Goal: Task Accomplishment & Management: Use online tool/utility

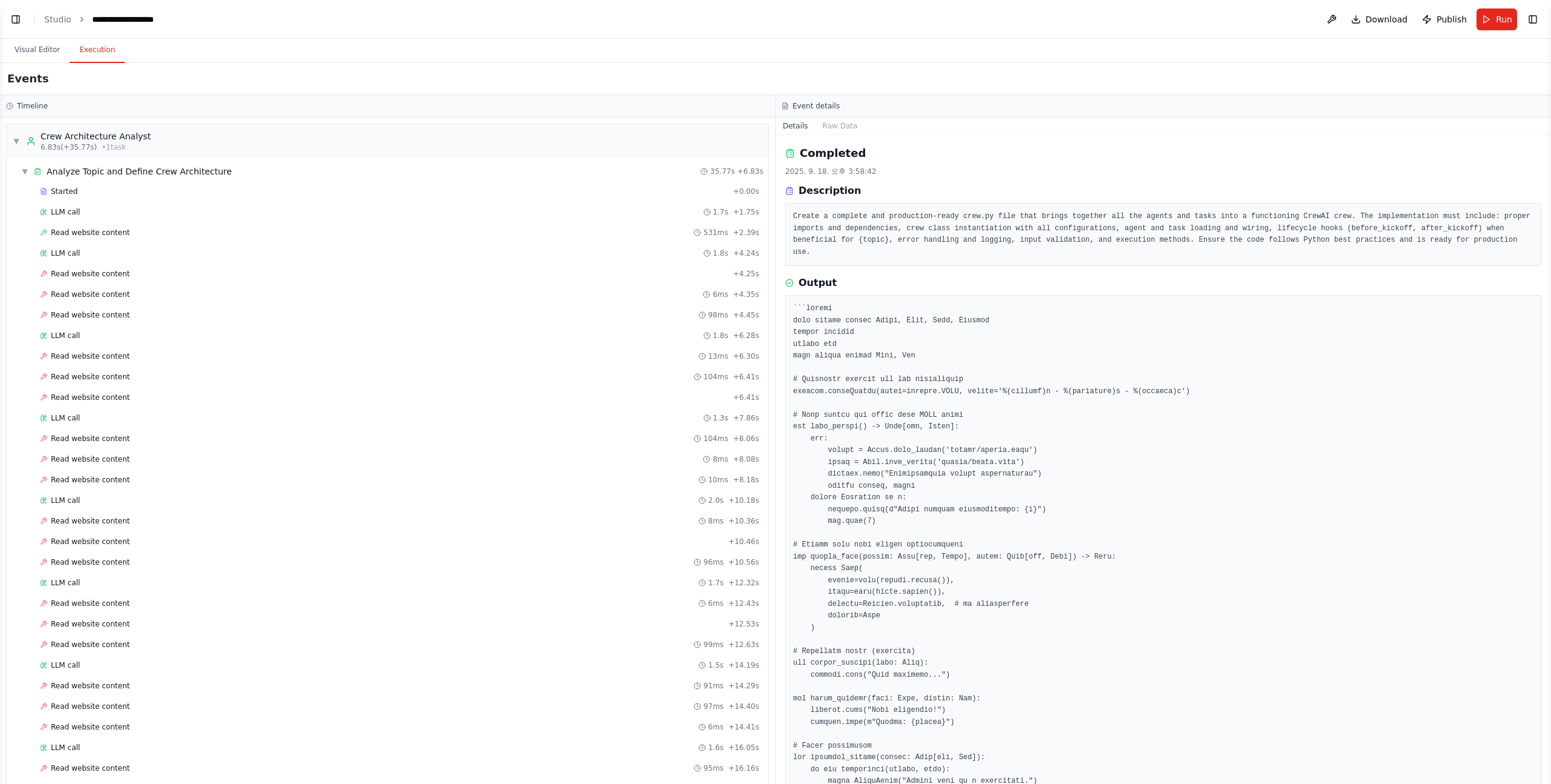
scroll to position [26, 0]
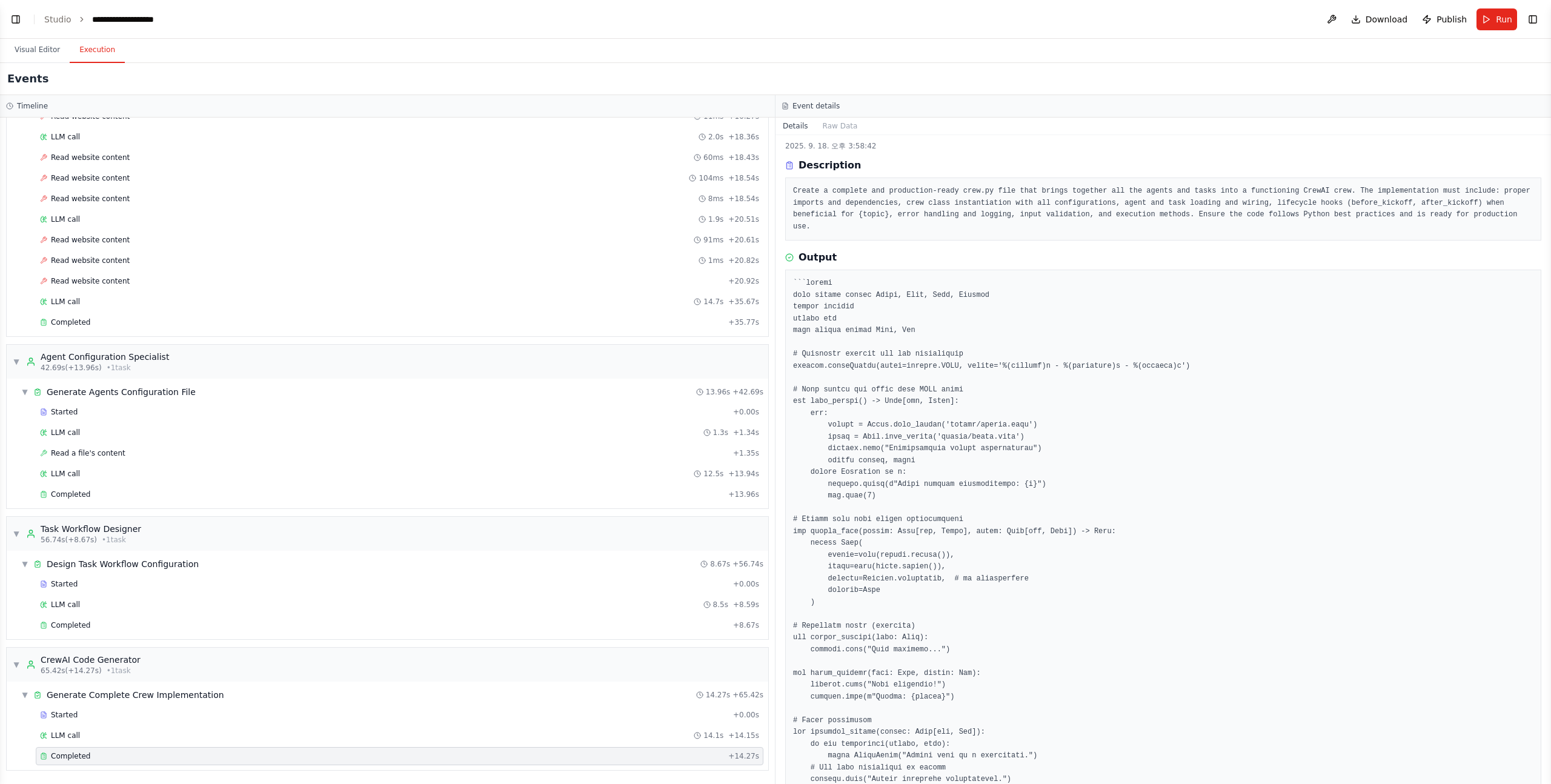
click at [25, 23] on header "**********" at bounding box center [776, 20] width 1551 height 39
click at [63, 15] on link "Studio" at bounding box center [58, 20] width 27 height 10
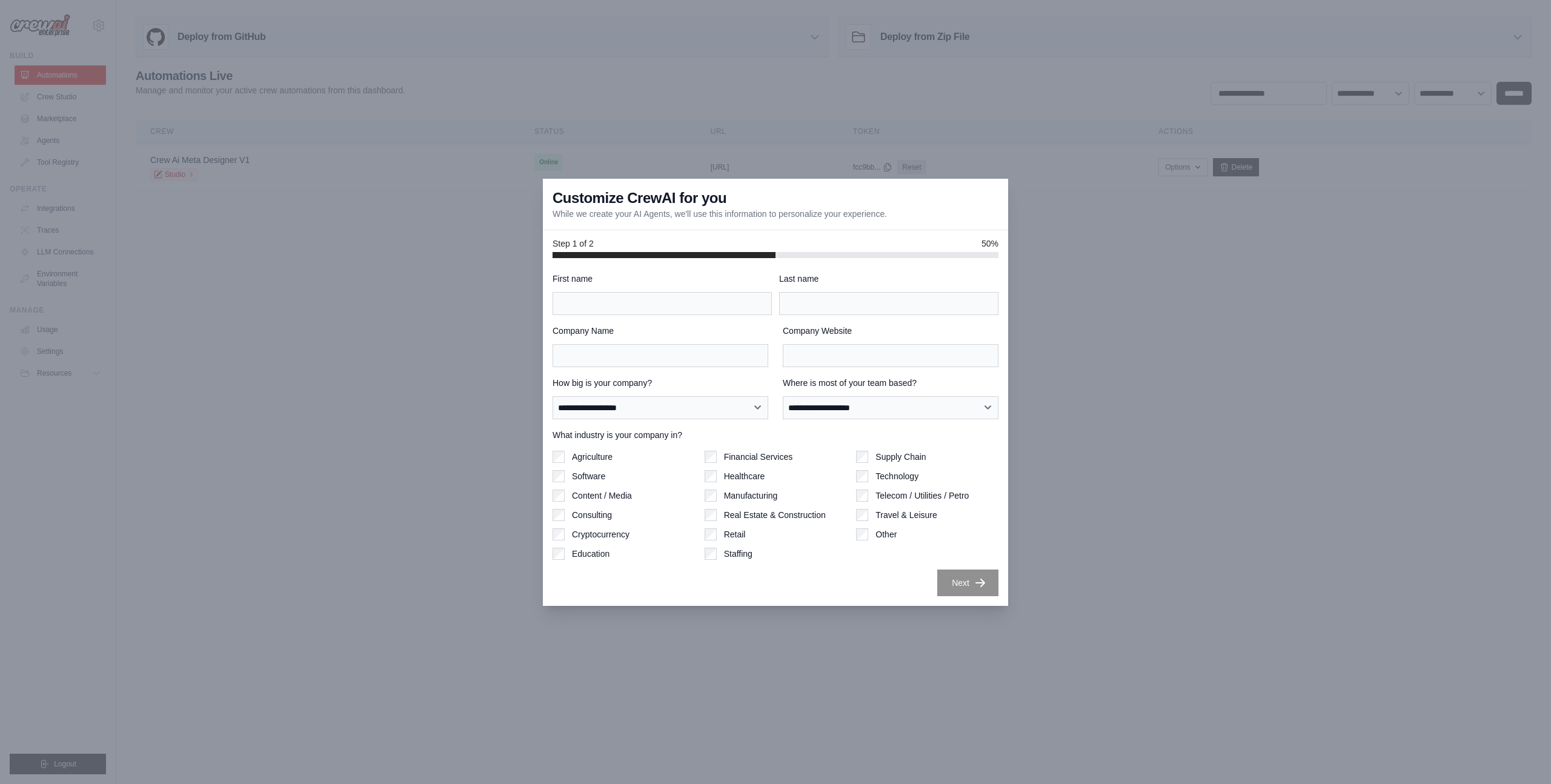
click at [594, 197] on h3 "Customize CrewAI for you" at bounding box center [639, 198] width 174 height 20
click at [630, 208] on p "While we create your AI Agents, we'll use this information to personalize your …" at bounding box center [719, 214] width 335 height 12
click at [620, 301] on input "First name" at bounding box center [662, 304] width 219 height 23
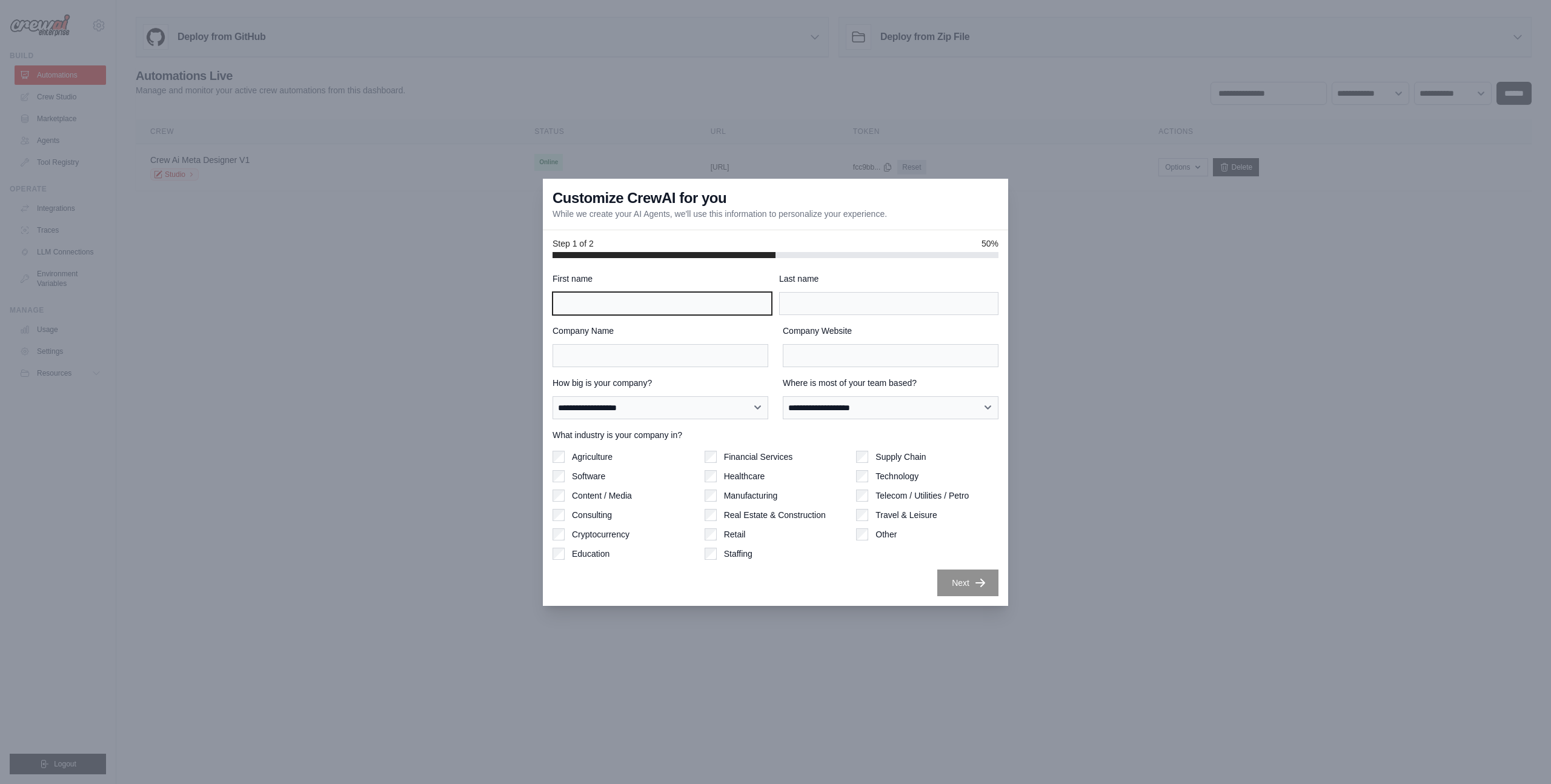
type input "*"
type input "*******"
type input "***"
click at [658, 362] on input "Company Name" at bounding box center [660, 356] width 216 height 23
type input "*"
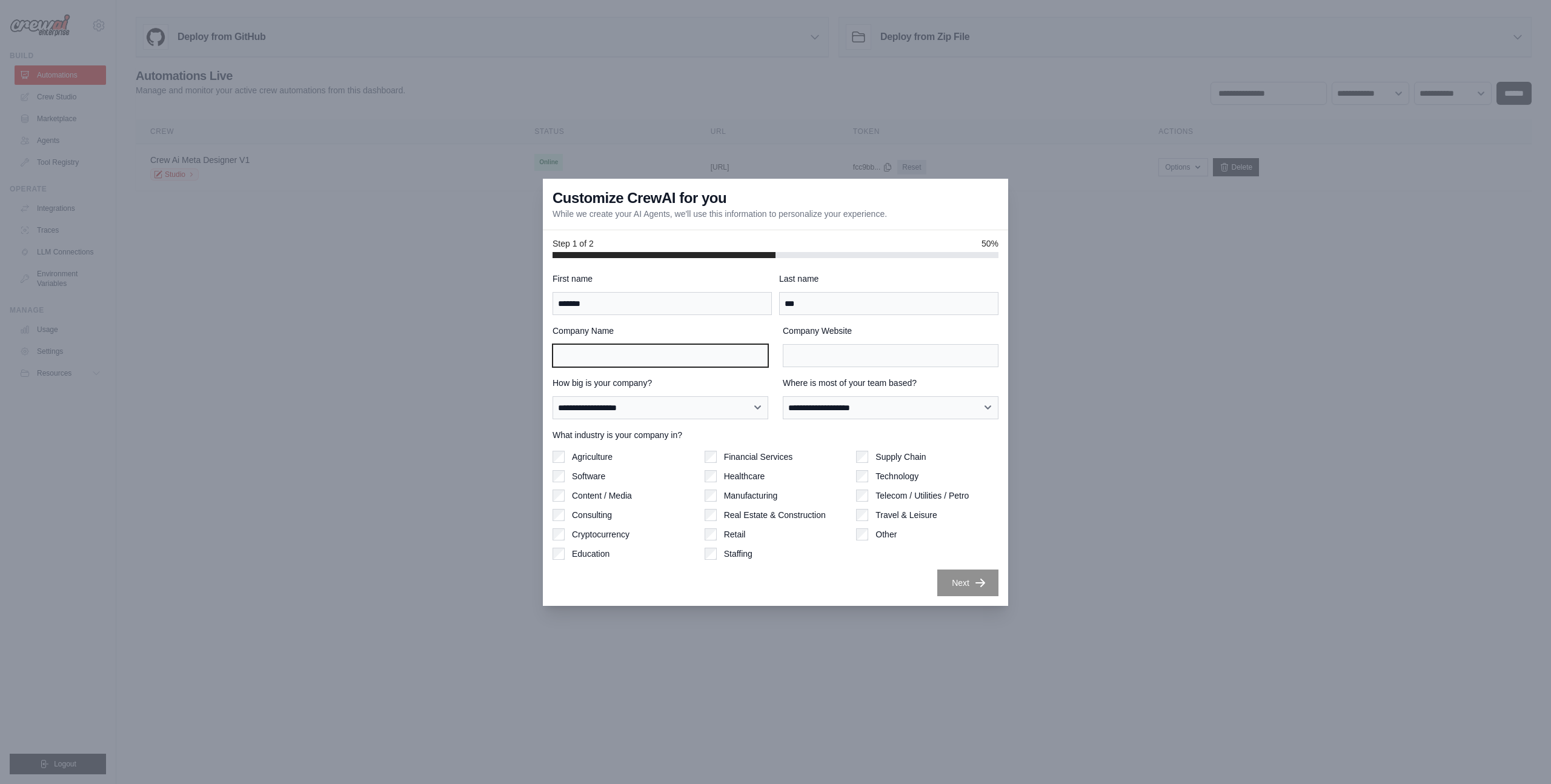
click at [589, 354] on input "Company Name" at bounding box center [660, 356] width 216 height 23
click at [556, 334] on label "Company Name" at bounding box center [660, 331] width 216 height 12
click at [556, 344] on input "Company Name" at bounding box center [660, 356] width 216 height 23
drag, startPoint x: 556, startPoint y: 334, endPoint x: 850, endPoint y: 328, distance: 294.1
click at [850, 328] on div "Company Name Company Website" at bounding box center [775, 346] width 446 height 43
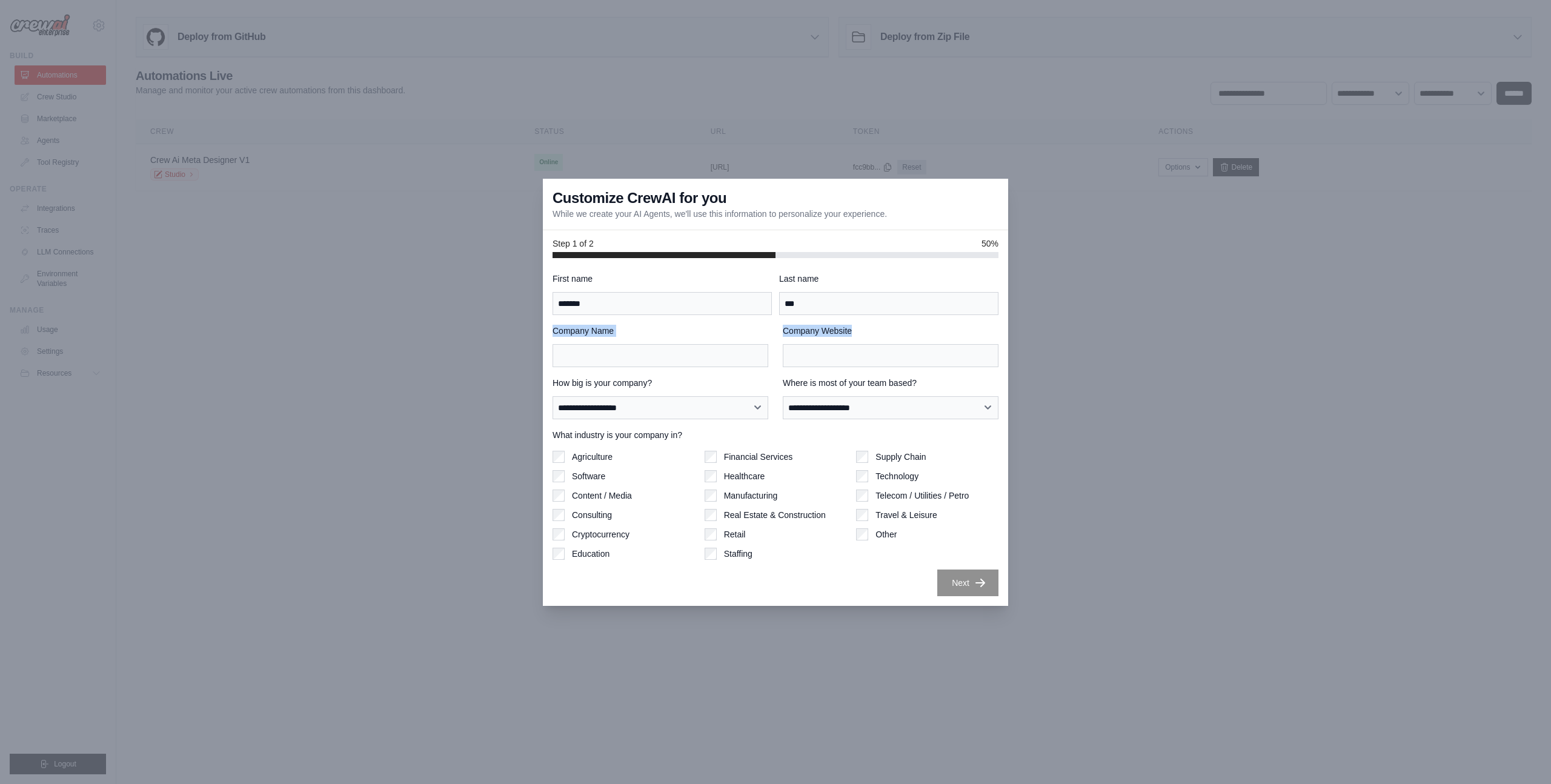
click at [850, 328] on label "Company Website" at bounding box center [891, 331] width 216 height 12
click at [850, 344] on input "Company Website" at bounding box center [891, 356] width 216 height 23
click at [558, 359] on input "Company Name" at bounding box center [660, 356] width 216 height 23
click at [578, 371] on div "**********" at bounding box center [775, 434] width 446 height 324
click at [609, 404] on select "**********" at bounding box center [660, 408] width 216 height 23
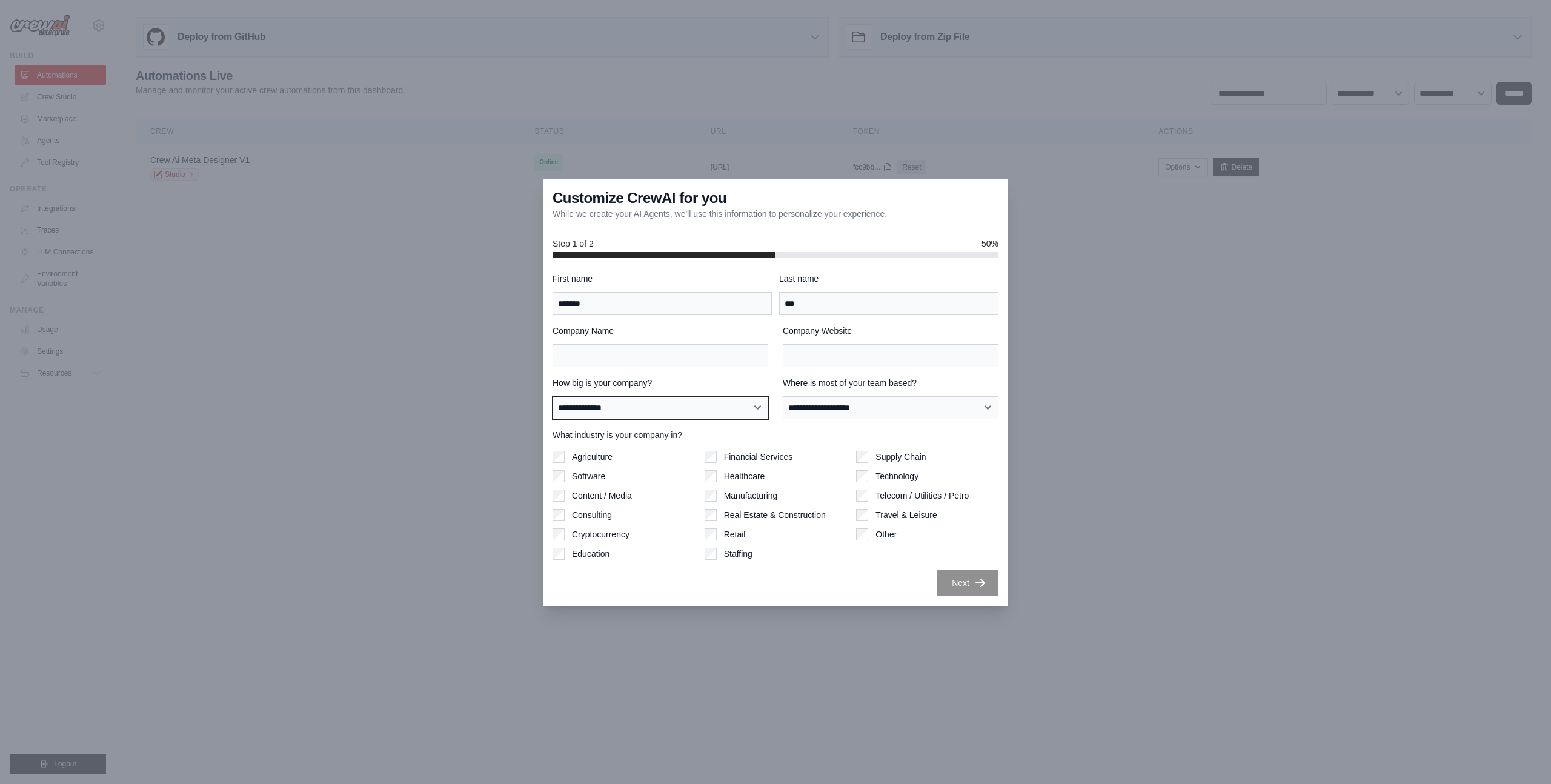
click at [552, 396] on select "**********" at bounding box center [660, 408] width 216 height 23
click at [638, 407] on select "**********" at bounding box center [660, 408] width 216 height 23
select select "**********"
click at [552, 396] on select "**********" at bounding box center [660, 408] width 216 height 23
click at [818, 416] on select "**********" at bounding box center [891, 408] width 216 height 23
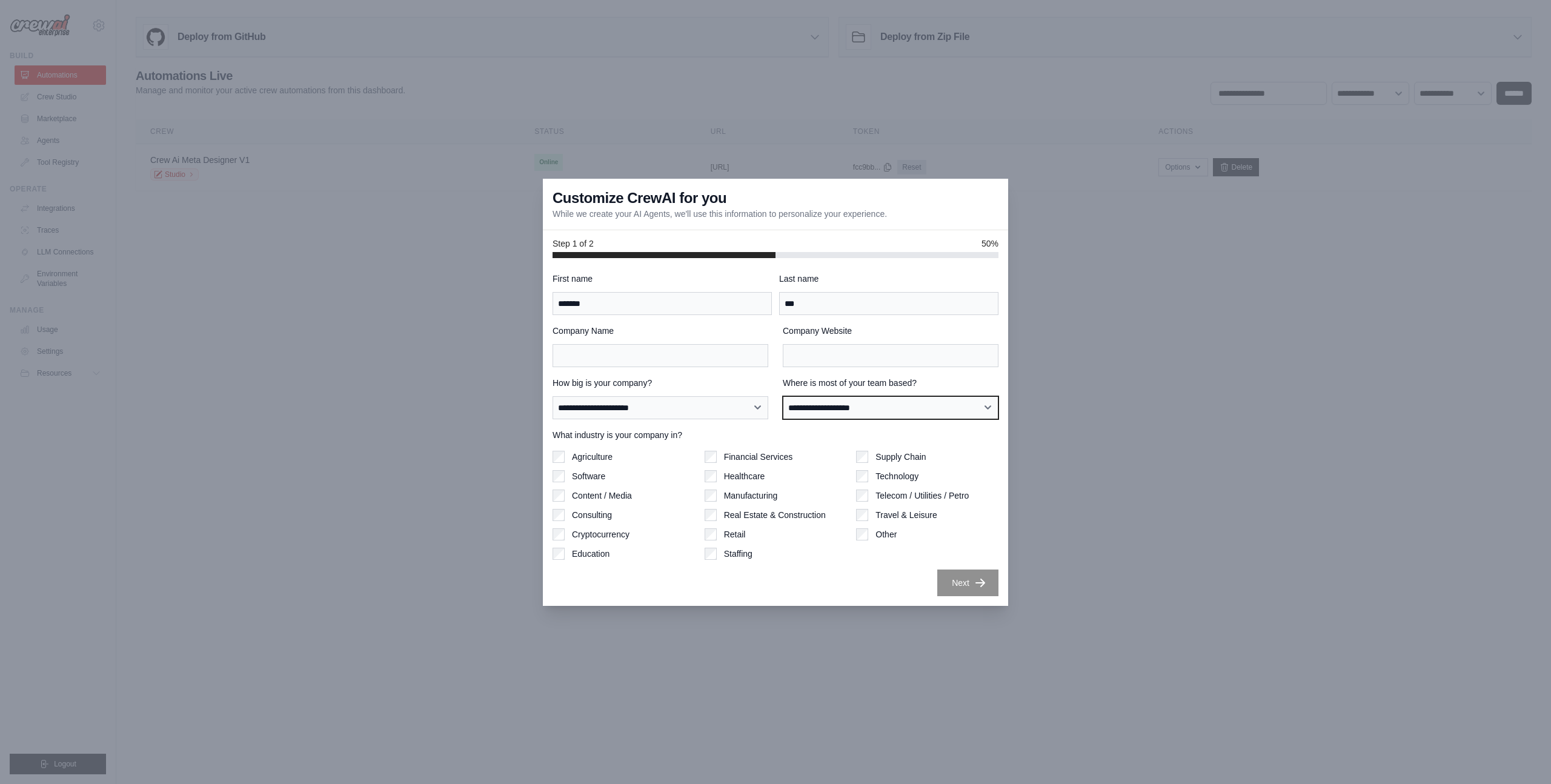
select select "**********"
click at [783, 396] on select "**********" at bounding box center [891, 408] width 216 height 23
click at [592, 432] on label "What industry is your company in?" at bounding box center [775, 435] width 446 height 12
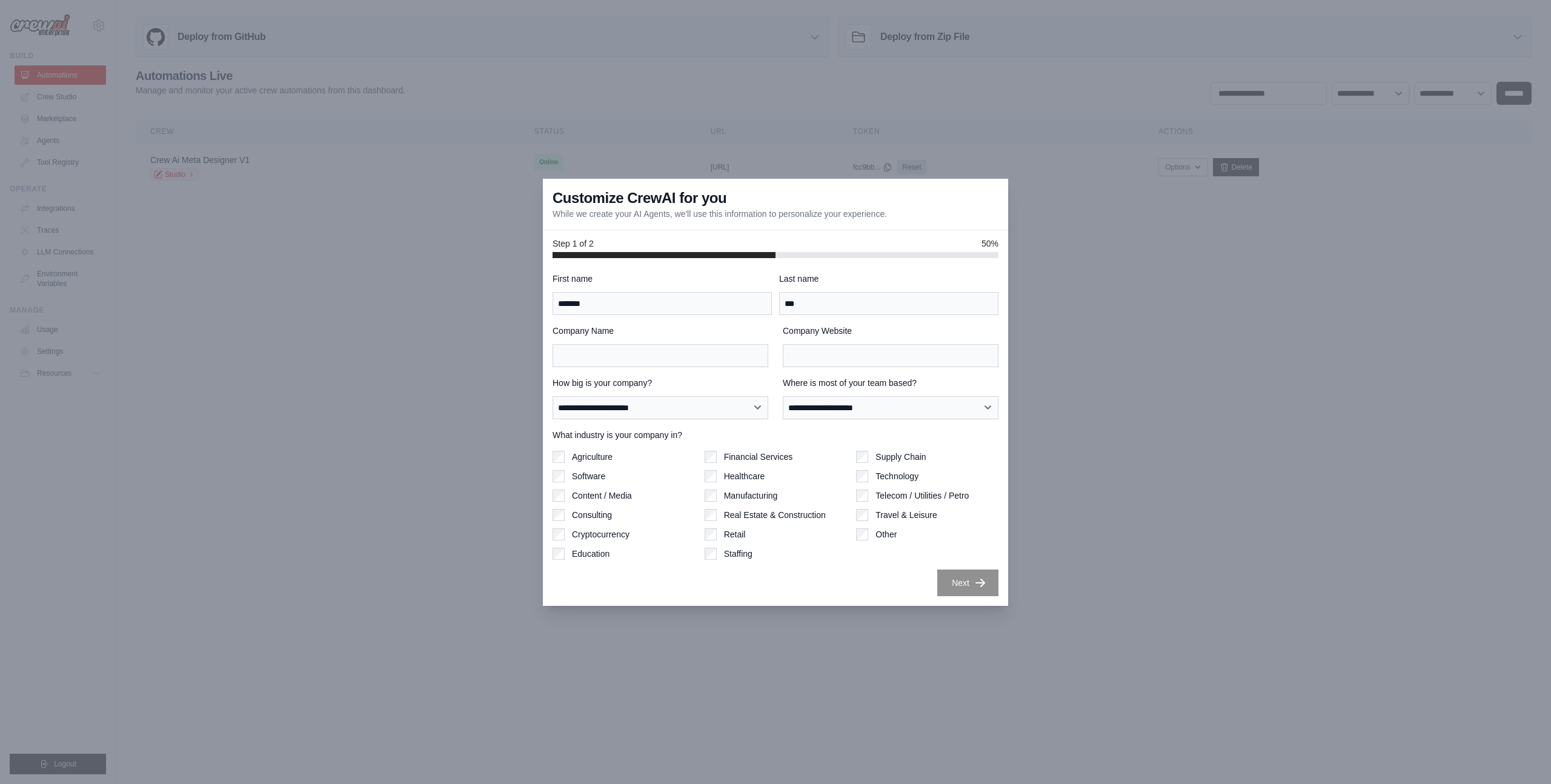
click at [560, 432] on label "What industry is your company in?" at bounding box center [775, 435] width 446 height 12
drag, startPoint x: 551, startPoint y: 432, endPoint x: 697, endPoint y: 435, distance: 146.0
click at [697, 437] on label "What industry is your company in?" at bounding box center [775, 435] width 446 height 12
click at [681, 435] on label "What industry is your company in?" at bounding box center [775, 435] width 446 height 12
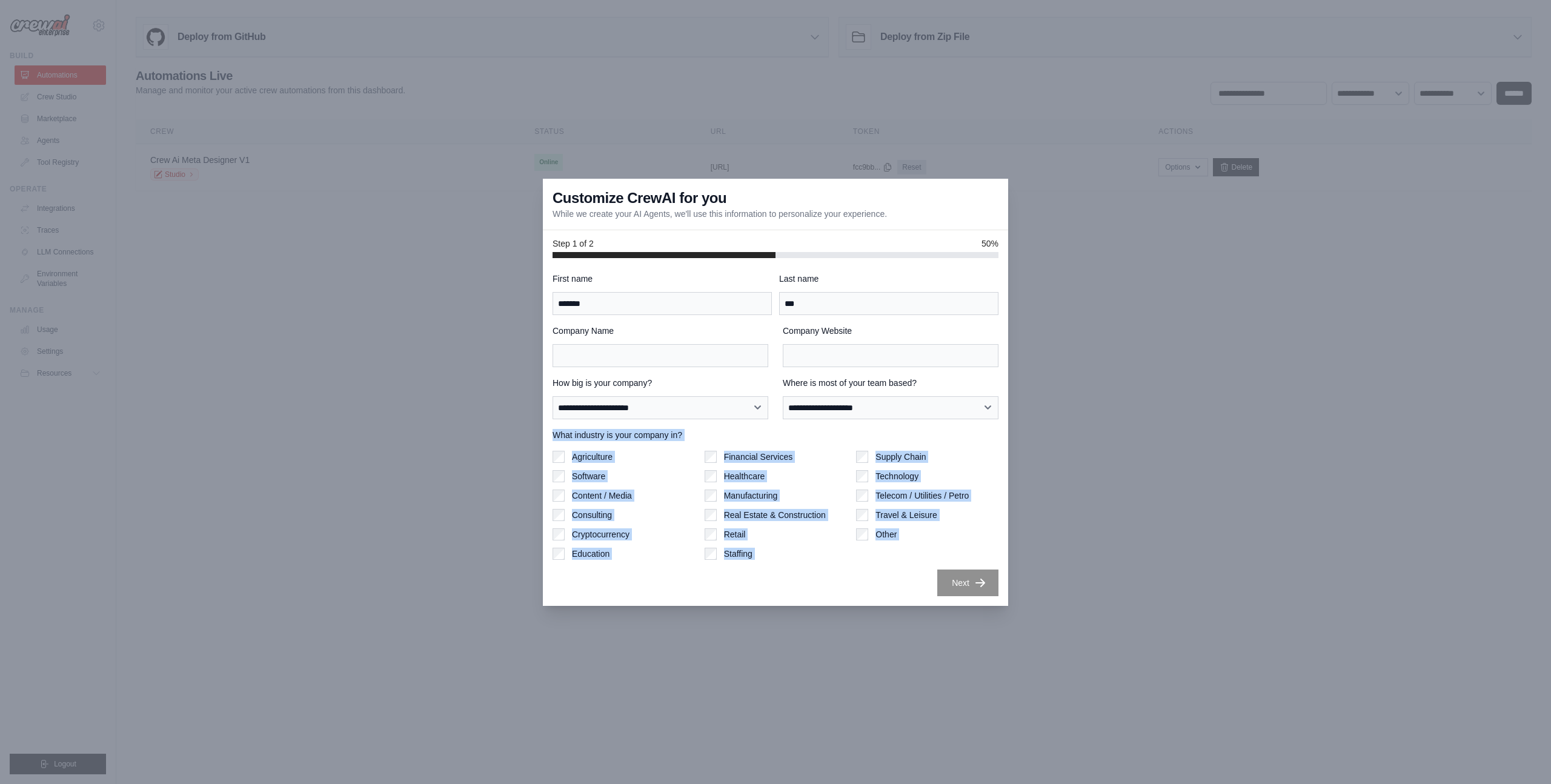
drag, startPoint x: 554, startPoint y: 437, endPoint x: 805, endPoint y: 574, distance: 286.0
click at [805, 574] on div "**********" at bounding box center [775, 434] width 446 height 324
click at [805, 574] on div "Next" at bounding box center [775, 583] width 446 height 27
drag, startPoint x: 872, startPoint y: 572, endPoint x: 549, endPoint y: 432, distance: 352.0
click at [547, 432] on div "**********" at bounding box center [776, 432] width 465 height 347
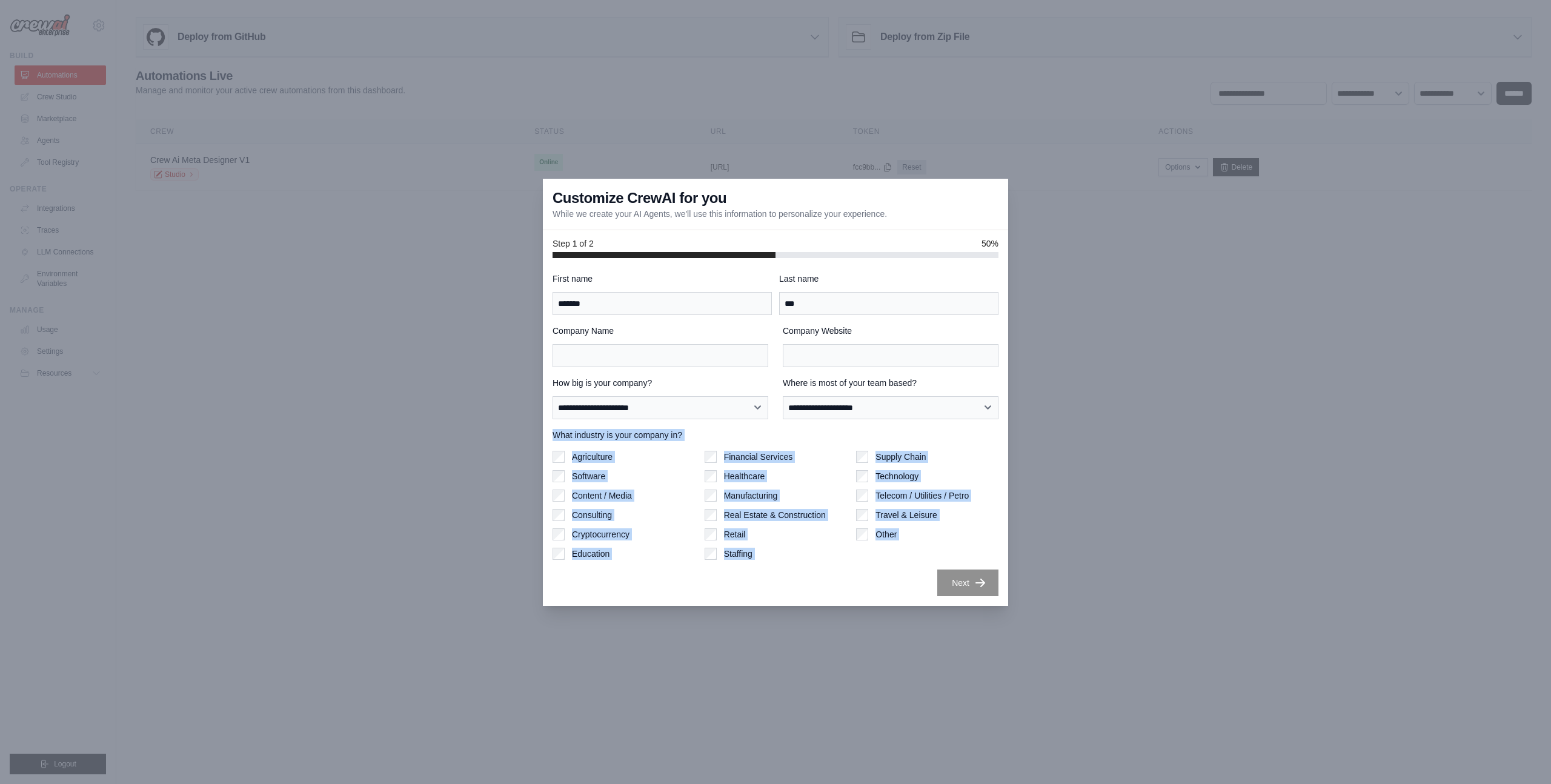
click at [549, 432] on div "**********" at bounding box center [776, 432] width 465 height 347
drag, startPoint x: 549, startPoint y: 432, endPoint x: 858, endPoint y: 574, distance: 340.1
click at [857, 574] on div "**********" at bounding box center [776, 432] width 465 height 347
click at [858, 574] on div "Next" at bounding box center [775, 583] width 446 height 27
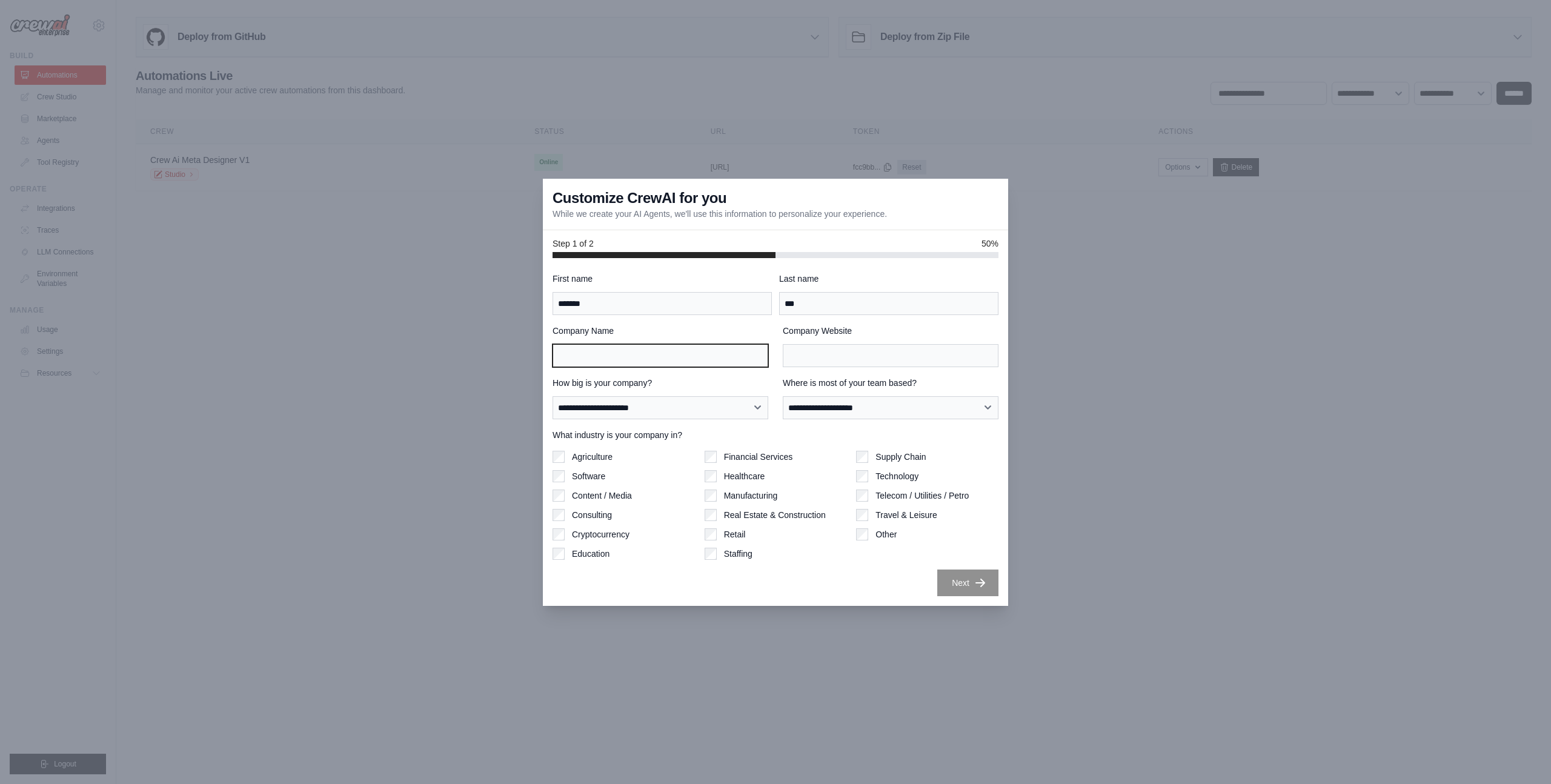
click at [652, 349] on input "Company Name" at bounding box center [660, 356] width 216 height 23
type input "*"
type input "*******"
type input "*"
type input "**********"
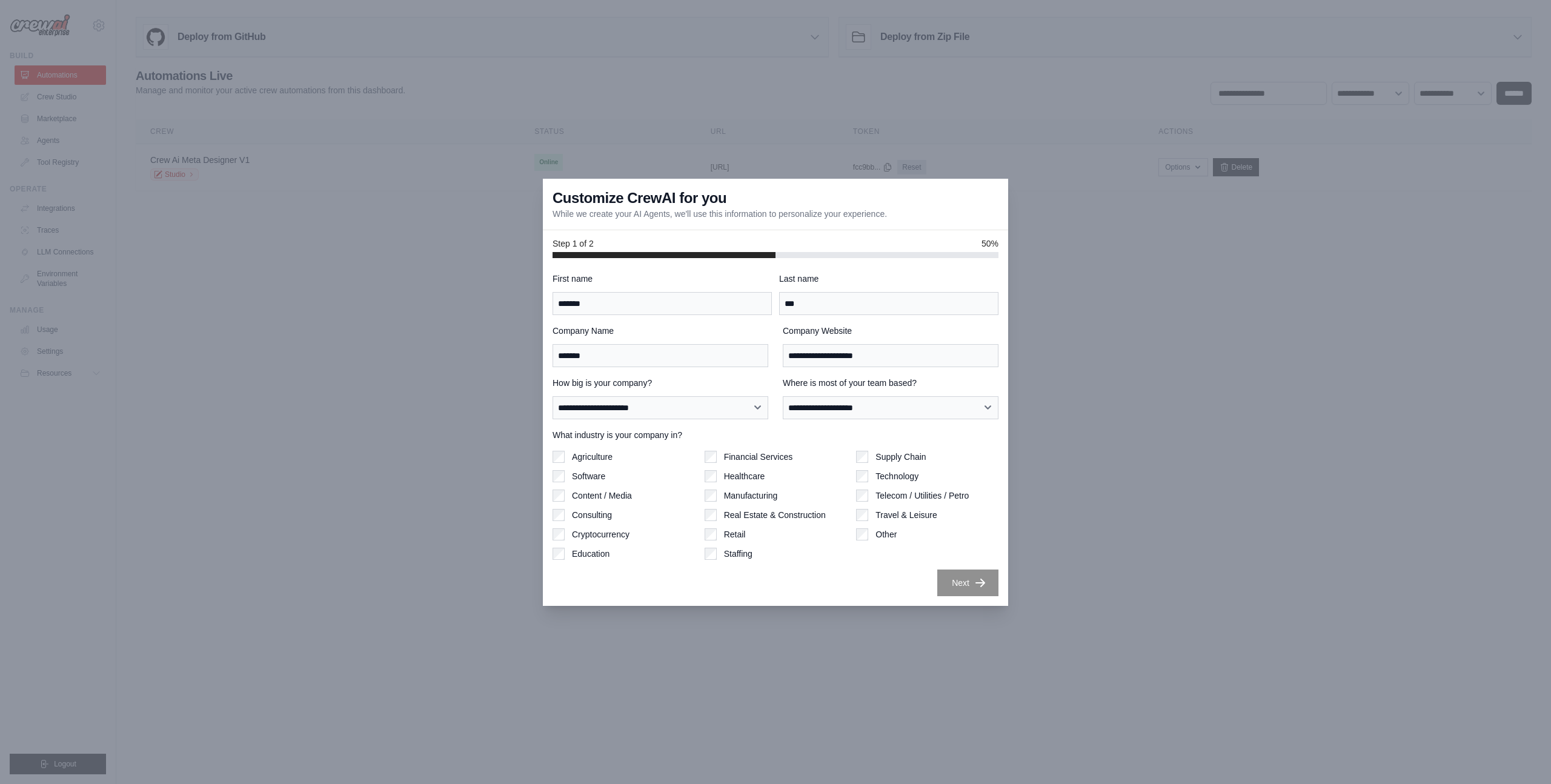
click at [779, 557] on div "Staffing" at bounding box center [776, 554] width 143 height 12
click at [979, 590] on button "Next" at bounding box center [968, 582] width 61 height 27
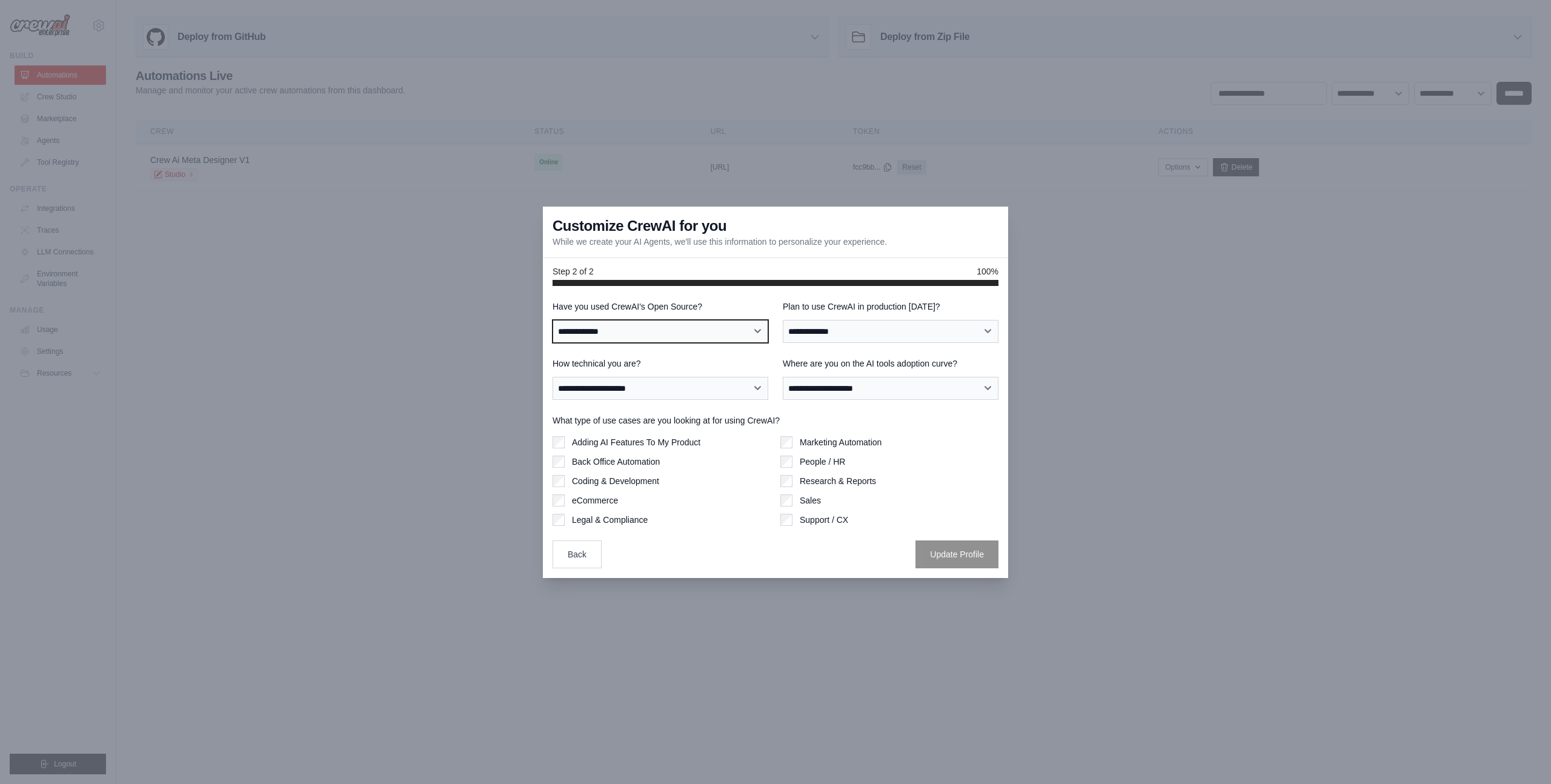
click at [636, 330] on select "**********" at bounding box center [660, 332] width 216 height 23
click at [552, 320] on select "**********" at bounding box center [660, 332] width 216 height 23
click at [582, 304] on label "Have you used CrewAI's Open Source?" at bounding box center [660, 307] width 216 height 12
click at [582, 320] on select "**********" at bounding box center [660, 332] width 216 height 23
click at [582, 304] on label "Have you used CrewAI's Open Source?" at bounding box center [660, 307] width 216 height 12
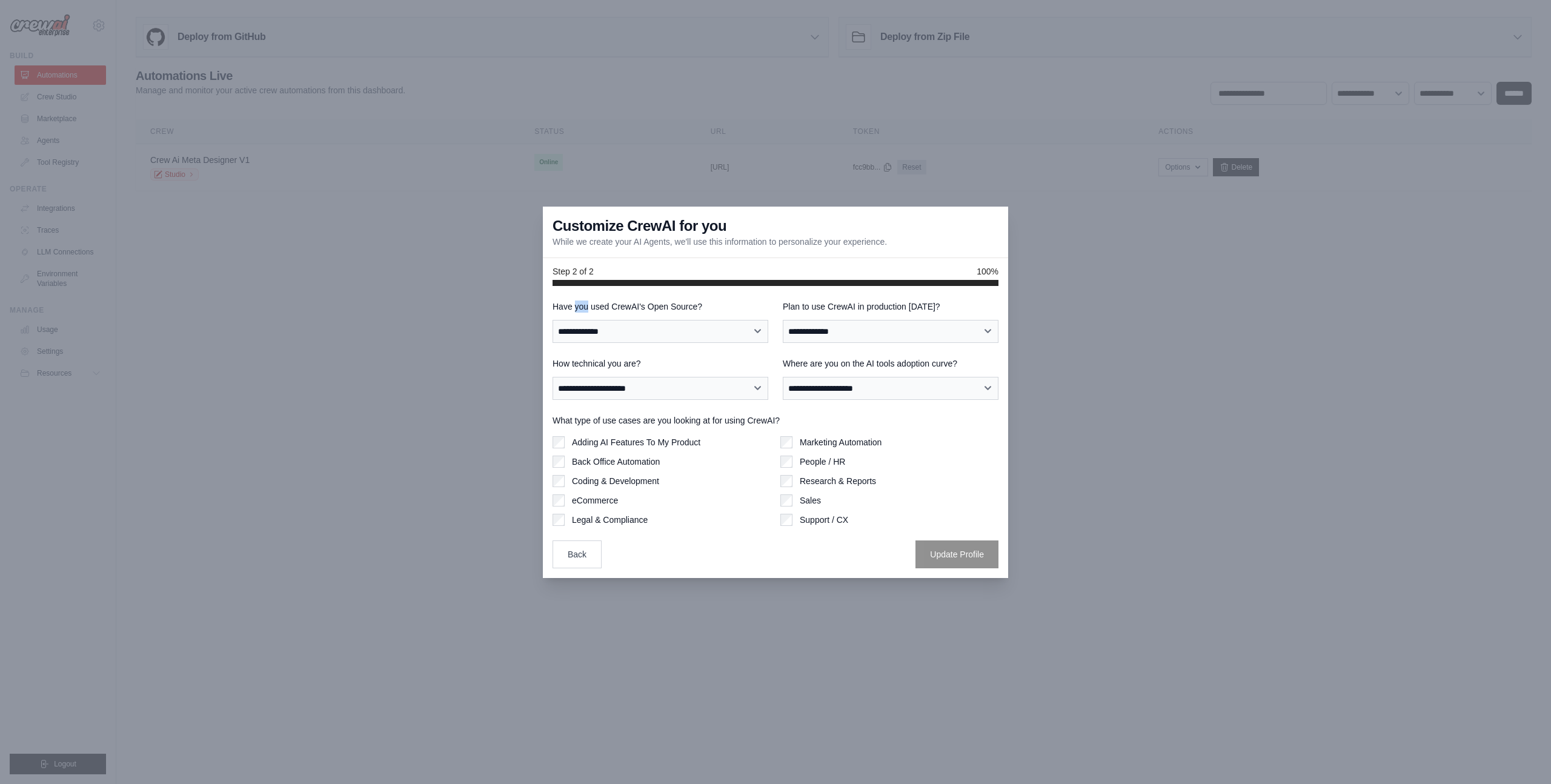
click at [582, 320] on select "**********" at bounding box center [660, 332] width 216 height 23
click at [582, 304] on label "Have you used CrewAI's Open Source?" at bounding box center [660, 307] width 216 height 12
click at [582, 320] on select "**********" at bounding box center [660, 332] width 216 height 23
click at [565, 308] on label "Have you used CrewAI's Open Source?" at bounding box center [660, 307] width 216 height 12
click at [565, 320] on select "**********" at bounding box center [660, 332] width 216 height 23
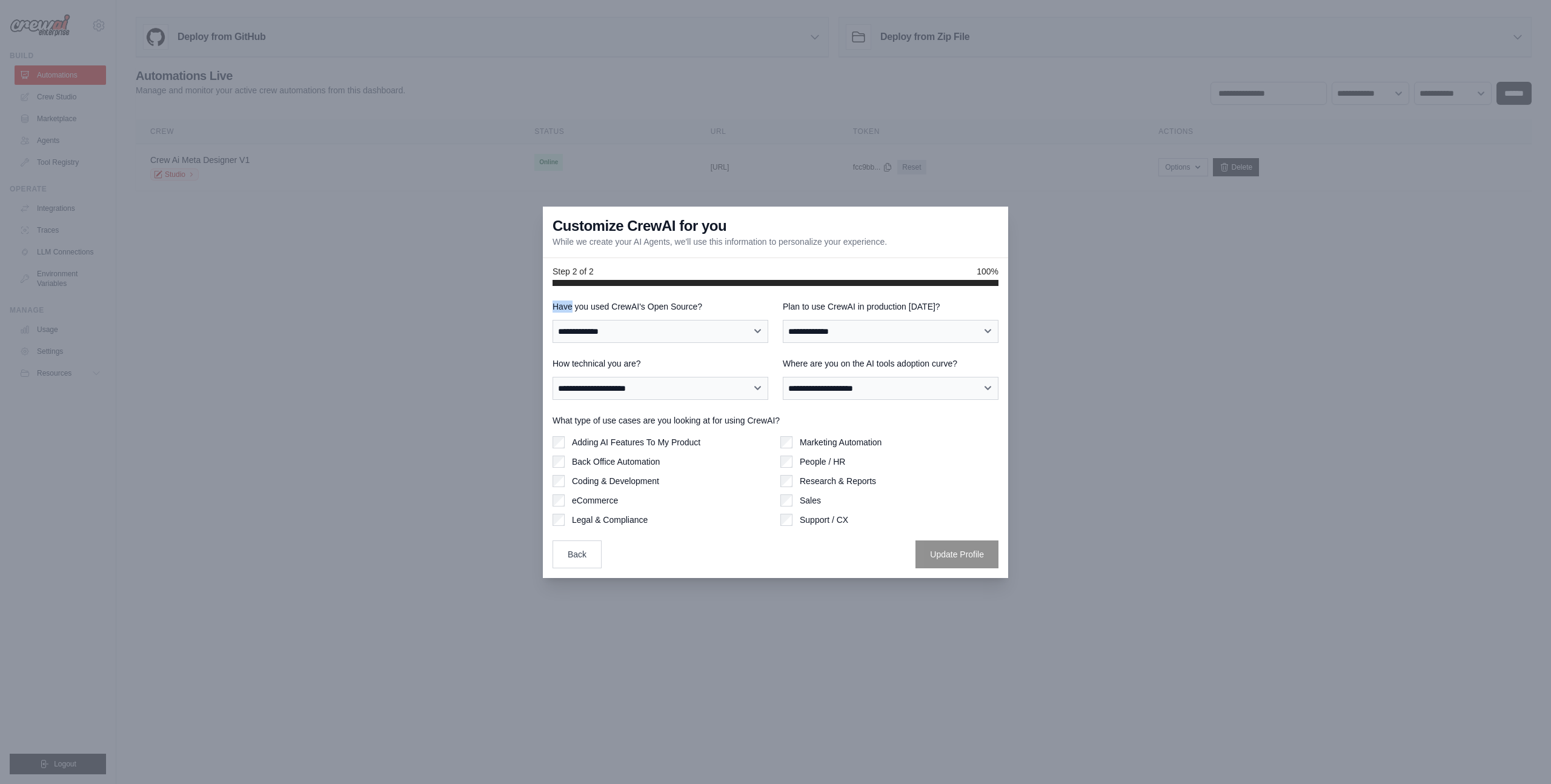
click at [565, 308] on label "Have you used CrewAI's Open Source?" at bounding box center [660, 307] width 216 height 12
click at [565, 320] on select "**********" at bounding box center [660, 332] width 216 height 23
click at [565, 308] on label "Have you used CrewAI's Open Source?" at bounding box center [660, 307] width 216 height 12
click at [565, 320] on select "**********" at bounding box center [660, 332] width 216 height 23
click at [591, 308] on label "Have you used CrewAI's Open Source?" at bounding box center [660, 307] width 216 height 12
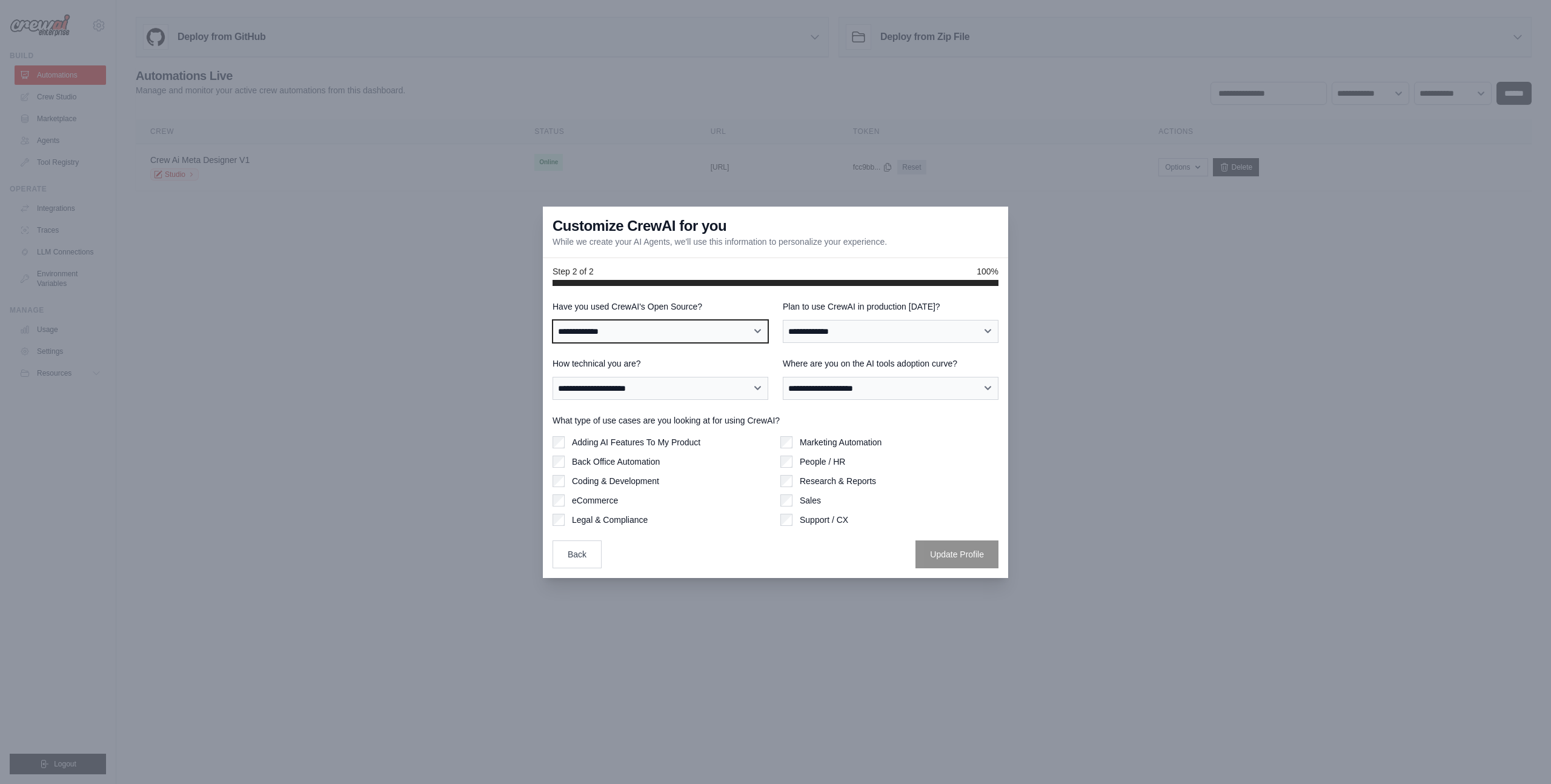
click at [591, 320] on select "**********" at bounding box center [660, 332] width 216 height 23
drag, startPoint x: 591, startPoint y: 308, endPoint x: 723, endPoint y: 308, distance: 132.0
click at [723, 308] on label "Have you used CrewAI's Open Source?" at bounding box center [660, 307] width 216 height 12
click at [723, 320] on select "**********" at bounding box center [660, 332] width 216 height 23
click at [713, 301] on label "Have you used CrewAI's Open Source?" at bounding box center [660, 307] width 216 height 12
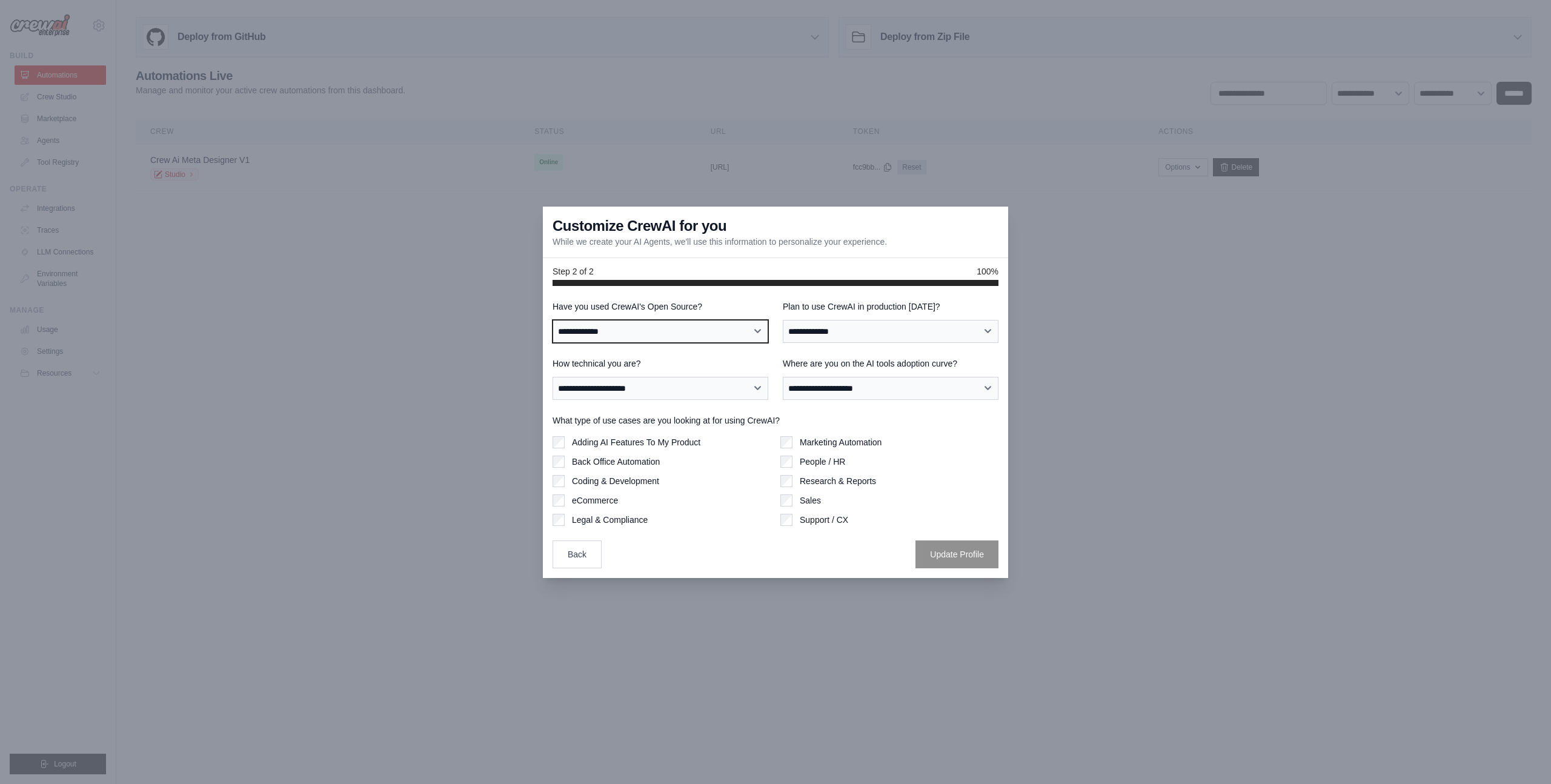
click at [713, 320] on select "**********" at bounding box center [660, 332] width 216 height 23
click at [674, 324] on select "**********" at bounding box center [660, 332] width 216 height 23
click at [552, 320] on select "**********" at bounding box center [660, 332] width 216 height 23
click at [691, 337] on select "**********" at bounding box center [660, 332] width 216 height 23
select select "**********"
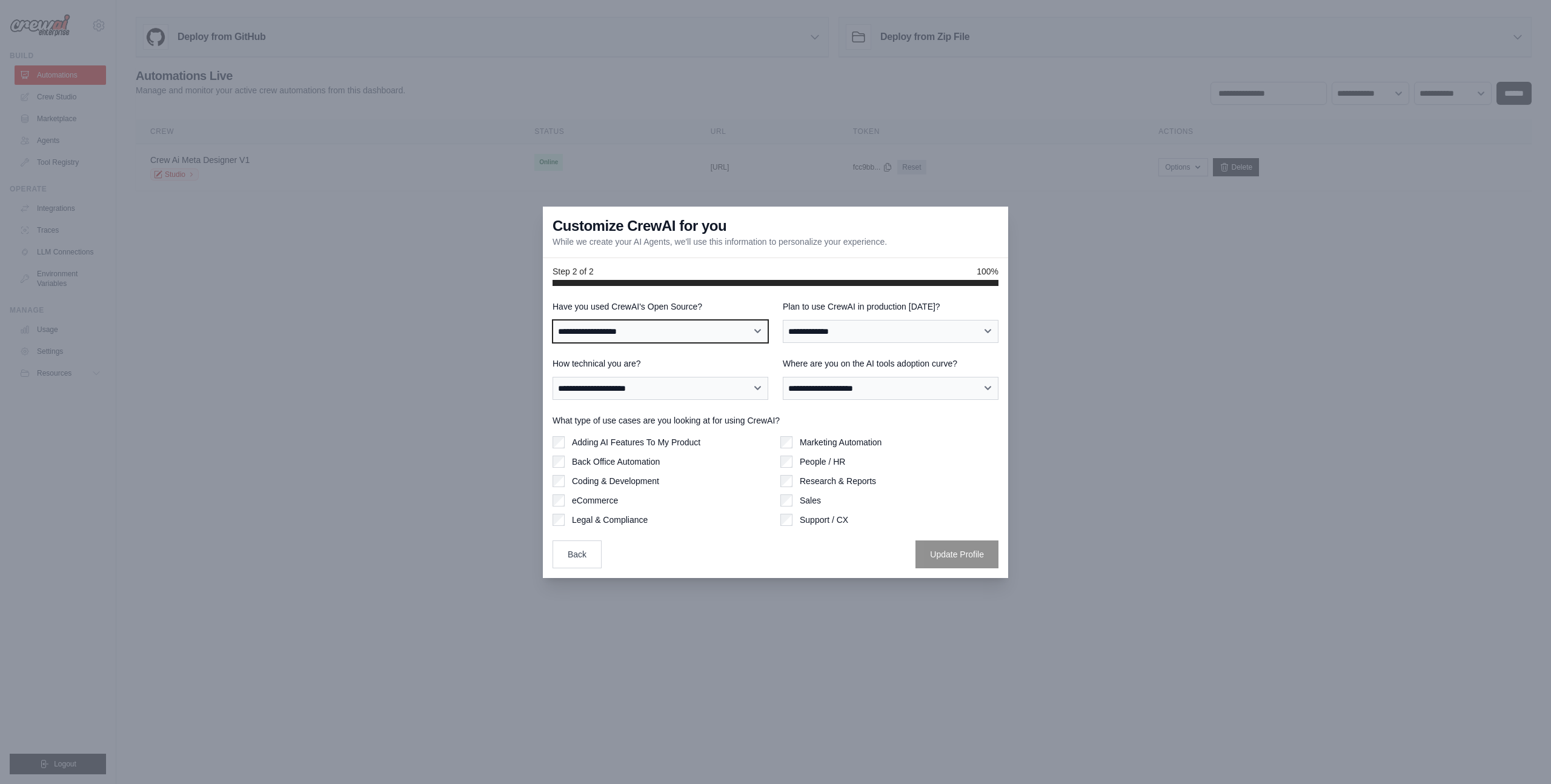
click at [552, 320] on select "**********" at bounding box center [660, 332] width 216 height 23
click at [891, 337] on select "**********" at bounding box center [891, 332] width 216 height 23
click at [785, 302] on label "Plan to use CrewAI in production within 60 days?" at bounding box center [891, 307] width 216 height 12
click at [785, 320] on select "**********" at bounding box center [891, 332] width 216 height 23
click at [785, 302] on label "Plan to use CrewAI in production within 60 days?" at bounding box center [891, 307] width 216 height 12
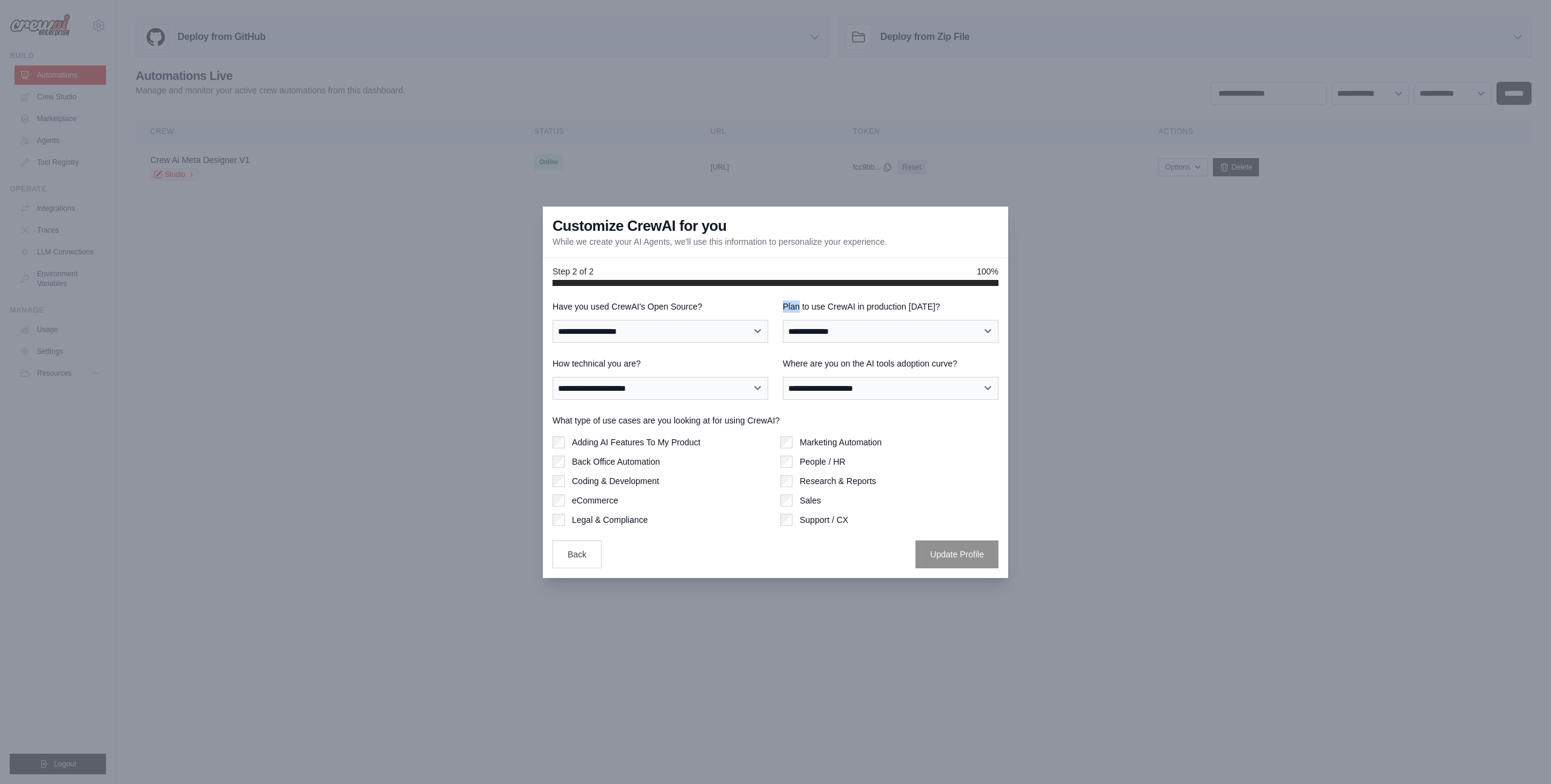
click at [785, 320] on select "**********" at bounding box center [891, 332] width 216 height 23
click at [785, 302] on label "Plan to use CrewAI in production within 60 days?" at bounding box center [891, 307] width 216 height 12
click at [785, 320] on select "**********" at bounding box center [891, 332] width 216 height 23
click at [831, 302] on label "Plan to use CrewAI in production within 60 days?" at bounding box center [891, 307] width 216 height 12
click at [831, 320] on select "**********" at bounding box center [891, 332] width 216 height 23
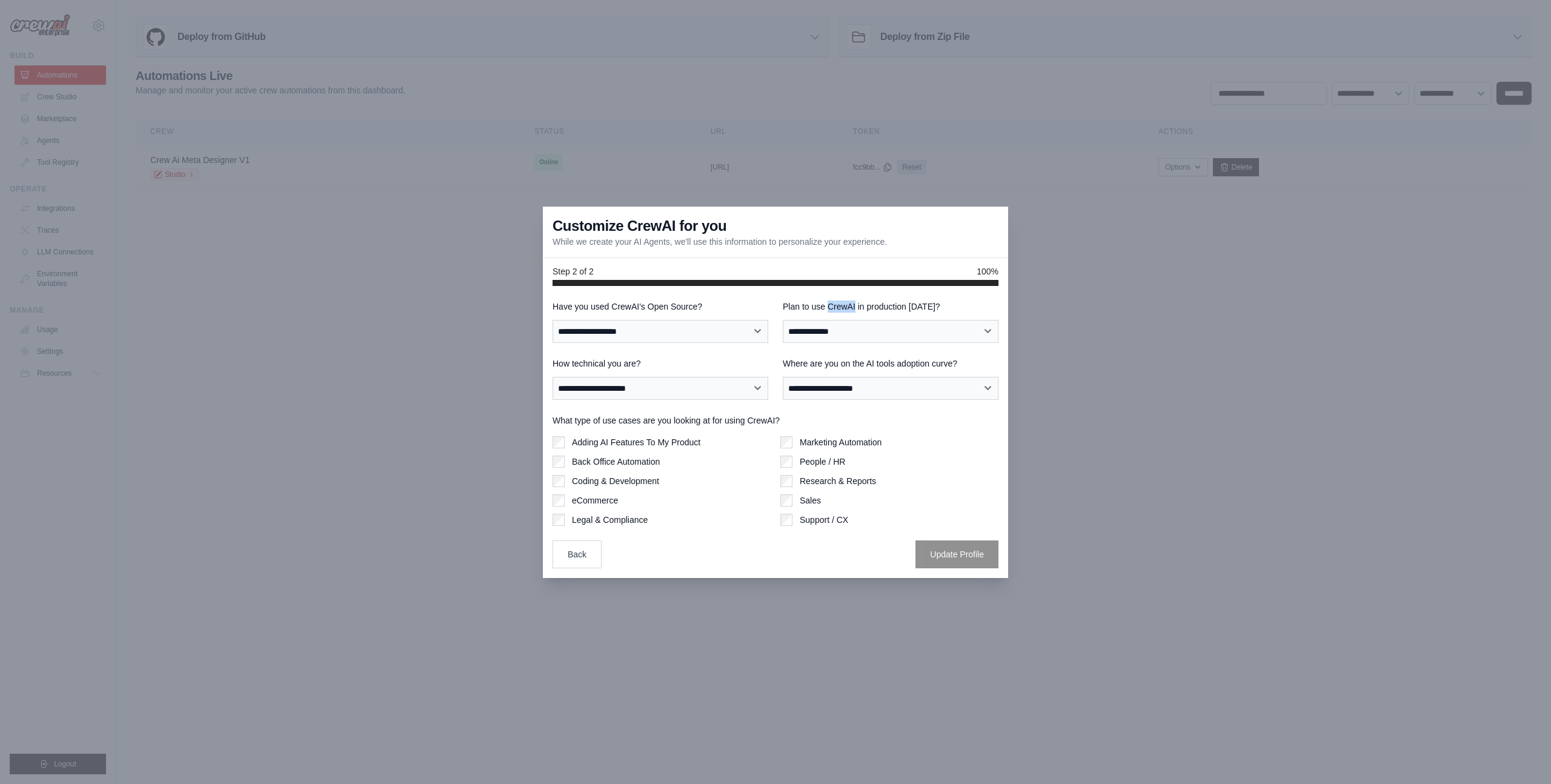
click at [831, 302] on label "Plan to use CrewAI in production within 60 days?" at bounding box center [891, 307] width 216 height 12
click at [831, 320] on select "**********" at bounding box center [891, 332] width 216 height 23
click at [831, 302] on label "Plan to use CrewAI in production within 60 days?" at bounding box center [891, 307] width 216 height 12
click at [831, 320] on select "**********" at bounding box center [891, 332] width 216 height 23
click at [874, 304] on label "Plan to use CrewAI in production within 60 days?" at bounding box center [891, 307] width 216 height 12
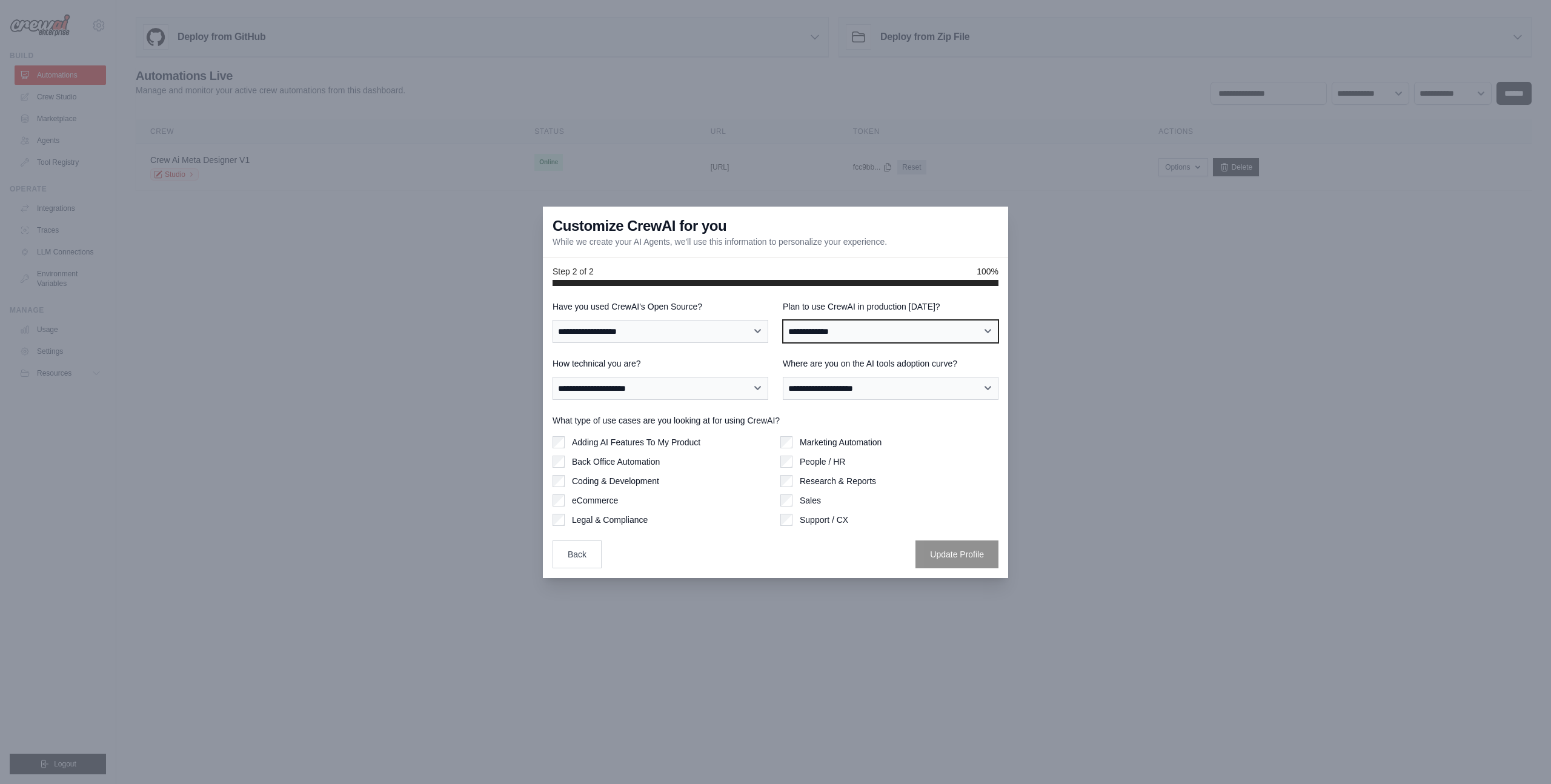
click at [874, 320] on select "**********" at bounding box center [891, 332] width 216 height 23
click at [874, 304] on label "Plan to use CrewAI in production within 60 days?" at bounding box center [891, 307] width 216 height 12
click at [874, 320] on select "**********" at bounding box center [891, 332] width 216 height 23
click at [846, 334] on select "**********" at bounding box center [891, 332] width 216 height 23
select select "*****"
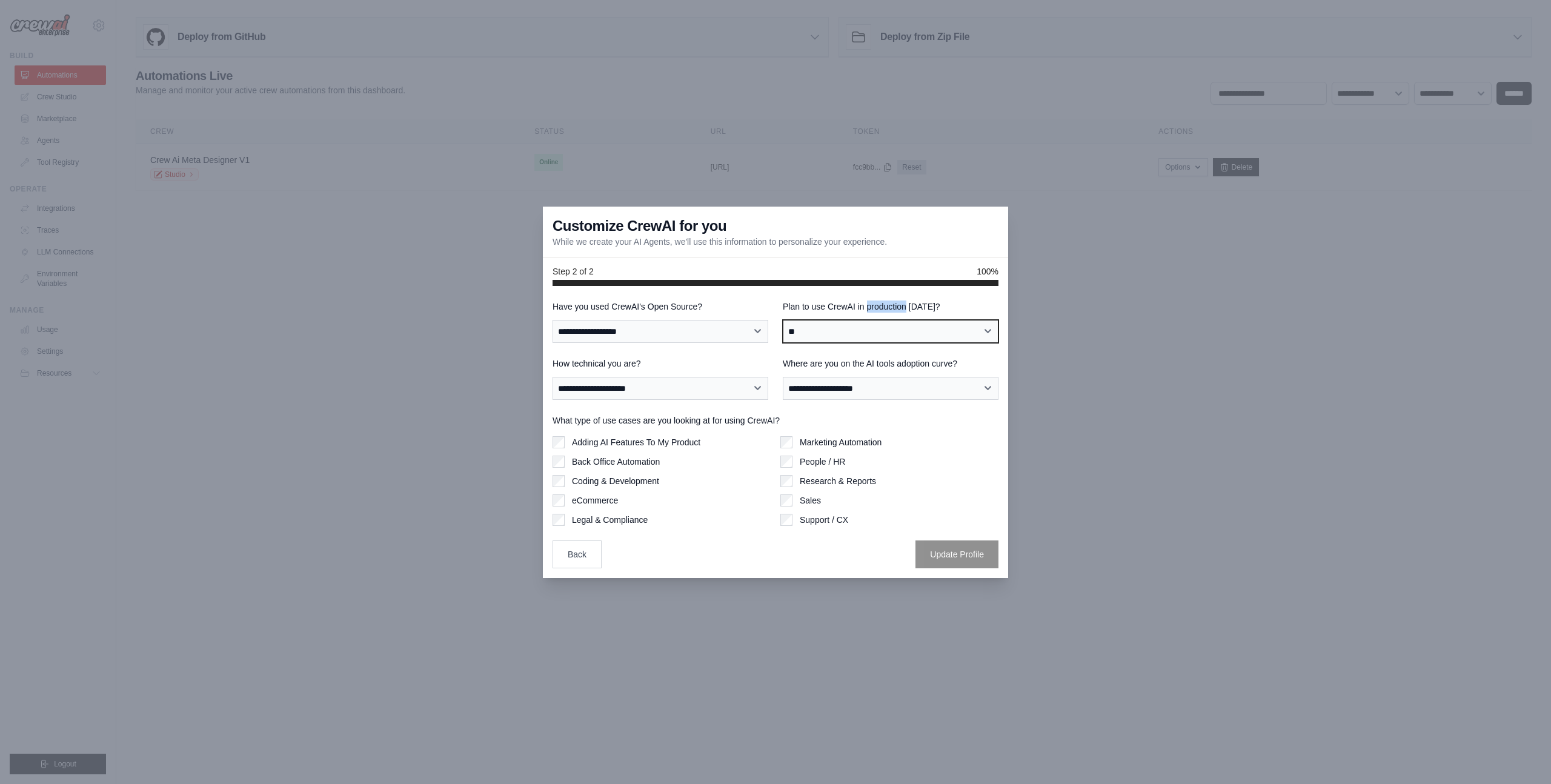
click at [783, 320] on select "**********" at bounding box center [891, 332] width 216 height 23
click at [810, 310] on label "Plan to use CrewAI in production within 60 days?" at bounding box center [891, 307] width 216 height 12
click at [810, 320] on select "**********" at bounding box center [891, 332] width 216 height 23
click at [567, 361] on label "How technical you are?" at bounding box center [660, 363] width 216 height 12
click at [567, 377] on select "**********" at bounding box center [660, 388] width 216 height 23
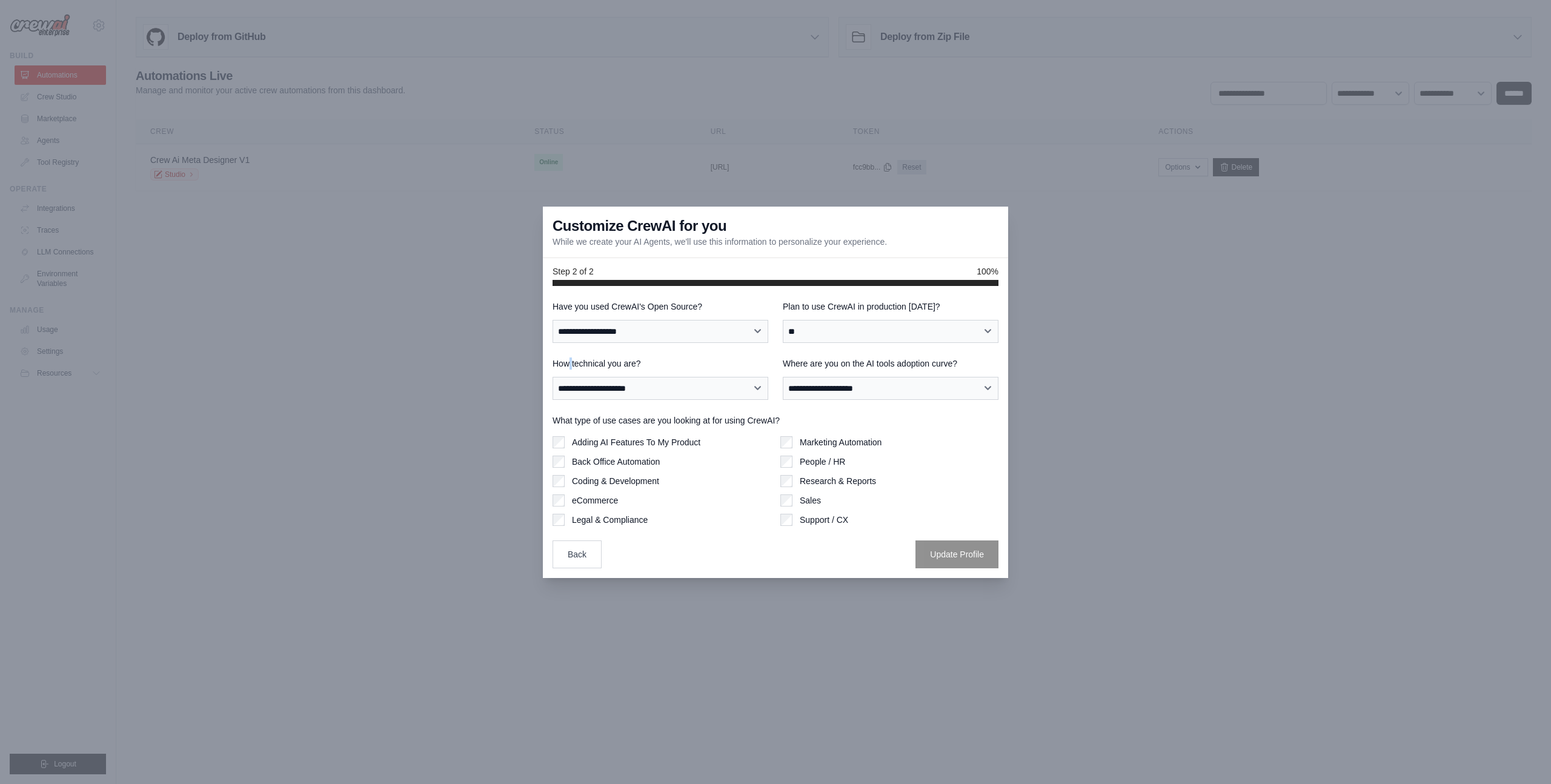
click at [567, 361] on label "How technical you are?" at bounding box center [660, 363] width 216 height 12
click at [567, 377] on select "**********" at bounding box center [660, 388] width 216 height 23
click at [567, 361] on label "How technical you are?" at bounding box center [660, 363] width 216 height 12
click at [567, 377] on select "**********" at bounding box center [660, 388] width 216 height 23
click at [596, 361] on label "How technical you are?" at bounding box center [660, 363] width 216 height 12
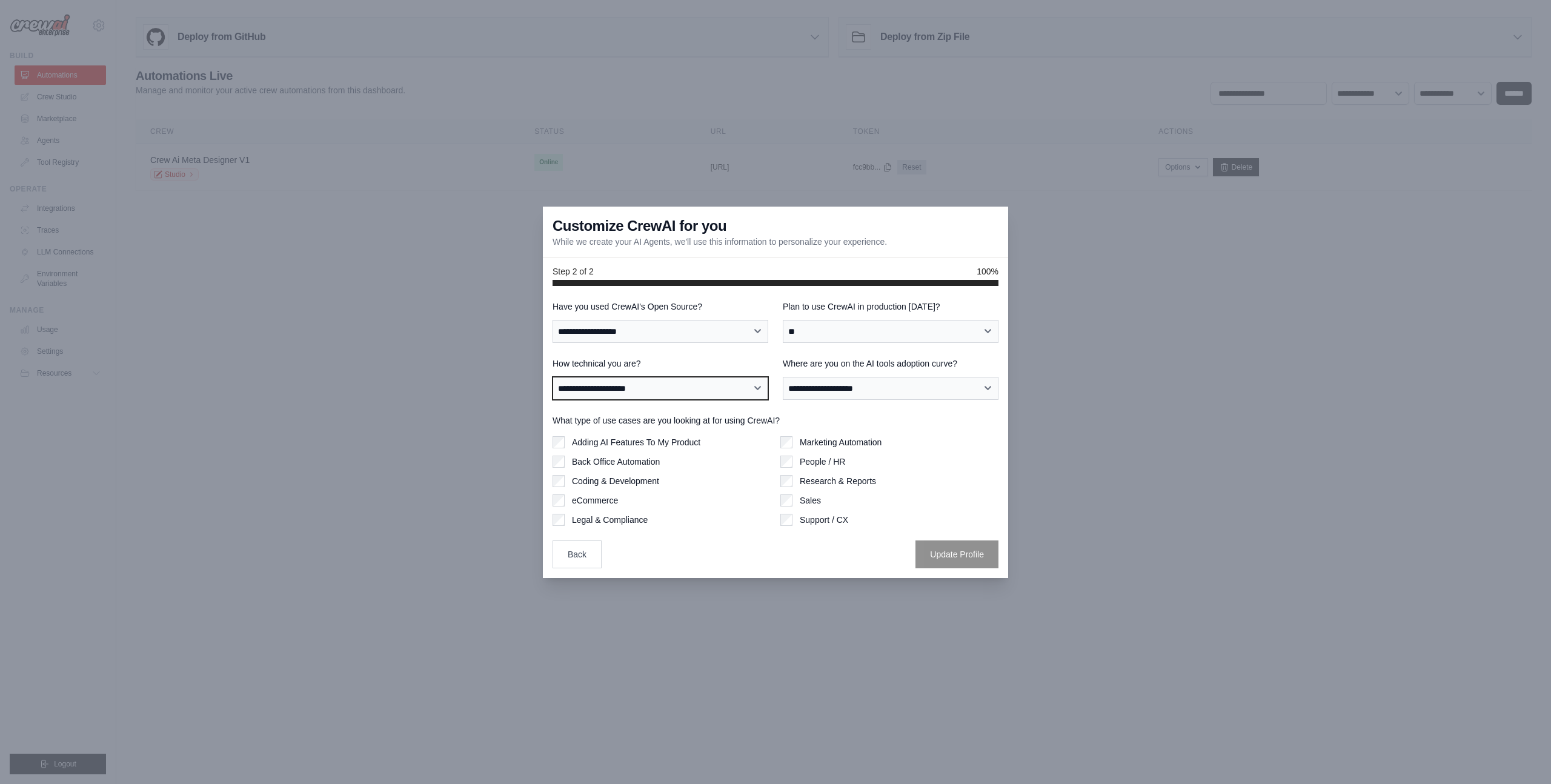
click at [596, 377] on select "**********" at bounding box center [660, 388] width 216 height 23
click at [590, 385] on select "**********" at bounding box center [660, 388] width 216 height 23
select select "**********"
click at [552, 377] on select "**********" at bounding box center [660, 388] width 216 height 23
click at [861, 362] on label "Where are you on the AI tools adoption curve?" at bounding box center [891, 363] width 216 height 12
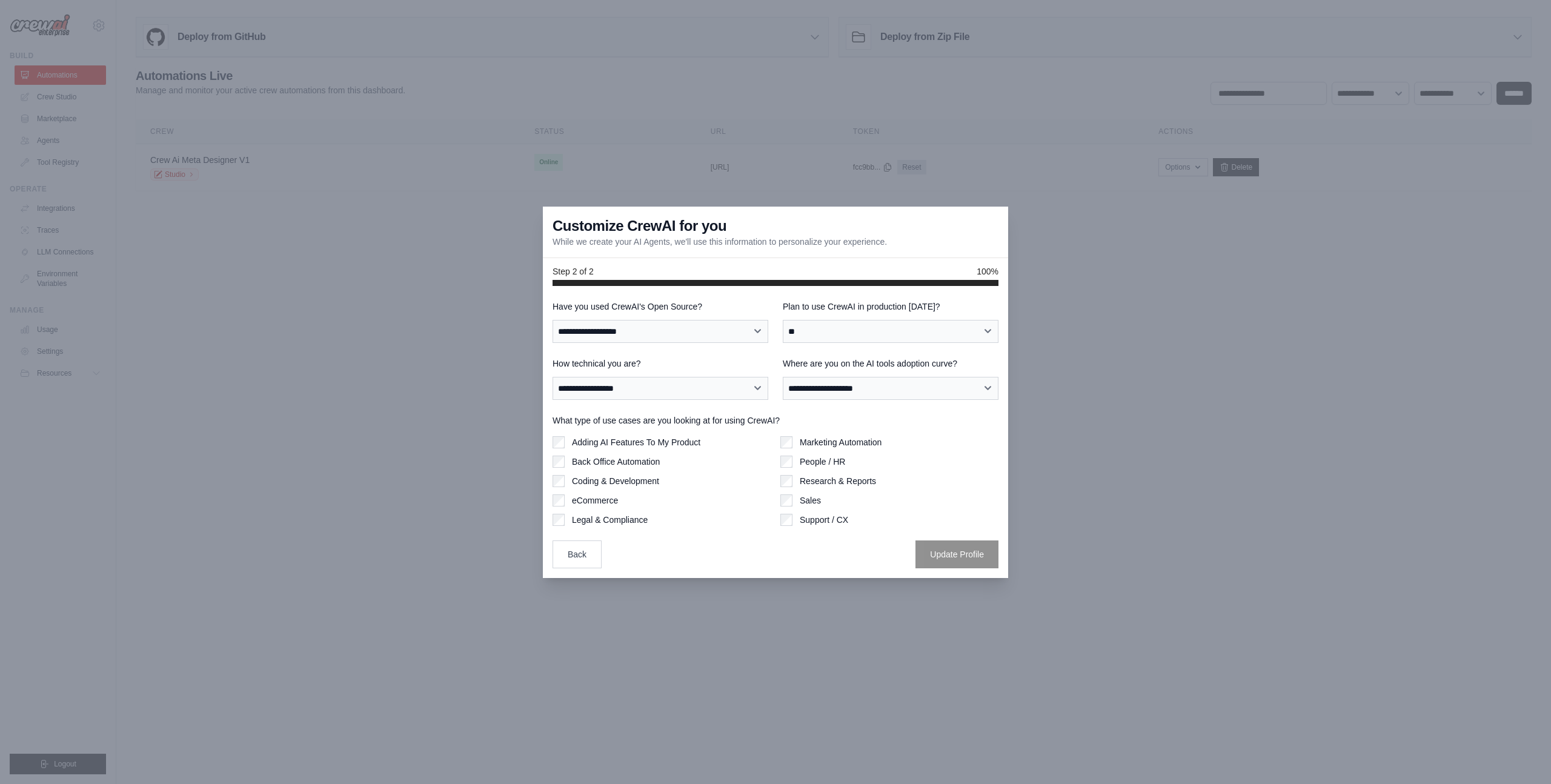
click at [861, 377] on select "**********" at bounding box center [891, 388] width 216 height 23
click at [861, 362] on label "Where are you on the AI tools adoption curve?" at bounding box center [891, 363] width 216 height 12
click at [861, 377] on select "**********" at bounding box center [891, 388] width 216 height 23
click at [861, 362] on label "Where are you on the AI tools adoption curve?" at bounding box center [891, 363] width 216 height 12
click at [861, 377] on select "**********" at bounding box center [891, 388] width 216 height 23
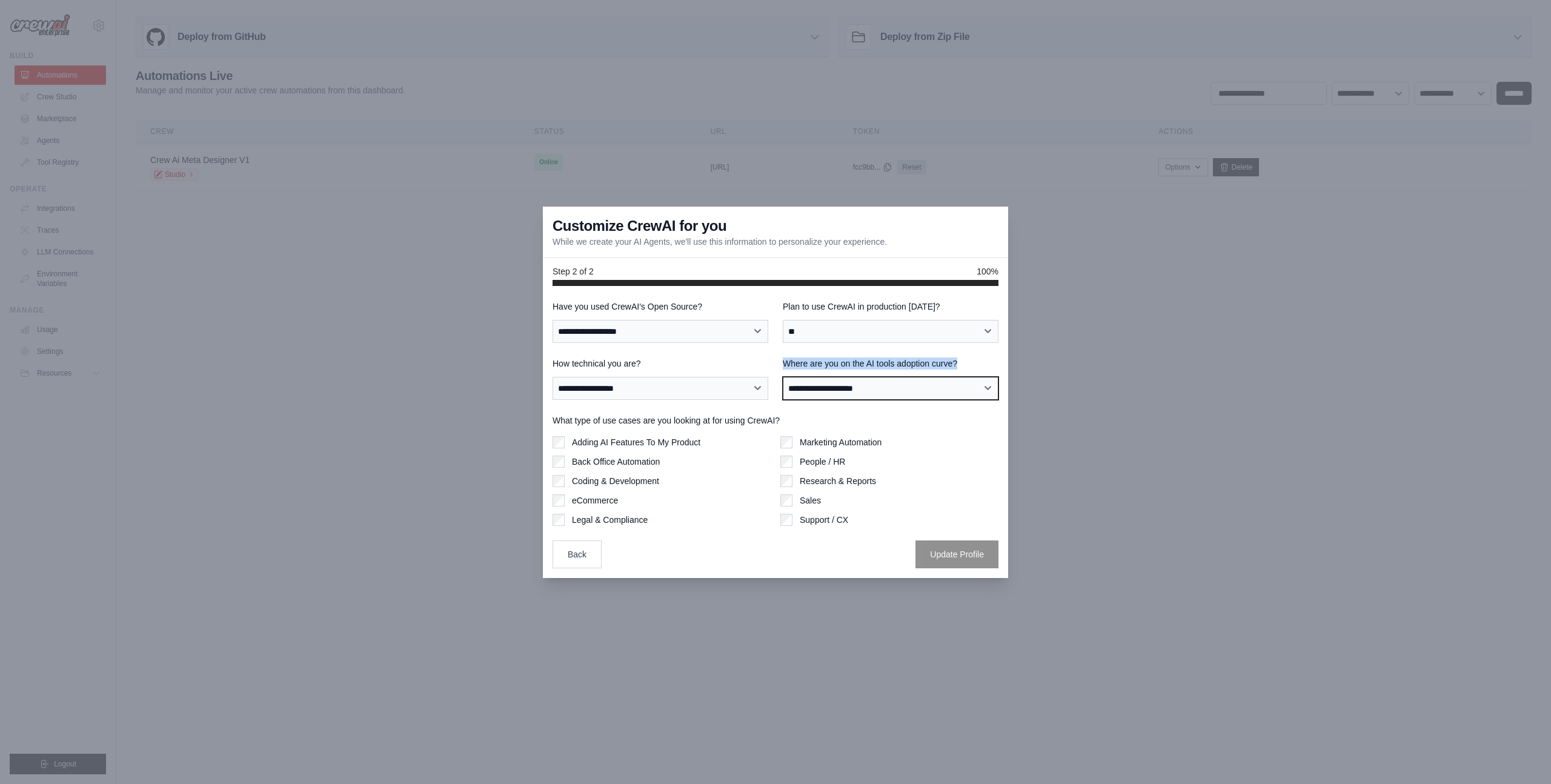
click at [843, 388] on select "**********" at bounding box center [891, 388] width 216 height 23
click at [886, 362] on label "Where are you on the AI tools adoption curve?" at bounding box center [891, 363] width 216 height 12
click at [886, 377] on select "**********" at bounding box center [891, 388] width 216 height 23
click at [875, 388] on select "**********" at bounding box center [891, 388] width 216 height 23
select select "**********"
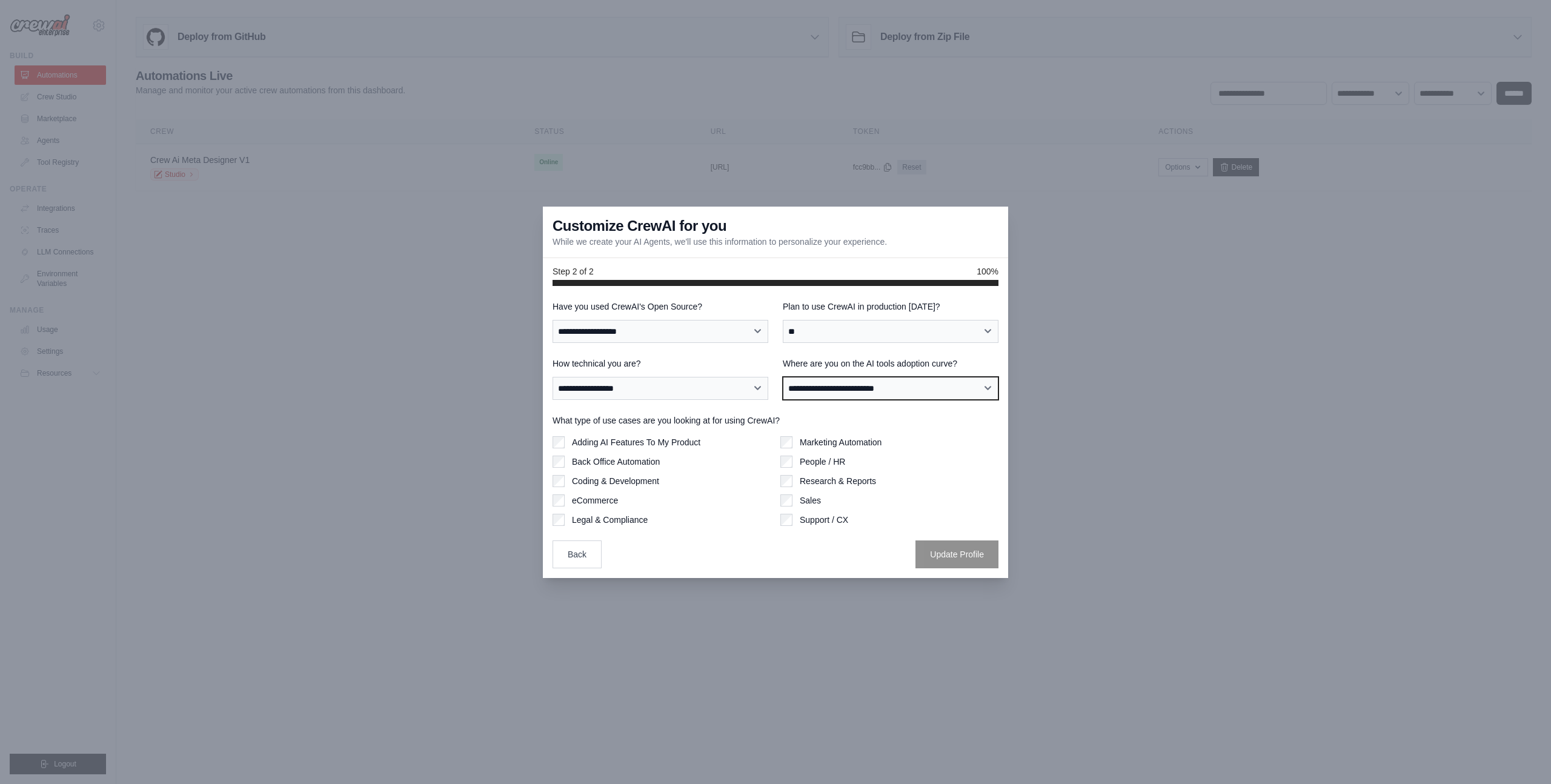
click at [783, 377] on select "**********" at bounding box center [891, 388] width 216 height 23
click at [836, 379] on select "**********" at bounding box center [891, 388] width 216 height 23
click at [624, 418] on label "What type of use cases are you looking at for using CrewAI?" at bounding box center [775, 421] width 446 height 12
click at [638, 418] on label "What type of use cases are you looking at for using CrewAI?" at bounding box center [775, 421] width 446 height 12
click at [634, 440] on label "Adding AI Features To My Product" at bounding box center [636, 443] width 129 height 12
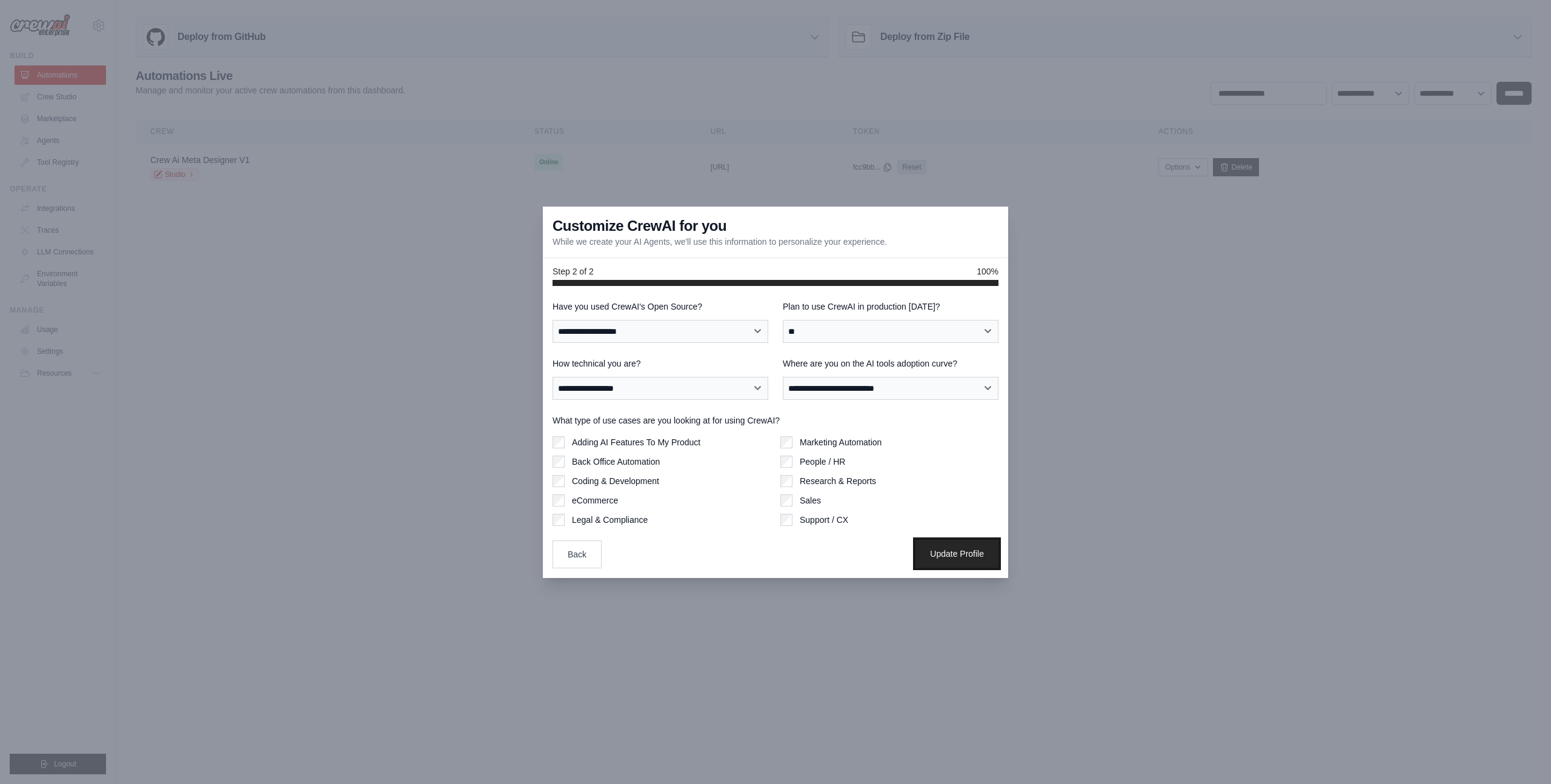
click at [954, 563] on button "Update Profile" at bounding box center [957, 554] width 83 height 28
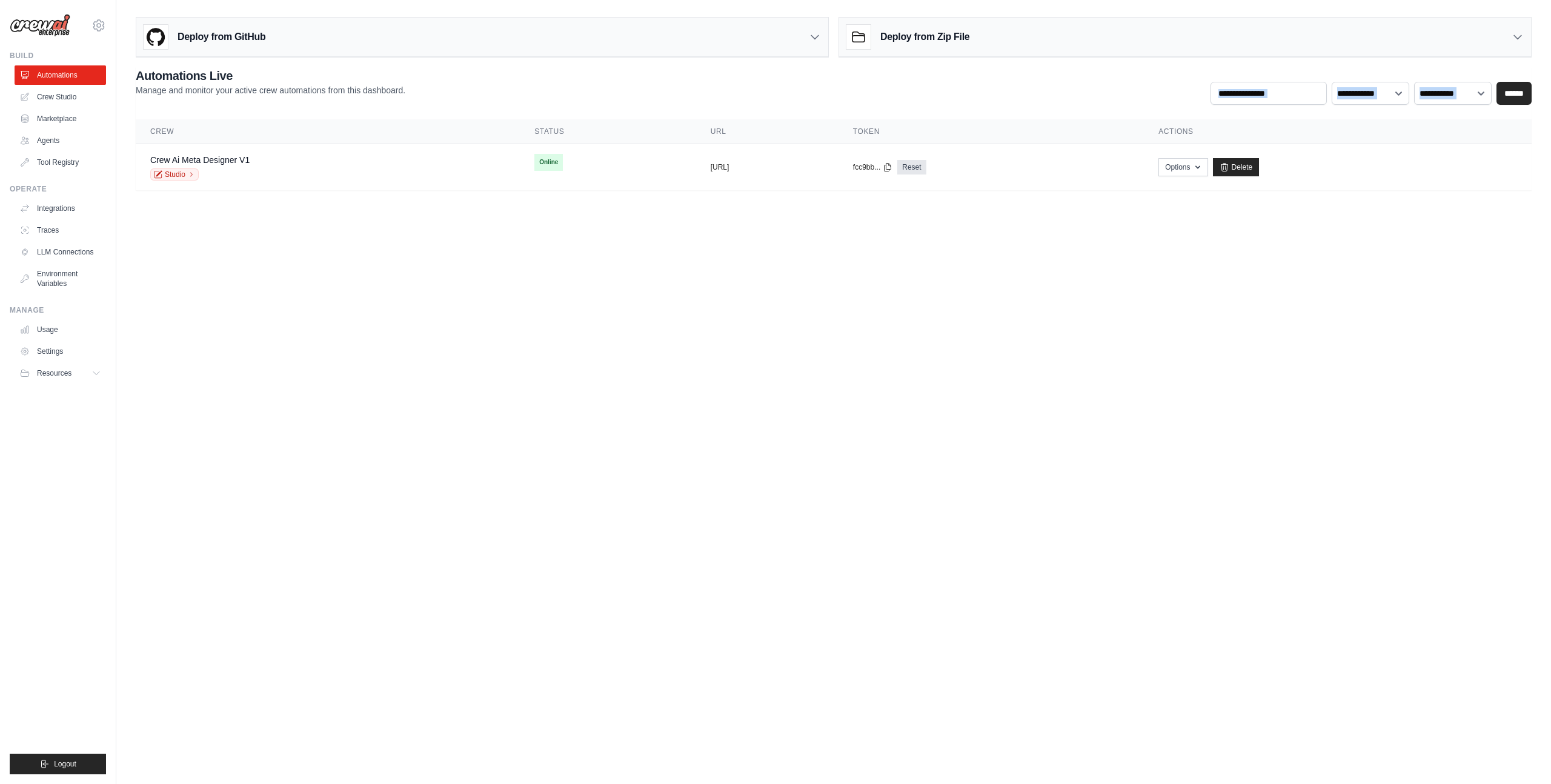
drag, startPoint x: 615, startPoint y: 115, endPoint x: 615, endPoint y: 352, distance: 237.0
click at [615, 351] on body "mgs3067@gmail.com Settings Build Automations Crew Studio GitHub" at bounding box center [776, 392] width 1551 height 784
click at [615, 352] on body "mgs3067@gmail.com Settings Build Automations Crew Studio GitHub" at bounding box center [776, 392] width 1551 height 784
drag, startPoint x: 490, startPoint y: 132, endPoint x: 689, endPoint y: 253, distance: 232.9
click at [689, 253] on body "mgs3067@gmail.com Settings Build Automations Crew Studio GitHub" at bounding box center [776, 392] width 1551 height 784
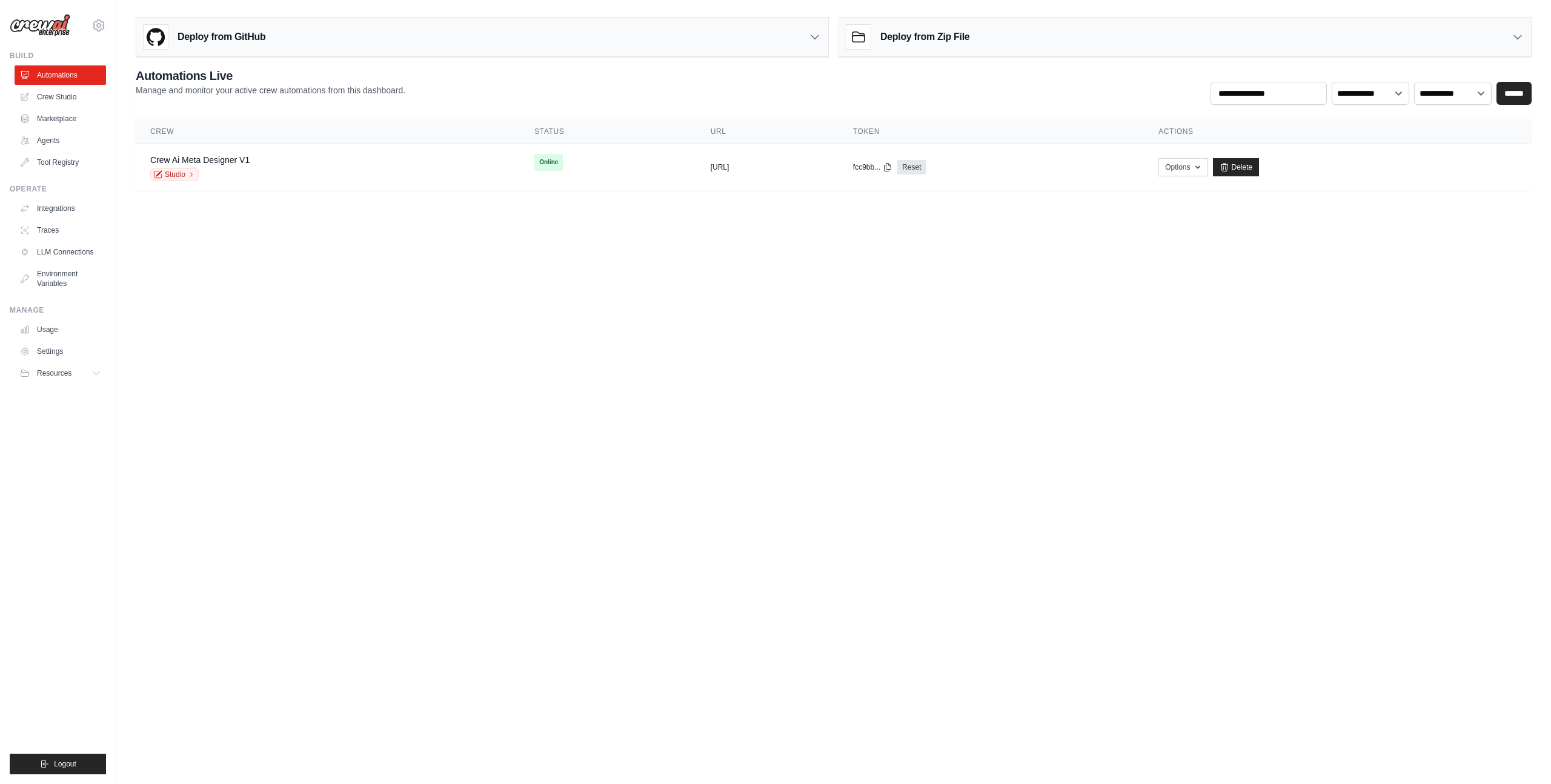
click at [688, 264] on body "mgs3067@gmail.com Settings Build Automations Crew Studio GitHub" at bounding box center [776, 392] width 1551 height 784
drag, startPoint x: 679, startPoint y: 268, endPoint x: 633, endPoint y: 97, distance: 177.1
click at [633, 97] on body "mgs3067@gmail.com Settings Build Automations Crew Studio GitHub" at bounding box center [776, 392] width 1551 height 784
click at [633, 97] on div "**********" at bounding box center [834, 86] width 1396 height 38
drag, startPoint x: 633, startPoint y: 77, endPoint x: 646, endPoint y: 228, distance: 151.6
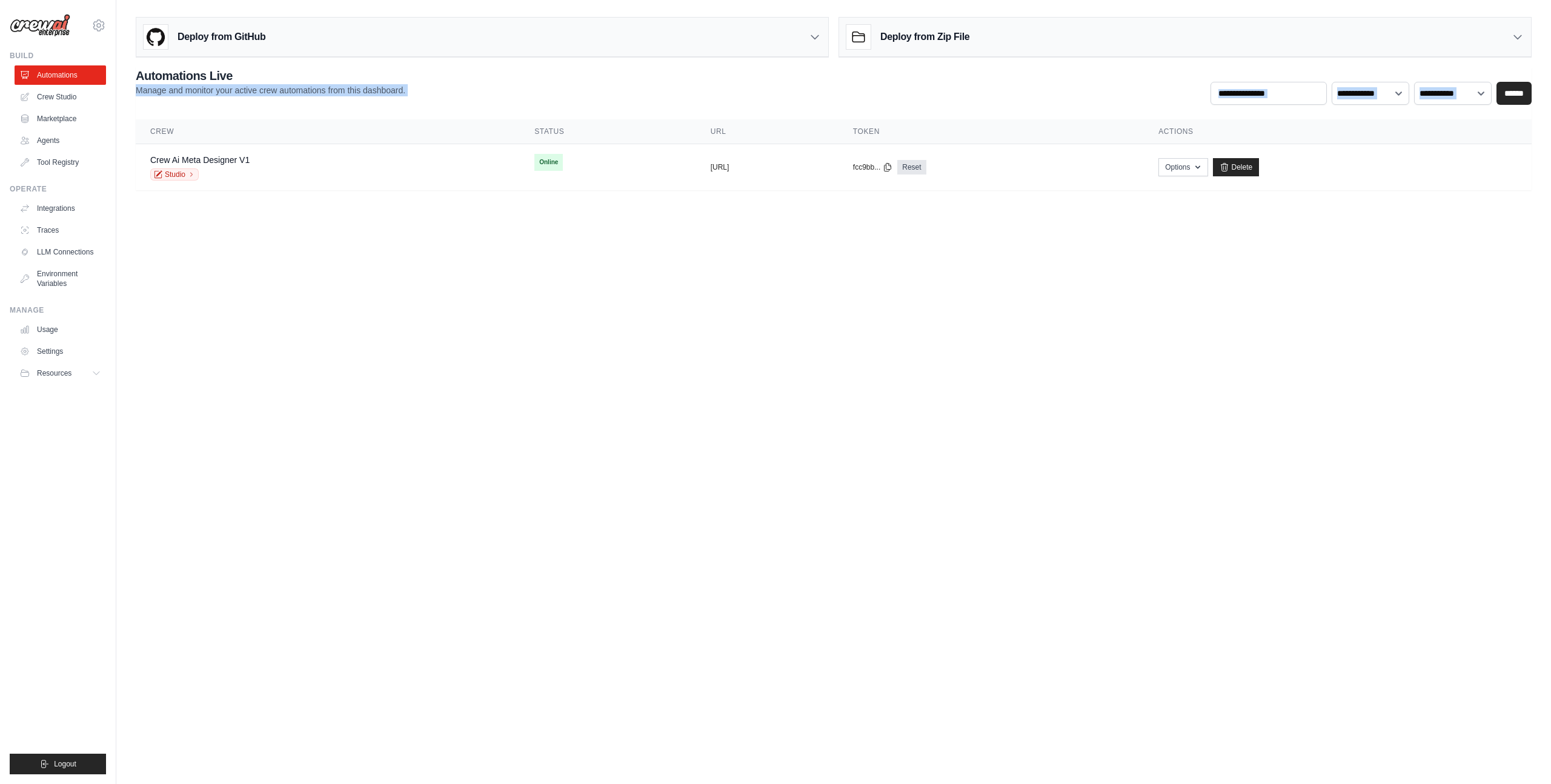
click at [646, 227] on body "mgs3067@gmail.com Settings Build Automations Crew Studio GitHub" at bounding box center [776, 392] width 1551 height 784
click at [646, 228] on body "mgs3067@gmail.com Settings Build Automations Crew Studio GitHub" at bounding box center [776, 392] width 1551 height 784
drag, startPoint x: 646, startPoint y: 261, endPoint x: 660, endPoint y: 93, distance: 168.6
click at [660, 93] on body "mgs3067@gmail.com Settings Build Automations Crew Studio GitHub" at bounding box center [776, 392] width 1551 height 784
click at [660, 93] on div "**********" at bounding box center [834, 86] width 1396 height 38
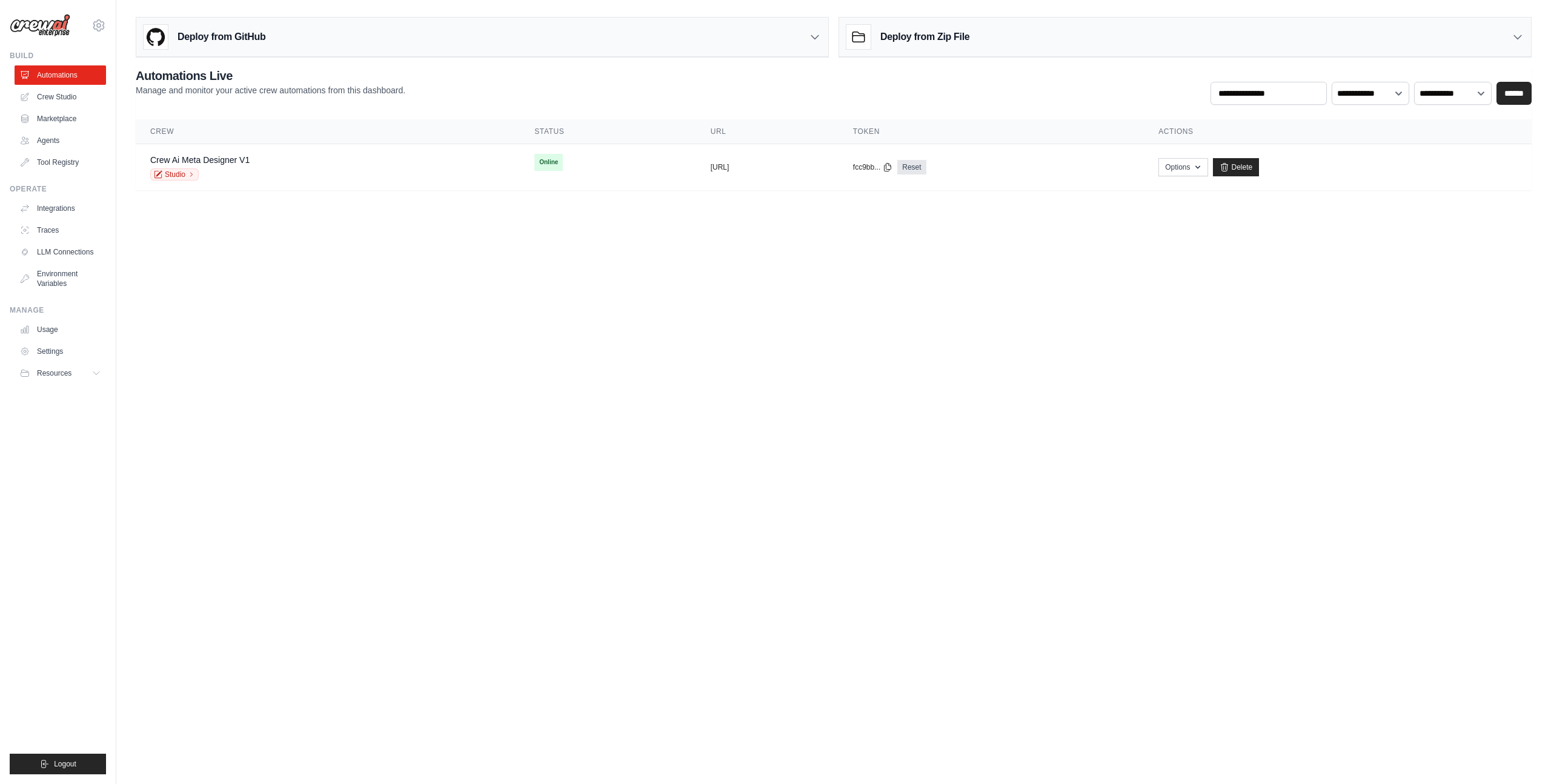
click at [797, 29] on div "Deploy from GitHub" at bounding box center [482, 37] width 692 height 40
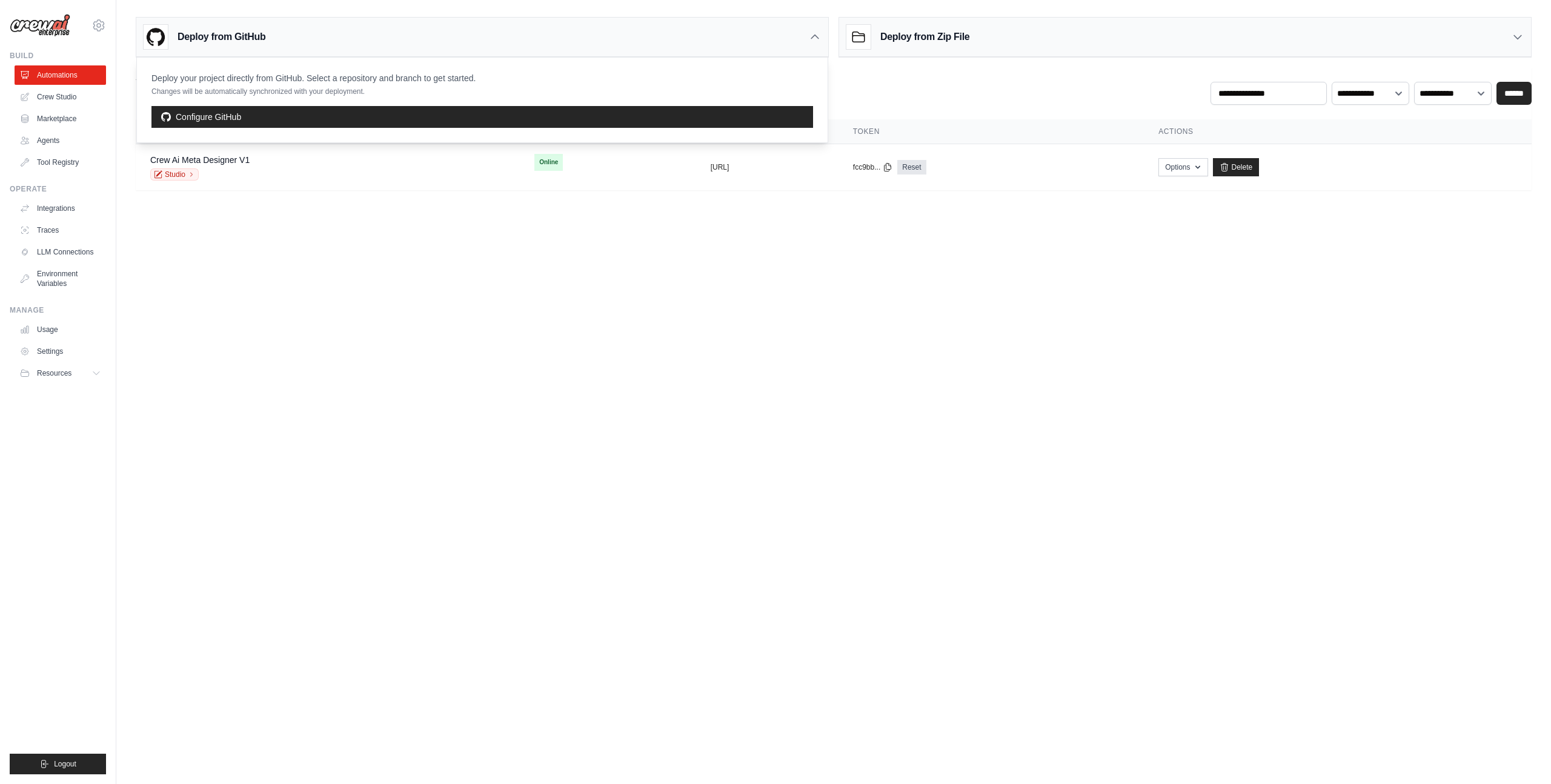
click at [924, 76] on div "**********" at bounding box center [834, 86] width 1396 height 38
click at [808, 43] on div "Deploy from GitHub" at bounding box center [482, 37] width 692 height 40
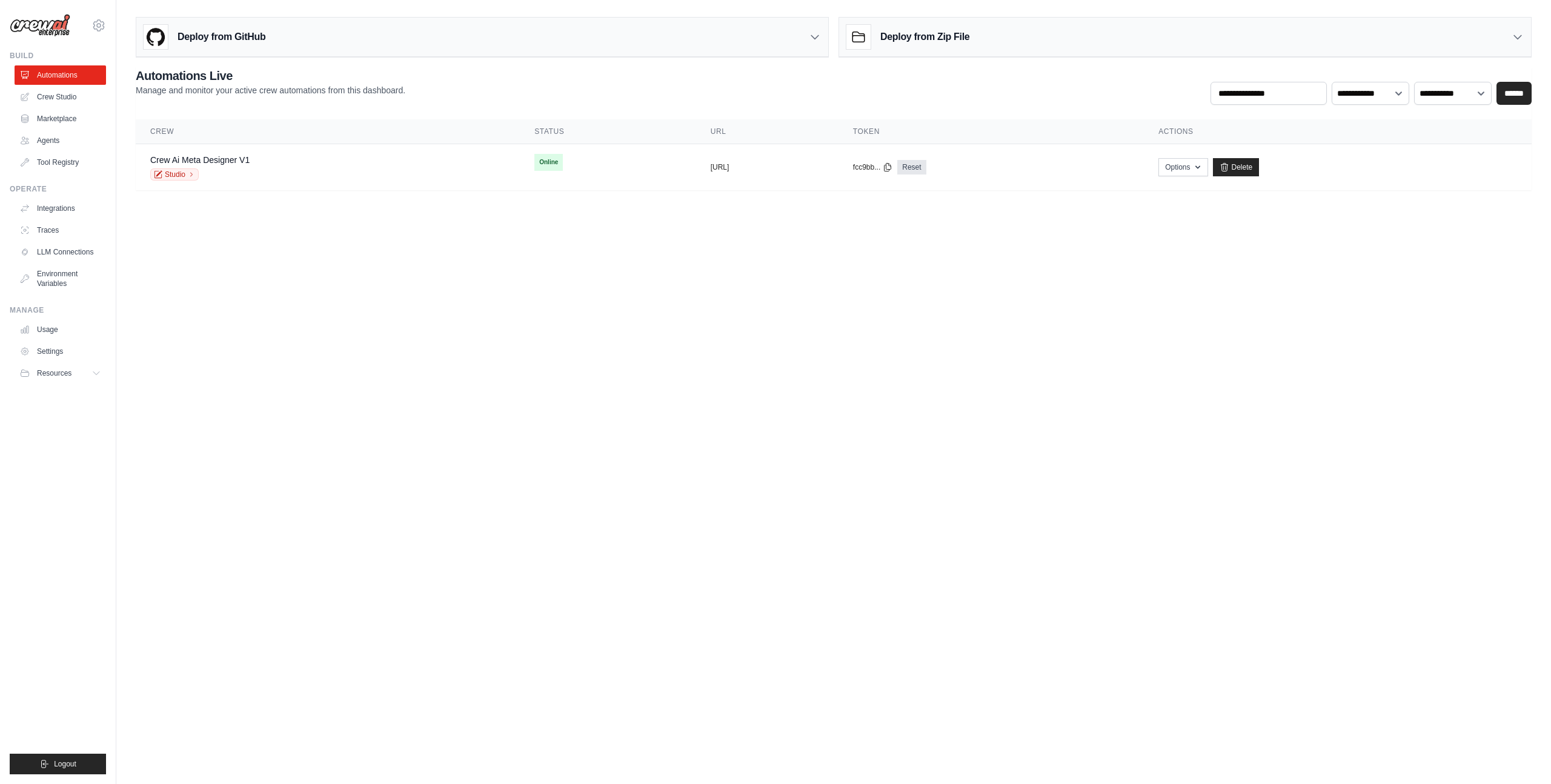
click at [319, 253] on body "mgs3067@gmail.com Settings Build Automations Crew Studio GitHub" at bounding box center [776, 392] width 1551 height 784
click at [66, 99] on link "Crew Studio" at bounding box center [62, 97] width 91 height 20
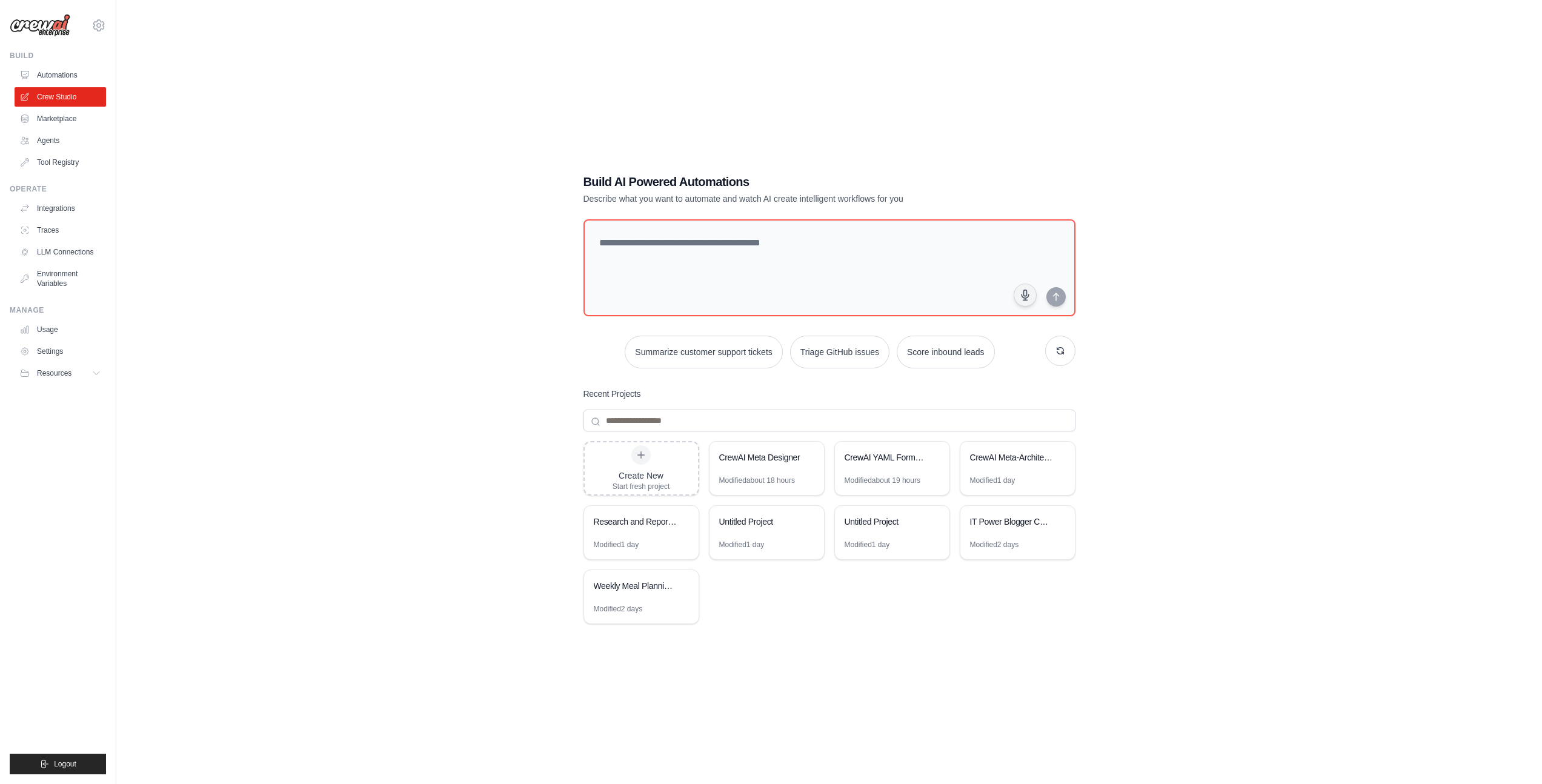
click at [469, 362] on div "Build AI Powered Automations Describe what you want to automate and watch AI cr…" at bounding box center [829, 404] width 1387 height 784
click at [56, 122] on link "Marketplace" at bounding box center [62, 119] width 91 height 20
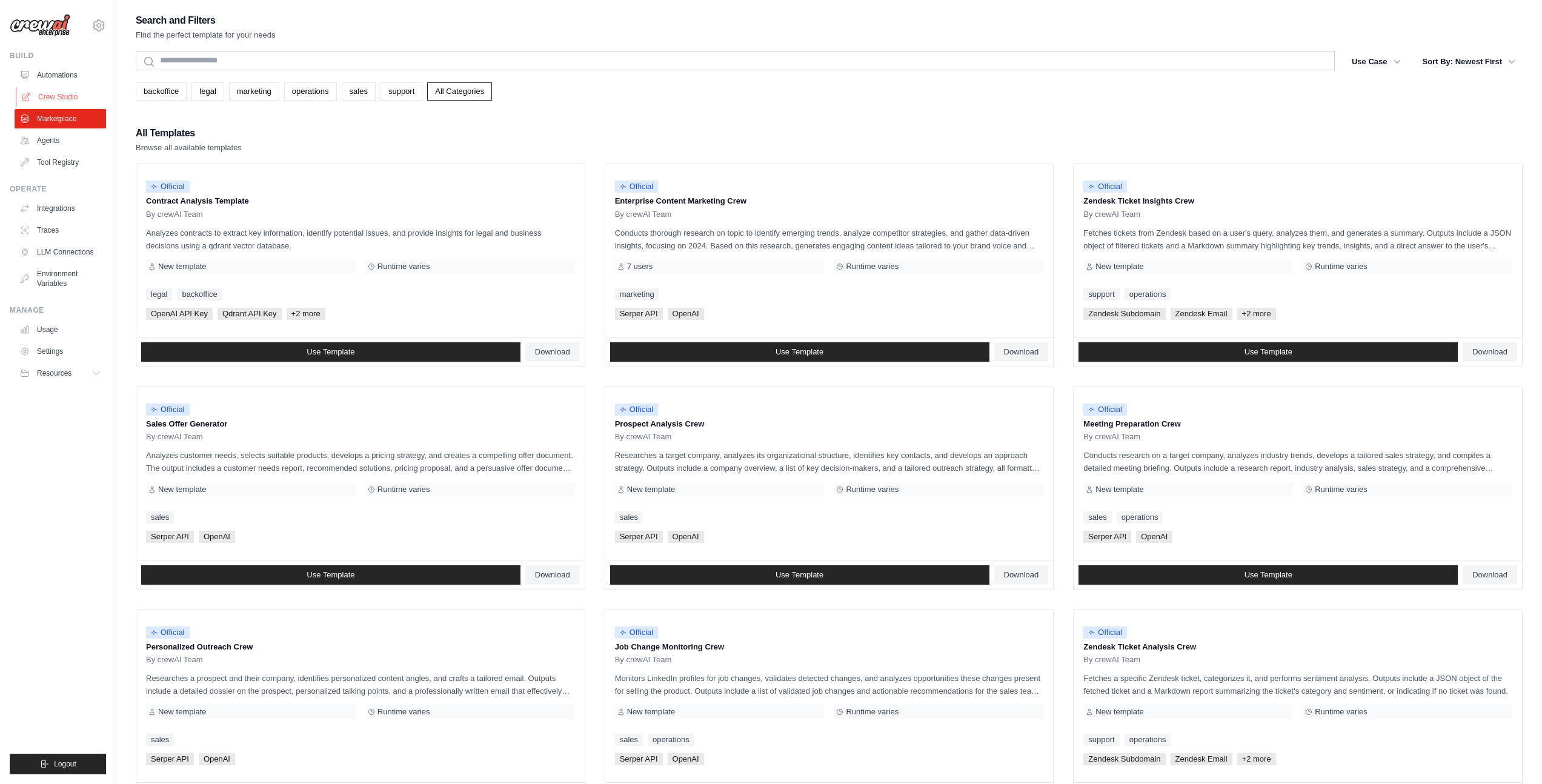
click at [58, 97] on link "Crew Studio" at bounding box center [62, 97] width 91 height 20
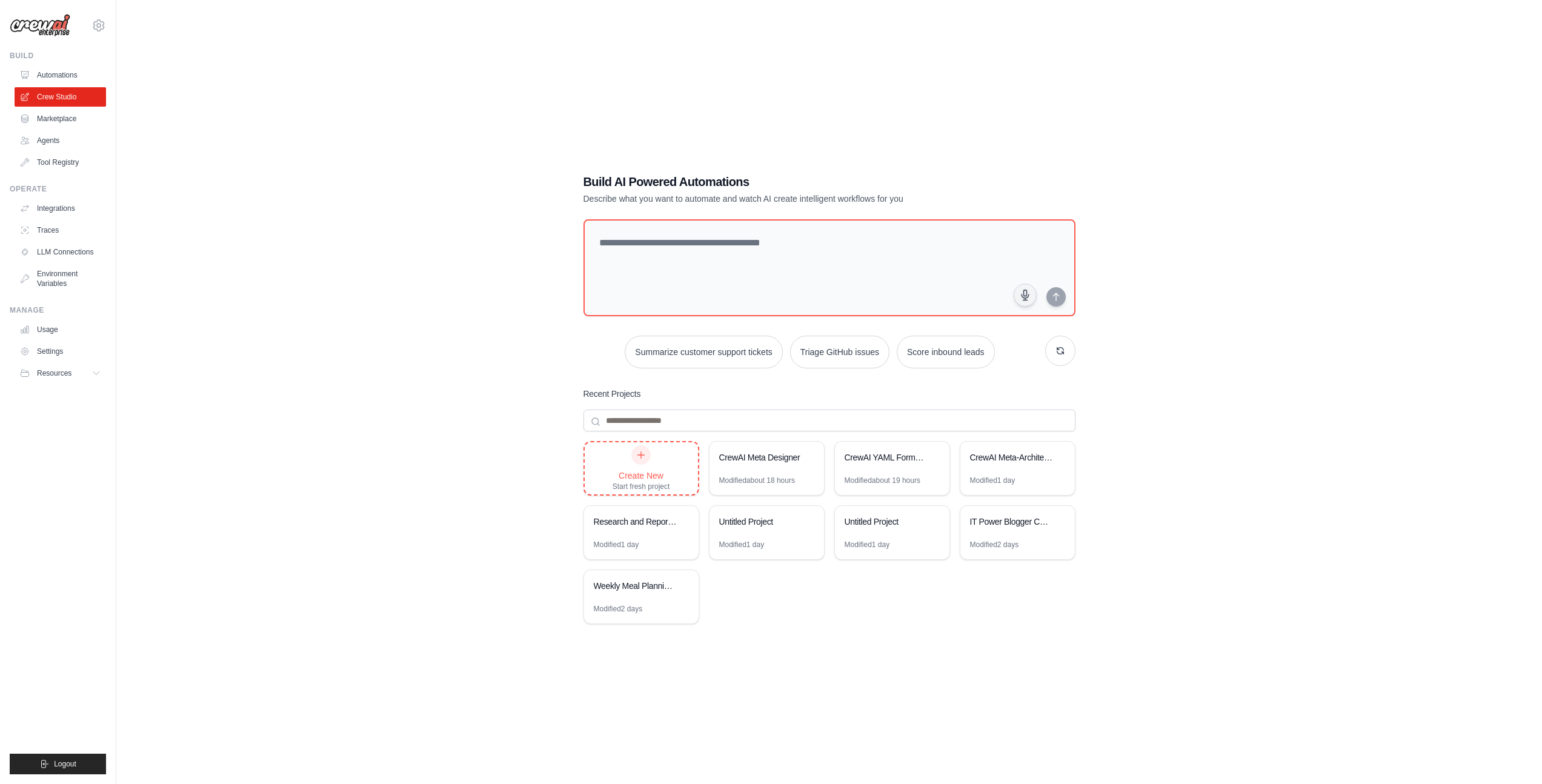
click at [649, 459] on div "Create New Start fresh project" at bounding box center [641, 468] width 57 height 46
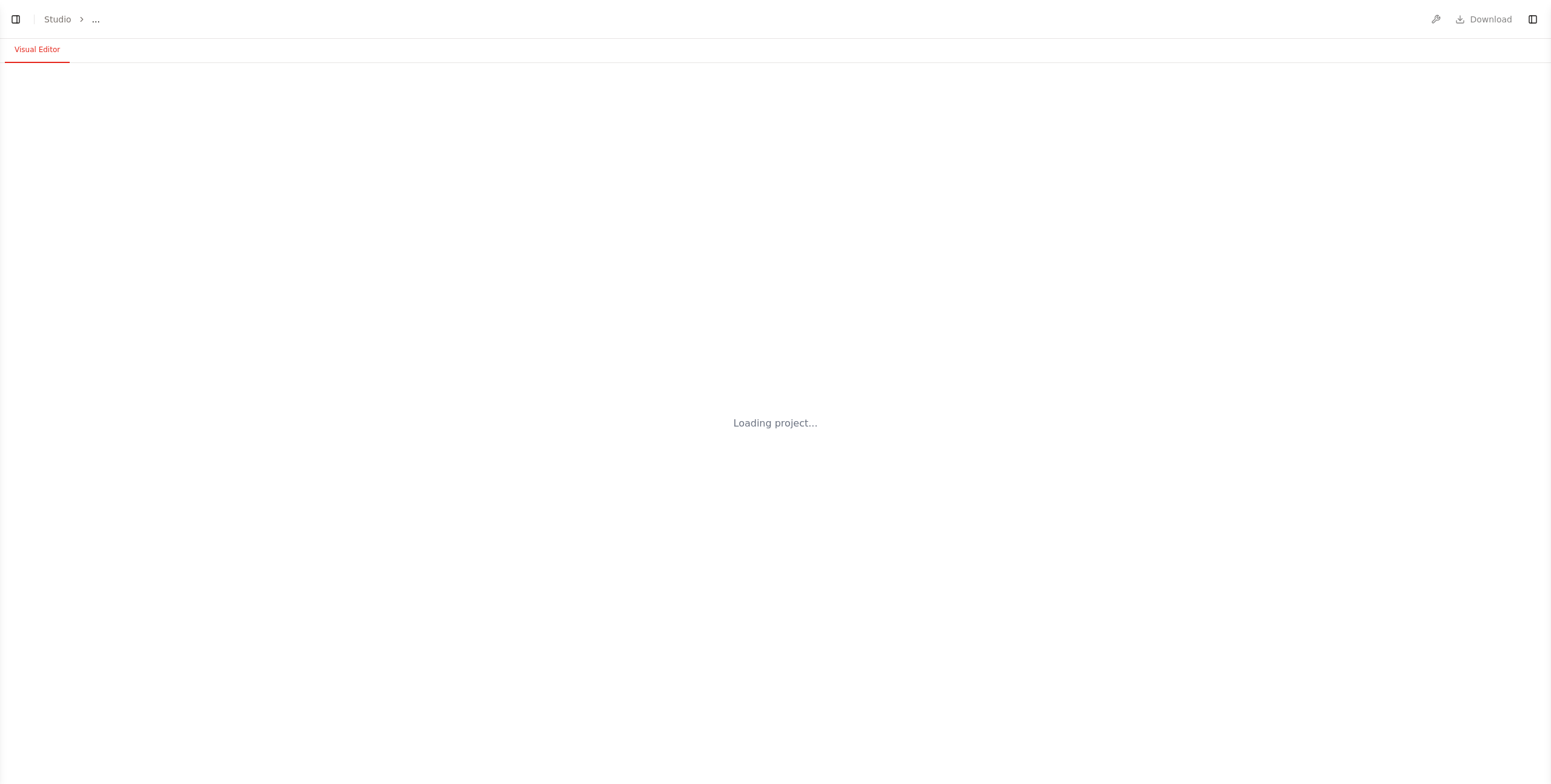
select select "****"
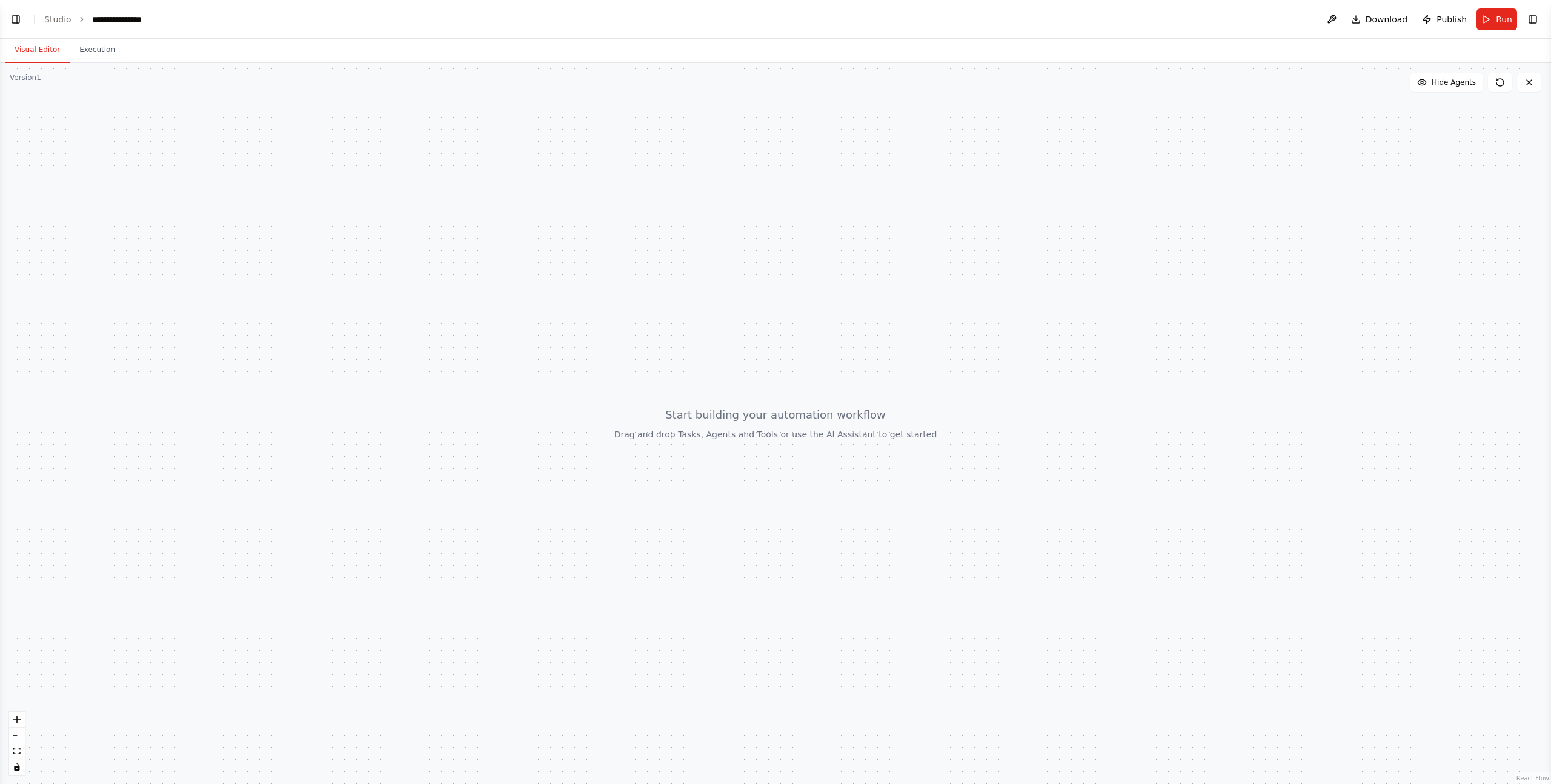
click at [223, 190] on div at bounding box center [776, 423] width 1551 height 721
click at [1449, 83] on span "Hide Agents" at bounding box center [1454, 82] width 45 height 10
click at [1449, 83] on span "Show Agents" at bounding box center [1453, 82] width 48 height 10
click at [1531, 22] on button "Toggle Right Sidebar" at bounding box center [1533, 20] width 17 height 17
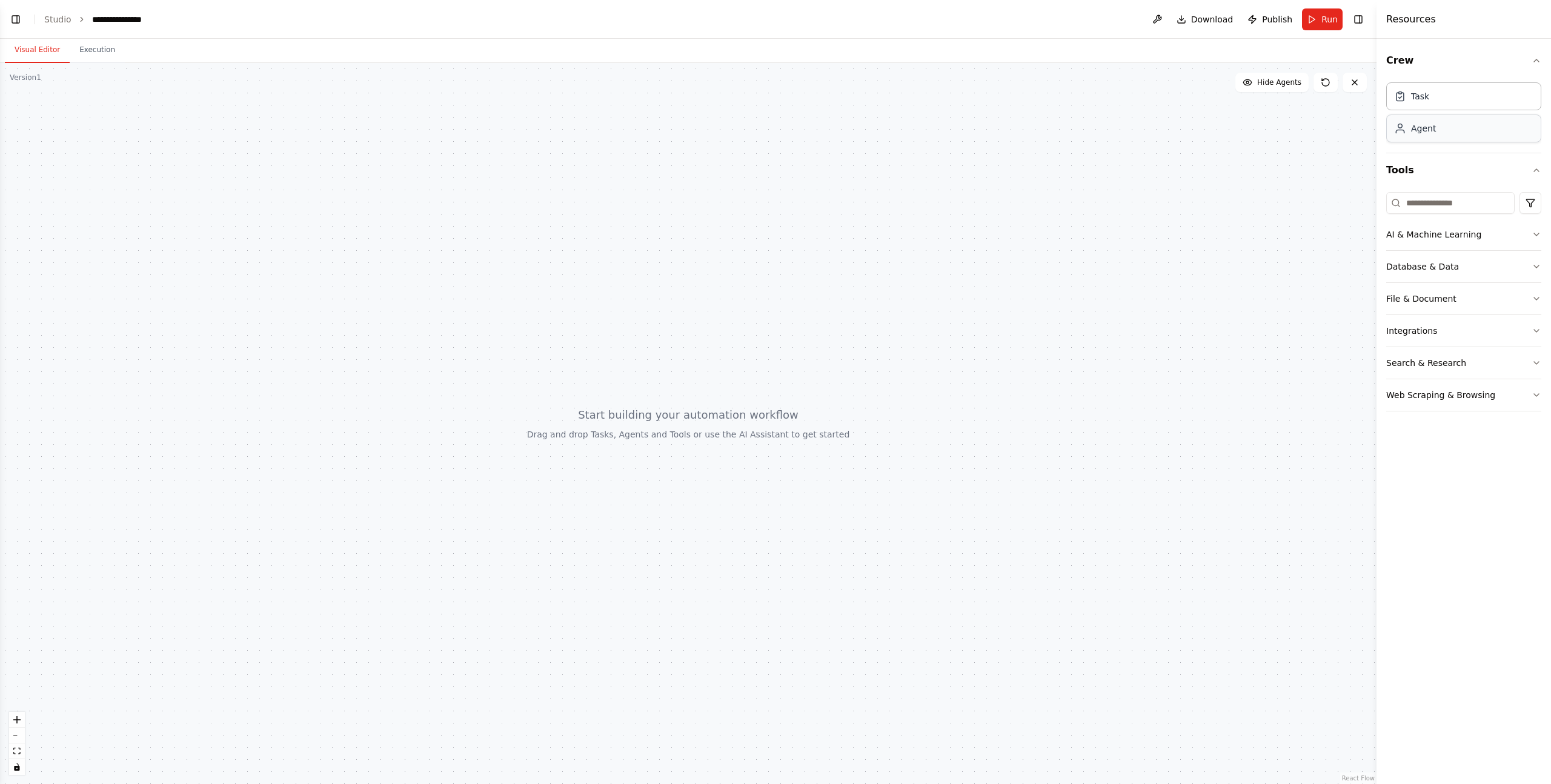
click at [1408, 134] on div "Agent" at bounding box center [1415, 129] width 42 height 12
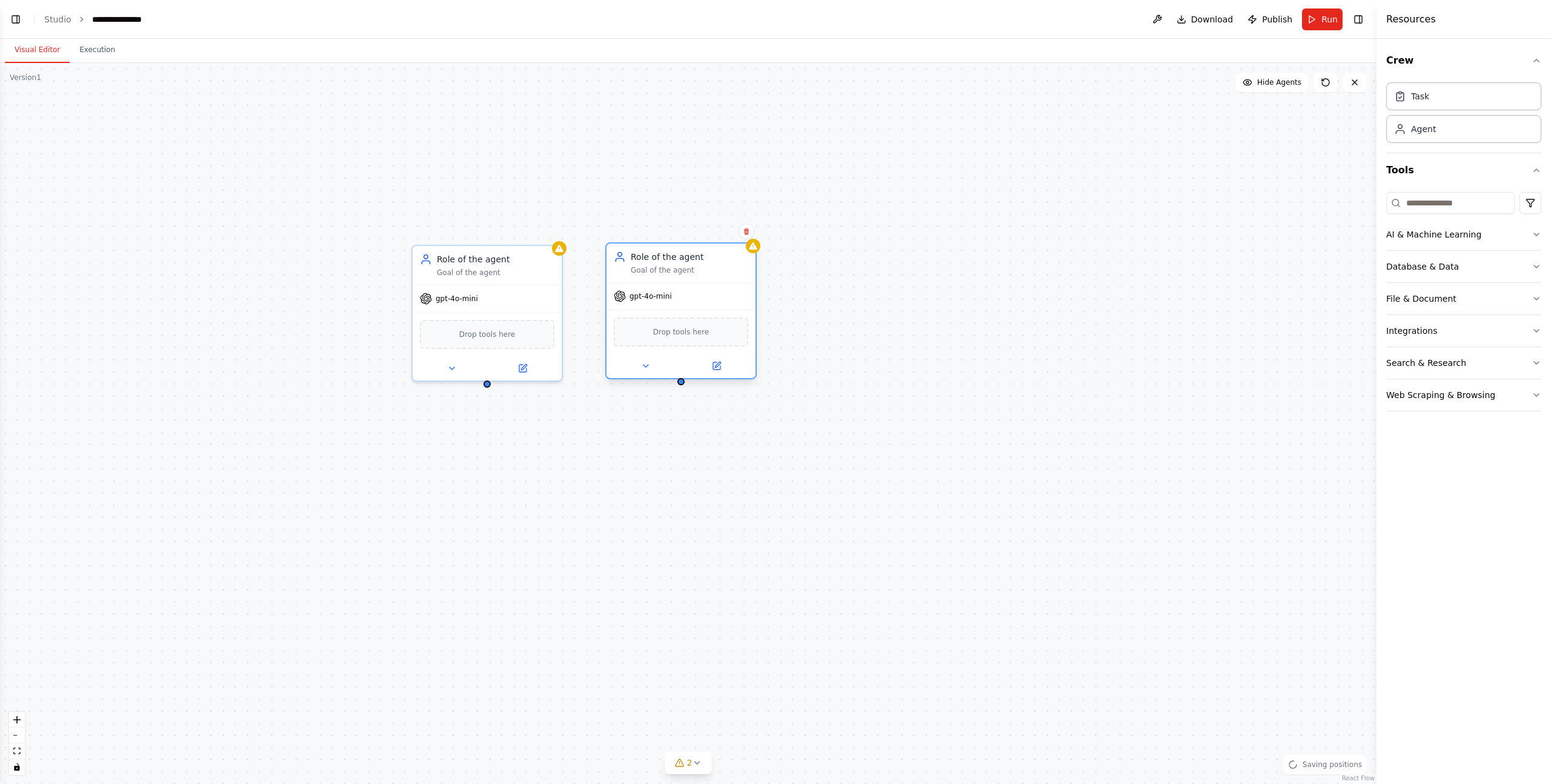
drag, startPoint x: 803, startPoint y: 308, endPoint x: 656, endPoint y: 261, distance: 154.3
click at [656, 261] on div "Role of the agent" at bounding box center [690, 257] width 118 height 12
click at [463, 273] on div "Goal of the agent" at bounding box center [496, 270] width 118 height 10
click at [489, 273] on div "Goal of the agent" at bounding box center [496, 270] width 118 height 10
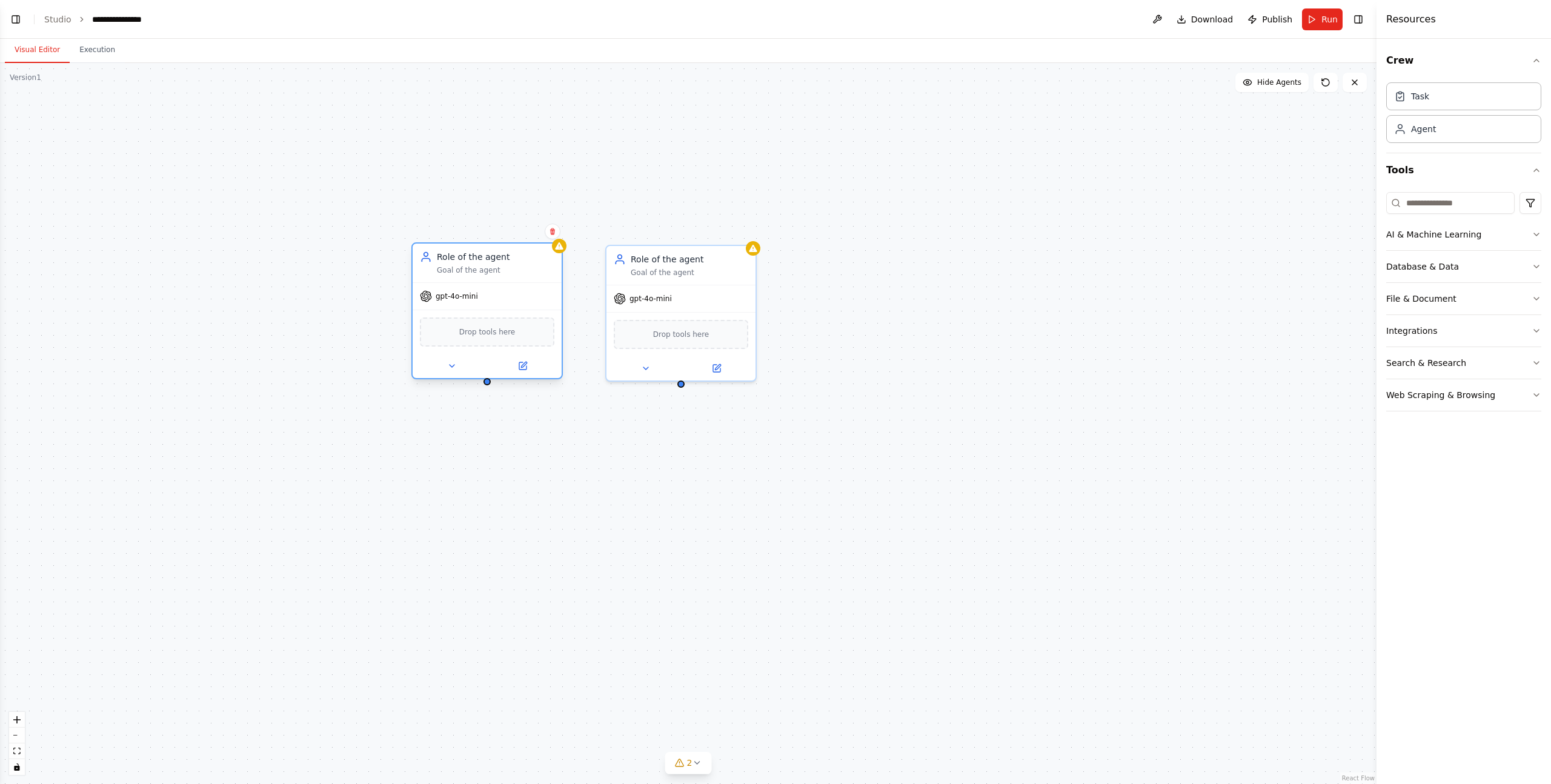
click at [546, 378] on div "Role of the agent Goal of the agent gpt-4o-mini Drop tools here" at bounding box center [487, 311] width 151 height 137
click at [530, 366] on button at bounding box center [522, 366] width 68 height 15
click at [516, 368] on button at bounding box center [522, 366] width 68 height 15
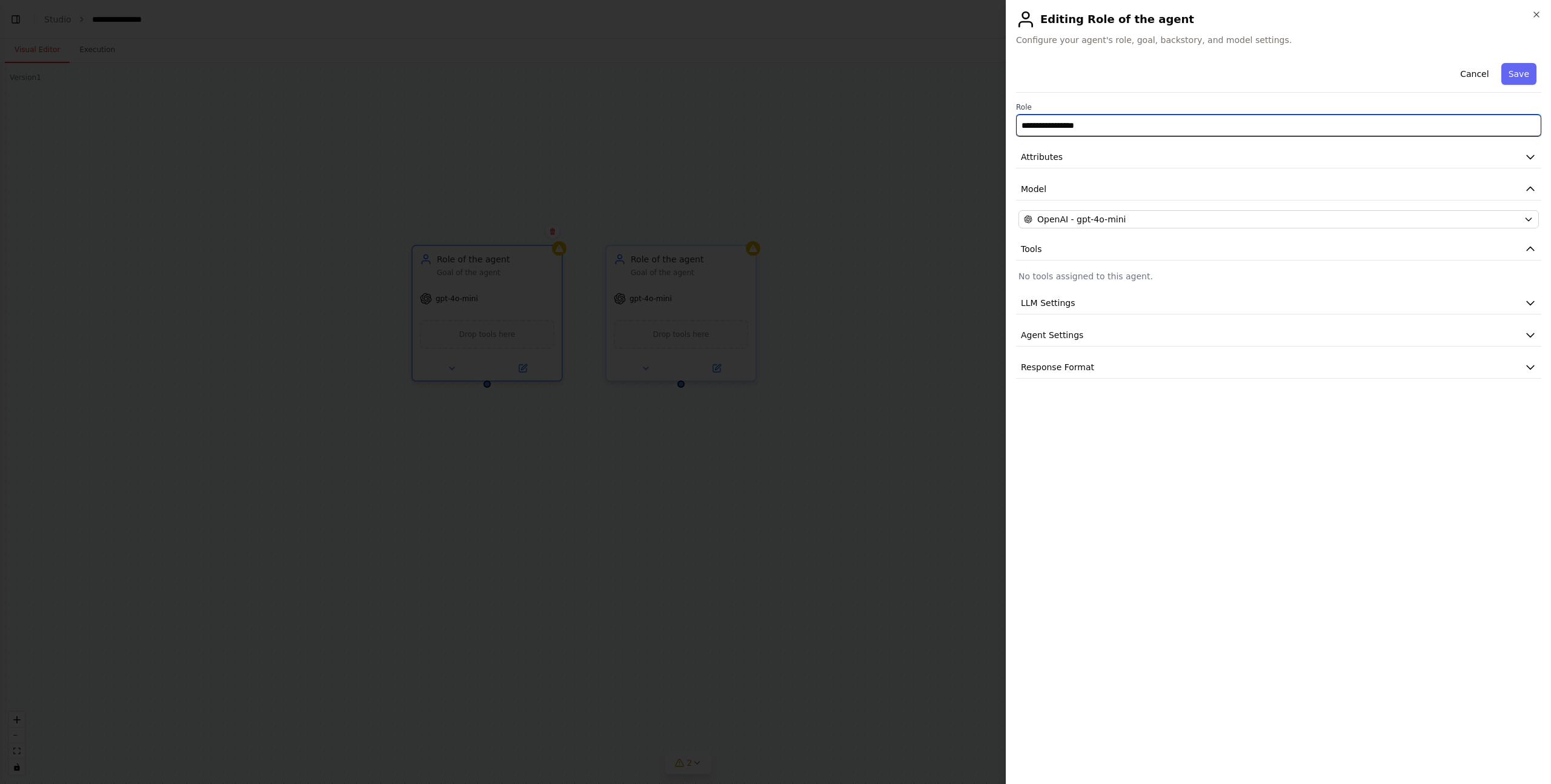
click at [1100, 133] on input "**********" at bounding box center [1279, 126] width 526 height 22
type input "**"
click at [1082, 157] on button "Attributes" at bounding box center [1279, 157] width 526 height 23
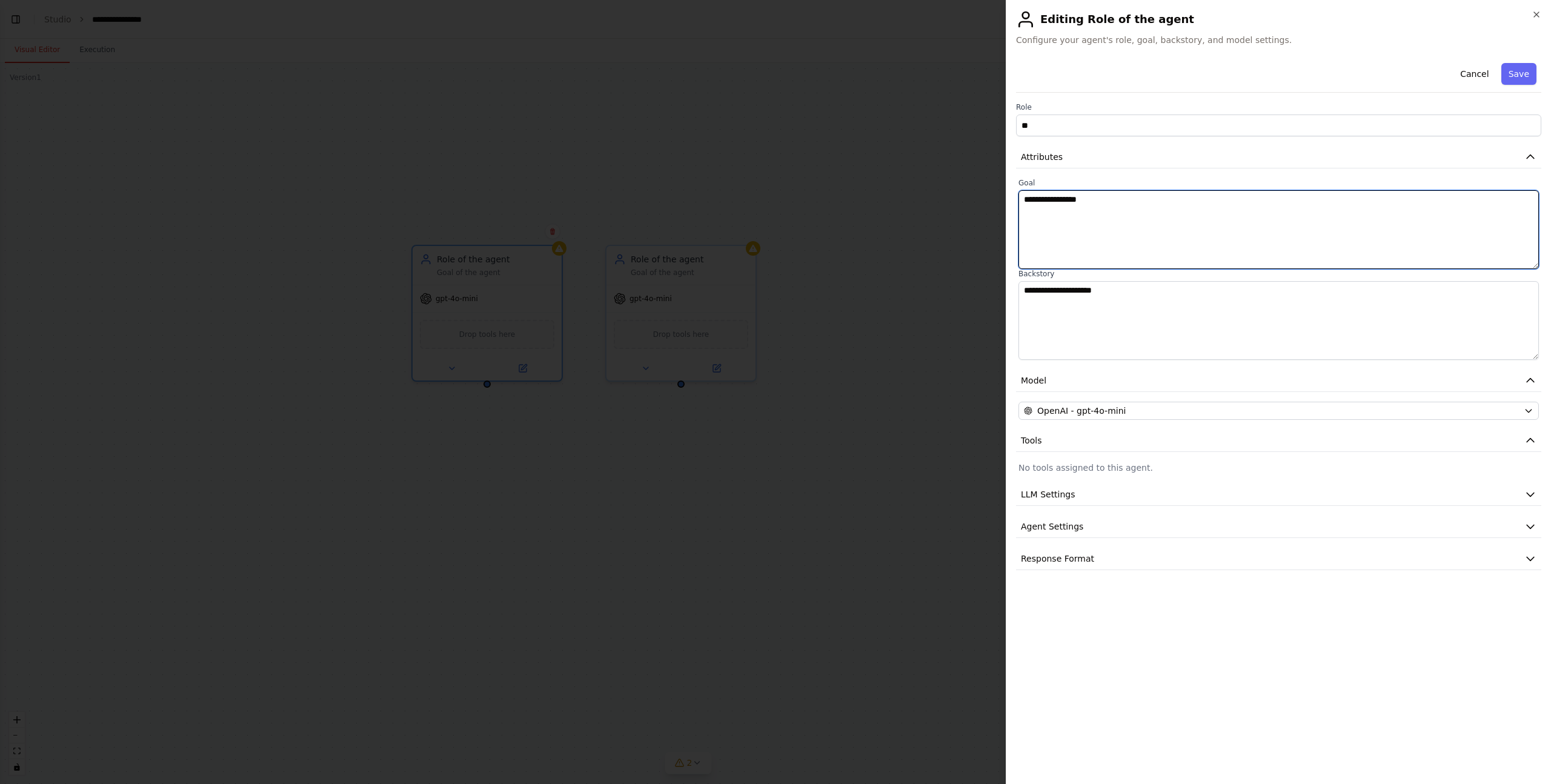
click at [1141, 224] on textarea "**********" at bounding box center [1279, 229] width 521 height 79
paste textarea "**********"
click at [1141, 224] on textarea "**********" at bounding box center [1279, 229] width 521 height 79
paste textarea
type textarea "**********"
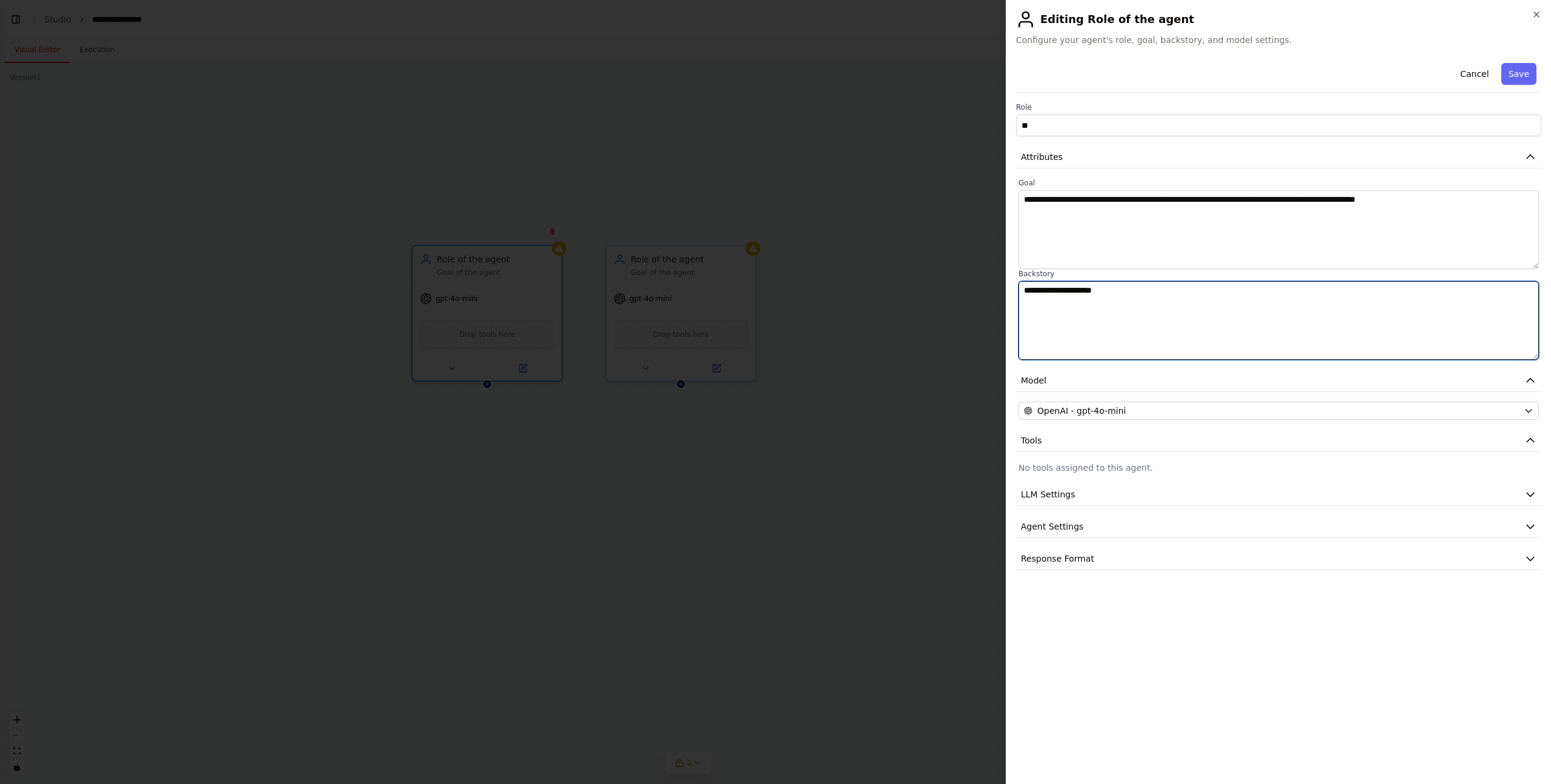
click at [1188, 304] on textarea "**********" at bounding box center [1279, 320] width 521 height 79
paste textarea "**********"
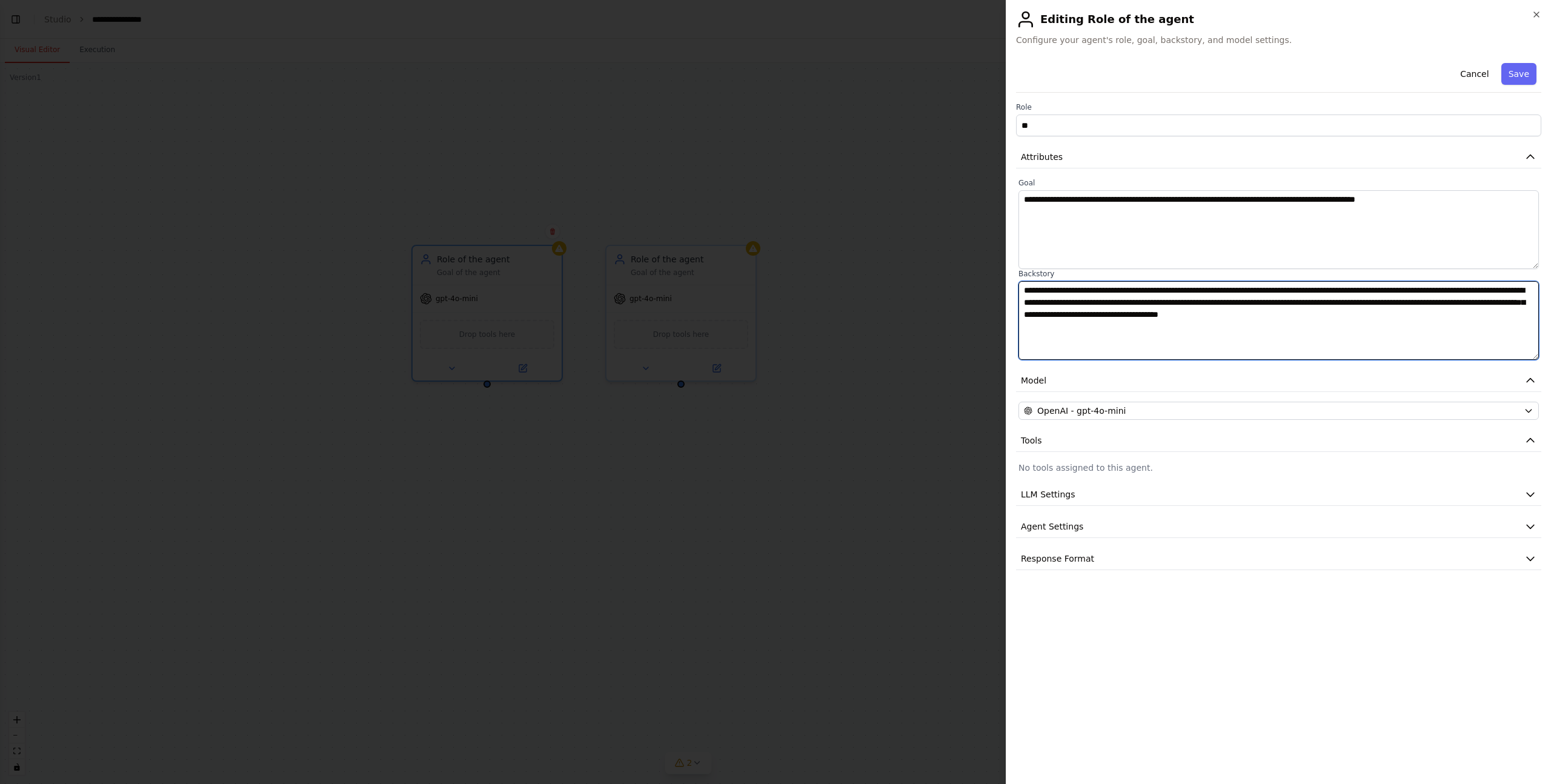
type textarea "**********"
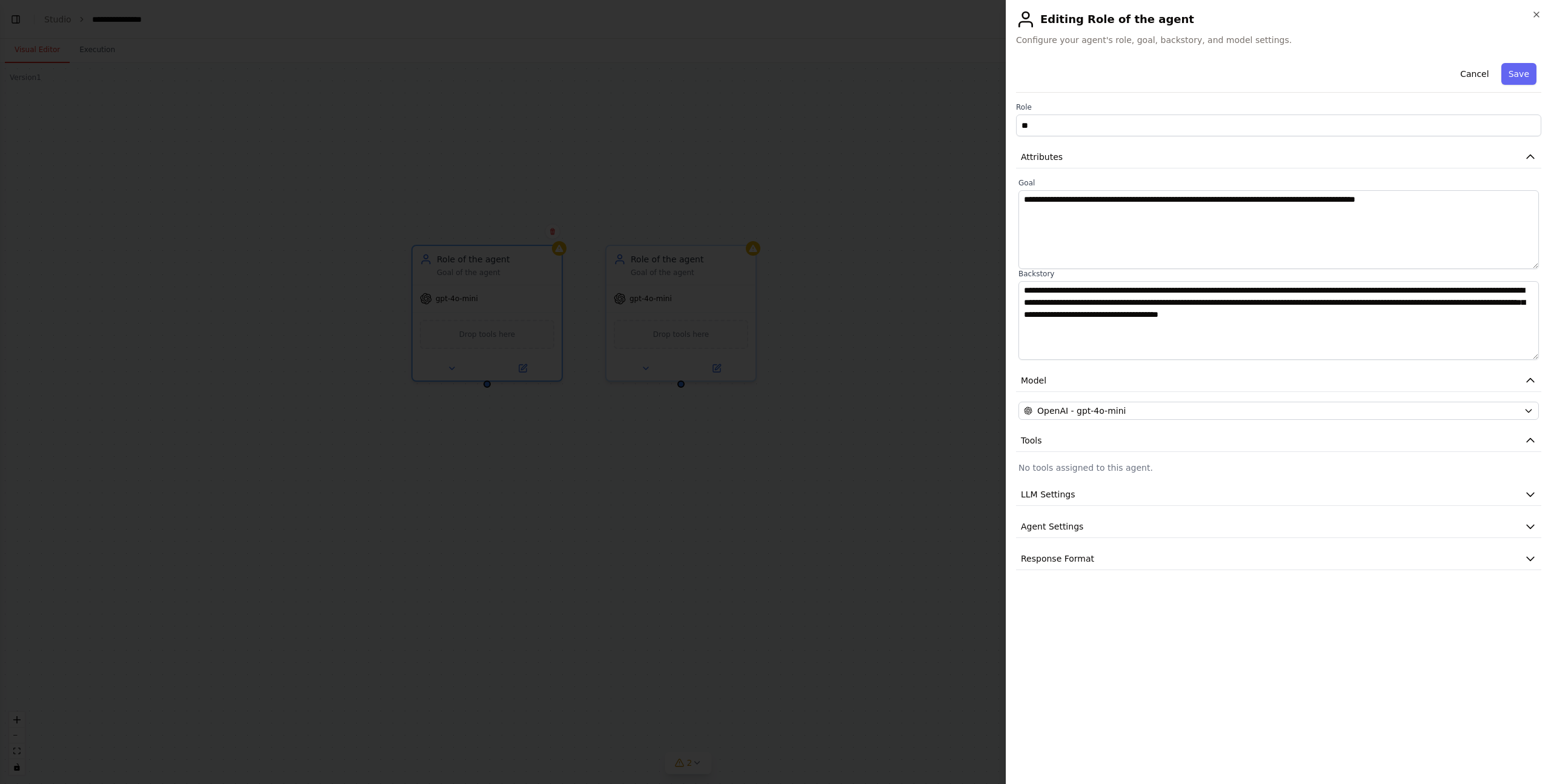
click at [1079, 467] on p "No tools assigned to this agent." at bounding box center [1279, 468] width 521 height 12
click at [1057, 472] on p "No tools assigned to this agent." at bounding box center [1279, 468] width 521 height 12
click at [1057, 506] on div "**********" at bounding box center [1279, 314] width 526 height 512
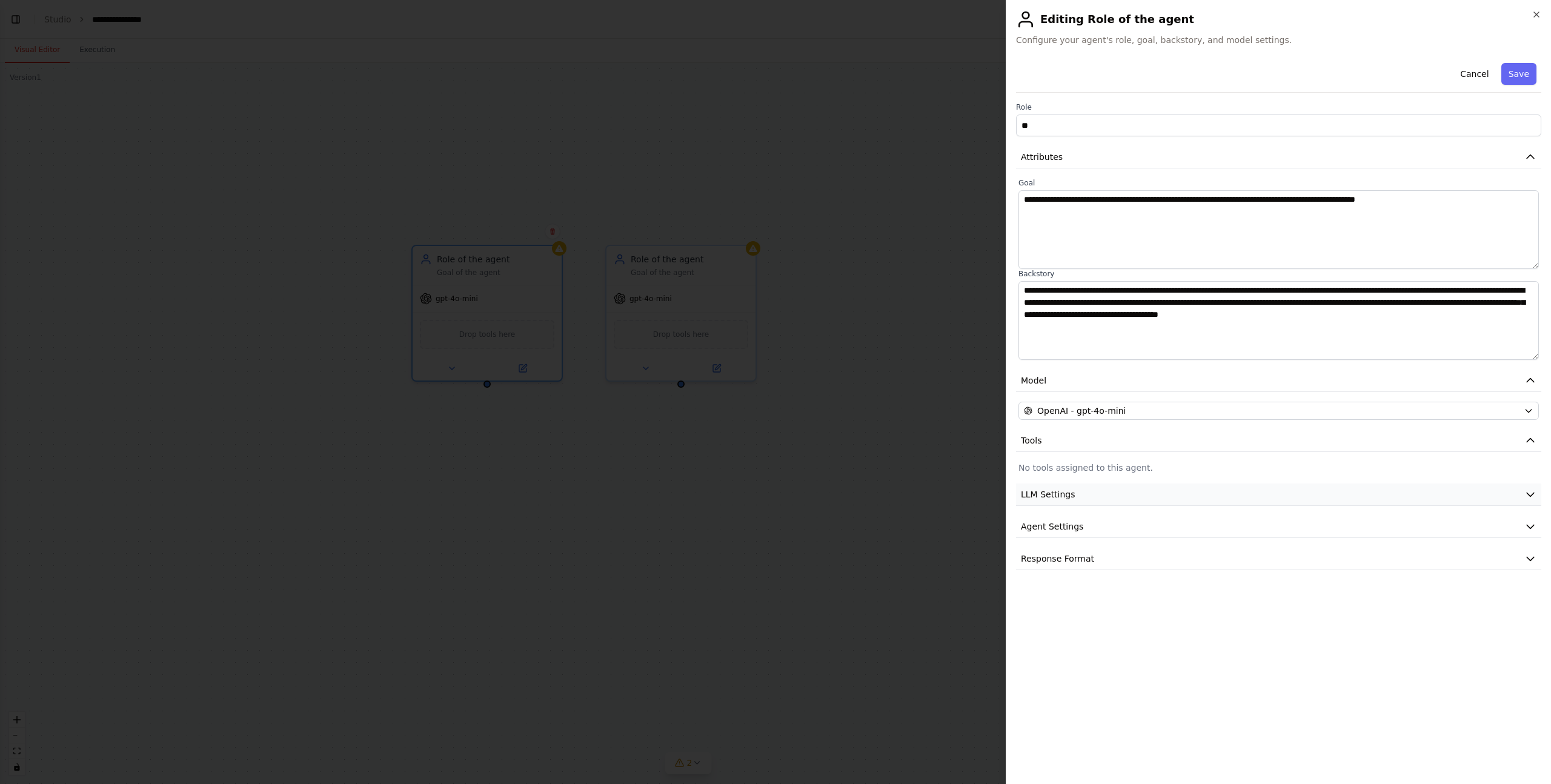
click at [1073, 489] on button "LLM Settings" at bounding box center [1279, 494] width 526 height 23
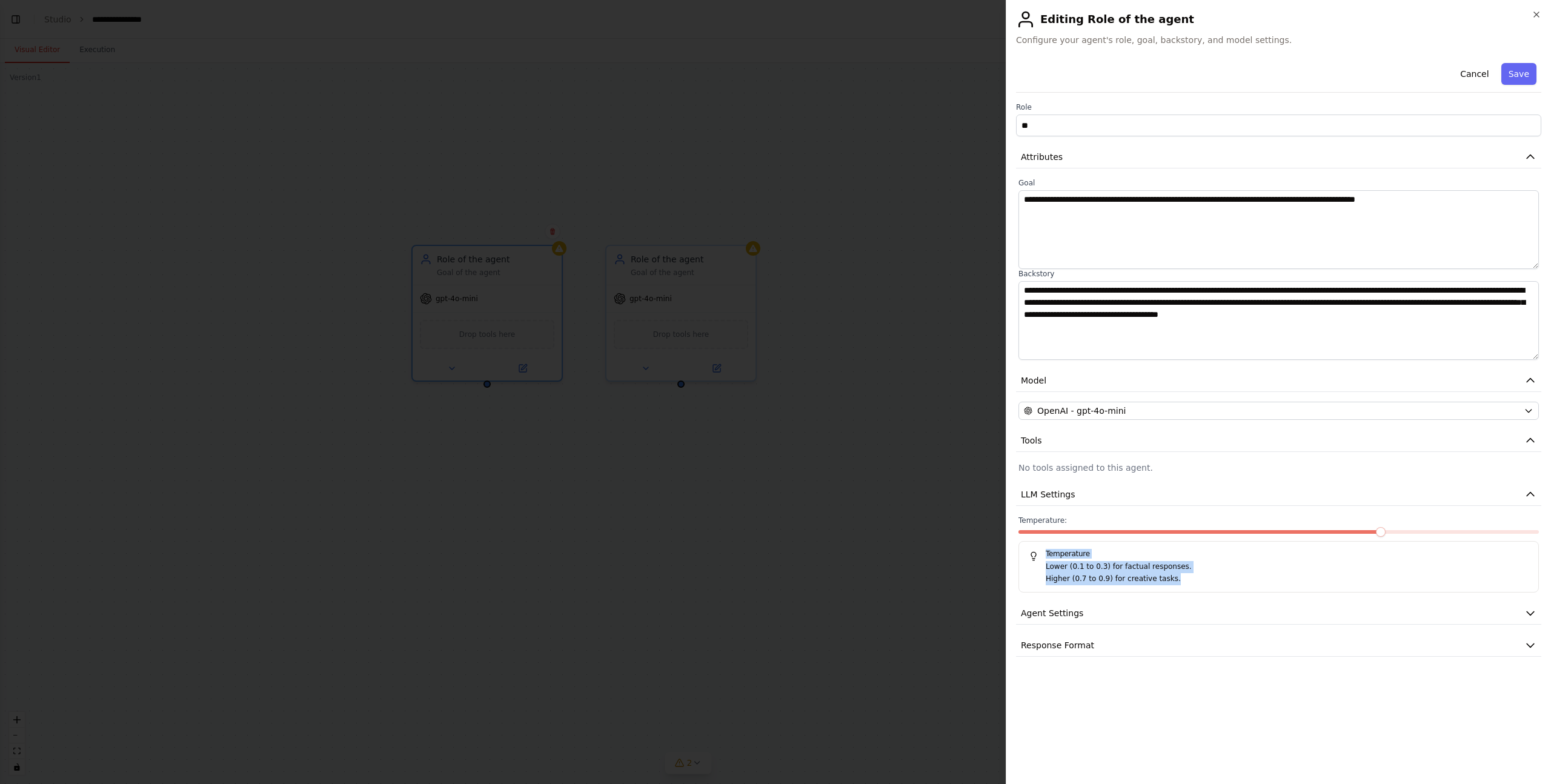
drag, startPoint x: 1044, startPoint y: 551, endPoint x: 1174, endPoint y: 580, distance: 133.2
click at [1174, 580] on div "Temperature Lower (0.1 to 0.3) for factual responses. Higher (0.7 to 0.9) for c…" at bounding box center [1279, 567] width 521 height 51
click at [1174, 580] on p "Higher (0.7 to 0.9) for creative tasks." at bounding box center [1287, 579] width 483 height 12
click at [1122, 607] on button "Agent Settings" at bounding box center [1279, 613] width 526 height 23
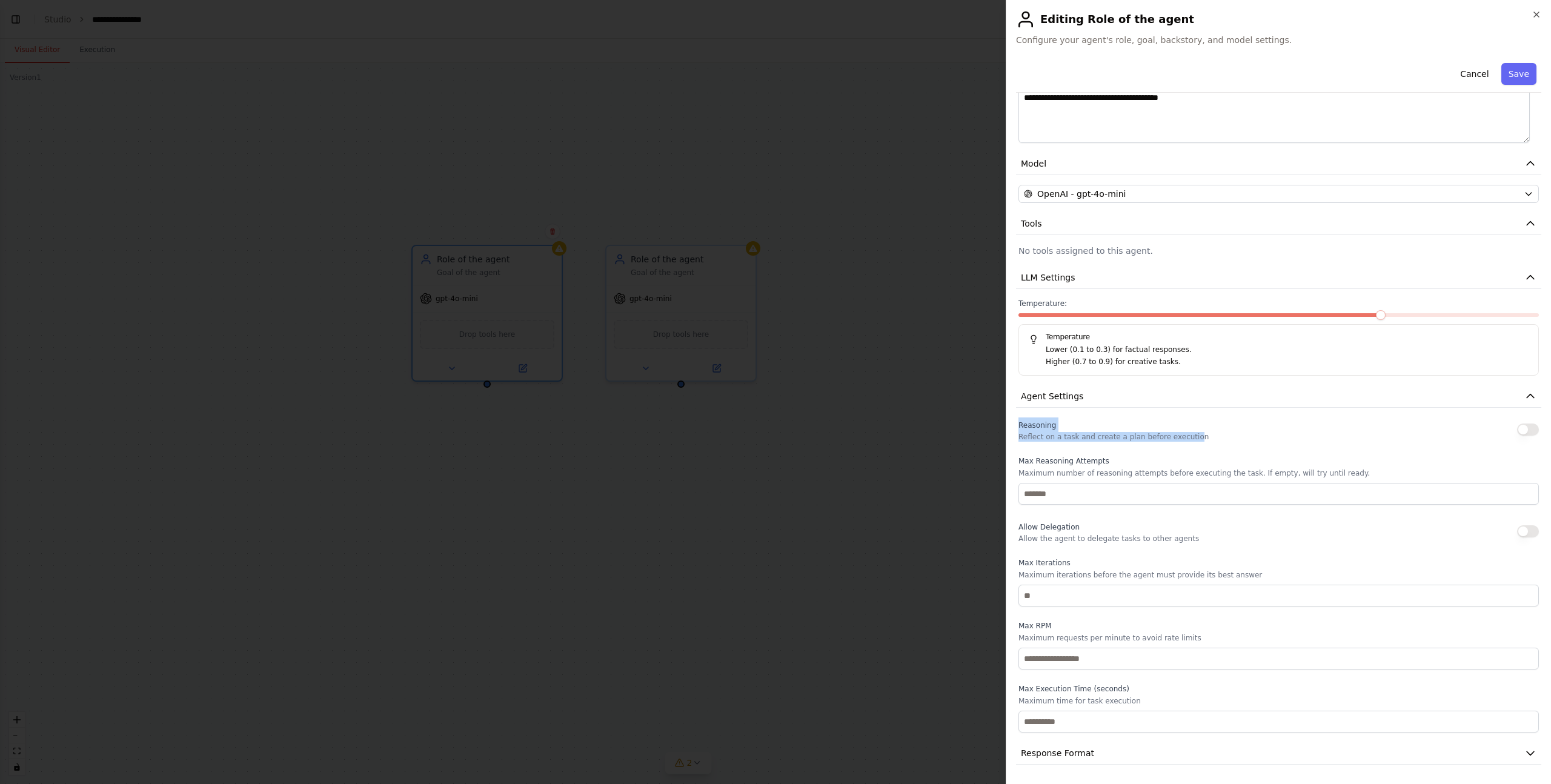
drag, startPoint x: 1019, startPoint y: 427, endPoint x: 1195, endPoint y: 438, distance: 176.3
click at [1194, 438] on div "Reasoning Reflect on a task and create a plan before execution" at bounding box center [1114, 430] width 190 height 24
click at [1195, 438] on p "Reflect on a task and create a plan before execution" at bounding box center [1114, 437] width 190 height 10
click at [1521, 432] on button "button" at bounding box center [1528, 430] width 22 height 12
drag, startPoint x: 1019, startPoint y: 462, endPoint x: 1144, endPoint y: 469, distance: 125.2
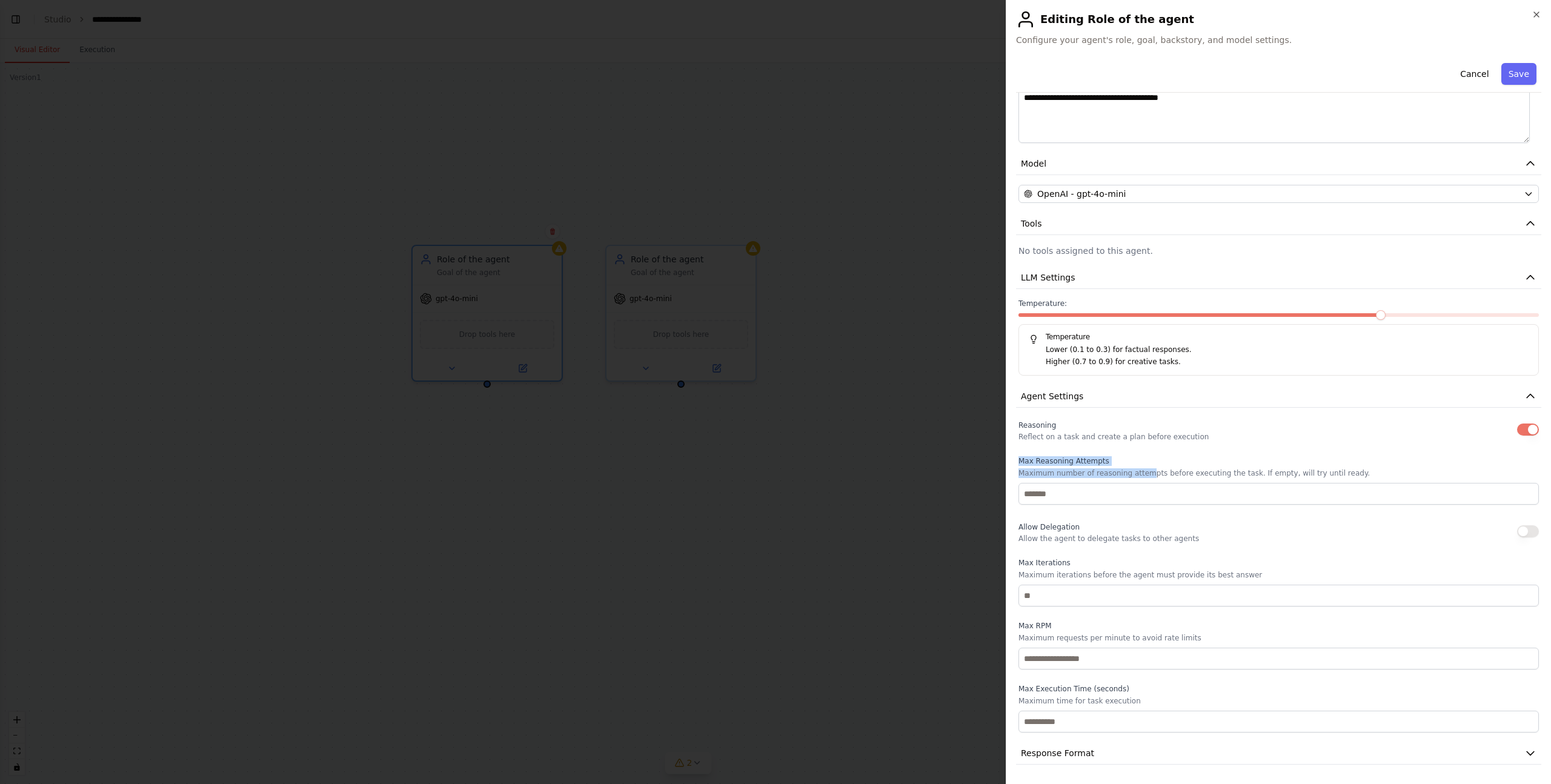
click at [1144, 469] on div "Max Reasoning Attempts Maximum number of reasoning attempts before executing th…" at bounding box center [1279, 480] width 521 height 49
click at [1144, 469] on p "Maximum number of reasoning attempts before executing the task. If empty, will …" at bounding box center [1279, 473] width 521 height 10
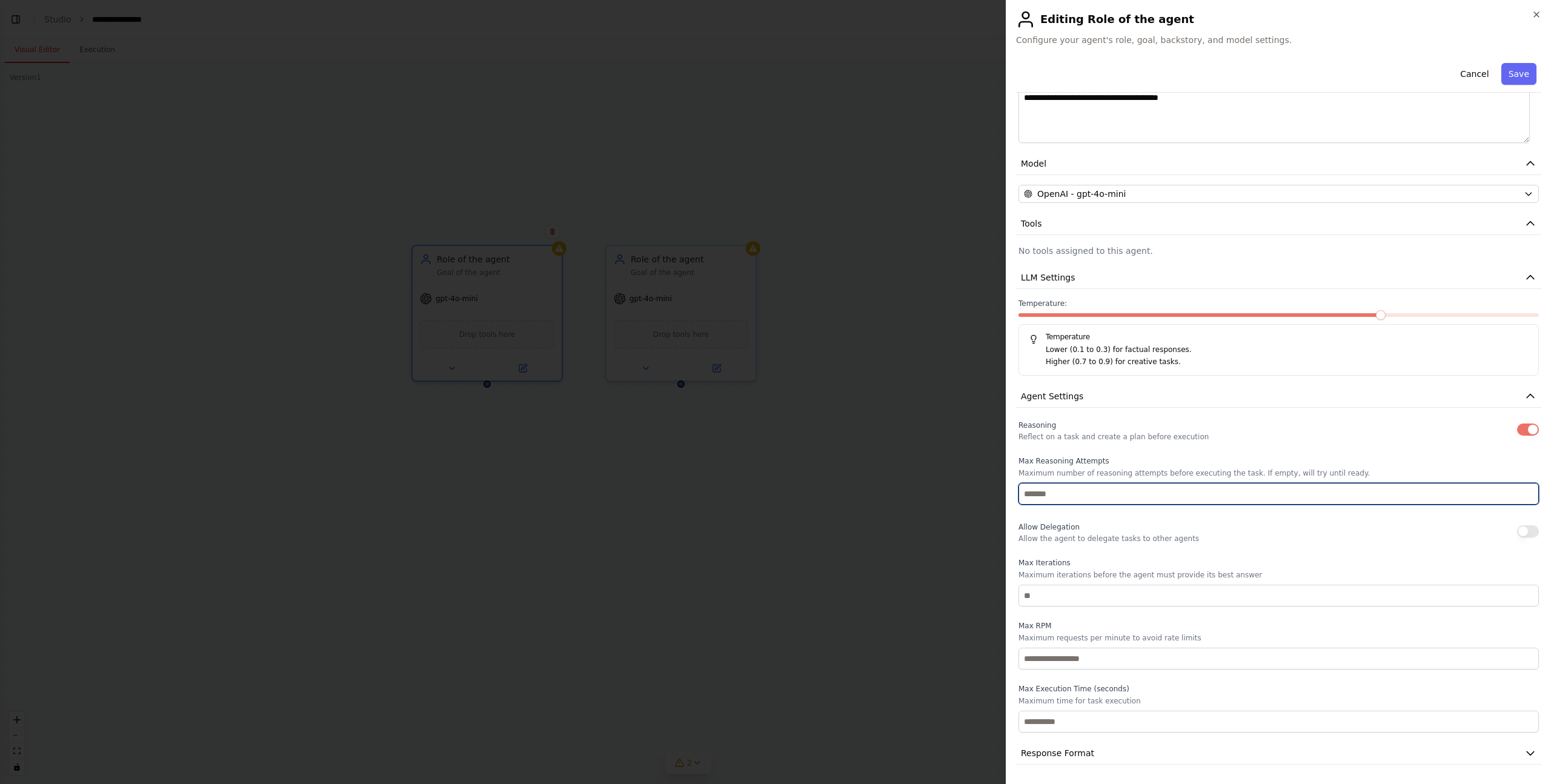
click at [1060, 499] on input "number" at bounding box center [1279, 494] width 521 height 22
click at [1117, 461] on label "Max Reasoning Attempts" at bounding box center [1279, 461] width 521 height 10
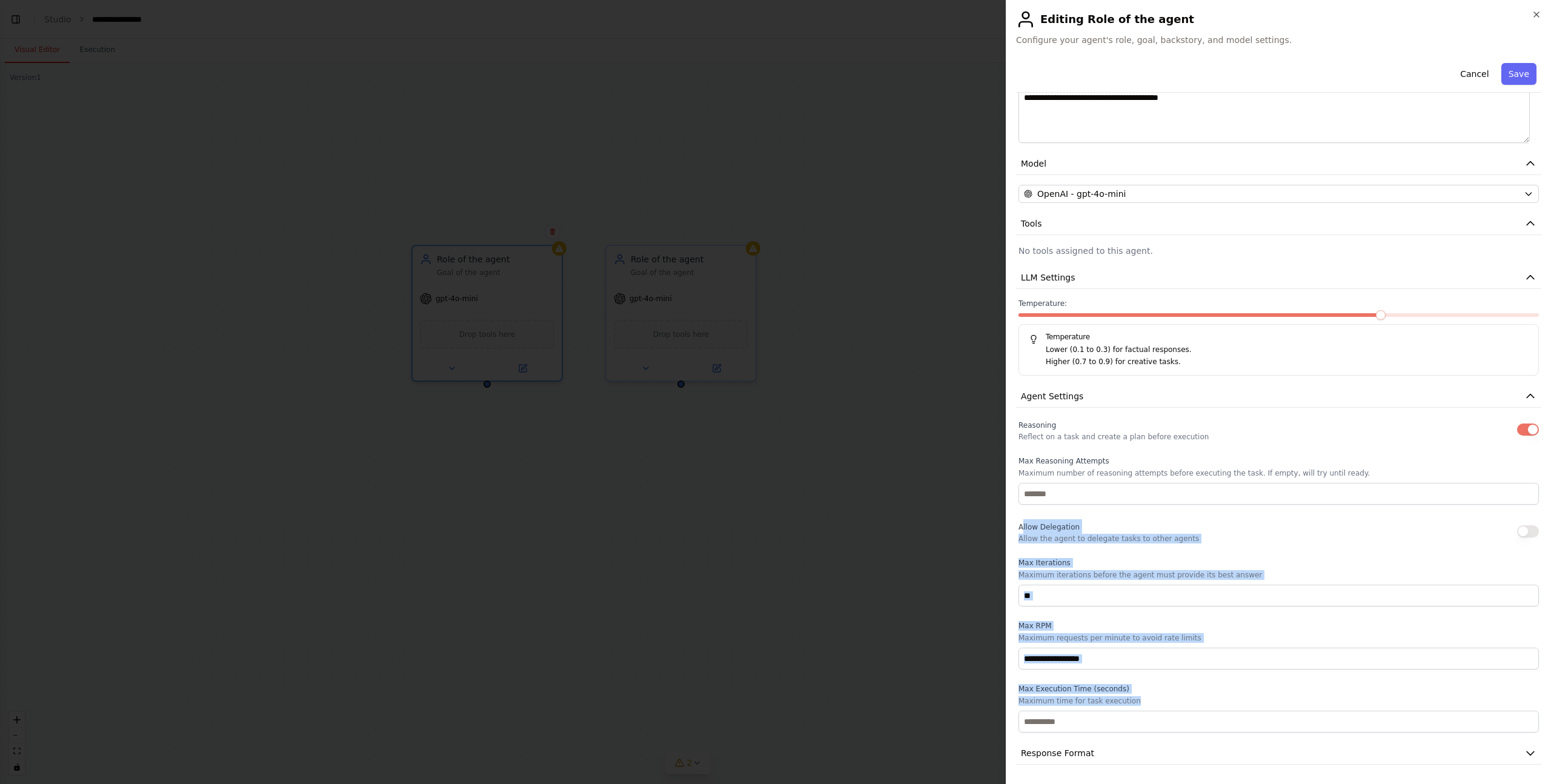
drag, startPoint x: 1024, startPoint y: 521, endPoint x: 1135, endPoint y: 700, distance: 210.6
click at [1135, 700] on div "Reasoning Reflect on a task and create a plan before execution Max Reasoning At…" at bounding box center [1279, 575] width 521 height 315
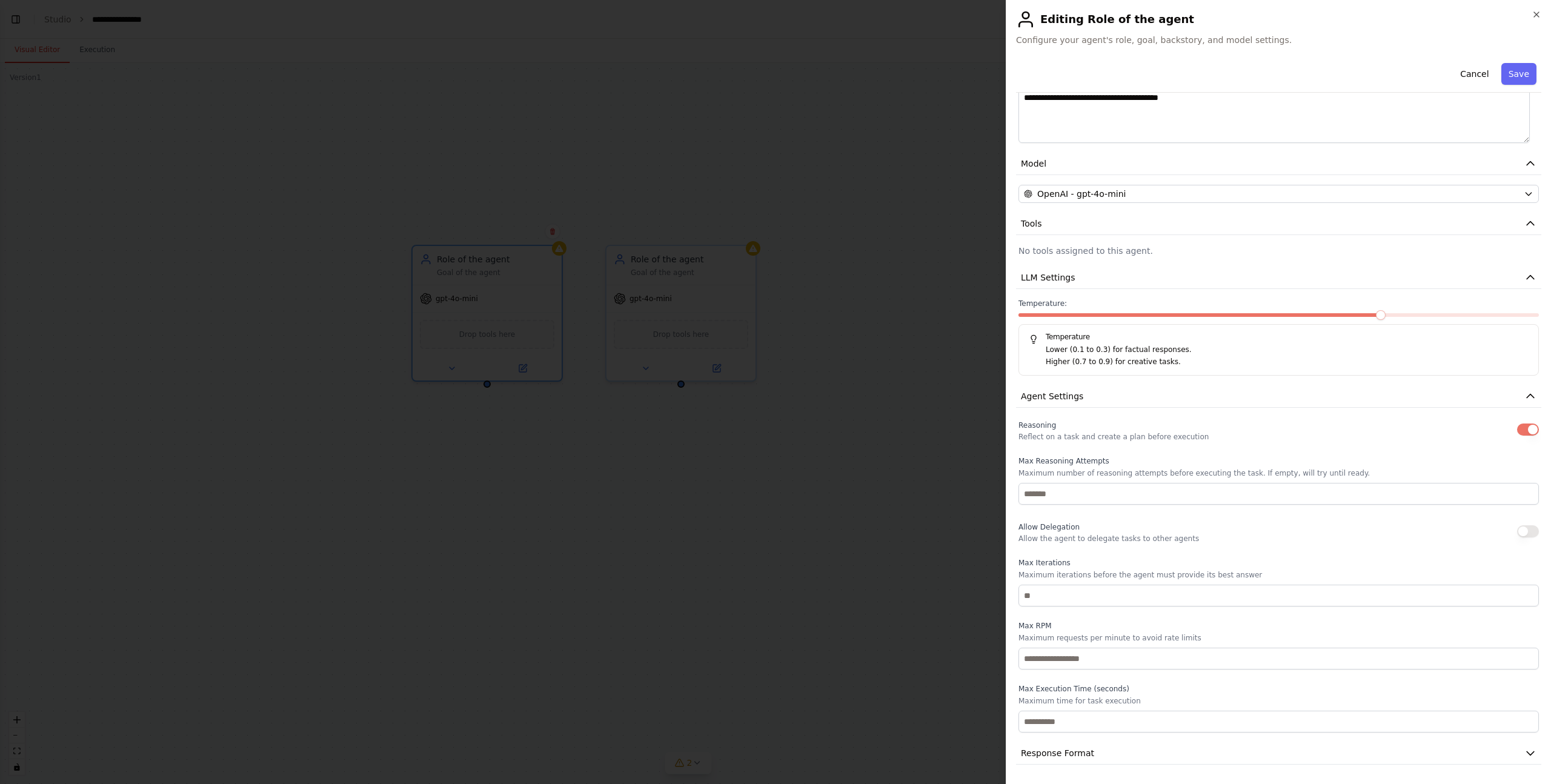
click at [1153, 674] on div "Reasoning Reflect on a task and create a plan before execution Max Reasoning At…" at bounding box center [1279, 575] width 521 height 315
click at [1092, 753] on button "Response Format" at bounding box center [1279, 753] width 526 height 23
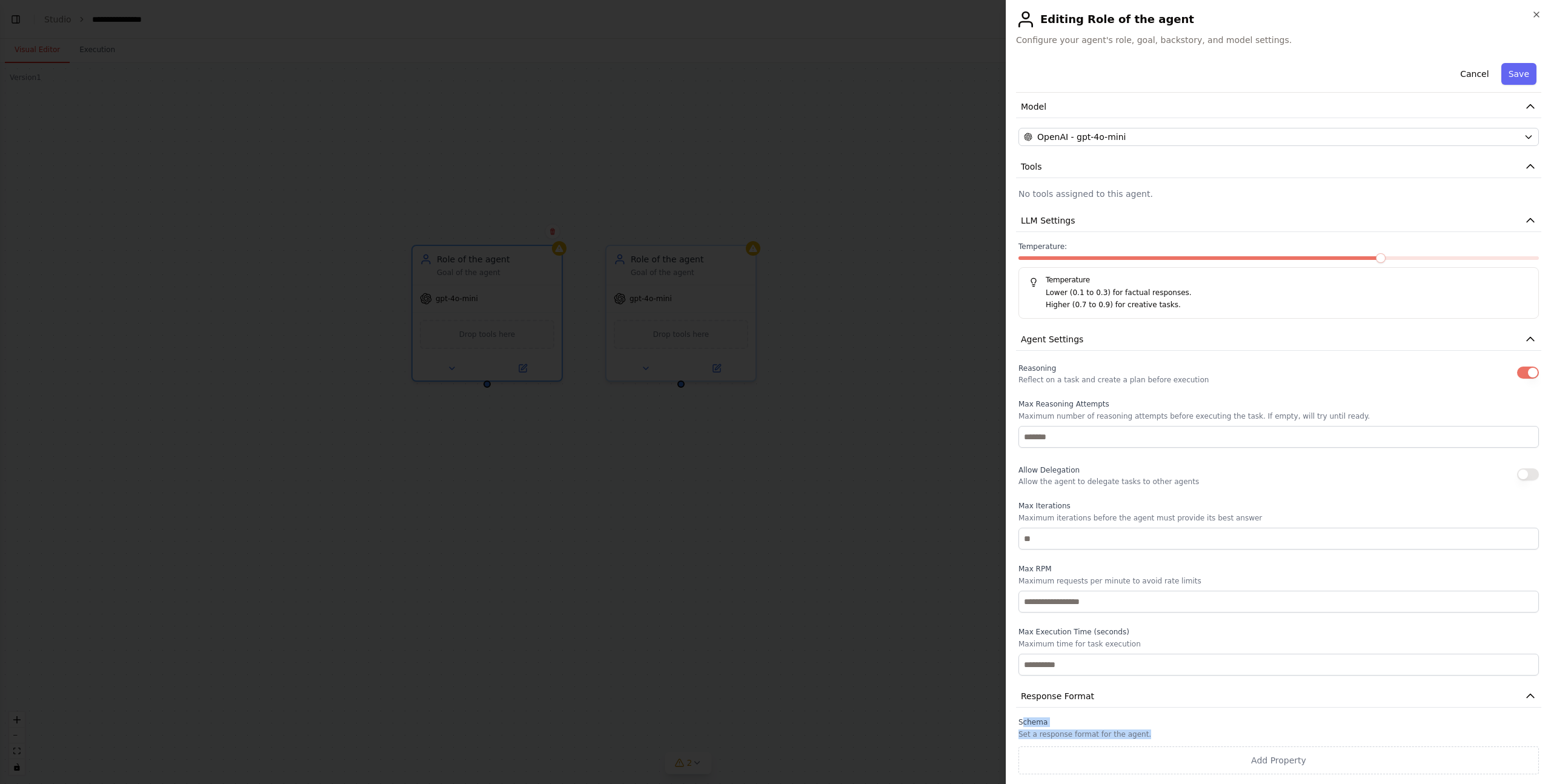
drag, startPoint x: 1023, startPoint y: 722, endPoint x: 1153, endPoint y: 740, distance: 131.2
click at [1153, 740] on div "Schema Set a response format for the agent. Add Property" at bounding box center [1279, 746] width 521 height 57
click at [1122, 735] on p "Set a response format for the agent." at bounding box center [1279, 735] width 521 height 10
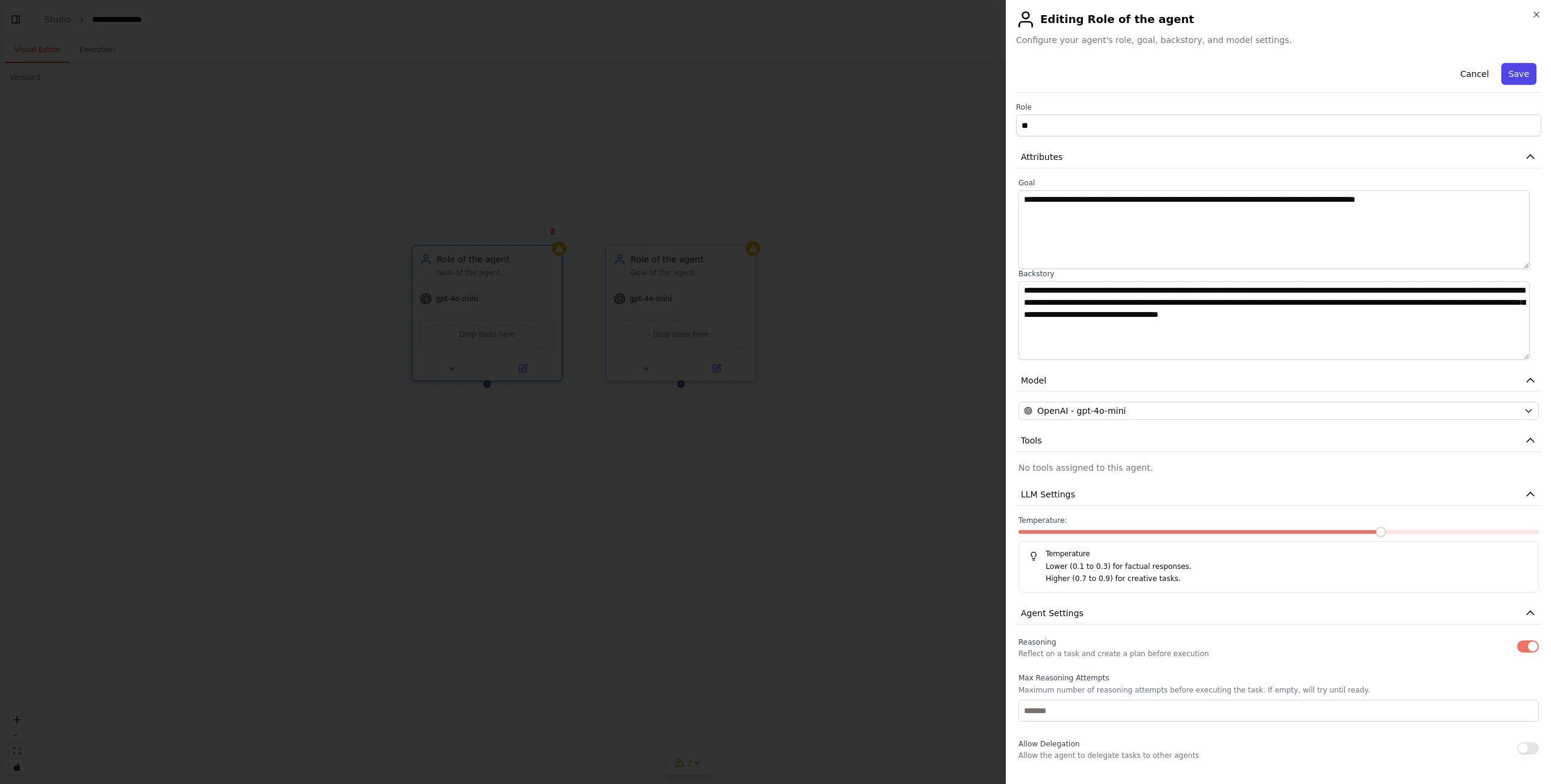
click at [1512, 76] on button "Save" at bounding box center [1519, 74] width 35 height 22
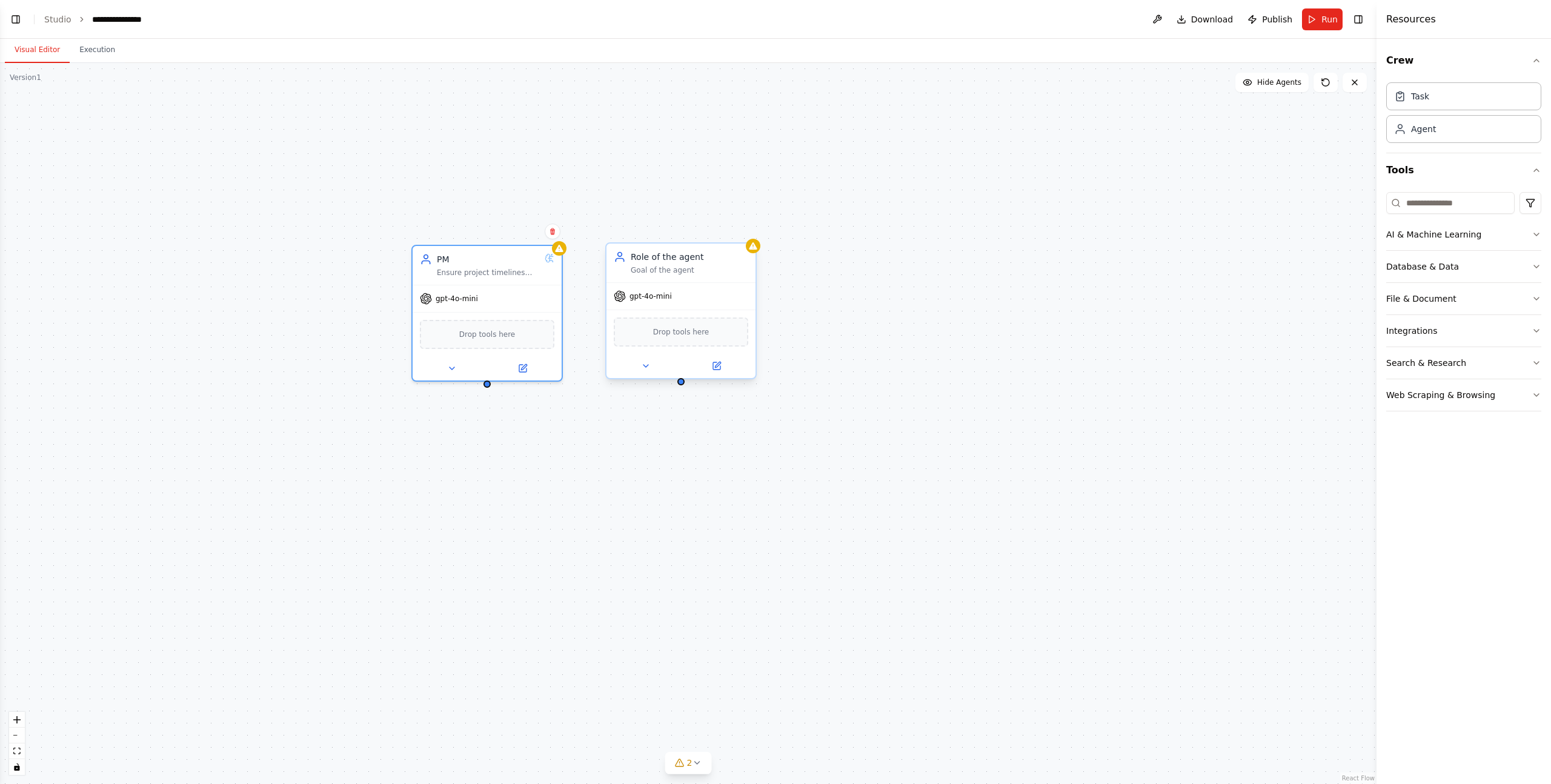
click at [642, 266] on div "Goal of the agent" at bounding box center [690, 270] width 118 height 10
click at [707, 368] on button at bounding box center [716, 366] width 68 height 15
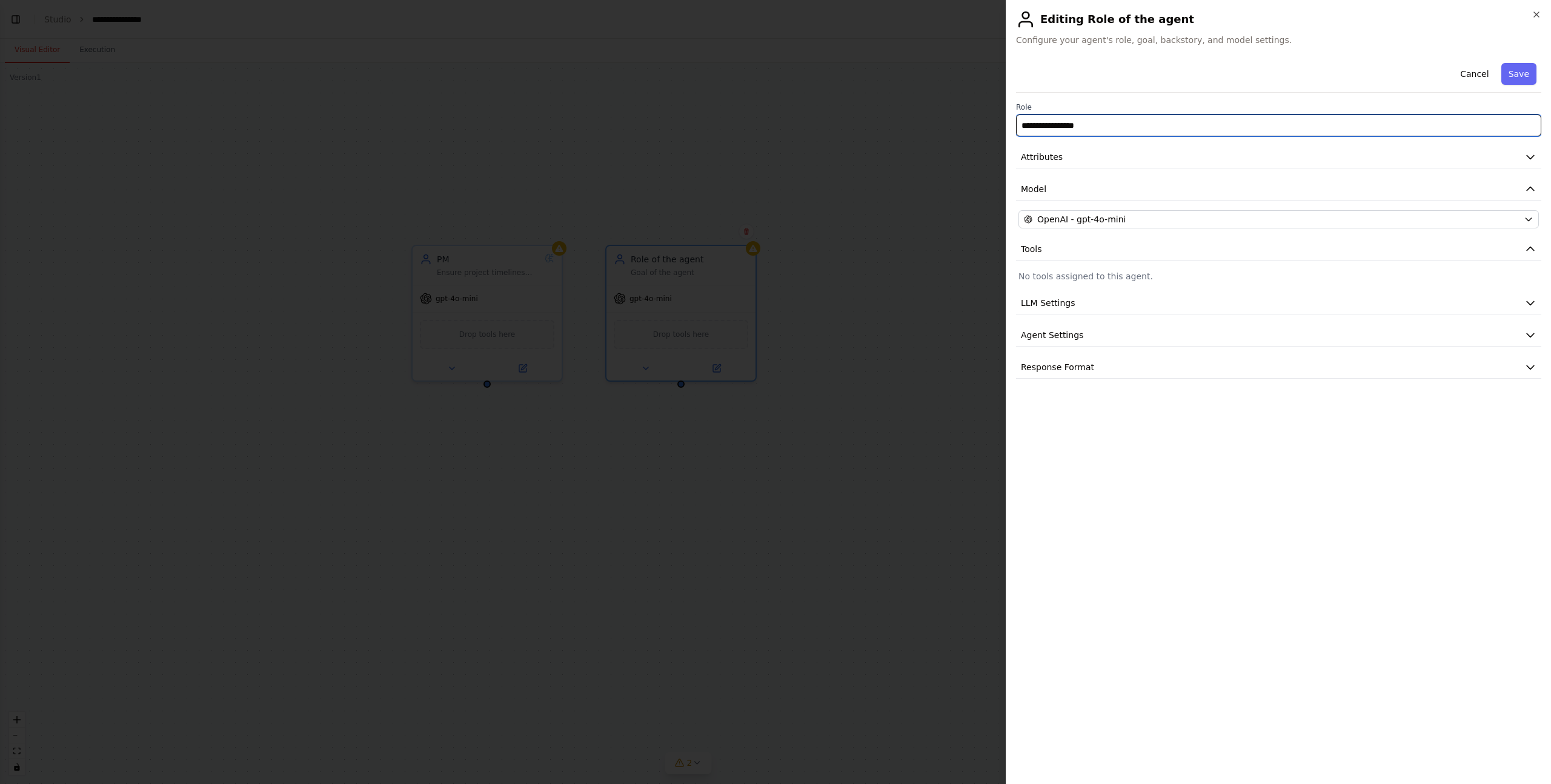
click at [1064, 129] on input "**********" at bounding box center [1279, 126] width 526 height 22
type input "**"
click at [1058, 155] on span "Attributes" at bounding box center [1042, 157] width 42 height 12
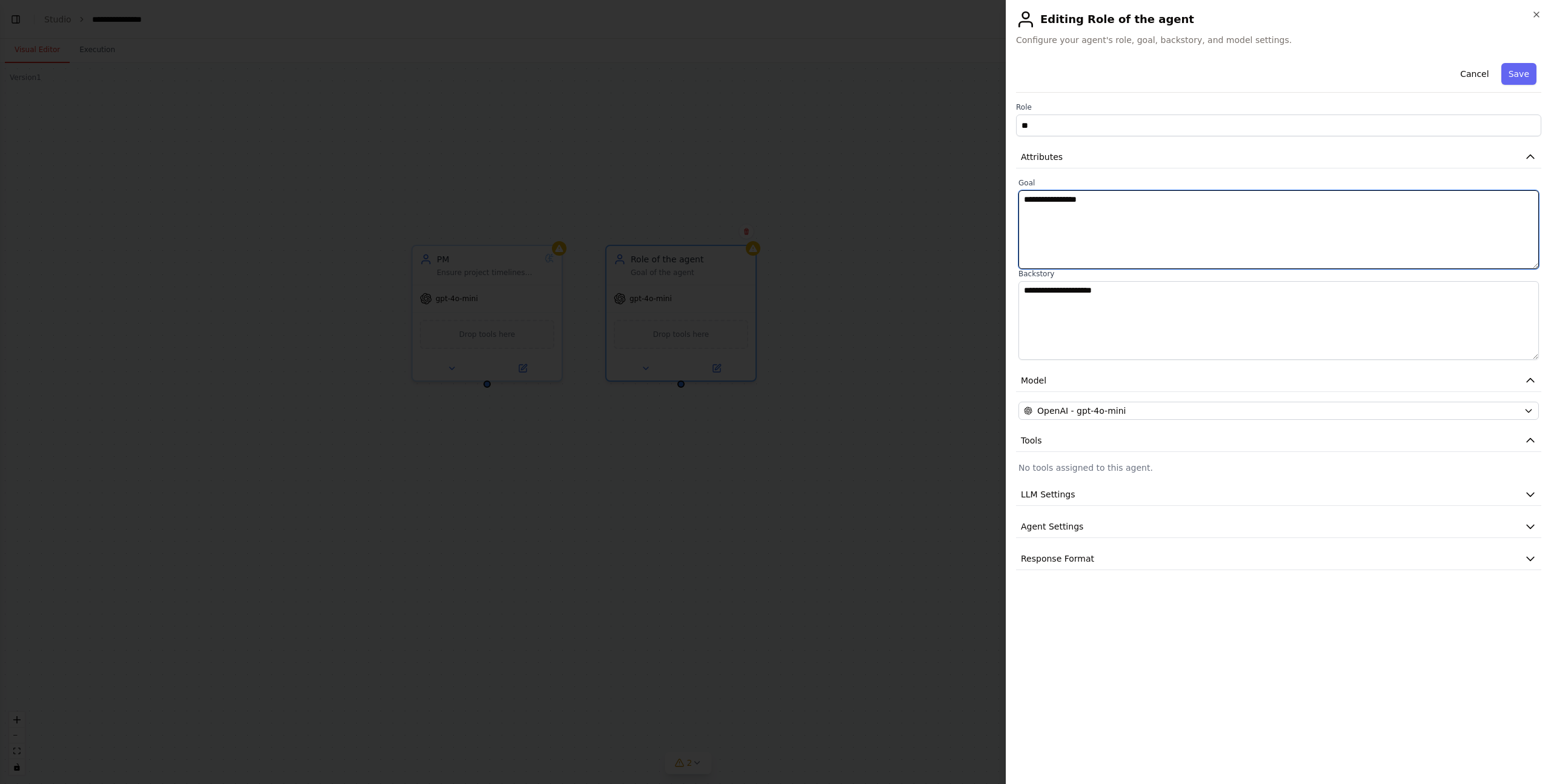
click at [1277, 223] on textarea "**********" at bounding box center [1279, 229] width 521 height 79
paste textarea "**********"
type textarea "**********"
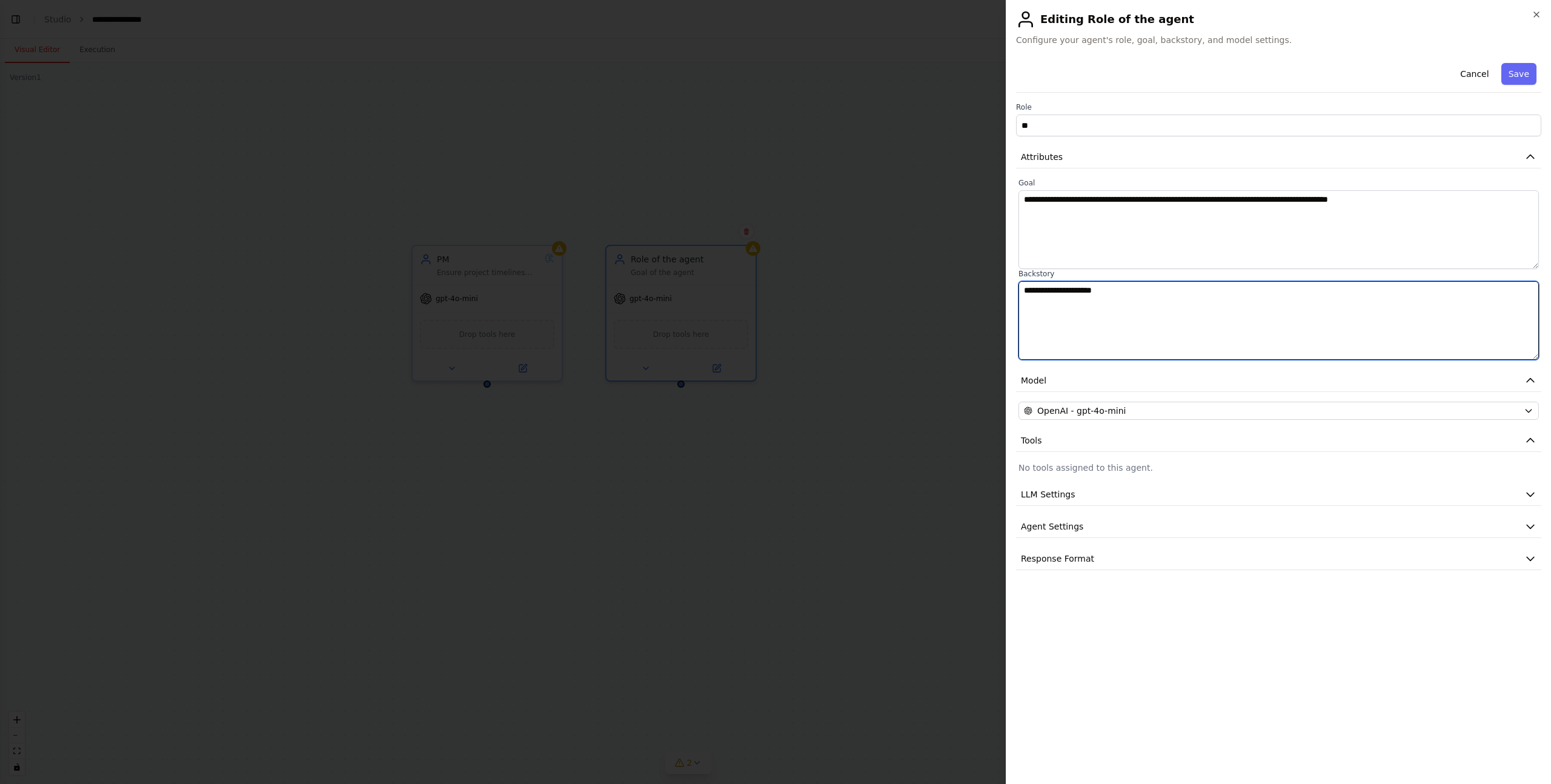
click at [1206, 329] on textarea "**********" at bounding box center [1279, 320] width 521 height 79
paste textarea "**********"
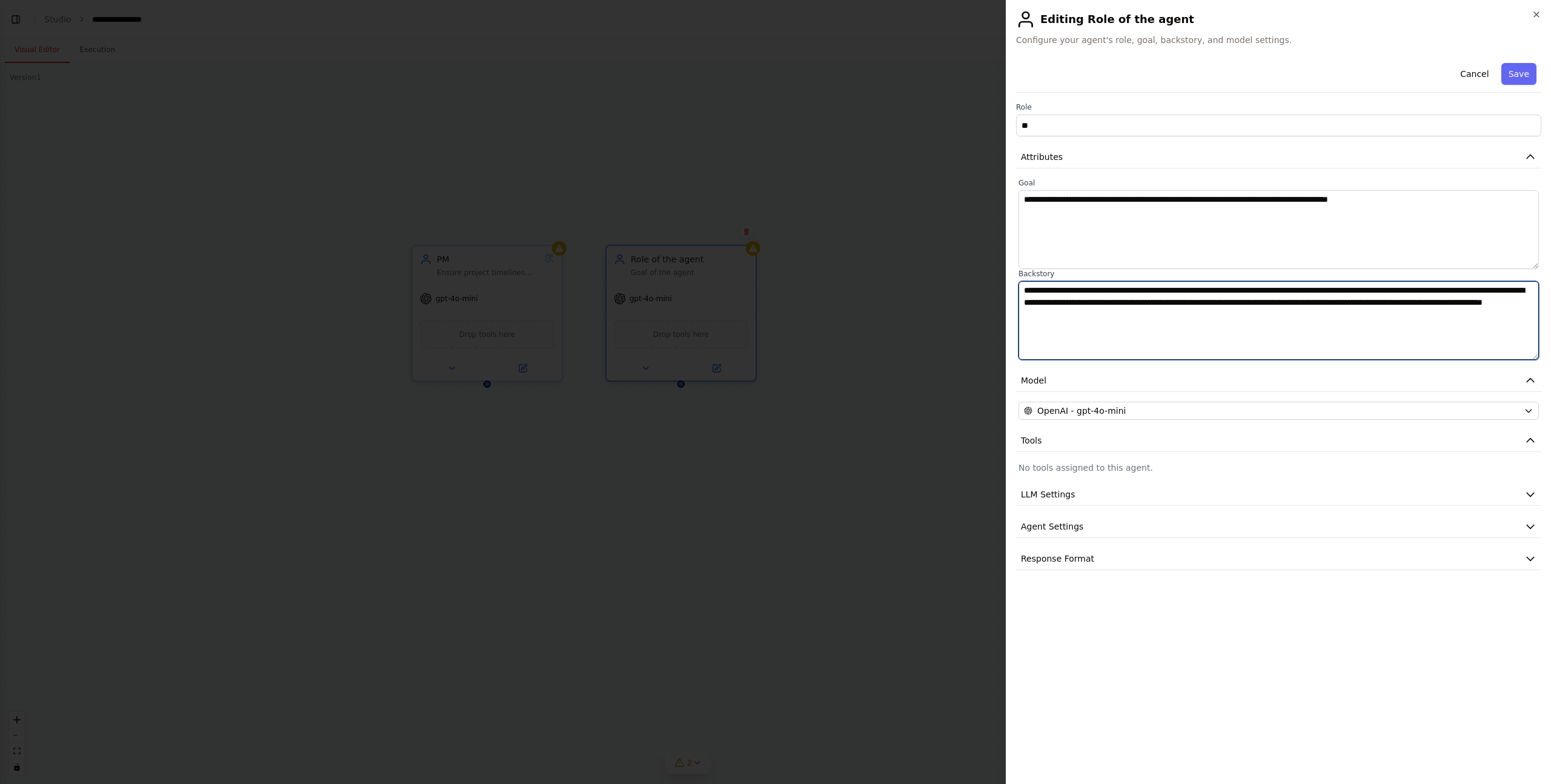
type textarea "**********"
click at [1136, 229] on textarea "**********" at bounding box center [1279, 229] width 521 height 79
click at [1116, 327] on textarea "**********" at bounding box center [1279, 320] width 521 height 79
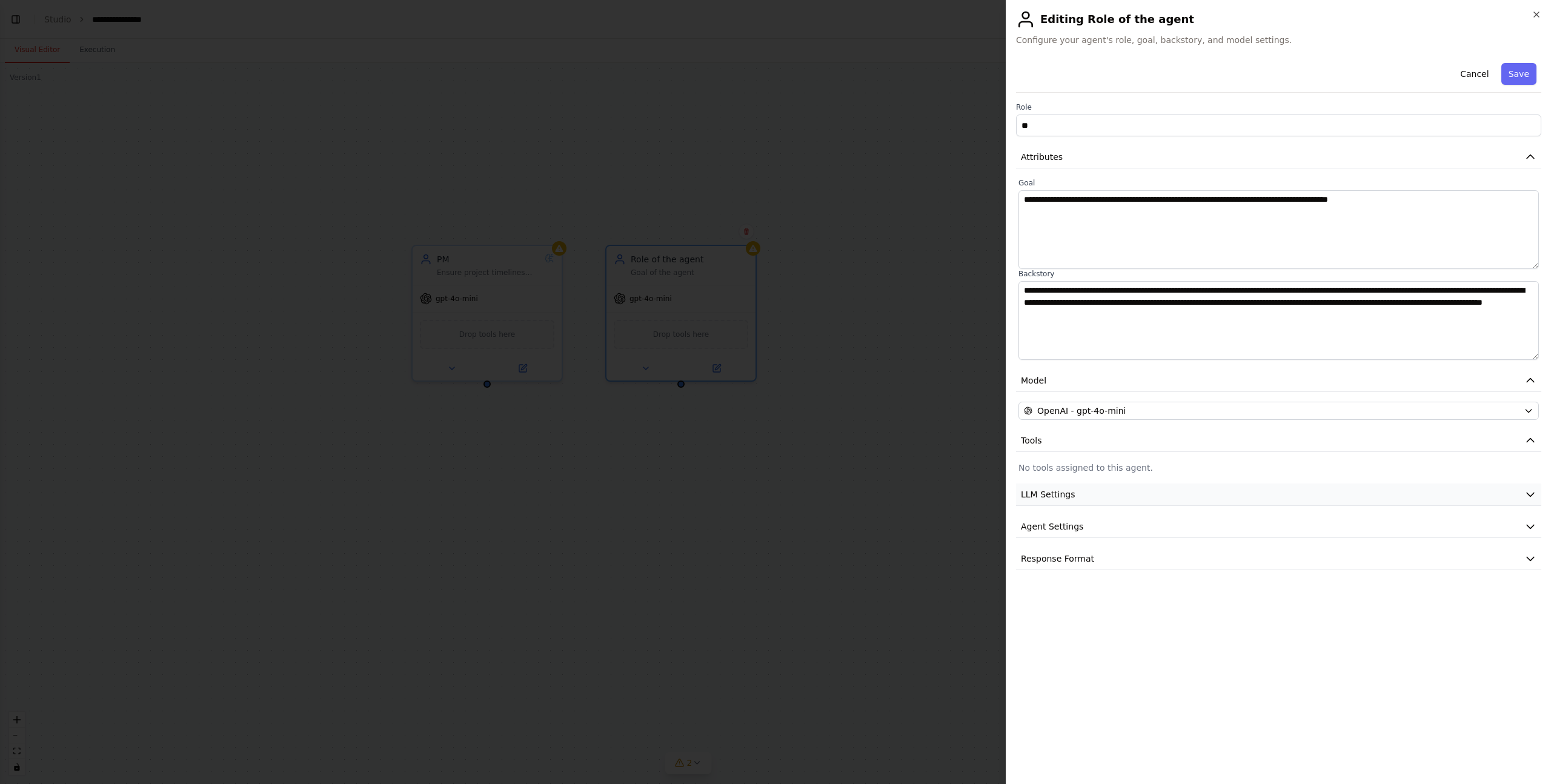
click at [1066, 491] on span "LLM Settings" at bounding box center [1048, 494] width 54 height 12
click at [1122, 493] on button "LLM Settings" at bounding box center [1279, 494] width 526 height 23
click at [1093, 524] on button "Agent Settings" at bounding box center [1279, 527] width 526 height 23
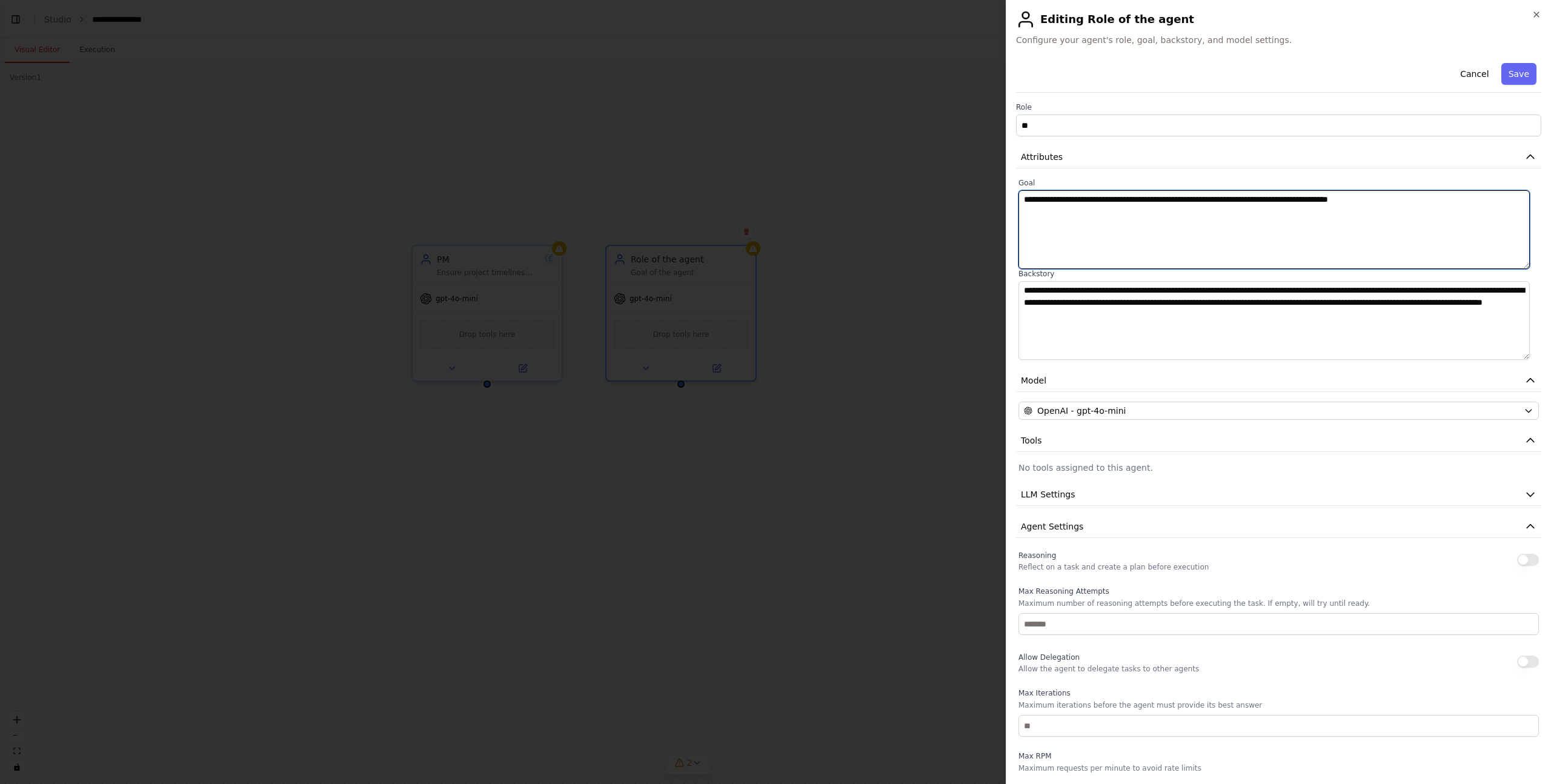
drag, startPoint x: 1081, startPoint y: 202, endPoint x: 1433, endPoint y: 204, distance: 352.0
click at [1419, 202] on textarea "**********" at bounding box center [1274, 229] width 512 height 79
click at [1406, 219] on textarea "**********" at bounding box center [1274, 229] width 512 height 79
click at [1514, 63] on button "Save" at bounding box center [1519, 74] width 35 height 22
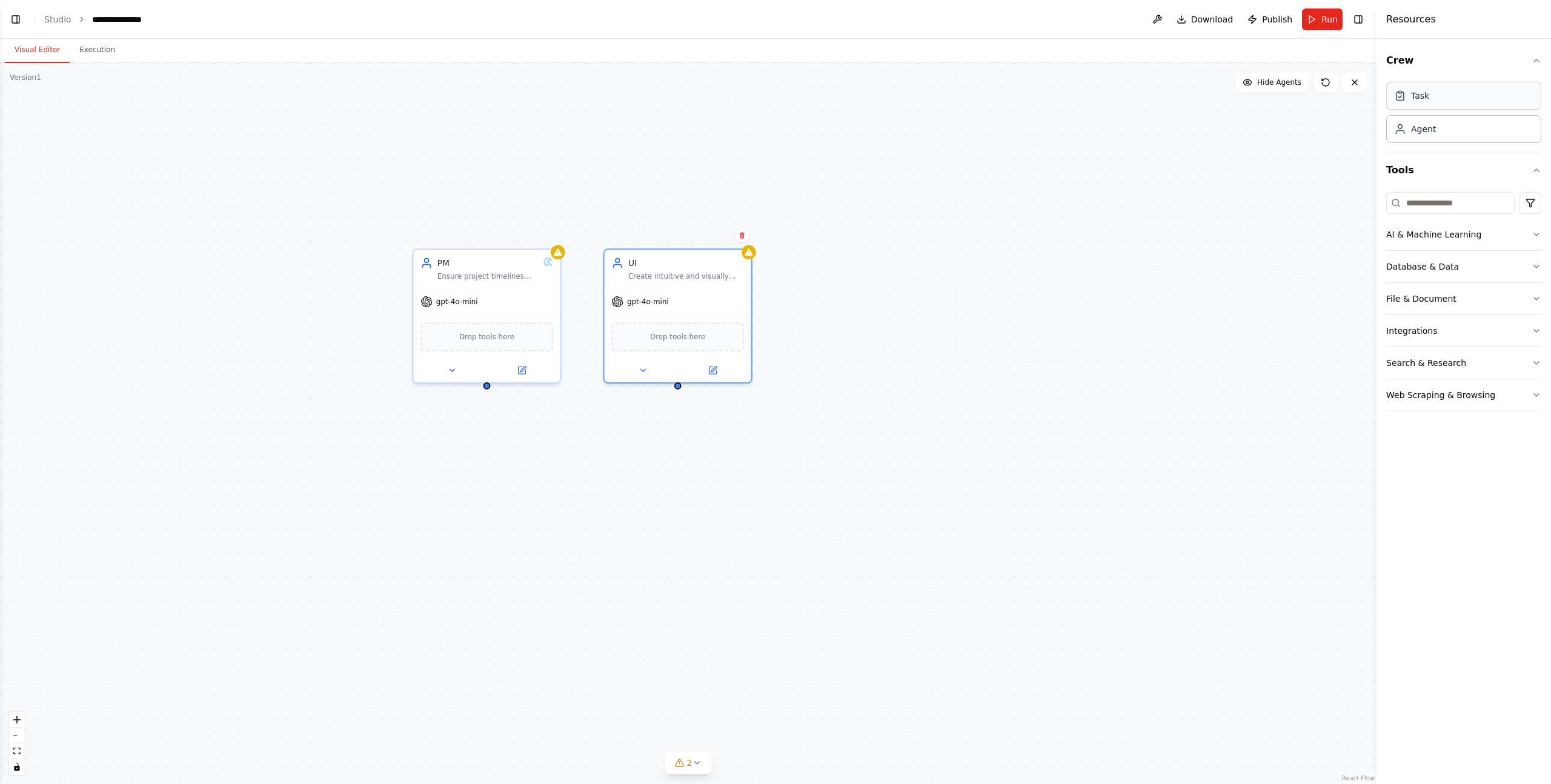
click at [1452, 101] on div "Task" at bounding box center [1464, 96] width 155 height 28
drag, startPoint x: 1459, startPoint y: 98, endPoint x: 494, endPoint y: 491, distance: 1042.0
drag, startPoint x: 577, startPoint y: 524, endPoint x: 481, endPoint y: 526, distance: 96.0
click at [481, 526] on div at bounding box center [487, 536] width 147 height 24
click at [481, 526] on div at bounding box center [475, 536] width 147 height 24
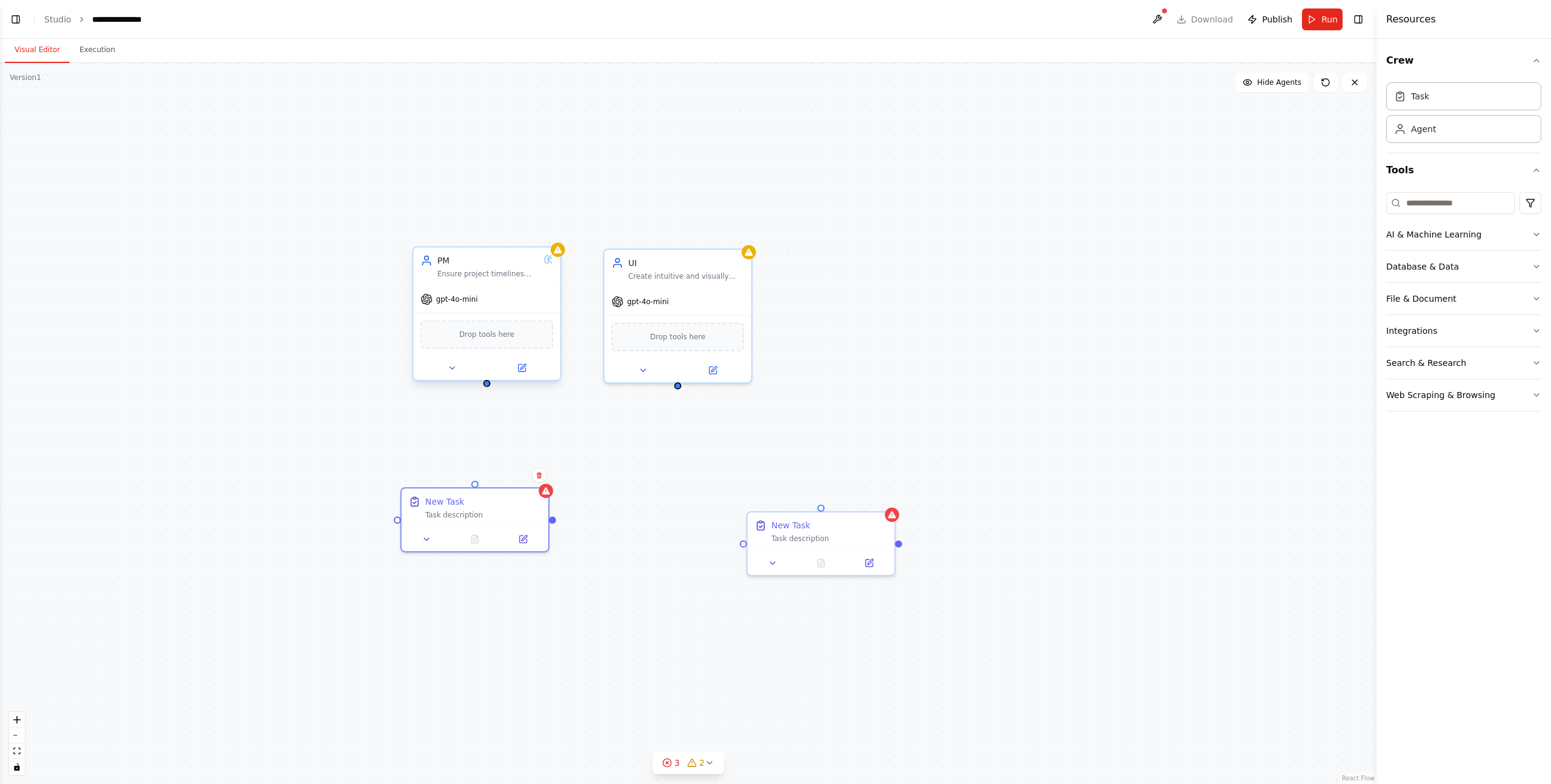
click at [485, 387] on div at bounding box center [487, 383] width 7 height 7
drag, startPoint x: 485, startPoint y: 387, endPoint x: 479, endPoint y: 496, distance: 109.2
click at [479, 496] on div "PM Ensure project timelines and objectives are met while maintaining effective …" at bounding box center [685, 424] width 1356 height 710
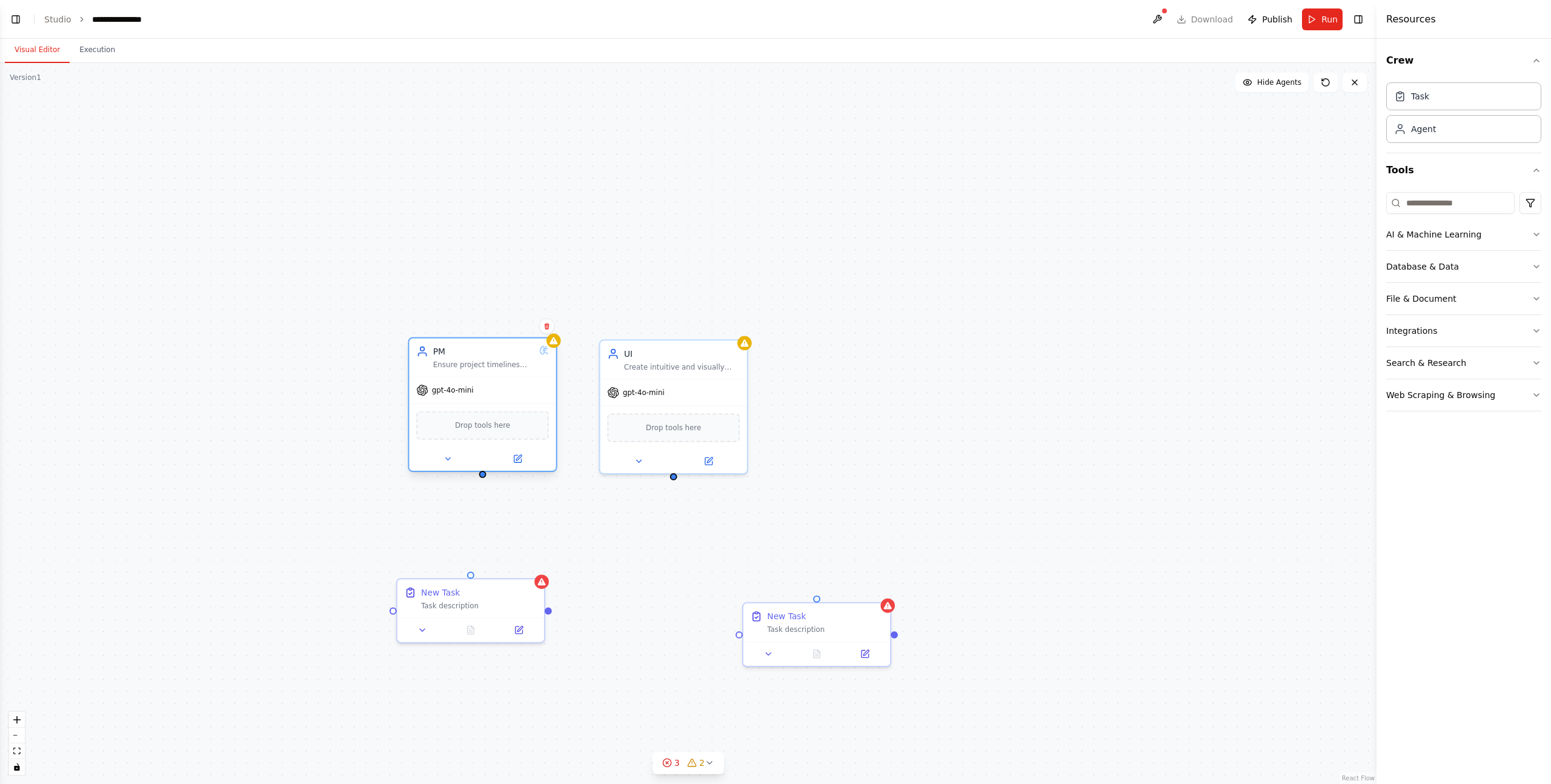
drag, startPoint x: 485, startPoint y: 388, endPoint x: 481, endPoint y: 476, distance: 88.1
click at [481, 476] on div "PM Ensure project timelines and objectives are met while maintaining effective …" at bounding box center [688, 423] width 1377 height 721
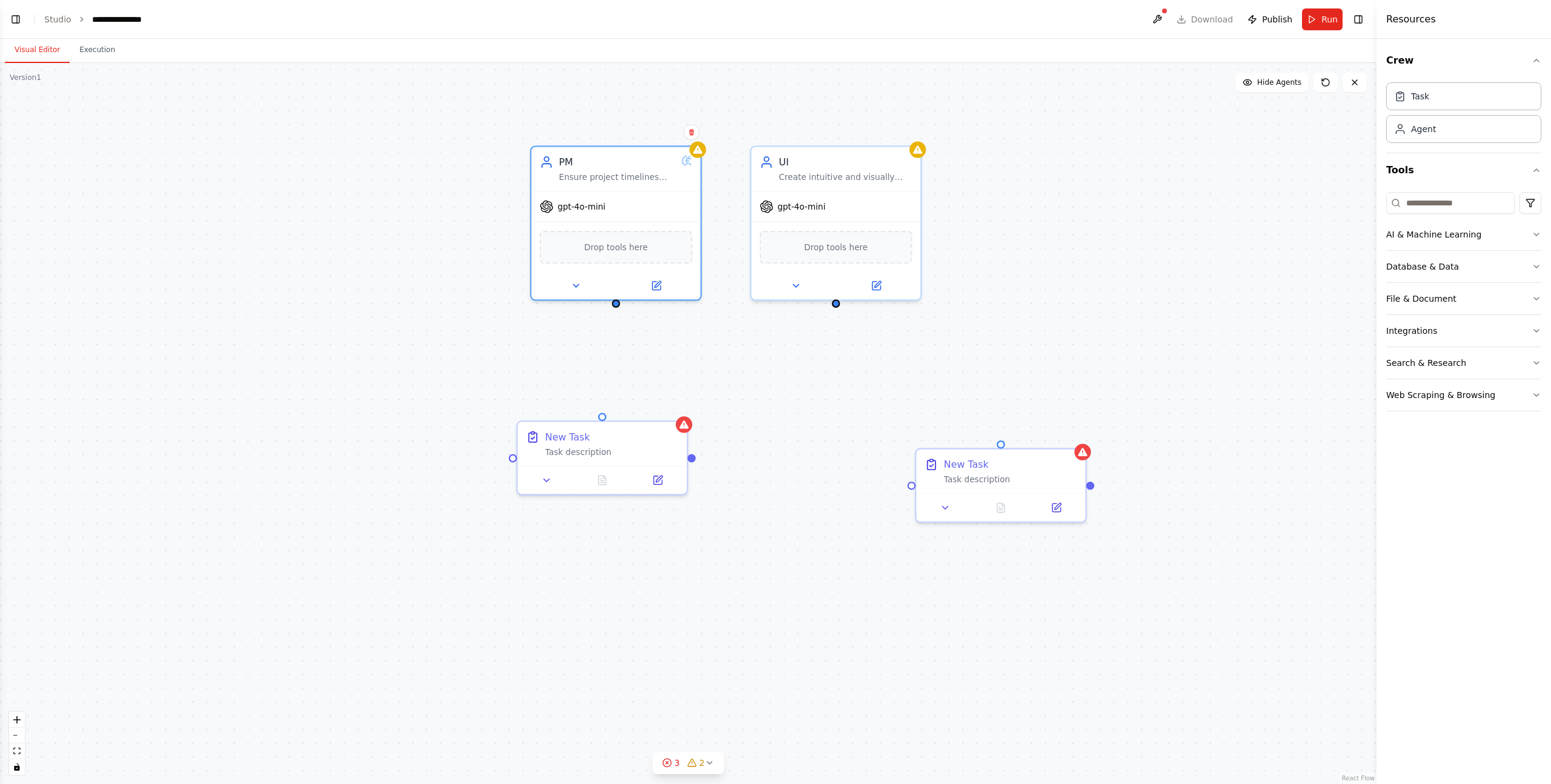
drag, startPoint x: 548, startPoint y: 485, endPoint x: 677, endPoint y: 337, distance: 196.3
click at [677, 337] on div "PM Ensure project timelines and objectives are met while maintaining effective …" at bounding box center [688, 423] width 1377 height 721
click at [512, 347] on div "PM Ensure project timelines and objectives are met while maintaining effective …" at bounding box center [688, 423] width 1377 height 721
drag, startPoint x: 618, startPoint y: 296, endPoint x: 602, endPoint y: 415, distance: 120.1
click at [602, 415] on div "PM Ensure project timelines and objectives are met while maintaining effective …" at bounding box center [844, 344] width 1561 height 818
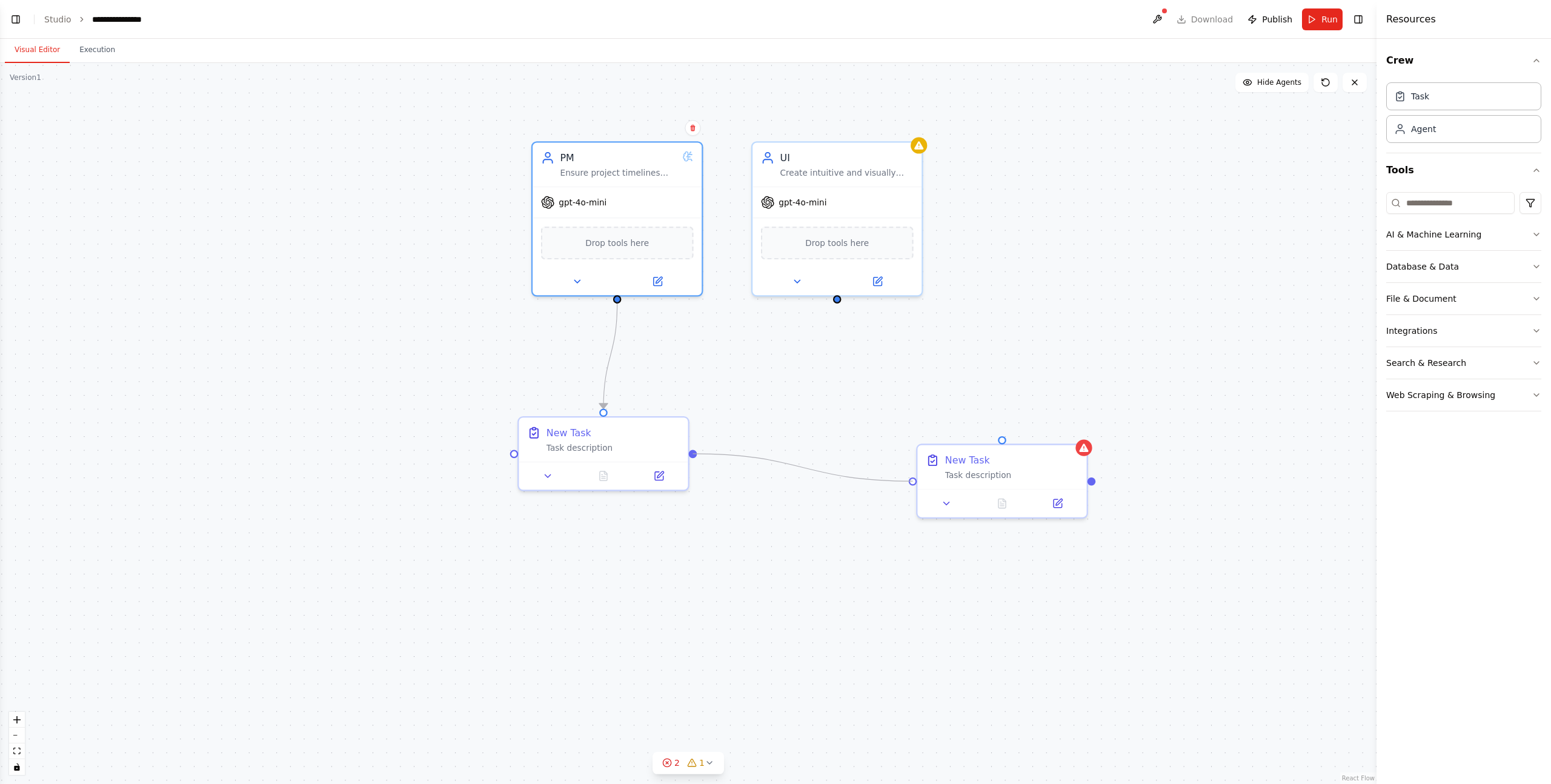
drag, startPoint x: 692, startPoint y: 452, endPoint x: 908, endPoint y: 485, distance: 218.5
click at [908, 485] on div ".deletable-edge-delete-btn { width: 20px; height: 20px; border: 0px solid #ffff…" at bounding box center [688, 423] width 1377 height 721
drag, startPoint x: 994, startPoint y: 483, endPoint x: 841, endPoint y: 458, distance: 155.0
click at [841, 458] on div "New Task Task description" at bounding box center [851, 451] width 172 height 75
drag, startPoint x: 838, startPoint y: 295, endPoint x: 851, endPoint y: 413, distance: 118.7
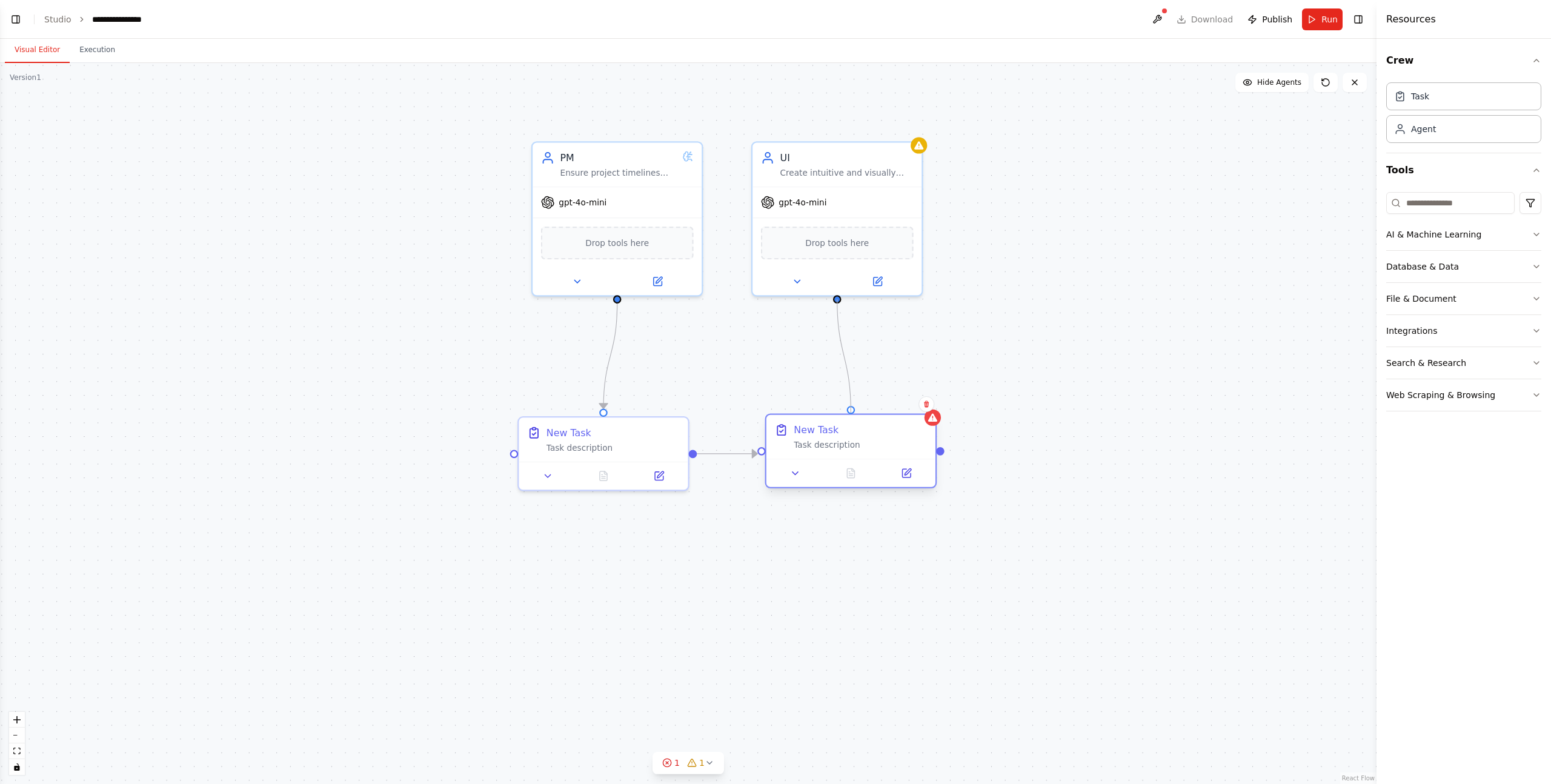
click at [851, 413] on div "PM Ensure project timelines and objectives are met while maintaining effective …" at bounding box center [844, 344] width 1561 height 818
click at [610, 444] on div "Task description" at bounding box center [613, 446] width 134 height 11
click at [664, 486] on div at bounding box center [603, 472] width 169 height 29
click at [664, 470] on button at bounding box center [660, 473] width 48 height 16
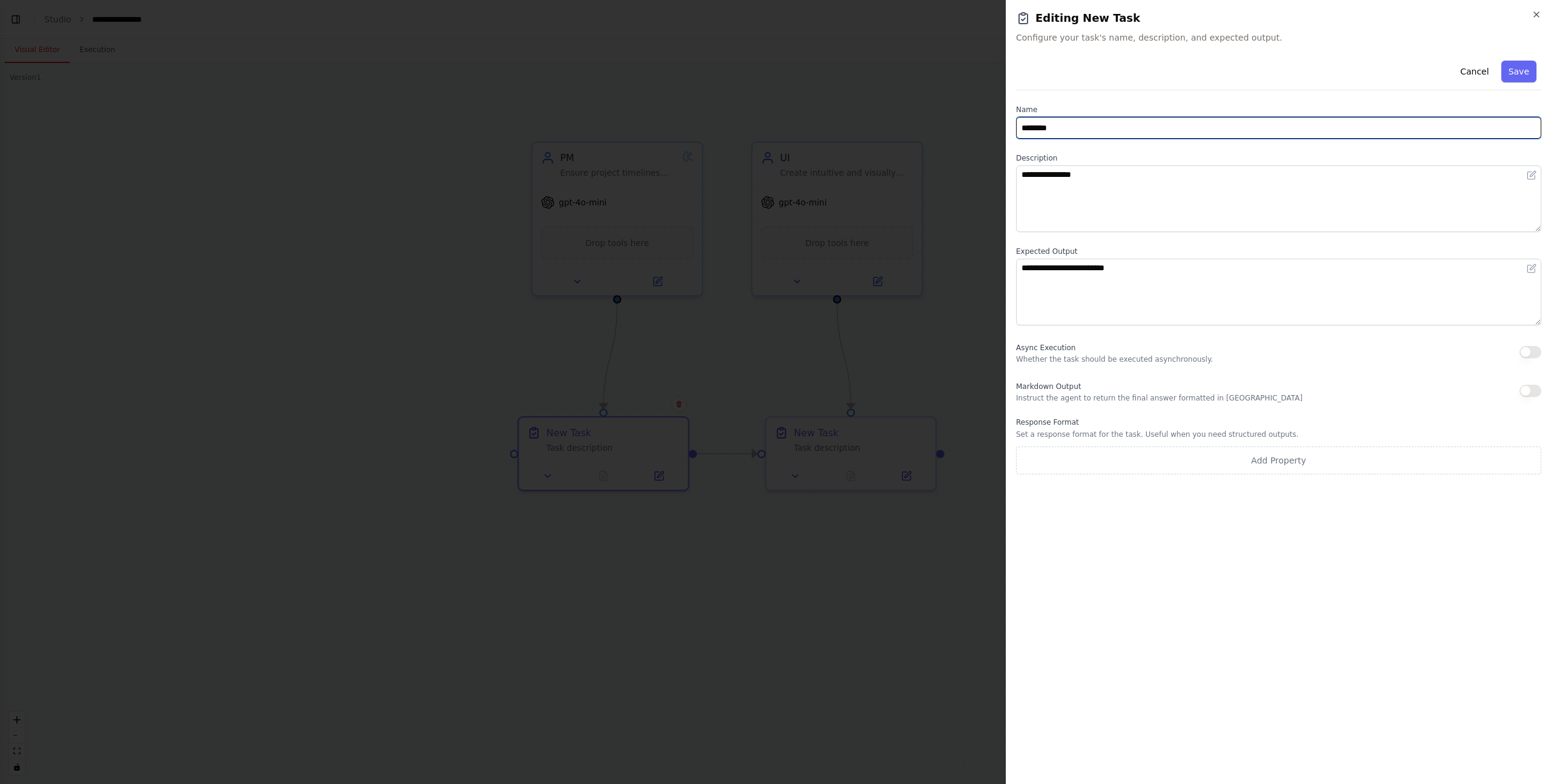
click at [1084, 130] on input "********" at bounding box center [1279, 128] width 526 height 22
type input "***"
type input "****"
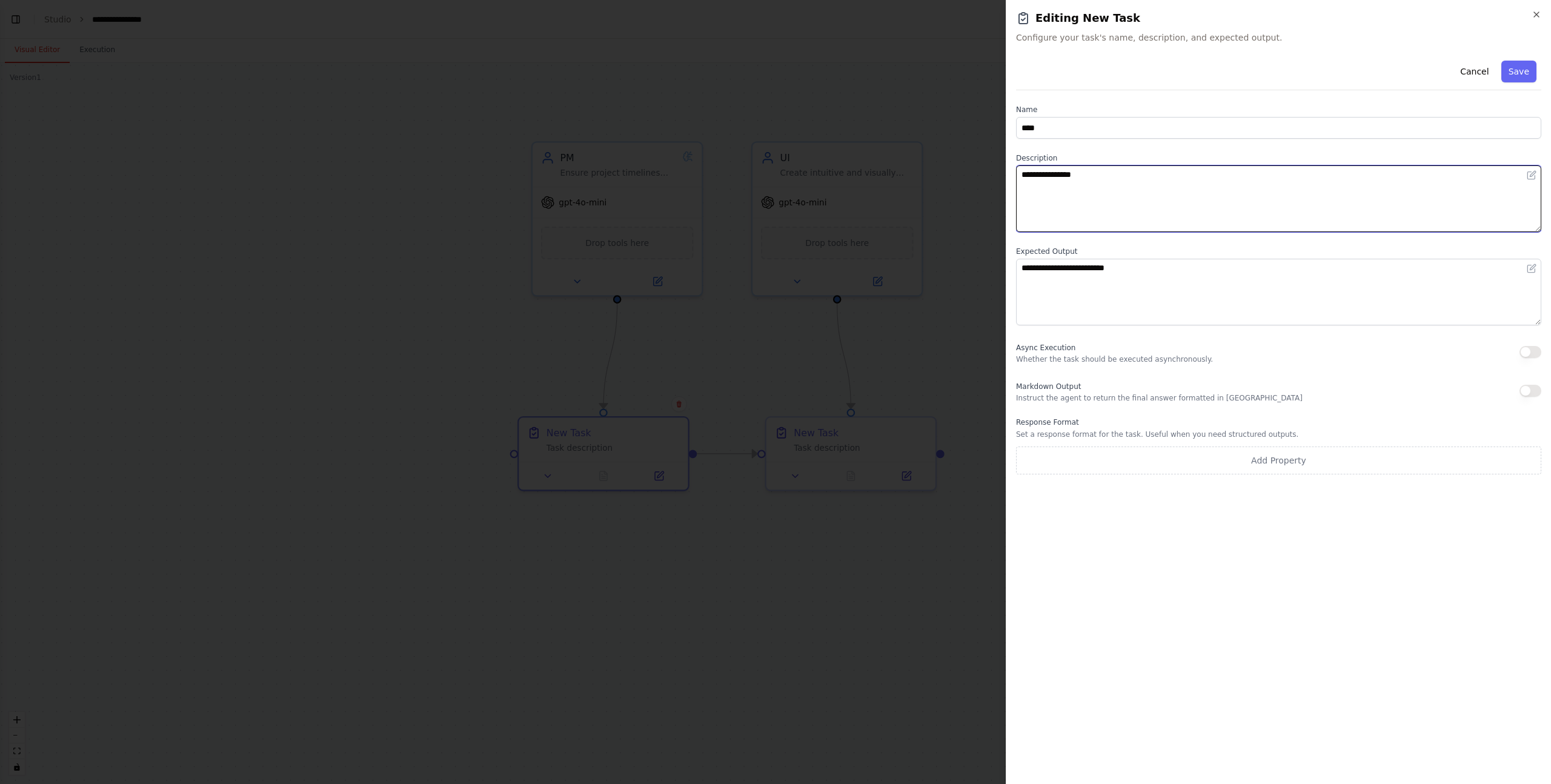
click at [1100, 182] on textarea "**********" at bounding box center [1279, 198] width 526 height 66
paste textarea "**********"
paste textarea
type textarea "**********"
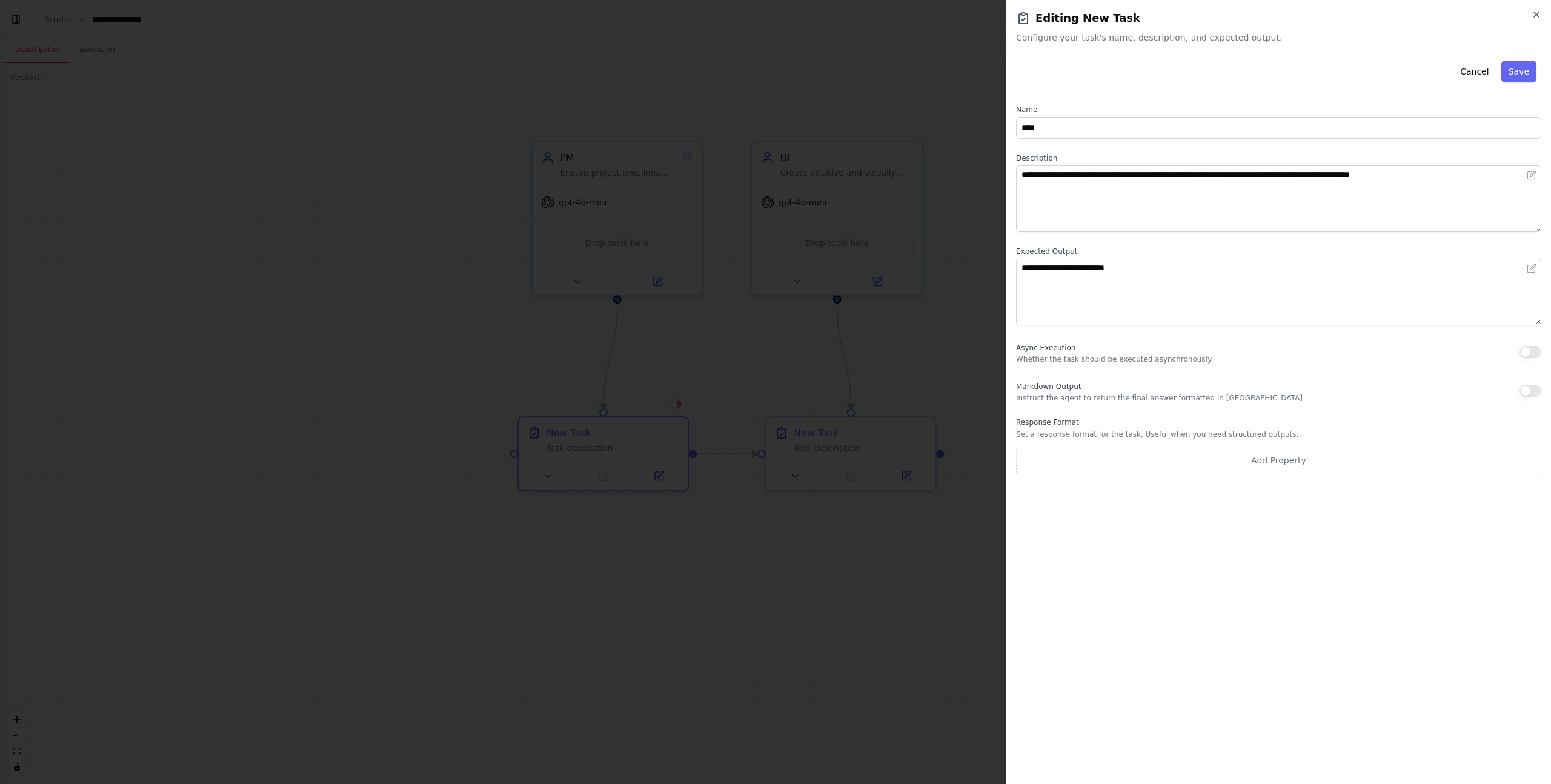
click at [1238, 237] on div "**********" at bounding box center [1279, 265] width 526 height 419
click at [1189, 277] on textarea "**********" at bounding box center [1279, 291] width 526 height 66
paste textarea "**********"
type textarea "**********"
click at [1526, 62] on button "Save" at bounding box center [1519, 71] width 35 height 22
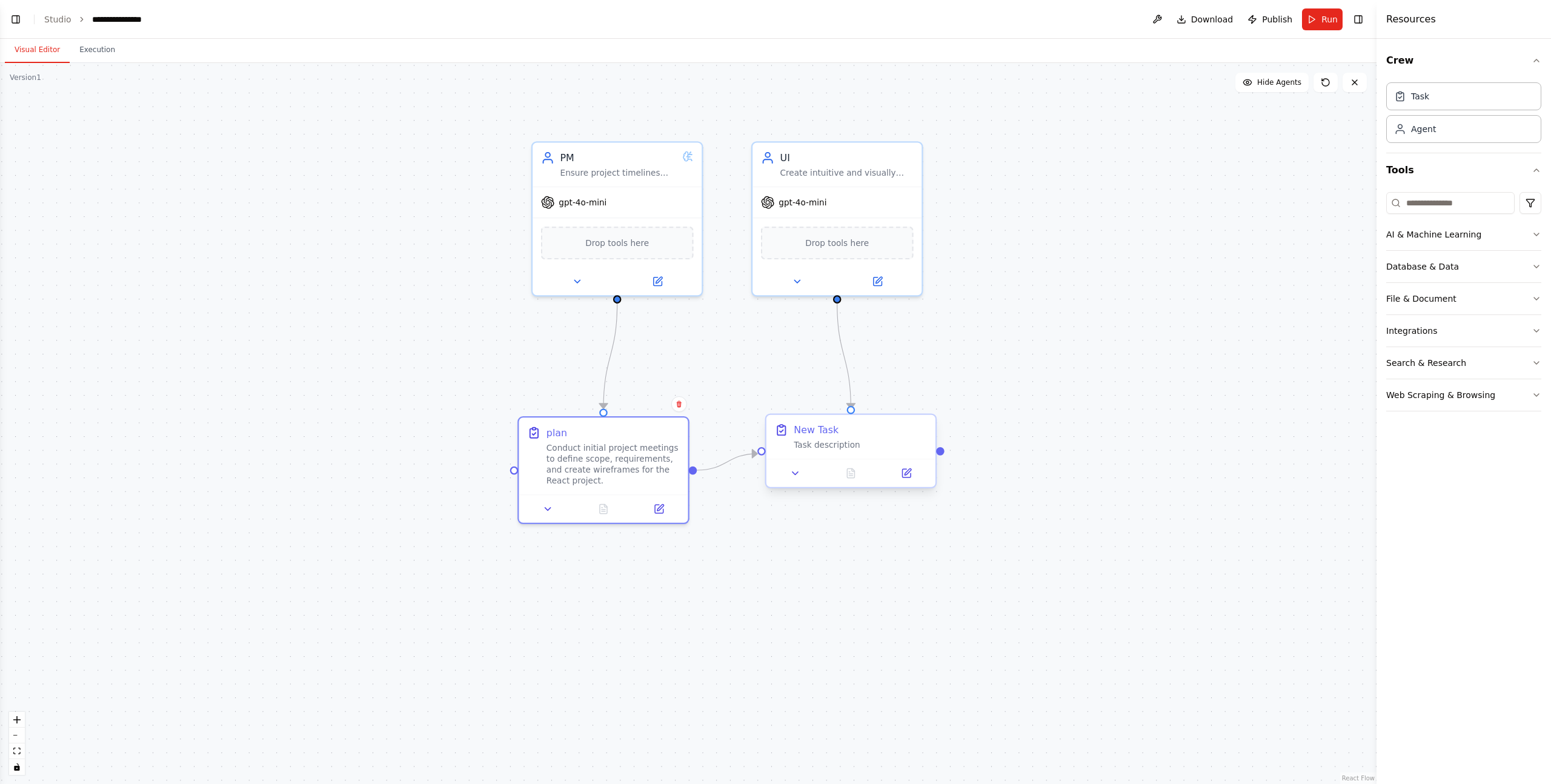
click at [868, 435] on div "New Task" at bounding box center [860, 430] width 134 height 14
click at [908, 466] on button at bounding box center [907, 473] width 48 height 16
click at [911, 479] on button at bounding box center [907, 473] width 48 height 16
drag, startPoint x: 885, startPoint y: 444, endPoint x: 885, endPoint y: 465, distance: 21.0
click at [885, 465] on div "New Task Task description" at bounding box center [860, 464] width 134 height 27
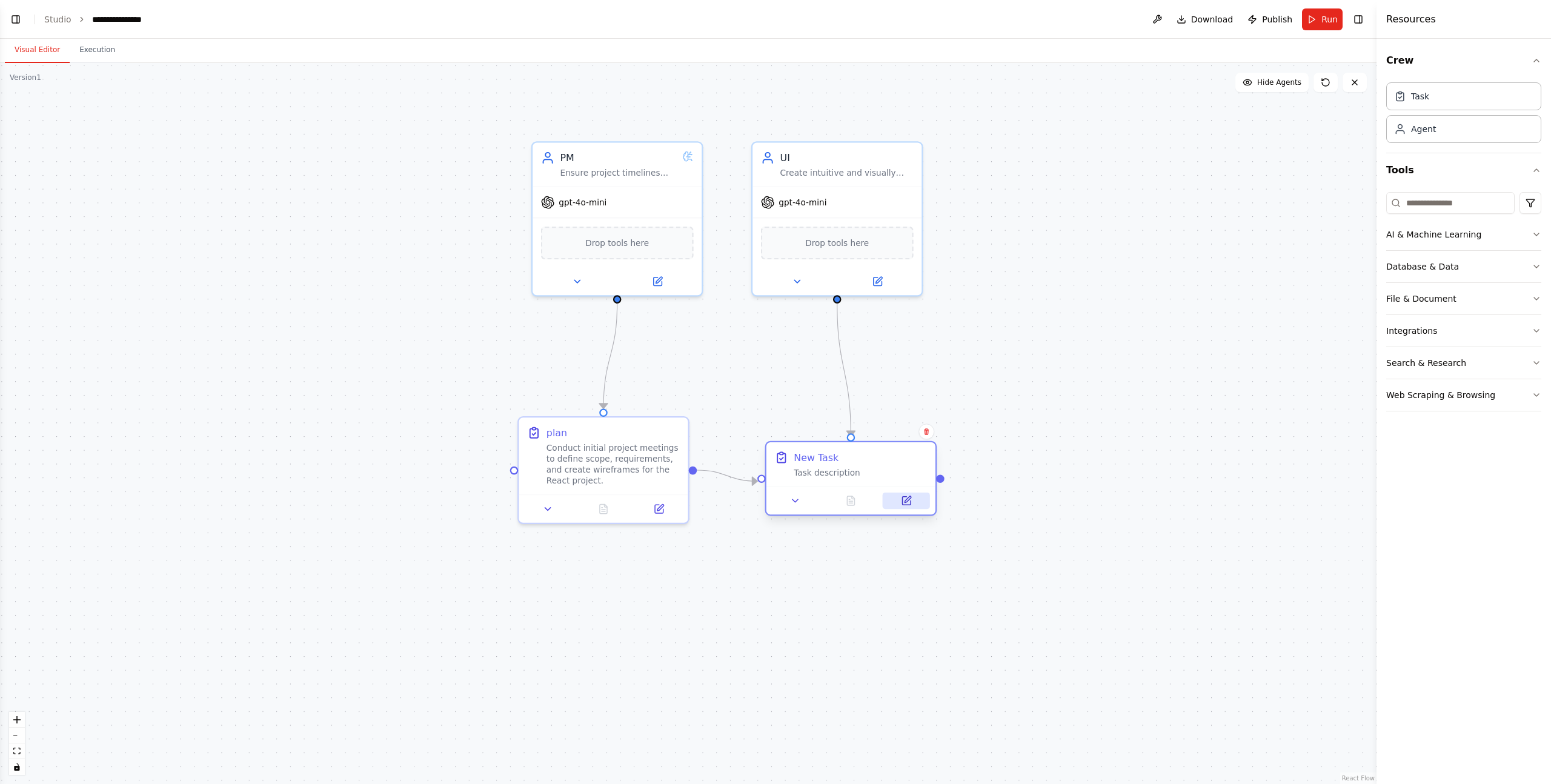
click at [908, 502] on icon at bounding box center [907, 501] width 9 height 9
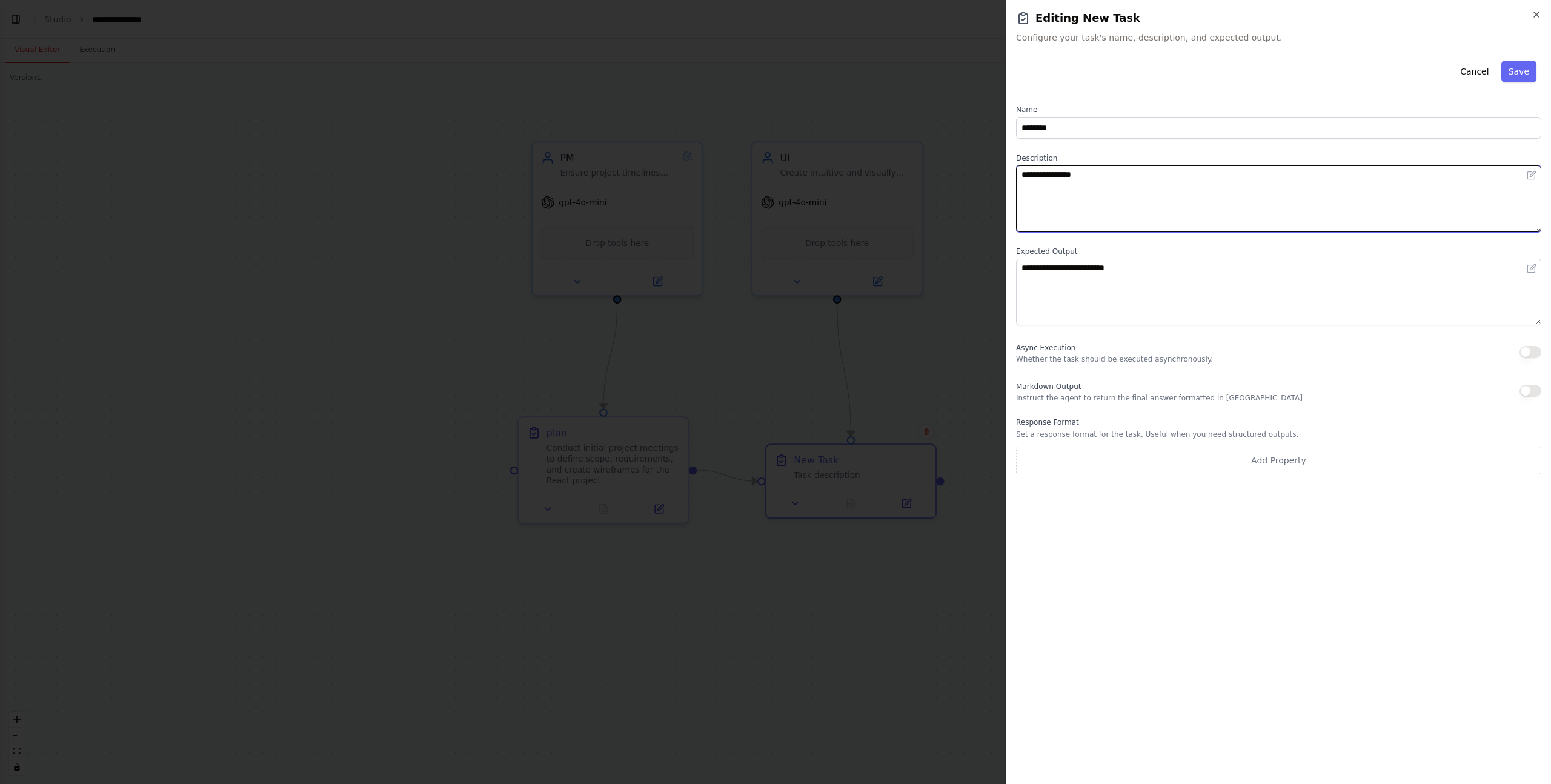
click at [1147, 184] on textarea "**********" at bounding box center [1279, 198] width 526 height 66
paste textarea "**********"
type textarea "**********"
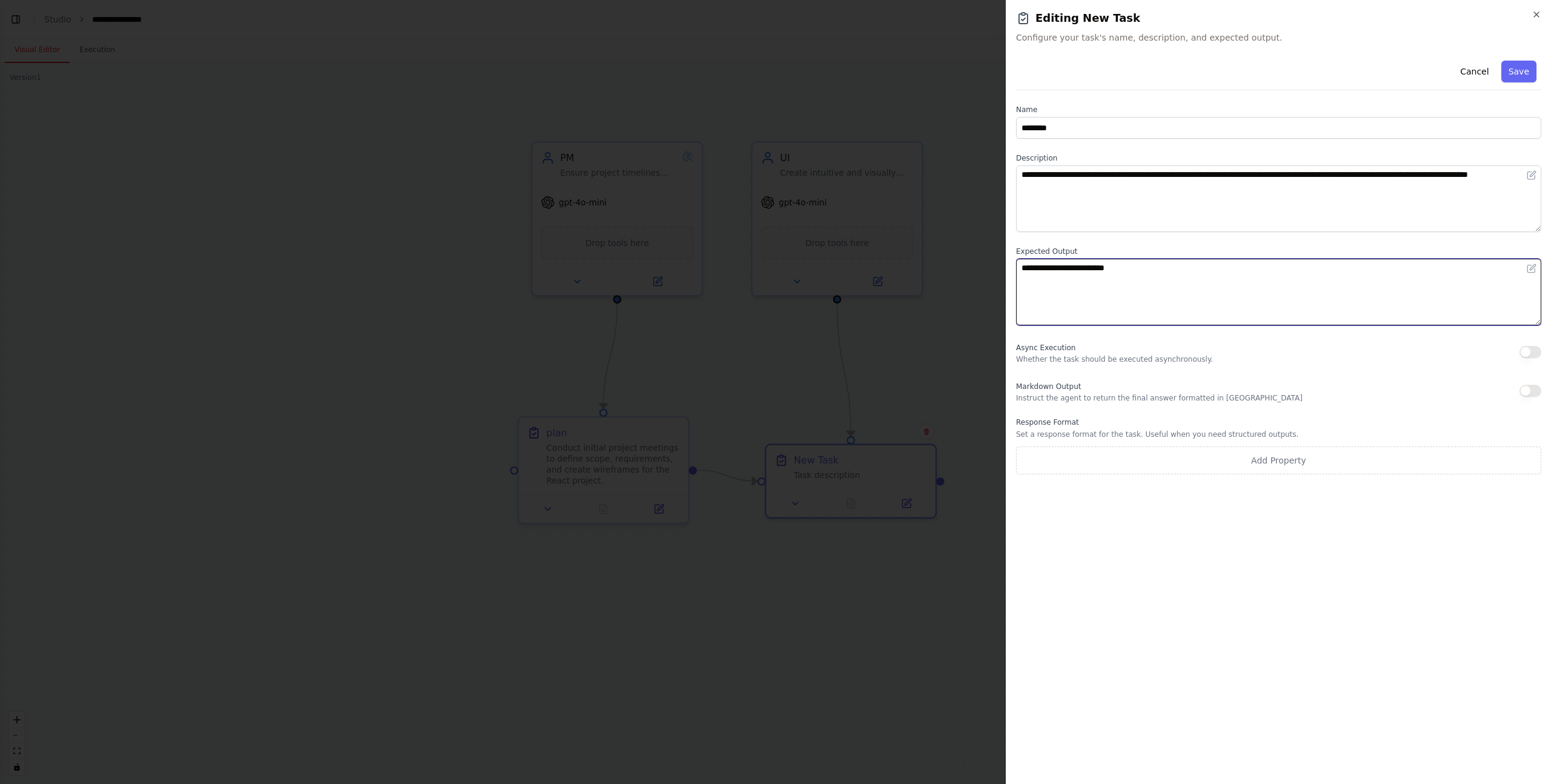
click at [1203, 294] on textarea "**********" at bounding box center [1279, 291] width 526 height 66
paste textarea "**********"
click at [1202, 296] on textarea "**********" at bounding box center [1279, 291] width 526 height 66
type textarea "**********"
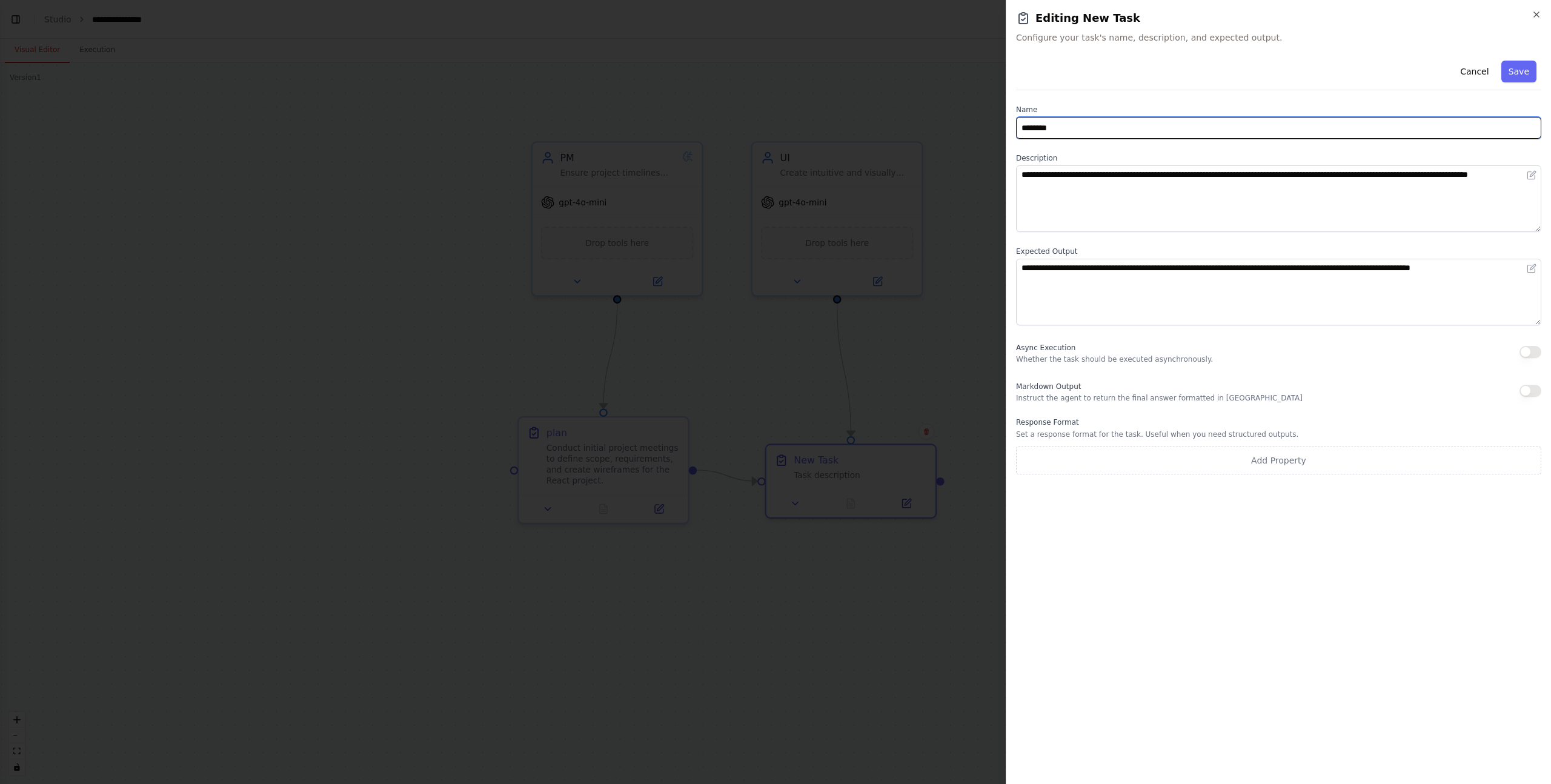
click at [1091, 136] on input "********" at bounding box center [1279, 128] width 526 height 22
type input "******"
click at [1519, 89] on div "Cancel Save" at bounding box center [1279, 73] width 526 height 35
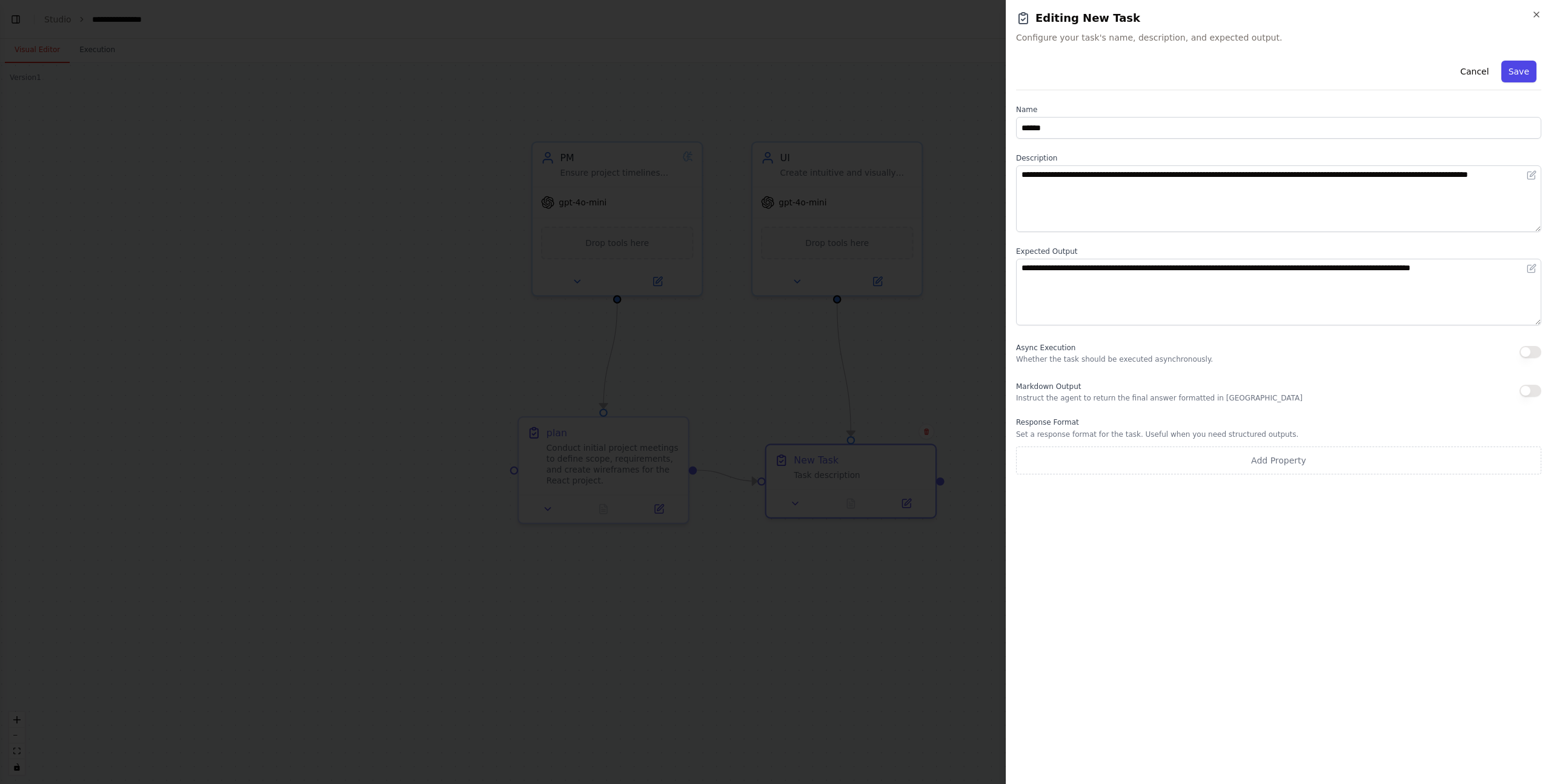
click at [1522, 80] on button "Save" at bounding box center [1519, 71] width 35 height 22
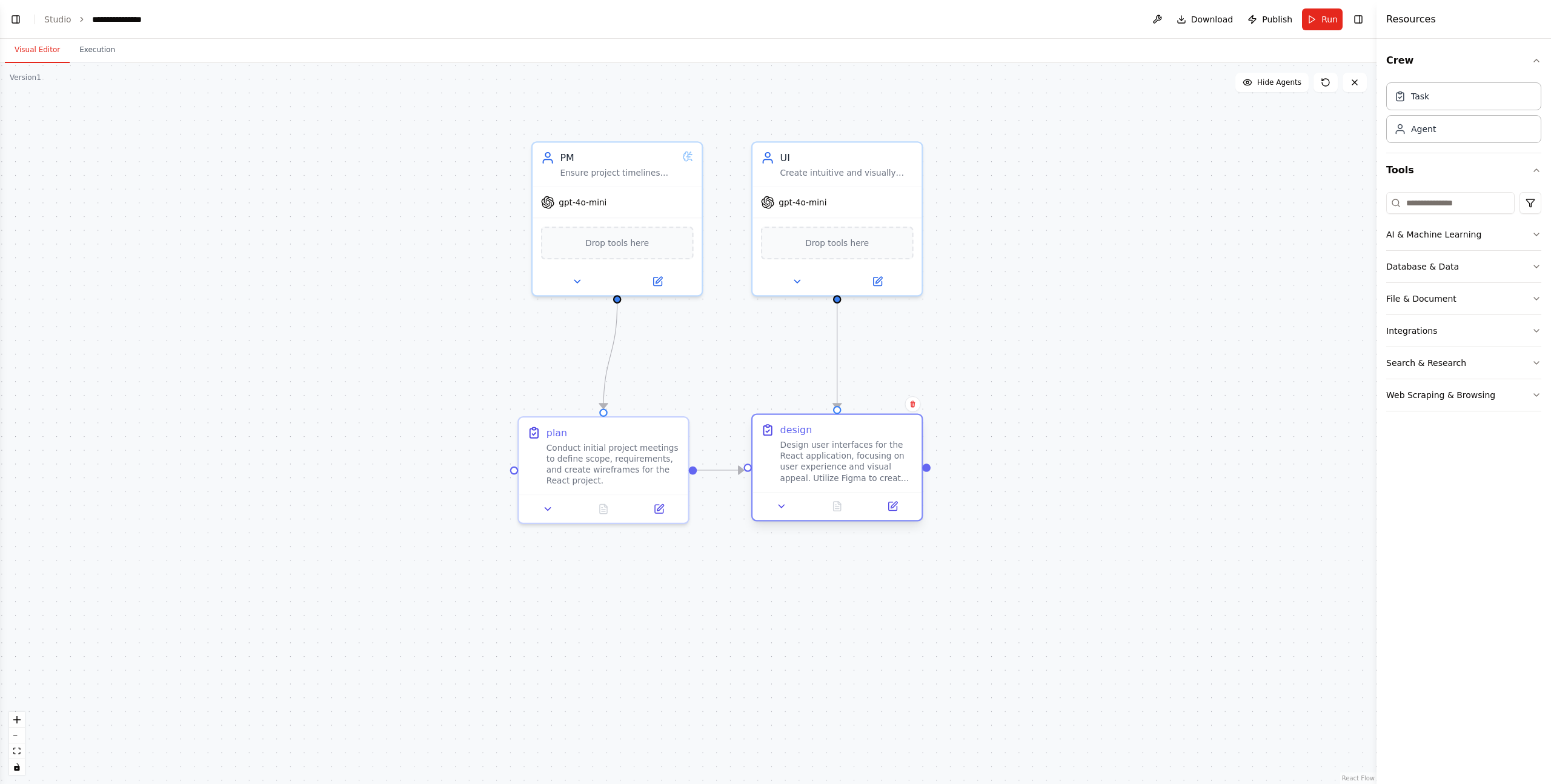
drag, startPoint x: 856, startPoint y: 455, endPoint x: 842, endPoint y: 432, distance: 26.9
click at [842, 432] on div "design" at bounding box center [847, 430] width 134 height 14
click at [1063, 419] on div ".deletable-edge-delete-btn { width: 20px; height: 20px; border: 0px solid #ffff…" at bounding box center [688, 423] width 1377 height 721
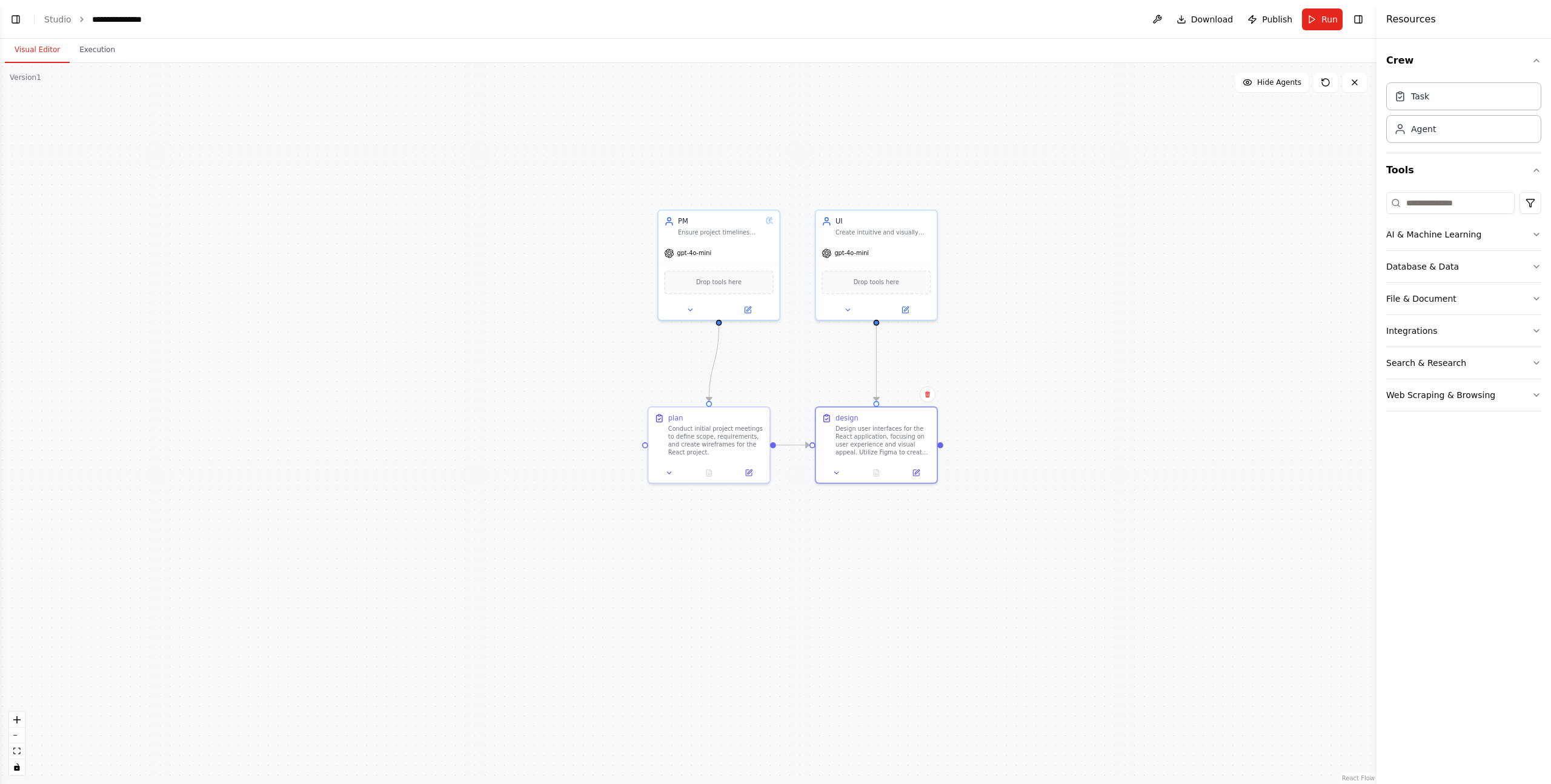
click at [254, 405] on div ".deletable-edge-delete-btn { width: 20px; height: 20px; border: 0px solid #ffff…" at bounding box center [688, 423] width 1377 height 721
click at [45, 46] on button "Visual Editor" at bounding box center [37, 51] width 65 height 26
click at [18, 20] on button "Toggle Left Sidebar" at bounding box center [16, 20] width 17 height 17
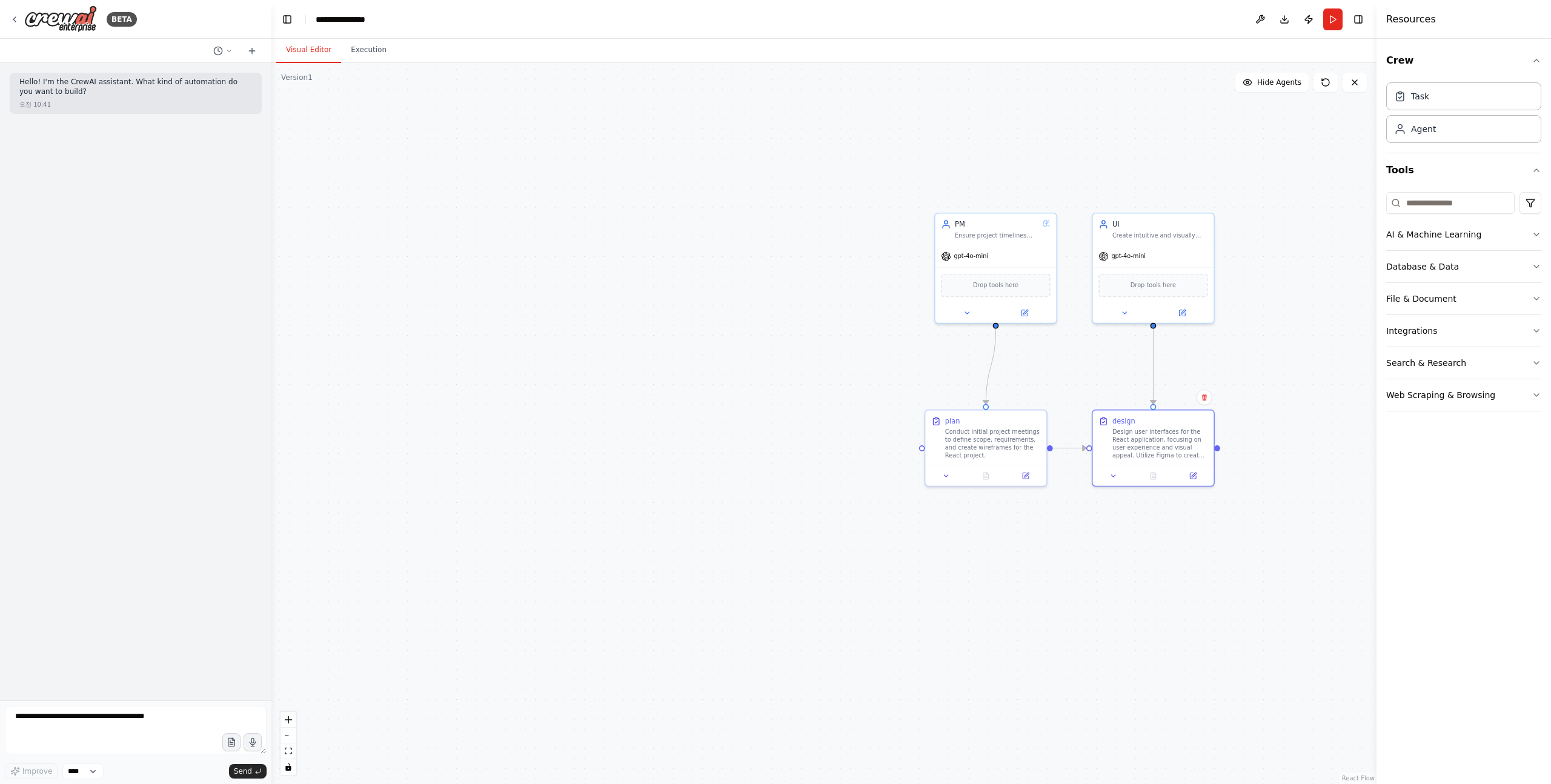
click at [63, 77] on p "Hello! I'm the CrewAI assistant. What kind of automation do you want to build?" at bounding box center [136, 87] width 233 height 19
click at [173, 129] on div "Hello! I'm the CrewAI assistant. What kind of automation do you want to build? …" at bounding box center [135, 382] width 271 height 638
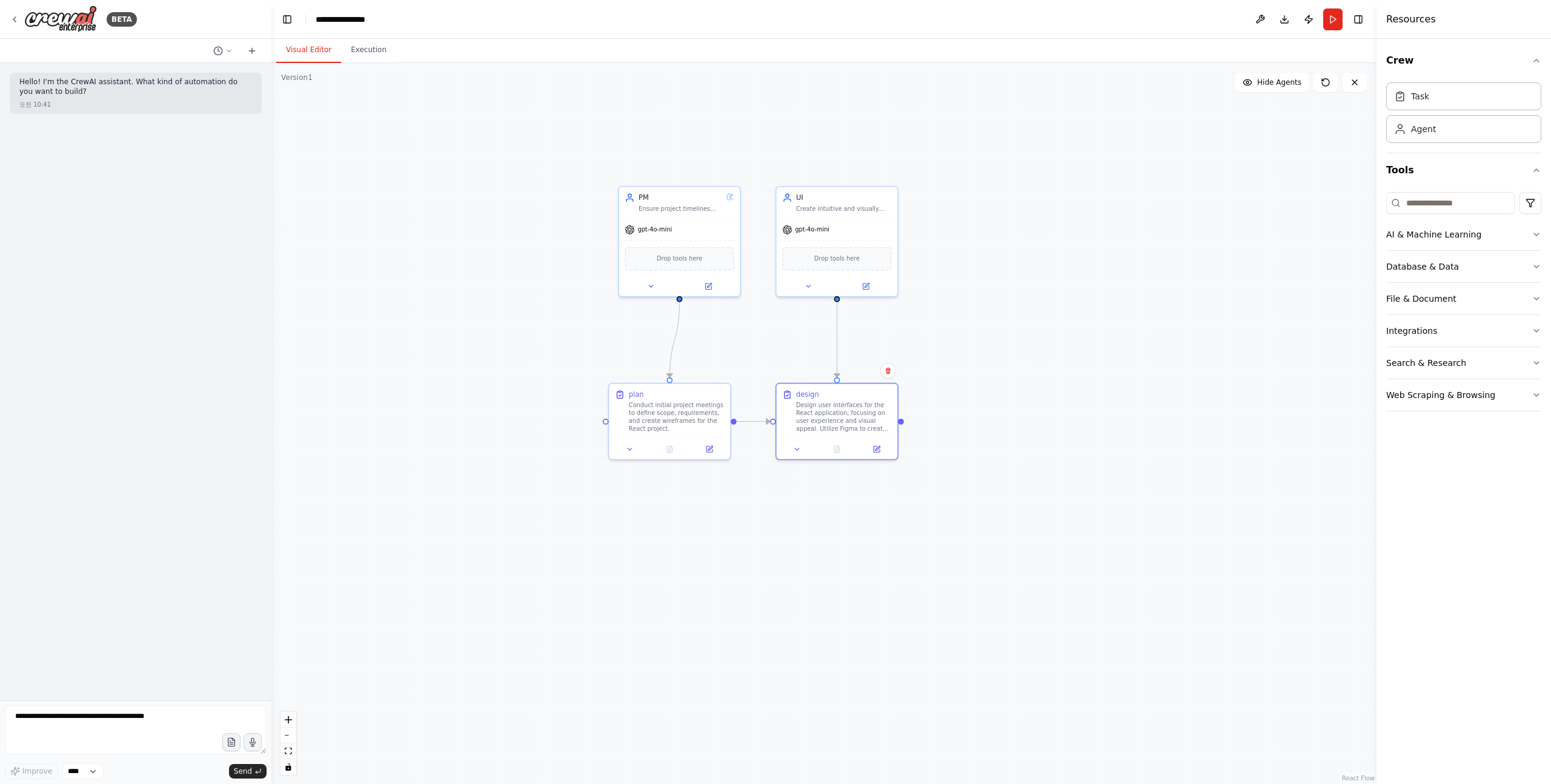
drag, startPoint x: 811, startPoint y: 245, endPoint x: 495, endPoint y: 218, distance: 317.2
click at [495, 218] on div ".deletable-edge-delete-btn { width: 20px; height: 20px; border: 0px solid #ffff…" at bounding box center [824, 423] width 1105 height 721
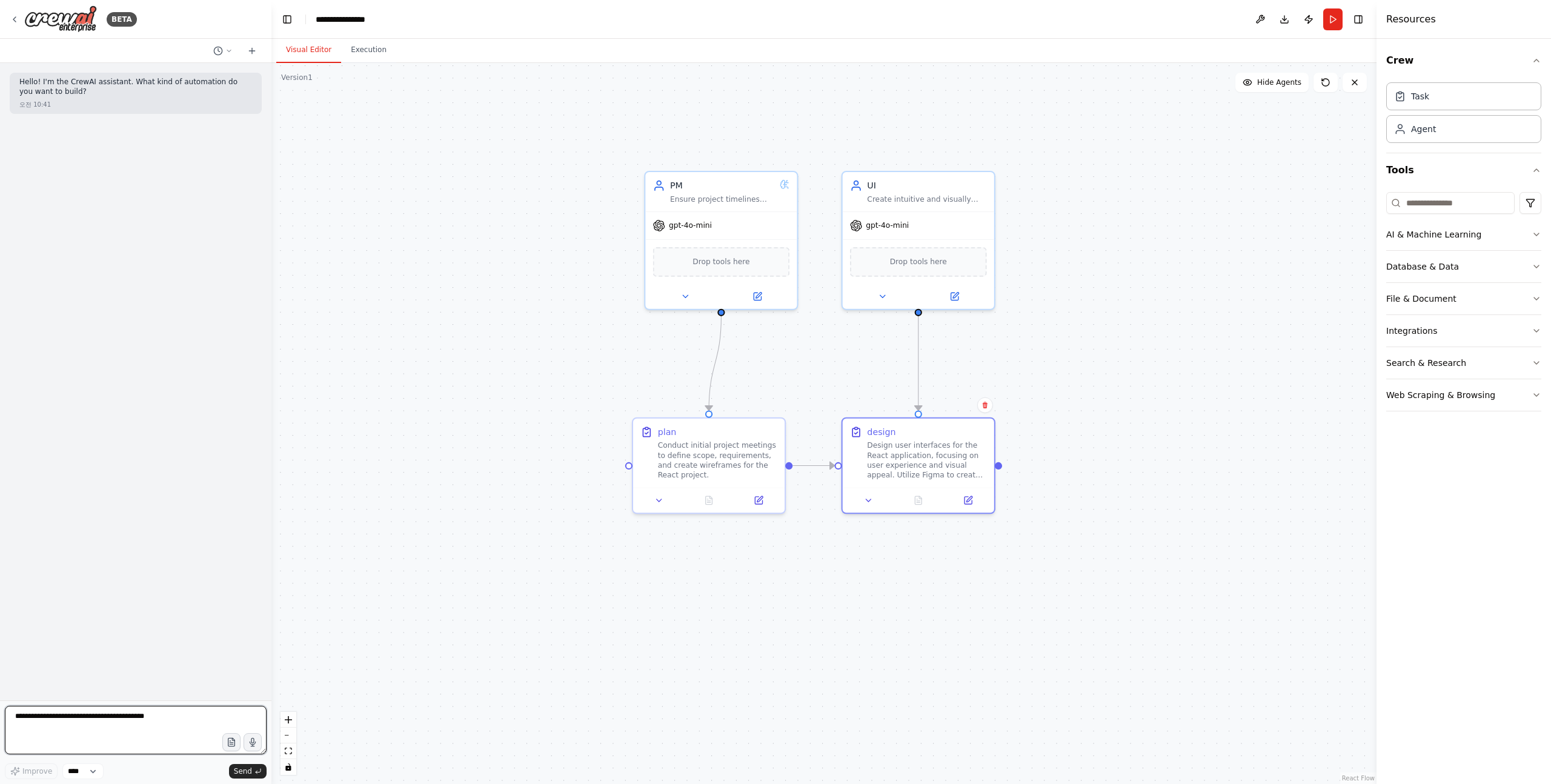
click at [119, 708] on textarea at bounding box center [135, 730] width 262 height 49
click at [119, 722] on textarea at bounding box center [135, 730] width 262 height 49
click at [1304, 18] on button "Publish" at bounding box center [1309, 20] width 20 height 22
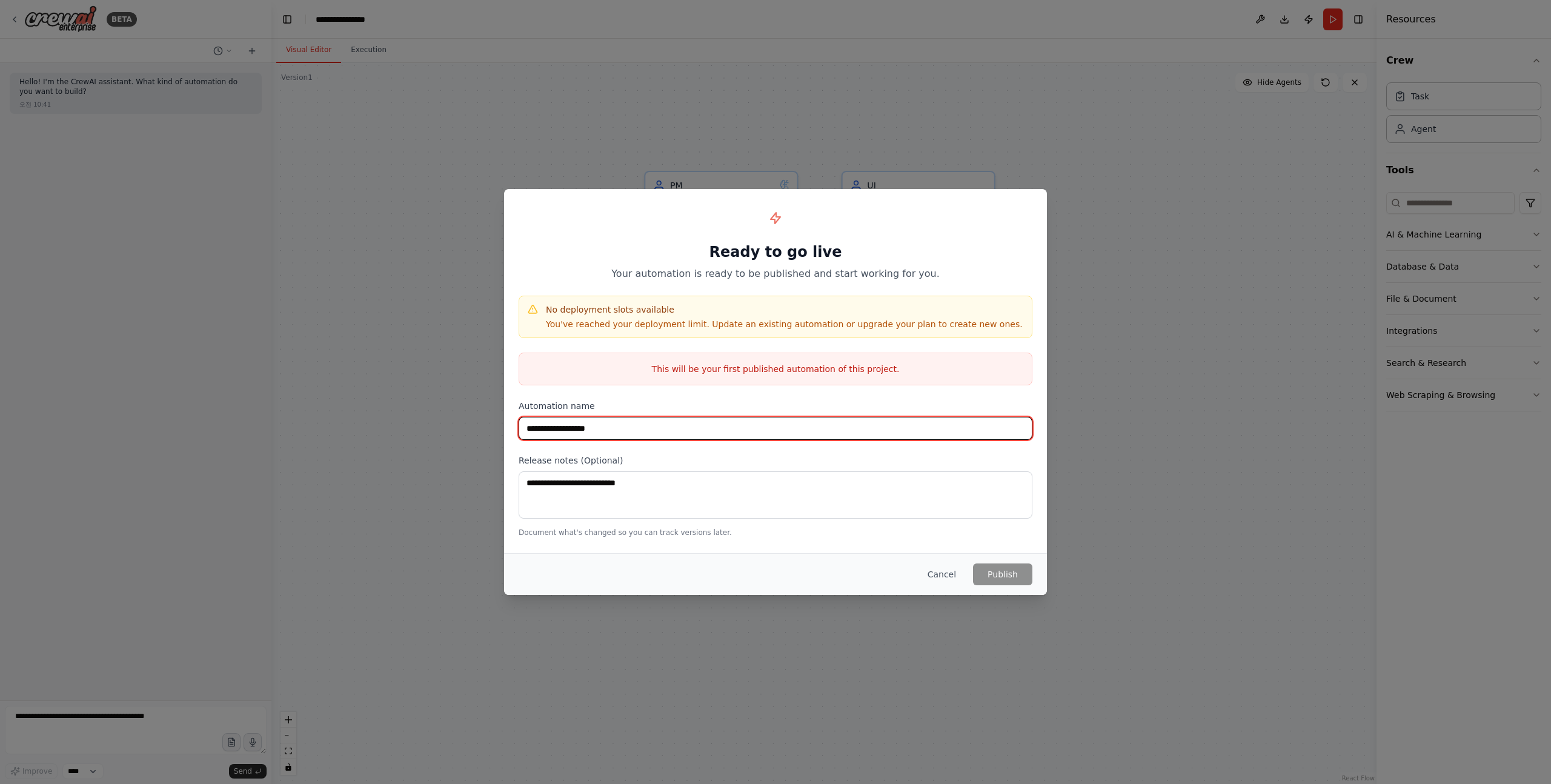
click at [611, 427] on input "**********" at bounding box center [776, 429] width 514 height 23
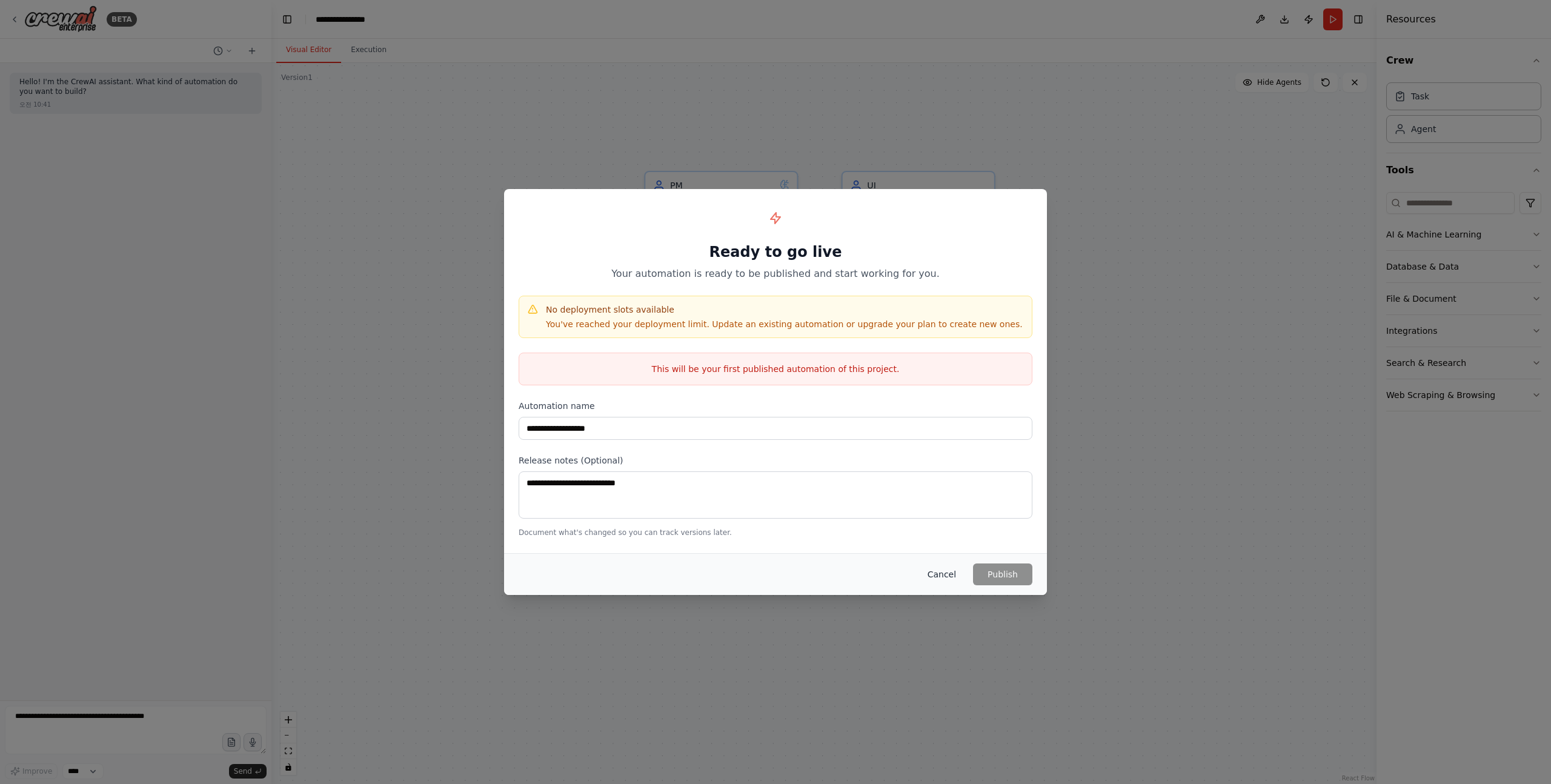
click at [931, 574] on button "Cancel" at bounding box center [942, 574] width 48 height 22
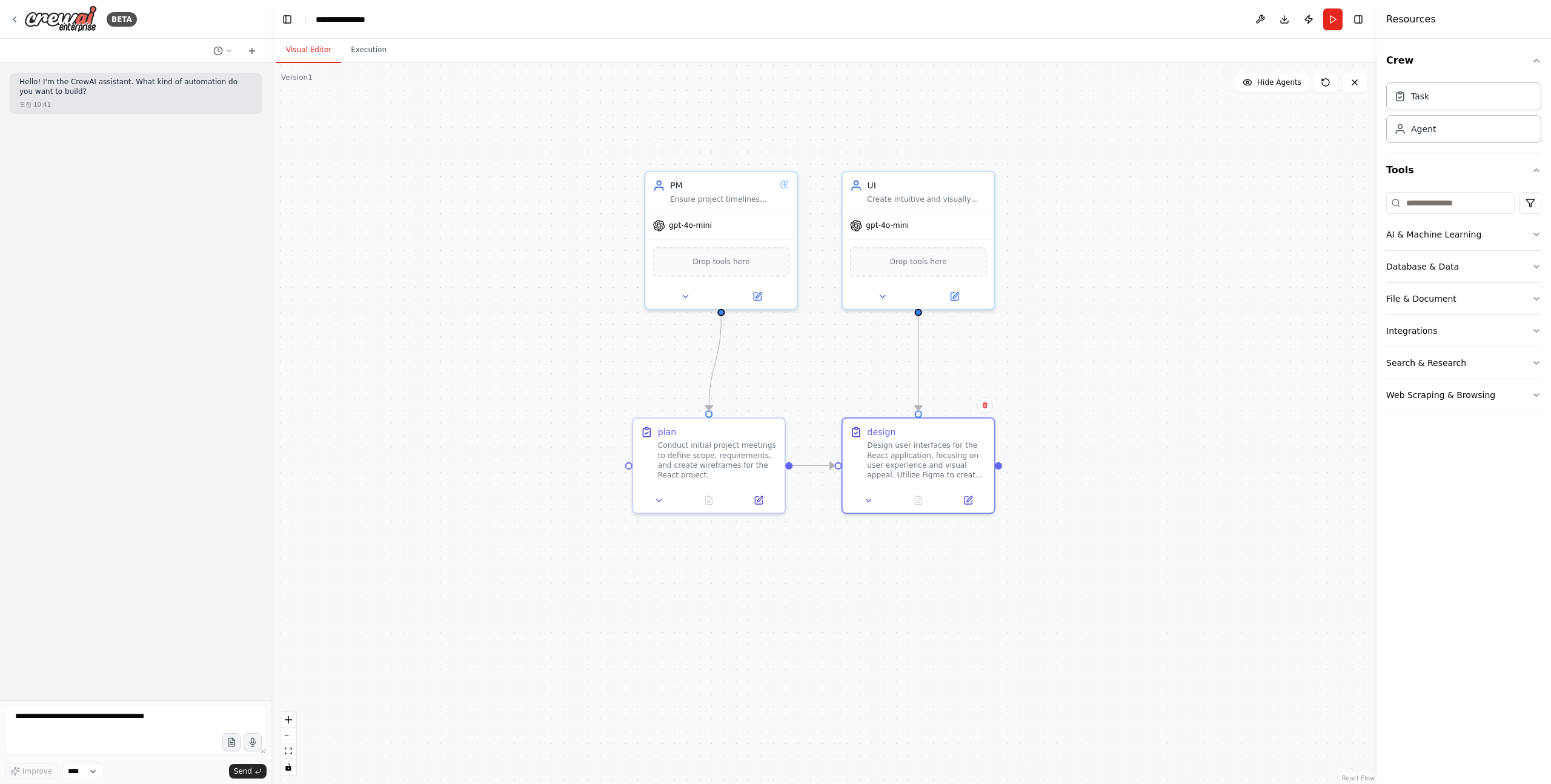
click at [348, 27] on header "**********" at bounding box center [824, 20] width 1105 height 39
click at [354, 17] on div "**********" at bounding box center [347, 20] width 62 height 12
click at [385, 23] on div "**********" at bounding box center [361, 20] width 91 height 12
click at [372, 23] on div "**********" at bounding box center [361, 20] width 91 height 12
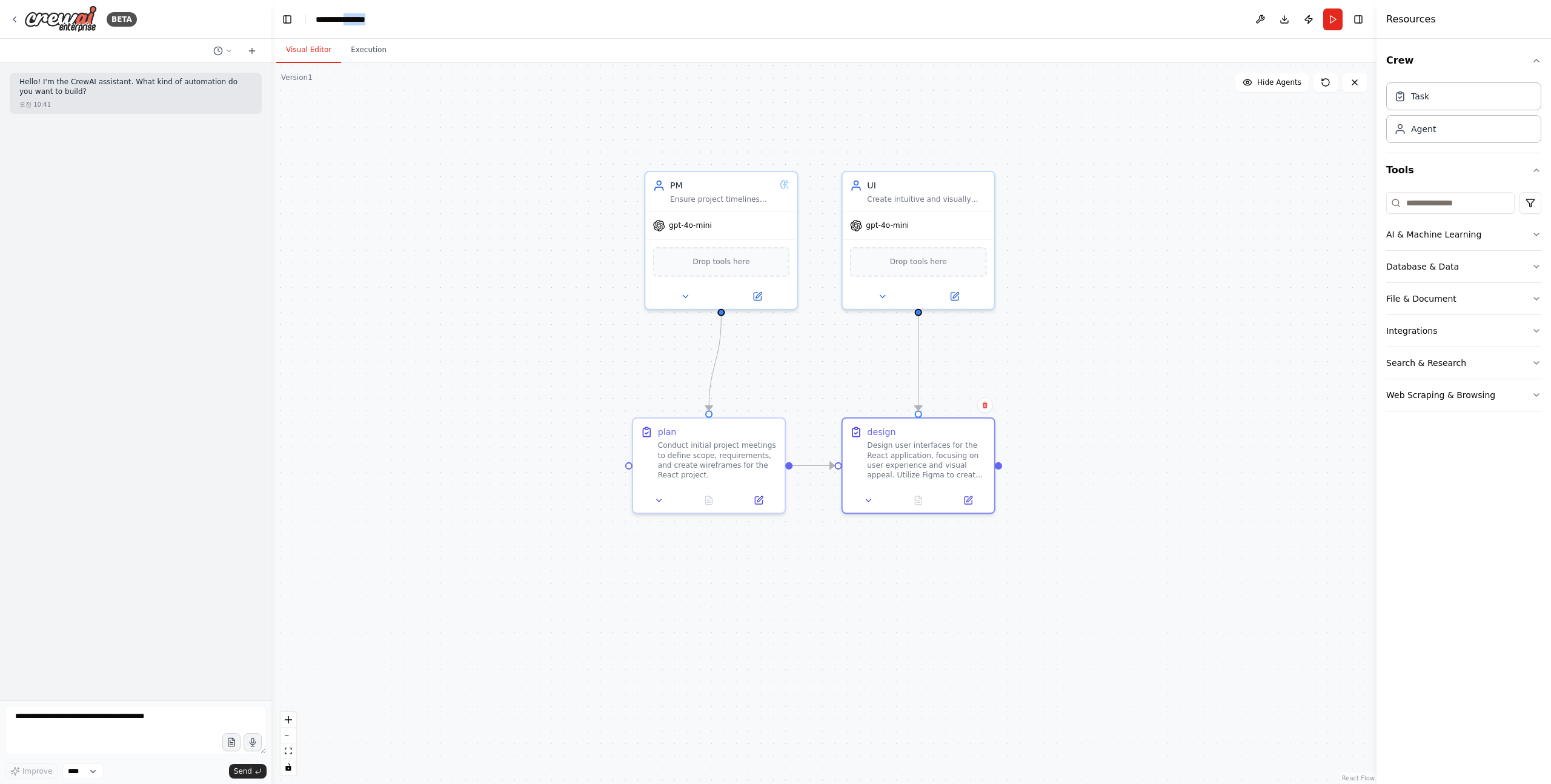
click at [372, 23] on div "**********" at bounding box center [361, 20] width 91 height 12
click at [399, 112] on div ".deletable-edge-delete-btn { width: 20px; height: 20px; border: 0px solid #ffff…" at bounding box center [824, 423] width 1105 height 721
click at [1303, 20] on button "Publish" at bounding box center [1309, 20] width 20 height 22
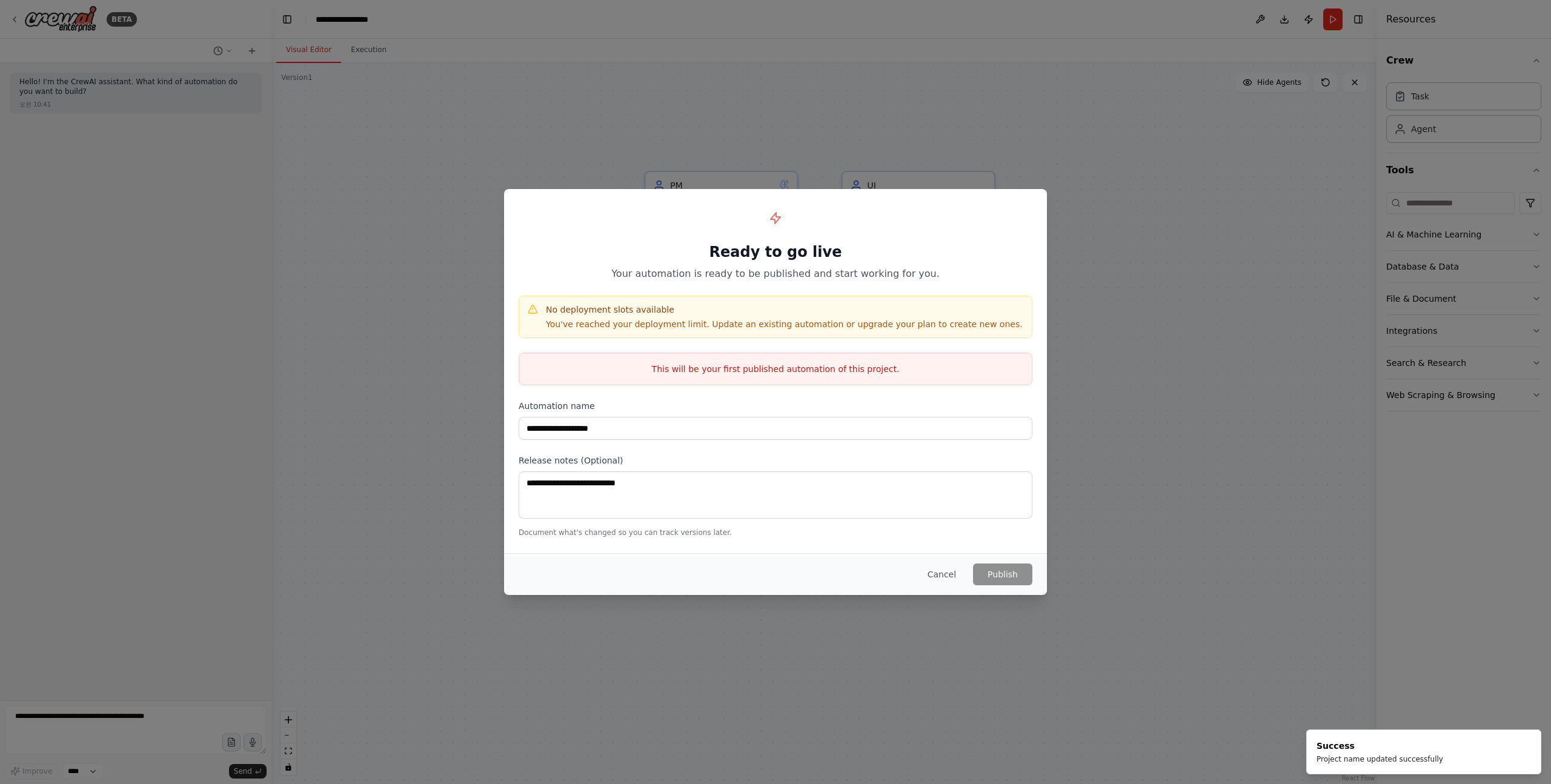
click at [552, 312] on h4 "No deployment slots available" at bounding box center [784, 310] width 477 height 12
click at [580, 315] on h4 "No deployment slots available" at bounding box center [784, 310] width 477 height 12
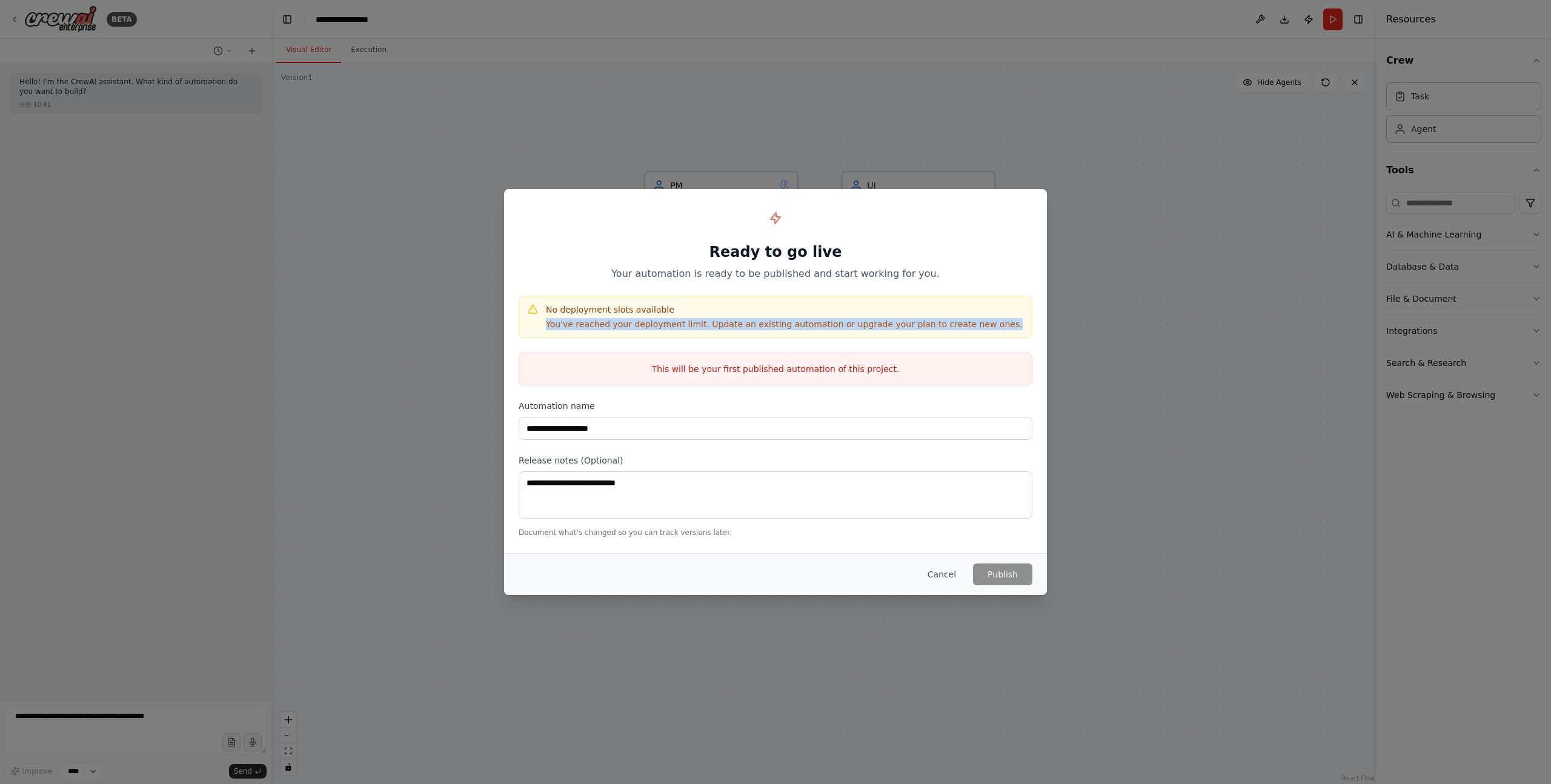
drag, startPoint x: 536, startPoint y: 326, endPoint x: 680, endPoint y: 333, distance: 144.2
click at [680, 333] on div "No deployment slots available You've reached your deployment limit. Update an e…" at bounding box center [776, 317] width 514 height 43
click at [704, 322] on p "You've reached your deployment limit. Update an existing automation or upgrade …" at bounding box center [784, 324] width 477 height 12
click at [697, 322] on p "You've reached your deployment limit. Update an existing automation or upgrade …" at bounding box center [784, 324] width 477 height 12
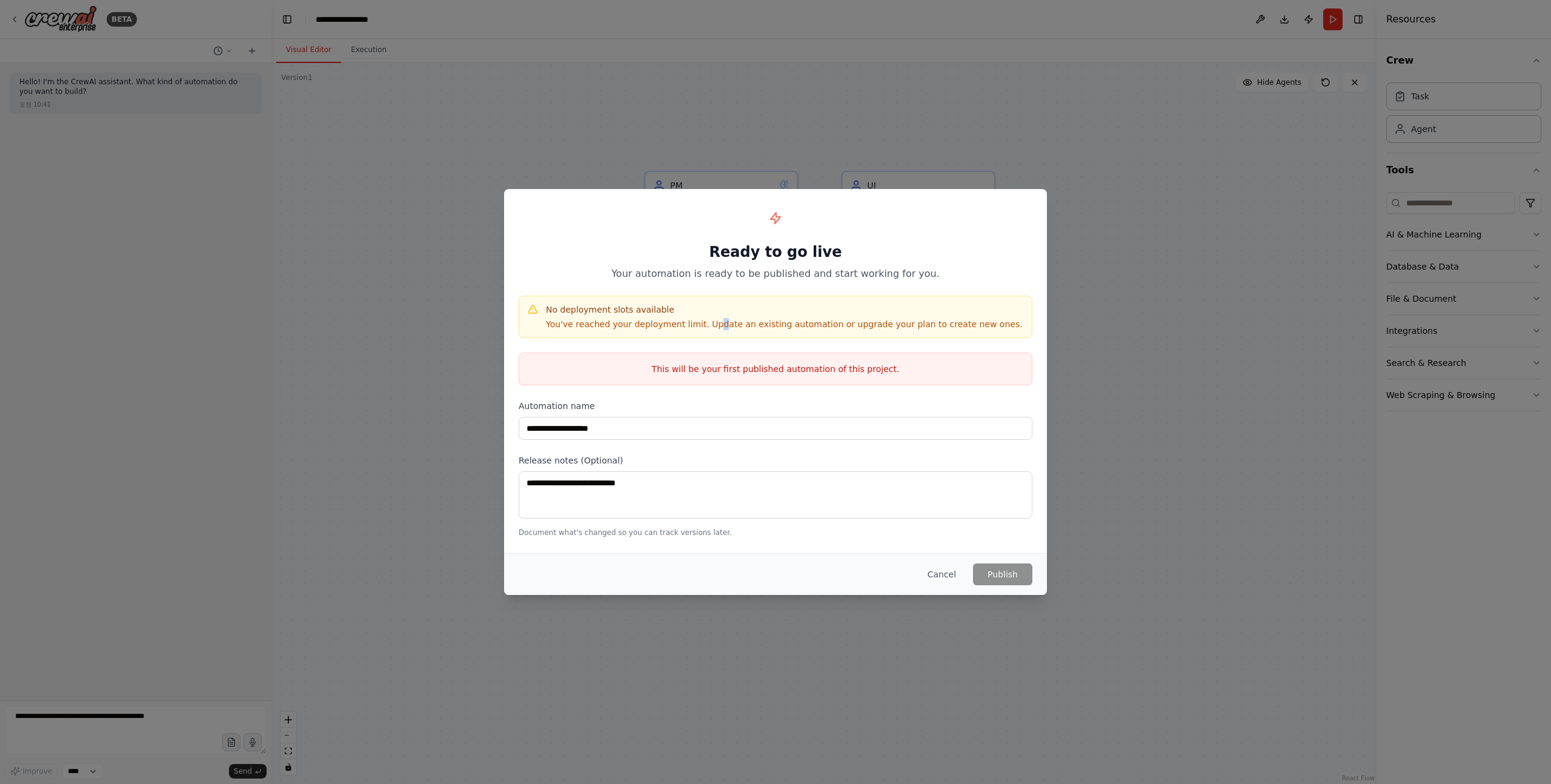
click at [711, 322] on p "You've reached your deployment limit. Update an existing automation or upgrade …" at bounding box center [784, 324] width 477 height 12
drag, startPoint x: 694, startPoint y: 322, endPoint x: 810, endPoint y: 321, distance: 116.0
click at [810, 321] on p "You've reached your deployment limit. Update an existing automation or upgrade …" at bounding box center [784, 324] width 477 height 12
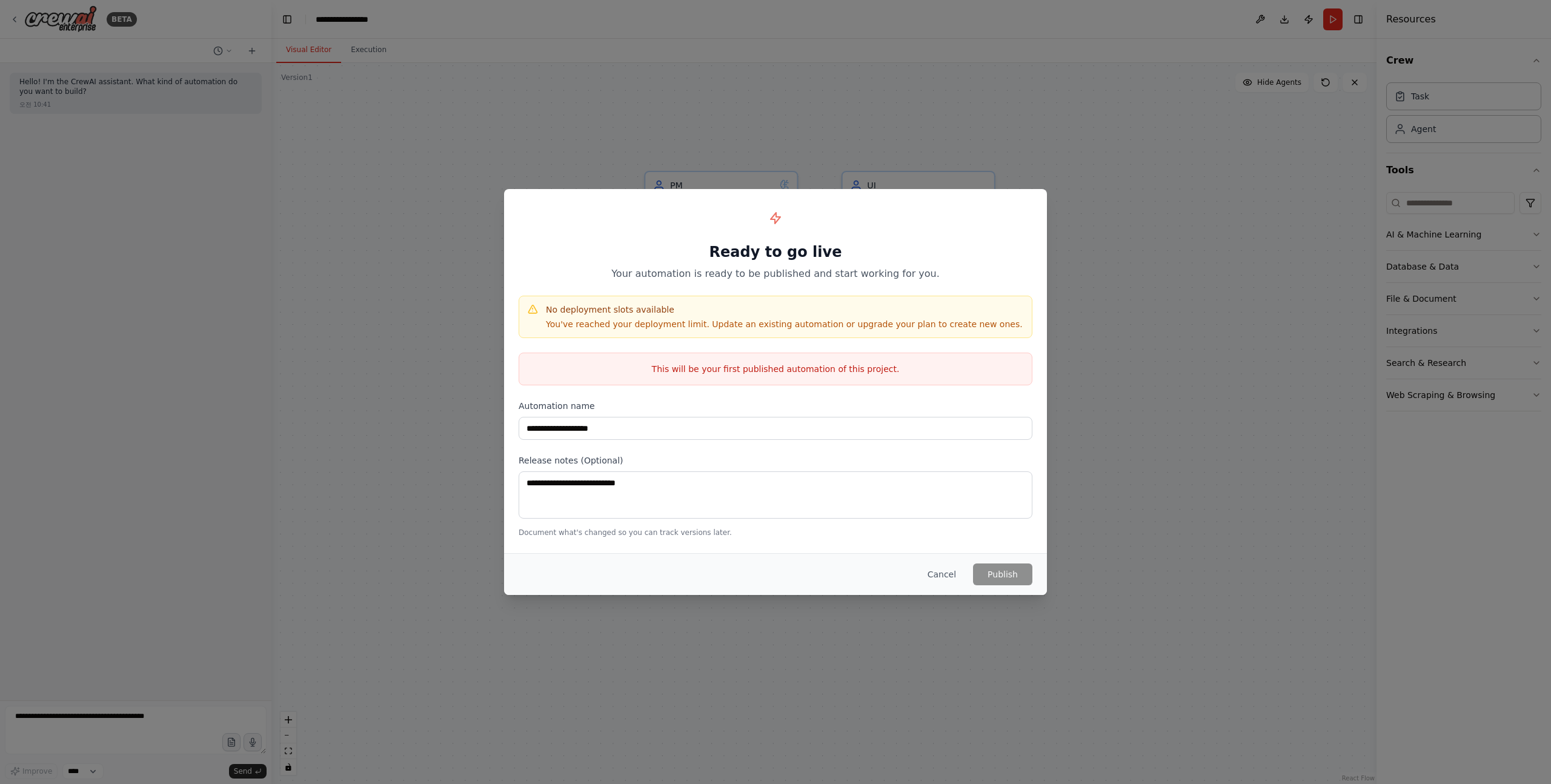
click at [770, 321] on p "You've reached your deployment limit. Update an existing automation or upgrade …" at bounding box center [784, 324] width 477 height 12
click at [647, 324] on p "You've reached your deployment limit. Update an existing automation or upgrade …" at bounding box center [784, 324] width 477 height 12
drag, startPoint x: 1021, startPoint y: 325, endPoint x: 615, endPoint y: 297, distance: 407.0
click at [615, 297] on div "No deployment slots available You've reached your deployment limit. Update an e…" at bounding box center [776, 317] width 514 height 43
drag, startPoint x: 664, startPoint y: 366, endPoint x: 931, endPoint y: 366, distance: 267.0
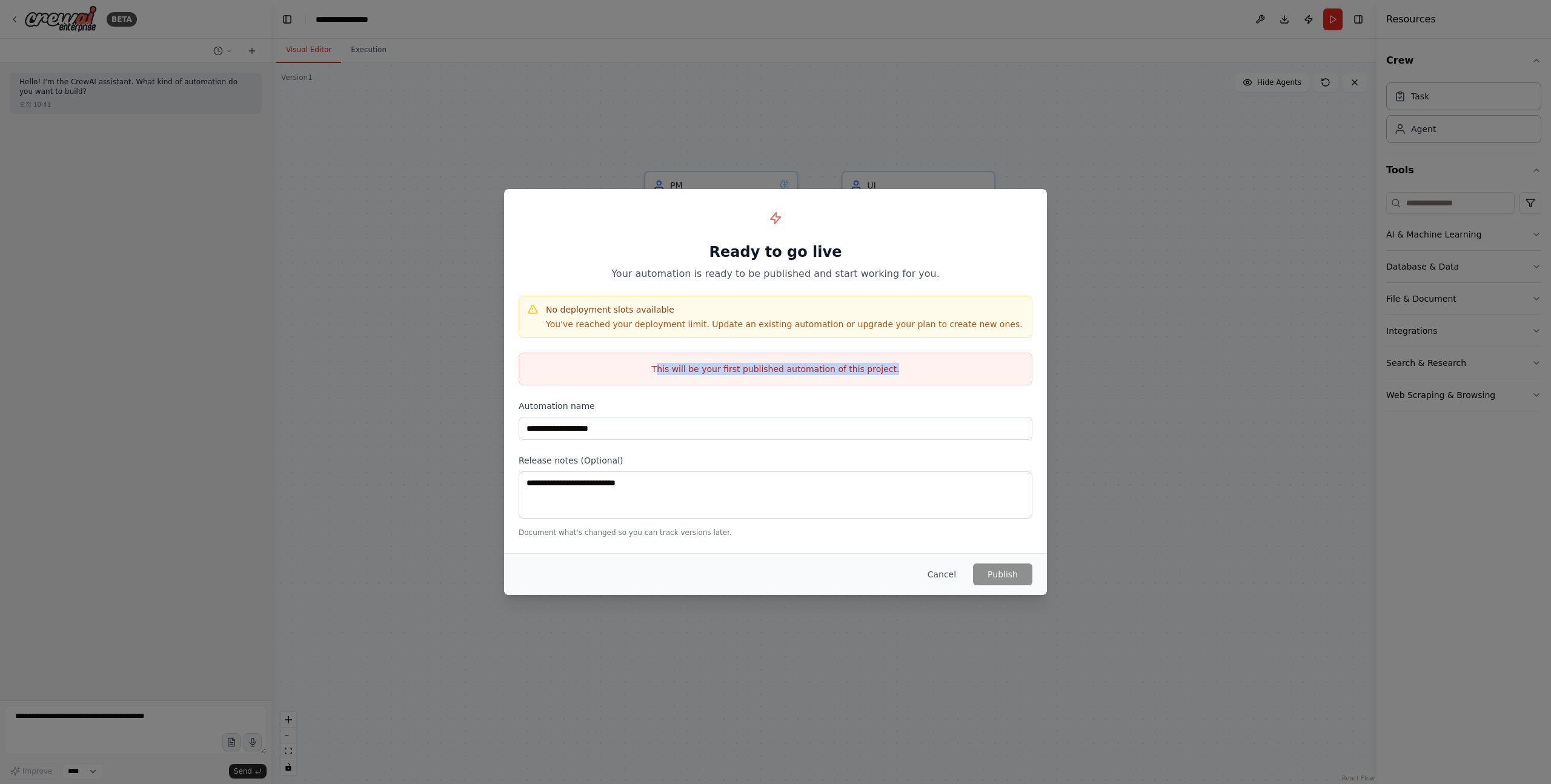
click at [931, 366] on p "This will be your first published automation of this project." at bounding box center [776, 369] width 513 height 12
click at [850, 366] on p "This will be your first published automation of this project." at bounding box center [776, 369] width 513 height 12
drag, startPoint x: 827, startPoint y: 366, endPoint x: 625, endPoint y: 355, distance: 202.3
click at [626, 355] on div "This will be your first published automation of this project." at bounding box center [776, 369] width 514 height 33
click at [618, 346] on div at bounding box center [618, 346] width 0 height 0
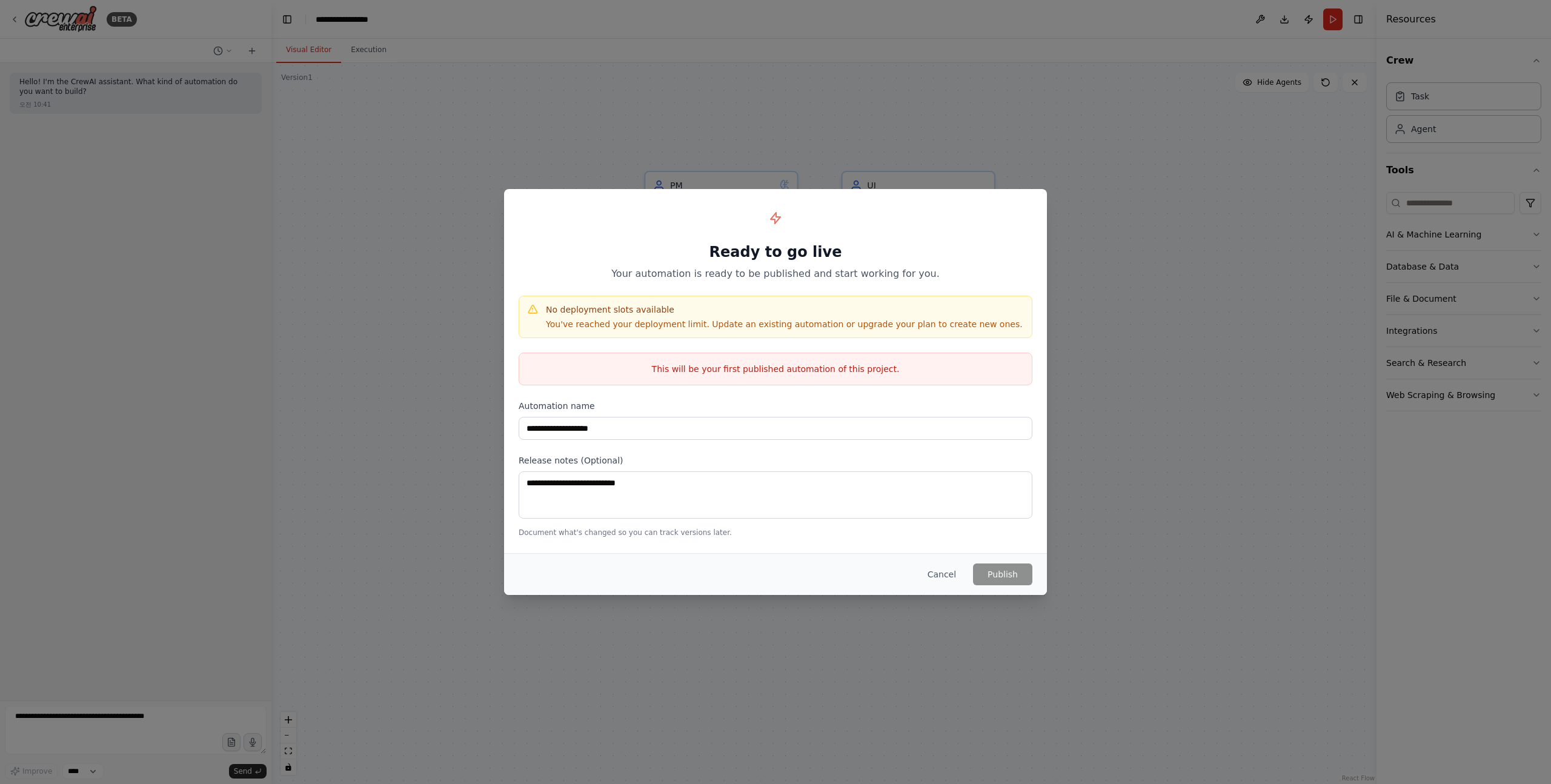
drag, startPoint x: 622, startPoint y: 356, endPoint x: 838, endPoint y: 356, distance: 216.0
click at [837, 356] on div "This will be your first published automation of this project." at bounding box center [776, 369] width 514 height 33
click at [838, 356] on div "This will be your first published automation of this project." at bounding box center [776, 369] width 514 height 33
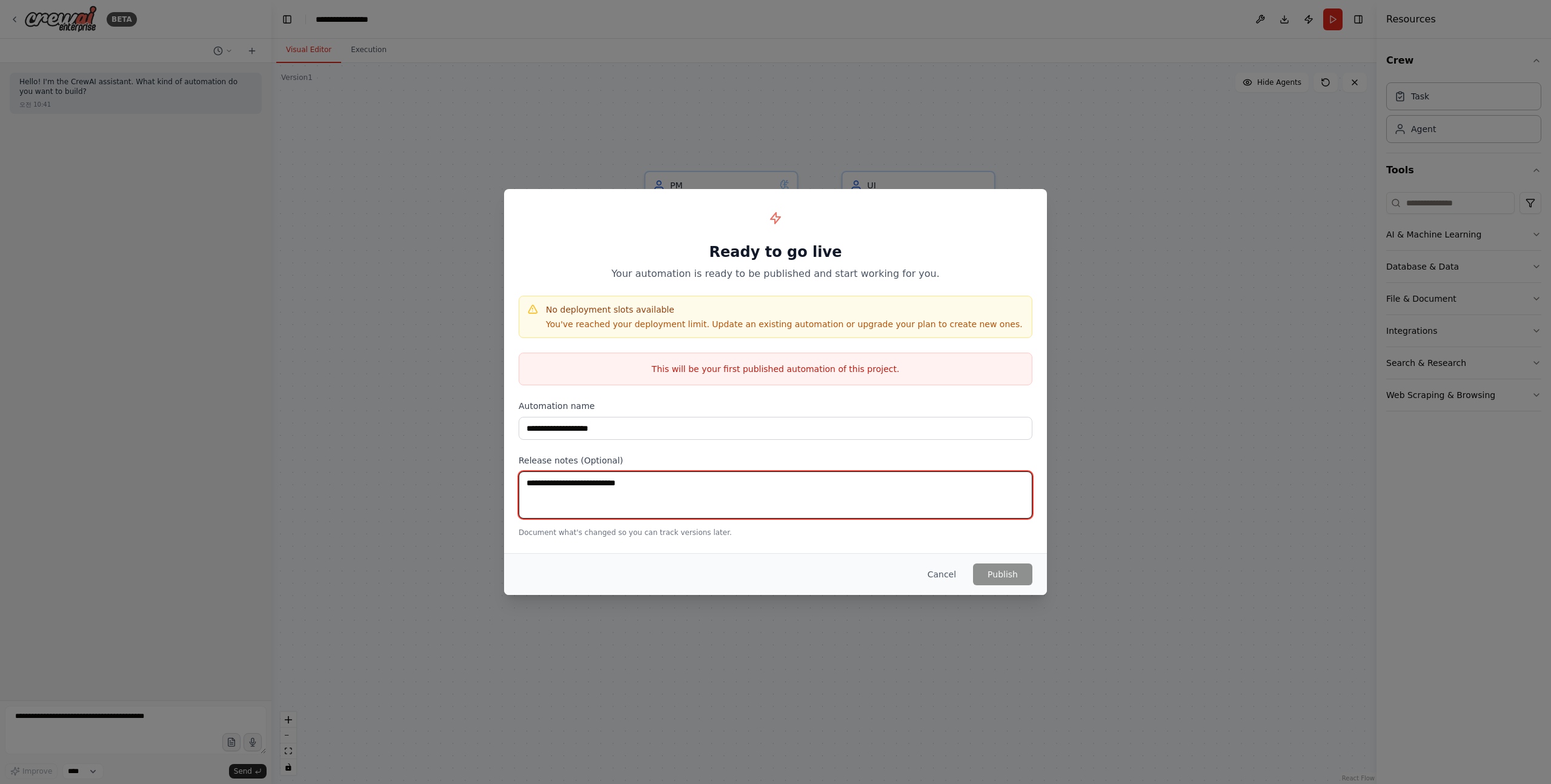
click at [655, 481] on textarea at bounding box center [776, 495] width 514 height 48
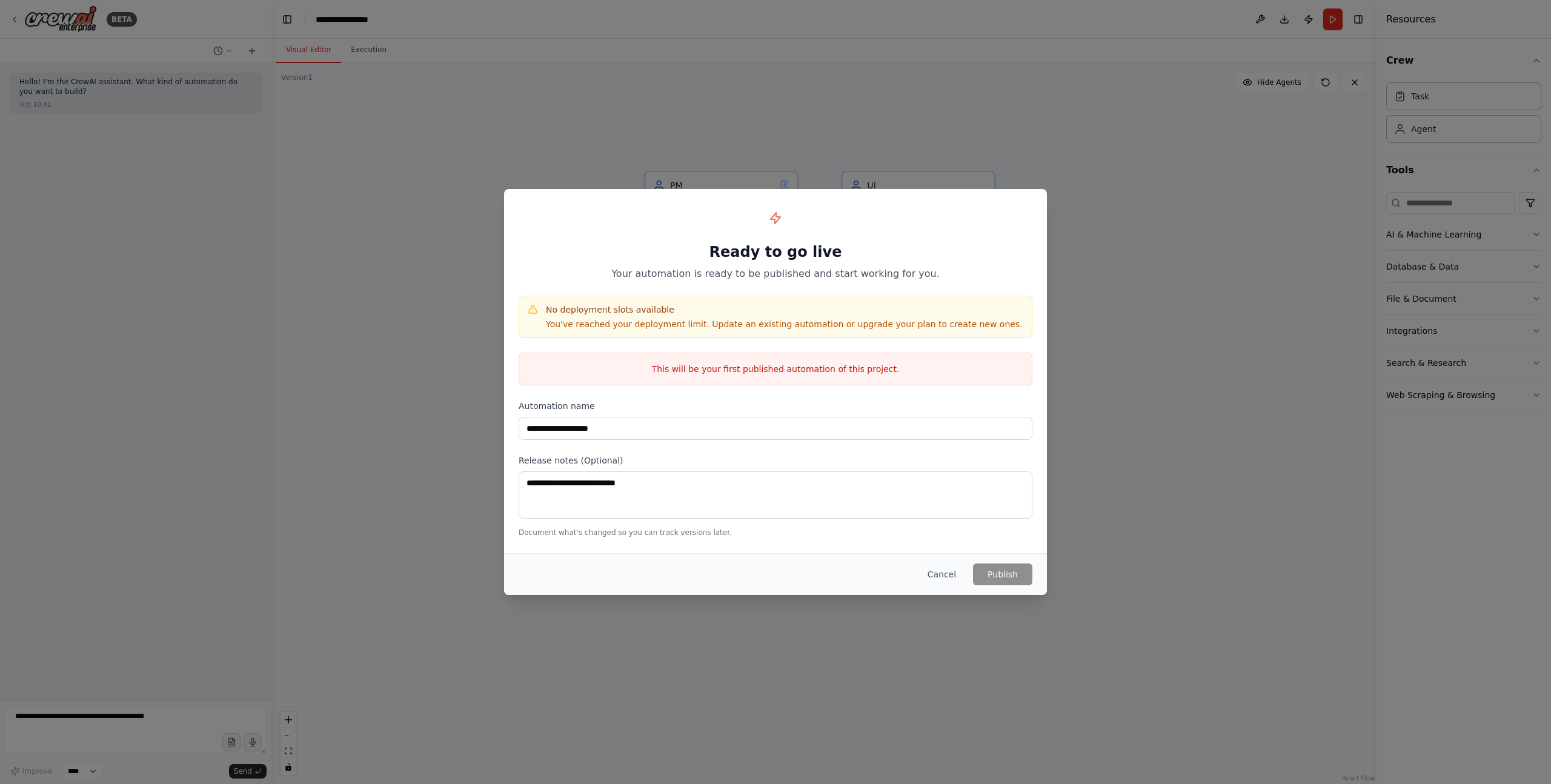
drag, startPoint x: 668, startPoint y: 377, endPoint x: 906, endPoint y: 377, distance: 238.0
click at [904, 377] on div "This will be your first published automation of this project." at bounding box center [776, 369] width 514 height 33
click at [941, 574] on button "Cancel" at bounding box center [942, 574] width 48 height 22
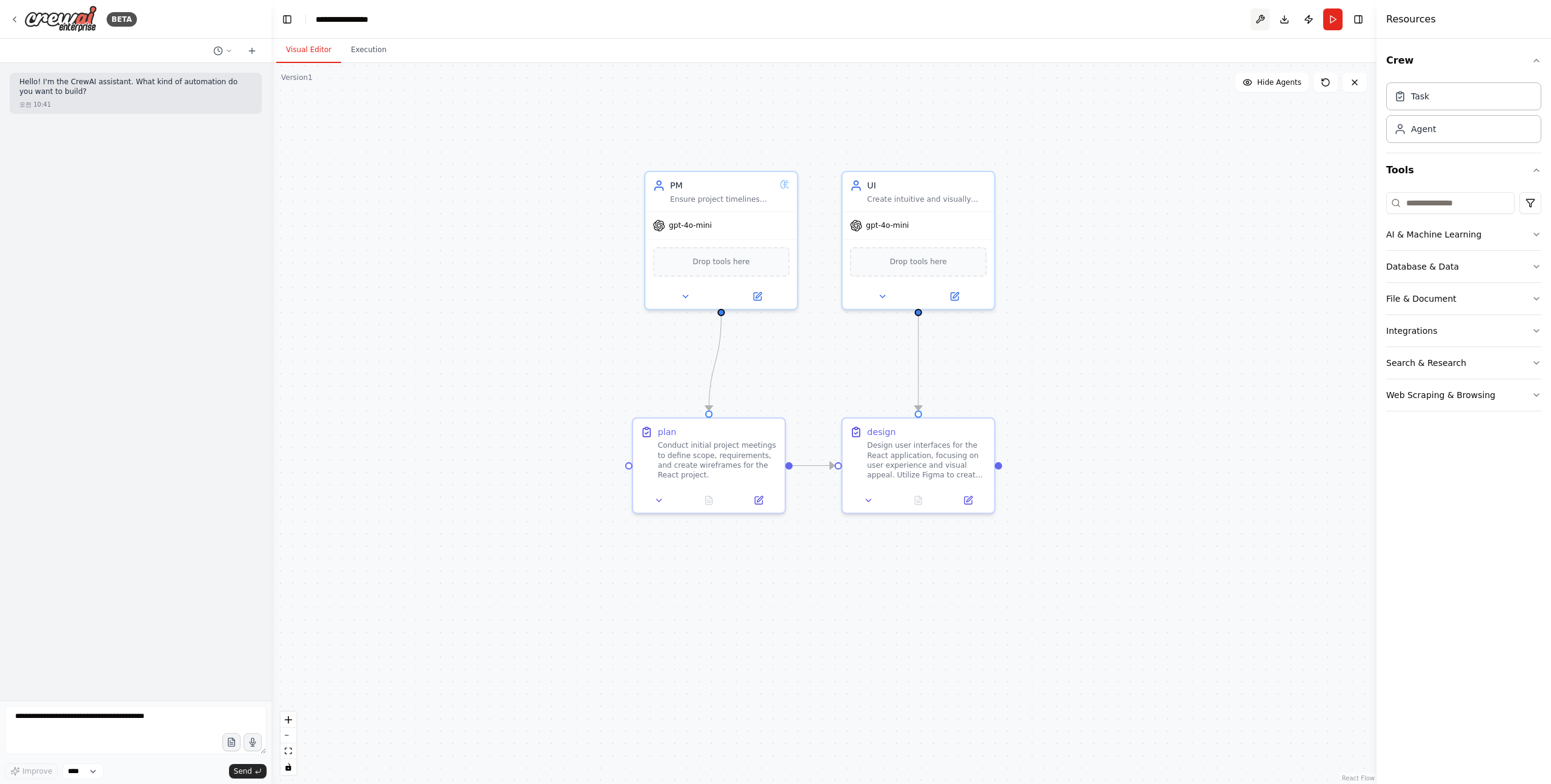
click at [1262, 21] on button at bounding box center [1260, 20] width 20 height 22
click at [1290, 18] on button "Download" at bounding box center [1285, 20] width 20 height 22
click at [507, 555] on div ".deletable-edge-delete-btn { width: 20px; height: 20px; border: 0px solid #ffff…" at bounding box center [824, 423] width 1105 height 721
click at [107, 724] on textarea at bounding box center [135, 730] width 262 height 49
type textarea "*"
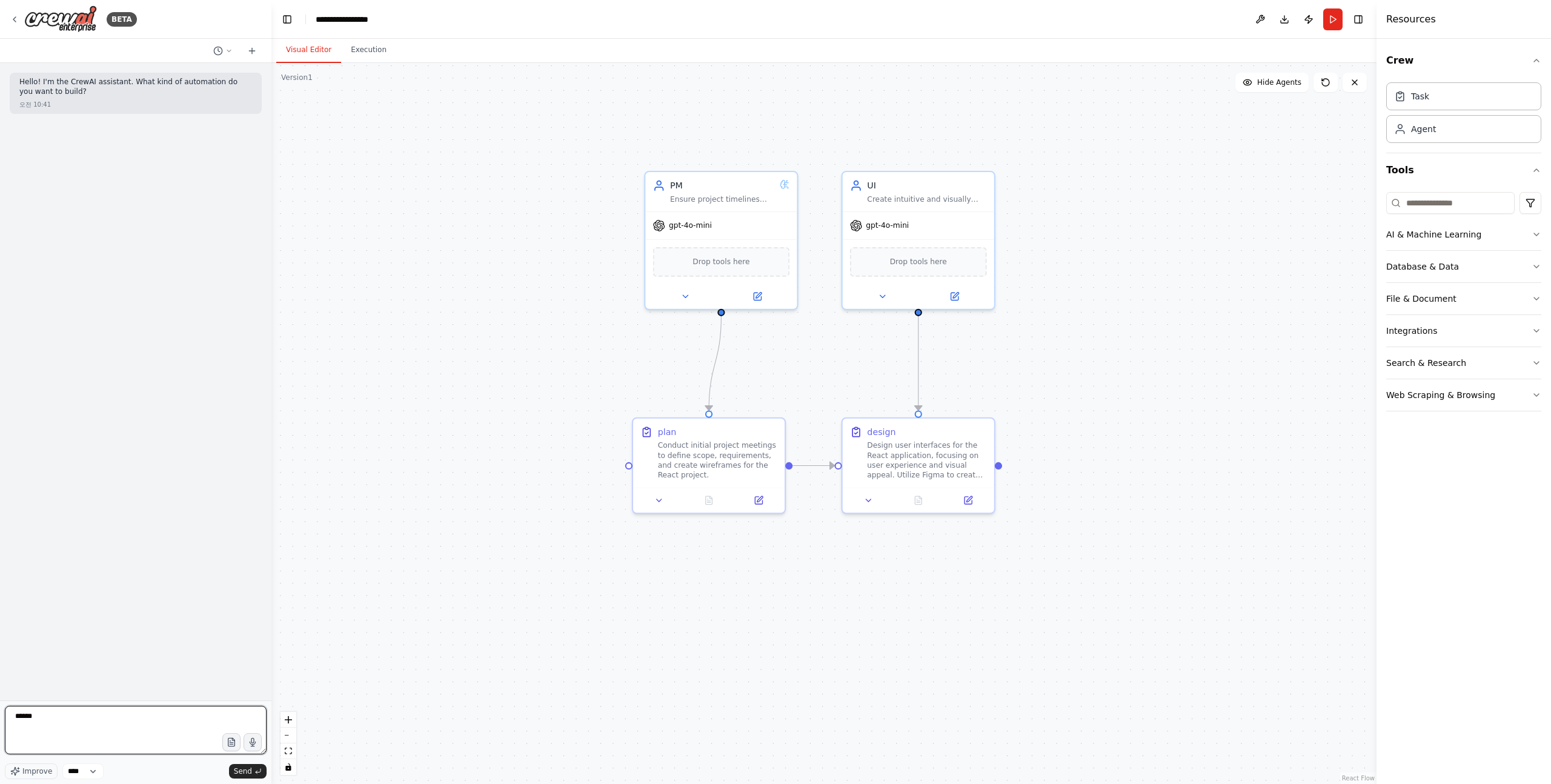
type textarea "******"
click at [1326, 19] on button "Run" at bounding box center [1333, 20] width 20 height 22
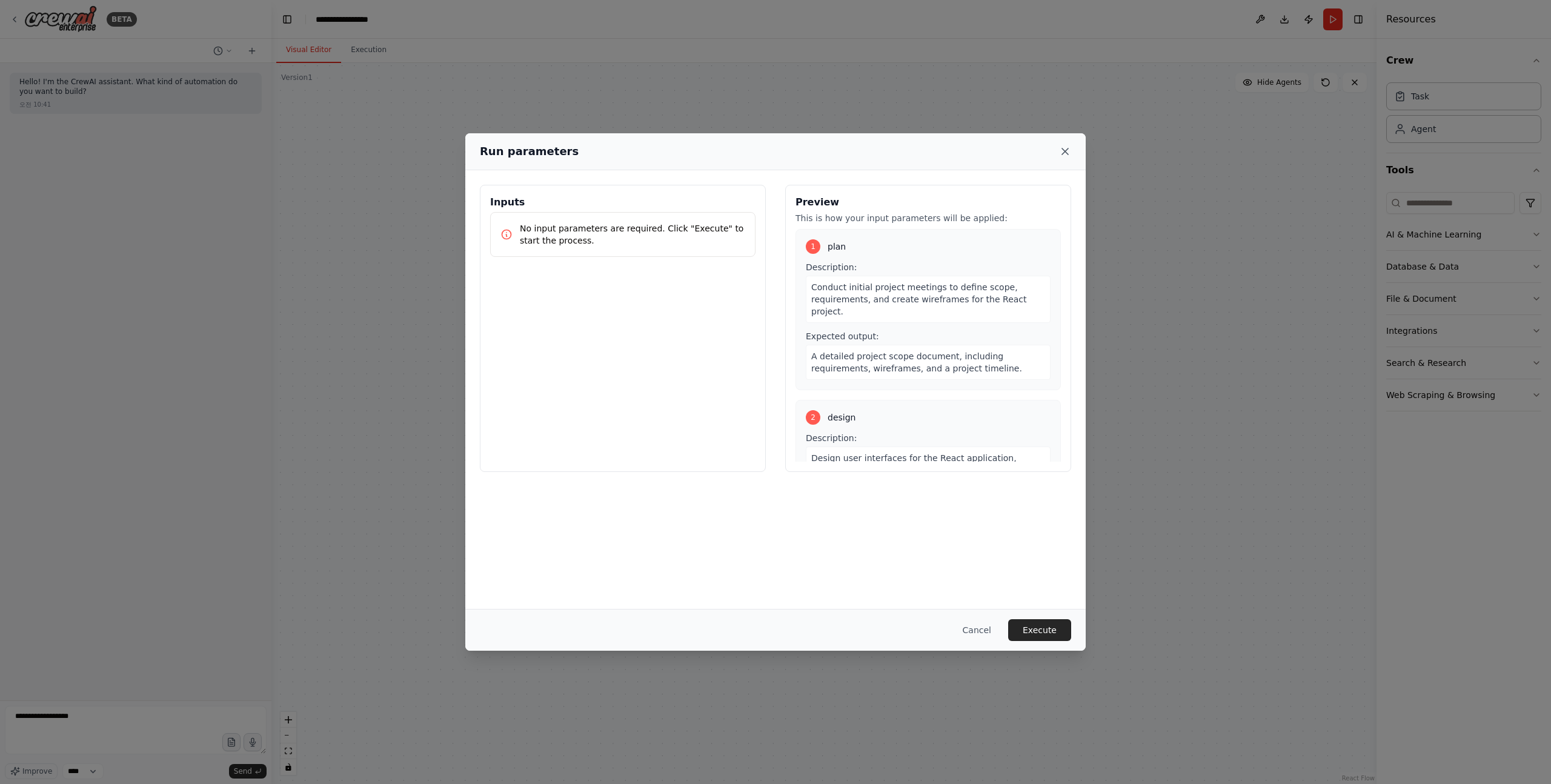
click at [1058, 147] on div "Run parameters" at bounding box center [776, 152] width 591 height 17
click at [1064, 149] on icon at bounding box center [1065, 152] width 12 height 12
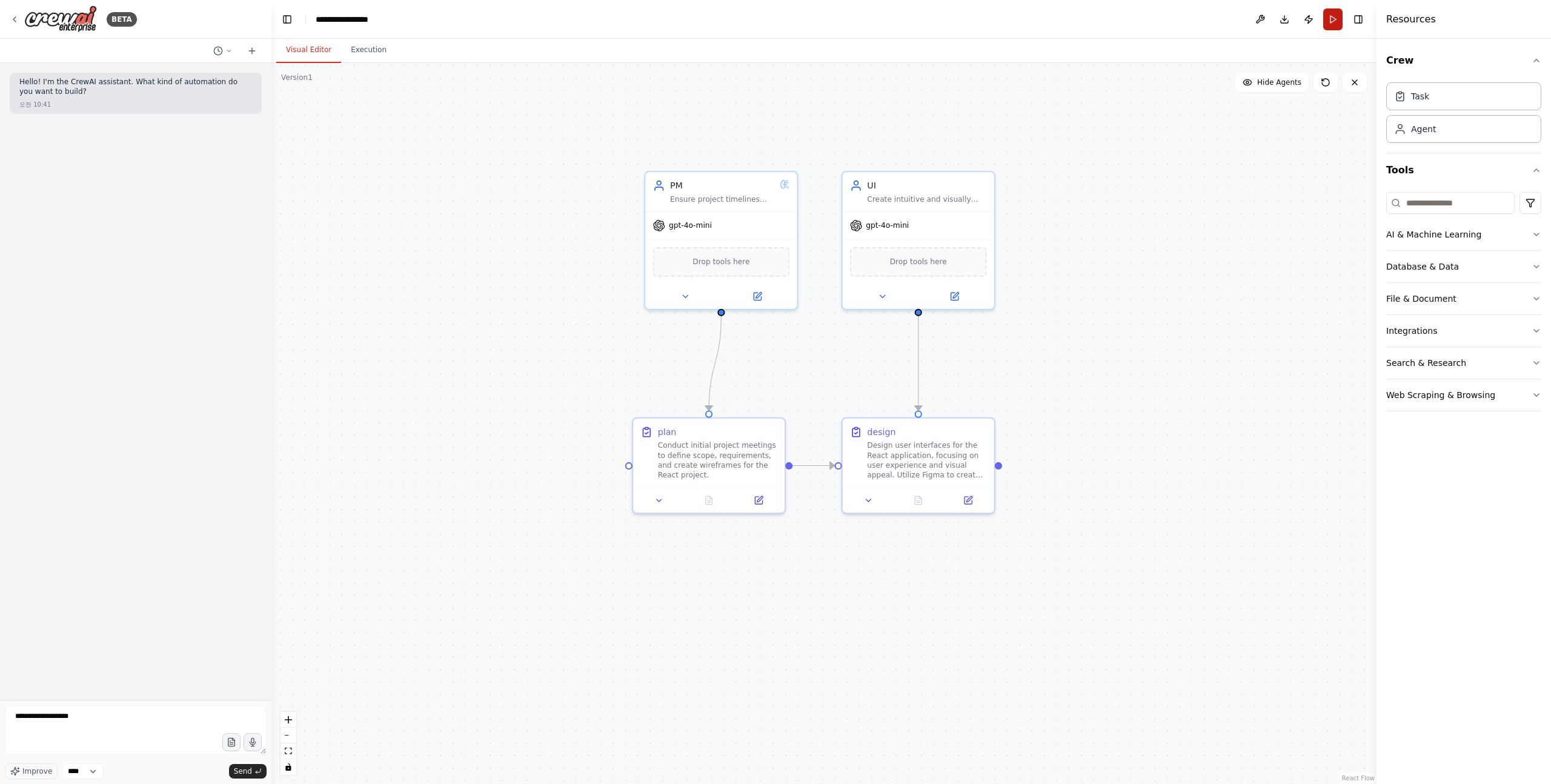
click at [1331, 12] on button "Run" at bounding box center [1333, 20] width 20 height 22
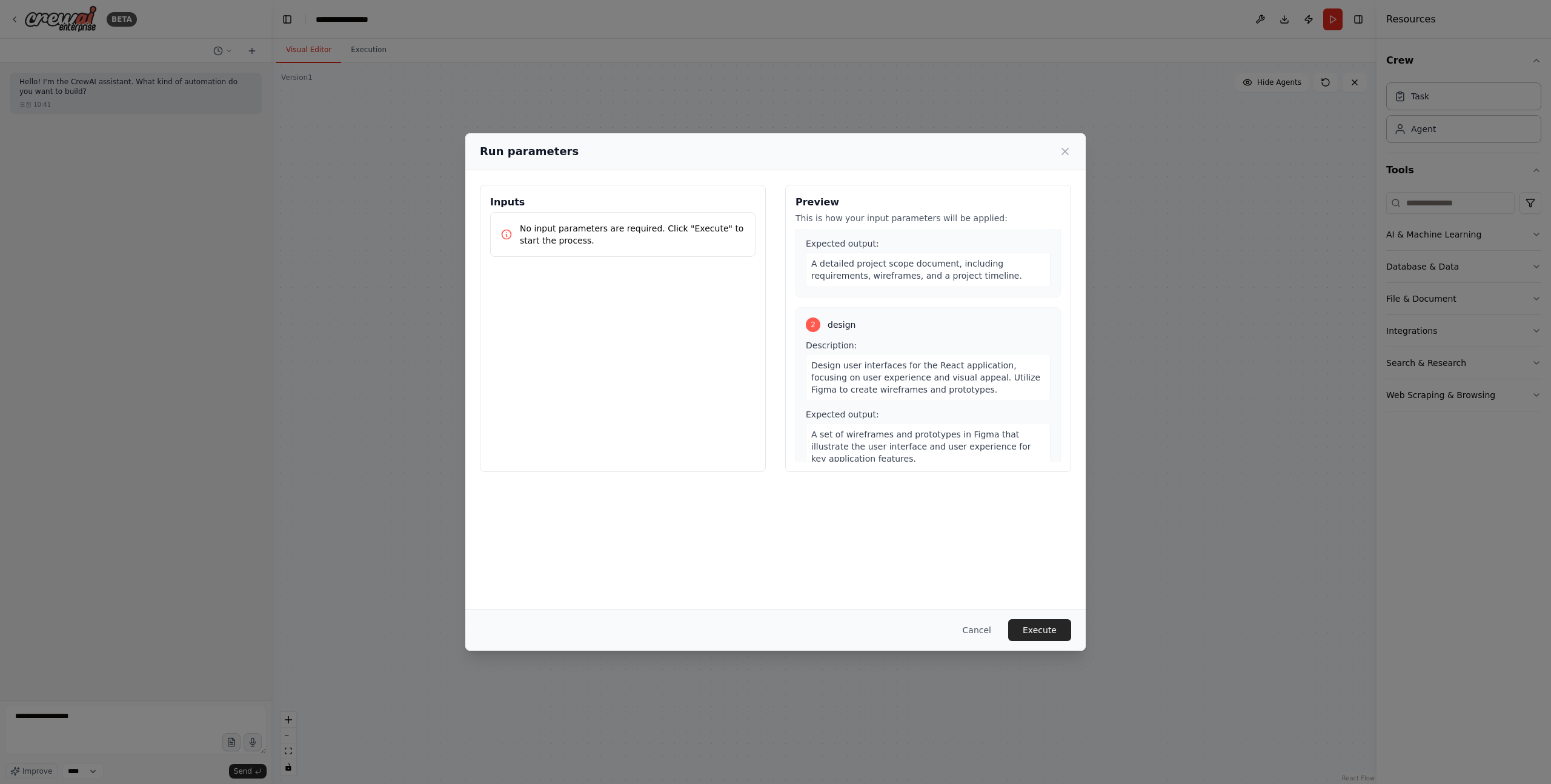
scroll to position [112, 0]
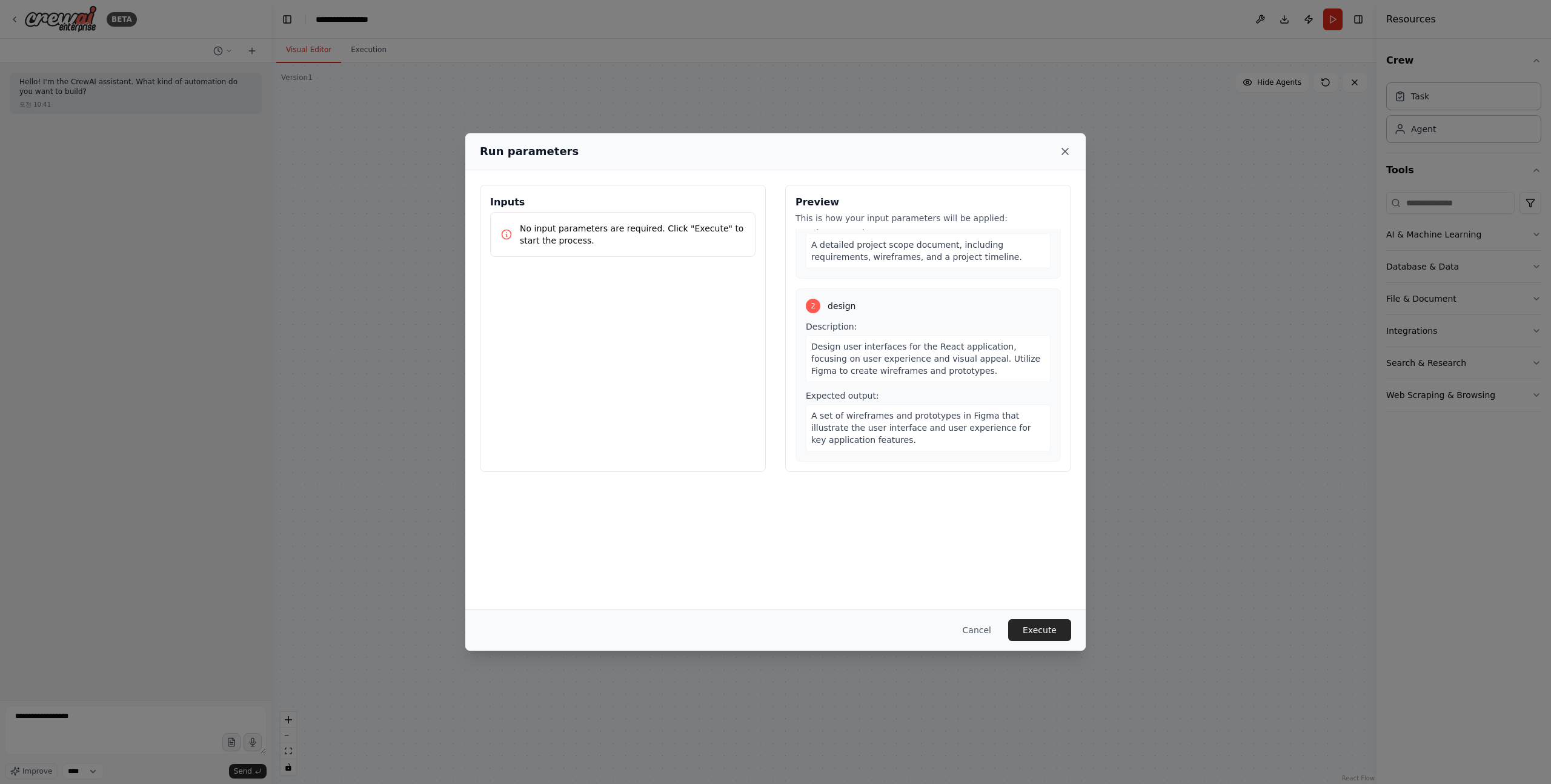
click at [1065, 155] on icon at bounding box center [1065, 152] width 12 height 12
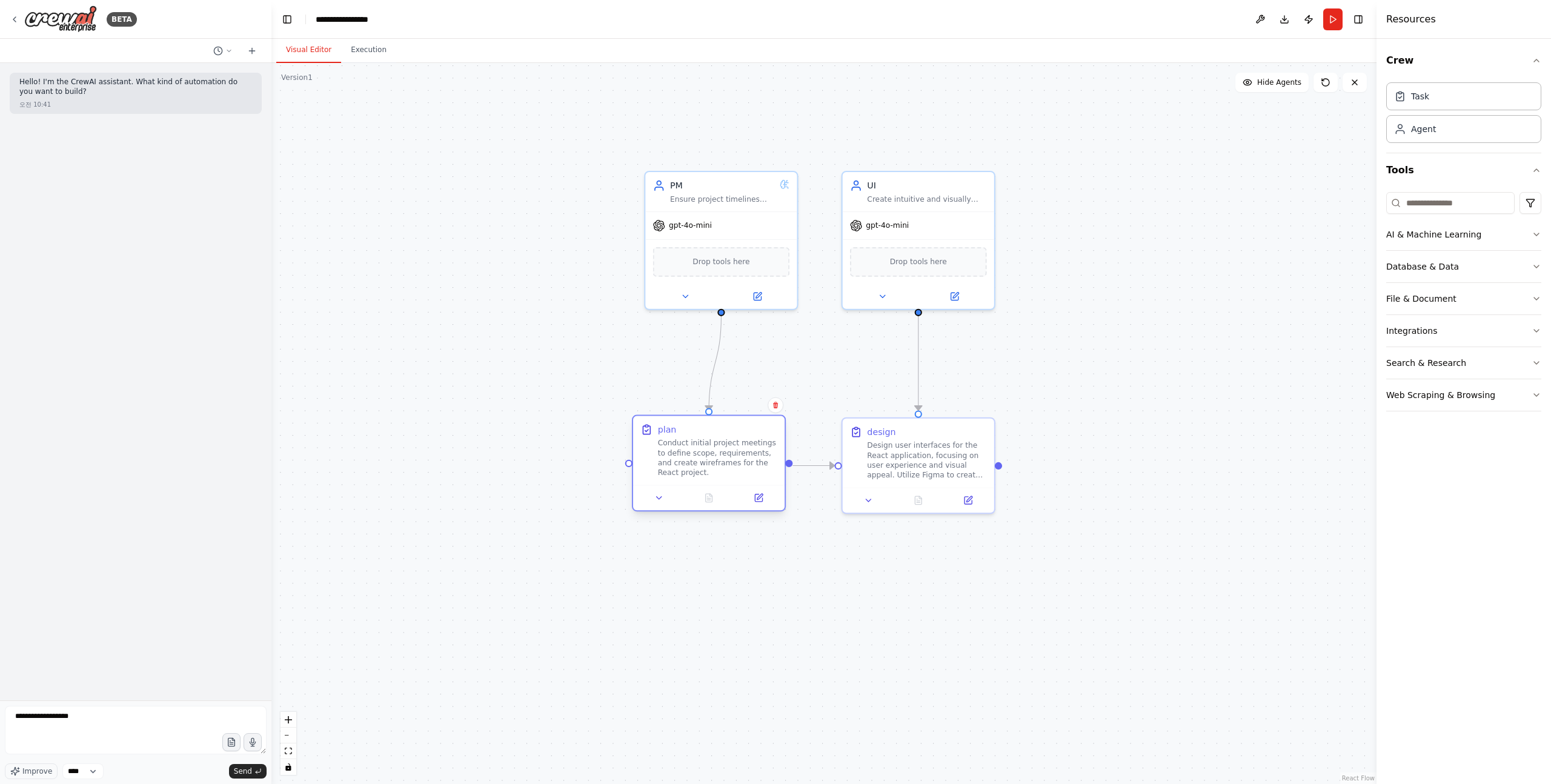
click at [700, 449] on div "Conduct initial project meetings to define scope, requirements, and create wire…" at bounding box center [718, 458] width 119 height 40
click at [113, 732] on textarea "**********" at bounding box center [135, 730] width 262 height 49
type textarea "**********"
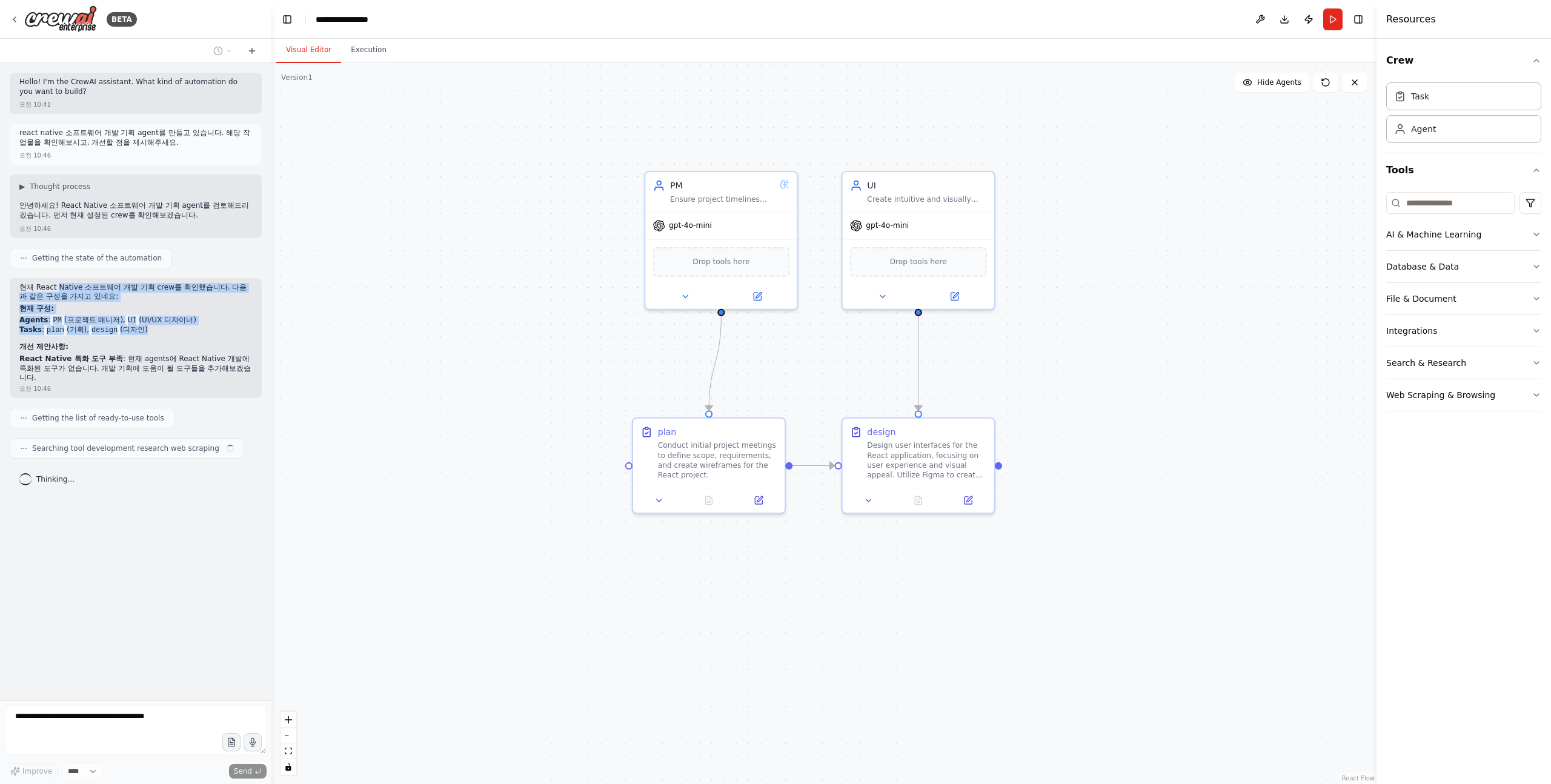
drag, startPoint x: 57, startPoint y: 284, endPoint x: 151, endPoint y: 342, distance: 110.5
click at [151, 342] on div "현재 React Native 소프트웨어 개발 기획 crew를 확인했습니다. 다음과 같은 구성을 가지고 있네요: 현재 구성: Agents : P…" at bounding box center [136, 333] width 233 height 100
drag, startPoint x: 222, startPoint y: 366, endPoint x: 113, endPoint y: 287, distance: 134.6
click at [113, 287] on div "현재 React Native 소프트웨어 개발 기획 crew를 확인했습니다. 다음과 같은 구성을 가지고 있네요: 현재 구성: Agents : P…" at bounding box center [136, 333] width 233 height 100
click at [113, 287] on p "현재 React Native 소프트웨어 개발 기획 crew를 확인했습니다. 다음과 같은 구성을 가지고 있네요:" at bounding box center [136, 292] width 233 height 19
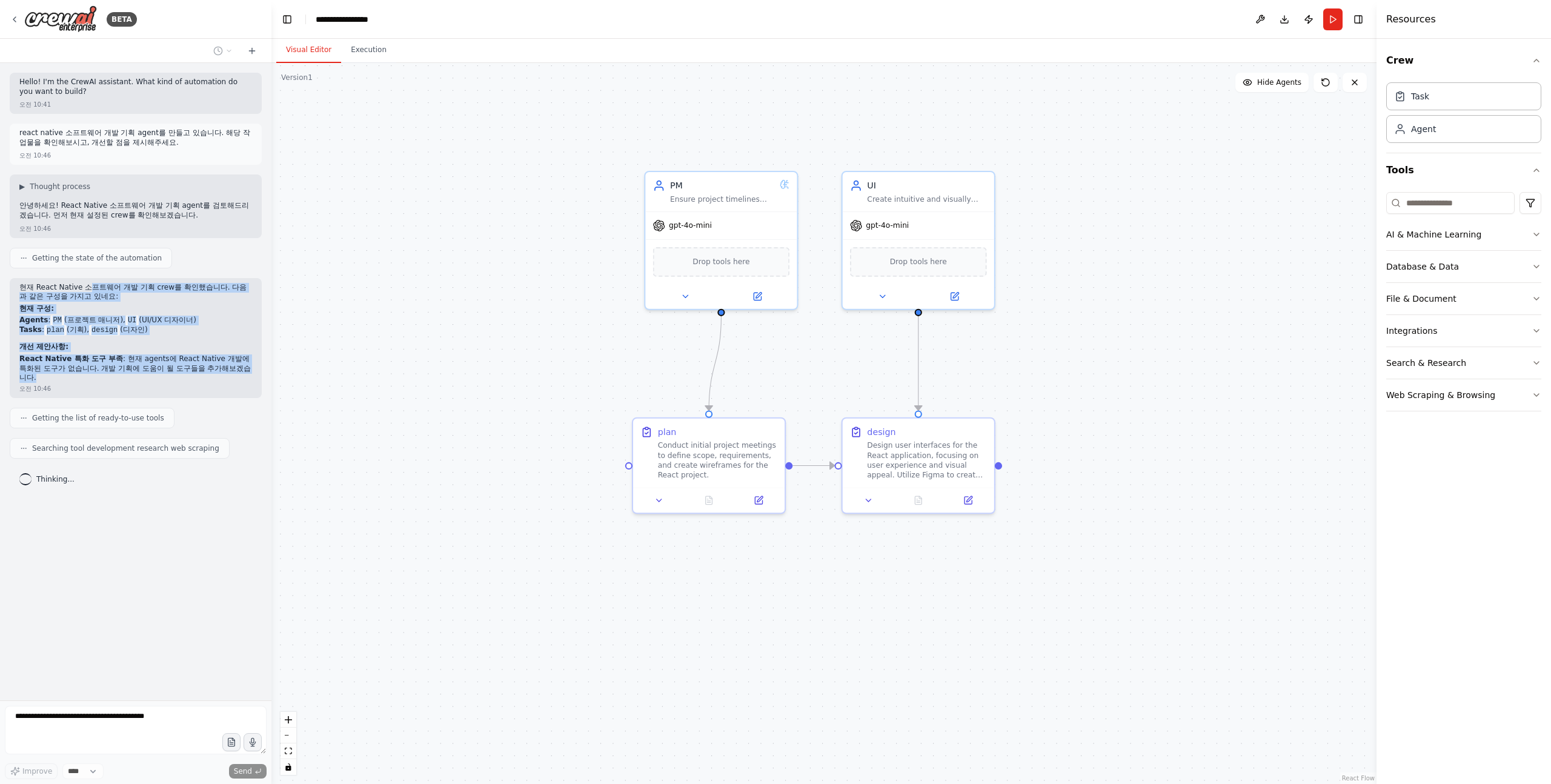
drag, startPoint x: 83, startPoint y: 287, endPoint x: 238, endPoint y: 366, distance: 174.0
click at [238, 366] on div "현재 React Native 소프트웨어 개발 기획 crew를 확인했습니다. 다음과 같은 구성을 가지고 있네요: 현재 구성: Agents : P…" at bounding box center [136, 333] width 233 height 100
click at [238, 366] on li "React Native 특화 도구 부족 : 현재 agents에 React Native 개발에 특화된 도구가 없습니다. 개발 기획에 도움이 될 …" at bounding box center [136, 368] width 233 height 29
drag, startPoint x: 238, startPoint y: 366, endPoint x: 23, endPoint y: 288, distance: 228.7
click at [23, 288] on div "현재 React Native 소프트웨어 개발 기획 crew를 확인했습니다. 다음과 같은 구성을 가지고 있네요: 현재 구성: Agents : P…" at bounding box center [136, 333] width 233 height 100
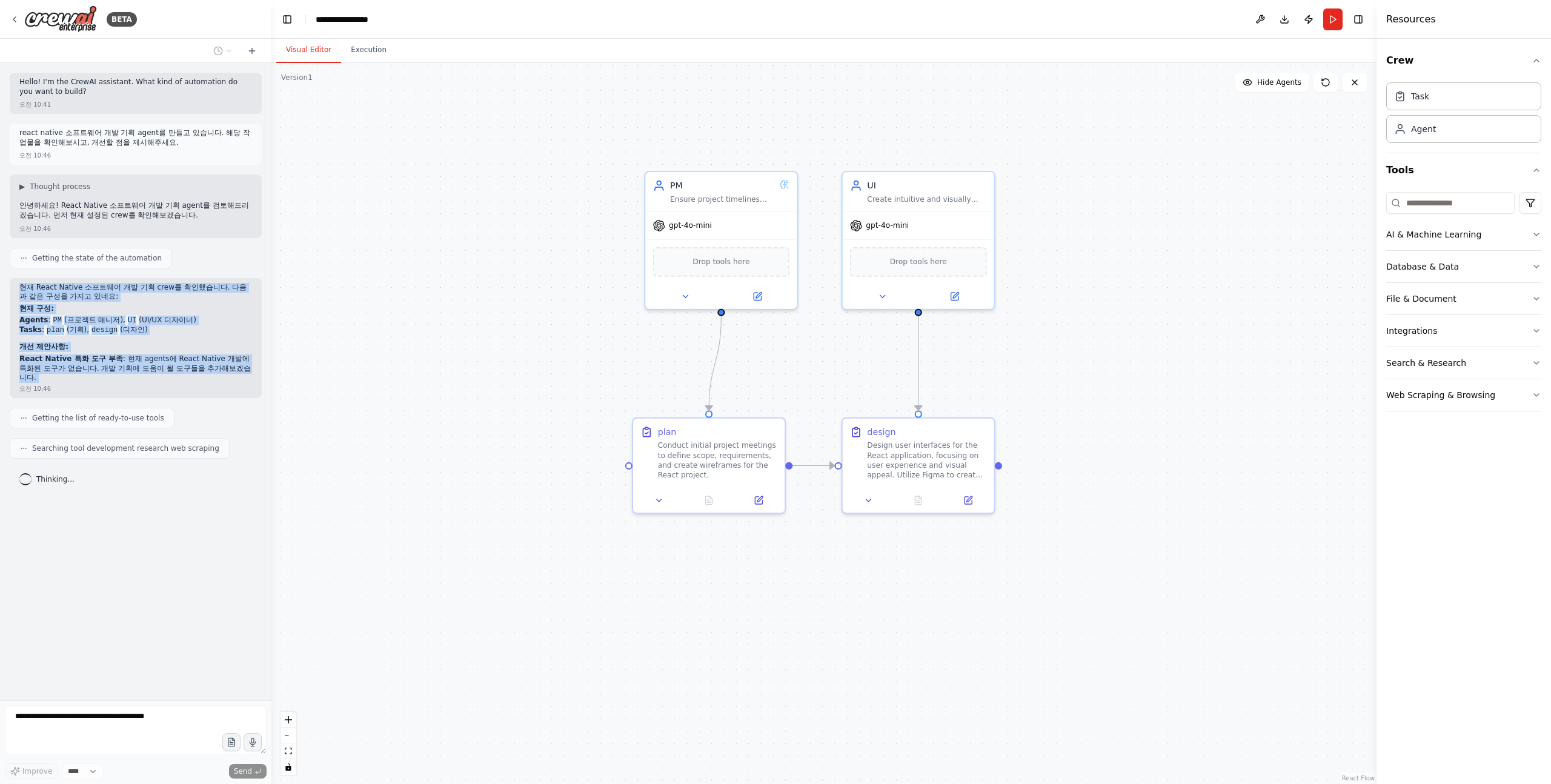
click at [23, 288] on p "현재 React Native 소프트웨어 개발 기획 crew를 확인했습니다. 다음과 같은 구성을 가지고 있네요:" at bounding box center [136, 292] width 233 height 19
drag, startPoint x: 22, startPoint y: 288, endPoint x: 218, endPoint y: 370, distance: 212.5
click at [218, 370] on div "현재 React Native 소프트웨어 개발 기획 crew를 확인했습니다. 다음과 같은 구성을 가지고 있네요: 현재 구성: Agents : P…" at bounding box center [136, 333] width 233 height 100
click at [218, 370] on li "React Native 특화 도구 부족 : 현재 agents에 React Native 개발에 특화된 도구가 없습니다. 개발 기획에 도움이 될 …" at bounding box center [136, 368] width 233 height 29
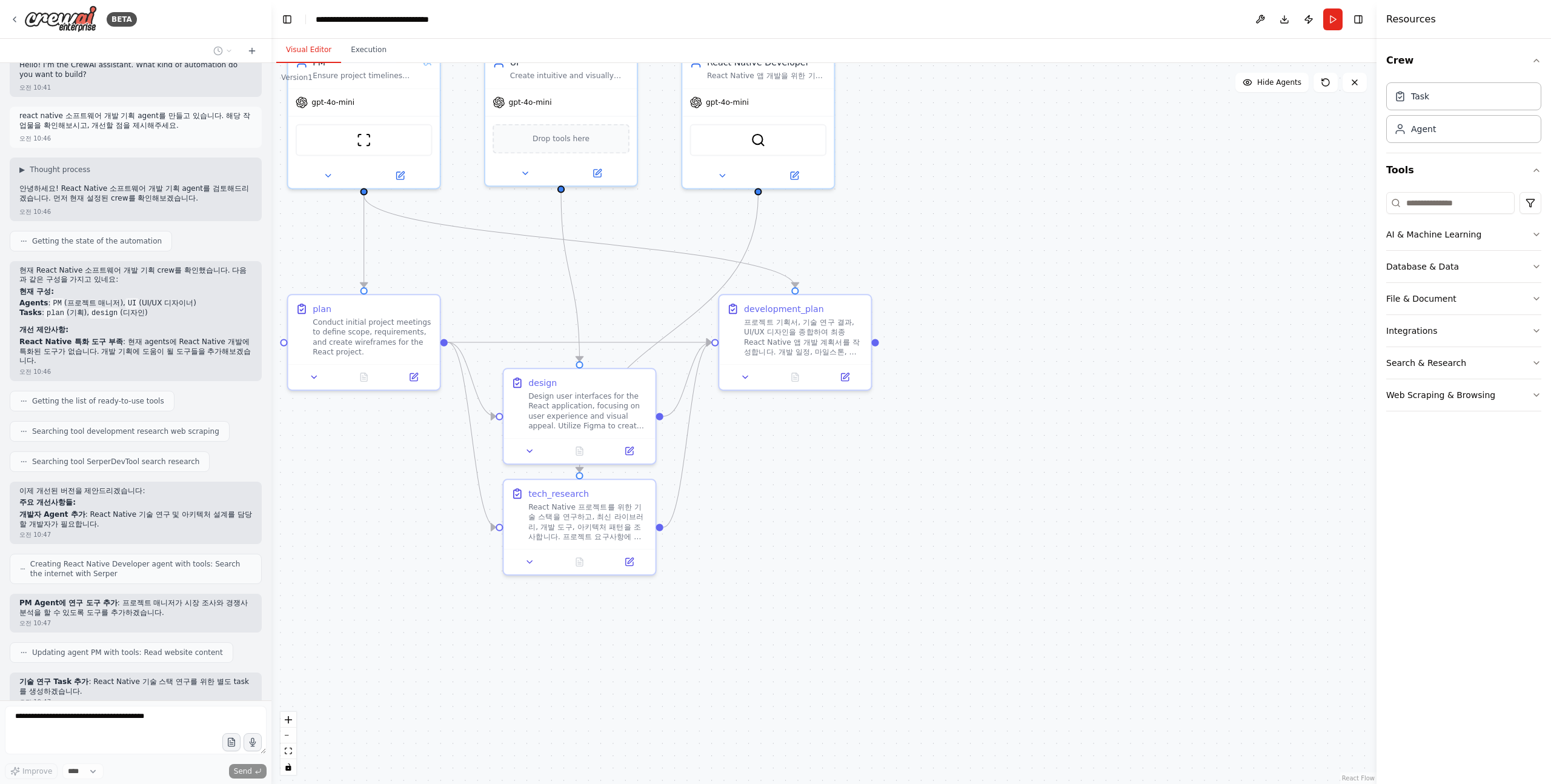
scroll to position [0, 0]
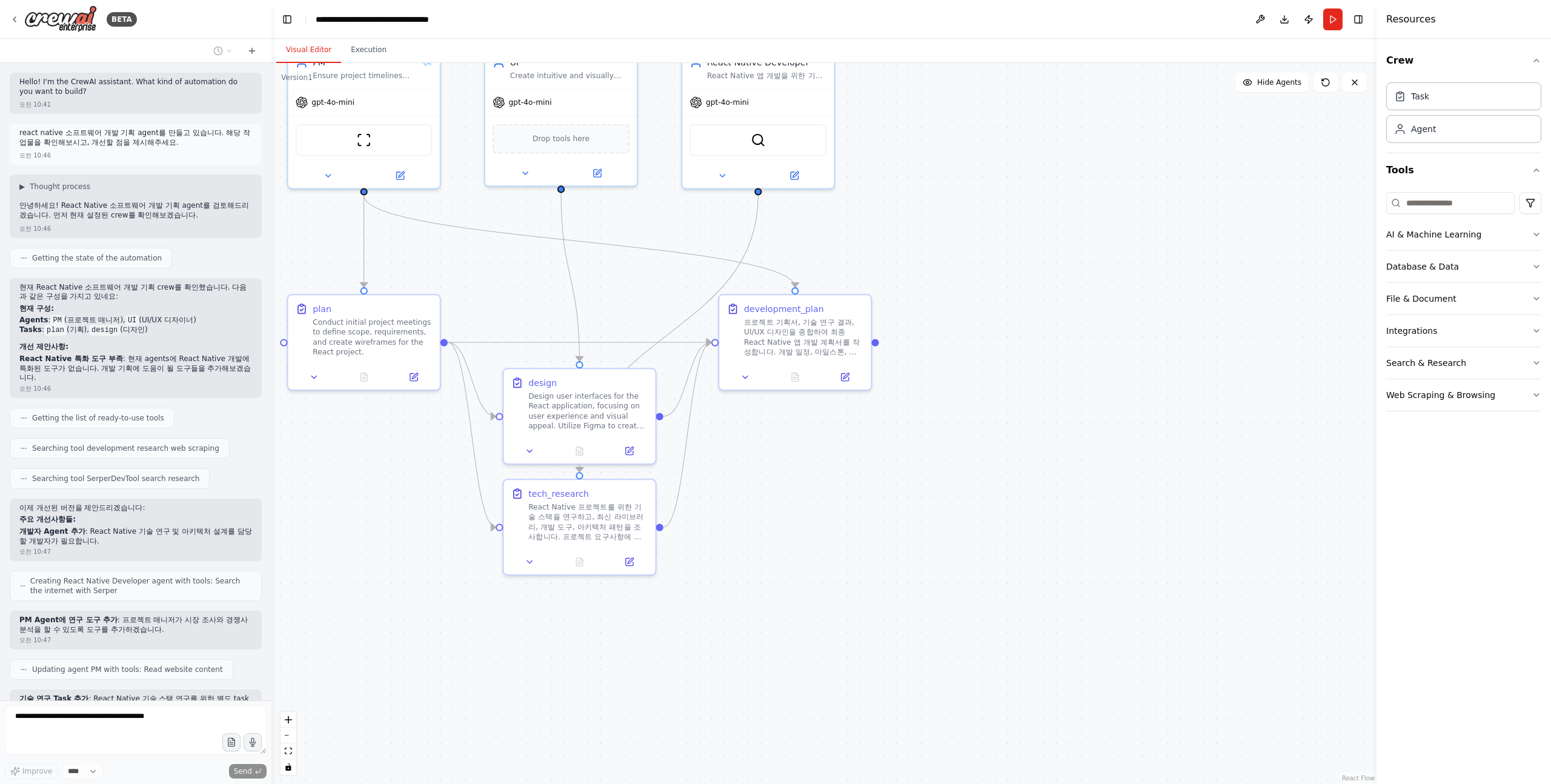
click at [73, 292] on p "현재 React Native 소프트웨어 개발 기획 crew를 확인했습니다. 다음과 같은 구성을 가지고 있네요:" at bounding box center [136, 292] width 233 height 19
click at [59, 290] on p "현재 React Native 소프트웨어 개발 기획 crew를 확인했습니다. 다음과 같은 구성을 가지고 있네요:" at bounding box center [136, 292] width 233 height 19
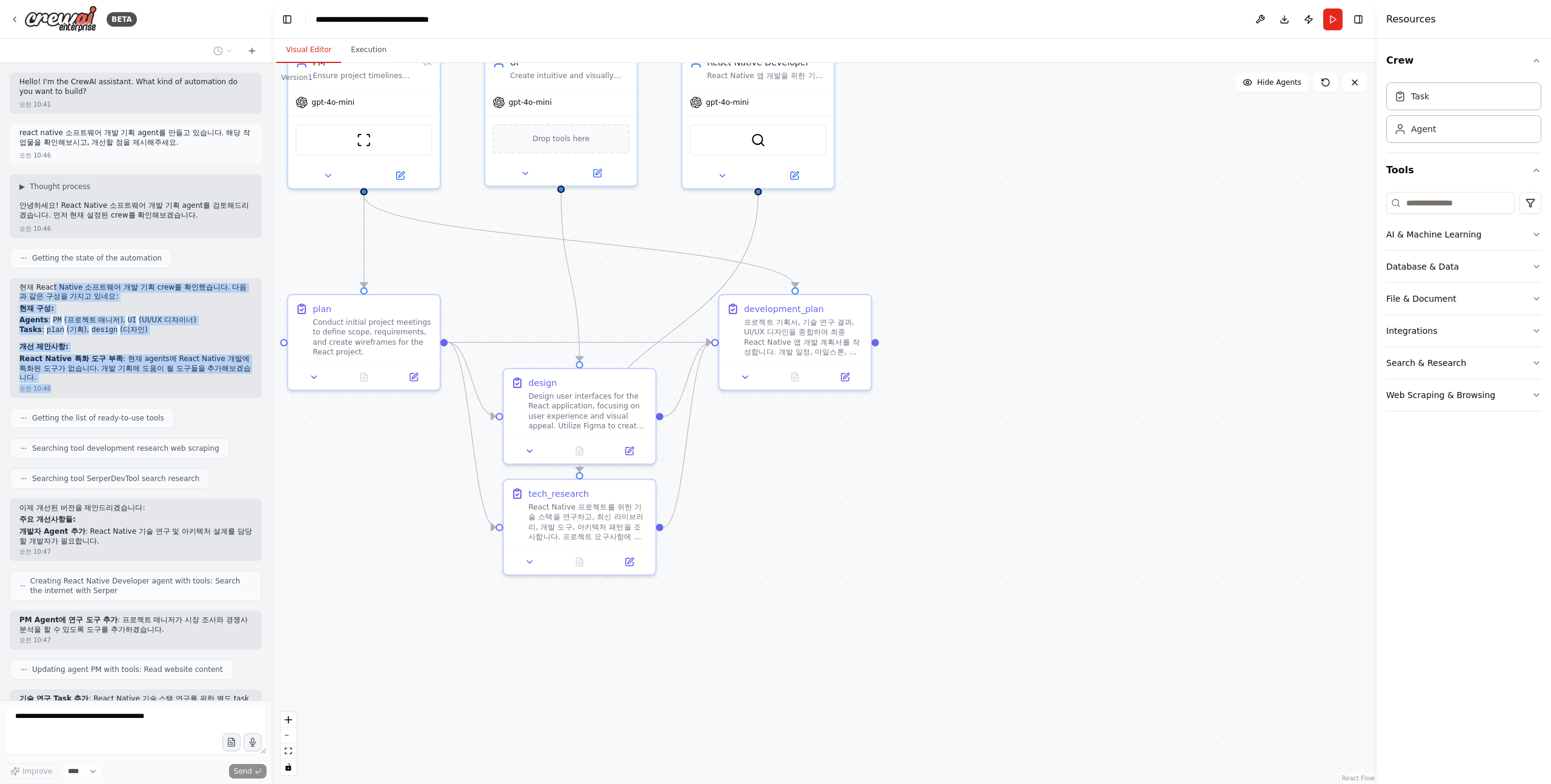
drag, startPoint x: 50, startPoint y: 290, endPoint x: 217, endPoint y: 376, distance: 187.8
click at [217, 376] on div "현재 React Native 소프트웨어 개발 기획 crew를 확인했습니다. 다음과 같은 구성을 가지고 있네요: 현재 구성: Agents : P…" at bounding box center [135, 338] width 252 height 120
click at [217, 384] on div "오전 10:46" at bounding box center [136, 388] width 233 height 9
drag, startPoint x: 223, startPoint y: 376, endPoint x: 20, endPoint y: 290, distance: 220.5
click at [20, 290] on div "현재 React Native 소프트웨어 개발 기획 crew를 확인했습니다. 다음과 같은 구성을 가지고 있네요: 현재 구성: Agents : P…" at bounding box center [135, 338] width 252 height 120
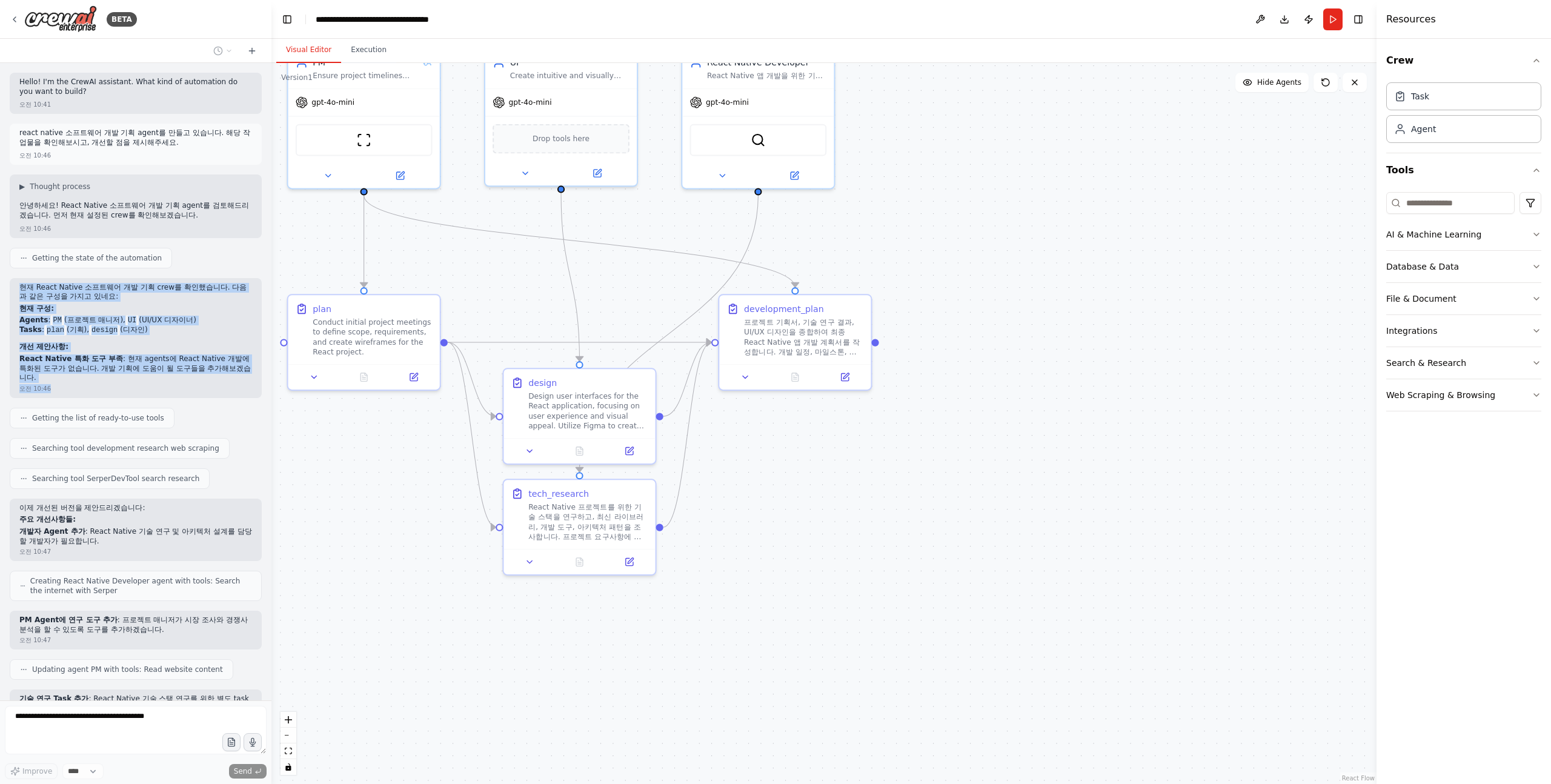
click at [20, 290] on p "현재 React Native 소프트웨어 개발 기획 crew를 확인했습니다. 다음과 같은 구성을 가지고 있네요:" at bounding box center [136, 292] width 233 height 19
drag, startPoint x: 20, startPoint y: 290, endPoint x: 176, endPoint y: 366, distance: 173.5
click at [176, 366] on div "현재 React Native 소프트웨어 개발 기획 crew를 확인했습니다. 다음과 같은 구성을 가지고 있네요: 현재 구성: Agents : P…" at bounding box center [136, 333] width 233 height 100
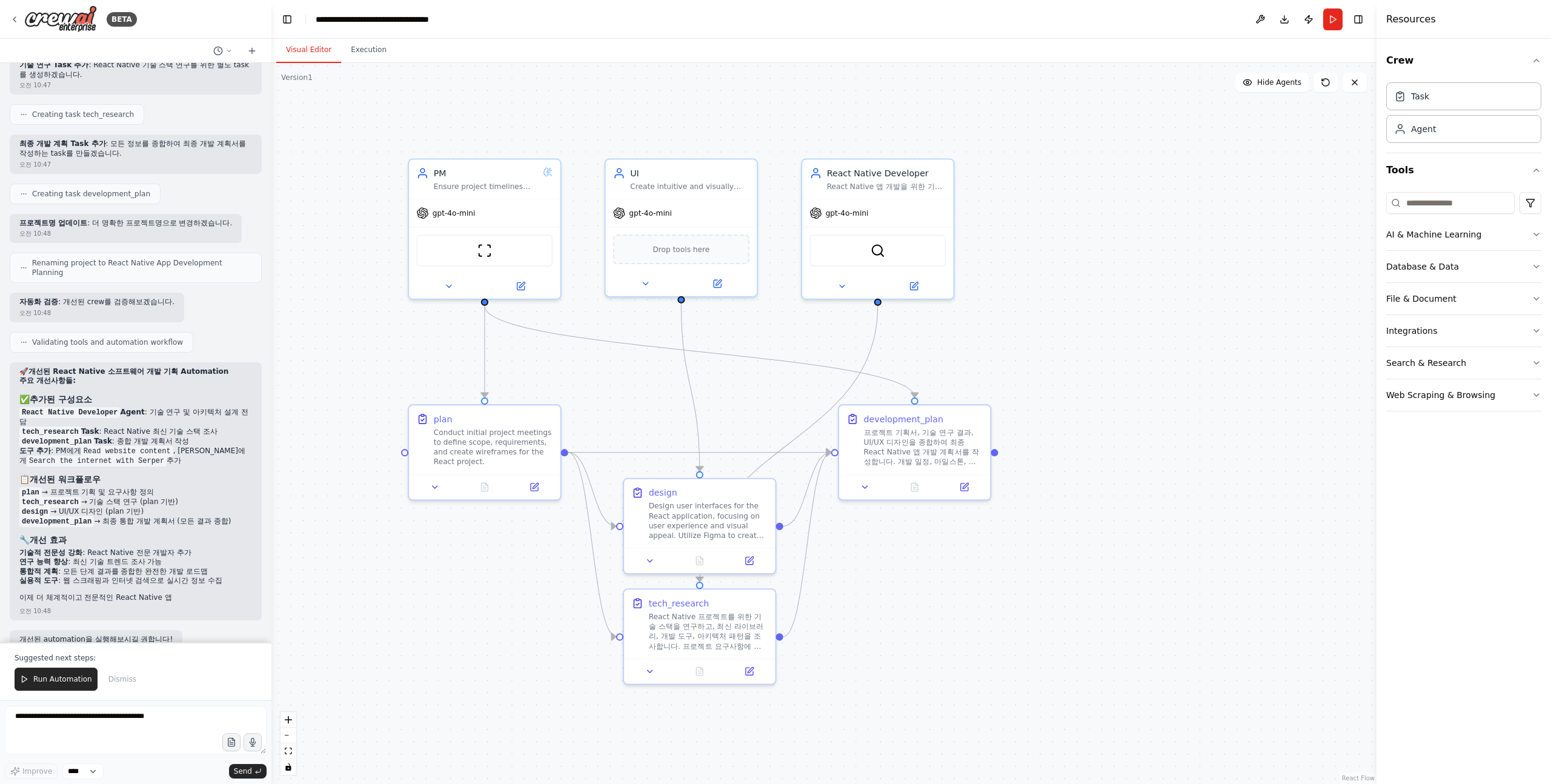
drag, startPoint x: 478, startPoint y: 208, endPoint x: 597, endPoint y: 318, distance: 162.1
click at [598, 319] on div ".deletable-edge-delete-btn { width: 20px; height: 20px; border: 0px solid #ffff…" at bounding box center [824, 423] width 1105 height 721
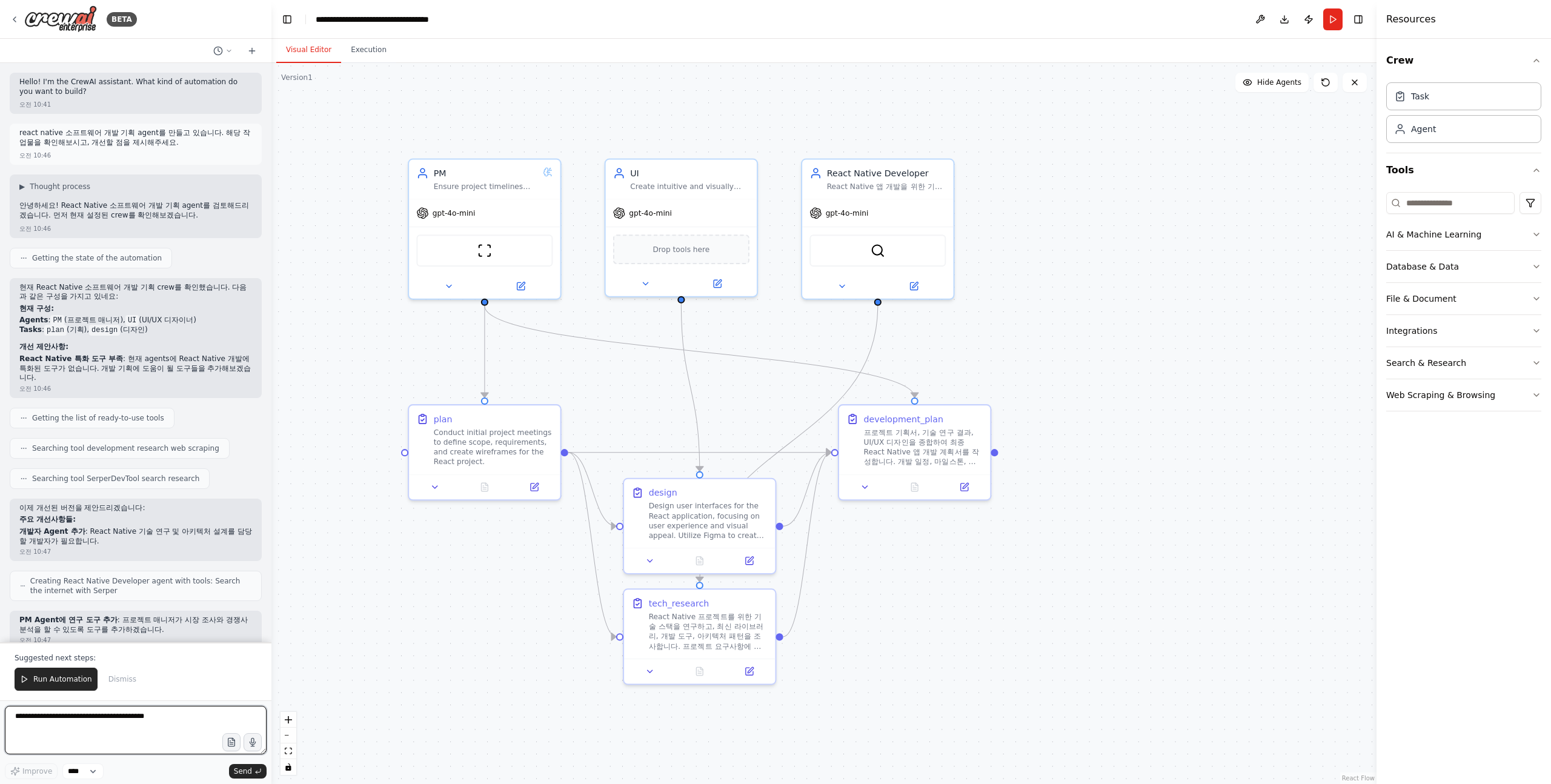
click at [163, 724] on textarea at bounding box center [135, 730] width 262 height 49
type textarea "**********"
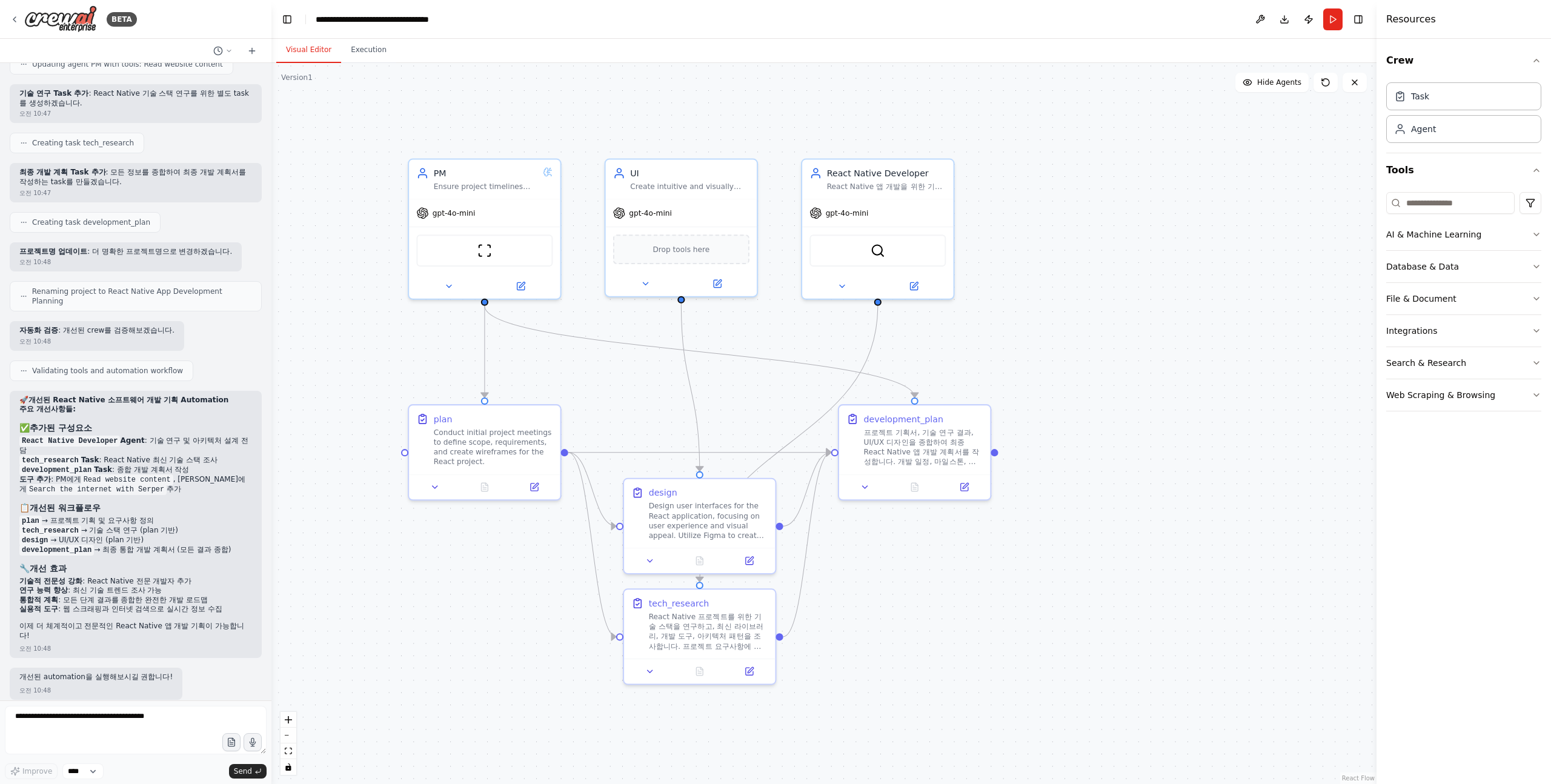
scroll to position [649, 0]
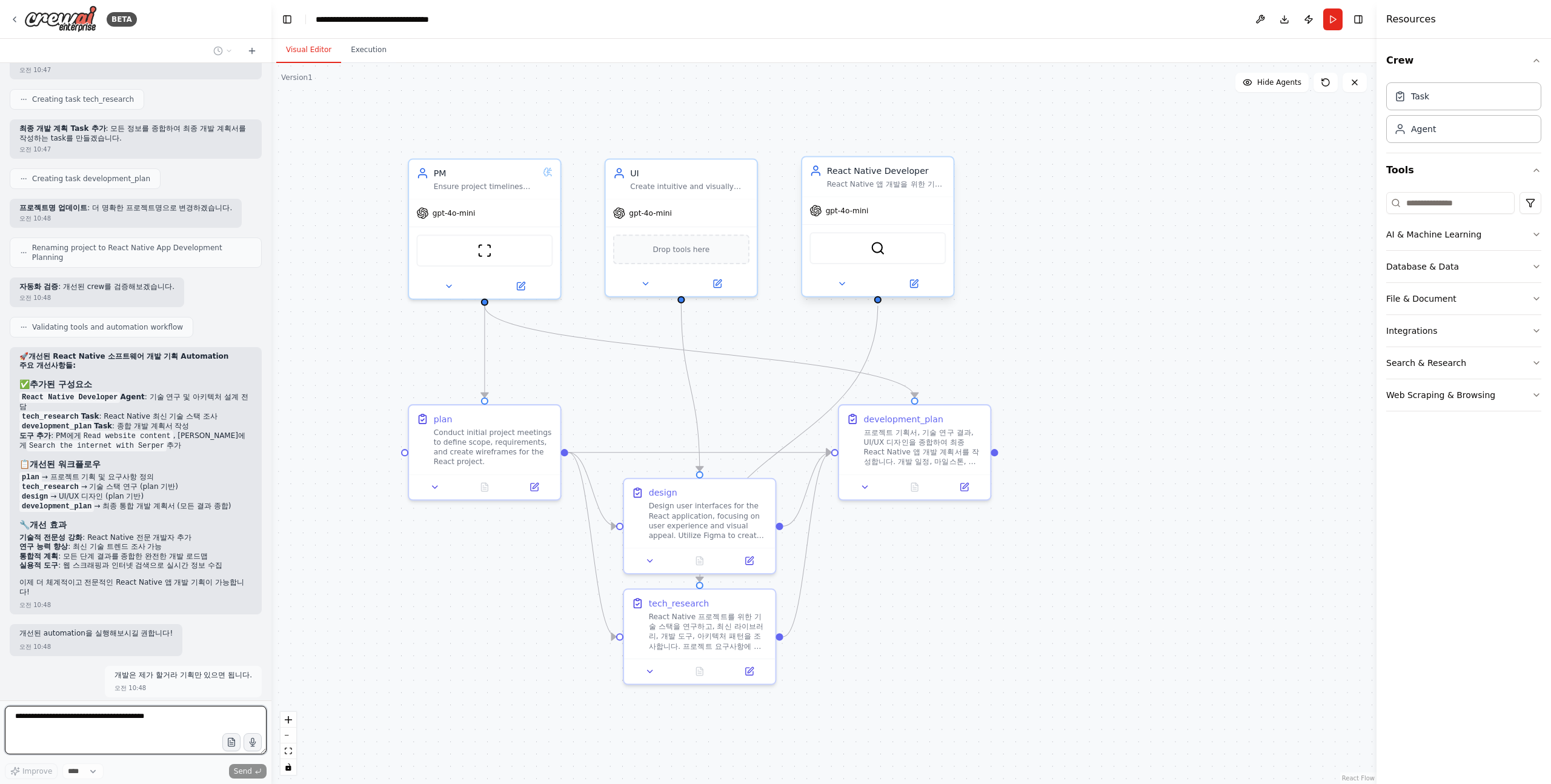
click at [901, 185] on div "React Native 앱 개발을 위한 기술적 아키텍처를 설계하고, 최신 기술 트렌드를 연구하여 최적의 개발 방향을 제시합니다" at bounding box center [887, 184] width 119 height 10
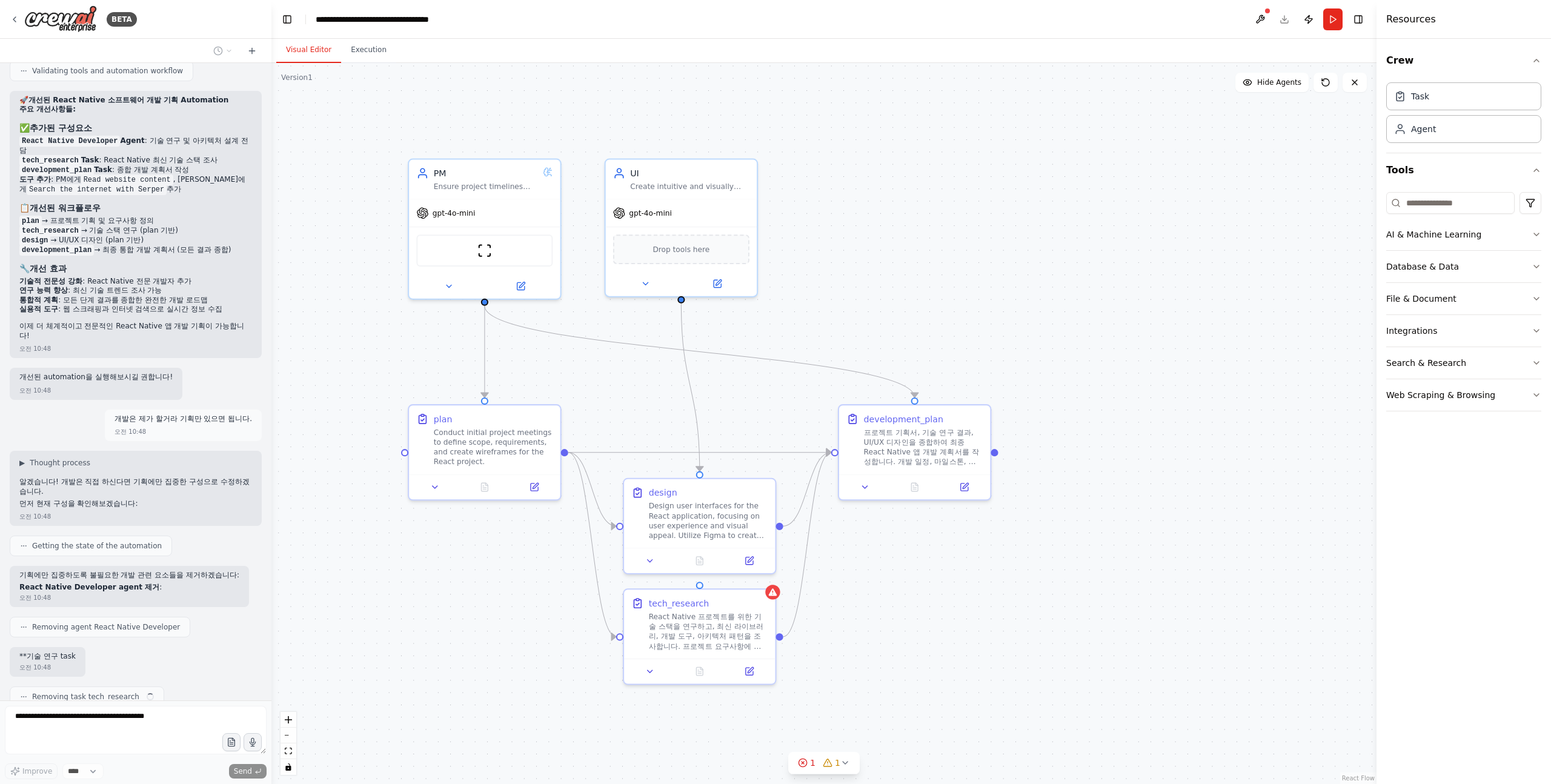
scroll to position [905, 0]
click at [49, 652] on strong "기술 연구 task 제거" at bounding box center [54, 656] width 69 height 9
click at [59, 652] on strong "기술 연구 task 제거" at bounding box center [54, 656] width 69 height 9
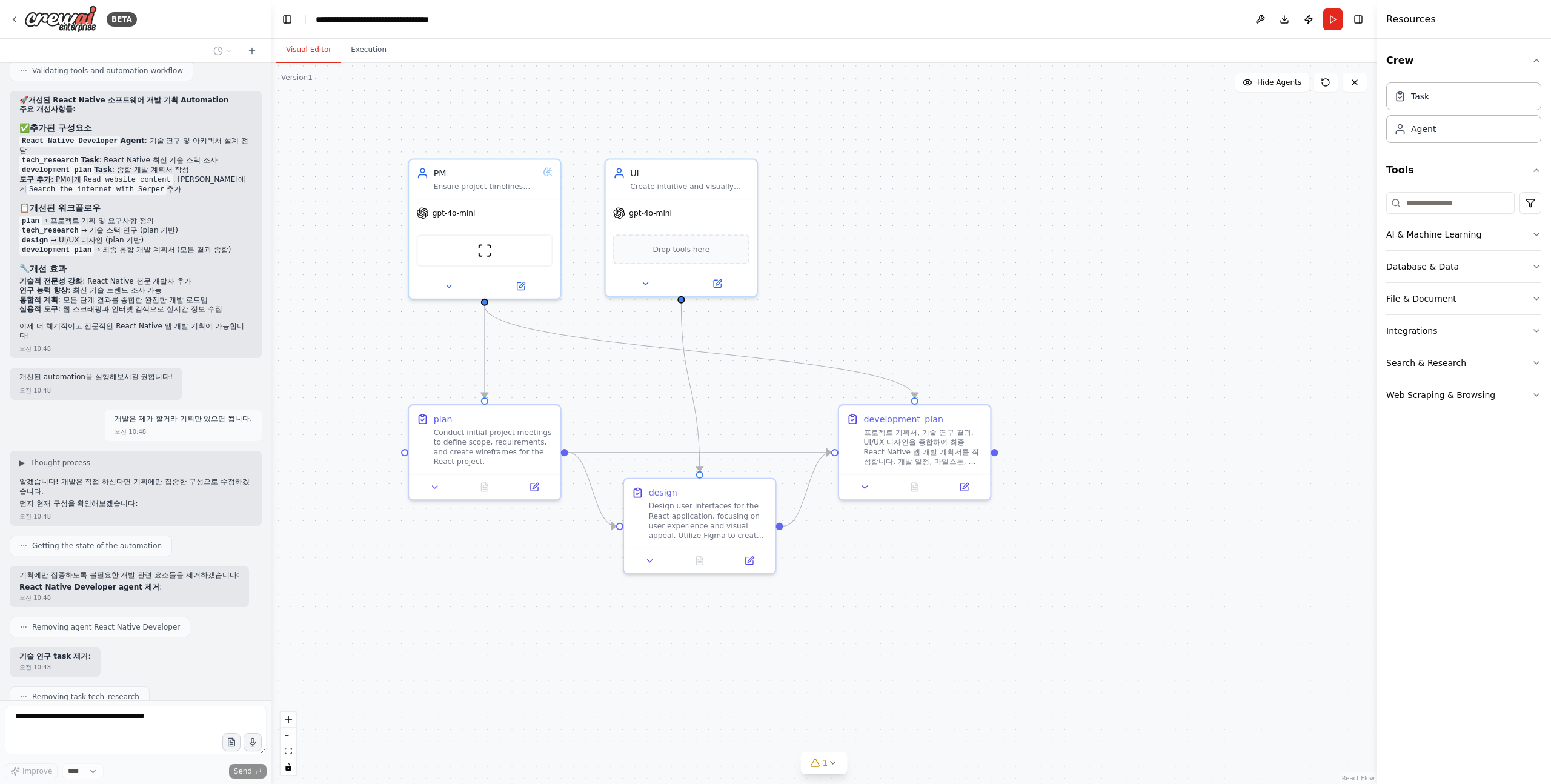
click at [104, 692] on span "Removing task tech_research" at bounding box center [86, 697] width 107 height 10
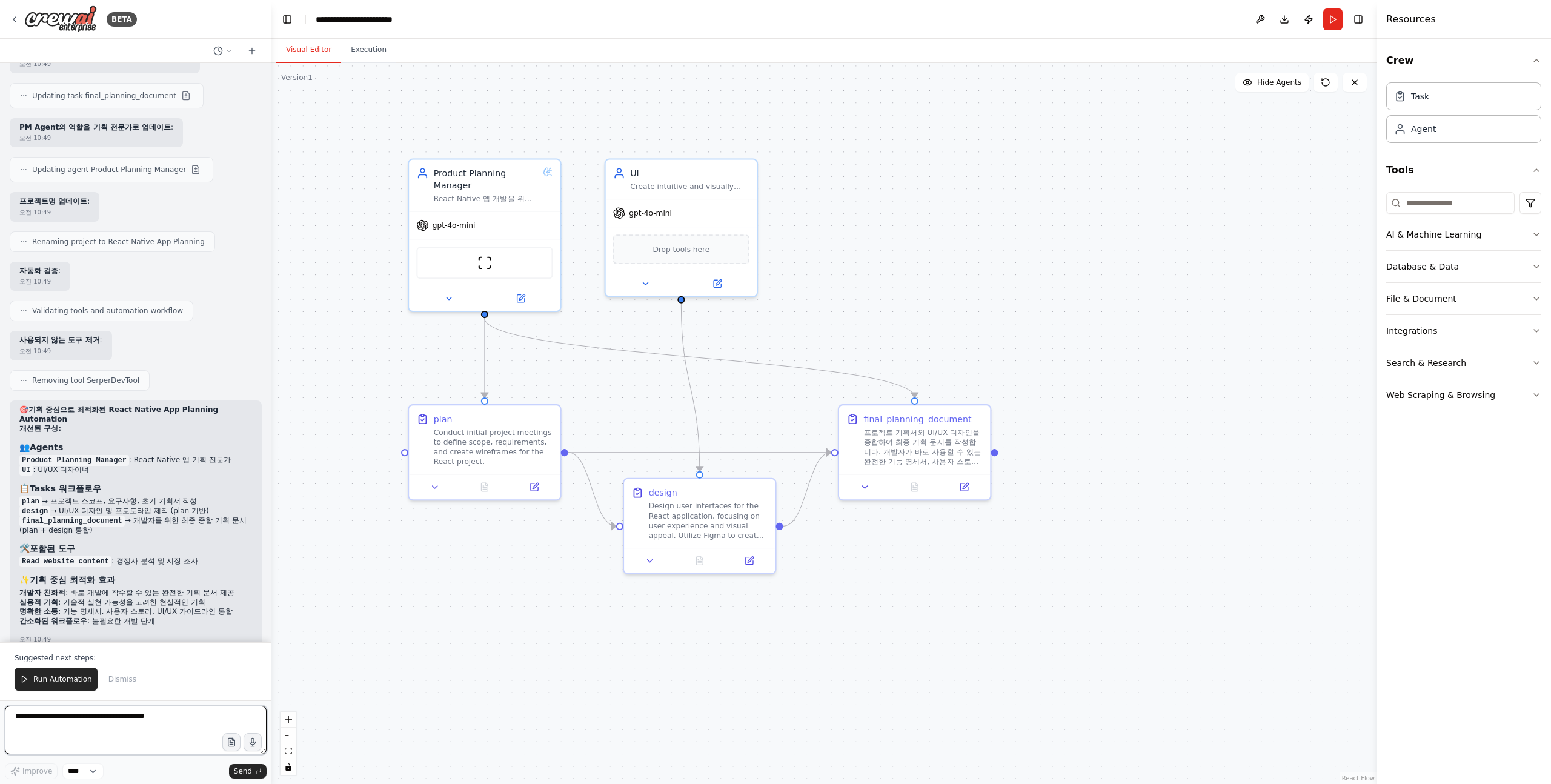
scroll to position [1591, 0]
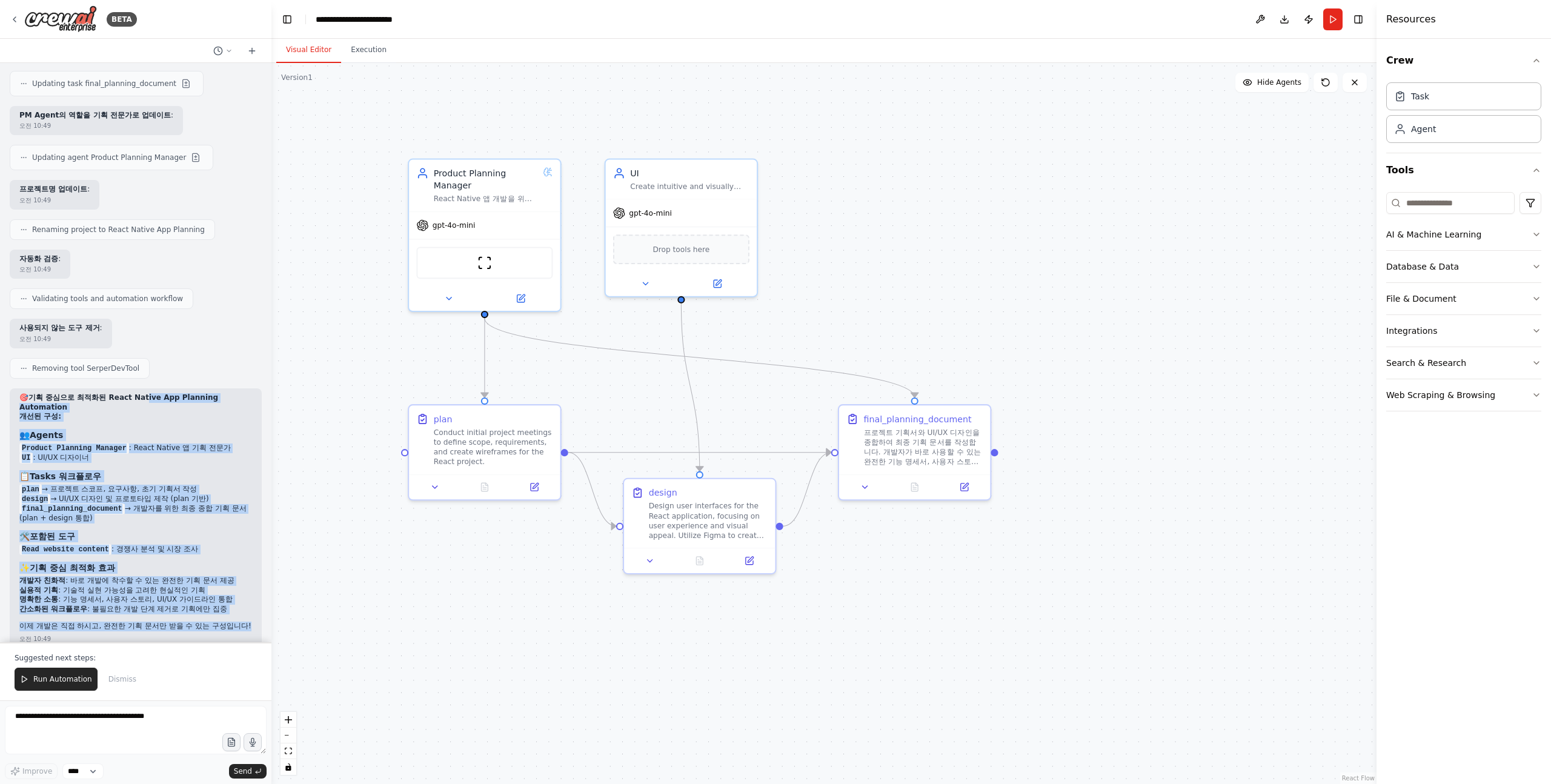
drag, startPoint x: 221, startPoint y: 569, endPoint x: 134, endPoint y: 346, distance: 239.4
click at [134, 393] on div "🎯 기획 중심으로 최적화된 React Native App Planning Automation 개선된 구성: 👥 Agents Product Pl…" at bounding box center [136, 513] width 233 height 240
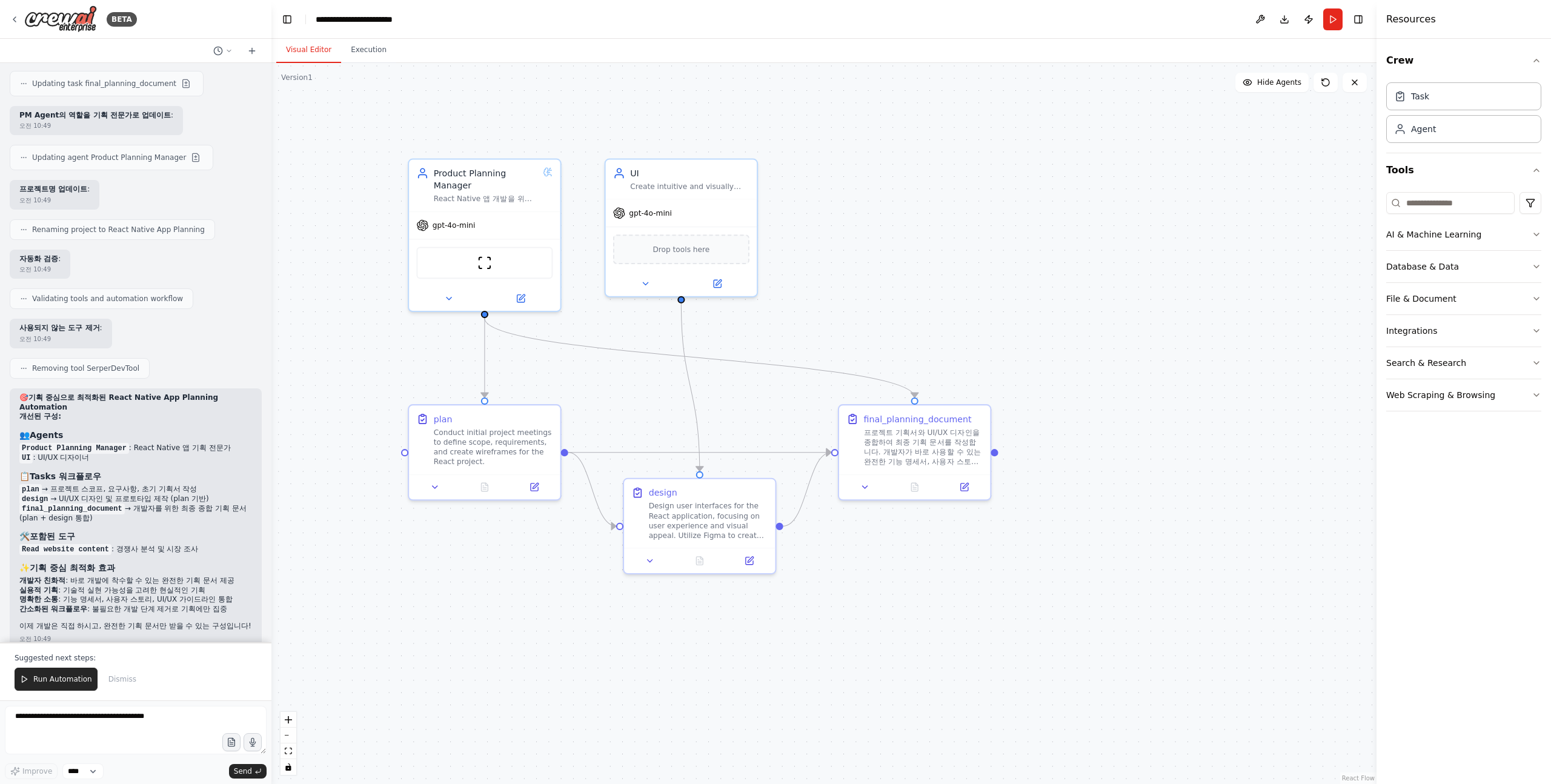
click at [134, 393] on strong "기획 중심으로 최적화된 React Native App Planning Automation" at bounding box center [119, 402] width 199 height 18
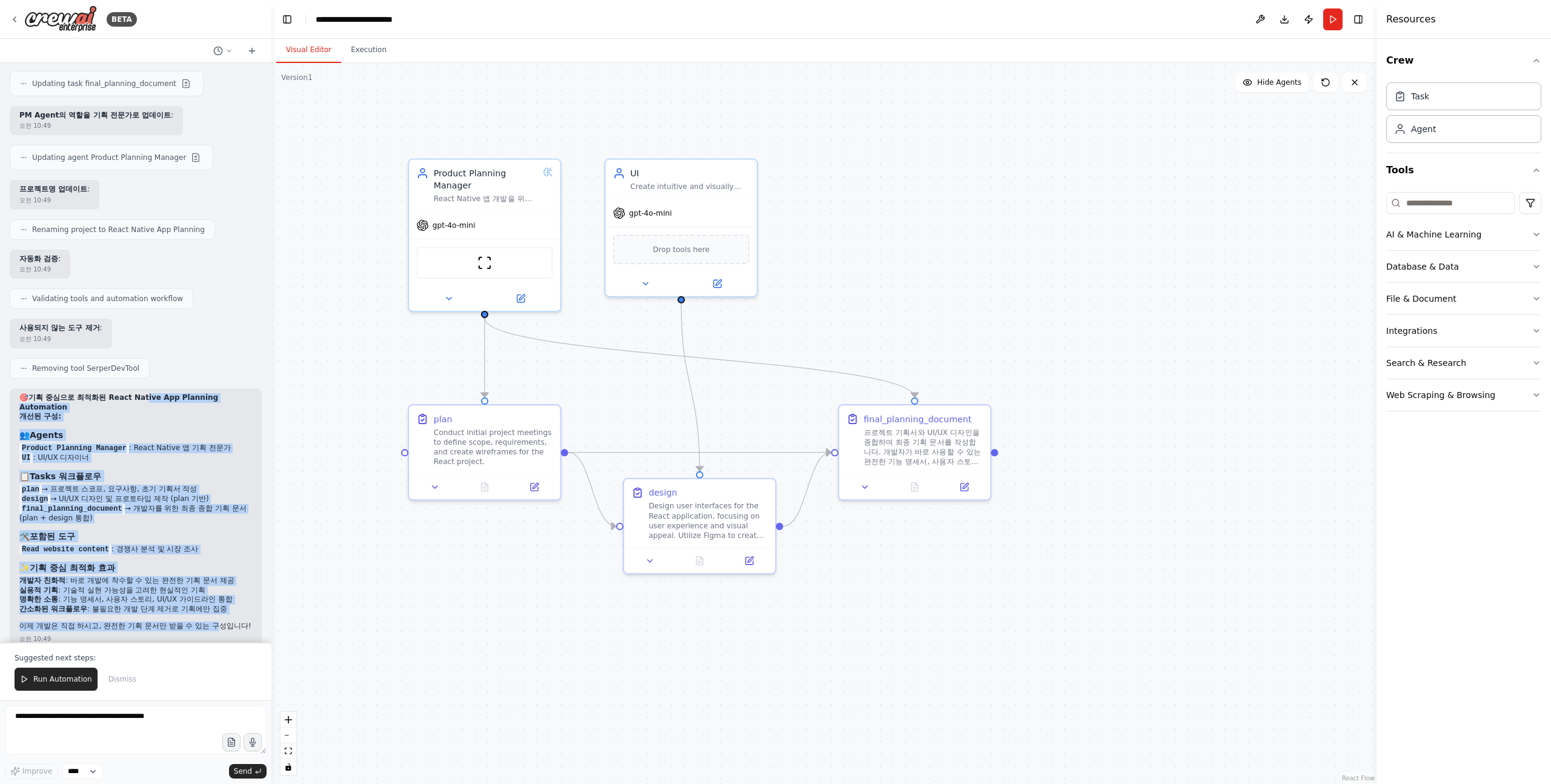
drag, startPoint x: 134, startPoint y: 349, endPoint x: 193, endPoint y: 571, distance: 229.7
click at [193, 571] on div "🎯 기획 중심으로 최적화된 React Native App Planning Automation 개선된 구성: 👥 Agents Product Pl…" at bounding box center [136, 513] width 233 height 240
click at [193, 622] on p "이제 개발은 직접 하시고, 완전한 기획 문서만 받을 수 있는 구성입니다!" at bounding box center [136, 627] width 233 height 10
drag, startPoint x: 198, startPoint y: 574, endPoint x: 23, endPoint y: 346, distance: 287.4
click at [23, 393] on div "🎯 기획 중심으로 최적화된 React Native App Planning Automation 개선된 구성: 👥 Agents Product Pl…" at bounding box center [136, 513] width 233 height 240
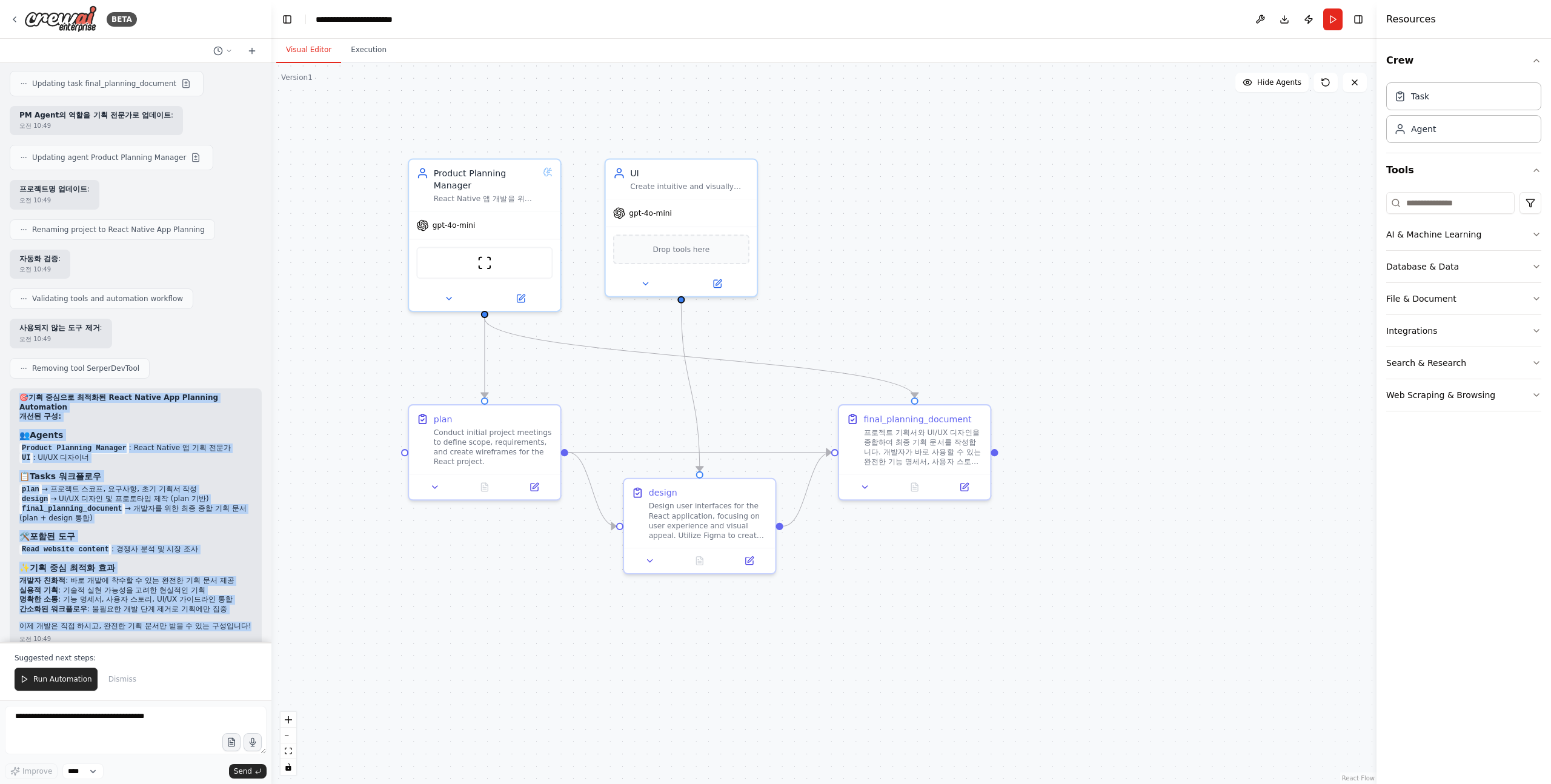
click at [23, 393] on h2 "🎯 기획 중심으로 최적화된 React Native App Planning Automation" at bounding box center [136, 402] width 233 height 19
drag, startPoint x: 19, startPoint y: 346, endPoint x: 224, endPoint y: 573, distance: 305.9
click at [224, 572] on div "🎯 기획 중심으로 최적화된 React Native App Planning Automation 개선된 구성: 👥 Agents Product Pl…" at bounding box center [136, 513] width 233 height 240
click at [224, 622] on p "이제 개발은 직접 하시고, 완전한 기획 문서만 받을 수 있는 구성입니다!" at bounding box center [136, 627] width 233 height 10
drag, startPoint x: 224, startPoint y: 576, endPoint x: 145, endPoint y: 355, distance: 234.7
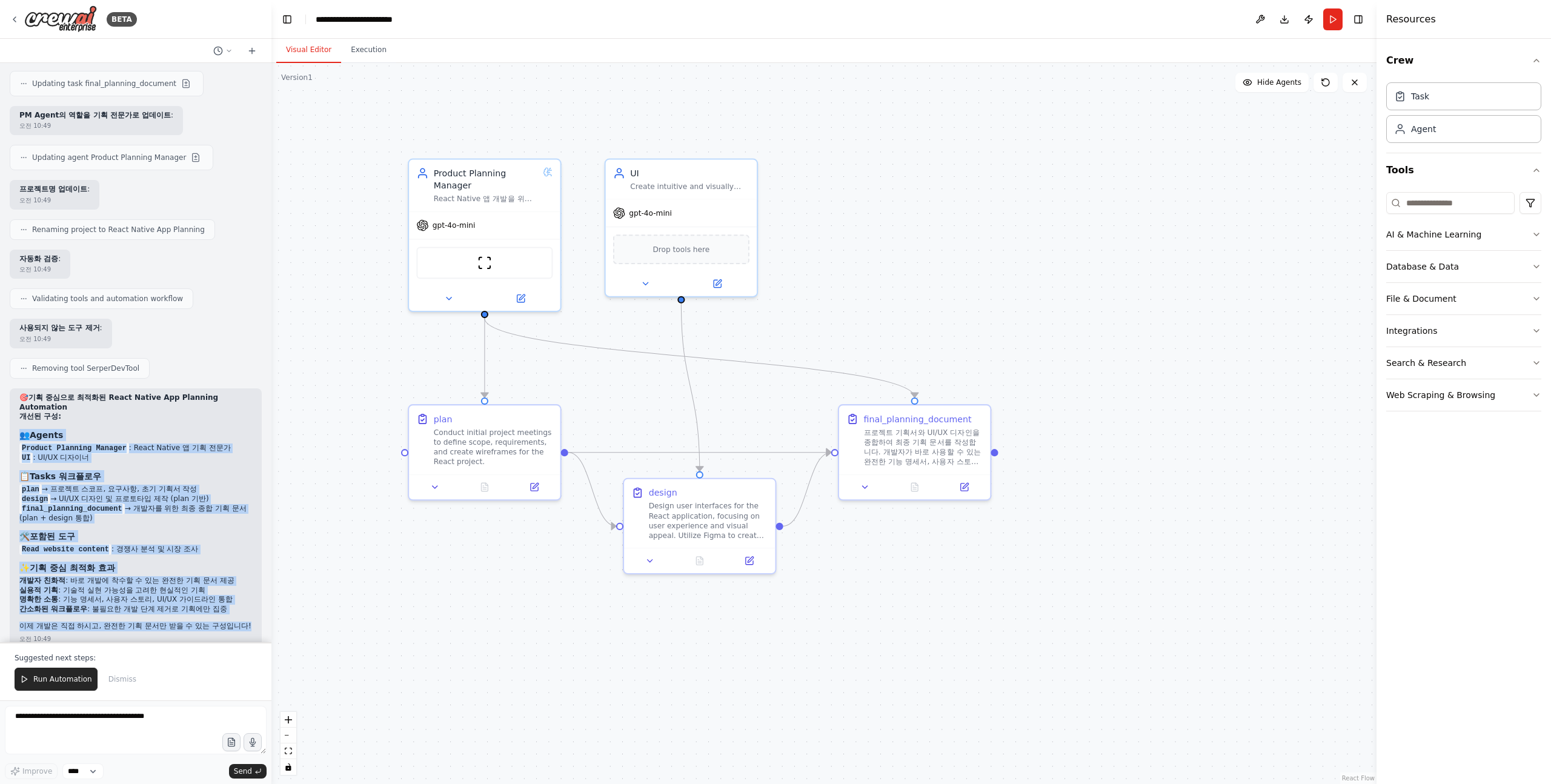
click at [146, 393] on div "🎯 기획 중심으로 최적화된 React Native App Planning Automation 개선된 구성: 👥 Agents Product Pl…" at bounding box center [136, 513] width 233 height 240
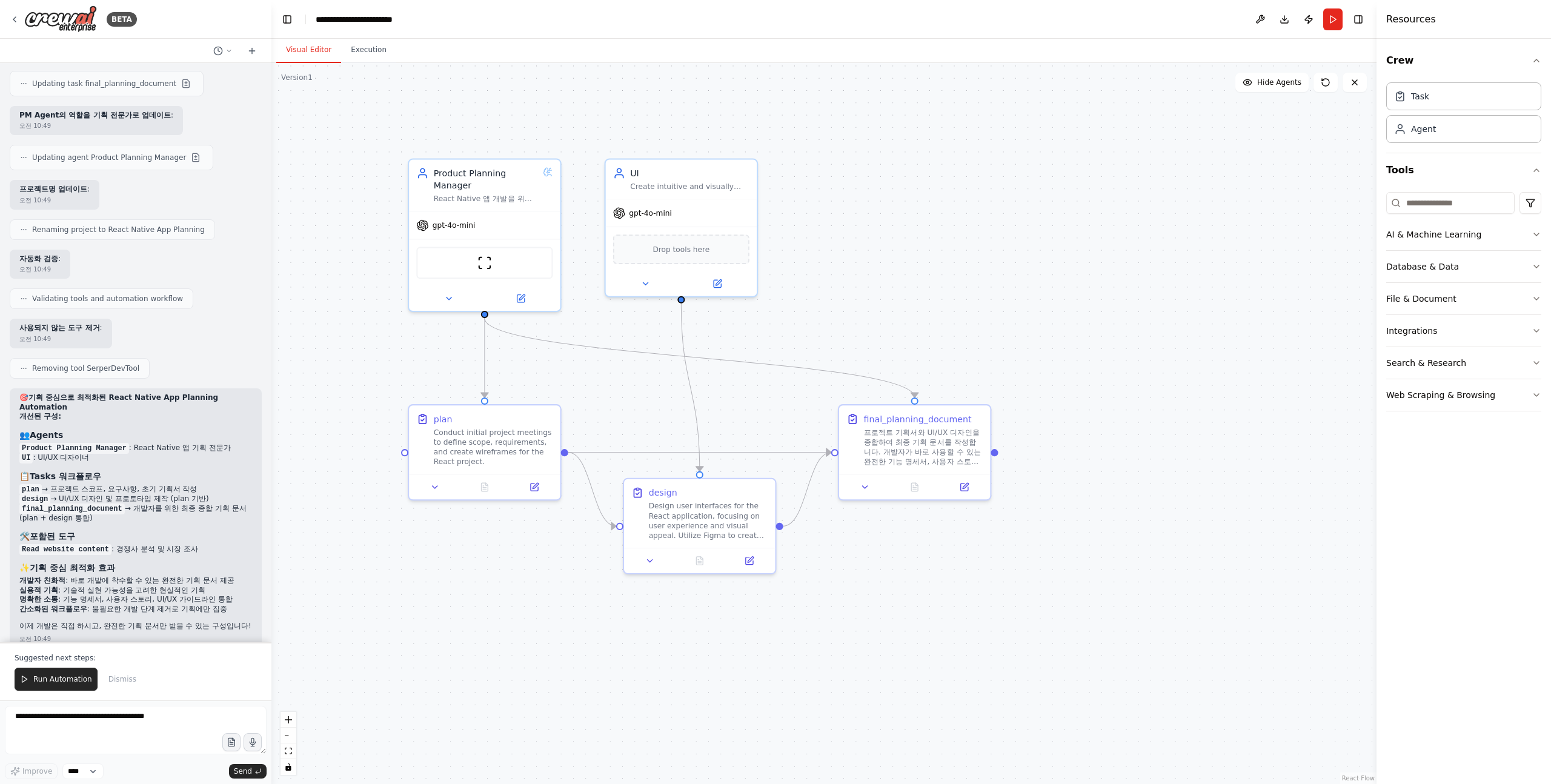
click at [145, 412] on p "개선된 구성:" at bounding box center [136, 417] width 233 height 10
click at [132, 663] on div "기획 전용으로 최적화된 automation을 테스트해보세요!" at bounding box center [112, 669] width 185 height 12
click at [144, 663] on p "기획 전용으로 최적화된 automation을 테스트해보세요!" at bounding box center [112, 668] width 185 height 10
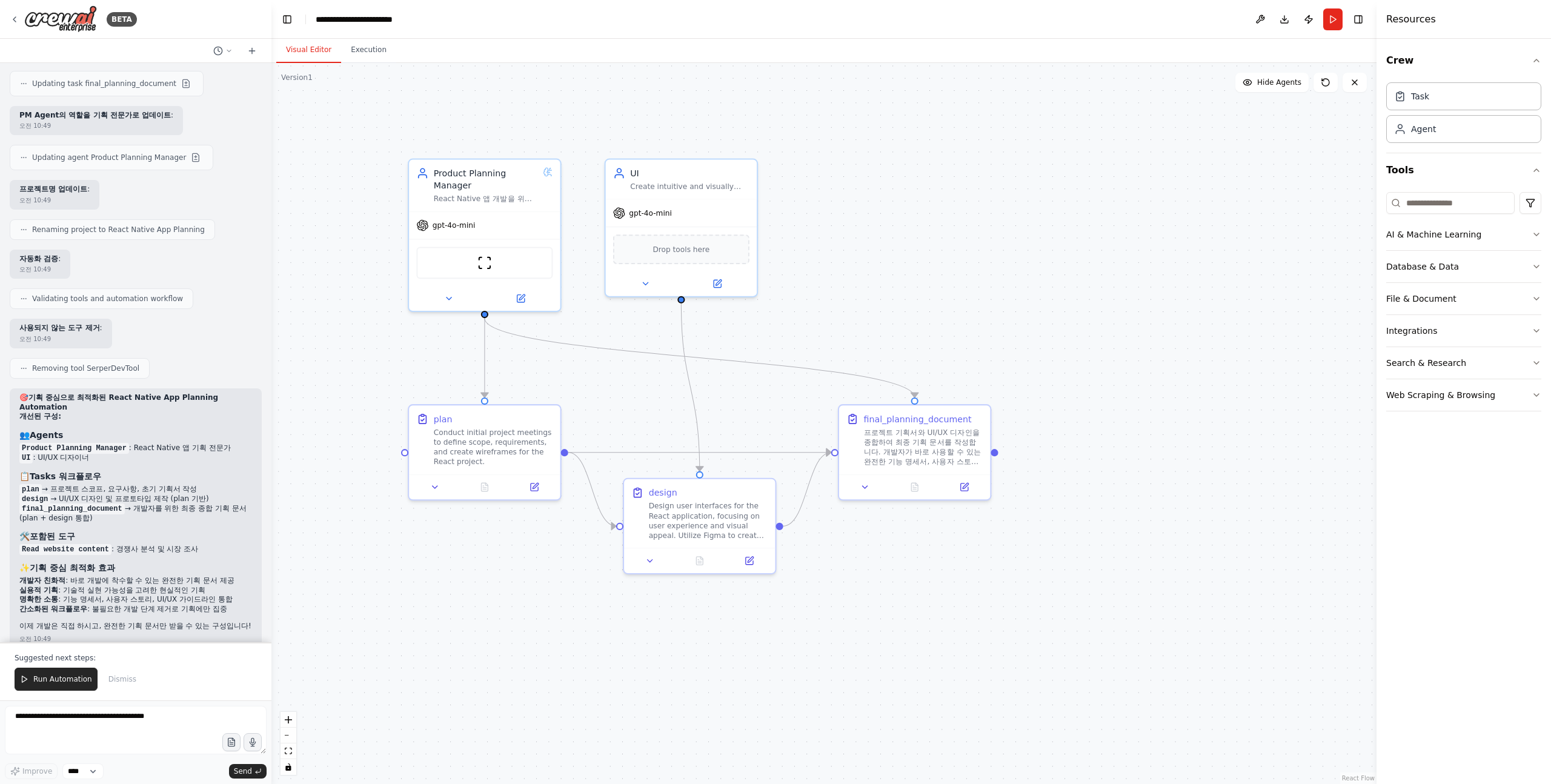
click at [144, 663] on p "기획 전용으로 최적화된 automation을 테스트해보세요!" at bounding box center [112, 668] width 185 height 10
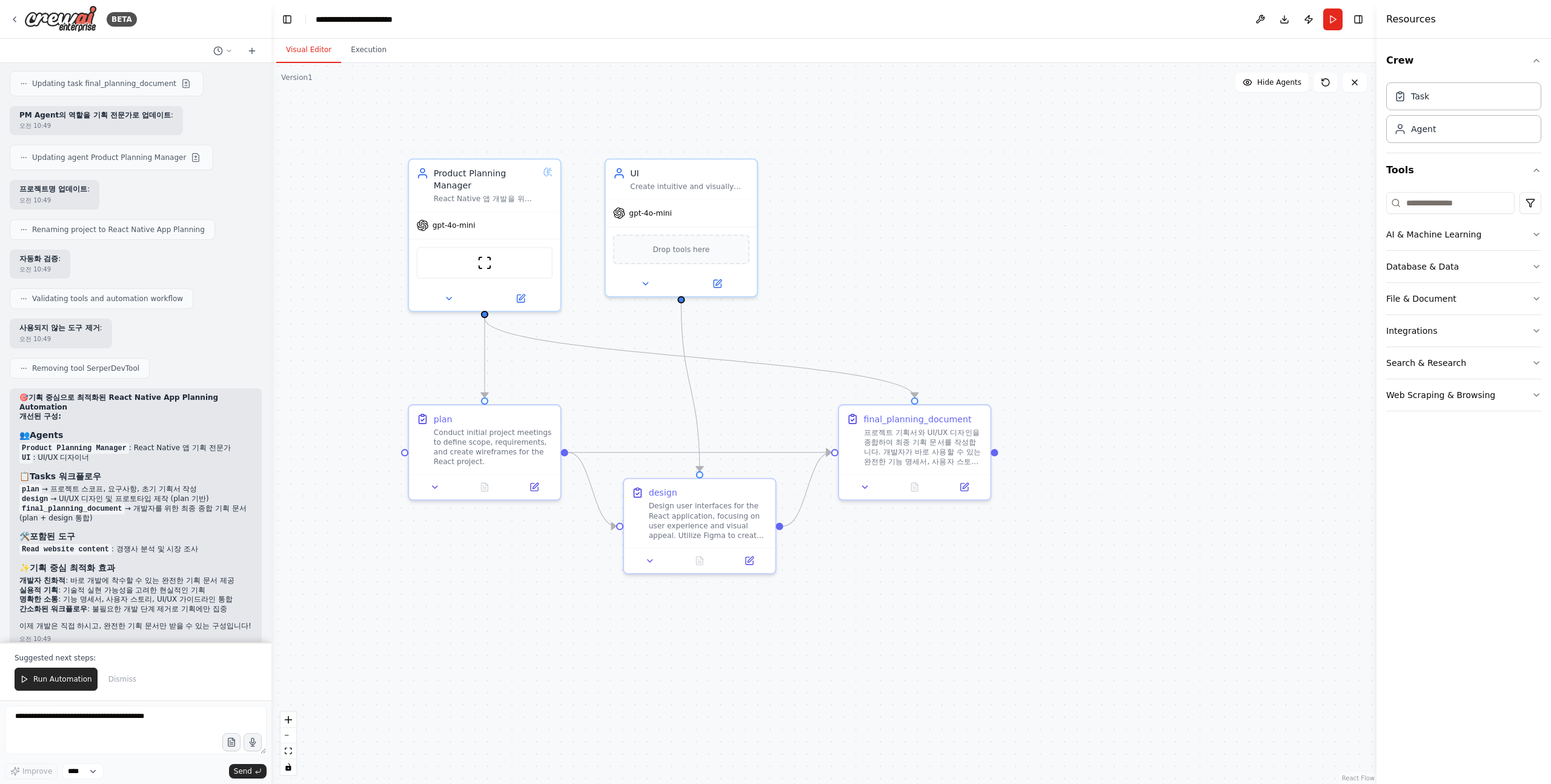
click at [144, 663] on p "기획 전용으로 최적화된 automation을 테스트해보세요!" at bounding box center [112, 668] width 185 height 10
click at [23, 658] on div "기획 전용으로 최적화된 automation을 테스트해보세요! 오전 10:49" at bounding box center [112, 674] width 204 height 32
drag, startPoint x: 19, startPoint y: 606, endPoint x: 173, endPoint y: 610, distance: 154.1
click at [171, 663] on p "기획 전용으로 최적화된 automation을 테스트해보세요!" at bounding box center [112, 668] width 185 height 10
click at [173, 663] on p "기획 전용으로 최적화된 automation을 테스트해보세요!" at bounding box center [112, 668] width 185 height 10
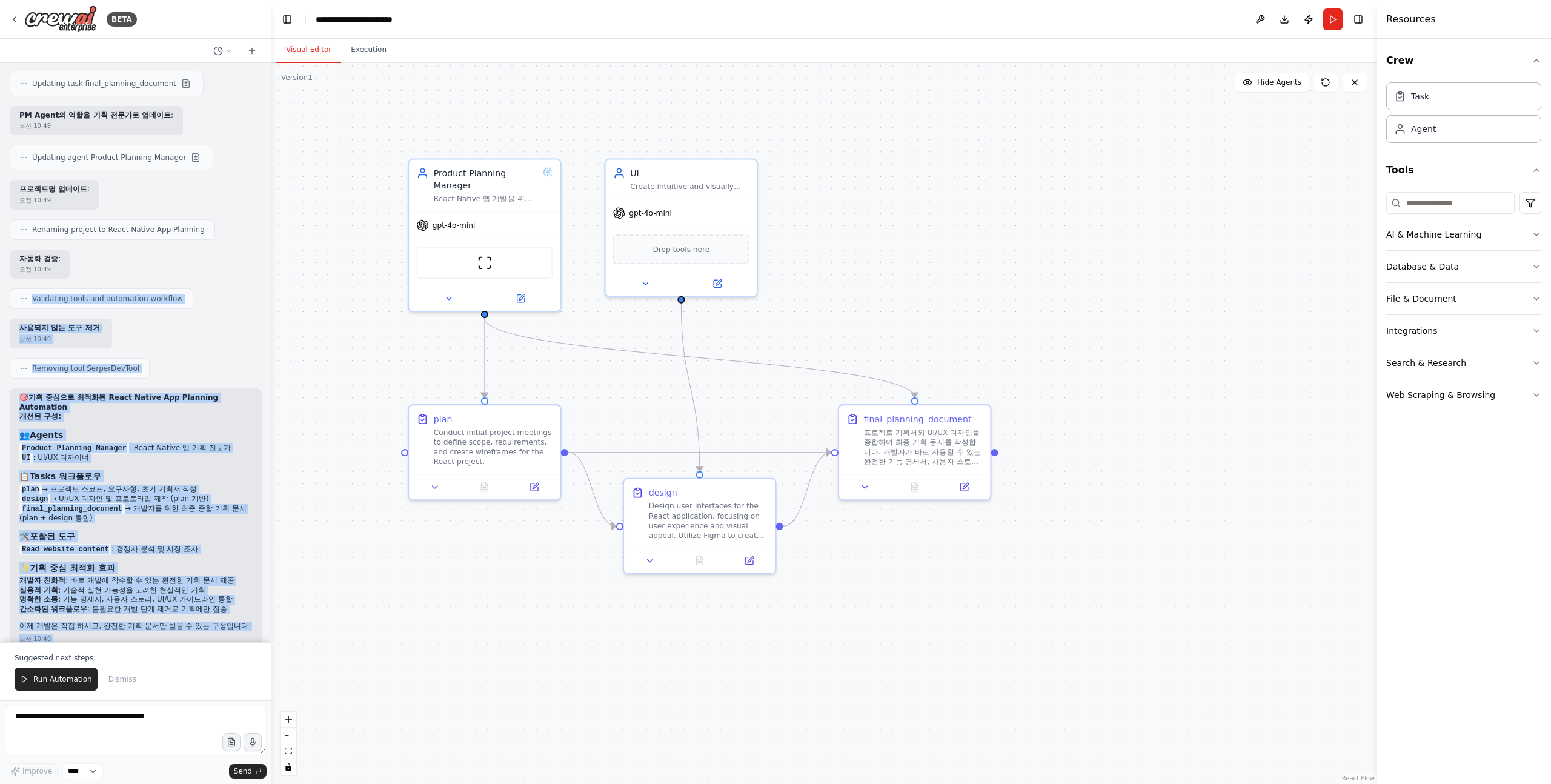
drag, startPoint x: 184, startPoint y: 615, endPoint x: 172, endPoint y: 215, distance: 400.2
click at [171, 216] on div "Hello! I'm the CrewAI assistant. What kind of automation do you want to build? …" at bounding box center [135, 352] width 271 height 579
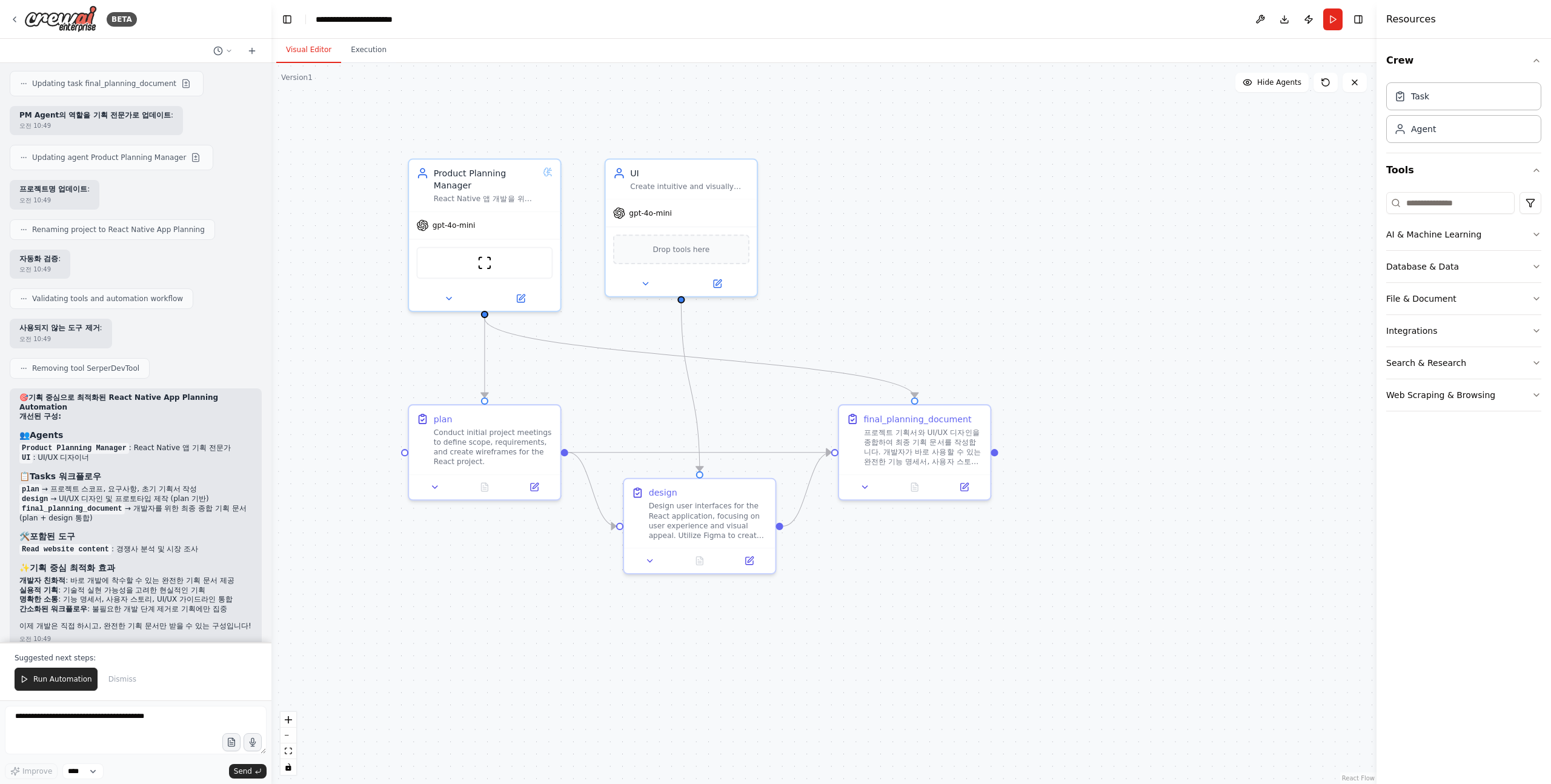
click at [226, 409] on div "🎯 기획 중심으로 최적화된 React Native App Planning Automation 개선된 구성: 👥 Agents Product Pl…" at bounding box center [136, 513] width 233 height 240
click at [513, 191] on div "React Native 앱 개발을 위한 종합적인 기획을 수립하고, 개발자가 바로 개발에 착수할 수 있는 완전한 기획 문서를 제공합니다" at bounding box center [486, 196] width 104 height 10
click at [519, 299] on icon at bounding box center [521, 296] width 7 height 7
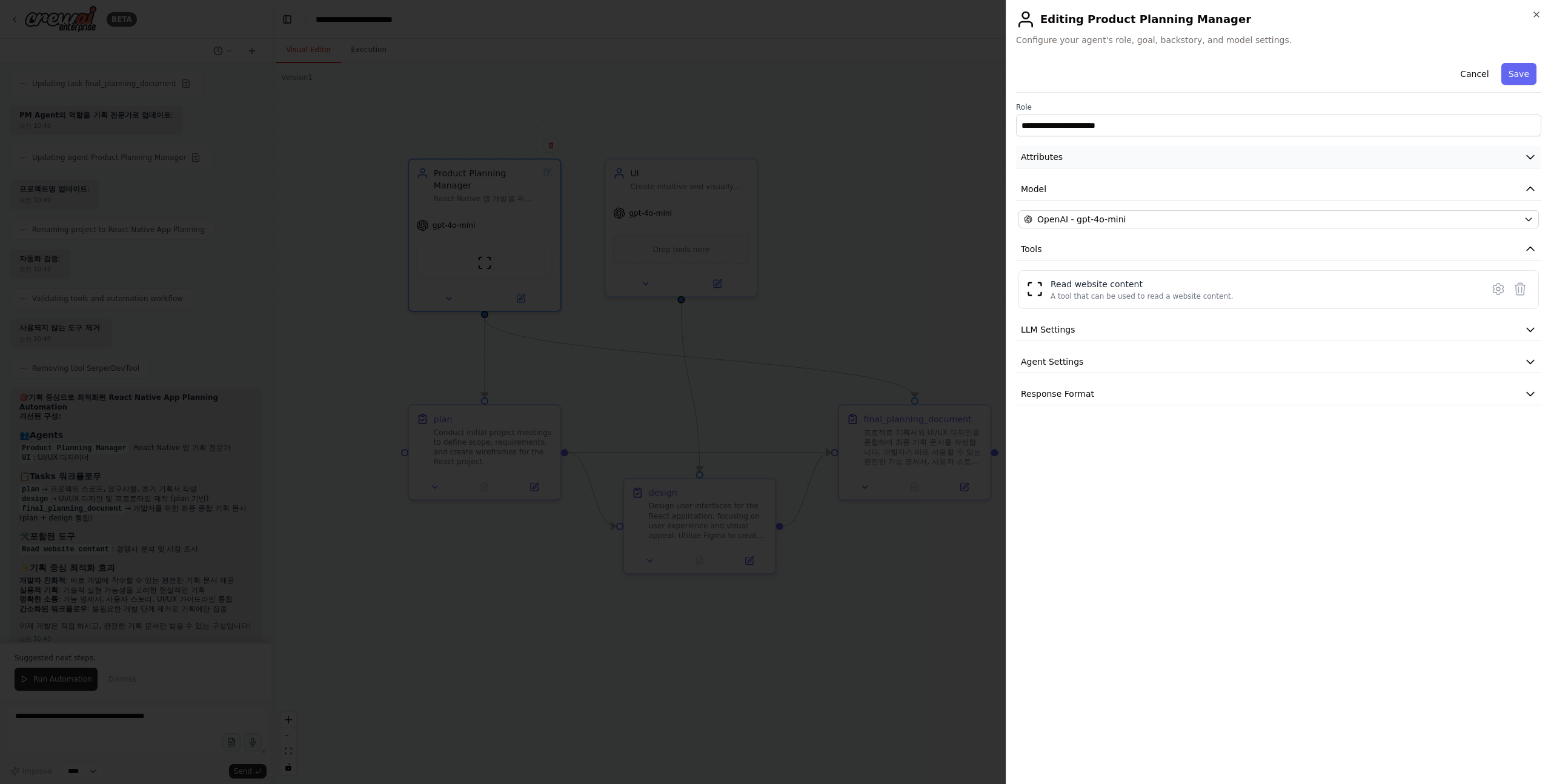
click at [1082, 148] on button "Attributes" at bounding box center [1279, 157] width 526 height 23
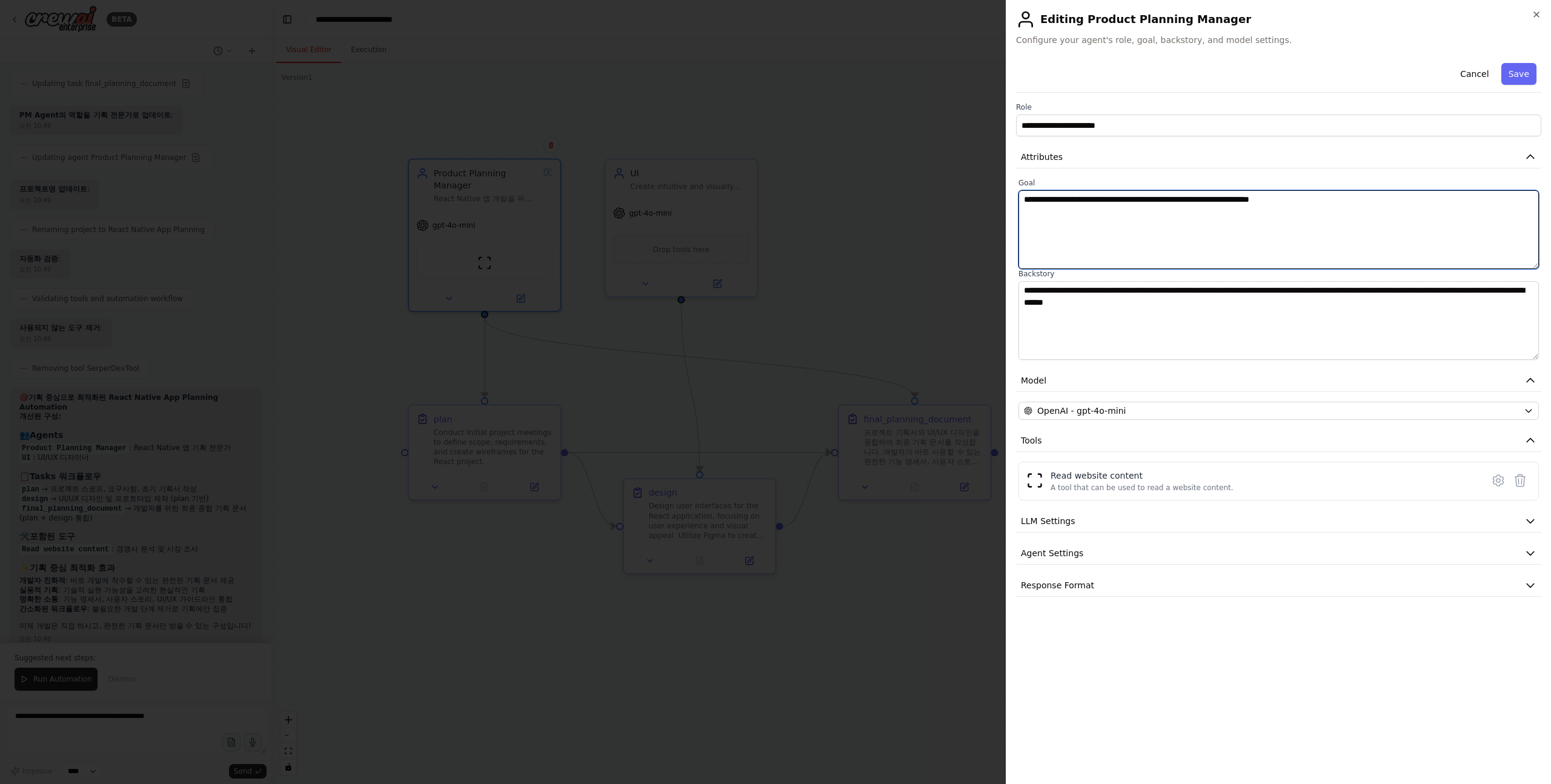
click at [1097, 206] on textarea "**********" at bounding box center [1279, 229] width 521 height 79
click at [1132, 177] on div "**********" at bounding box center [1279, 327] width 526 height 539
click at [1121, 195] on textarea "**********" at bounding box center [1279, 229] width 521 height 79
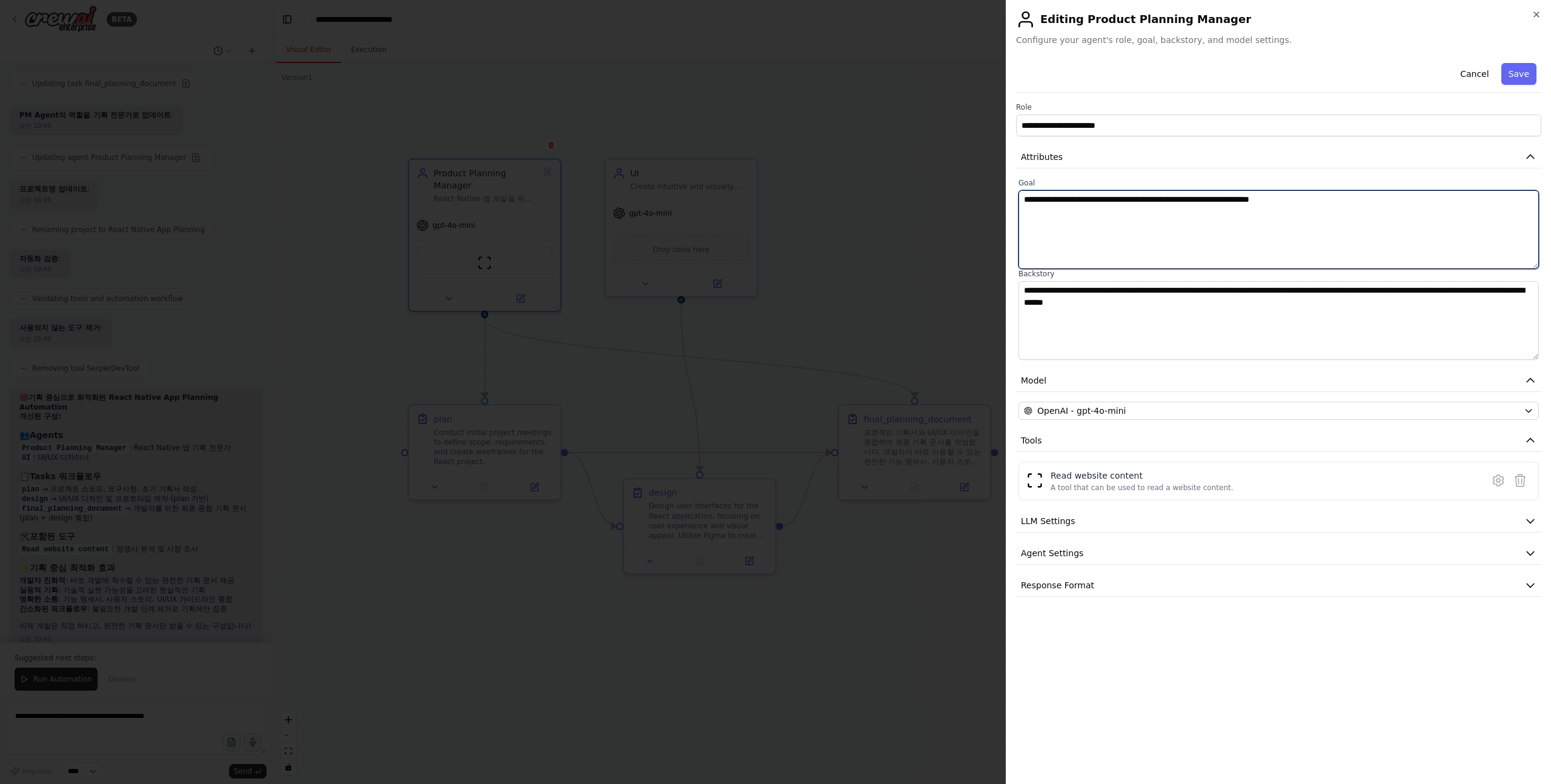
click at [1121, 195] on textarea "**********" at bounding box center [1279, 229] width 521 height 79
click at [1186, 195] on textarea "**********" at bounding box center [1279, 229] width 521 height 79
drag, startPoint x: 1186, startPoint y: 195, endPoint x: 1455, endPoint y: 207, distance: 269.3
click at [1455, 207] on textarea "**********" at bounding box center [1279, 229] width 521 height 79
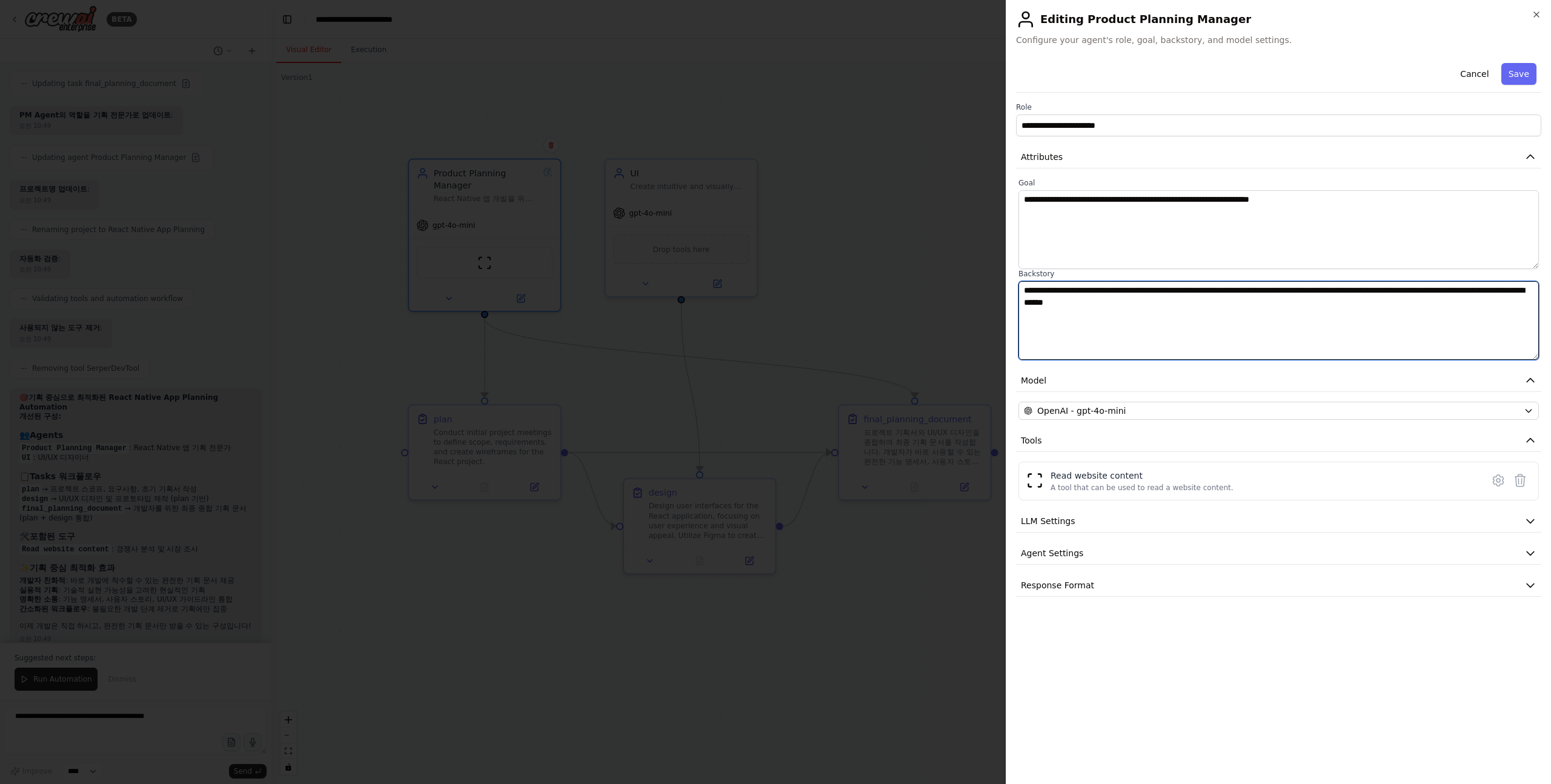
click at [1033, 289] on textarea "**********" at bounding box center [1279, 320] width 521 height 79
click at [1098, 289] on textarea "**********" at bounding box center [1279, 320] width 521 height 79
drag, startPoint x: 1097, startPoint y: 289, endPoint x: 1253, endPoint y: 299, distance: 156.3
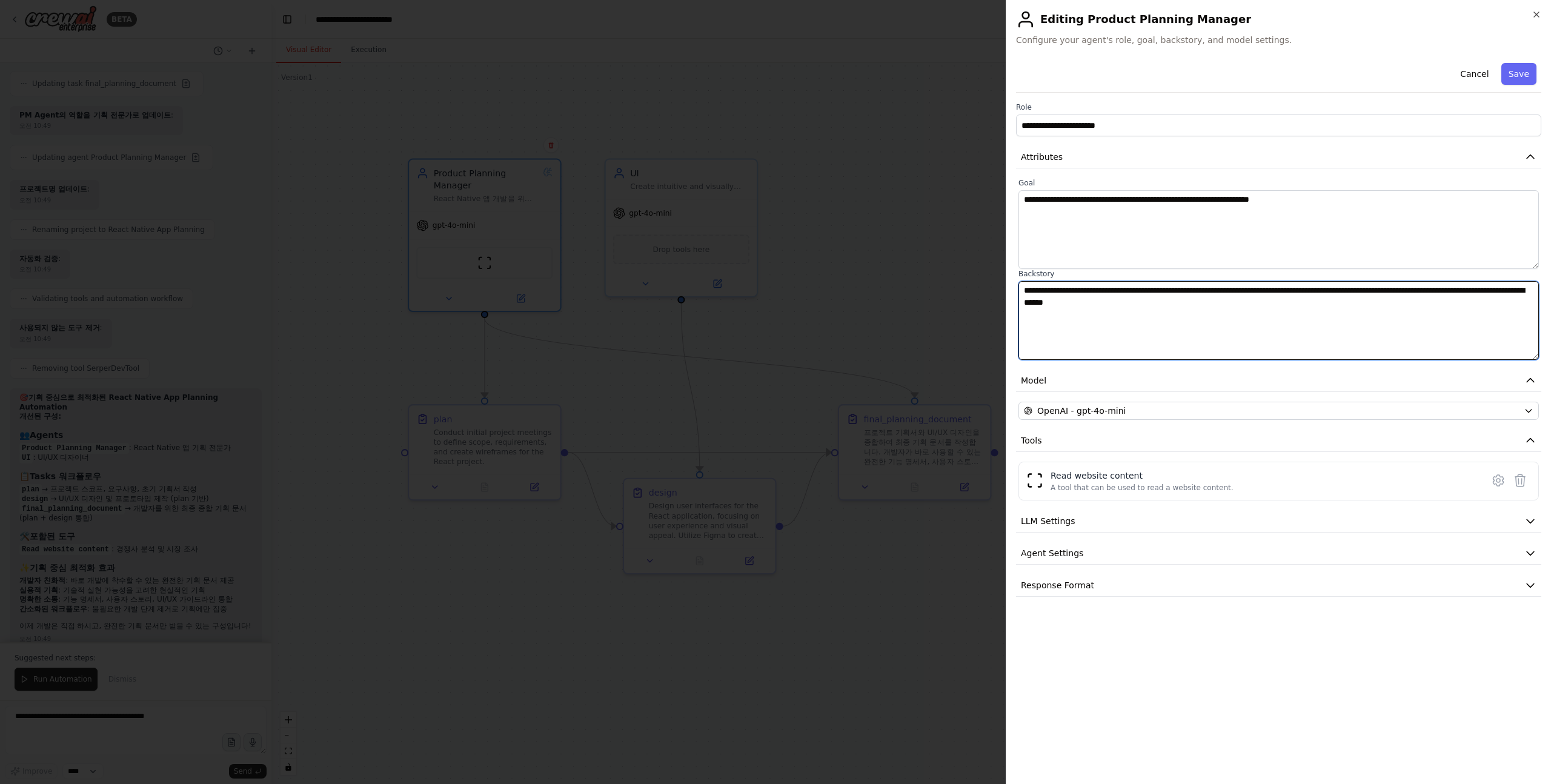
click at [1254, 301] on textarea "**********" at bounding box center [1279, 320] width 521 height 79
click at [1253, 299] on textarea "**********" at bounding box center [1279, 320] width 521 height 79
drag, startPoint x: 1268, startPoint y: 299, endPoint x: 1082, endPoint y: 291, distance: 186.2
click at [1082, 291] on textarea "**********" at bounding box center [1279, 320] width 521 height 79
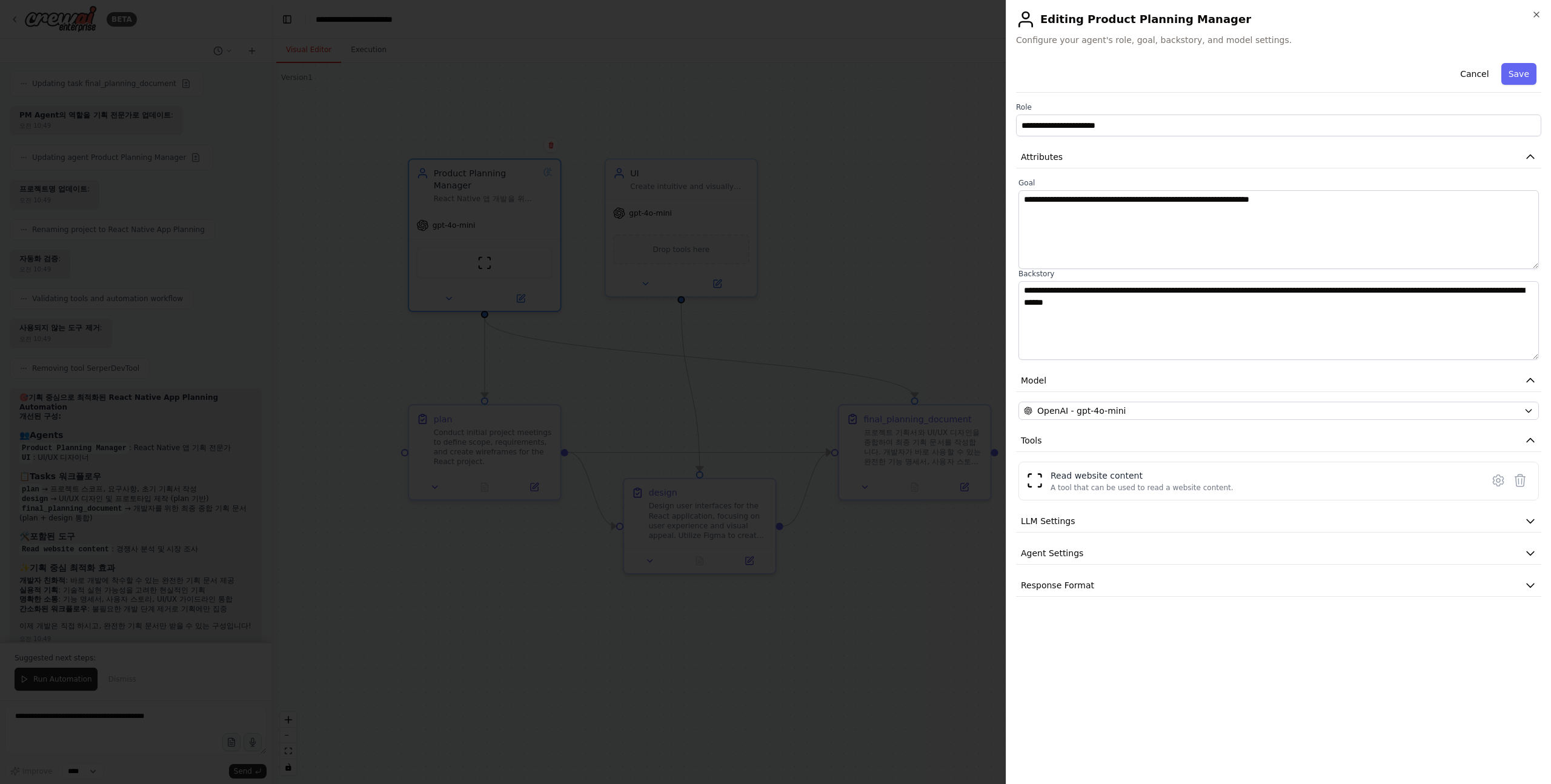
click at [890, 330] on div at bounding box center [776, 392] width 1551 height 784
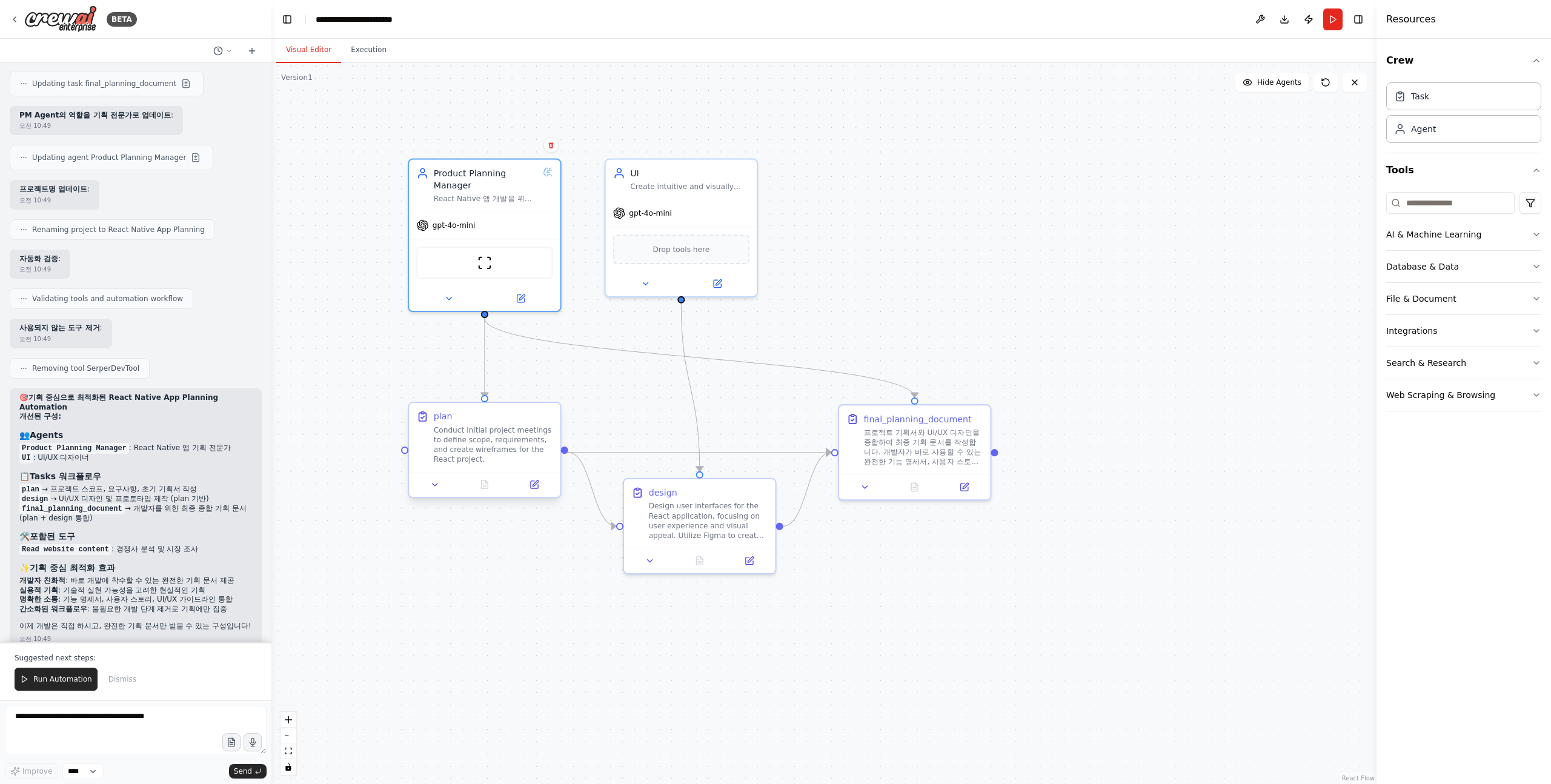
click at [517, 443] on div "Conduct initial project meetings to define scope, requirements, and create wire…" at bounding box center [494, 445] width 119 height 40
click at [533, 483] on icon at bounding box center [535, 485] width 7 height 7
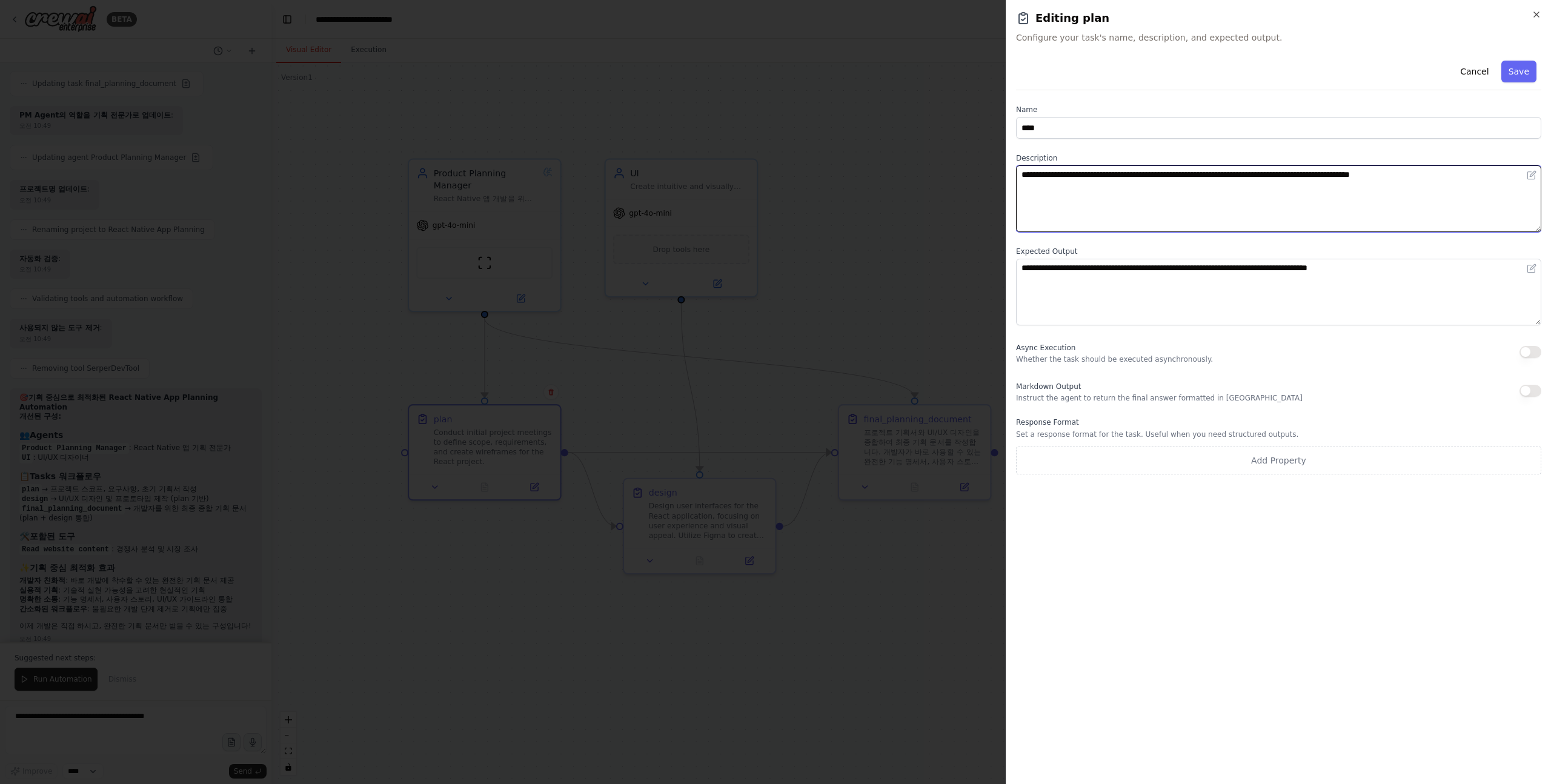
click at [1146, 204] on textarea "**********" at bounding box center [1279, 198] width 526 height 66
click at [895, 252] on div at bounding box center [776, 392] width 1551 height 784
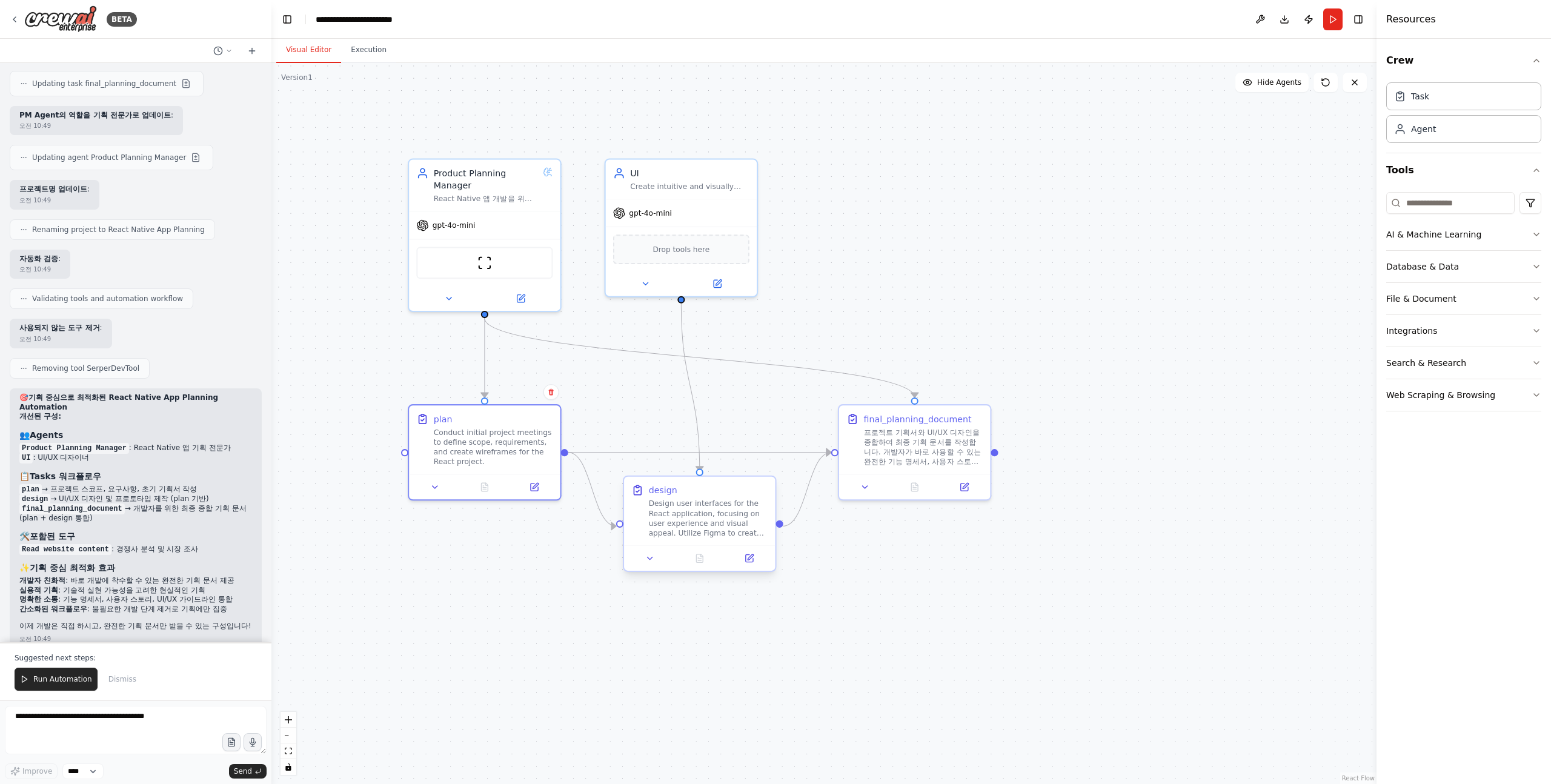
click at [682, 517] on div "Design user interfaces for the React application, focusing on user experience a…" at bounding box center [708, 518] width 119 height 40
click at [761, 560] on button at bounding box center [756, 558] width 43 height 15
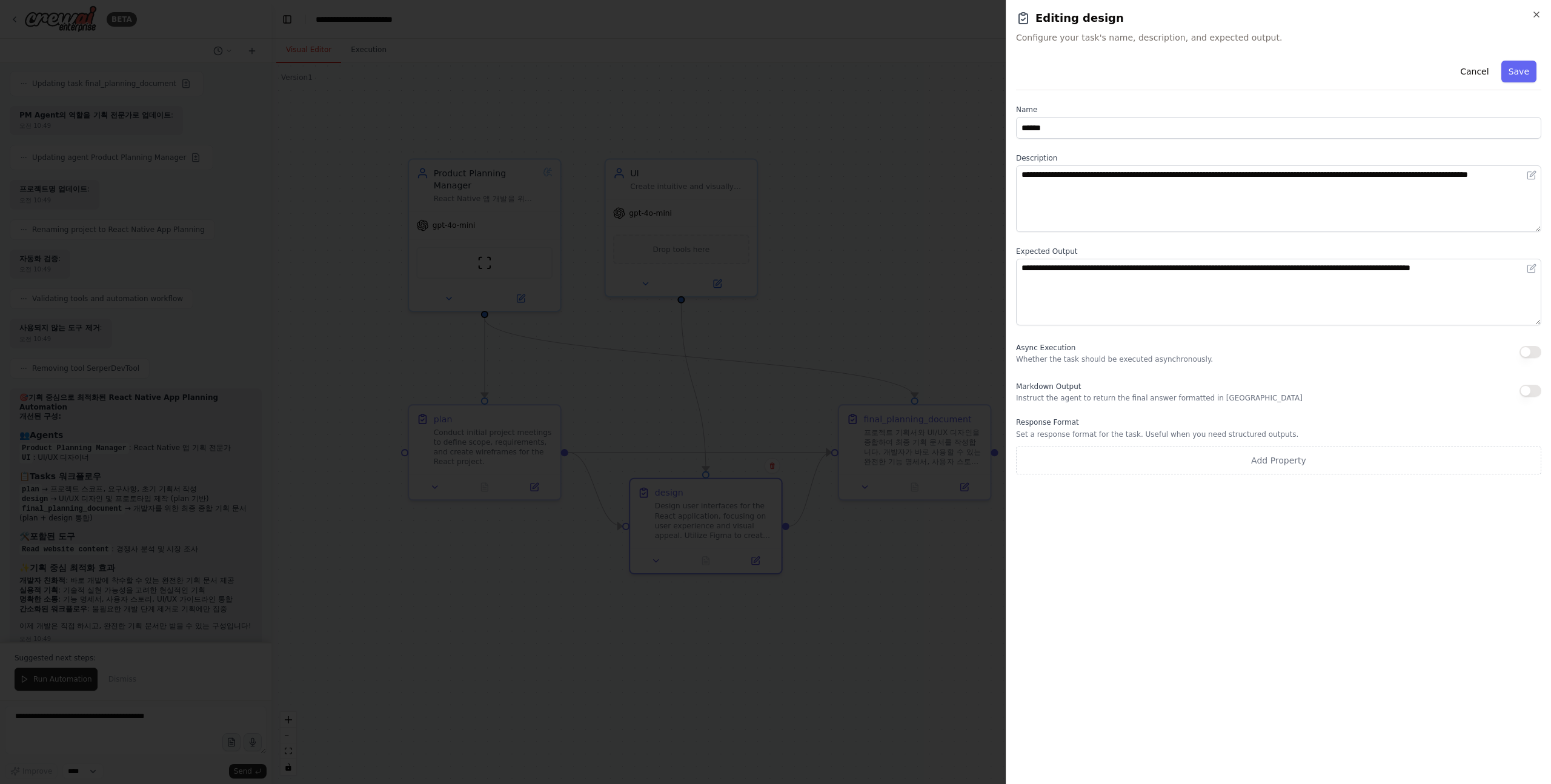
click at [880, 212] on div at bounding box center [776, 392] width 1551 height 784
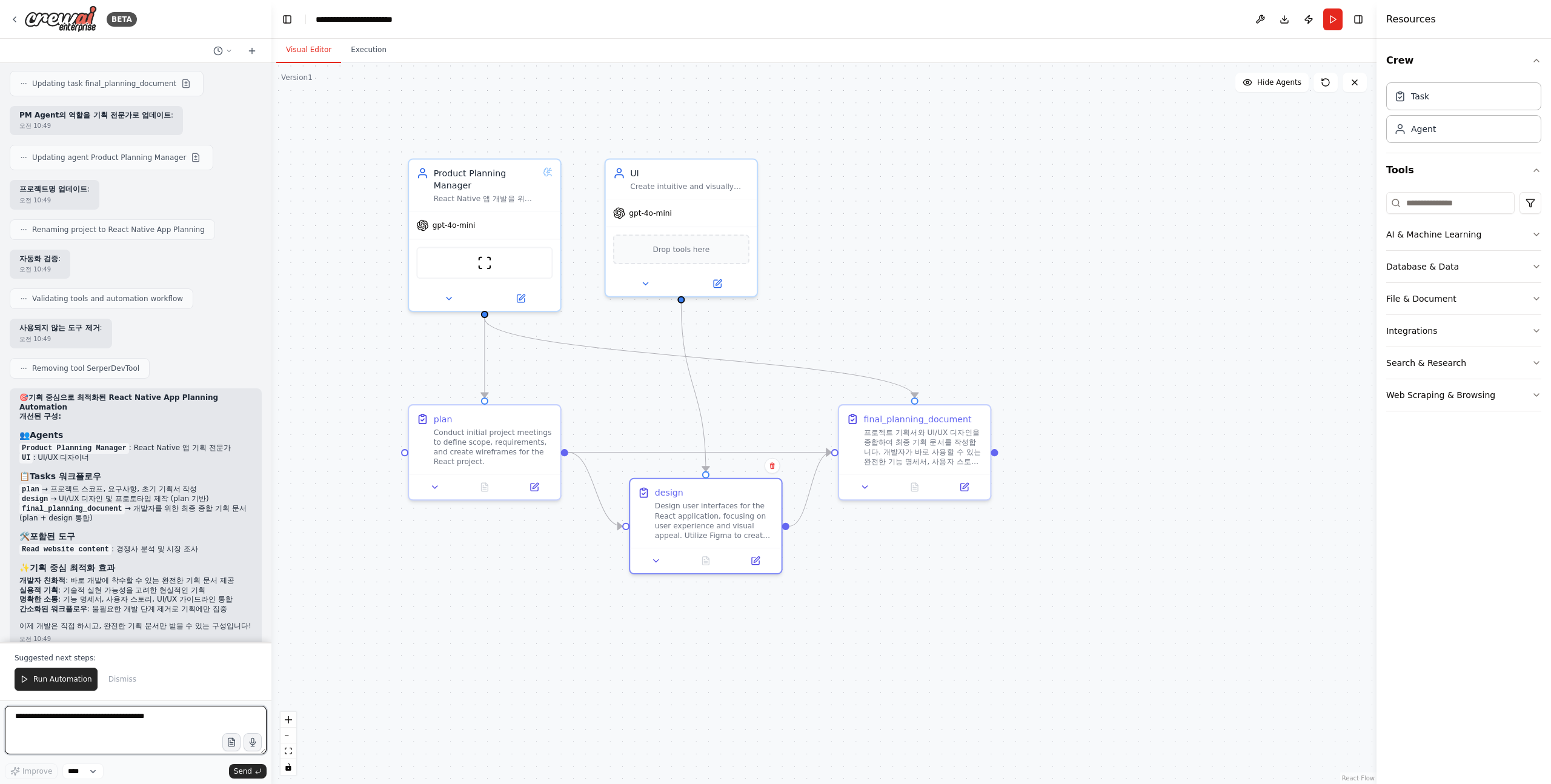
click at [110, 722] on textarea at bounding box center [135, 730] width 262 height 49
type textarea "*"
click at [54, 674] on span "Run Automation" at bounding box center [63, 679] width 59 height 10
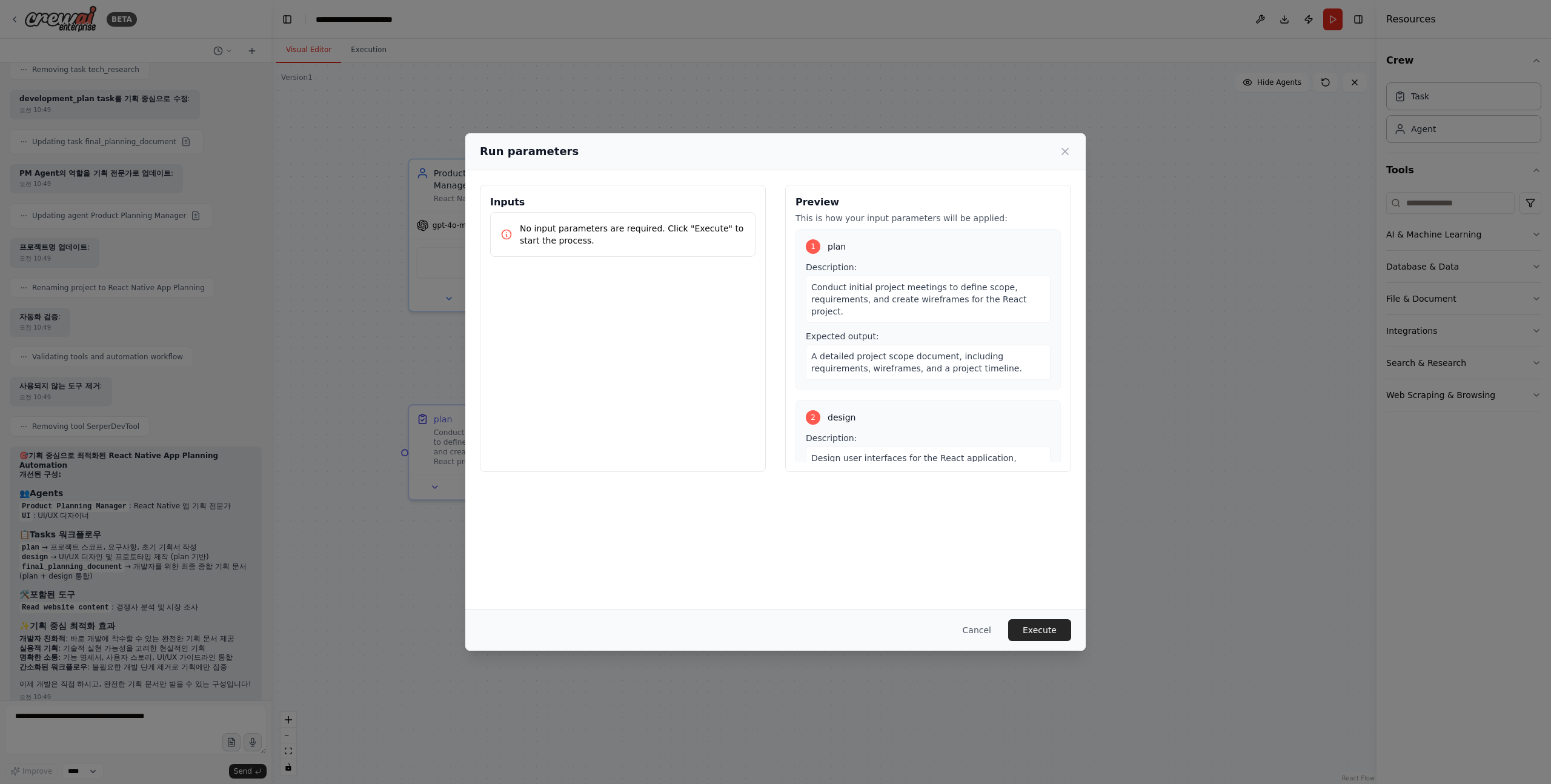
scroll to position [294, 0]
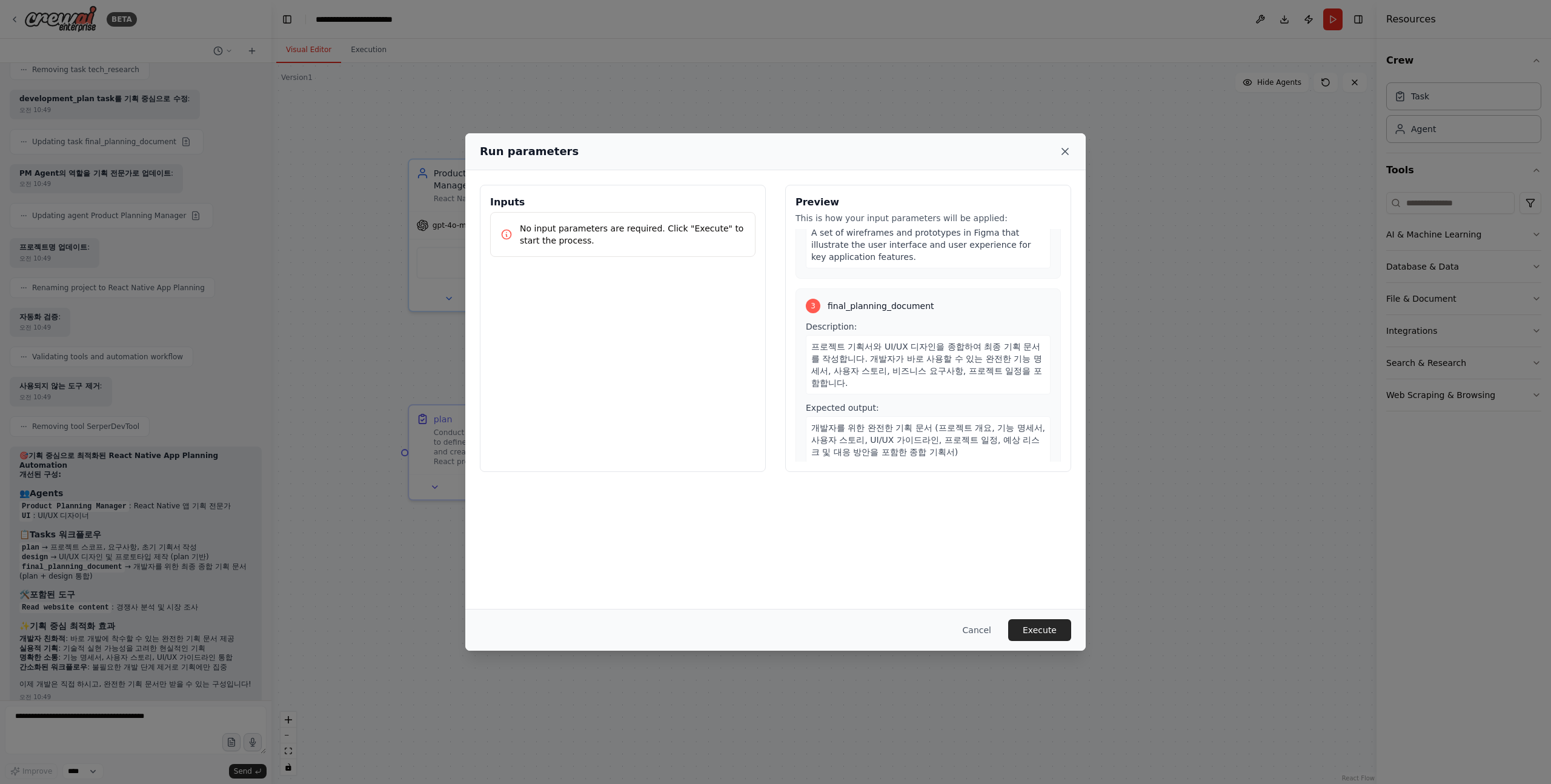
click at [1066, 157] on icon at bounding box center [1065, 152] width 12 height 12
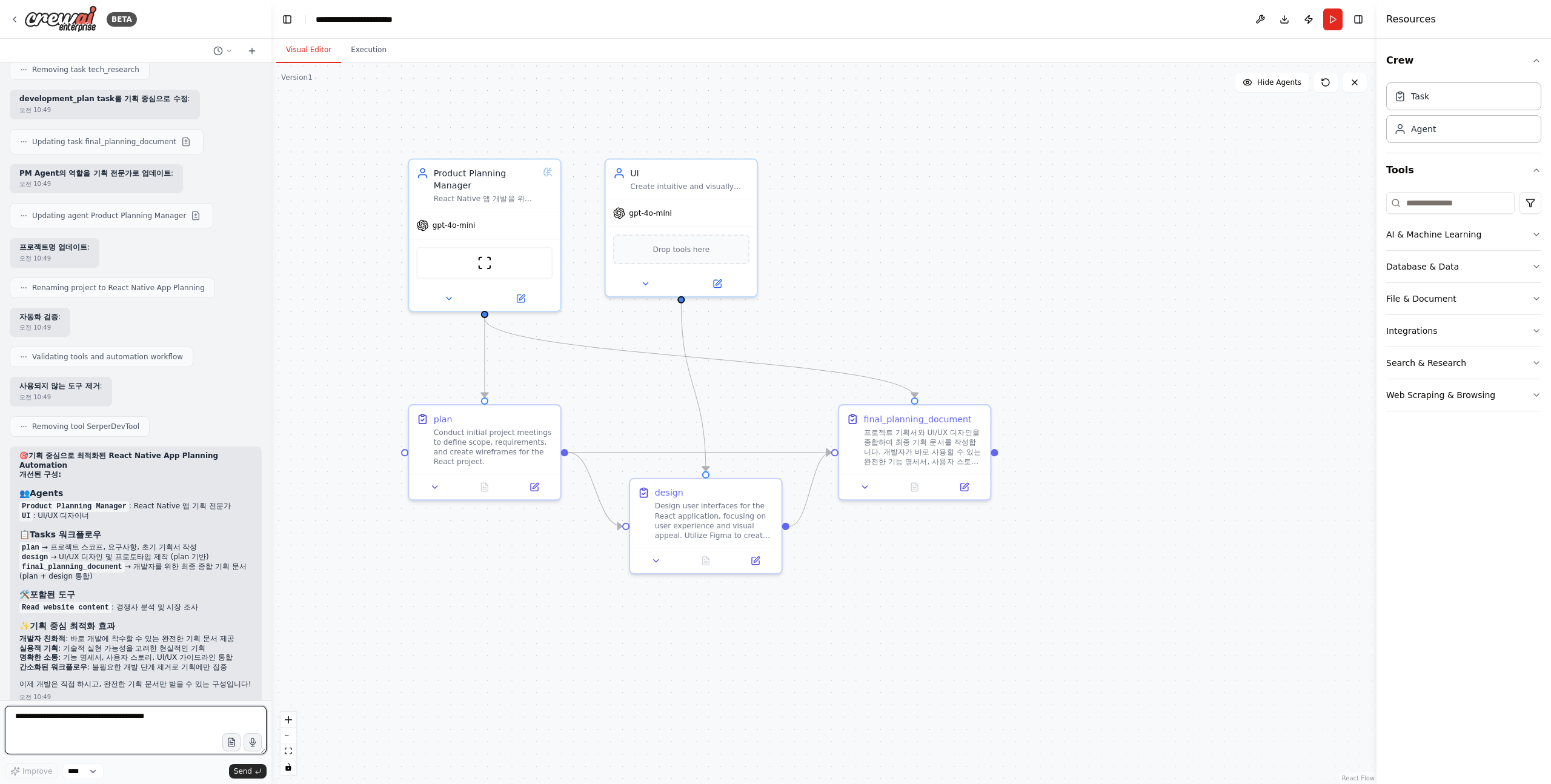
click at [55, 719] on textarea at bounding box center [135, 730] width 262 height 49
type textarea "*"
type textarea "**********"
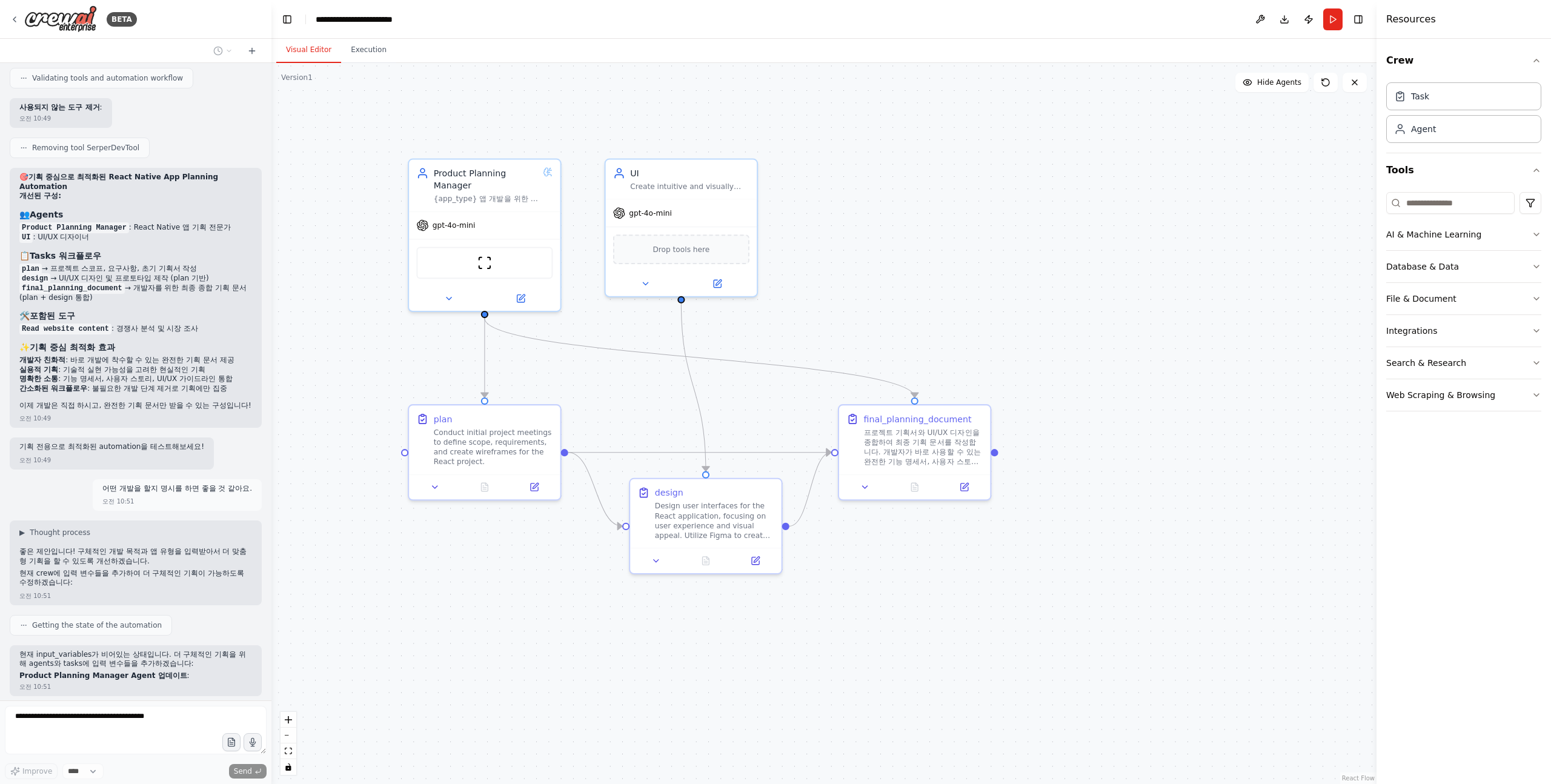
scroll to position [1821, 0]
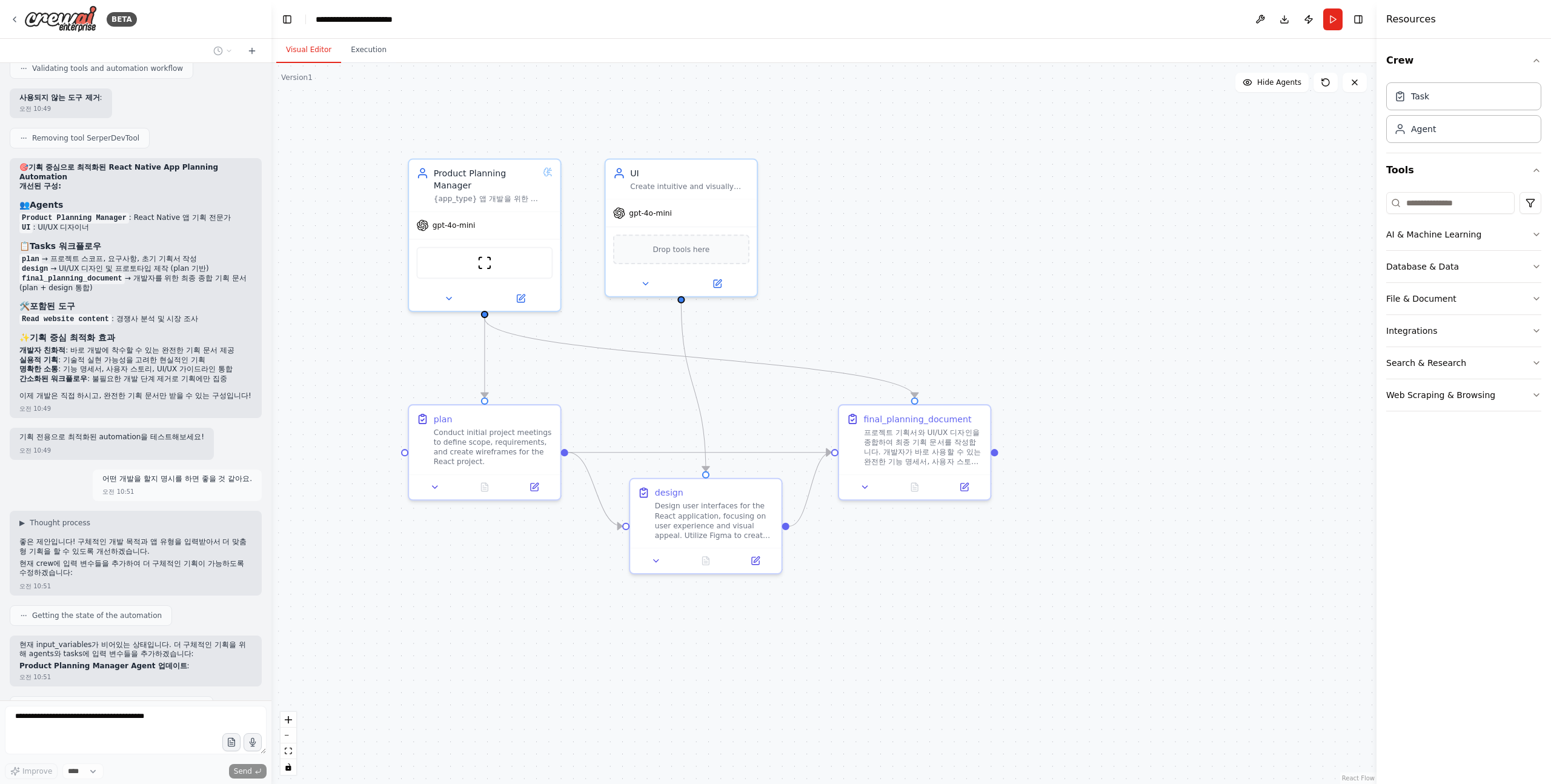
click at [64, 641] on p "현재 input_variables가 비어있는 상태입니다. 더 구체적인 기획을 위해 agents와 tasks에 입력 변수들을 추가하겠습니다:" at bounding box center [136, 650] width 233 height 19
click at [49, 641] on p "현재 input_variables가 비어있는 상태입니다. 더 구체적인 기획을 위해 agents와 tasks에 입력 변수들을 추가하겠습니다:" at bounding box center [136, 650] width 233 height 19
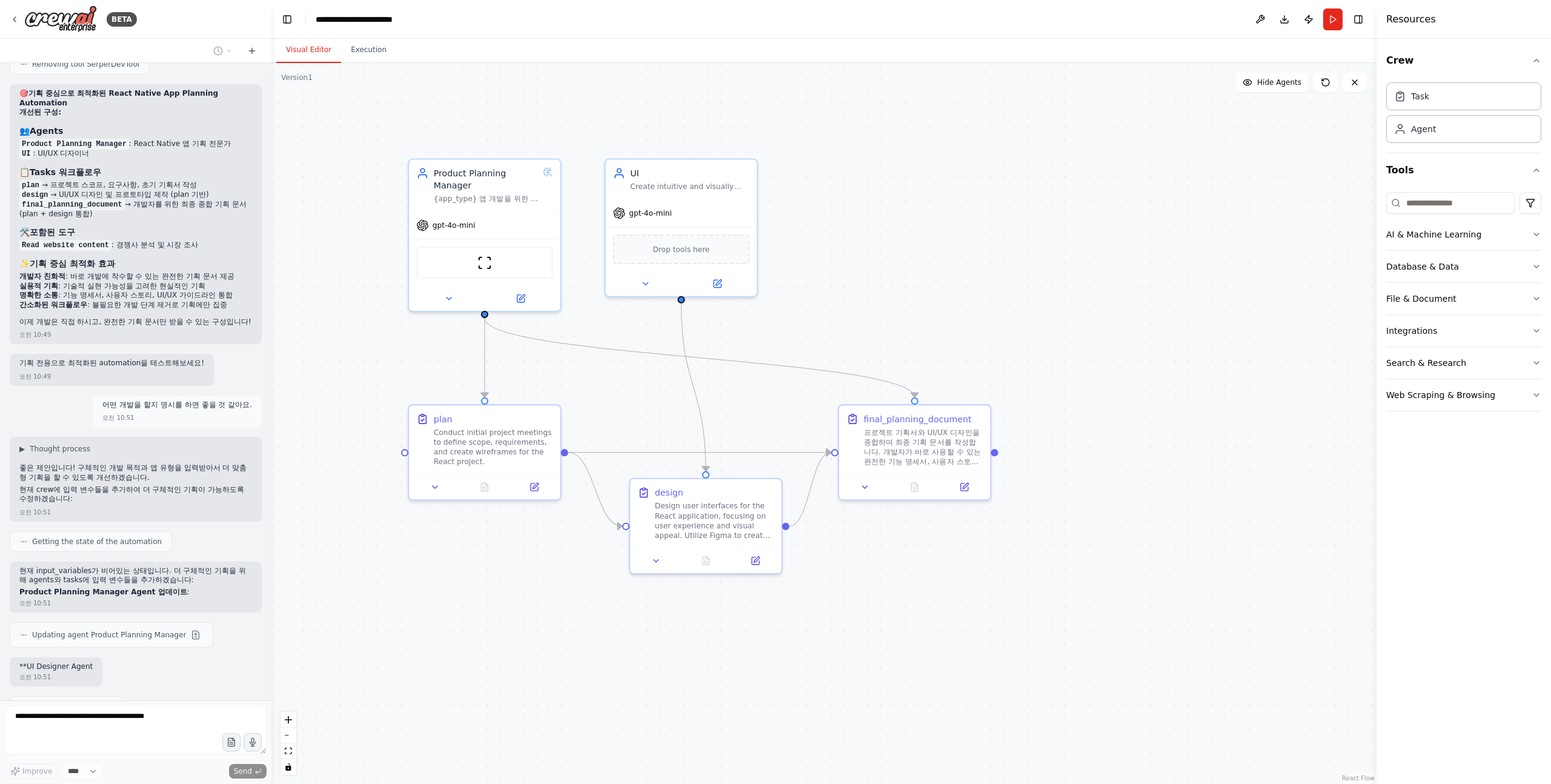
drag, startPoint x: 29, startPoint y: 590, endPoint x: 176, endPoint y: 611, distance: 148.5
click at [176, 611] on div "Hello! I'm the CrewAI assistant. What kind of automation do you want to build? …" at bounding box center [135, 382] width 271 height 638
click at [538, 486] on icon at bounding box center [535, 485] width 7 height 7
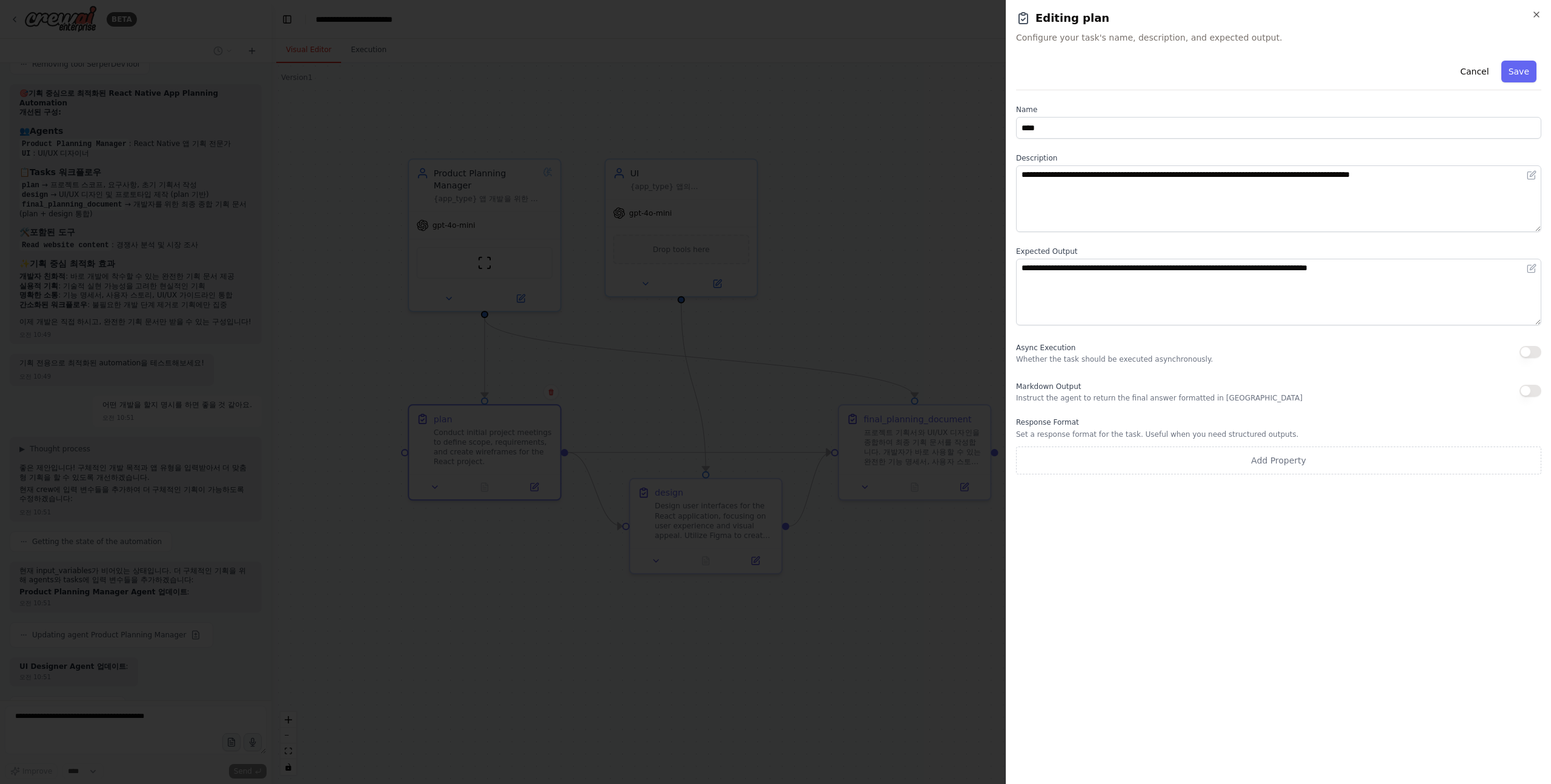
scroll to position [1969, 0]
type textarea "**********"
click at [915, 233] on div at bounding box center [776, 392] width 1551 height 784
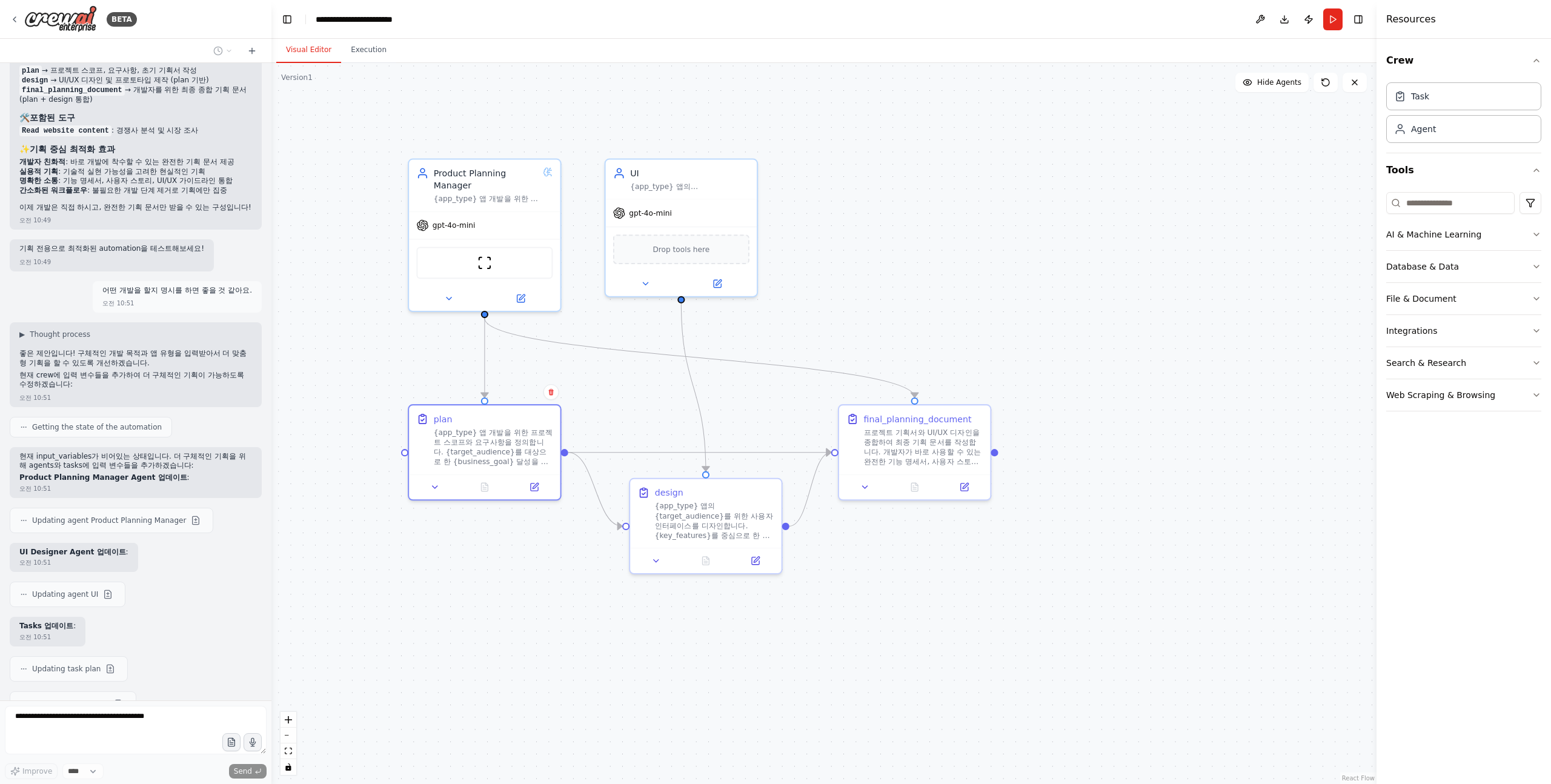
scroll to position [2039, 0]
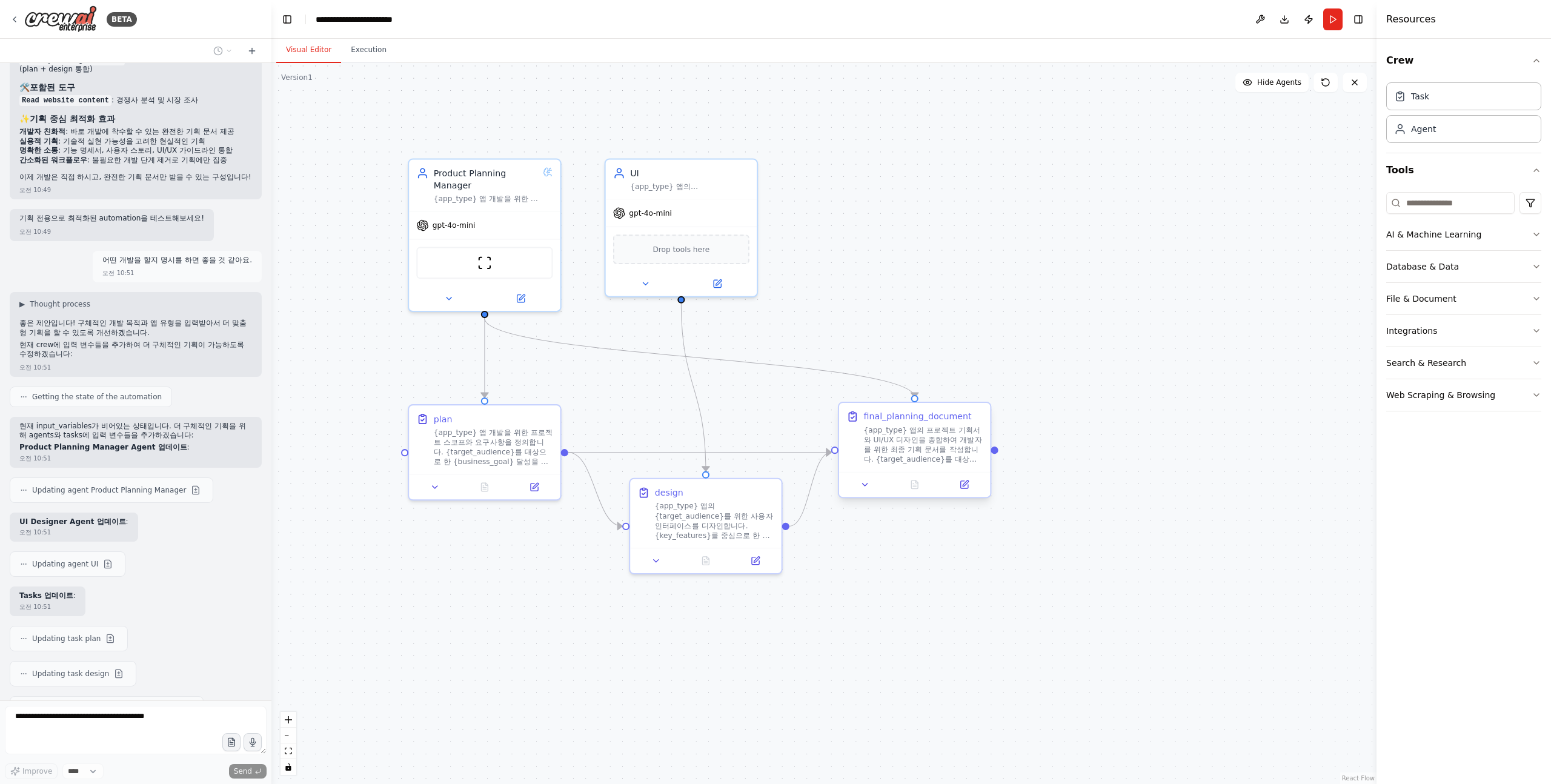
click at [966, 492] on div at bounding box center [915, 485] width 151 height 26
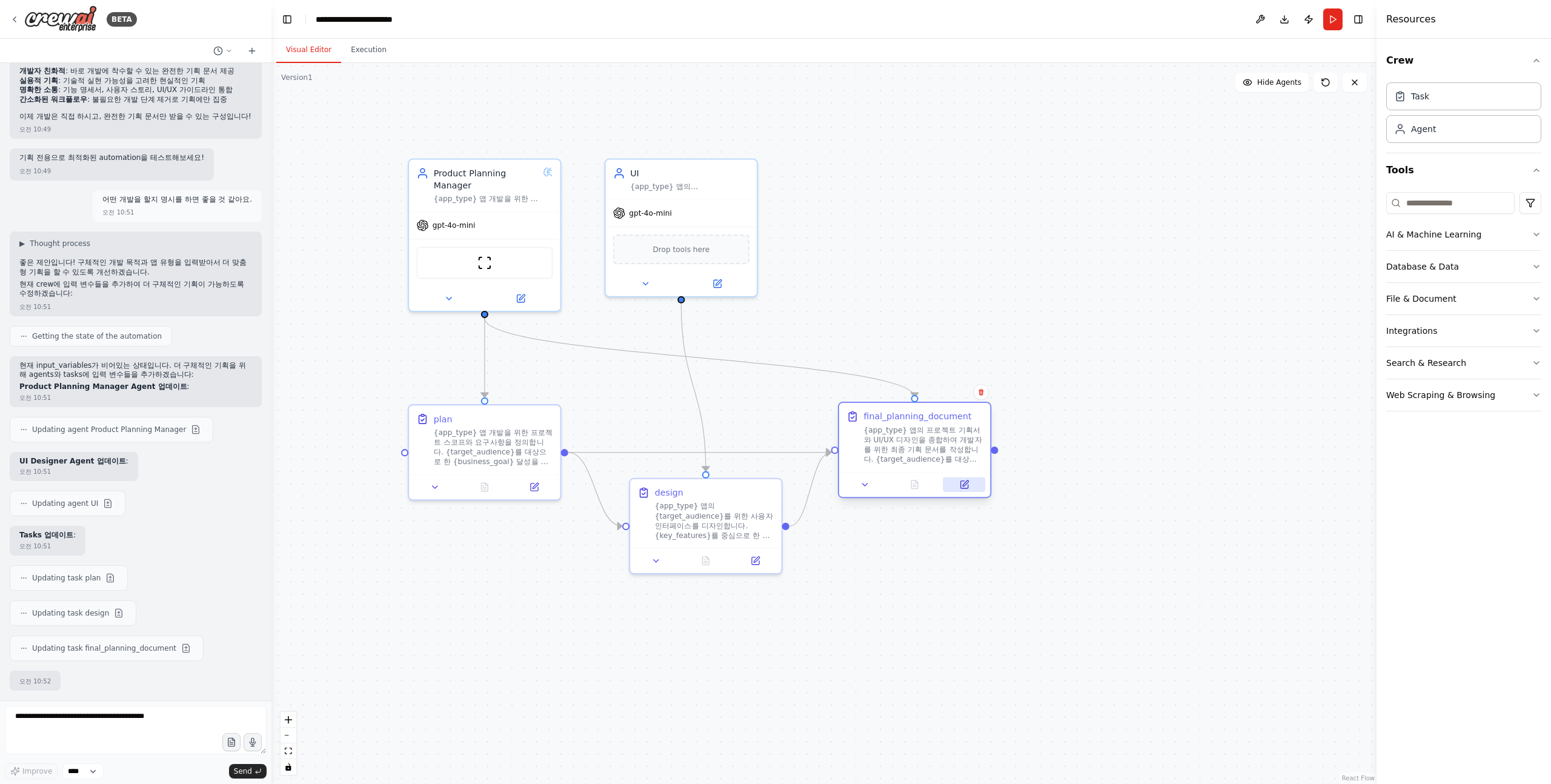
click at [968, 486] on icon at bounding box center [964, 485] width 7 height 7
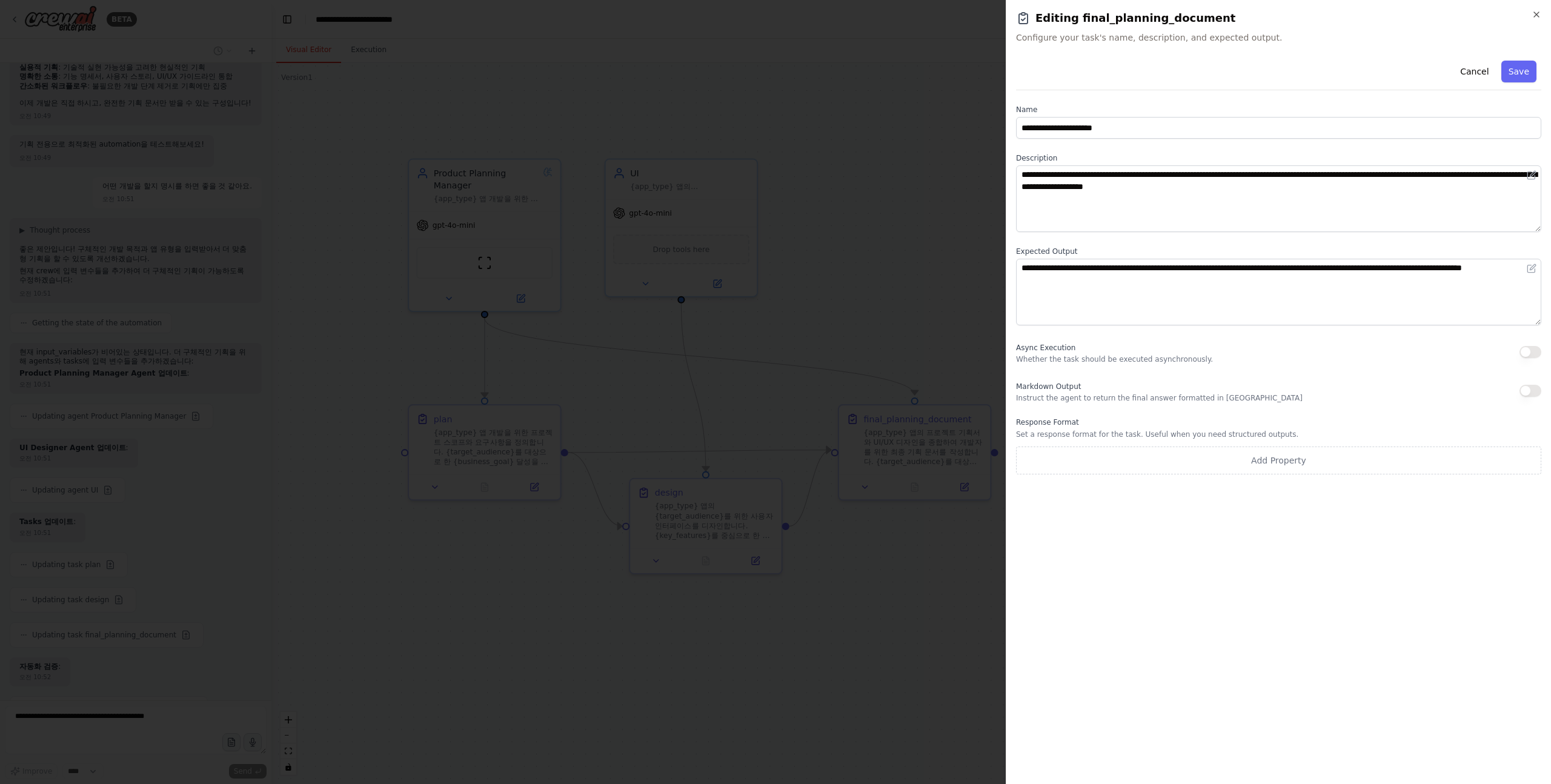
click at [802, 615] on div at bounding box center [776, 392] width 1551 height 784
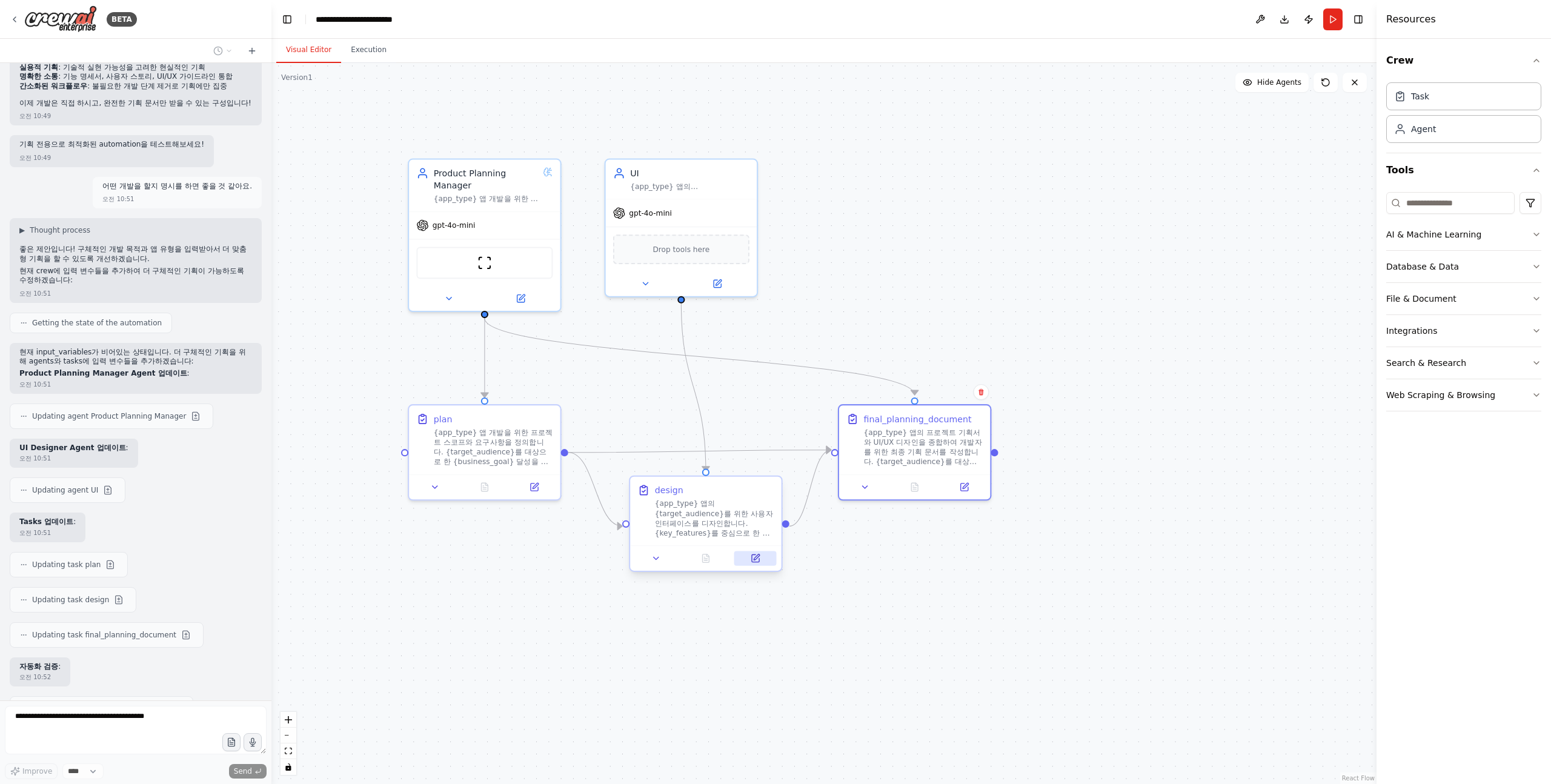
click at [760, 563] on button at bounding box center [756, 558] width 43 height 15
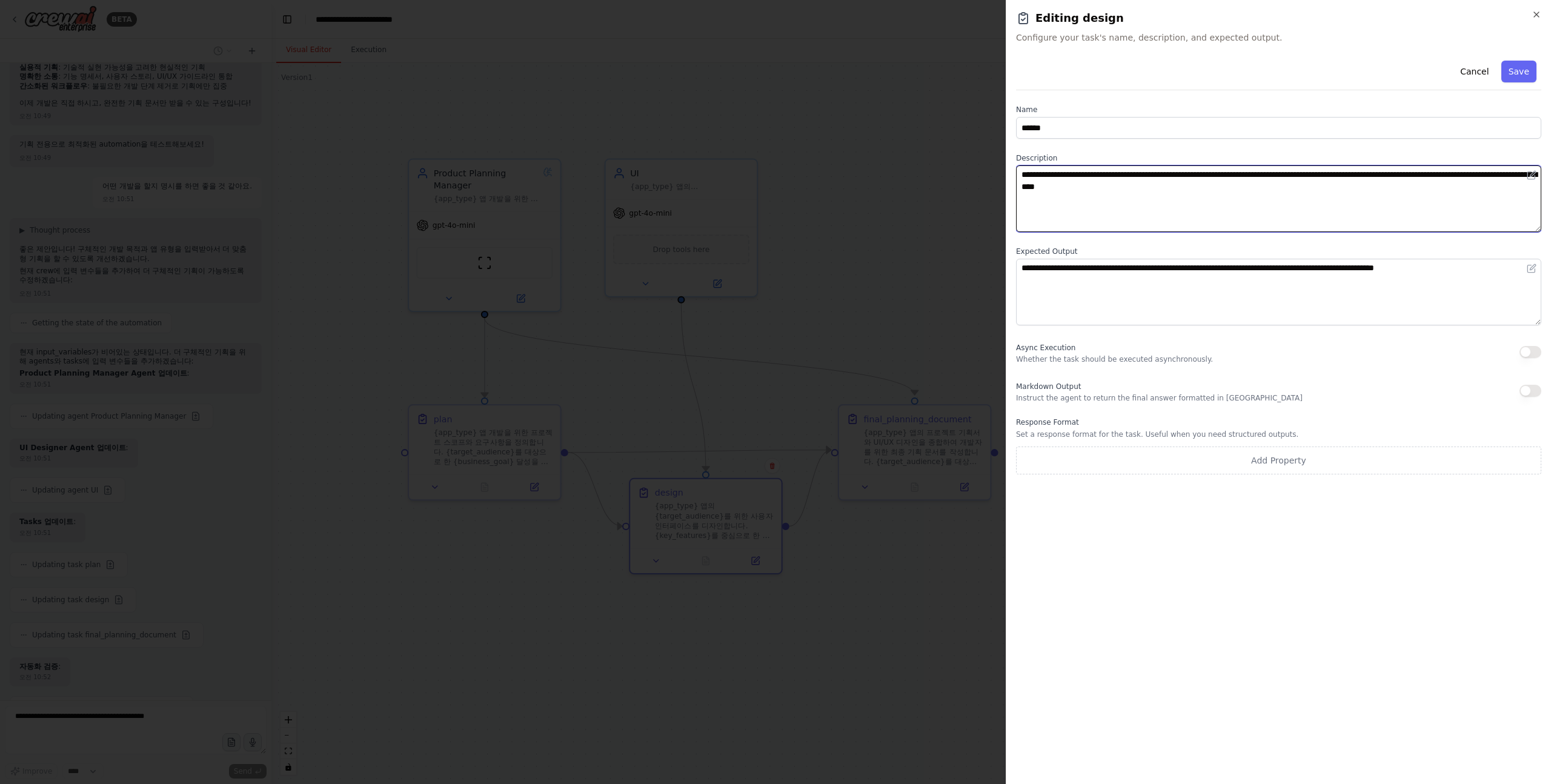
drag, startPoint x: 1097, startPoint y: 181, endPoint x: 1464, endPoint y: 188, distance: 367.1
click at [1464, 188] on textarea "**********" at bounding box center [1279, 198] width 526 height 66
drag, startPoint x: 1469, startPoint y: 188, endPoint x: 1196, endPoint y: 174, distance: 273.4
click at [1196, 174] on textarea "**********" at bounding box center [1279, 198] width 526 height 66
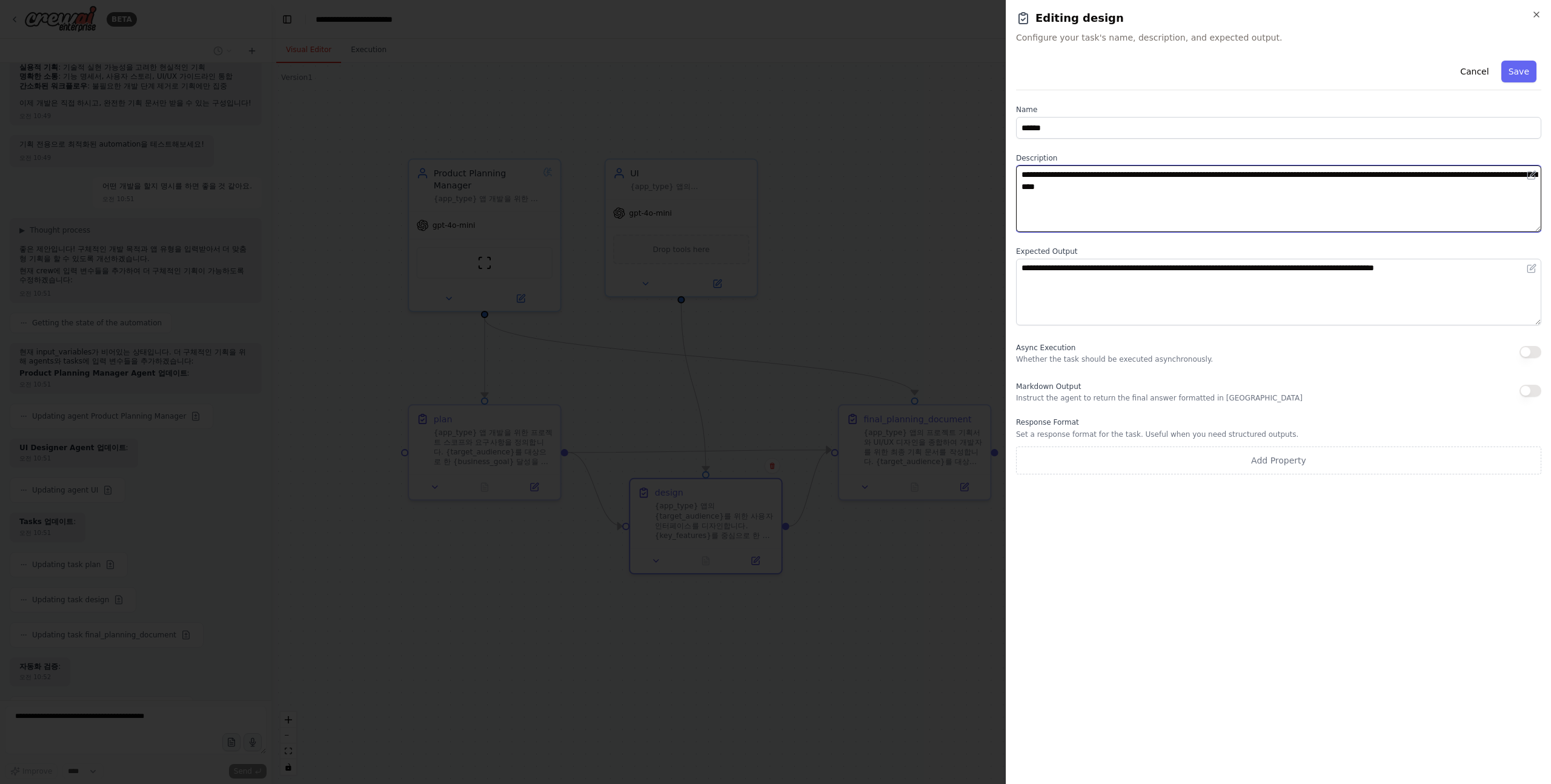
click at [1203, 174] on textarea "**********" at bounding box center [1279, 198] width 526 height 66
drag, startPoint x: 1169, startPoint y: 174, endPoint x: 1360, endPoint y: 208, distance: 194.0
click at [1359, 208] on textarea "**********" at bounding box center [1279, 198] width 526 height 66
click at [1360, 208] on textarea "**********" at bounding box center [1279, 198] width 526 height 66
click at [834, 315] on div at bounding box center [776, 392] width 1551 height 784
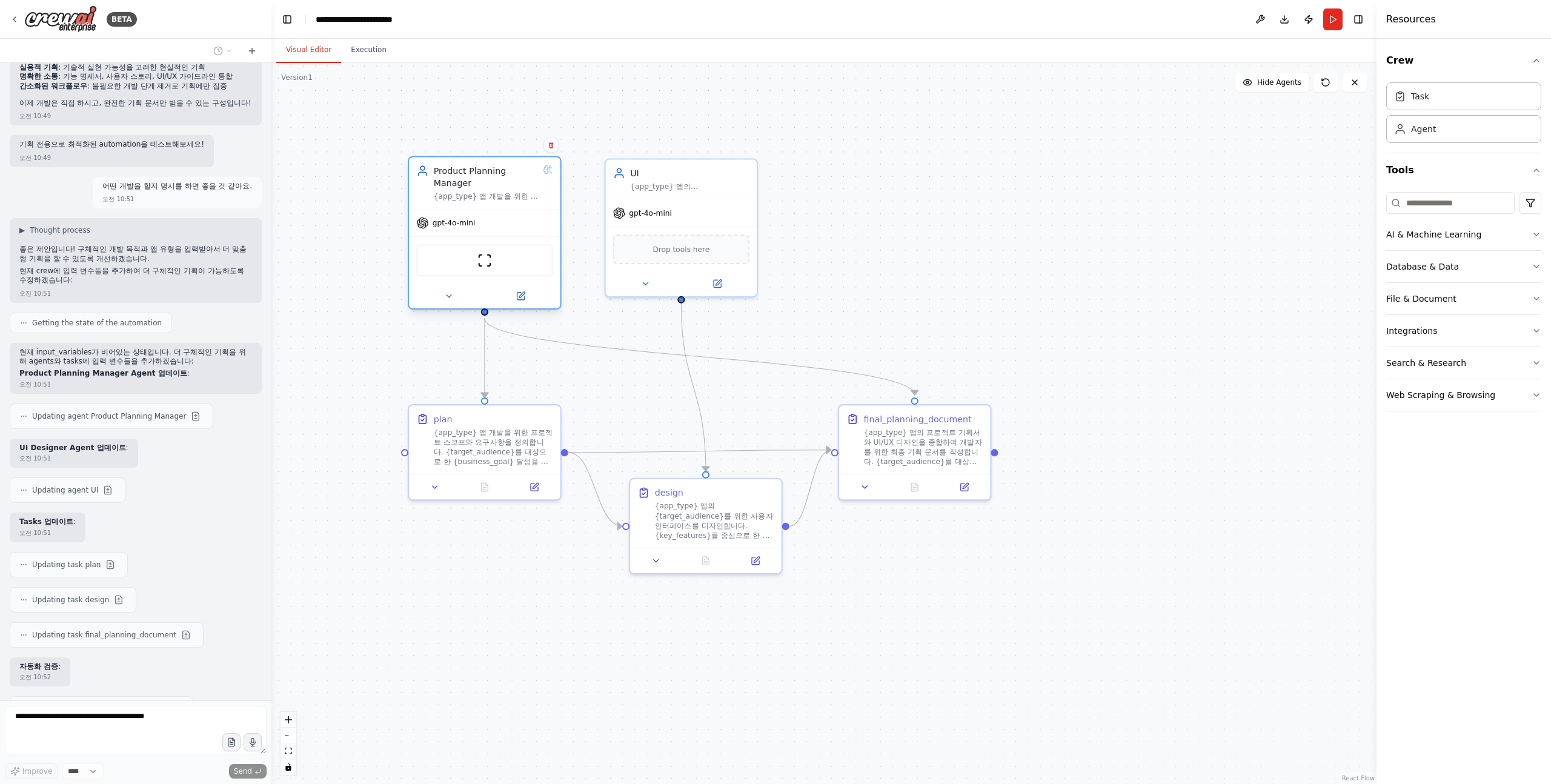
click at [452, 230] on div "gpt-4o-mini" at bounding box center [484, 223] width 151 height 27
click at [461, 224] on span "gpt-4o-mini" at bounding box center [454, 223] width 43 height 10
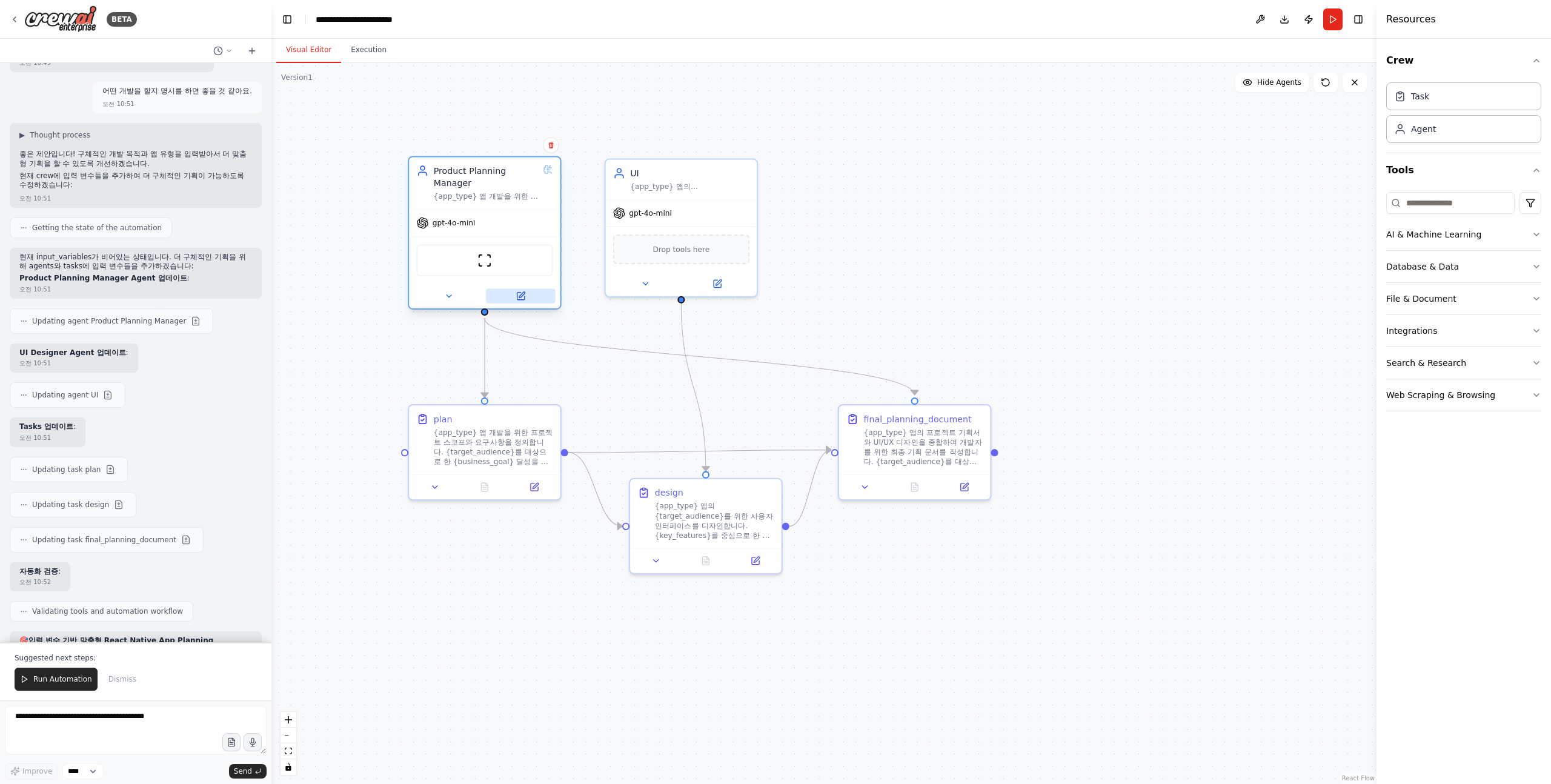
click at [529, 298] on button at bounding box center [521, 296] width 70 height 15
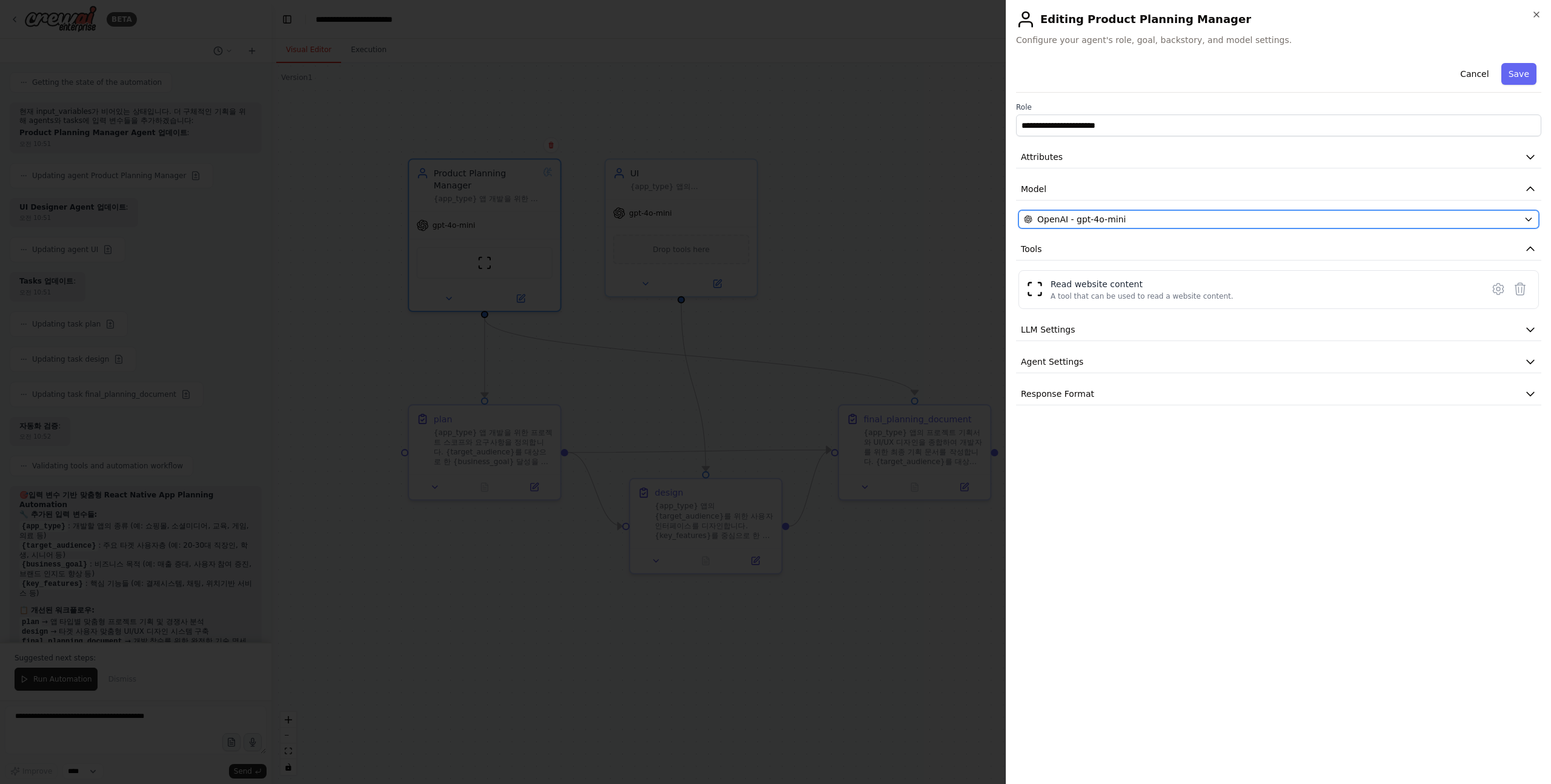
click at [1132, 222] on div "OpenAI - gpt-4o-mini" at bounding box center [1272, 219] width 495 height 12
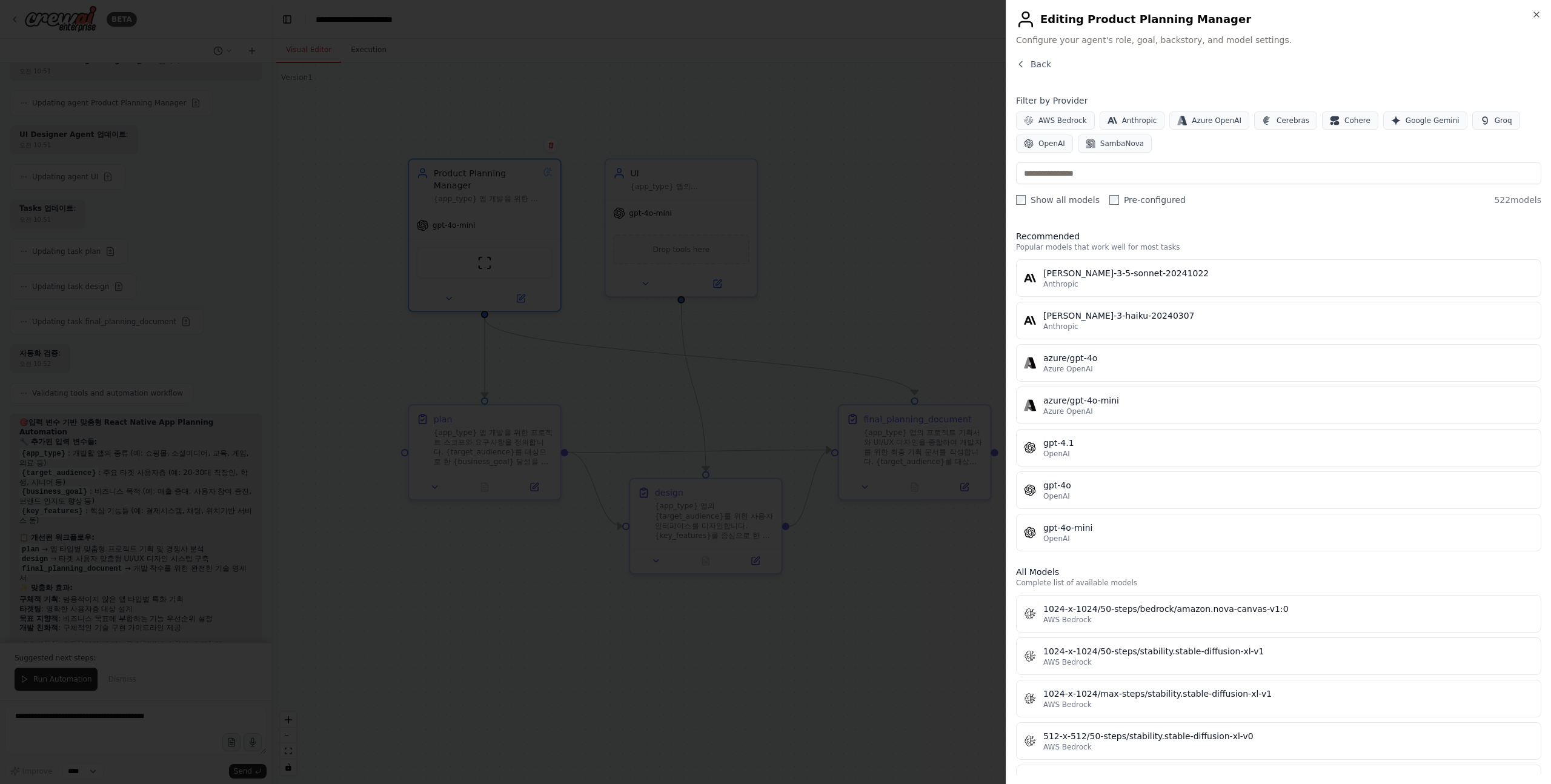
scroll to position [2445, 0]
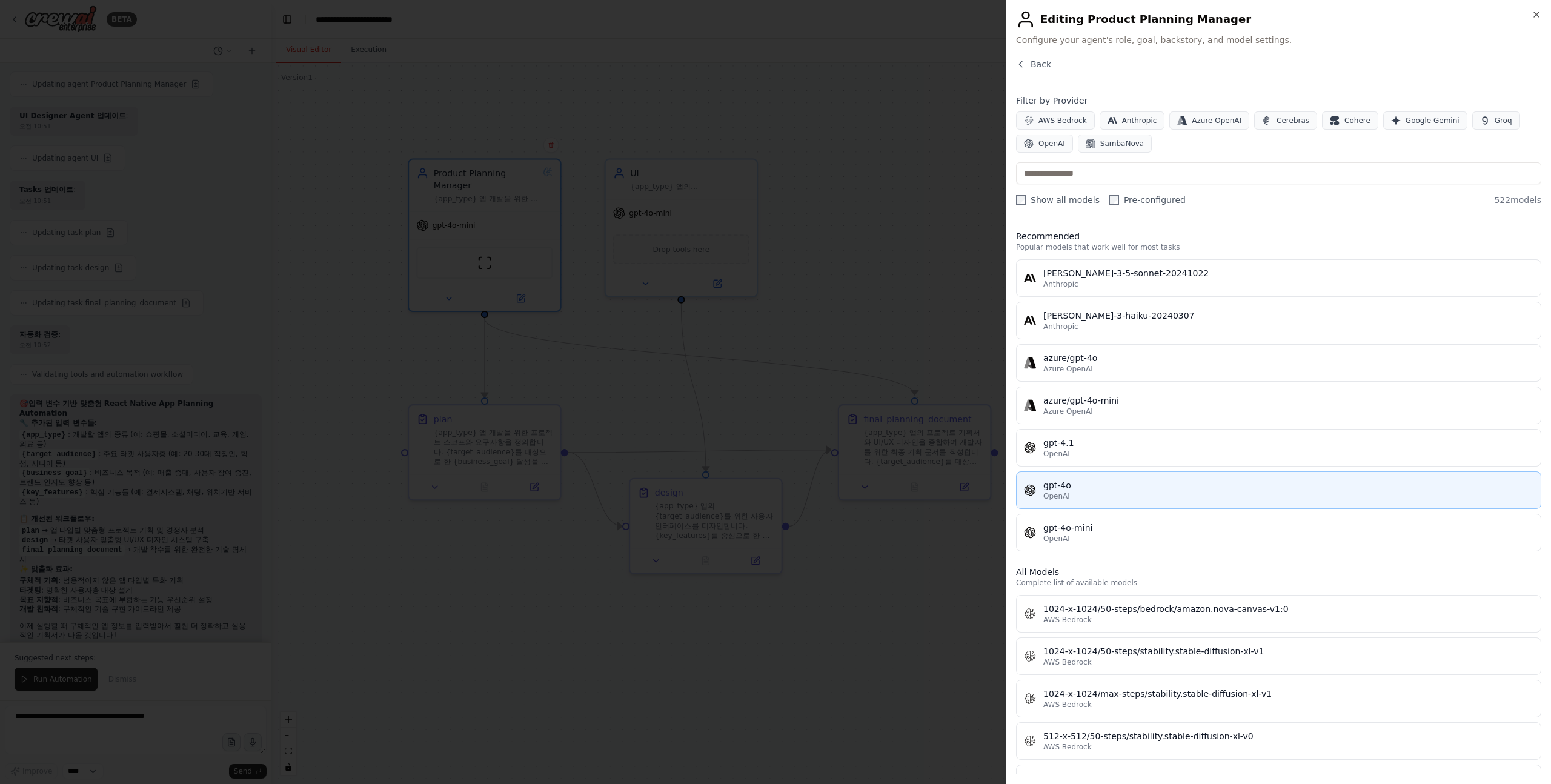
click at [1087, 499] on div "OpenAI" at bounding box center [1288, 496] width 490 height 10
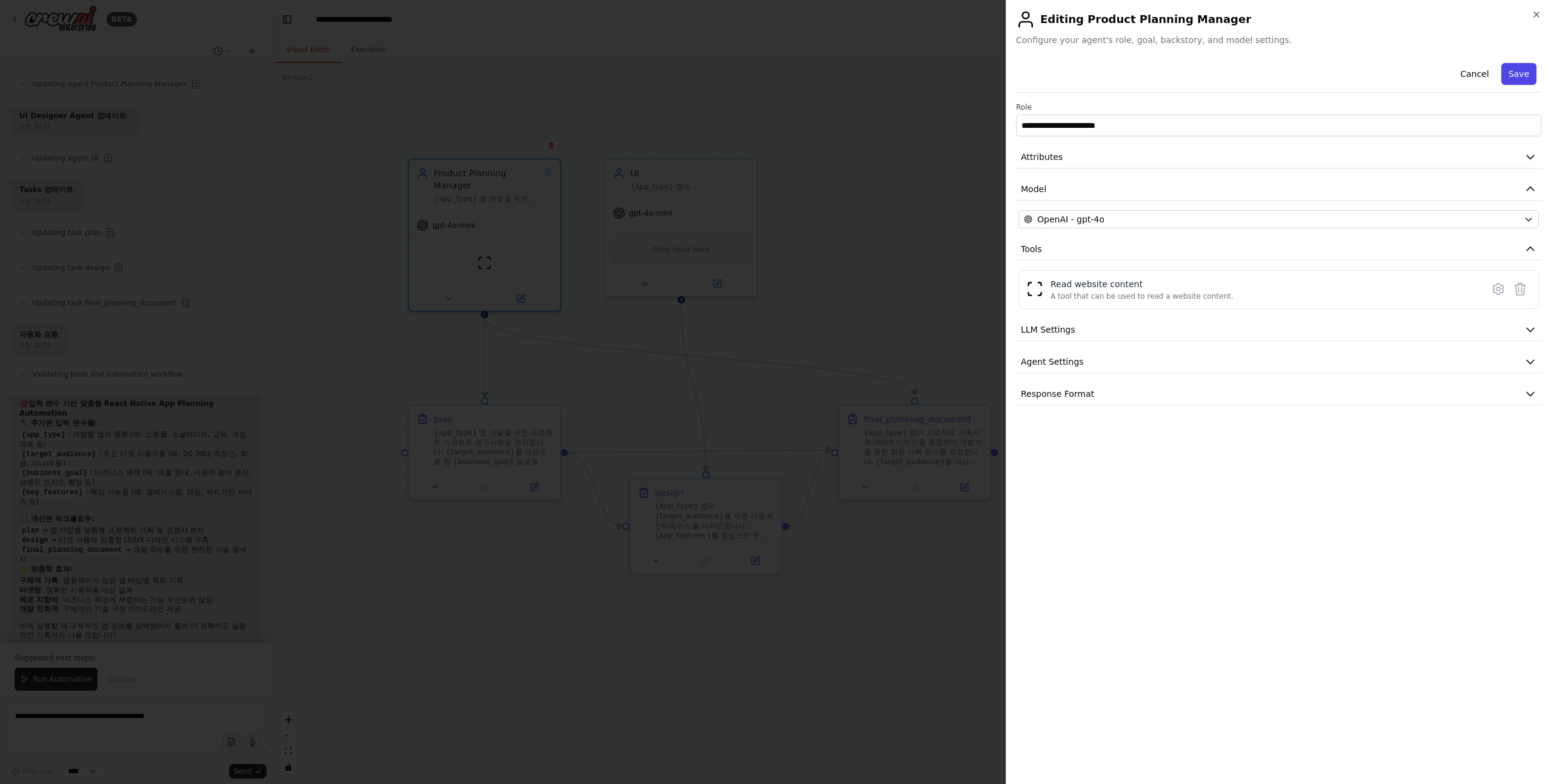
click at [1516, 69] on button "Save" at bounding box center [1519, 74] width 35 height 22
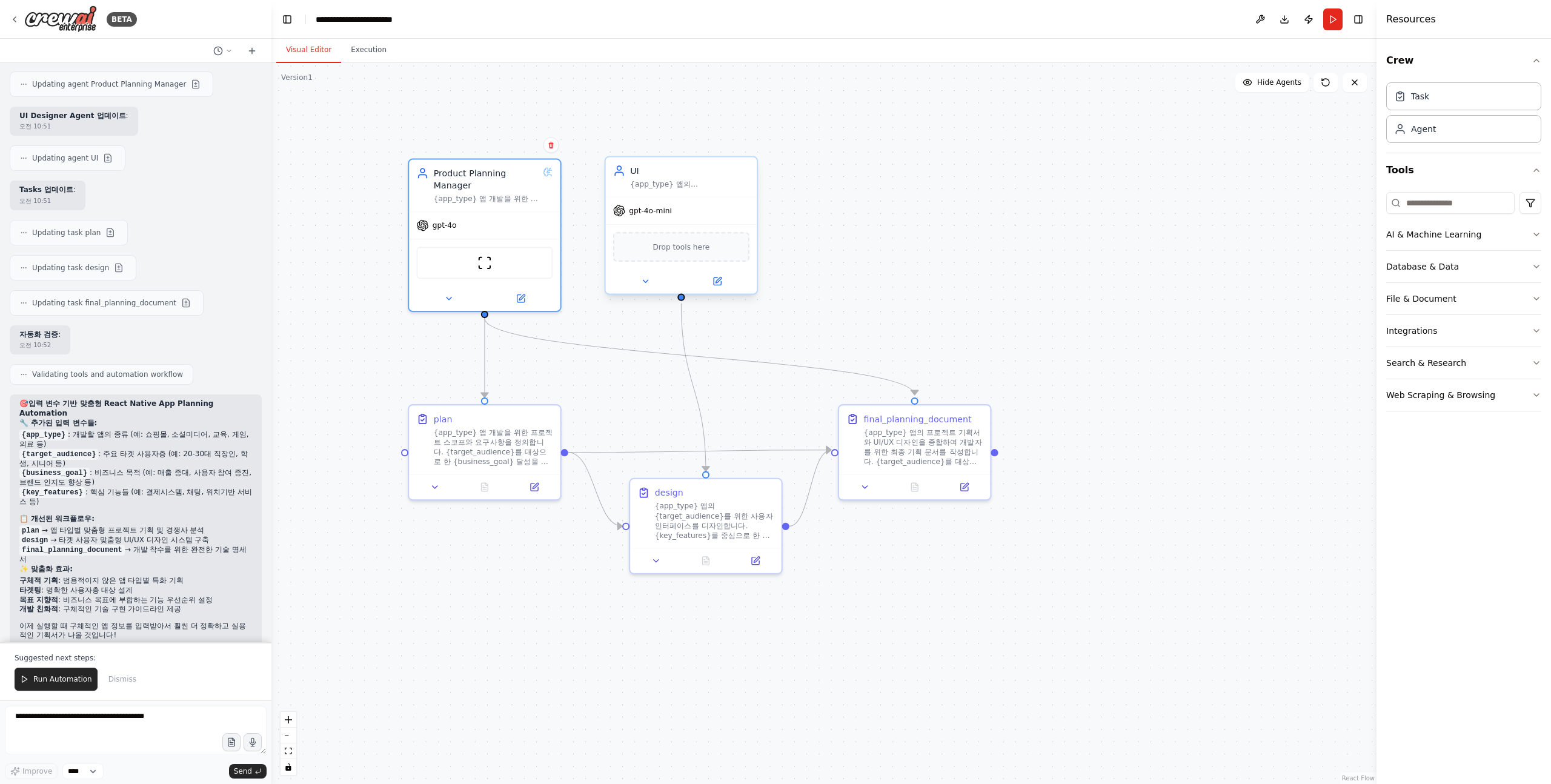
click at [662, 215] on span "gpt-4o-mini" at bounding box center [651, 211] width 43 height 10
click at [719, 284] on icon at bounding box center [718, 281] width 7 height 7
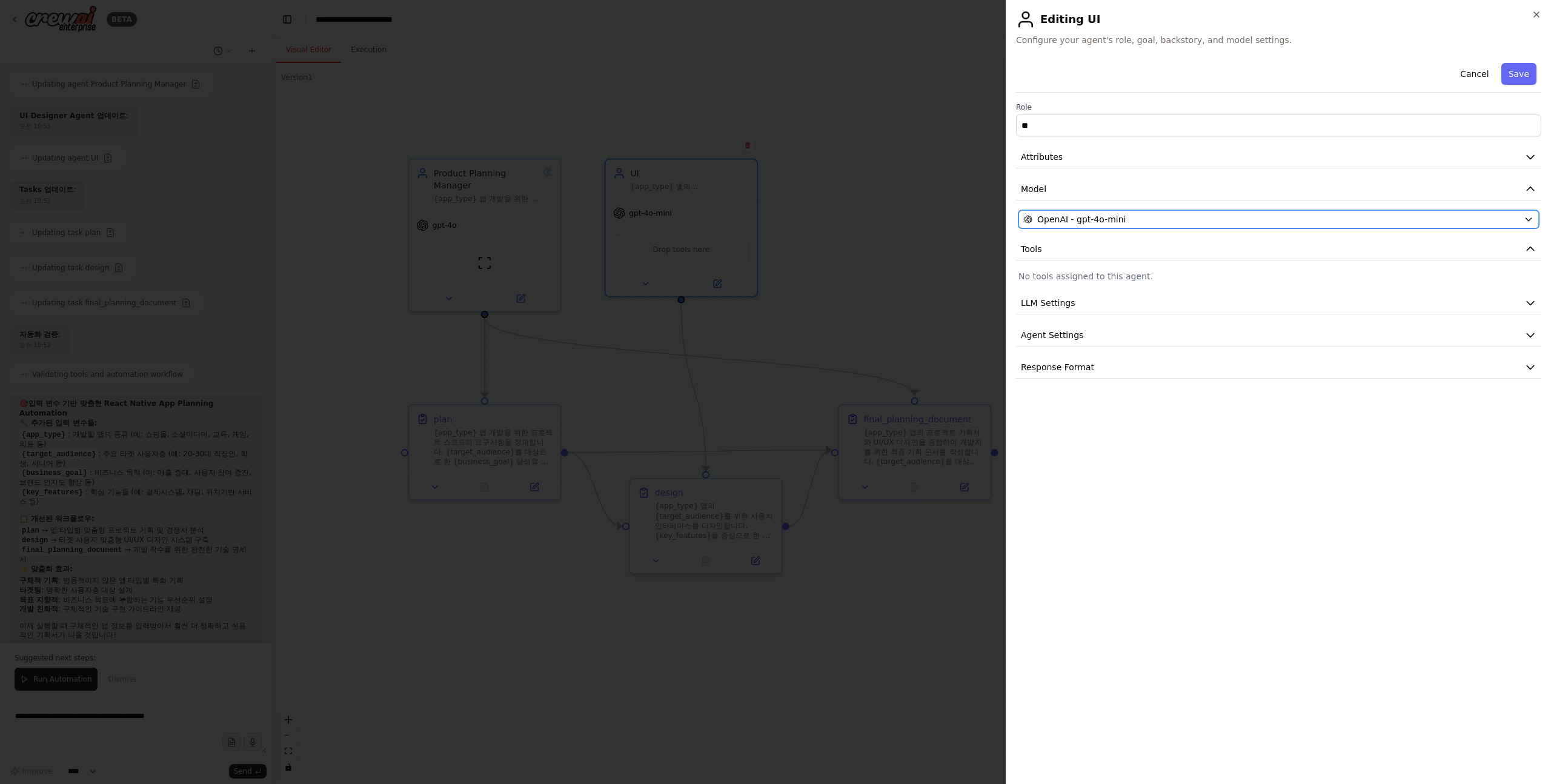
click at [1077, 218] on span "OpenAI - gpt-4o-mini" at bounding box center [1081, 219] width 88 height 12
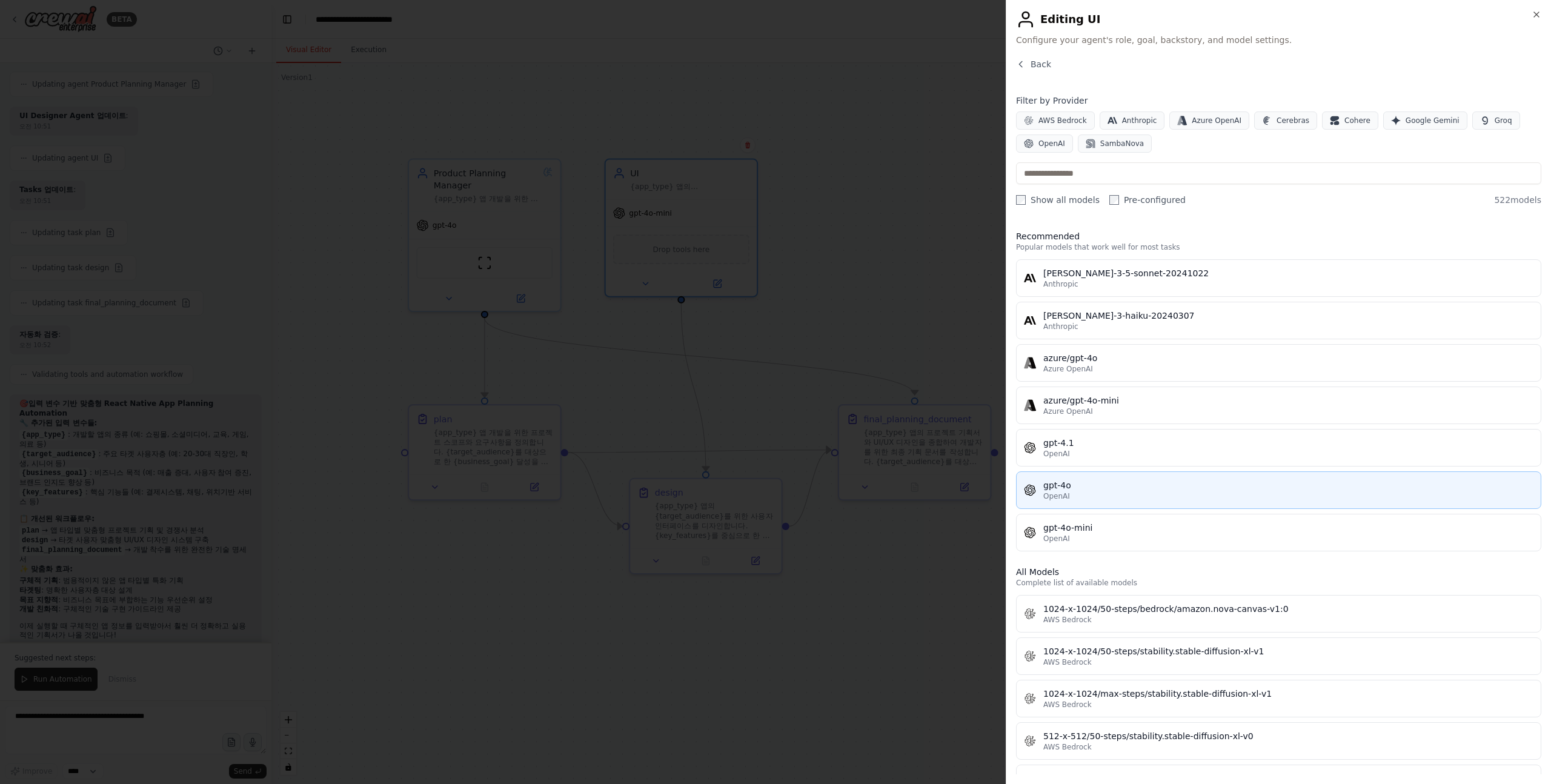
click at [1089, 490] on div "gpt-4o" at bounding box center [1288, 485] width 490 height 12
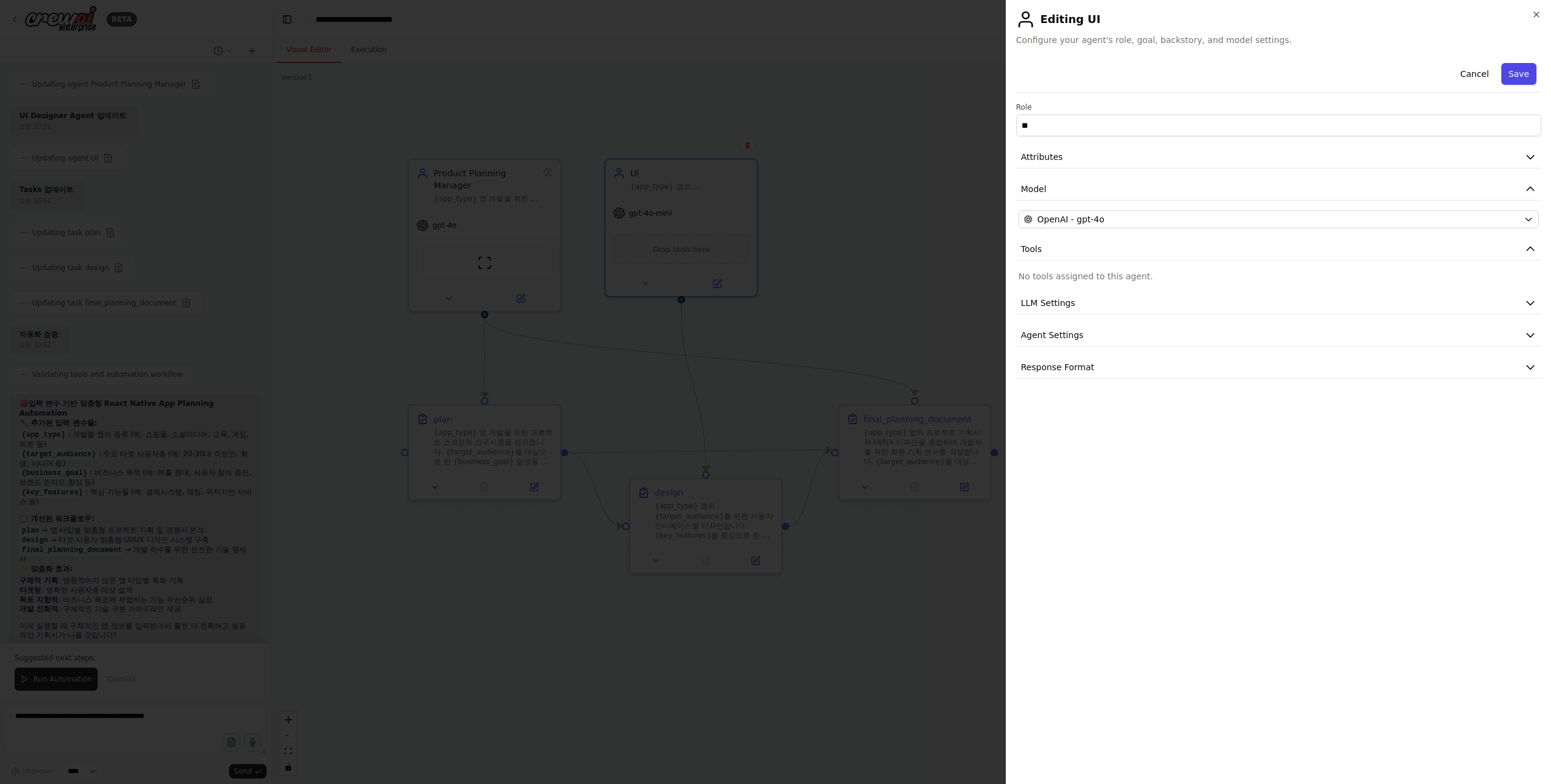
click at [1525, 81] on button "Save" at bounding box center [1519, 74] width 35 height 22
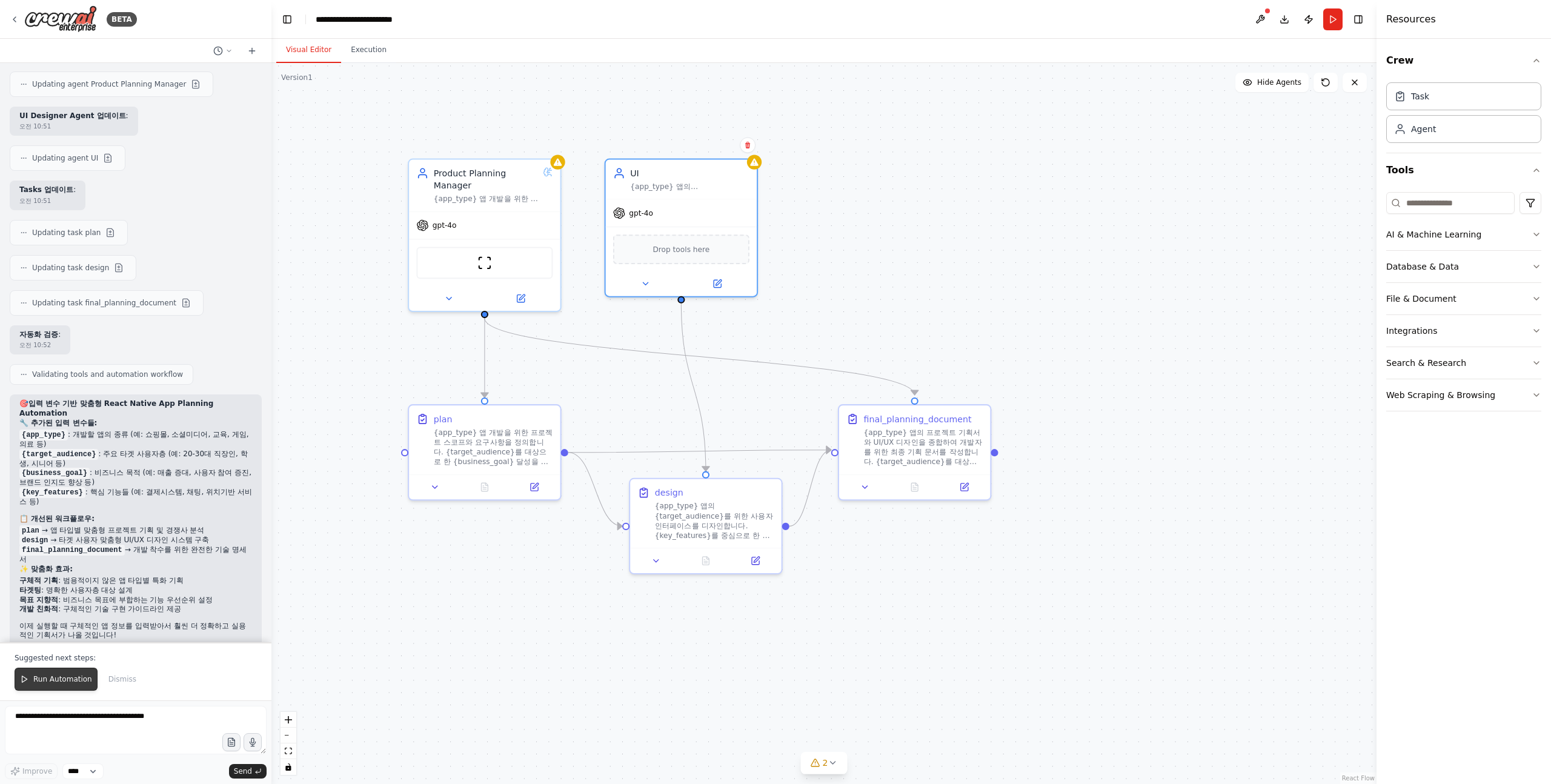
click at [45, 676] on span "Run Automation" at bounding box center [63, 679] width 59 height 10
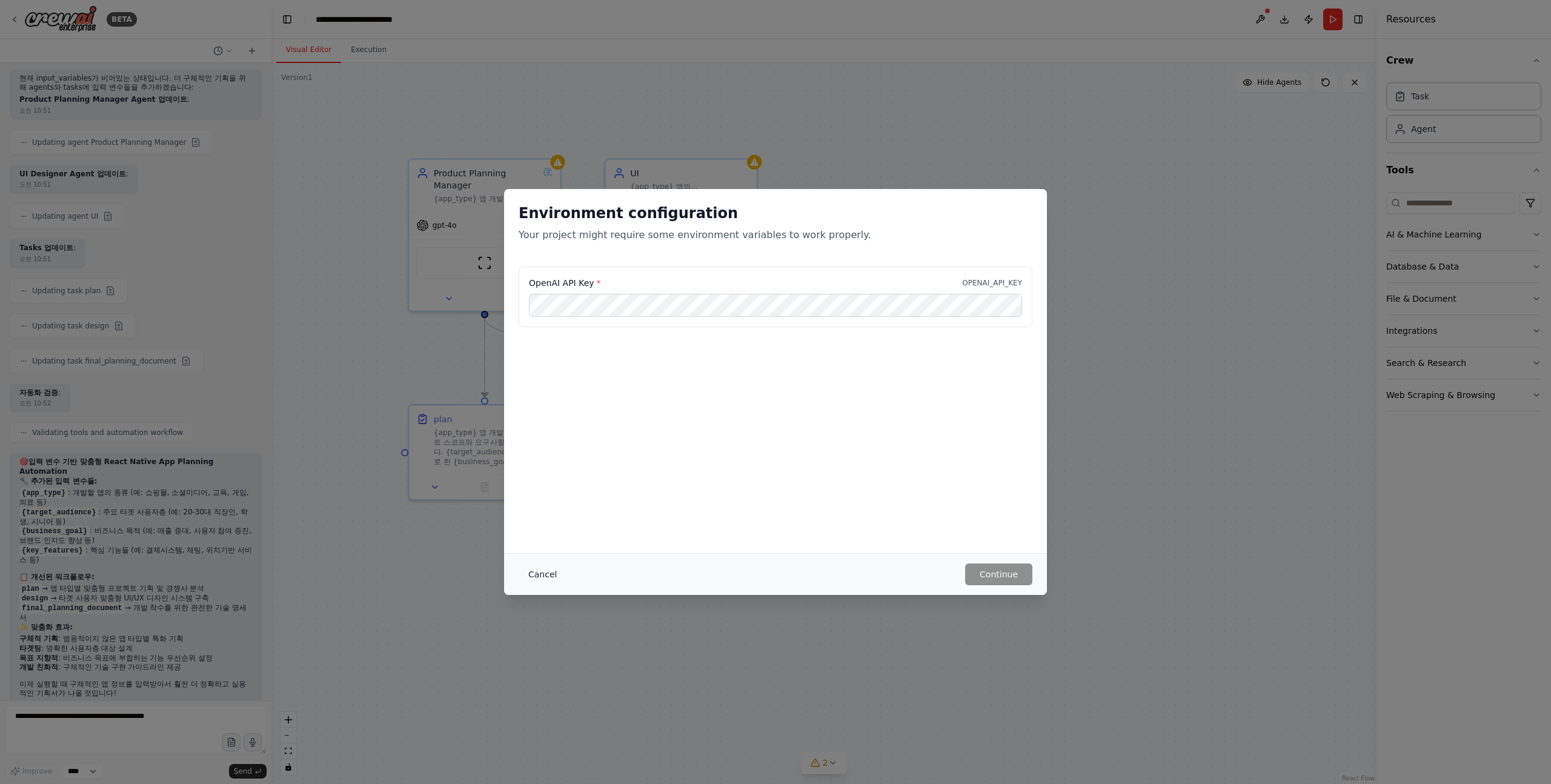
click at [535, 569] on button "Cancel" at bounding box center [543, 574] width 48 height 22
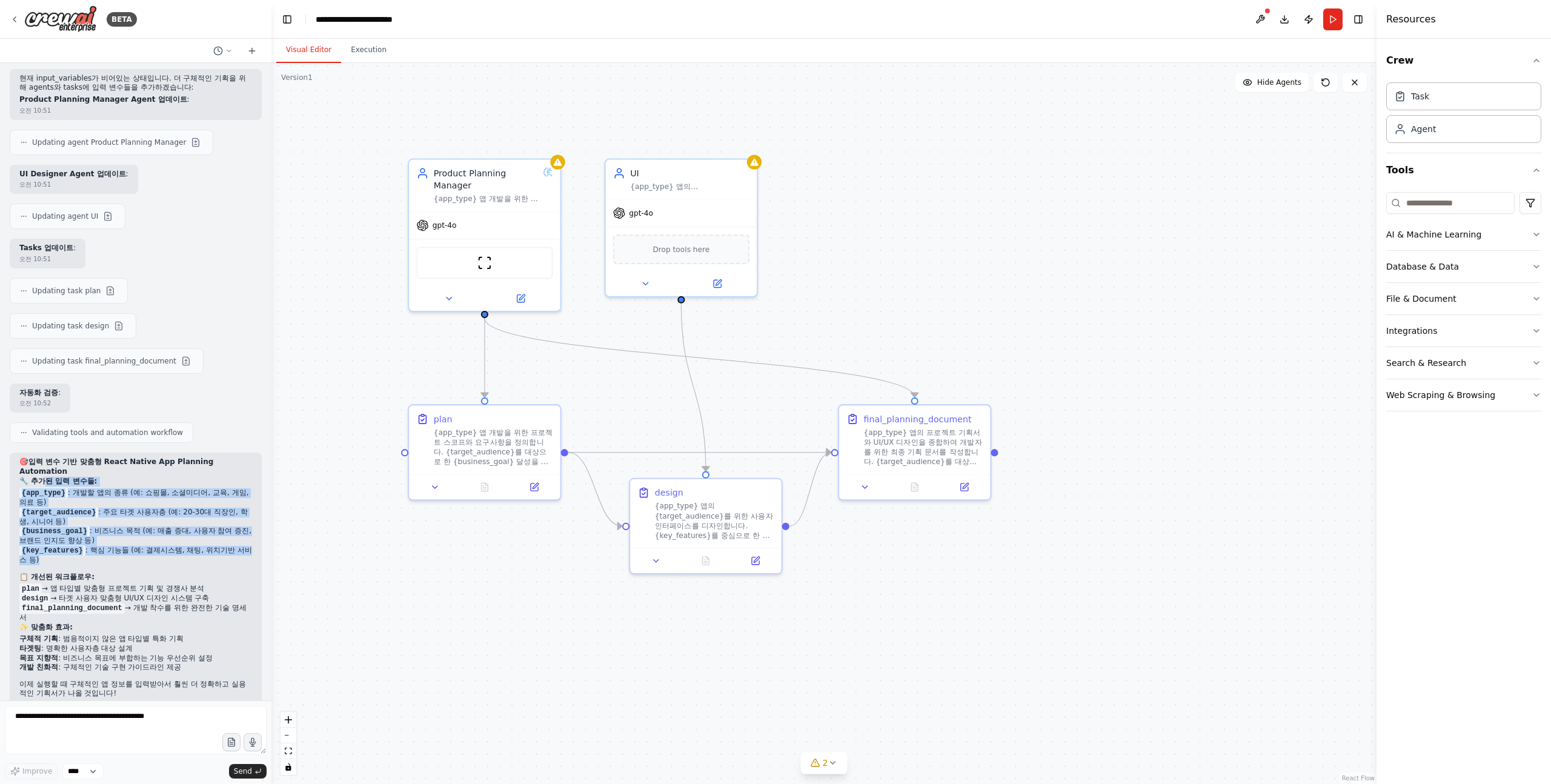
drag, startPoint x: 41, startPoint y: 410, endPoint x: 135, endPoint y: 497, distance: 128.1
click at [135, 497] on div "🎯 입력 변수 기반 맞춤형 React Native App Planning Automation 🔧 추가된 입력 변수들: {app_type} : …" at bounding box center [136, 579] width 233 height 244
click at [135, 546] on li "{key_features} : 핵심 기능들 (예: 결제시스템, 채팅, 위치기반 서비스 등)" at bounding box center [136, 555] width 233 height 20
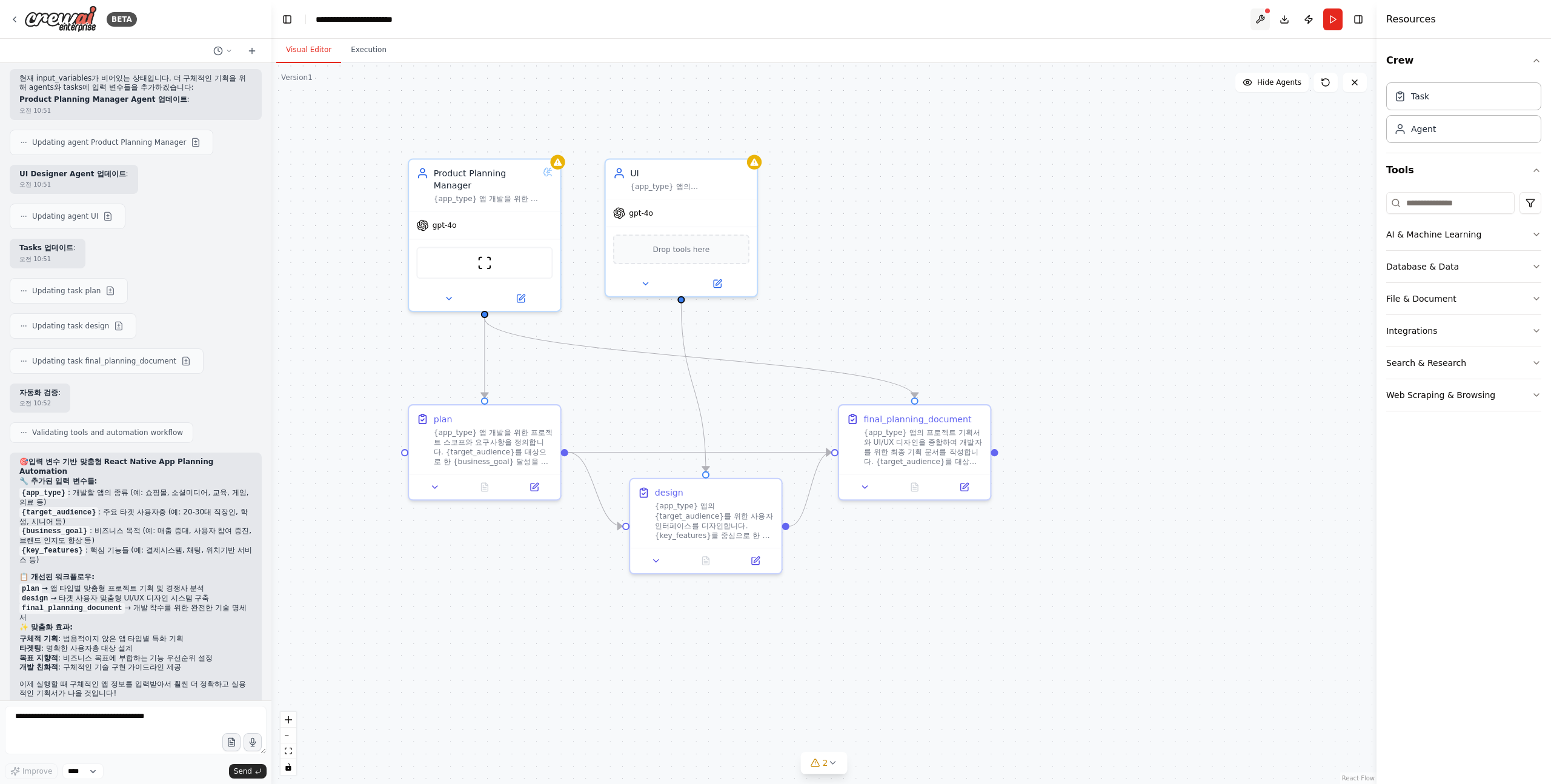
click at [1252, 12] on button at bounding box center [1260, 20] width 20 height 22
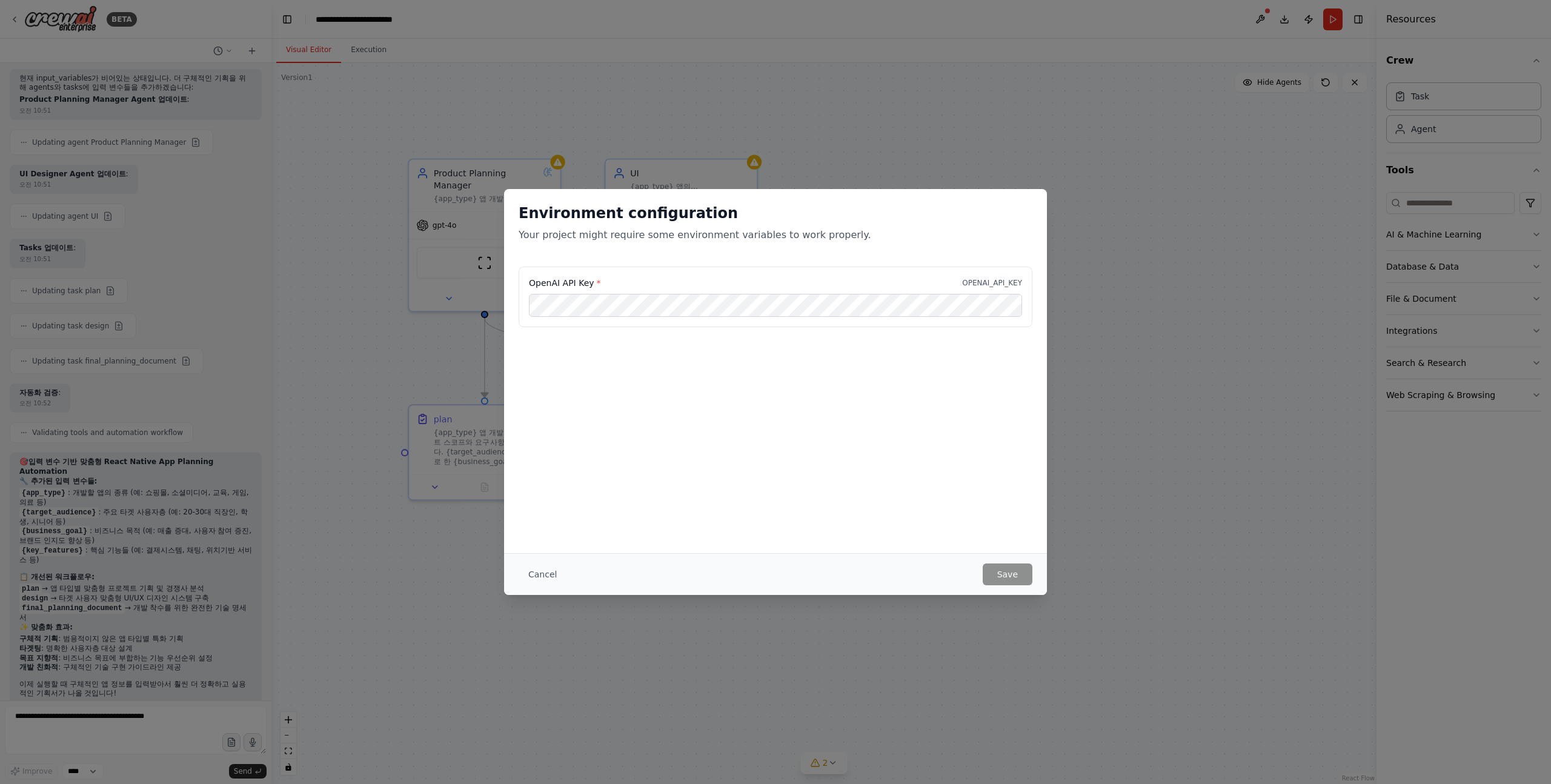
click at [395, 339] on div "Environment configuration Your project might require some environment variables…" at bounding box center [776, 392] width 1551 height 784
click at [591, 236] on p "Your project might require some environment variables to work properly." at bounding box center [776, 235] width 514 height 15
click at [534, 570] on button "Cancel" at bounding box center [543, 574] width 48 height 22
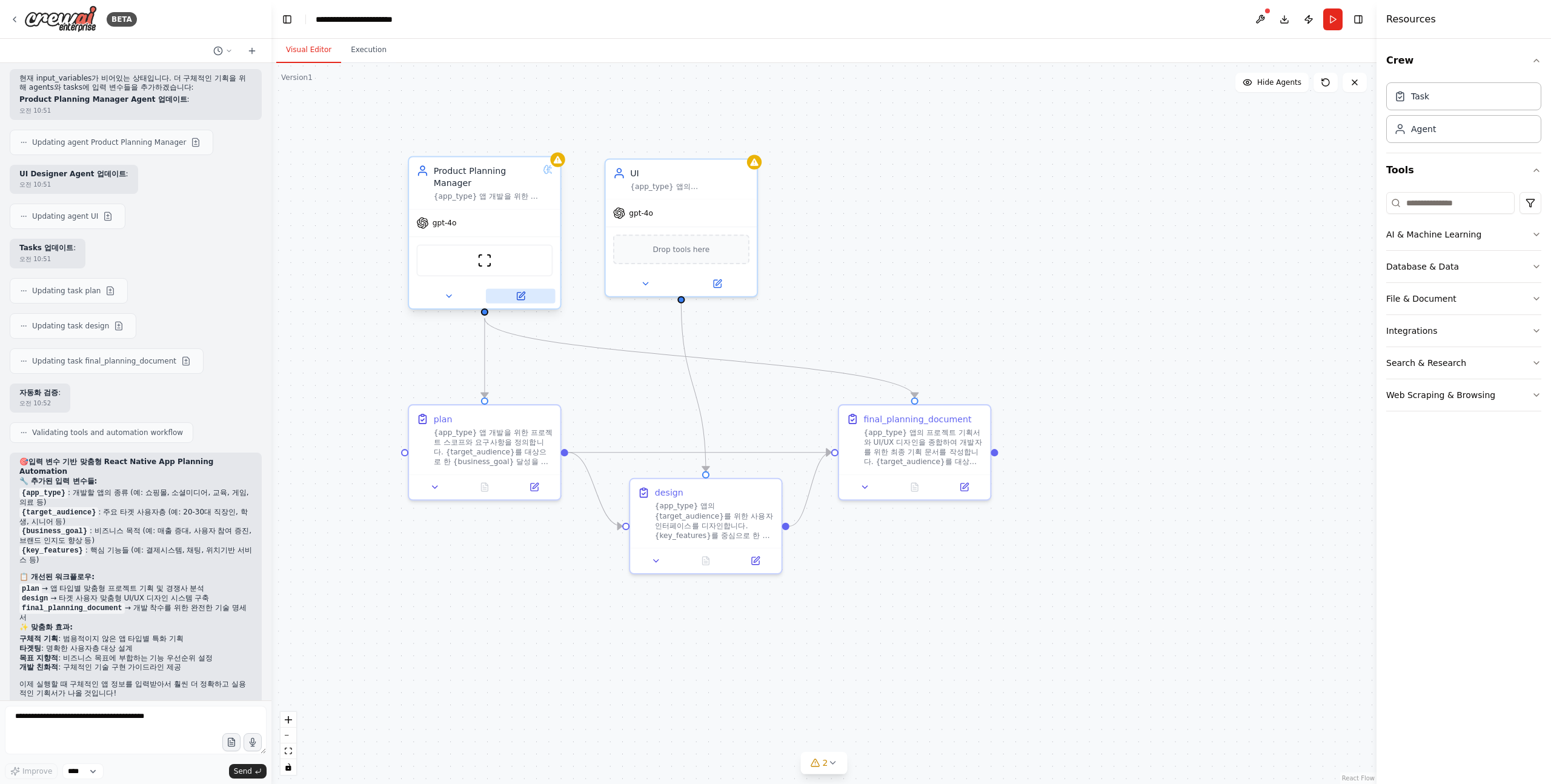
click at [529, 298] on button at bounding box center [521, 296] width 70 height 15
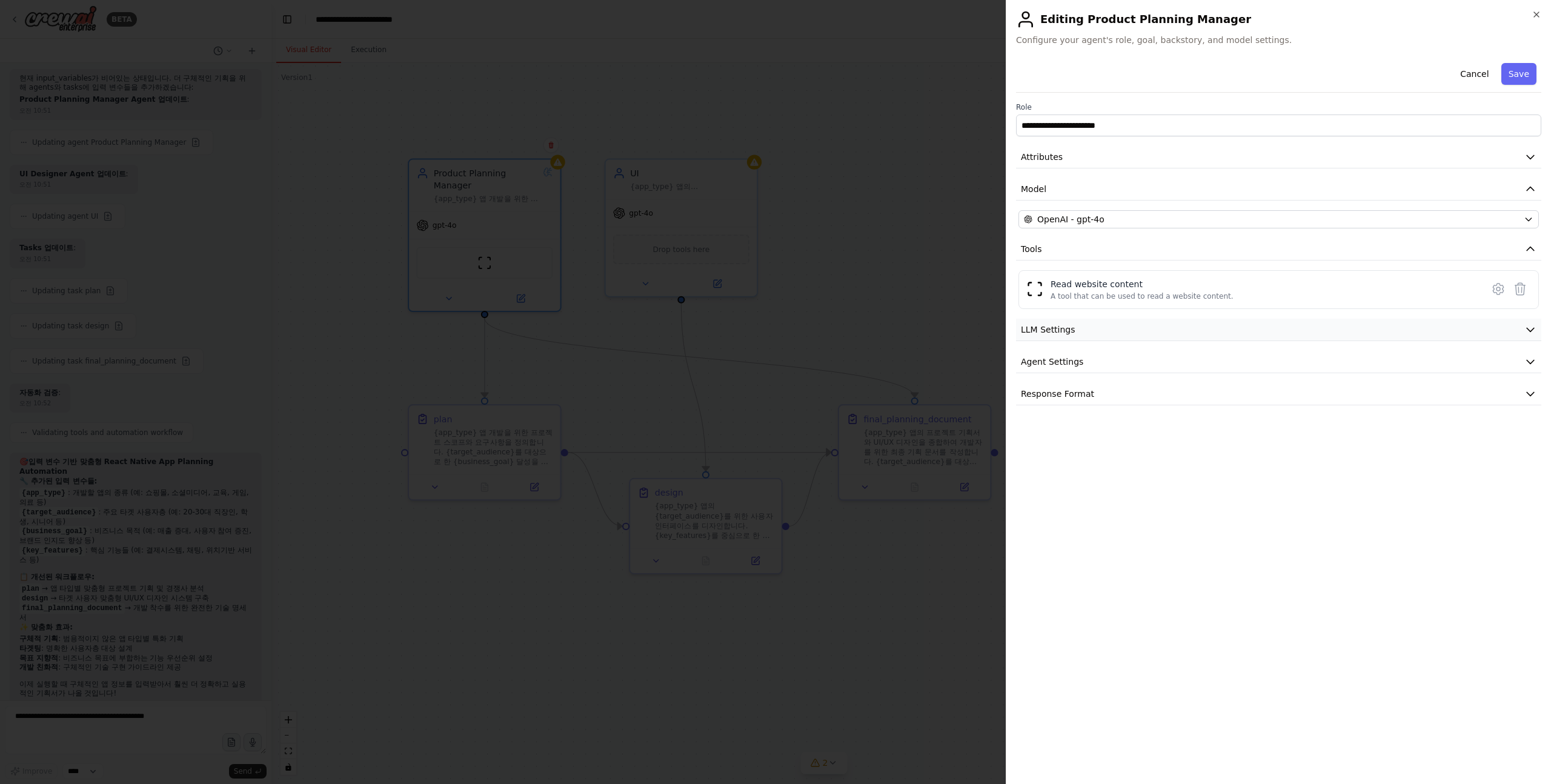
click at [1194, 333] on button "LLM Settings" at bounding box center [1279, 330] width 526 height 23
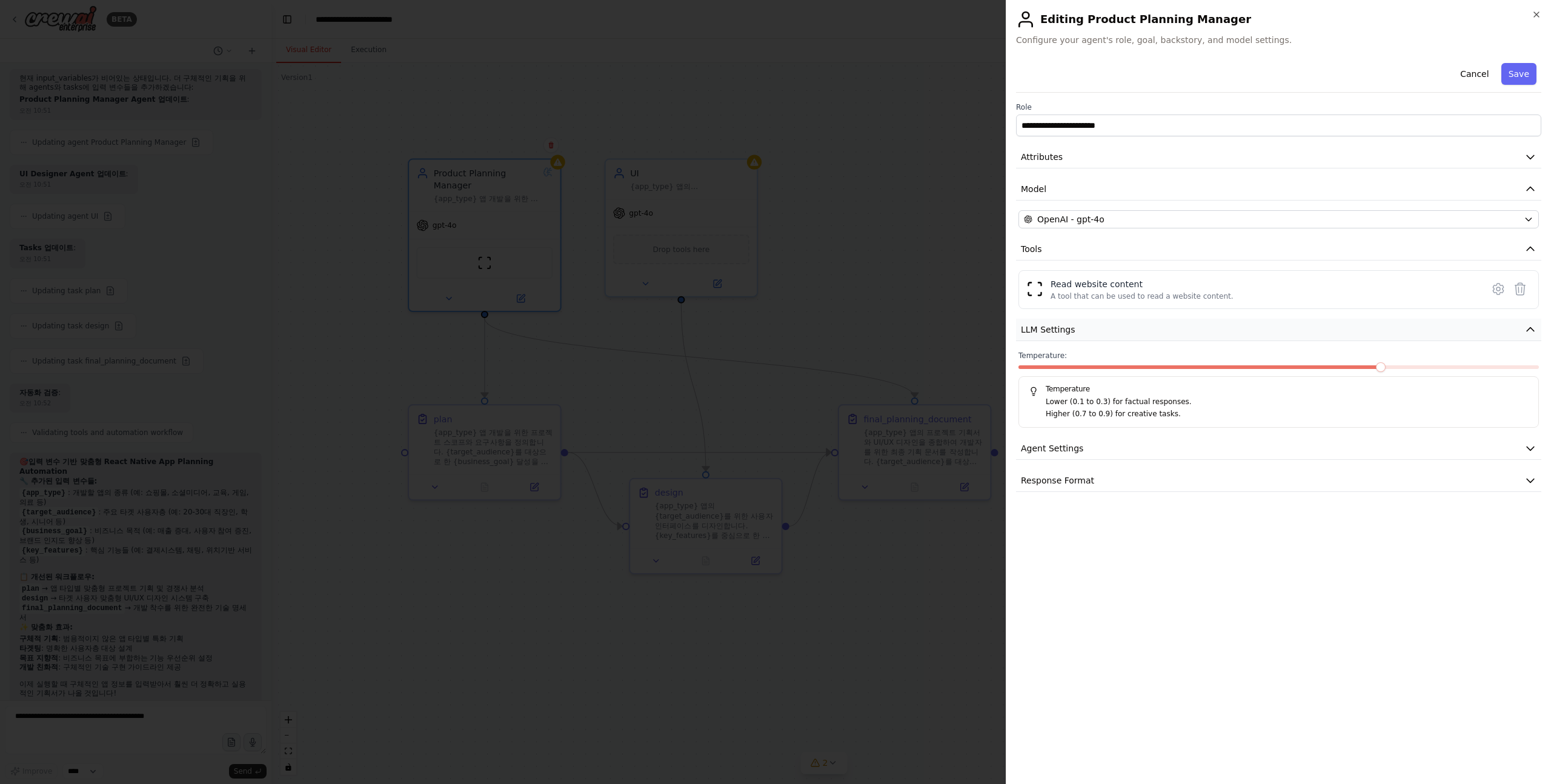
click at [1200, 333] on button "LLM Settings" at bounding box center [1279, 330] width 526 height 23
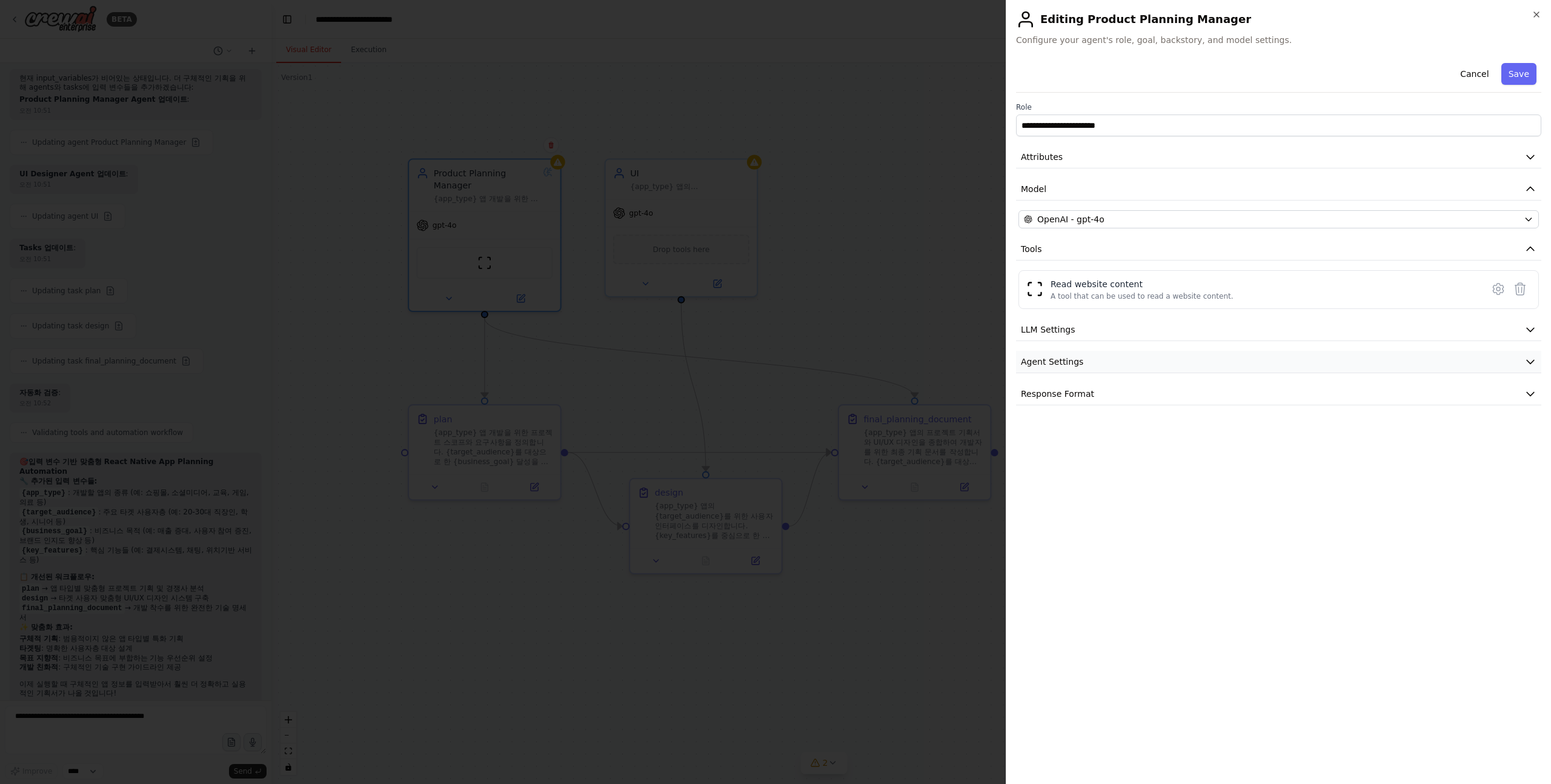
click at [1166, 369] on button "Agent Settings" at bounding box center [1279, 362] width 526 height 23
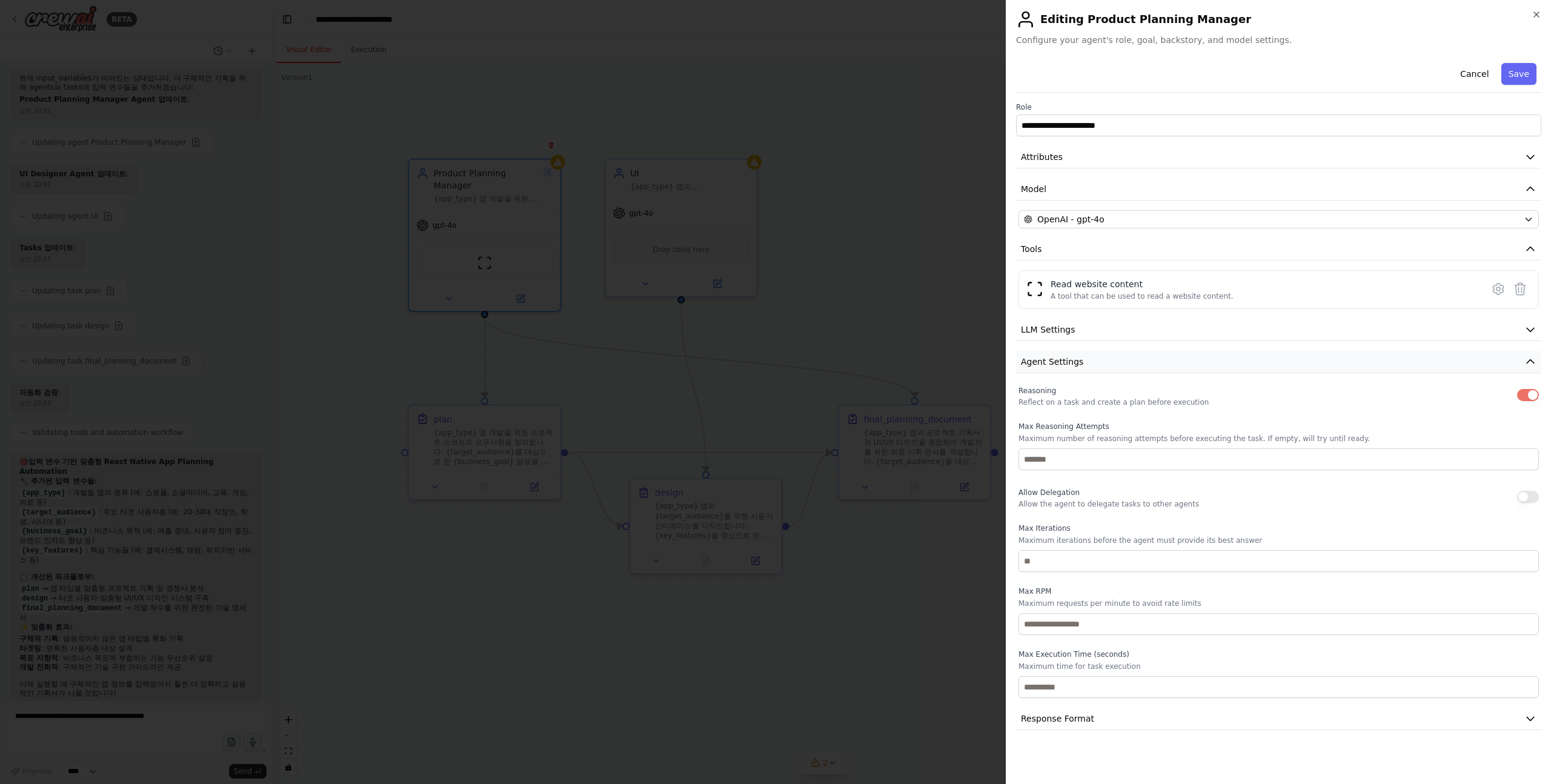
click at [1173, 368] on button "Agent Settings" at bounding box center [1279, 362] width 526 height 23
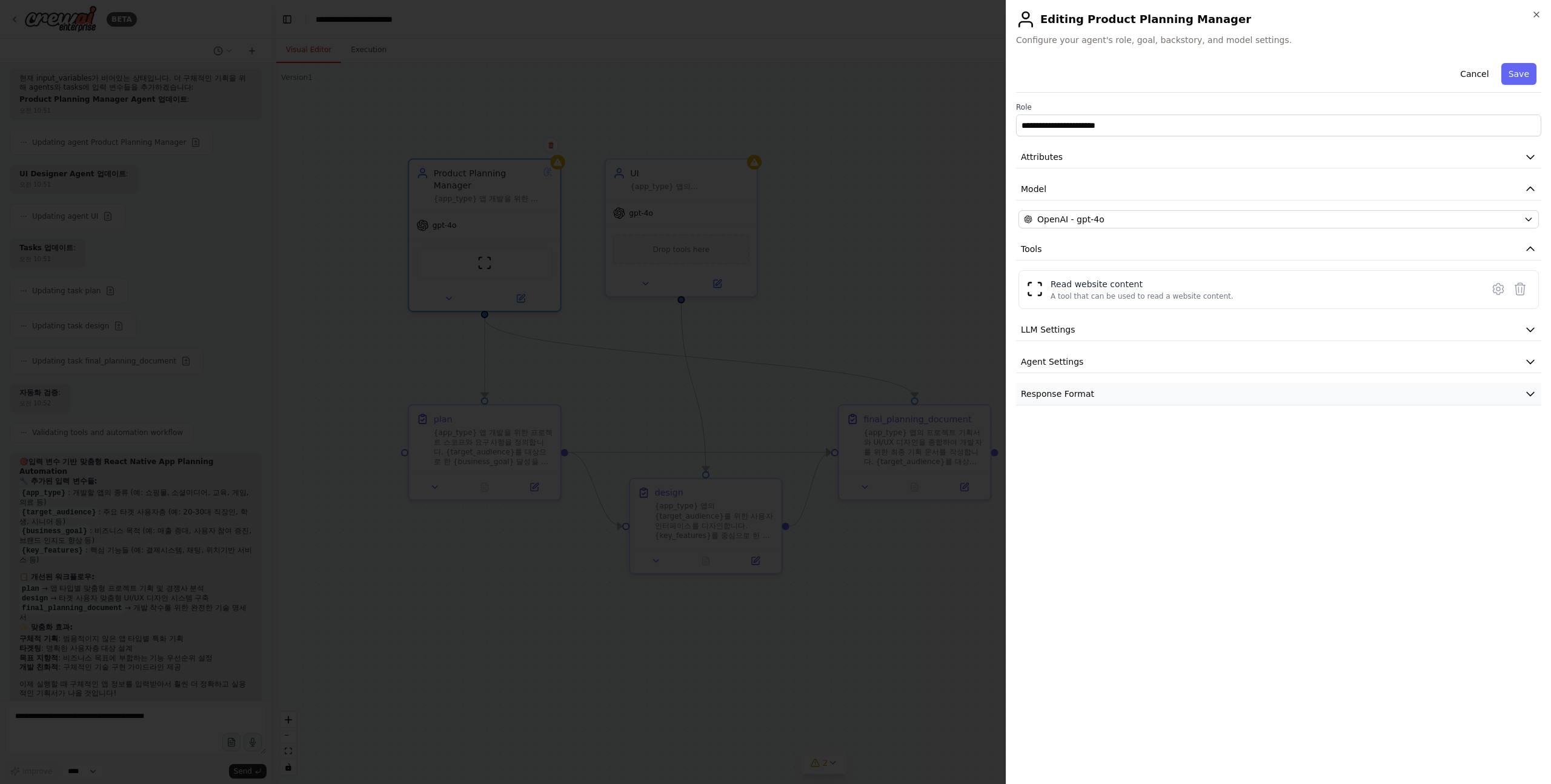
click at [1181, 383] on button "Response Format" at bounding box center [1279, 394] width 526 height 23
click at [920, 181] on div at bounding box center [776, 392] width 1551 height 784
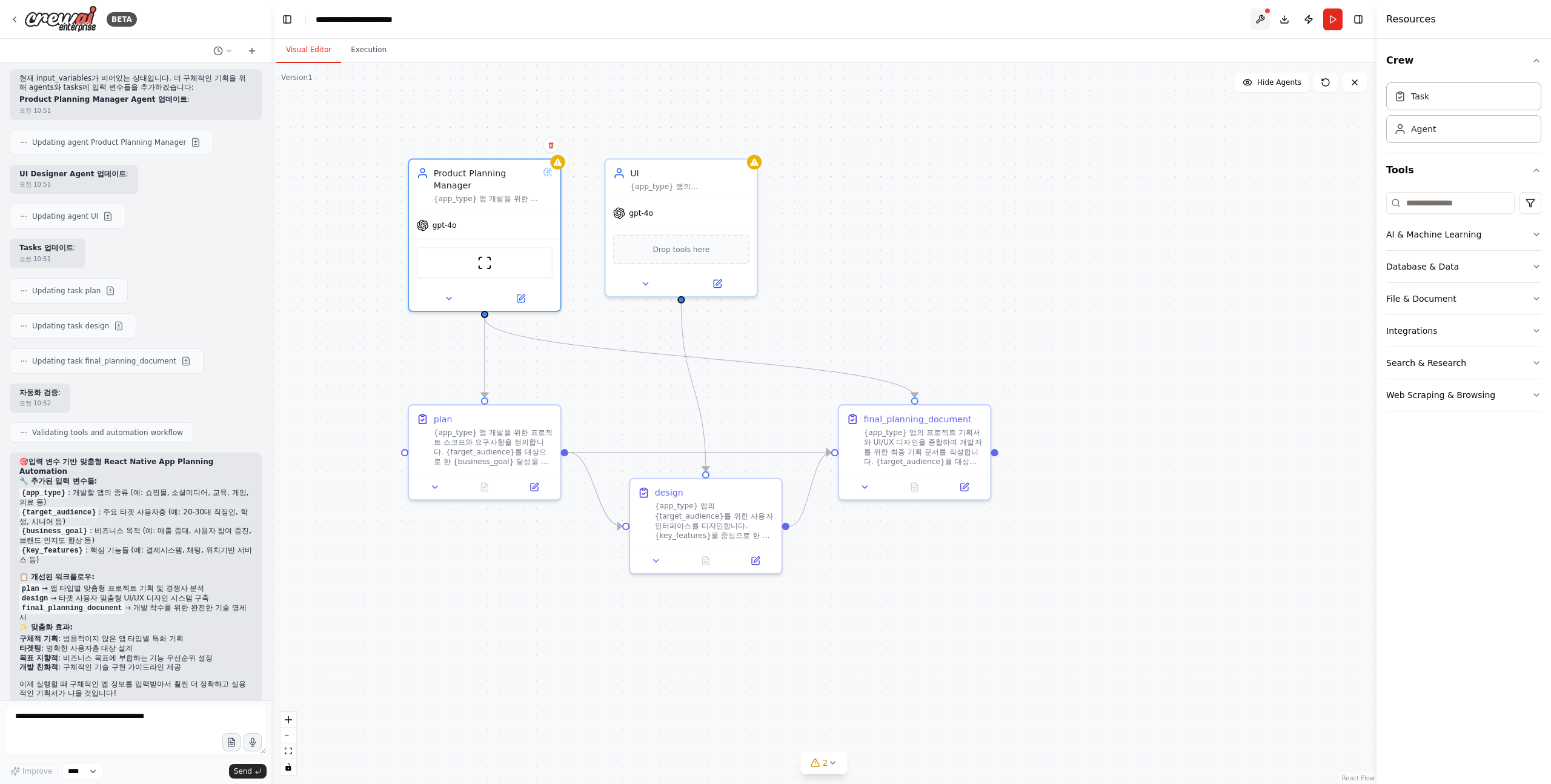
click at [1255, 17] on button at bounding box center [1260, 20] width 20 height 22
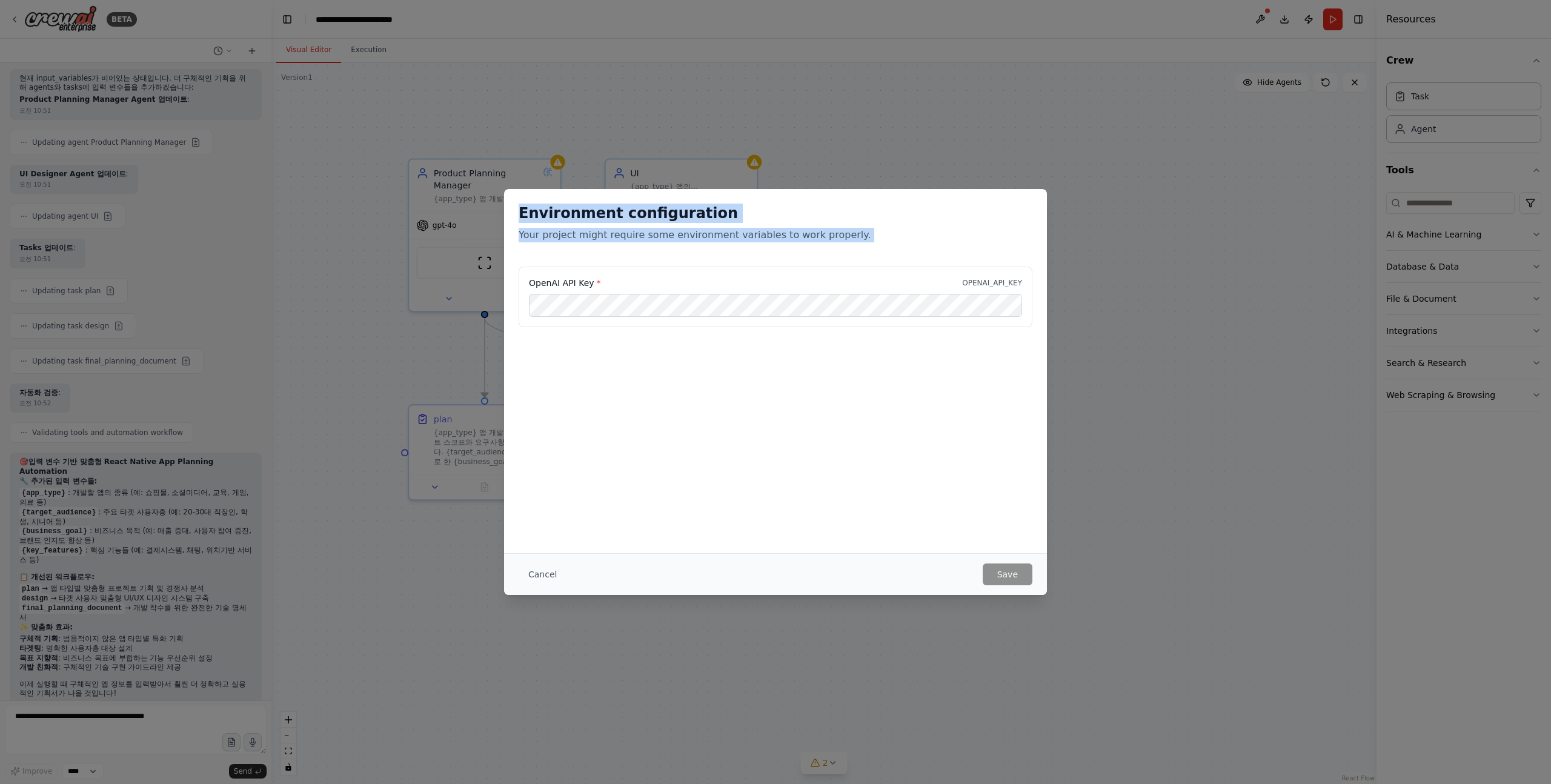
drag, startPoint x: 521, startPoint y: 222, endPoint x: 814, endPoint y: 234, distance: 293.2
click at [814, 234] on div "Environment configuration Your project might require some environment variables…" at bounding box center [776, 223] width 514 height 39
click at [814, 234] on p "Your project might require some environment variables to work properly." at bounding box center [776, 235] width 514 height 15
drag, startPoint x: 848, startPoint y: 234, endPoint x: 529, endPoint y: 215, distance: 319.6
click at [529, 215] on div "Environment configuration Your project might require some environment variables…" at bounding box center [776, 223] width 514 height 39
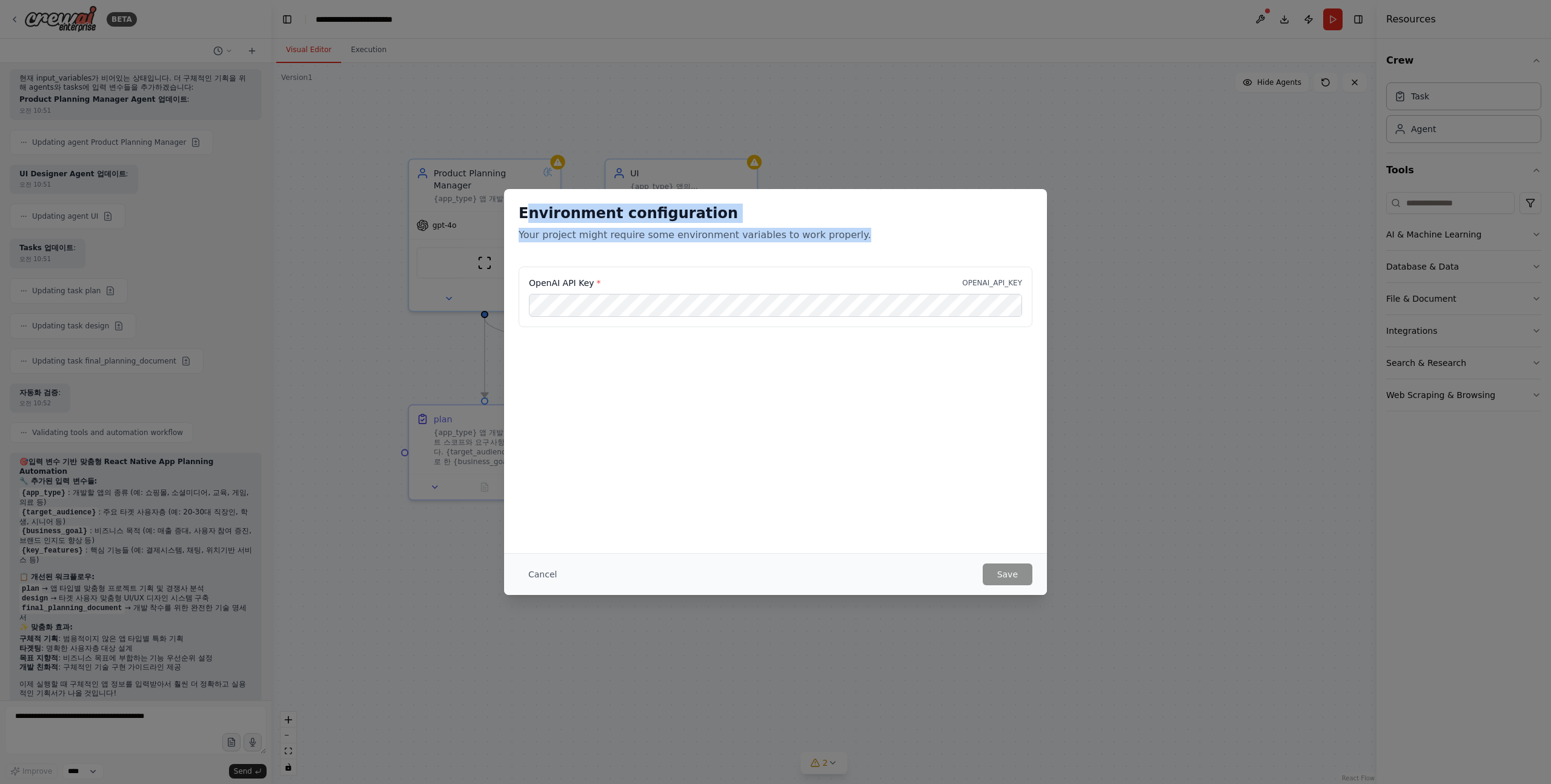
click at [529, 215] on h2 "Environment configuration" at bounding box center [776, 213] width 514 height 20
drag, startPoint x: 518, startPoint y: 215, endPoint x: 829, endPoint y: 247, distance: 312.6
click at [829, 247] on div "Environment configuration Your project might require some environment variables…" at bounding box center [776, 227] width 543 height 77
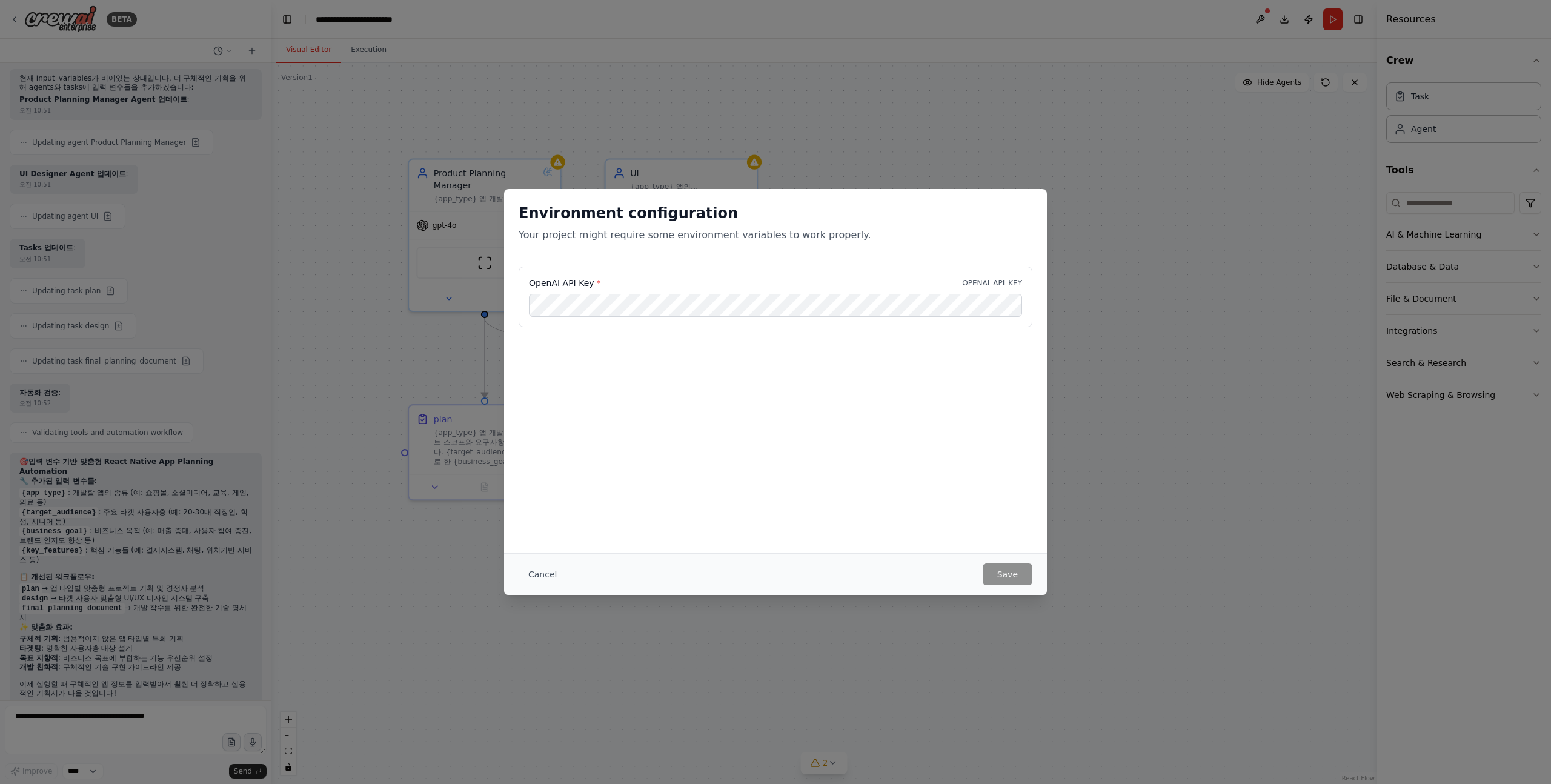
click at [736, 247] on div "Environment configuration Your project might require some environment variables…" at bounding box center [776, 227] width 543 height 77
click at [538, 572] on button "Cancel" at bounding box center [543, 574] width 48 height 22
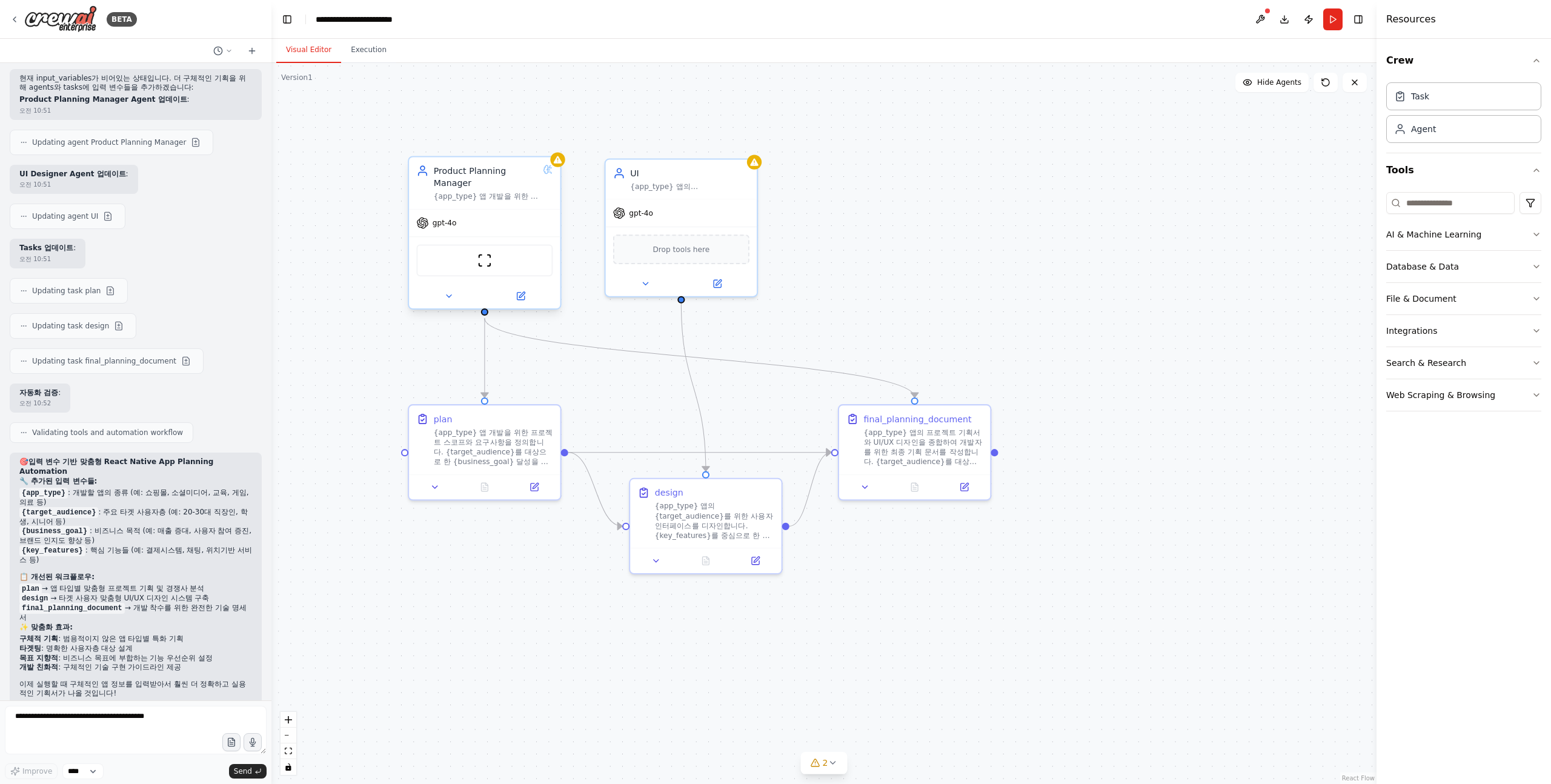
click at [466, 236] on div "gpt-4o" at bounding box center [484, 223] width 151 height 27
click at [512, 231] on div "gpt-4o" at bounding box center [484, 223] width 151 height 27
click at [521, 297] on icon at bounding box center [522, 294] width 5 height 5
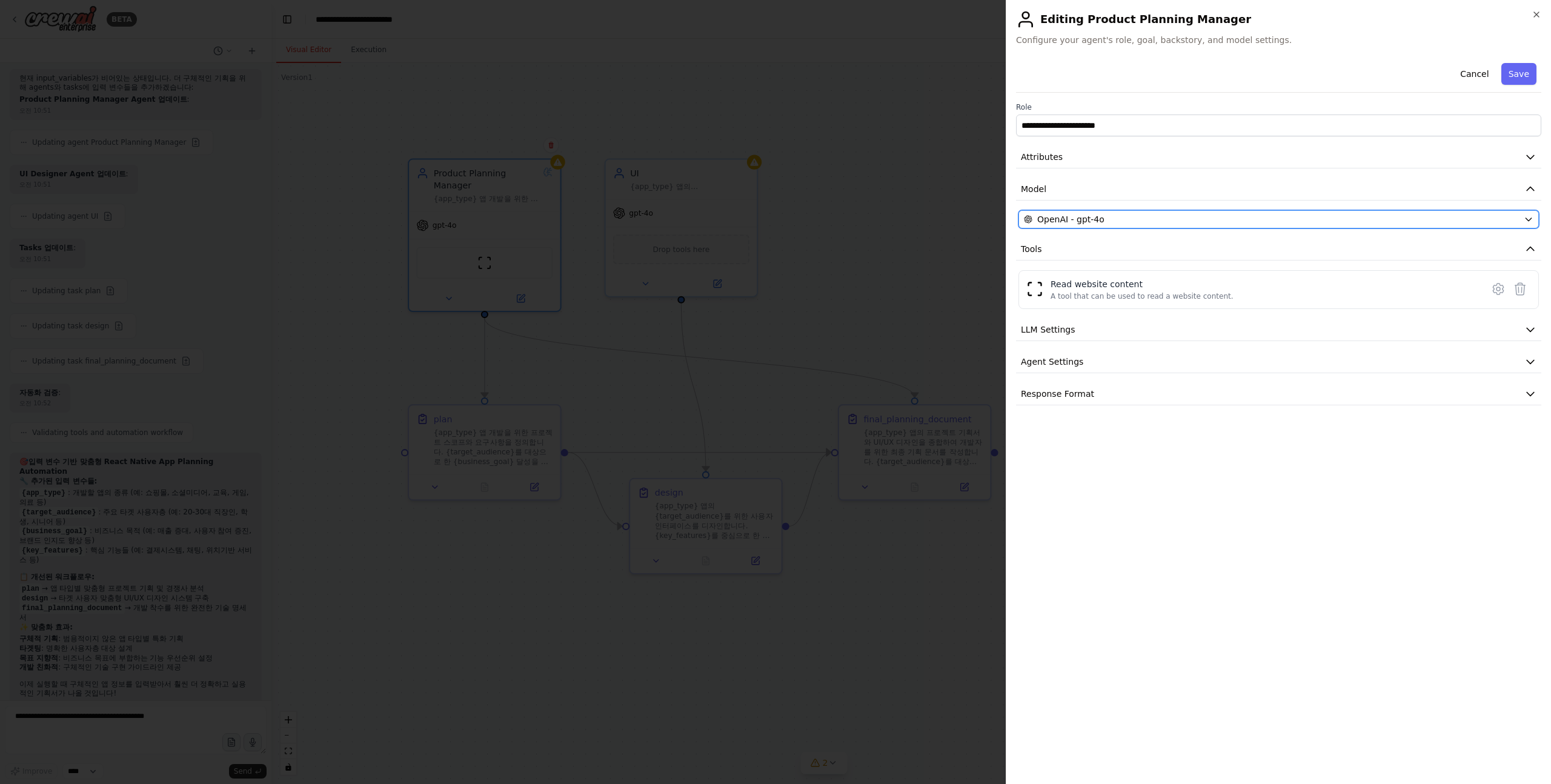
click at [1126, 212] on button "OpenAI - gpt-4o" at bounding box center [1279, 219] width 521 height 18
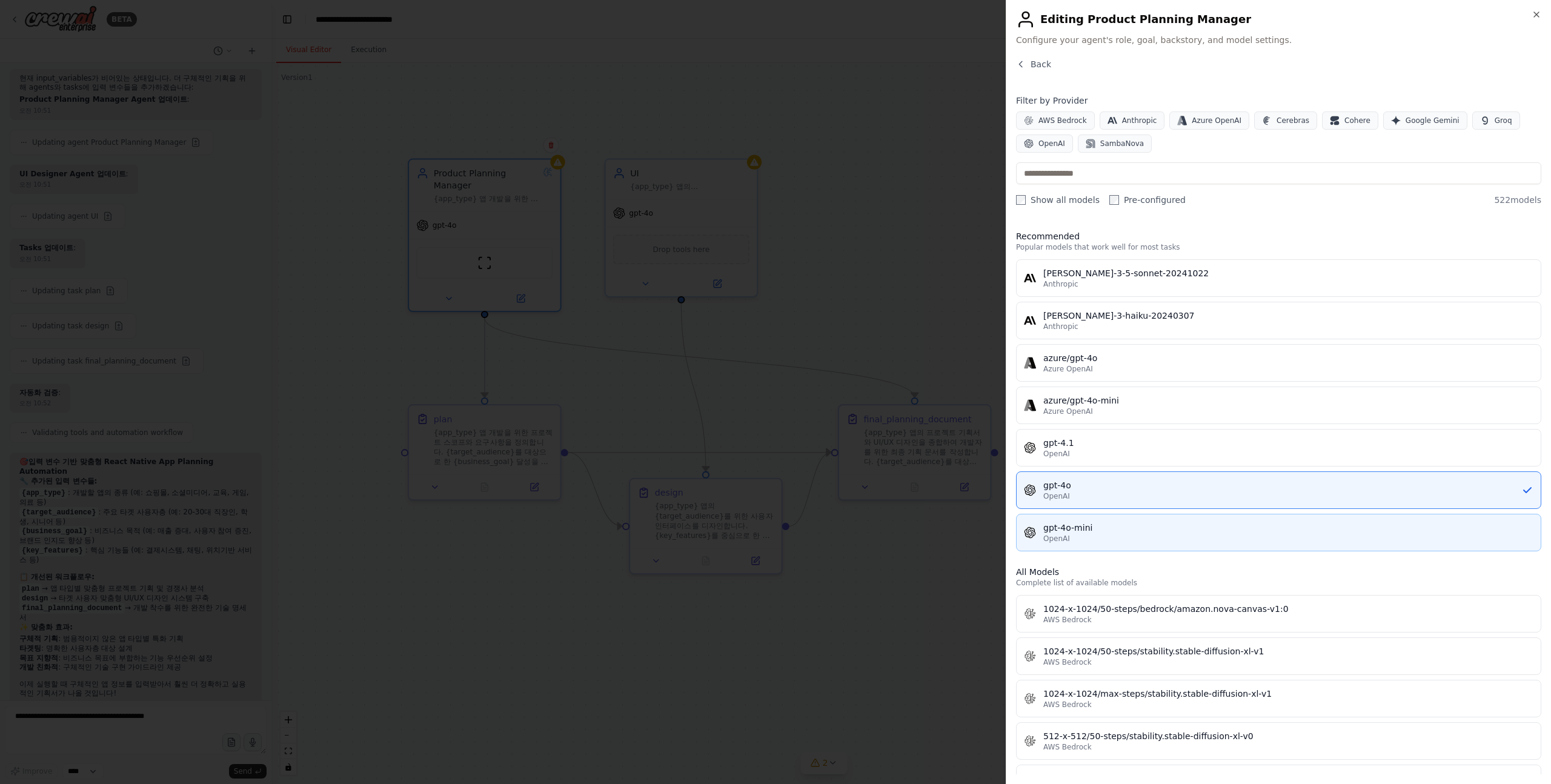
click at [1095, 527] on div "gpt-4o-mini" at bounding box center [1288, 528] width 490 height 12
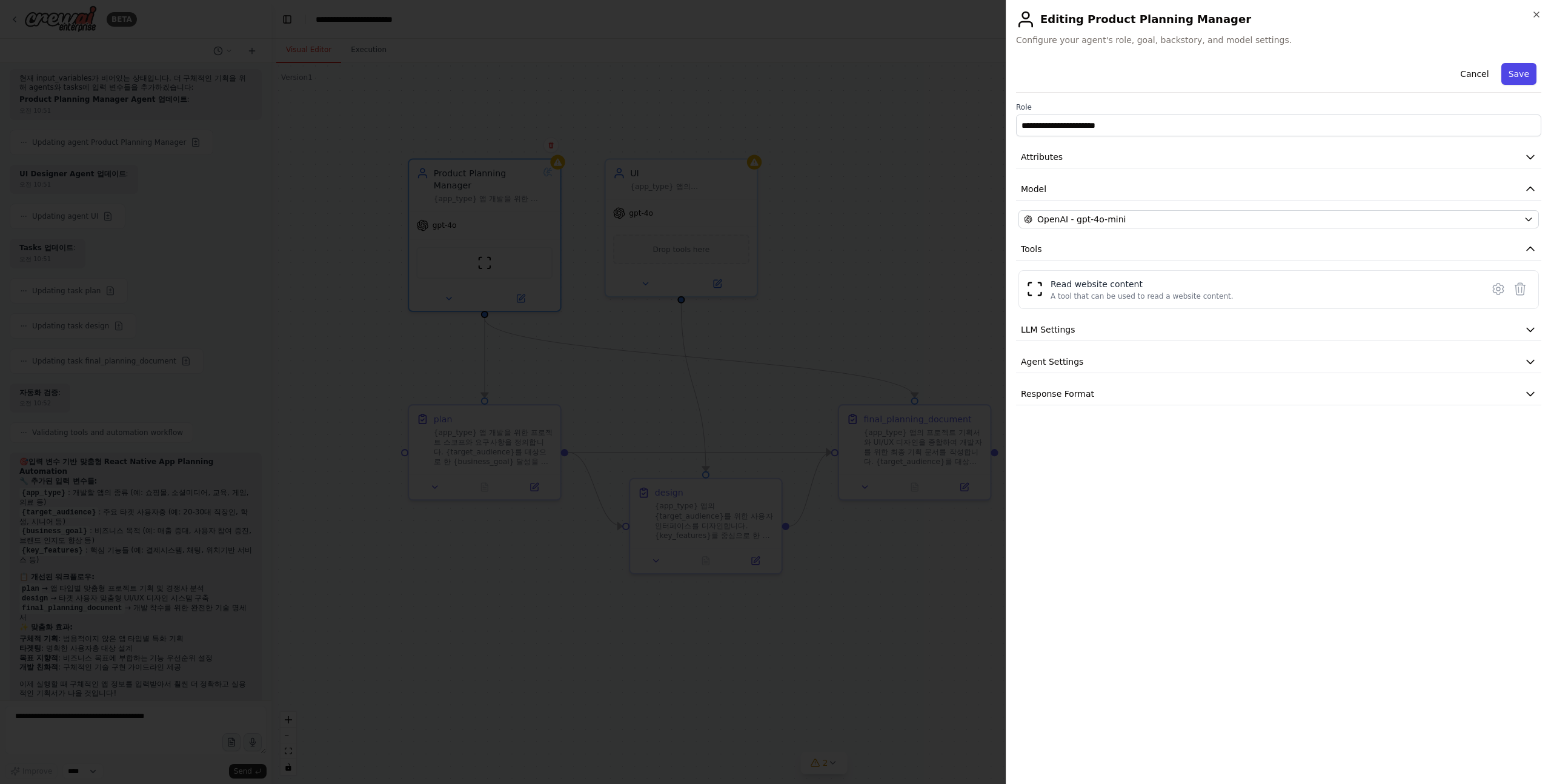
click at [1511, 79] on button "Save" at bounding box center [1519, 74] width 35 height 22
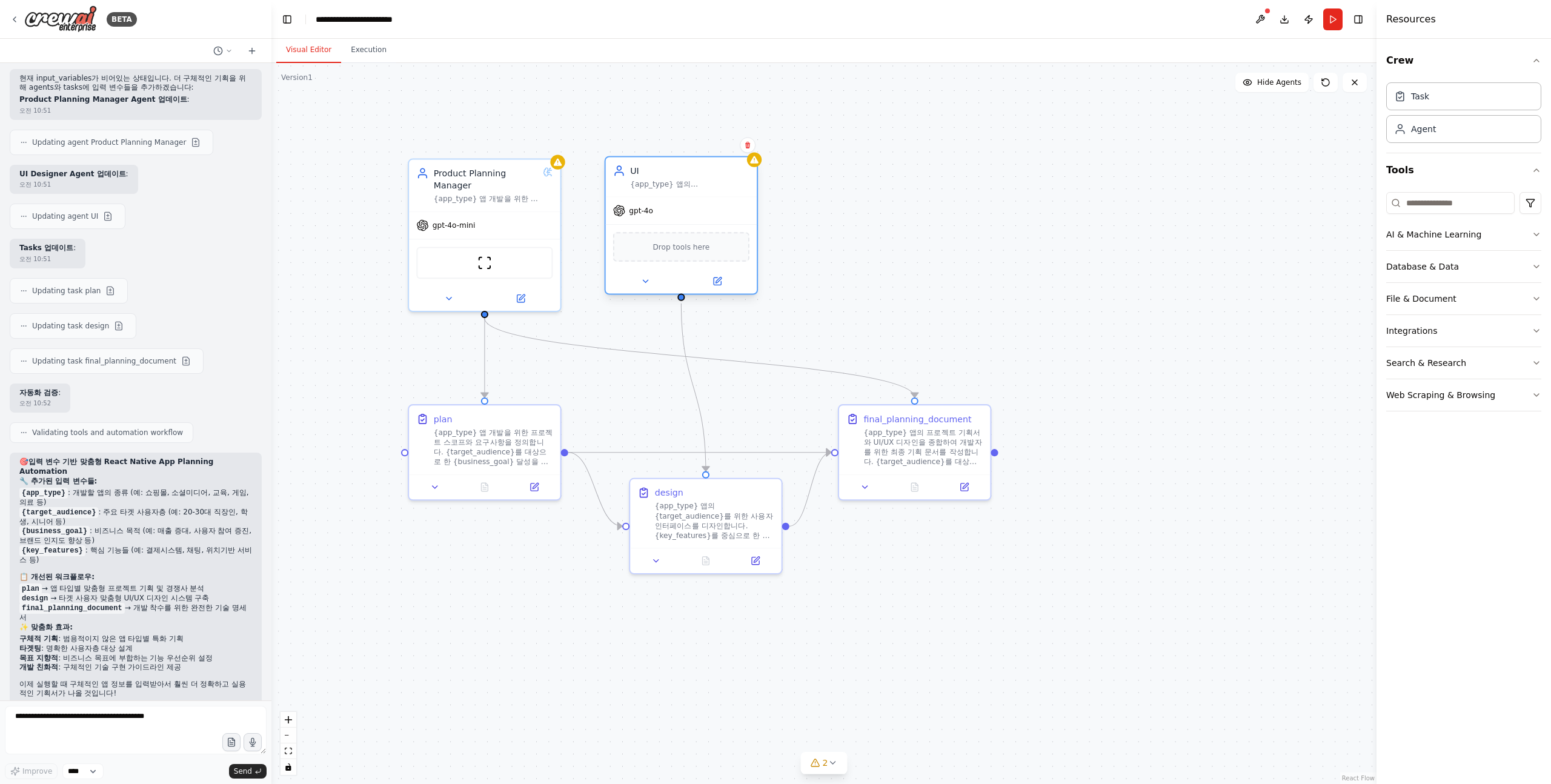
click at [664, 216] on div "gpt-4o" at bounding box center [681, 210] width 151 height 27
click at [722, 283] on button at bounding box center [717, 281] width 70 height 15
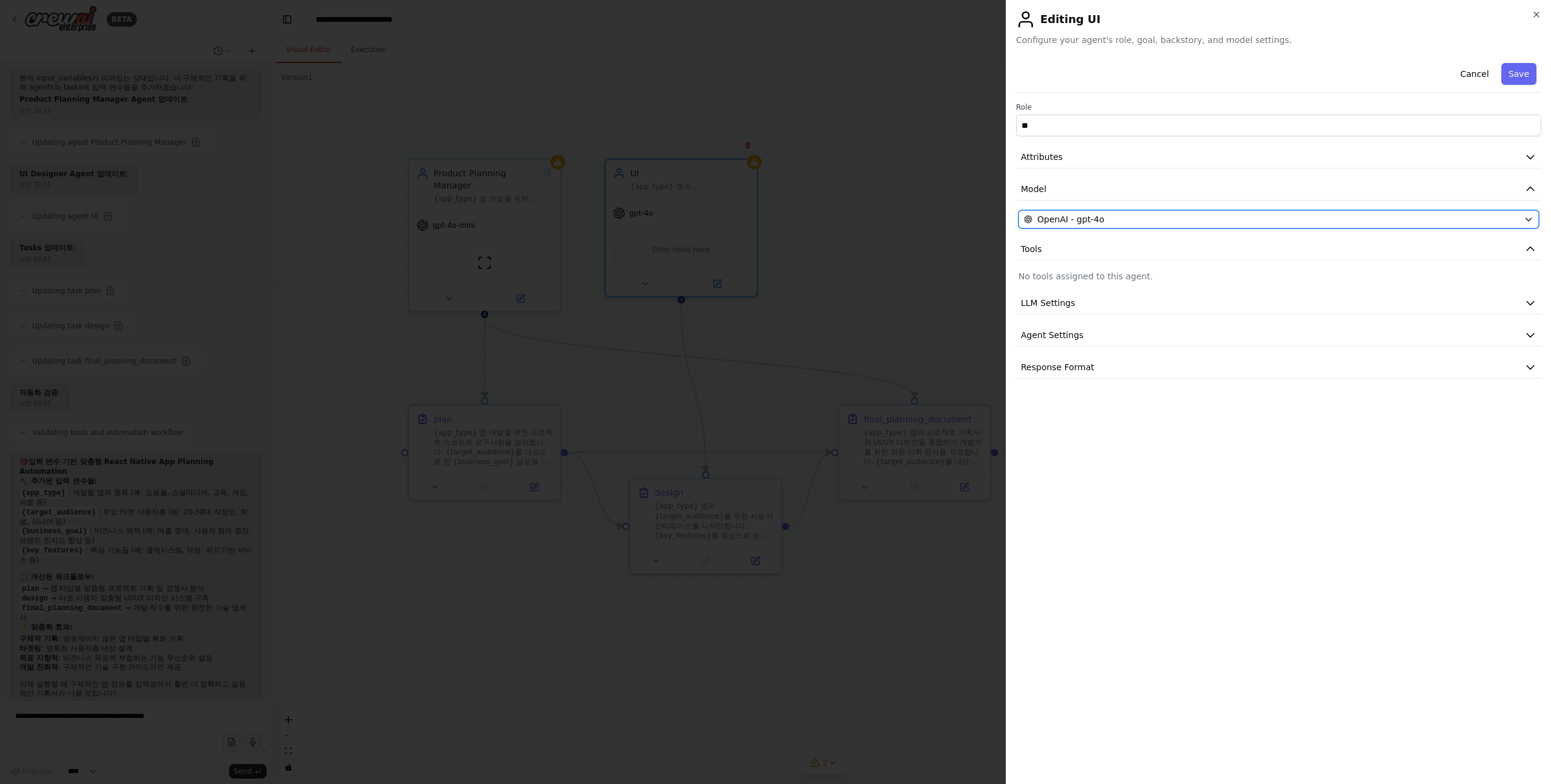
click at [1161, 226] on button "OpenAI - gpt-4o" at bounding box center [1279, 219] width 521 height 18
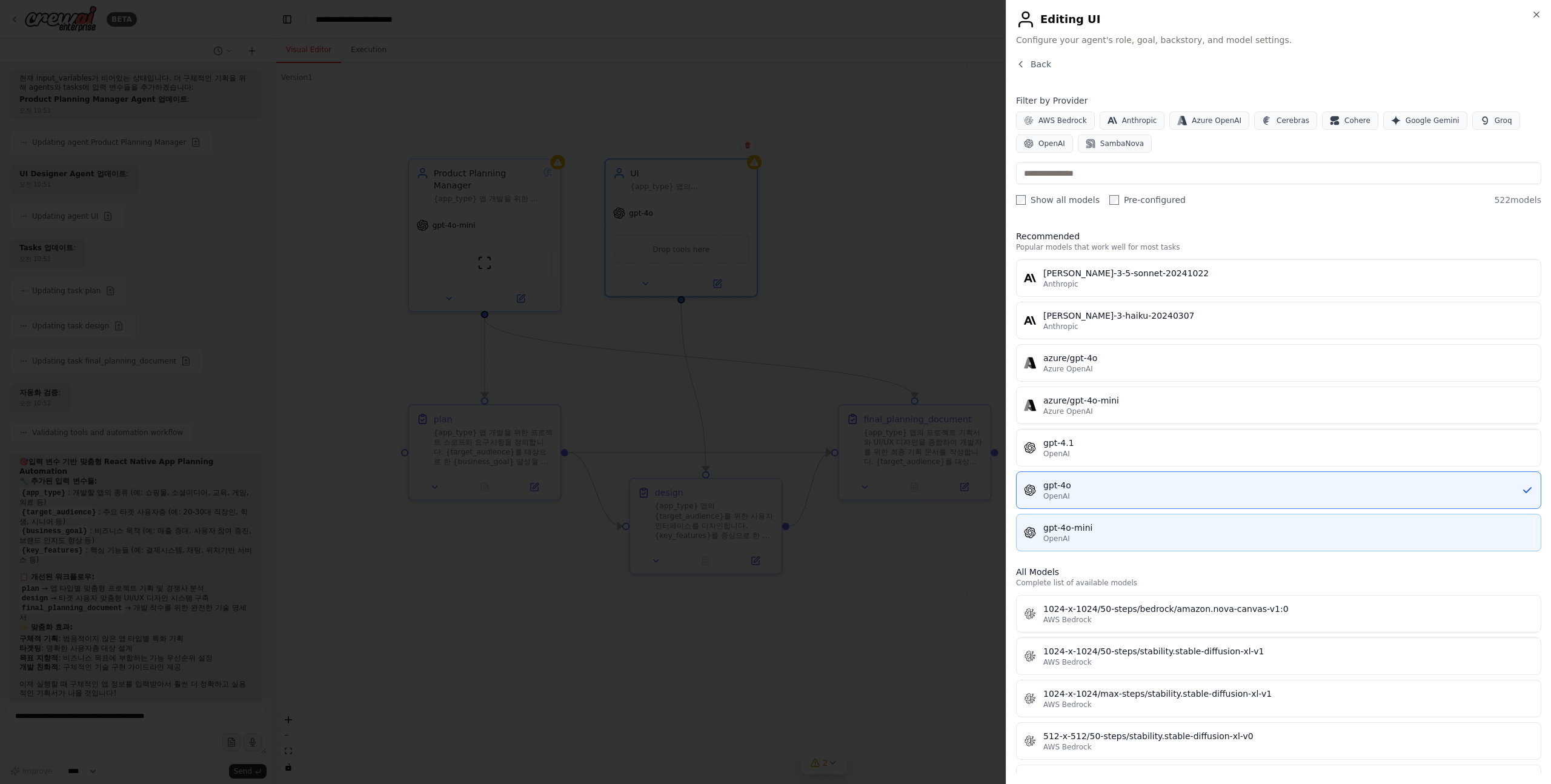
click at [1082, 536] on div "OpenAI" at bounding box center [1288, 539] width 490 height 10
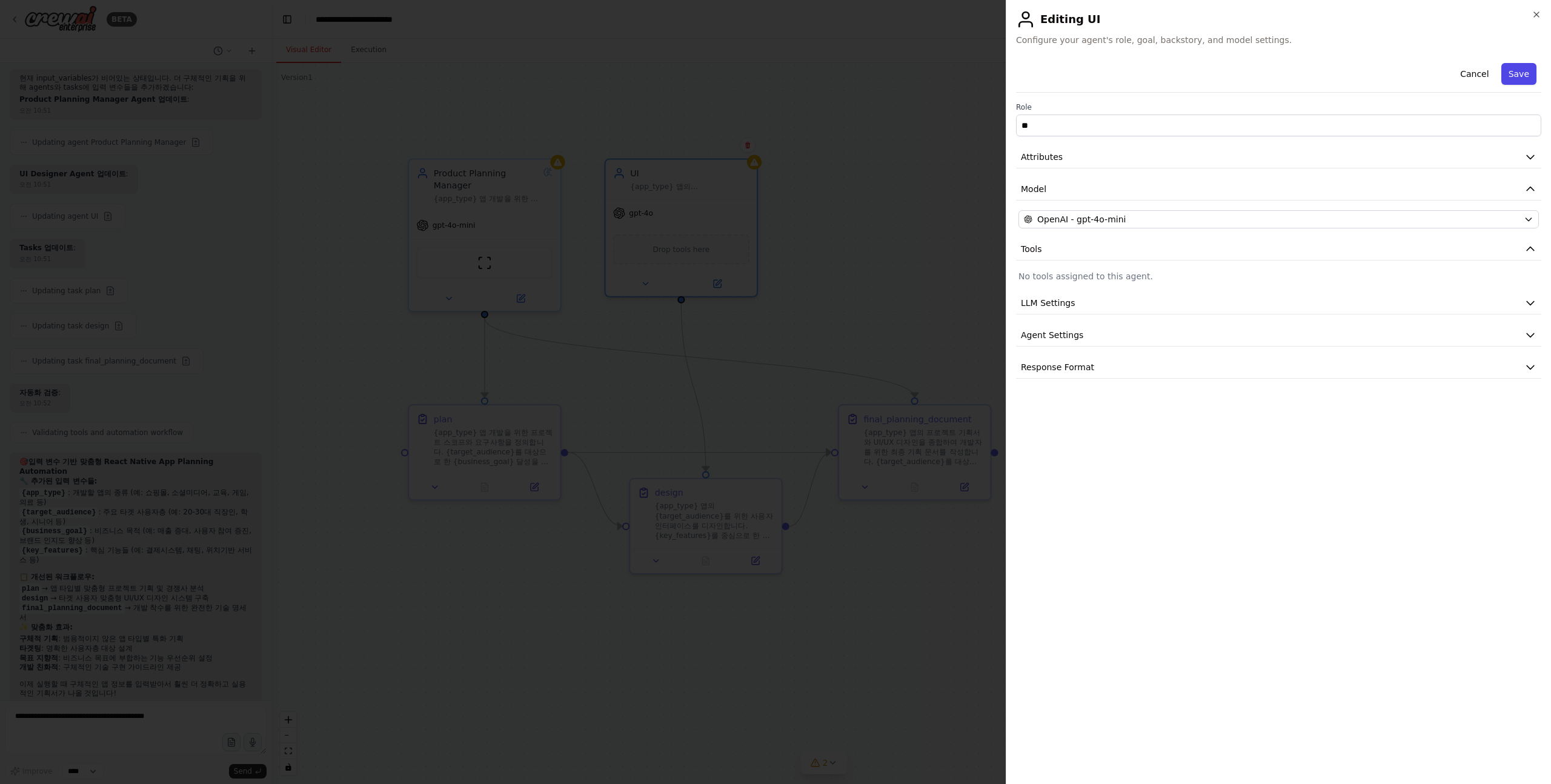
click at [1523, 66] on button "Save" at bounding box center [1519, 74] width 35 height 22
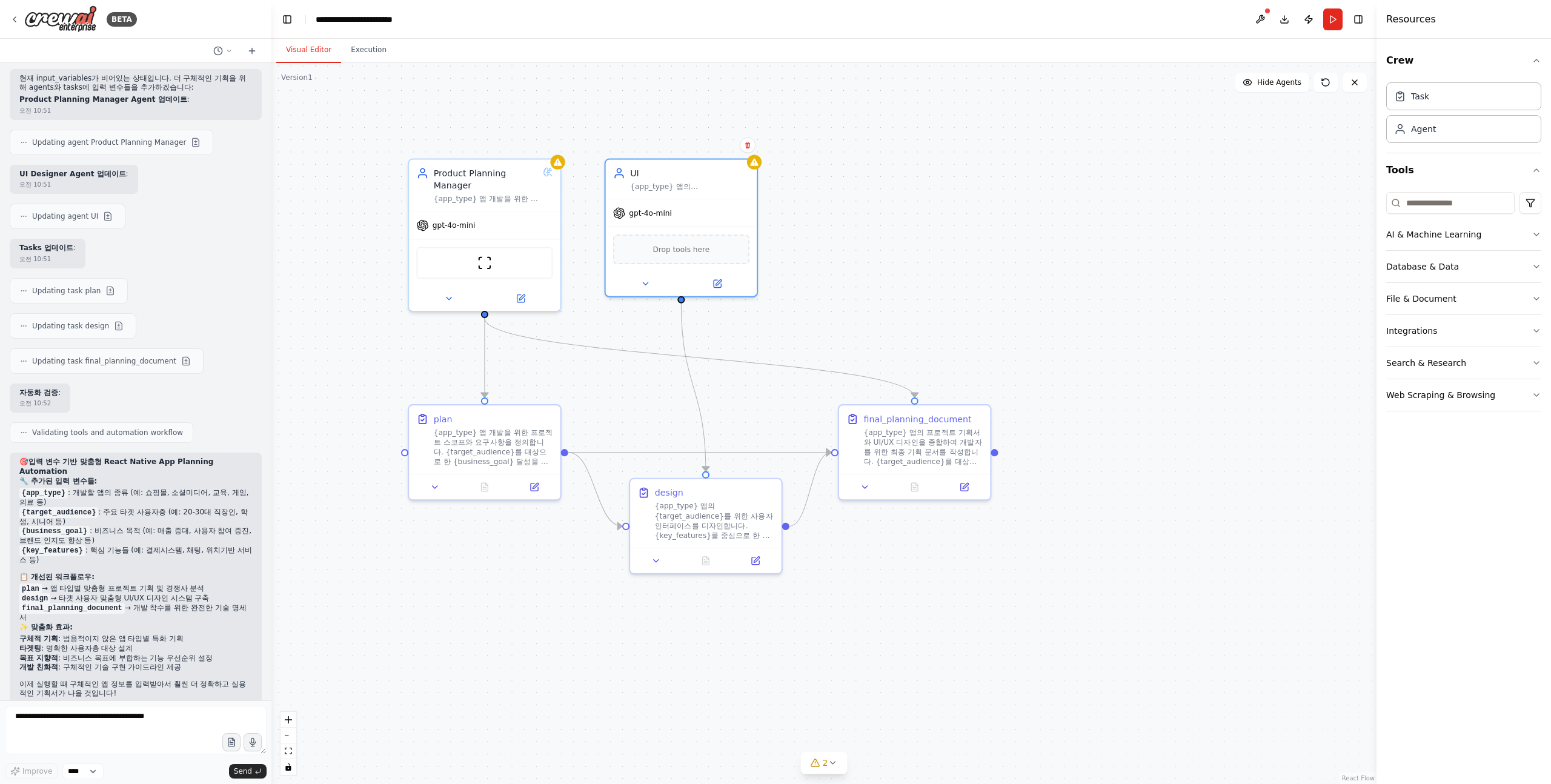
click at [957, 189] on div ".deletable-edge-delete-btn { width: 20px; height: 20px; border: 0px solid #ffff…" at bounding box center [824, 423] width 1105 height 721
click at [1263, 20] on button at bounding box center [1260, 20] width 20 height 22
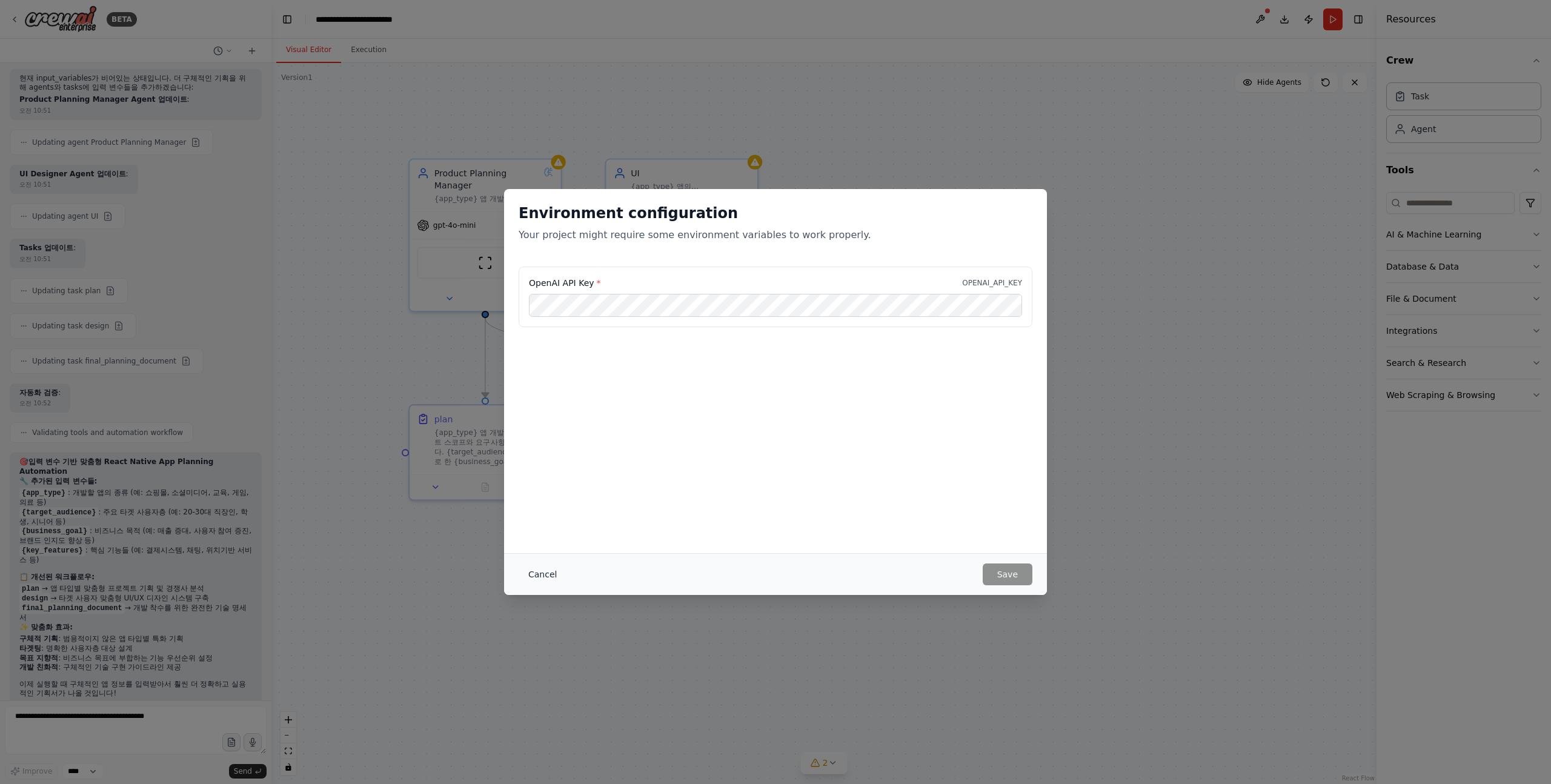
click at [542, 578] on button "Cancel" at bounding box center [543, 574] width 48 height 22
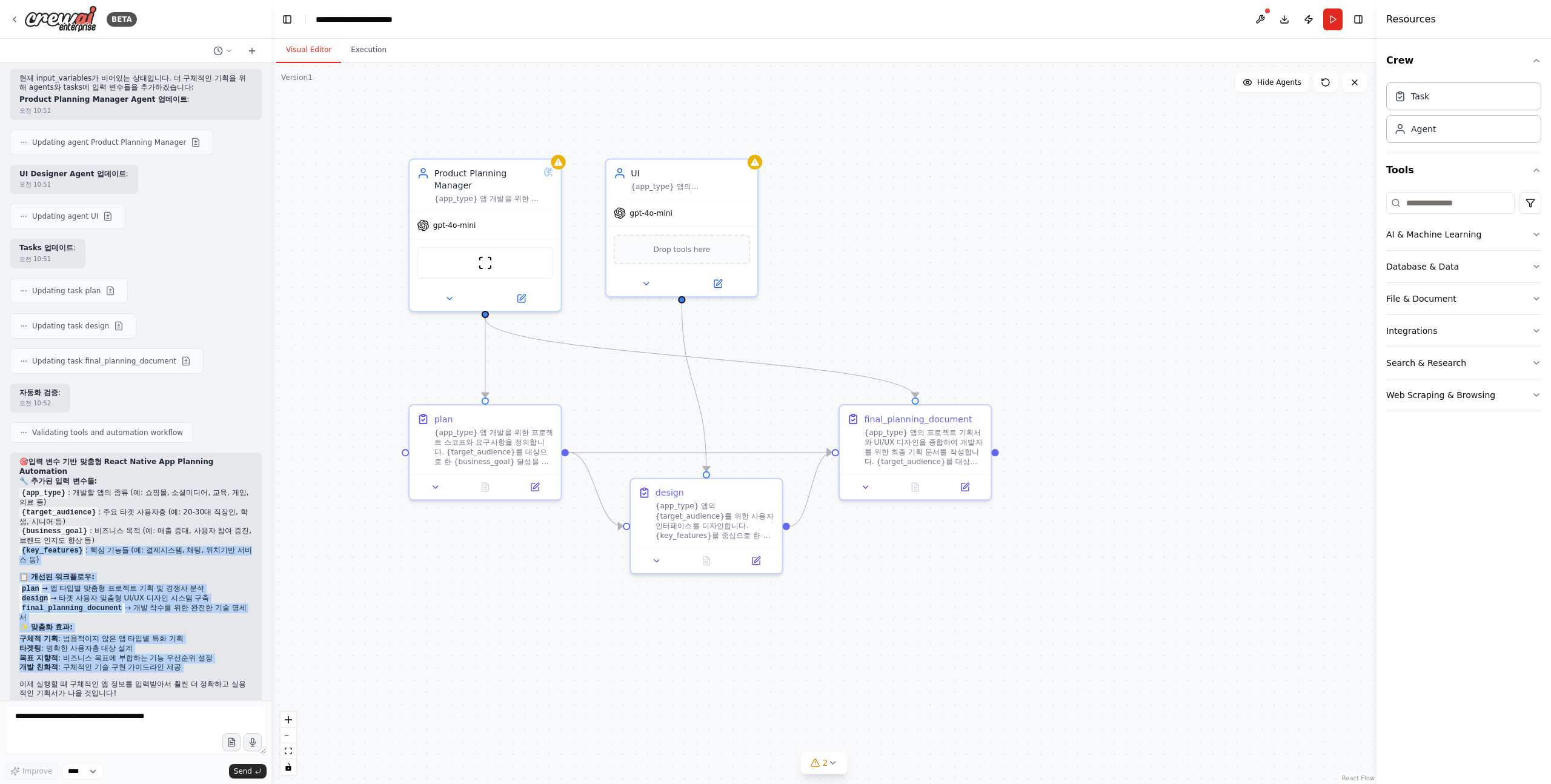
drag, startPoint x: 83, startPoint y: 476, endPoint x: 127, endPoint y: 597, distance: 128.8
click at [127, 597] on div "🎯 입력 변수 기반 맞춤형 React Native App Planning Automation 🔧 추가된 입력 변수들: {app_type} : …" at bounding box center [136, 579] width 233 height 244
click at [127, 597] on div "🎯 입력 변수 기반 맞춤형 React Native App Planning Automation 🔧 추가된 입력 변수들: {app_type} : …" at bounding box center [136, 579] width 233 height 244
drag, startPoint x: 155, startPoint y: 602, endPoint x: 180, endPoint y: 453, distance: 151.1
click at [180, 457] on div "🎯 입력 변수 기반 맞춤형 React Native App Planning Automation 🔧 추가된 입력 변수들: {app_type} : …" at bounding box center [136, 579] width 233 height 244
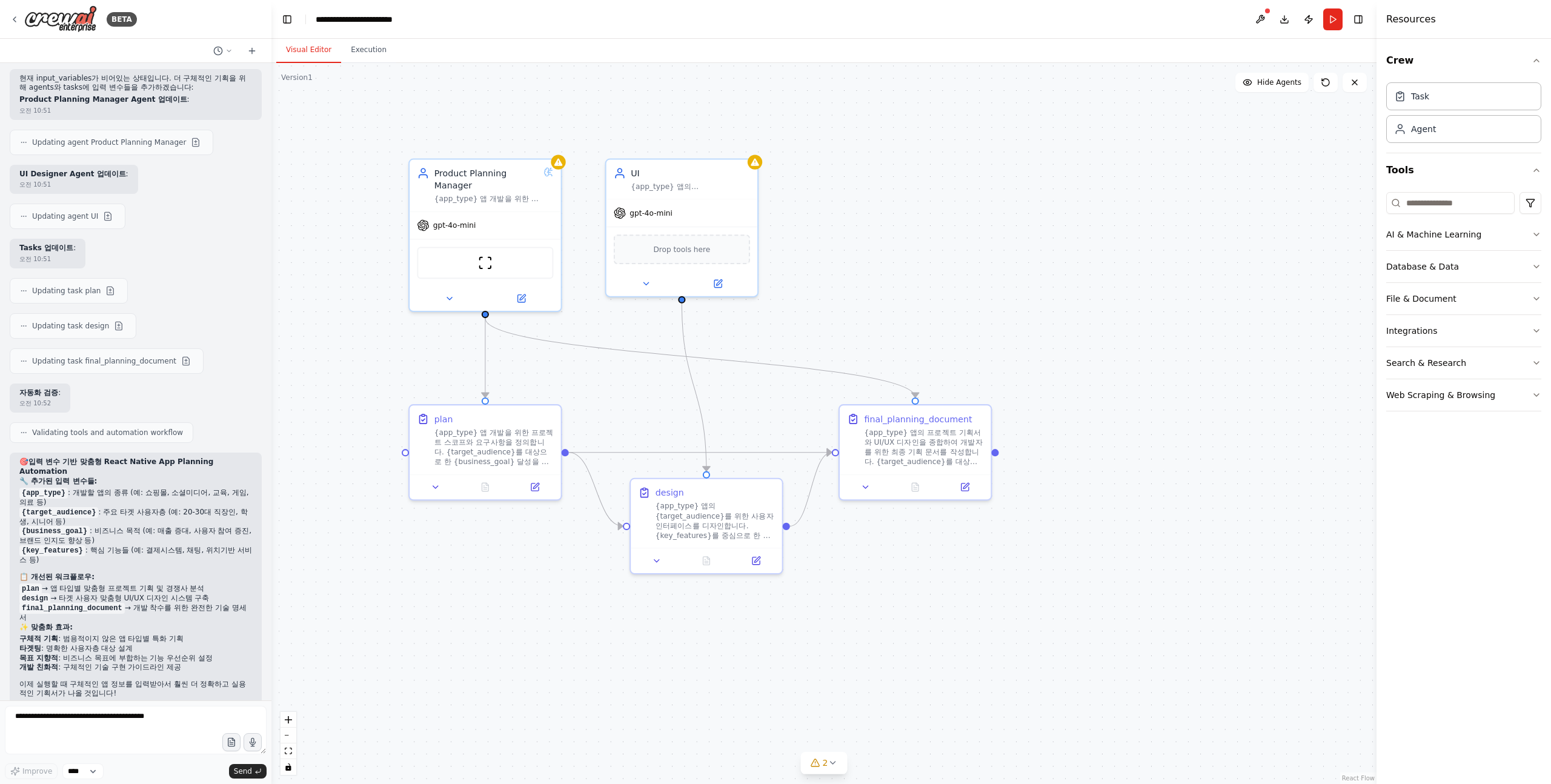
click at [180, 508] on li "{target_audience} : 주요 타겟 사용자층 (예: 20-30대 직장인, 학생, 시니어 등)" at bounding box center [136, 518] width 233 height 20
click at [1334, 20] on button "Run" at bounding box center [1333, 20] width 20 height 22
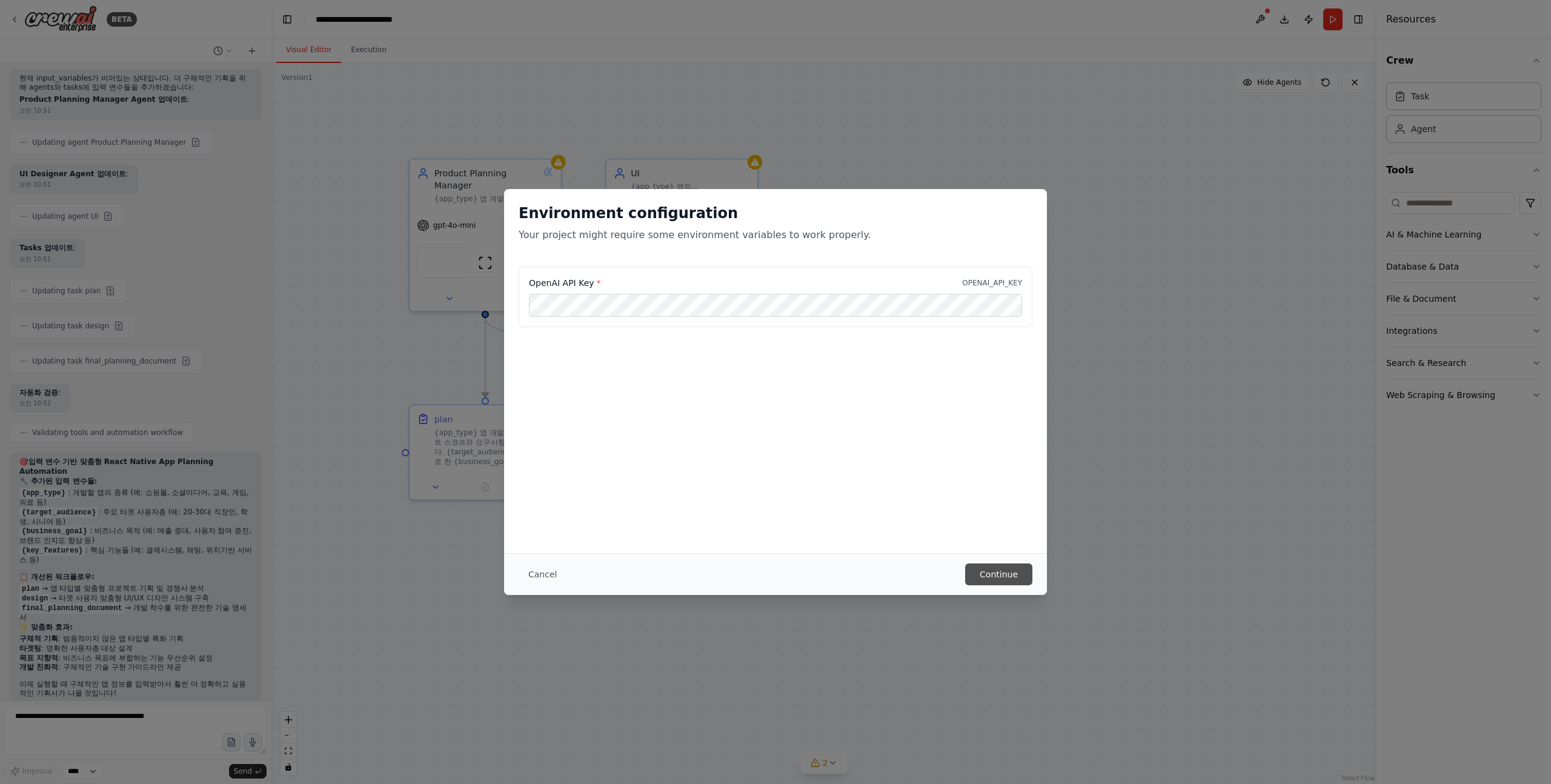
scroll to position [0, 0]
click at [992, 577] on button "Continue" at bounding box center [999, 574] width 67 height 22
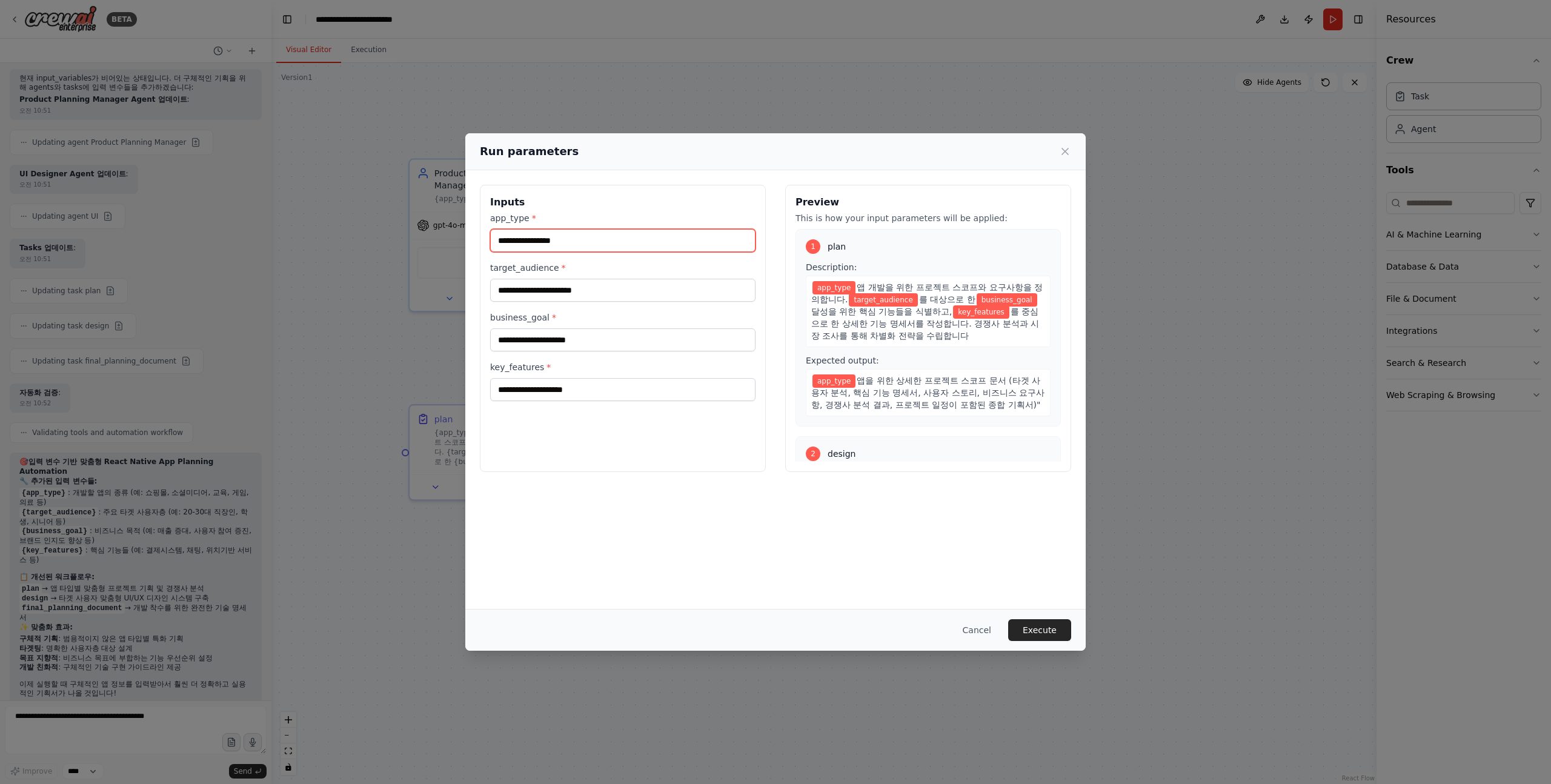
click at [591, 237] on input "app_type *" at bounding box center [622, 241] width 265 height 23
type input "*"
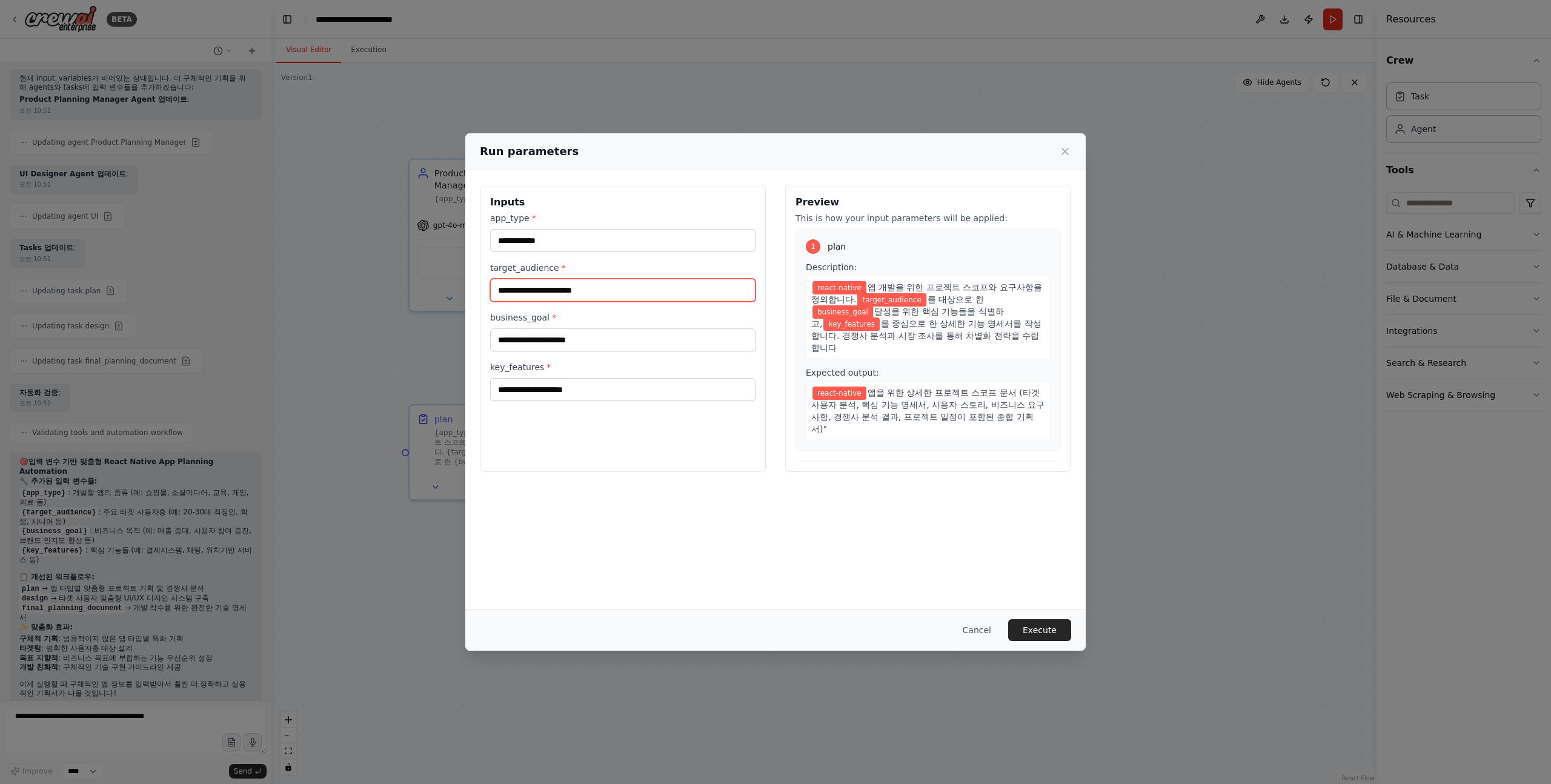
click at [572, 287] on input "target_audience *" at bounding box center [622, 290] width 265 height 23
click at [586, 240] on input "**********" at bounding box center [622, 241] width 265 height 23
type input "*"
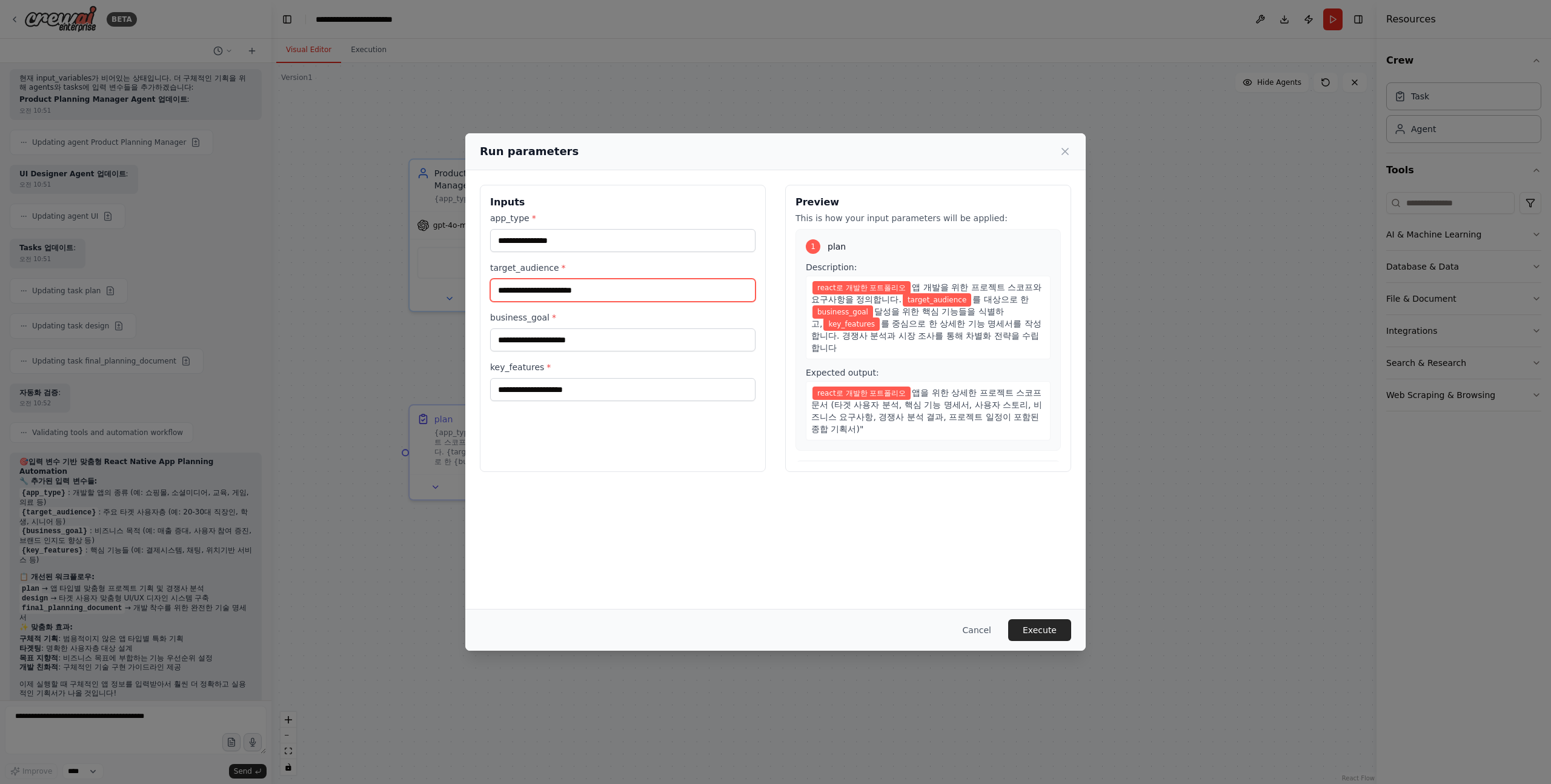
click at [560, 290] on input "target_audience *" at bounding box center [622, 290] width 265 height 23
click at [538, 337] on input "business_goal *" at bounding box center [622, 340] width 265 height 23
click at [586, 287] on input "target_audience *" at bounding box center [622, 290] width 265 height 23
click at [583, 294] on input "target_audience *" at bounding box center [622, 290] width 265 height 23
click at [547, 237] on input "**********" at bounding box center [622, 241] width 265 height 23
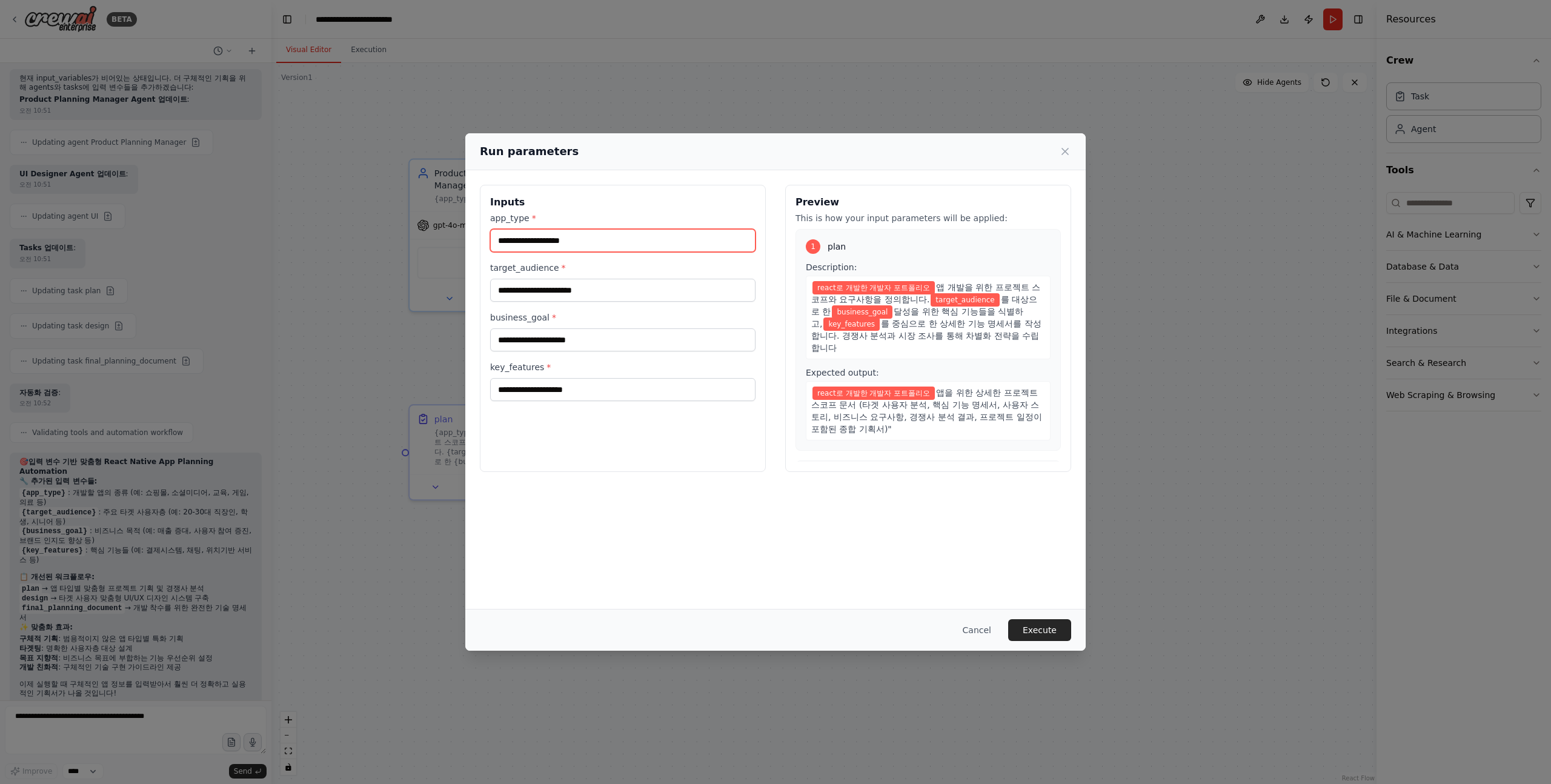
type input "**********"
click at [555, 291] on input "target_audience *" at bounding box center [622, 290] width 265 height 23
type input "*"
click at [545, 293] on input "target_audience *" at bounding box center [622, 290] width 265 height 23
type input "******"
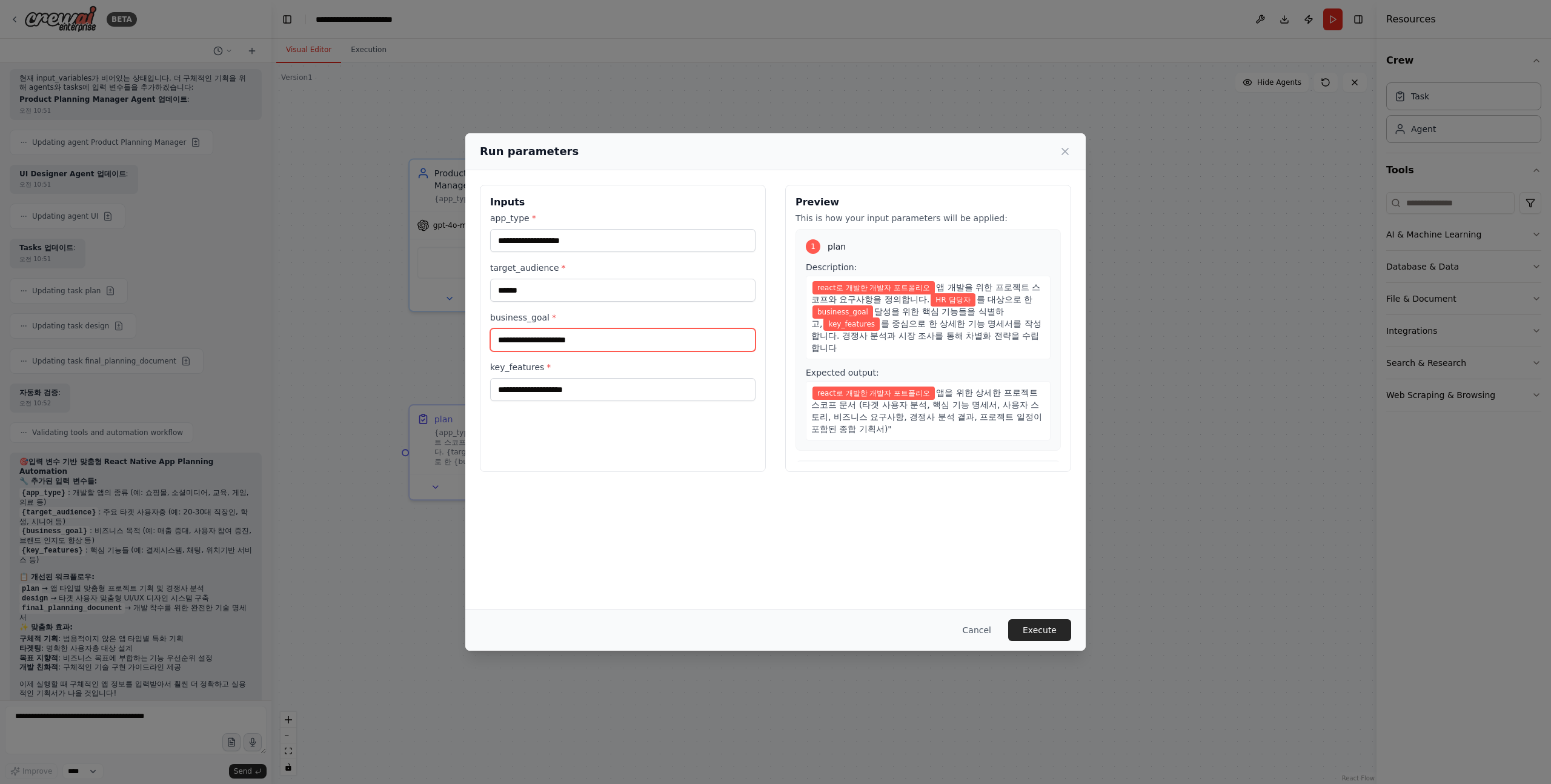
click at [532, 335] on input "business_goal *" at bounding box center [622, 340] width 265 height 23
type input "*"
drag, startPoint x: 543, startPoint y: 291, endPoint x: 460, endPoint y: 291, distance: 83.0
click at [460, 291] on div "**********" at bounding box center [776, 392] width 1551 height 784
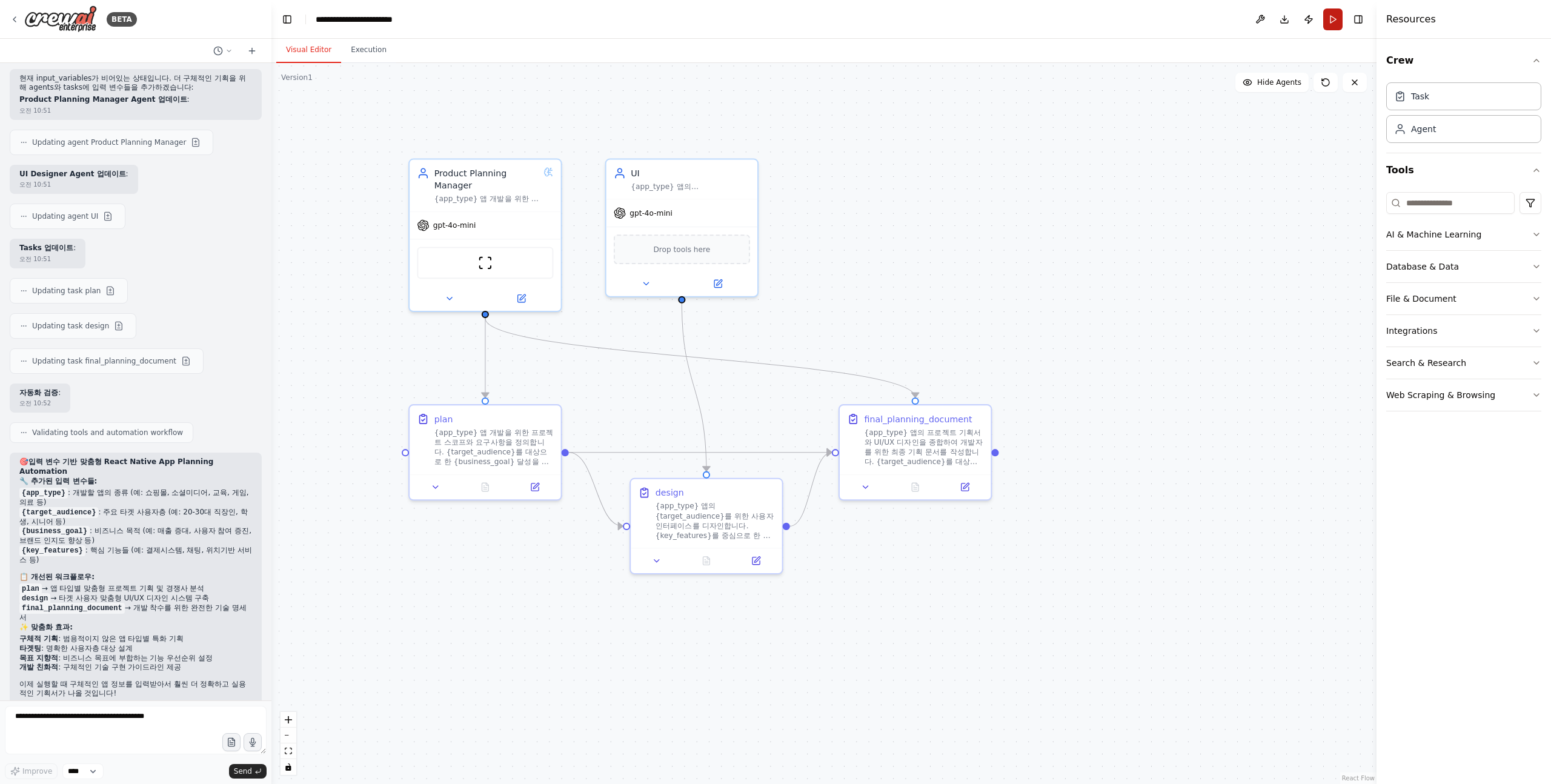
click at [1331, 18] on button "Run" at bounding box center [1333, 20] width 20 height 22
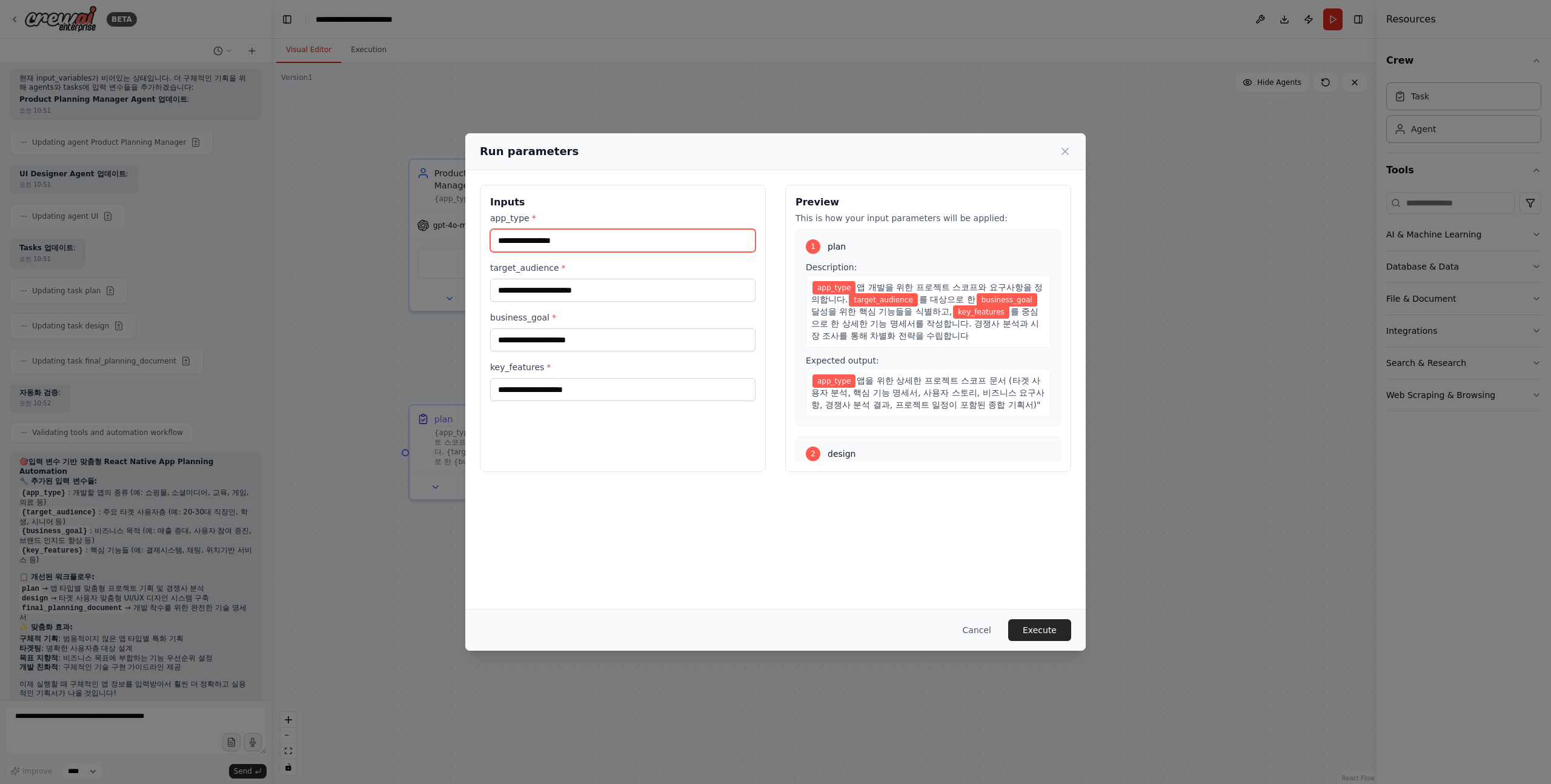
click at [587, 243] on input "app_type *" at bounding box center [622, 241] width 265 height 23
type input "**********"
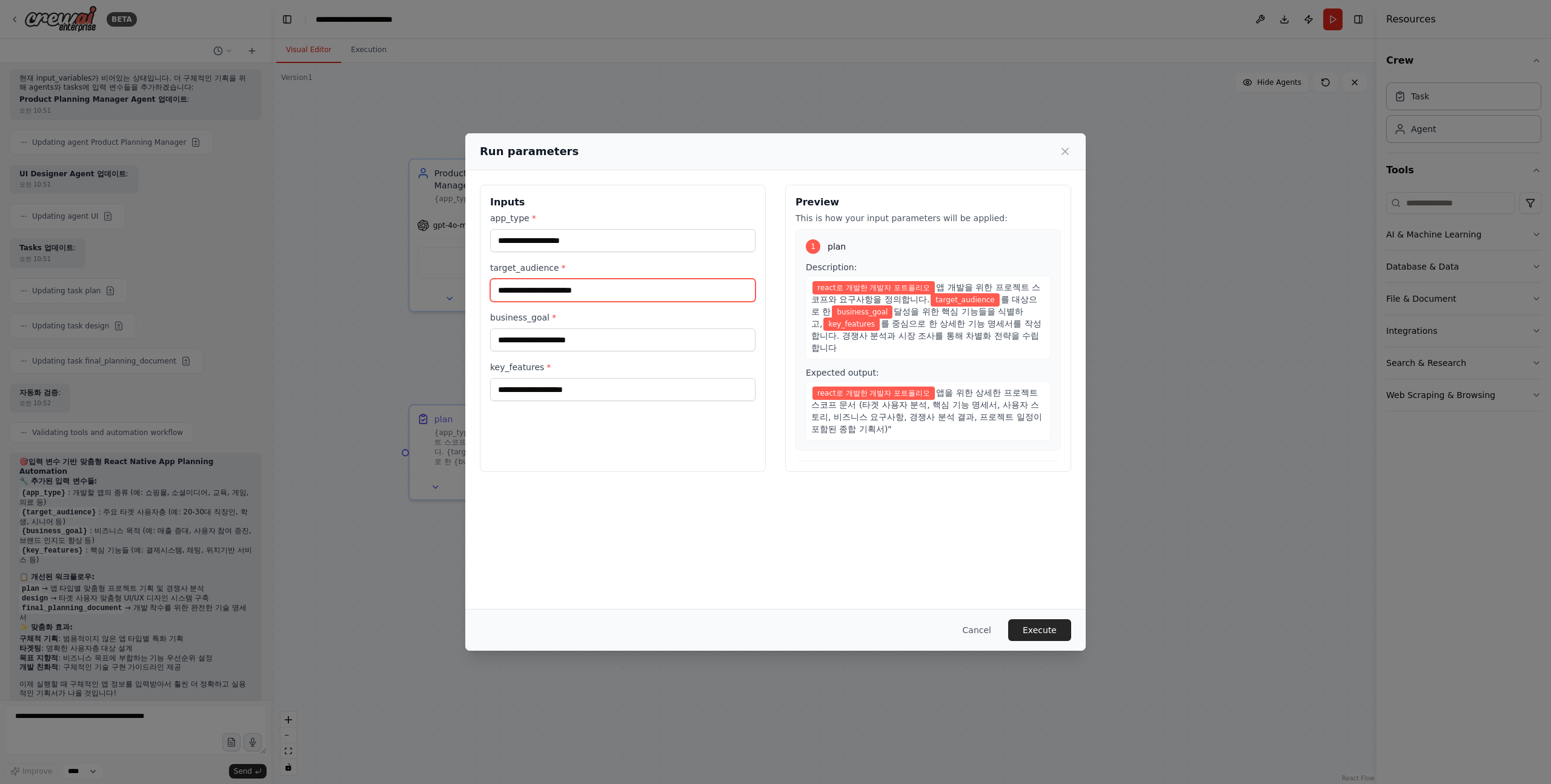
click at [582, 287] on input "target_audience *" at bounding box center [622, 290] width 265 height 23
type input "******"
click at [569, 343] on input "business_goal *" at bounding box center [622, 340] width 265 height 23
type input "*"
click at [585, 240] on input "**********" at bounding box center [622, 241] width 265 height 23
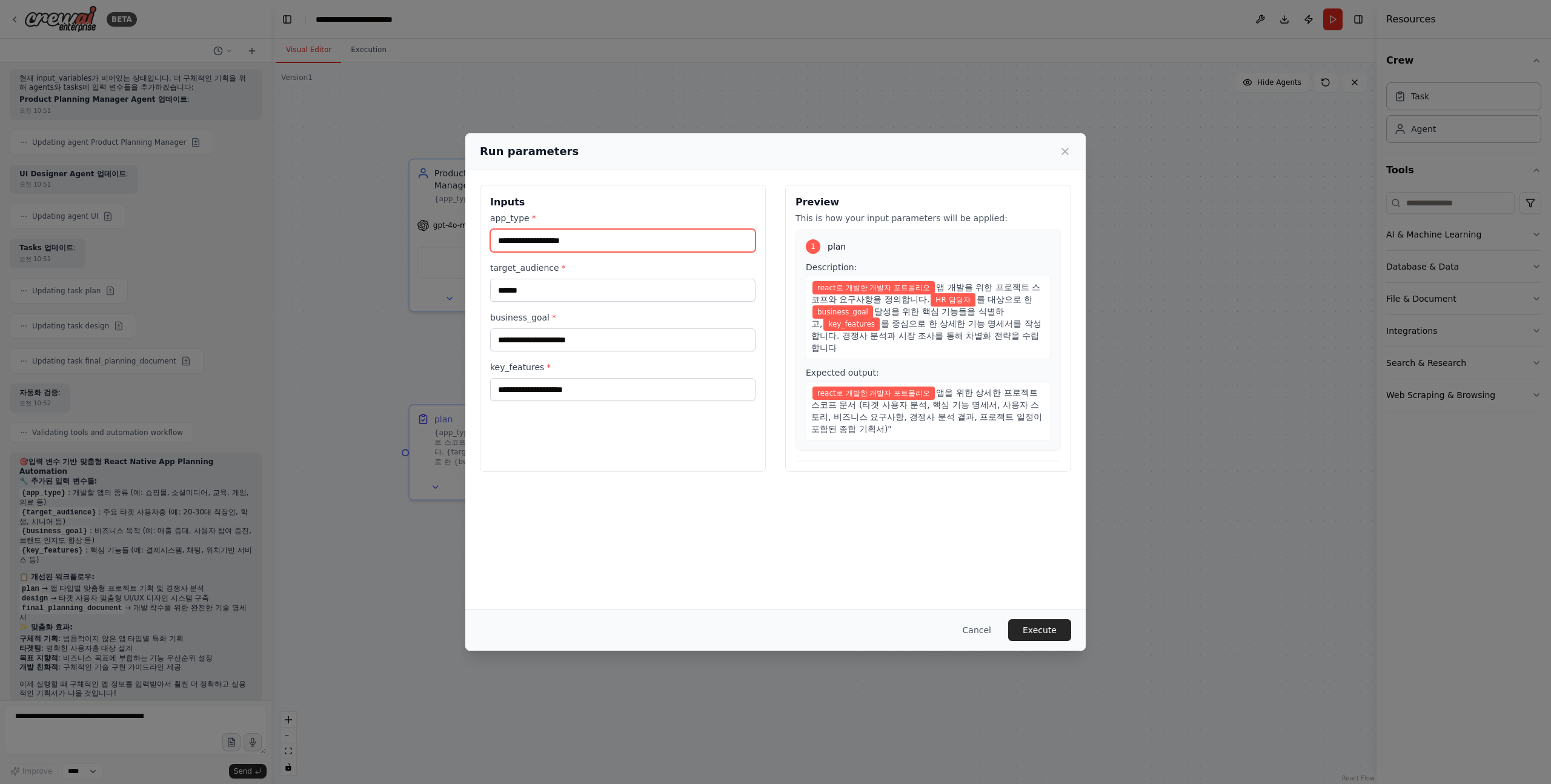
click at [585, 240] on input "**********" at bounding box center [622, 241] width 265 height 23
type input "**********"
click at [543, 291] on input "******" at bounding box center [622, 290] width 265 height 23
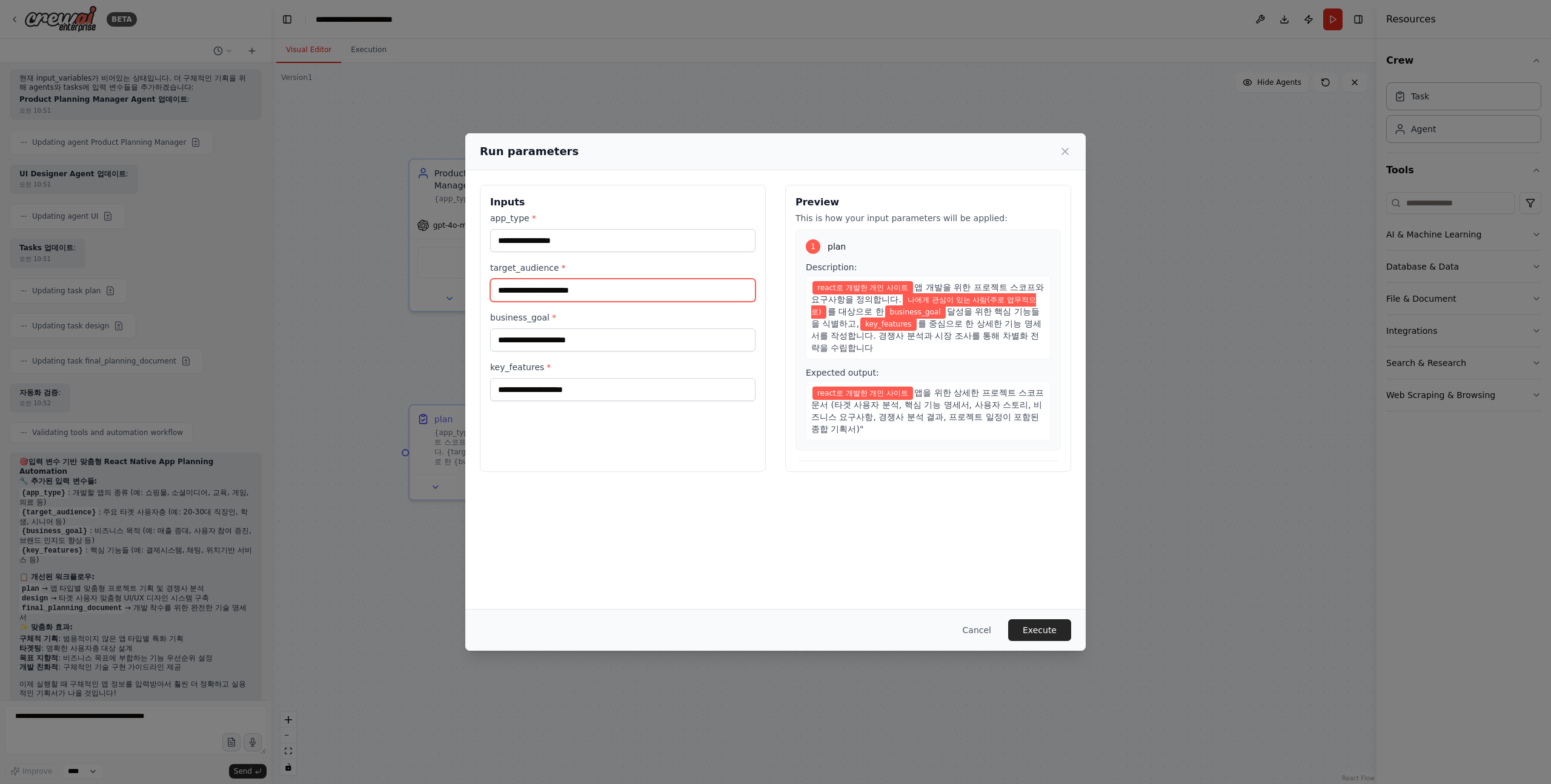
type input "**********"
click at [541, 340] on input "business_goal *" at bounding box center [622, 340] width 265 height 23
type input "**"
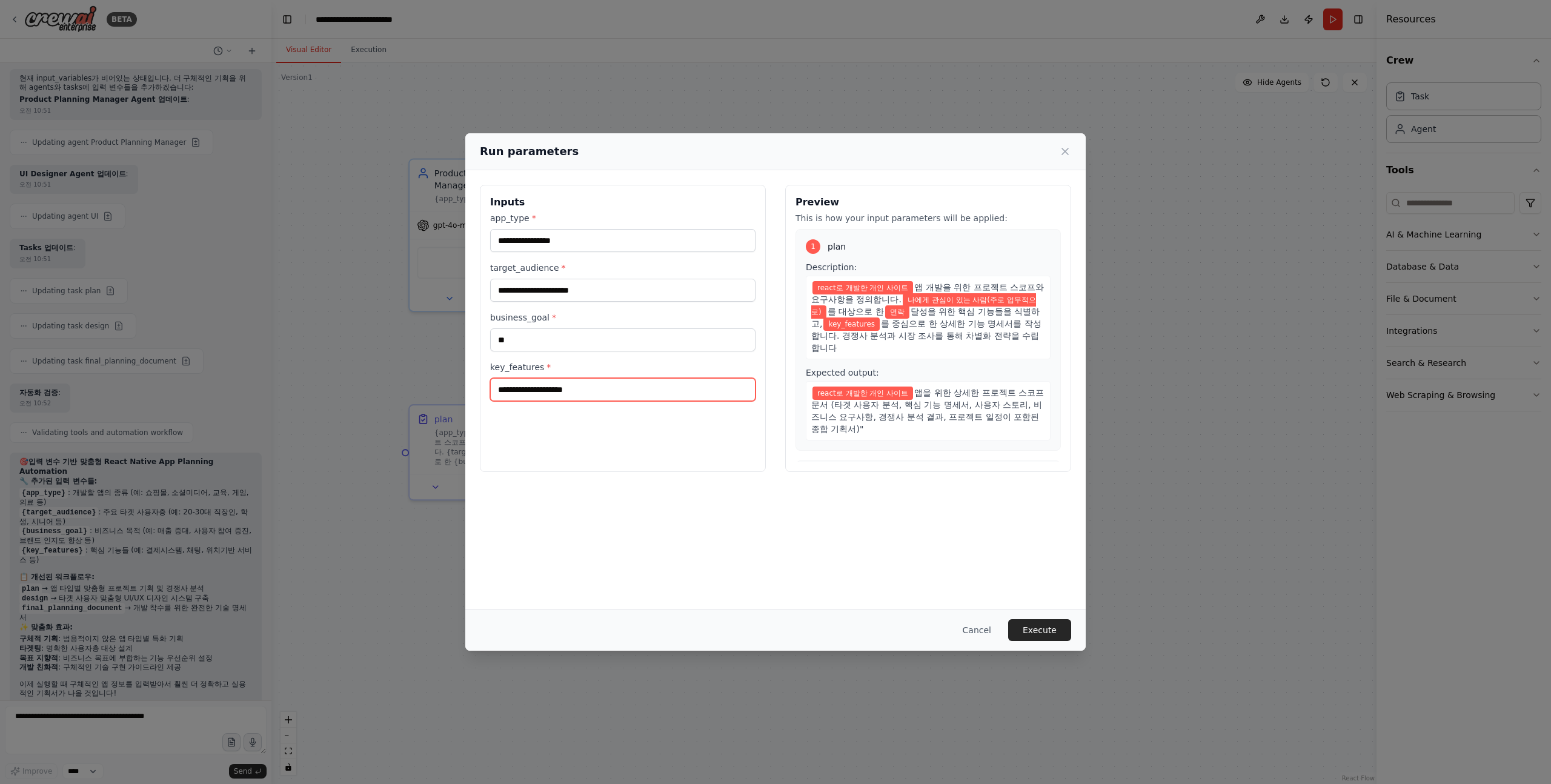
click at [574, 394] on input "key_features *" at bounding box center [622, 390] width 265 height 23
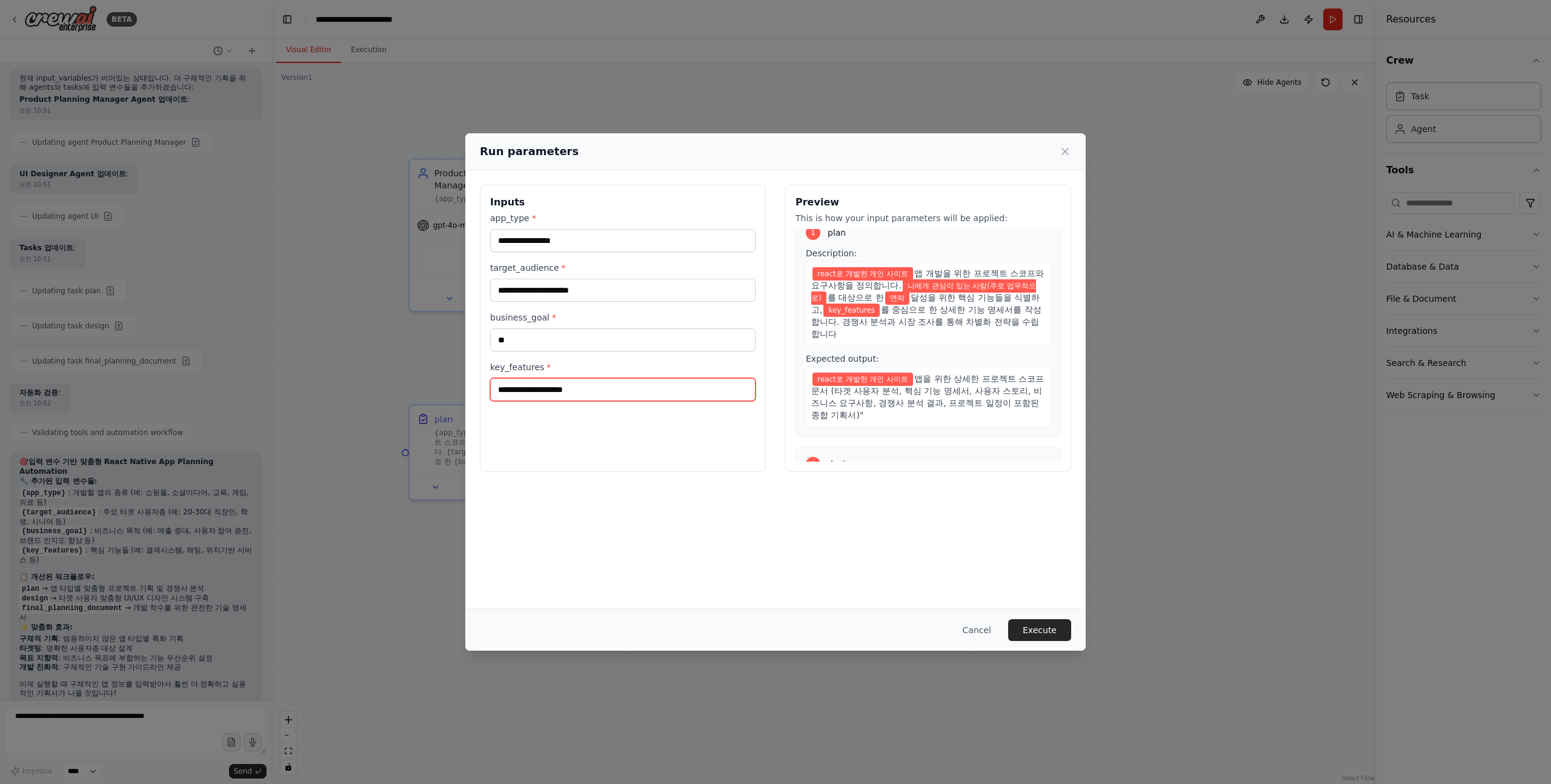
scroll to position [0, 0]
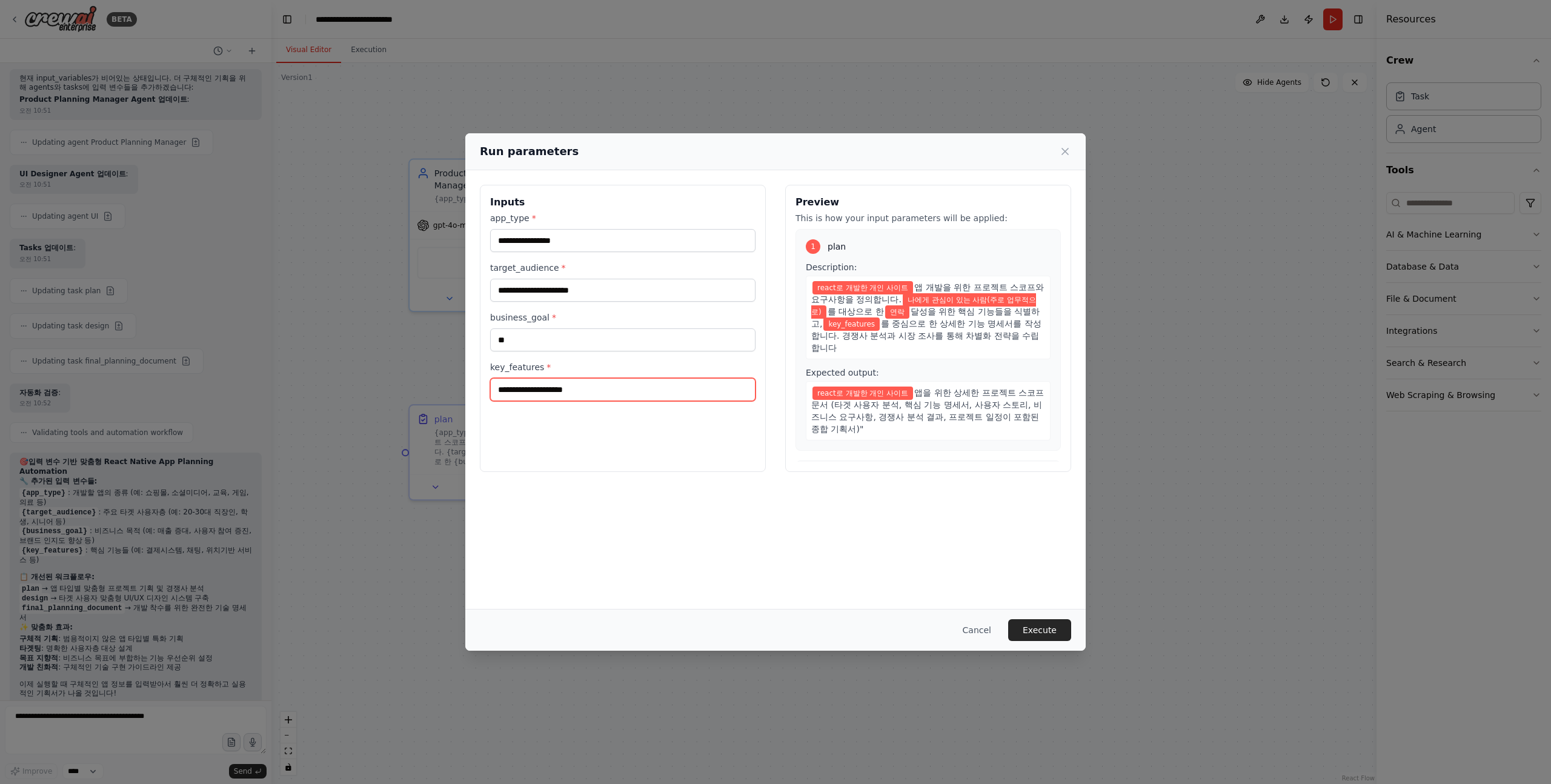
click at [627, 386] on input "key_features *" at bounding box center [622, 390] width 265 height 23
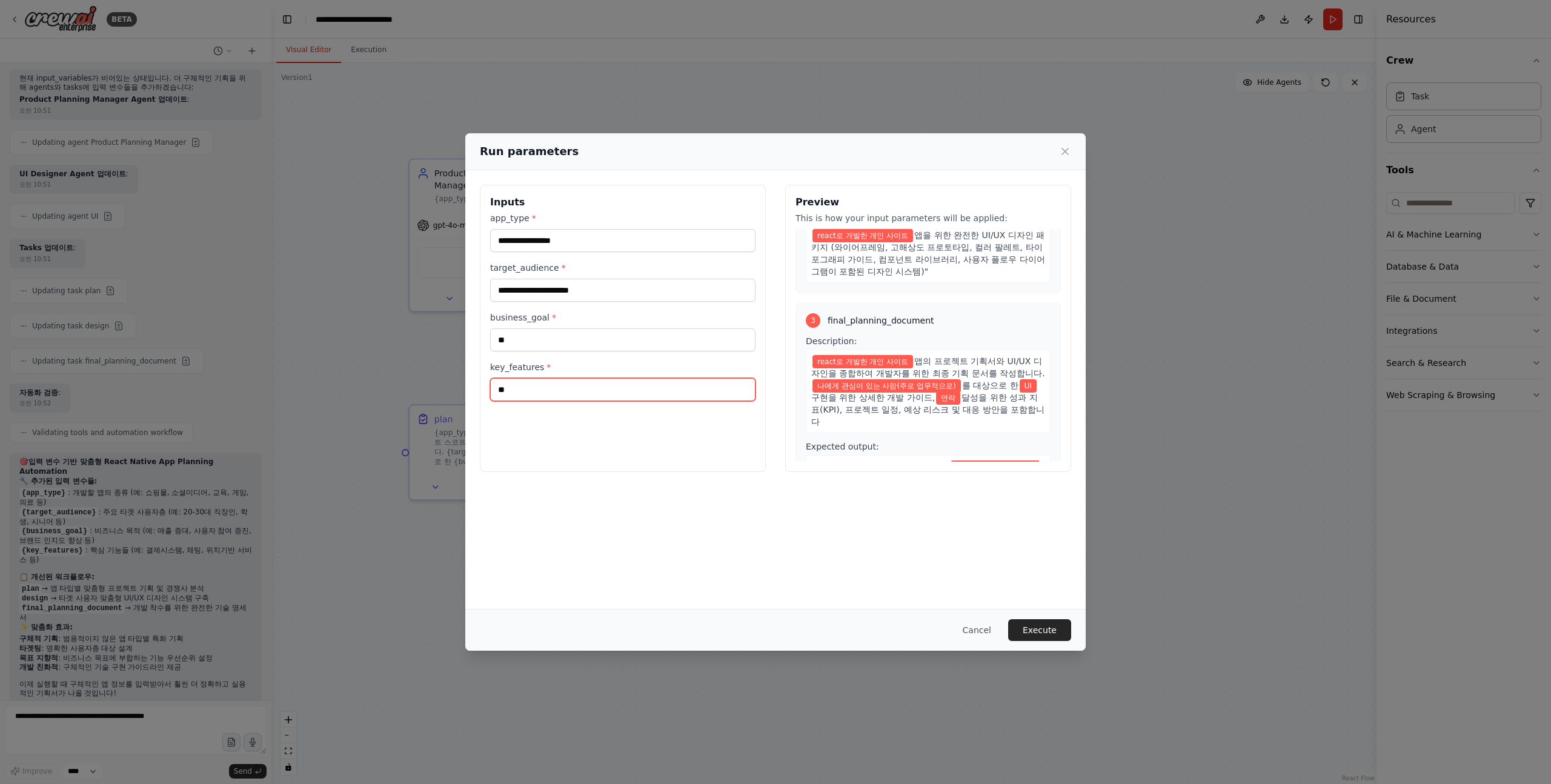
scroll to position [404, 0]
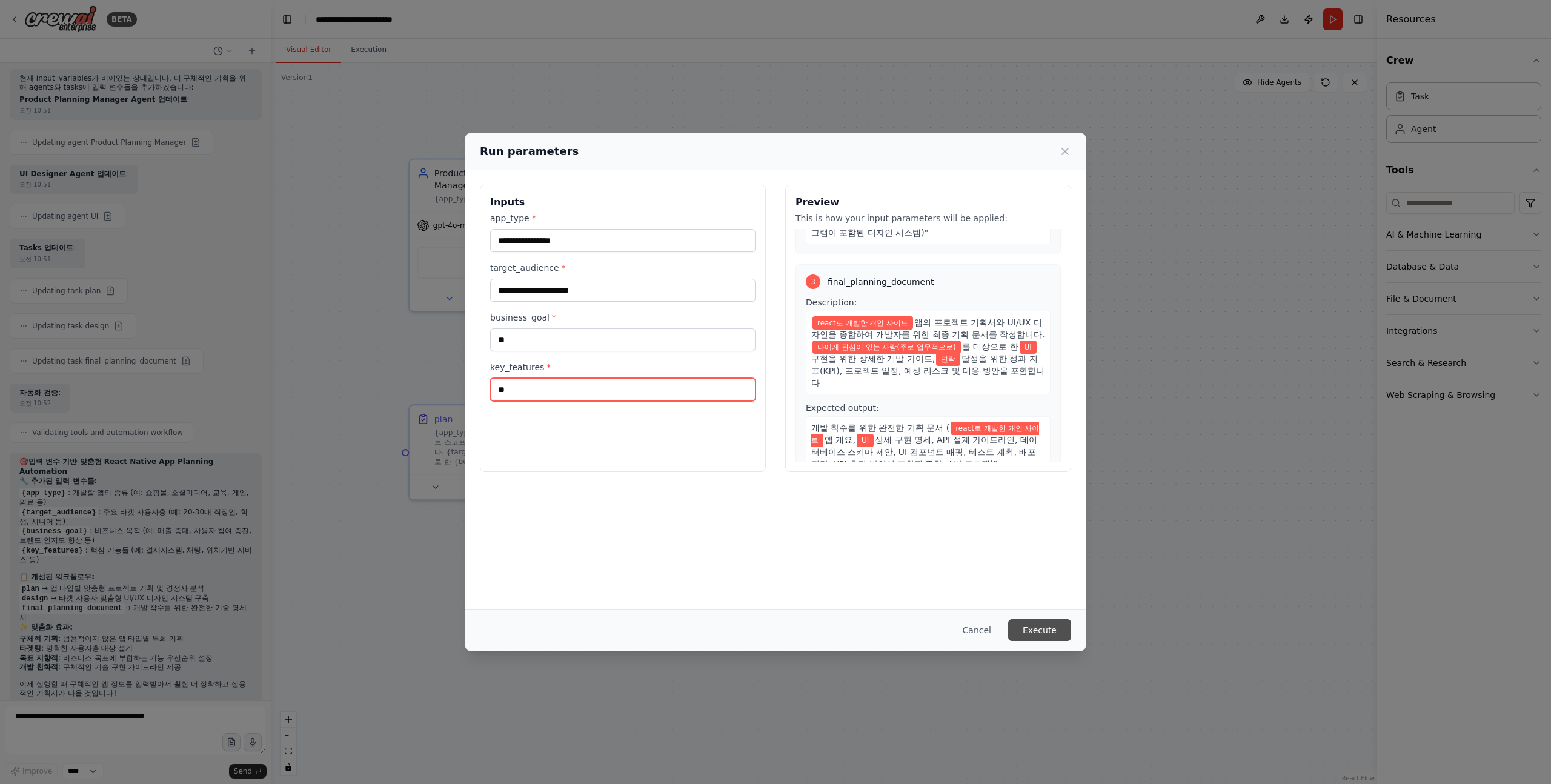
type input "**"
click at [1039, 634] on button "Execute" at bounding box center [1039, 630] width 63 height 22
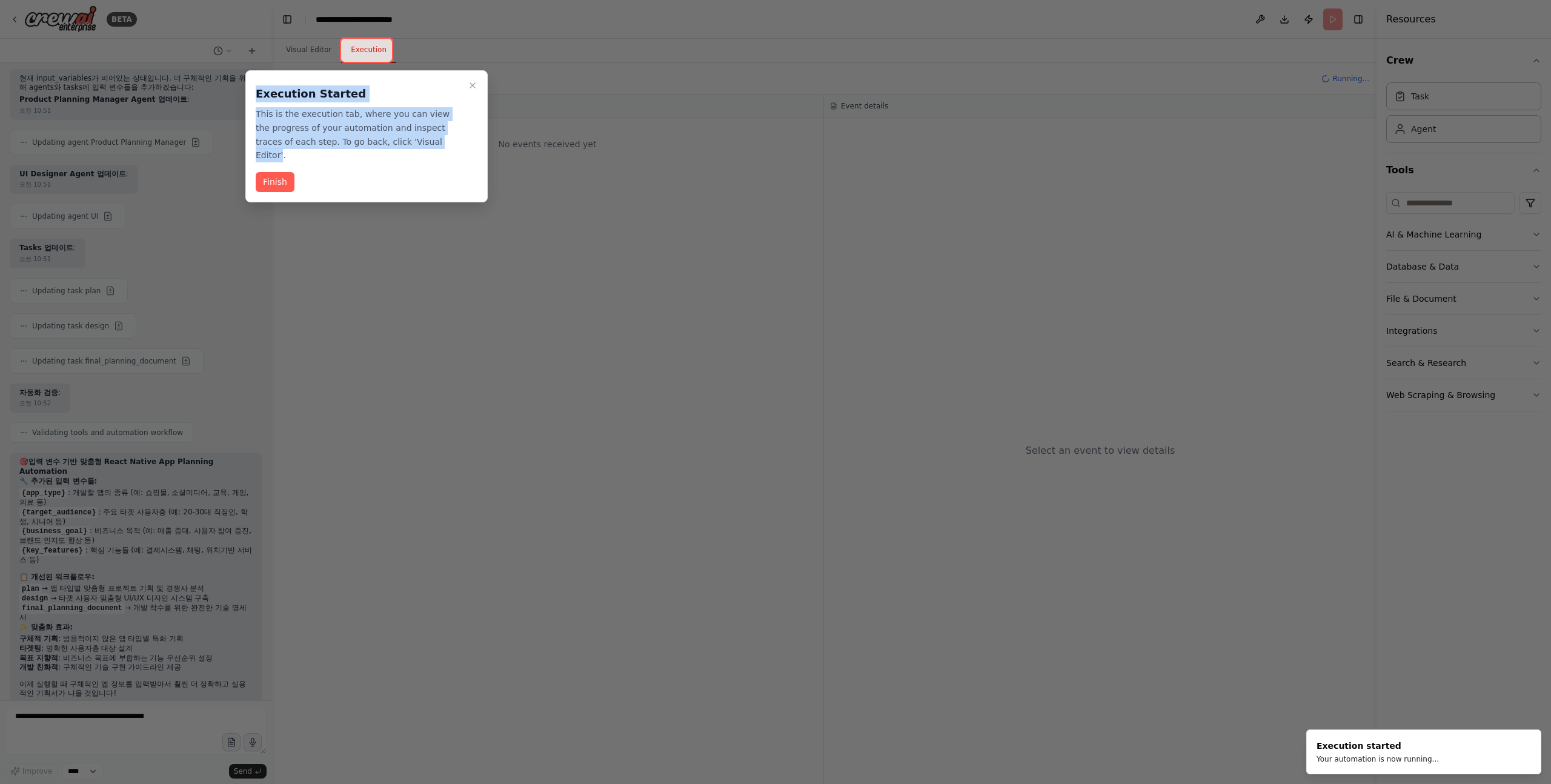
drag, startPoint x: 258, startPoint y: 92, endPoint x: 419, endPoint y: 142, distance: 168.6
click at [419, 142] on div "Execution Started This is the execution tab, where you can view the progress of…" at bounding box center [366, 121] width 222 height 82
click at [419, 142] on p "This is the execution tab, where you can view the progress of your automation a…" at bounding box center [359, 135] width 207 height 55
drag, startPoint x: 439, startPoint y: 142, endPoint x: 266, endPoint y: 90, distance: 180.6
click at [266, 90] on div "Execution Started This is the execution tab, where you can view the progress of…" at bounding box center [366, 121] width 222 height 82
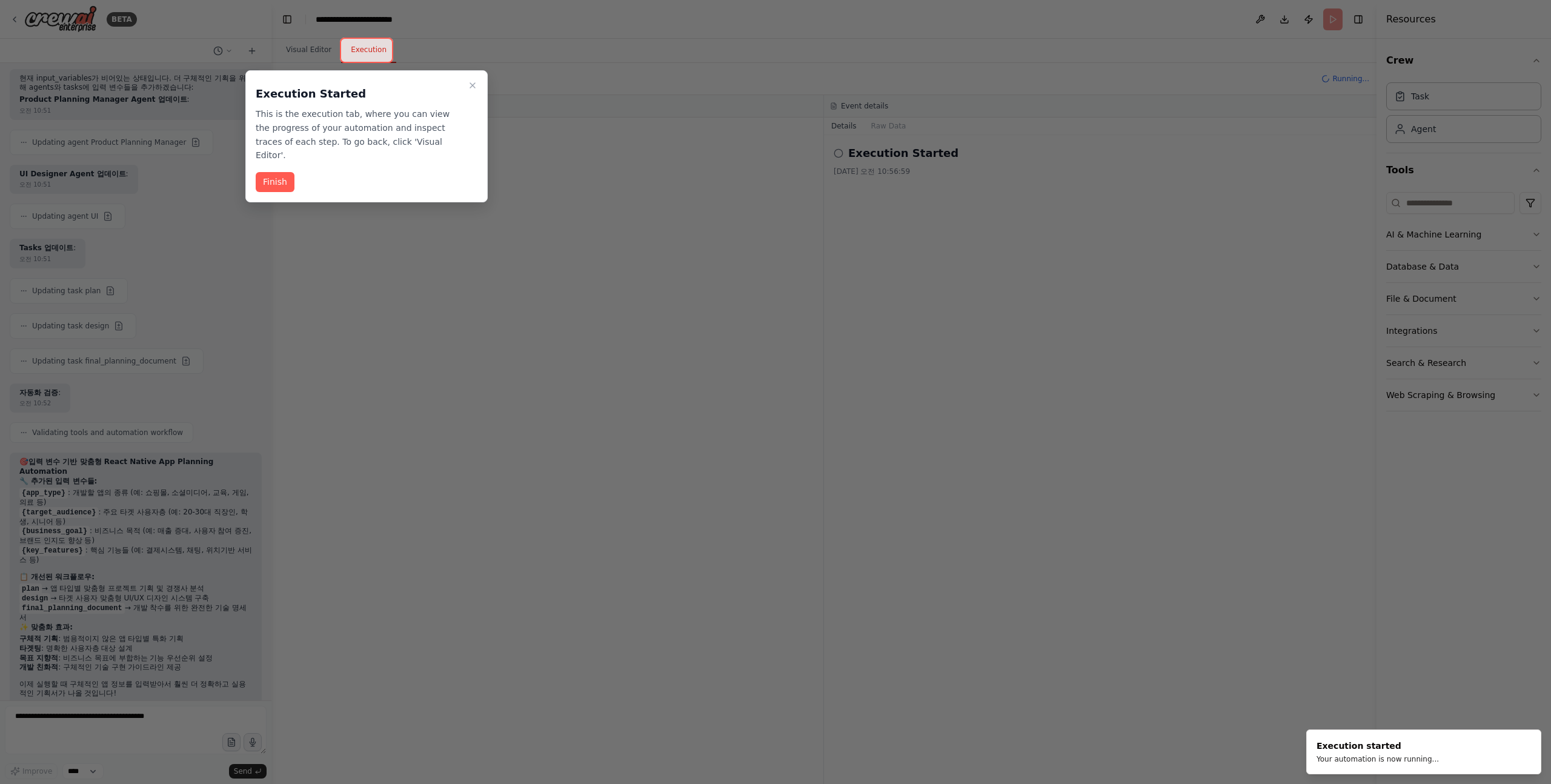
click at [274, 114] on p "This is the execution tab, where you can view the progress of your automation a…" at bounding box center [359, 135] width 207 height 55
click at [266, 115] on p "This is the execution tab, where you can view the progress of your automation a…" at bounding box center [359, 135] width 207 height 55
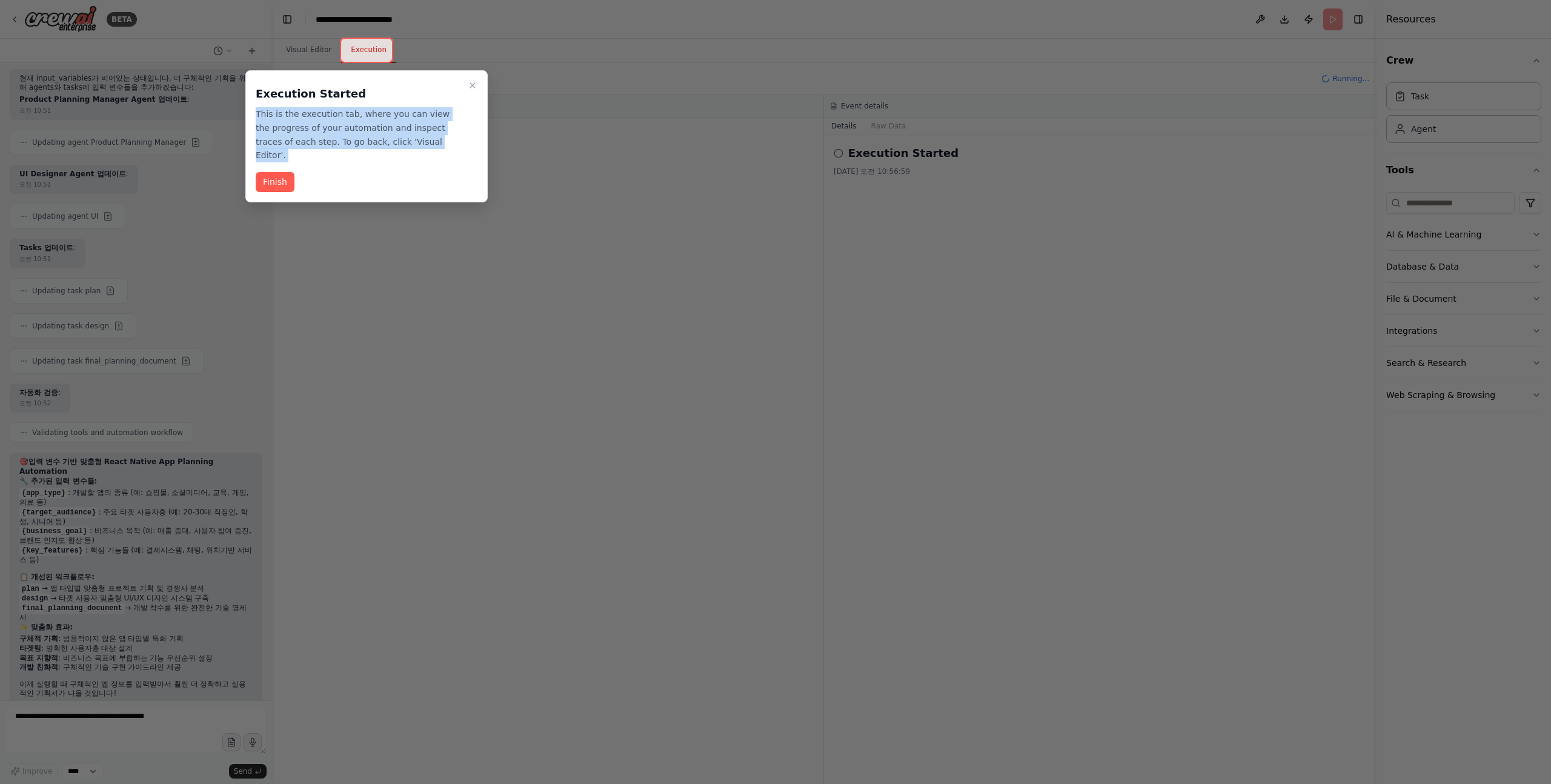
click at [266, 115] on p "This is the execution tab, where you can view the progress of your automation a…" at bounding box center [359, 135] width 207 height 55
click at [328, 111] on p "This is the execution tab, where you can view the progress of your automation a…" at bounding box center [359, 135] width 207 height 55
drag, startPoint x: 337, startPoint y: 113, endPoint x: 432, endPoint y: 141, distance: 99.0
click at [432, 141] on p "This is the execution tab, where you can view the progress of your automation a…" at bounding box center [359, 135] width 207 height 55
click at [417, 135] on p "This is the execution tab, where you can view the progress of your automation a…" at bounding box center [359, 135] width 207 height 55
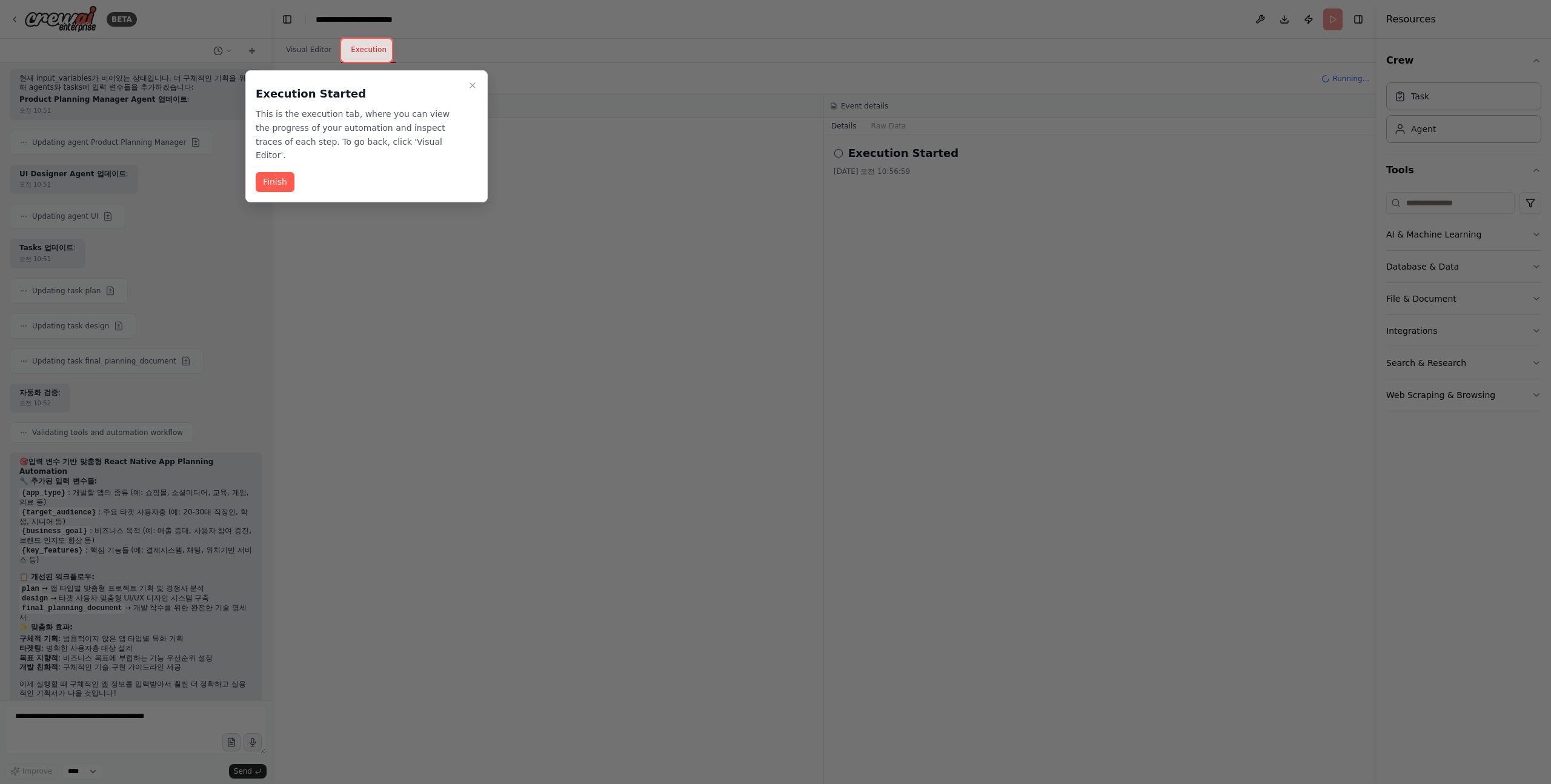
drag, startPoint x: 432, startPoint y: 135, endPoint x: 324, endPoint y: 114, distance: 110.0
click at [325, 114] on p "This is the execution tab, where you can view the progress of your automation a…" at bounding box center [359, 135] width 207 height 55
click at [277, 172] on button "Finish" at bounding box center [275, 182] width 39 height 20
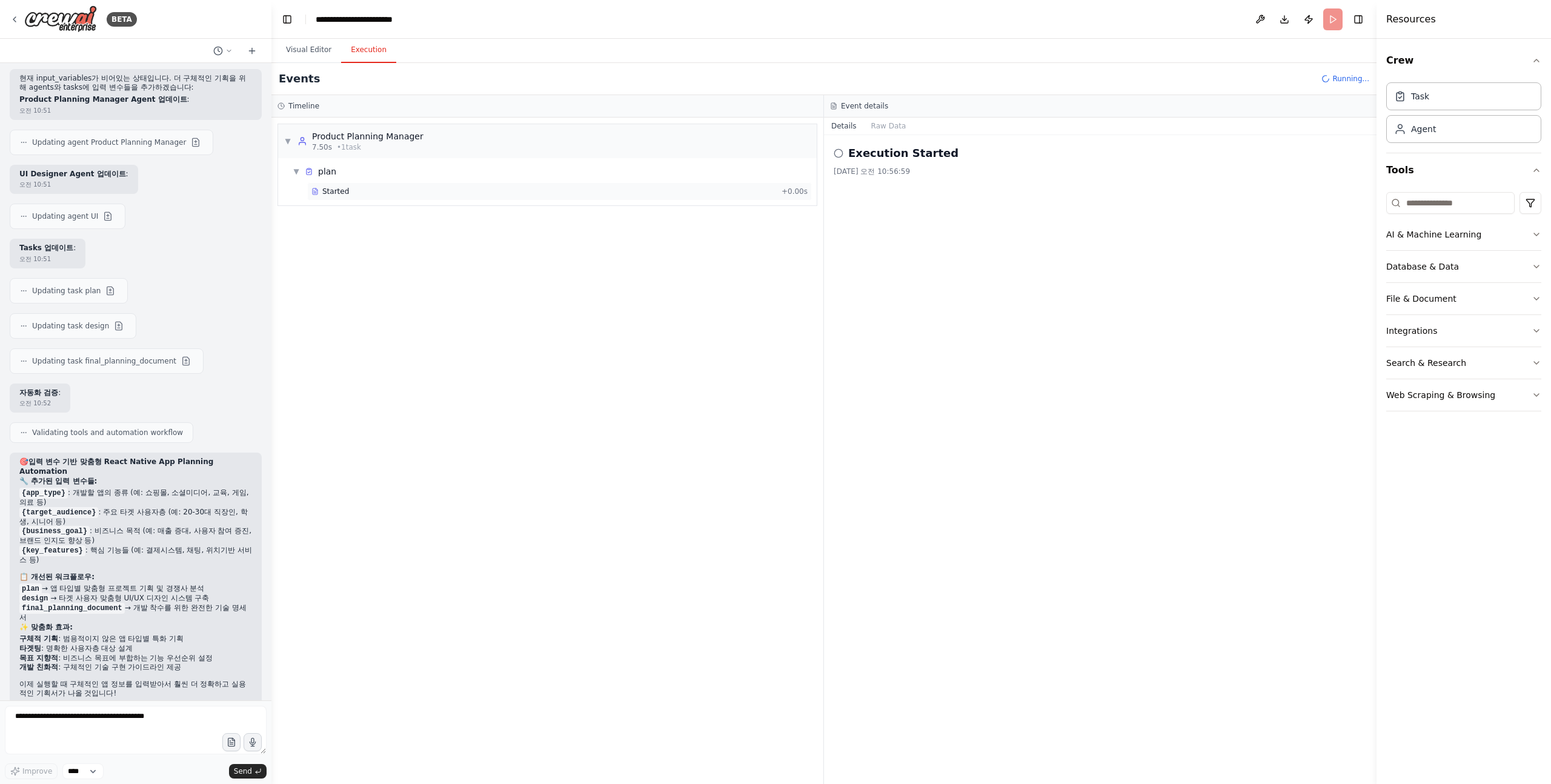
click at [332, 191] on span "Started" at bounding box center [336, 191] width 27 height 10
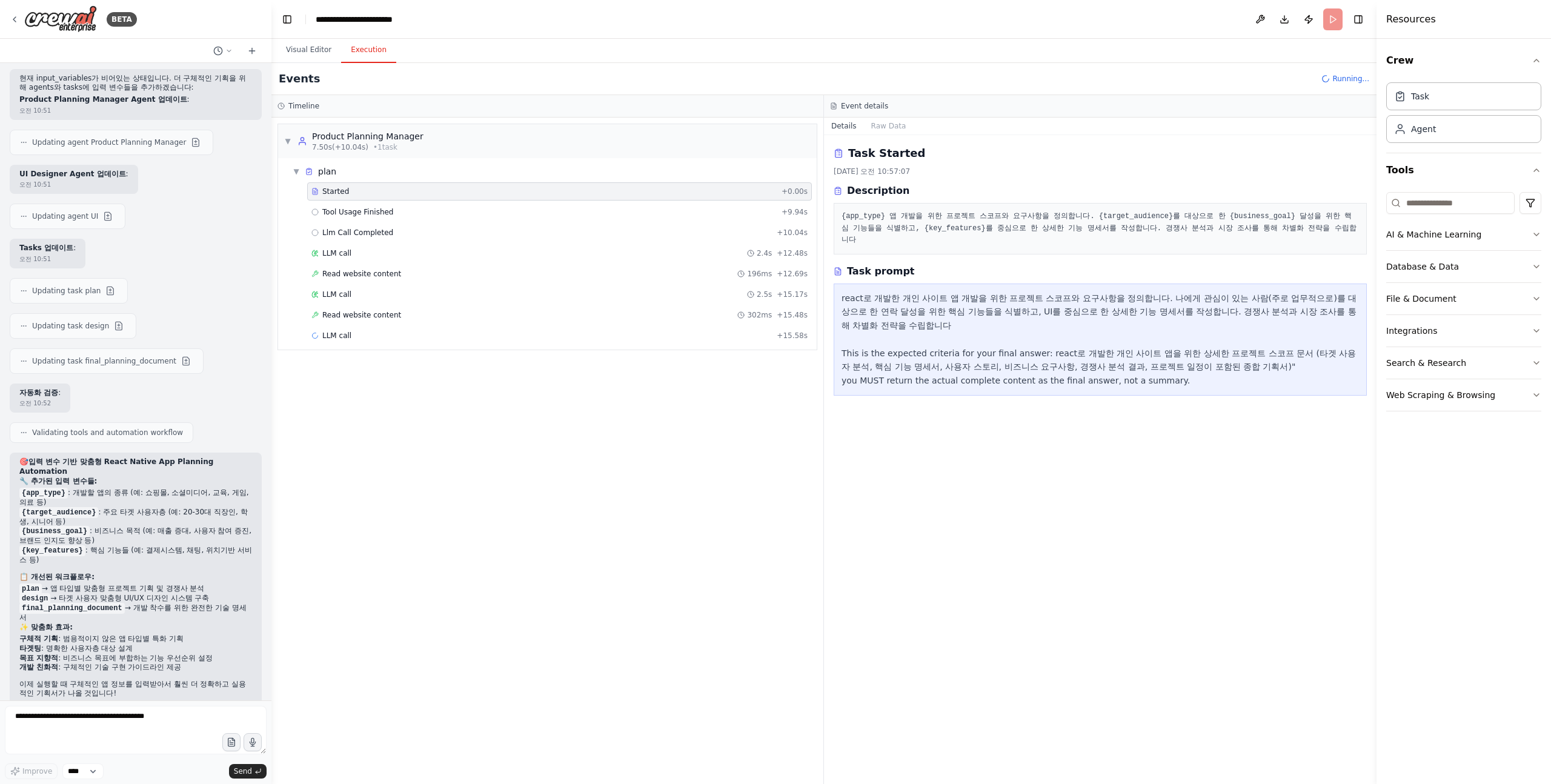
click at [941, 328] on div "react로 개발한 개인 사이트 앱 개발을 위한 프로젝트 스코프와 요구사항을 정의합니다. 나에게 관심이 있는 사람(주로 업무적으로)를 대상으로…" at bounding box center [1100, 340] width 518 height 96
click at [873, 327] on div "react로 개발한 개인 사이트 앱 개발을 위한 프로젝트 스코프와 요구사항을 정의합니다. 나에게 관심이 있는 사람(주로 업무적으로)를 대상으로…" at bounding box center [1100, 340] width 518 height 96
drag, startPoint x: 873, startPoint y: 327, endPoint x: 1061, endPoint y: 330, distance: 188.0
click at [1061, 330] on div "react로 개발한 개인 사이트 앱 개발을 위한 프로젝트 스코프와 요구사항을 정의합니다. 나에게 관심이 있는 사람(주로 업무적으로)를 대상으로…" at bounding box center [1100, 340] width 518 height 96
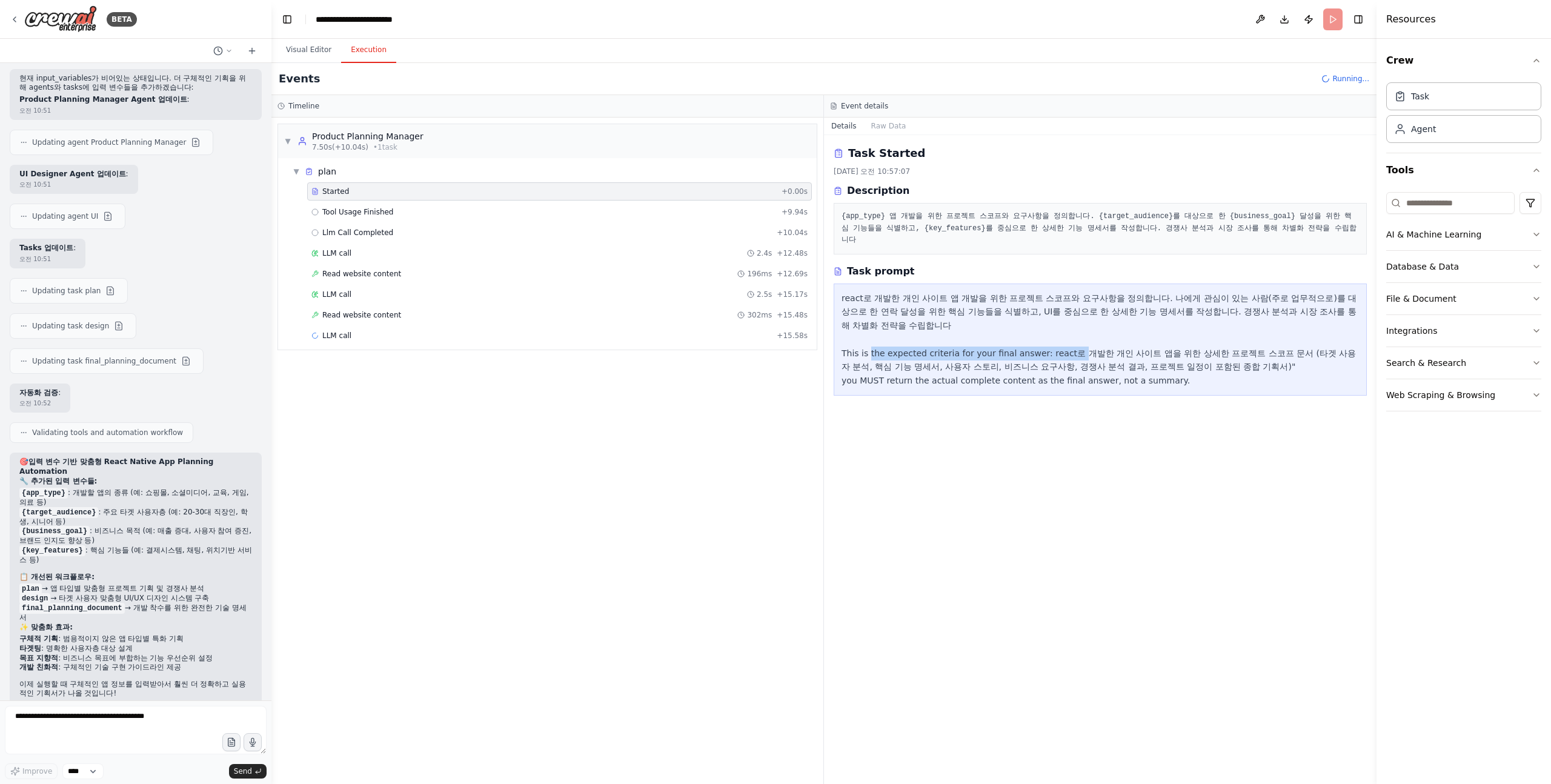
click at [1061, 330] on div "react로 개발한 개인 사이트 앱 개발을 위한 프로젝트 스코프와 요구사항을 정의합니다. 나에게 관심이 있는 사람(주로 업무적으로)를 대상으로…" at bounding box center [1100, 340] width 518 height 96
click at [1033, 330] on div "react로 개발한 개인 사이트 앱 개발을 위한 프로젝트 스코프와 요구사항을 정의합니다. 나에게 관심이 있는 사람(주로 업무적으로)를 대상으로…" at bounding box center [1100, 340] width 518 height 96
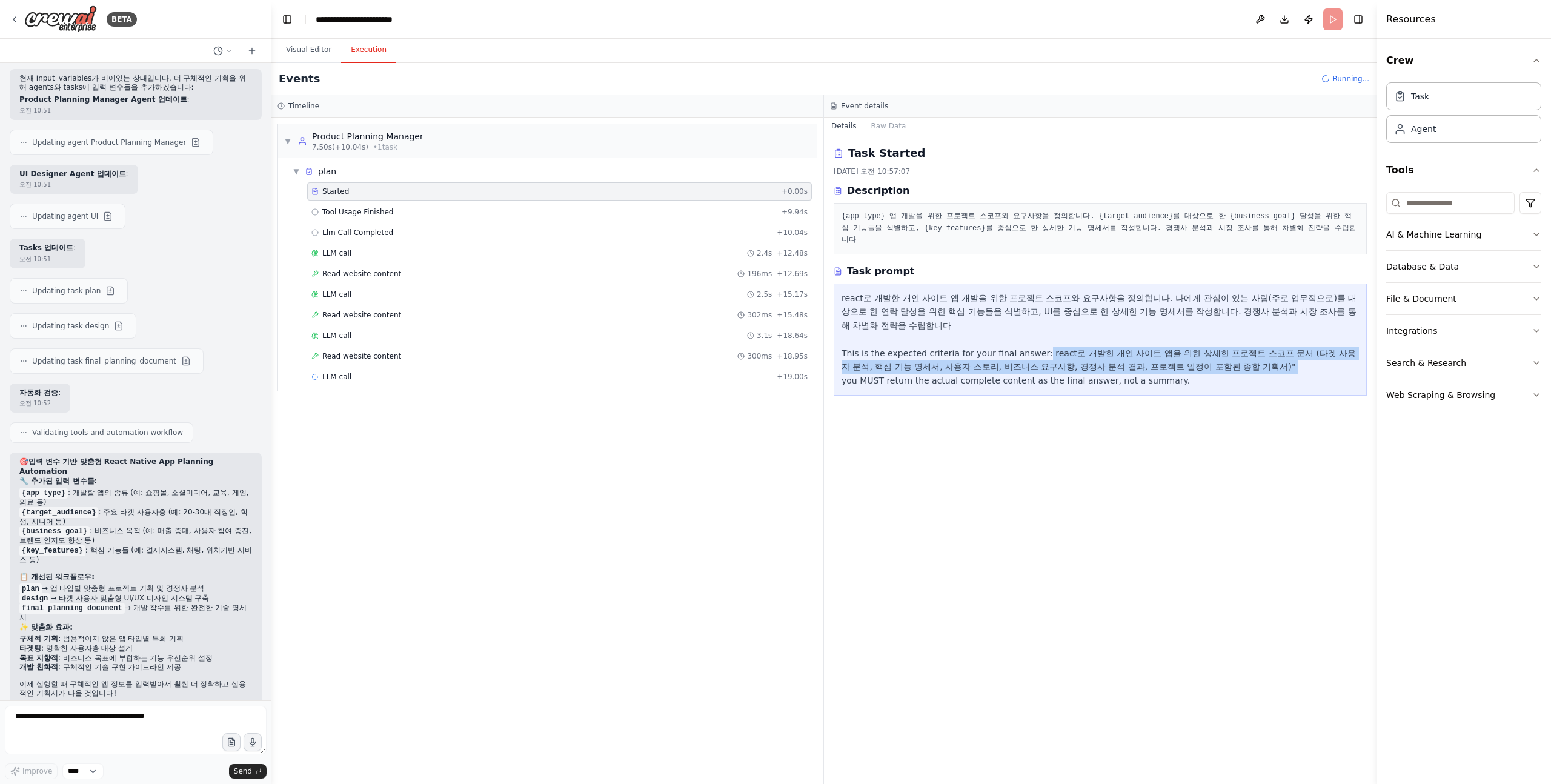
drag, startPoint x: 1033, startPoint y: 330, endPoint x: 1237, endPoint y: 338, distance: 204.2
click at [1237, 338] on div "react로 개발한 개인 사이트 앱 개발을 위한 프로젝트 스코프와 요구사항을 정의합니다. 나에게 관심이 있는 사람(주로 업무적으로)를 대상으로…" at bounding box center [1100, 340] width 518 height 96
drag, startPoint x: 1237, startPoint y: 338, endPoint x: 925, endPoint y: 311, distance: 313.2
click at [926, 312] on div "react로 개발한 개인 사이트 앱 개발을 위한 프로젝트 스코프와 요구사항을 정의합니다. 나에게 관심이 있는 사람(주로 업무적으로)를 대상으로…" at bounding box center [1100, 340] width 518 height 96
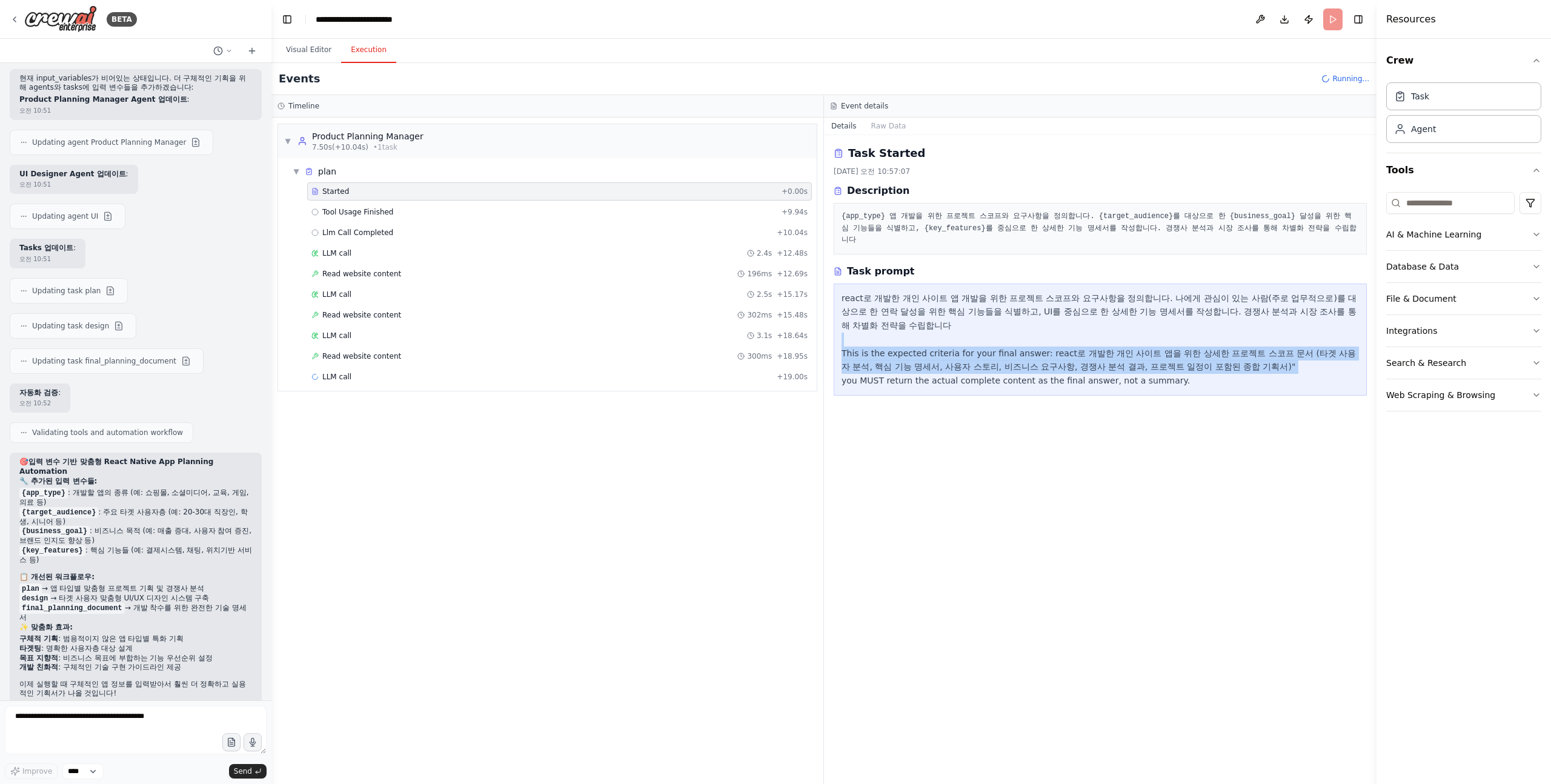
click at [925, 311] on div "react로 개발한 개인 사이트 앱 개발을 위한 프로젝트 스코프와 요구사항을 정의합니다. 나에게 관심이 있는 사람(주로 업무적으로)를 대상으로…" at bounding box center [1100, 340] width 518 height 96
drag, startPoint x: 910, startPoint y: 296, endPoint x: 897, endPoint y: 354, distance: 59.4
click at [897, 354] on div "react로 개발한 개인 사이트 앱 개발을 위한 프로젝트 스코프와 요구사항을 정의합니다. 나에게 관심이 있는 사람(주로 업무적으로)를 대상으로…" at bounding box center [1100, 340] width 518 height 96
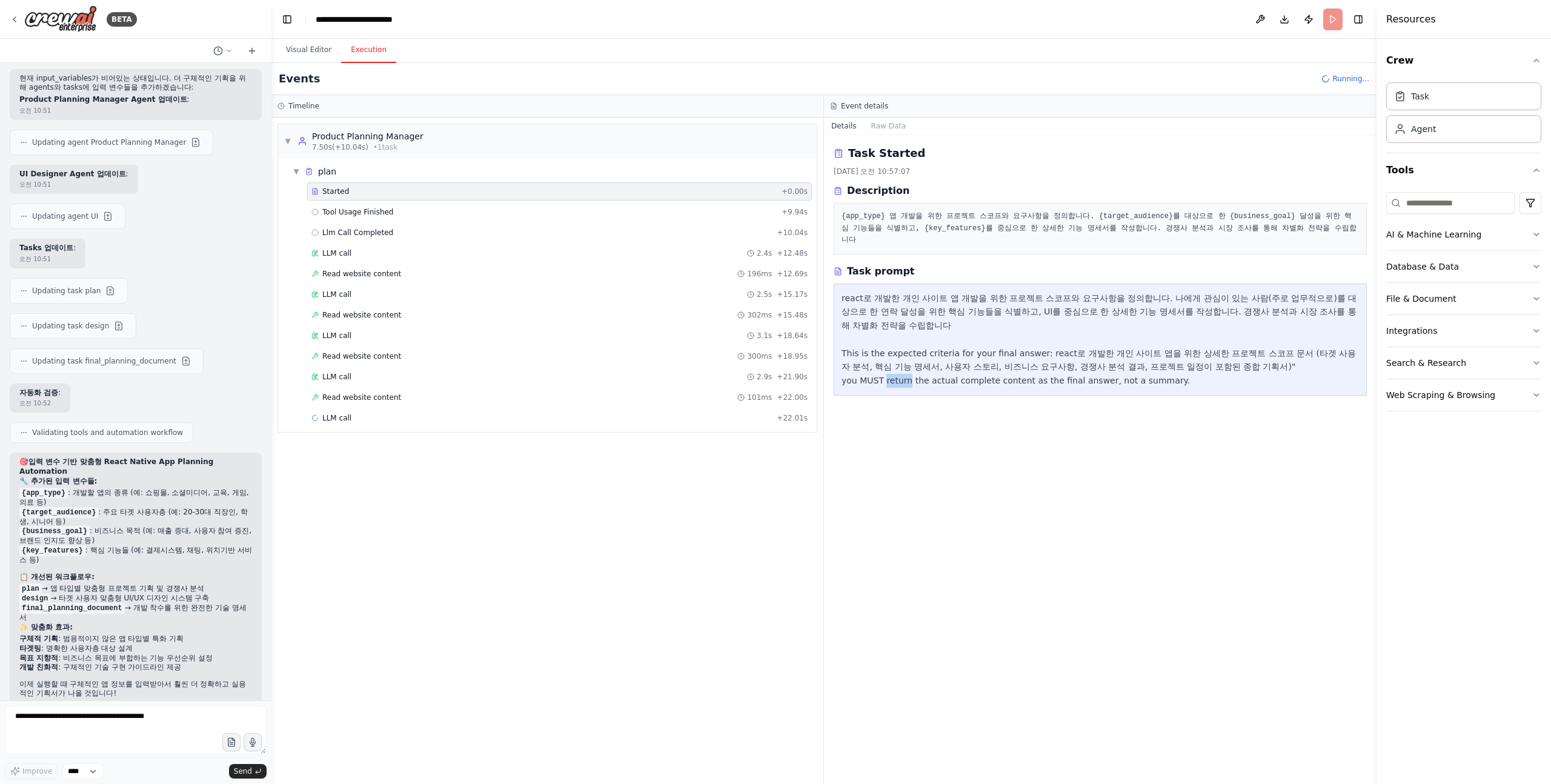
click at [897, 354] on div "react로 개발한 개인 사이트 앱 개발을 위한 프로젝트 스코프와 요구사항을 정의합니다. 나에게 관심이 있는 사람(주로 업무적으로)를 대상으로…" at bounding box center [1100, 340] width 518 height 96
click at [908, 354] on div "react로 개발한 개인 사이트 앱 개발을 위한 프로젝트 스코프와 요구사항을 정의합니다. 나에게 관심이 있는 사람(주로 업무적으로)를 대상으로…" at bounding box center [1100, 340] width 518 height 96
drag, startPoint x: 908, startPoint y: 354, endPoint x: 1159, endPoint y: 355, distance: 251.0
click at [1159, 355] on div "react로 개발한 개인 사이트 앱 개발을 위한 프로젝트 스코프와 요구사항을 정의합니다. 나에게 관심이 있는 사람(주로 업무적으로)를 대상으로…" at bounding box center [1100, 340] width 518 height 96
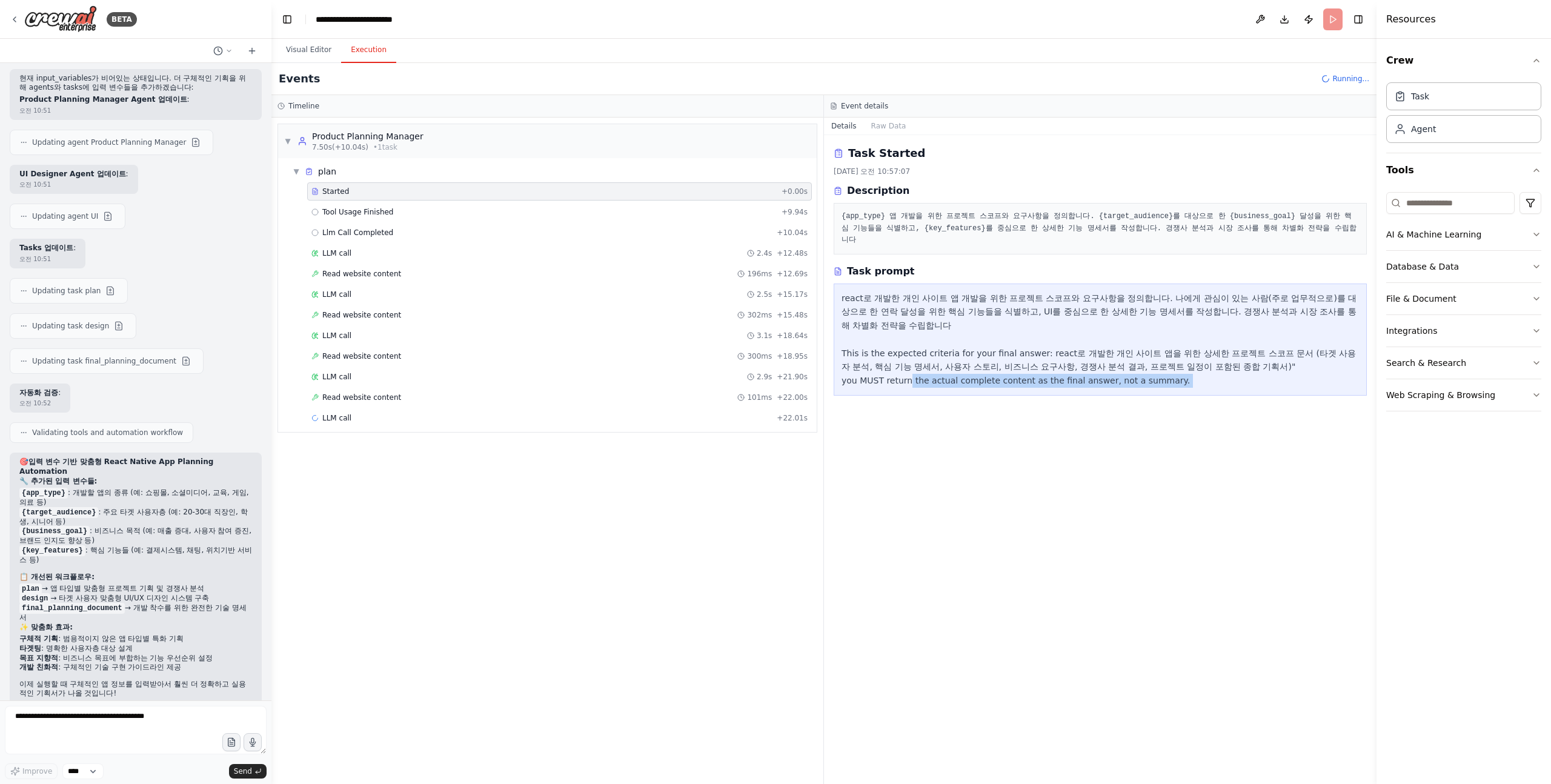
click at [1159, 355] on div "react로 개발한 개인 사이트 앱 개발을 위한 프로젝트 스코프와 요구사항을 정의합니다. 나에게 관심이 있는 사람(주로 업무적으로)를 대상으로…" at bounding box center [1100, 340] width 518 height 96
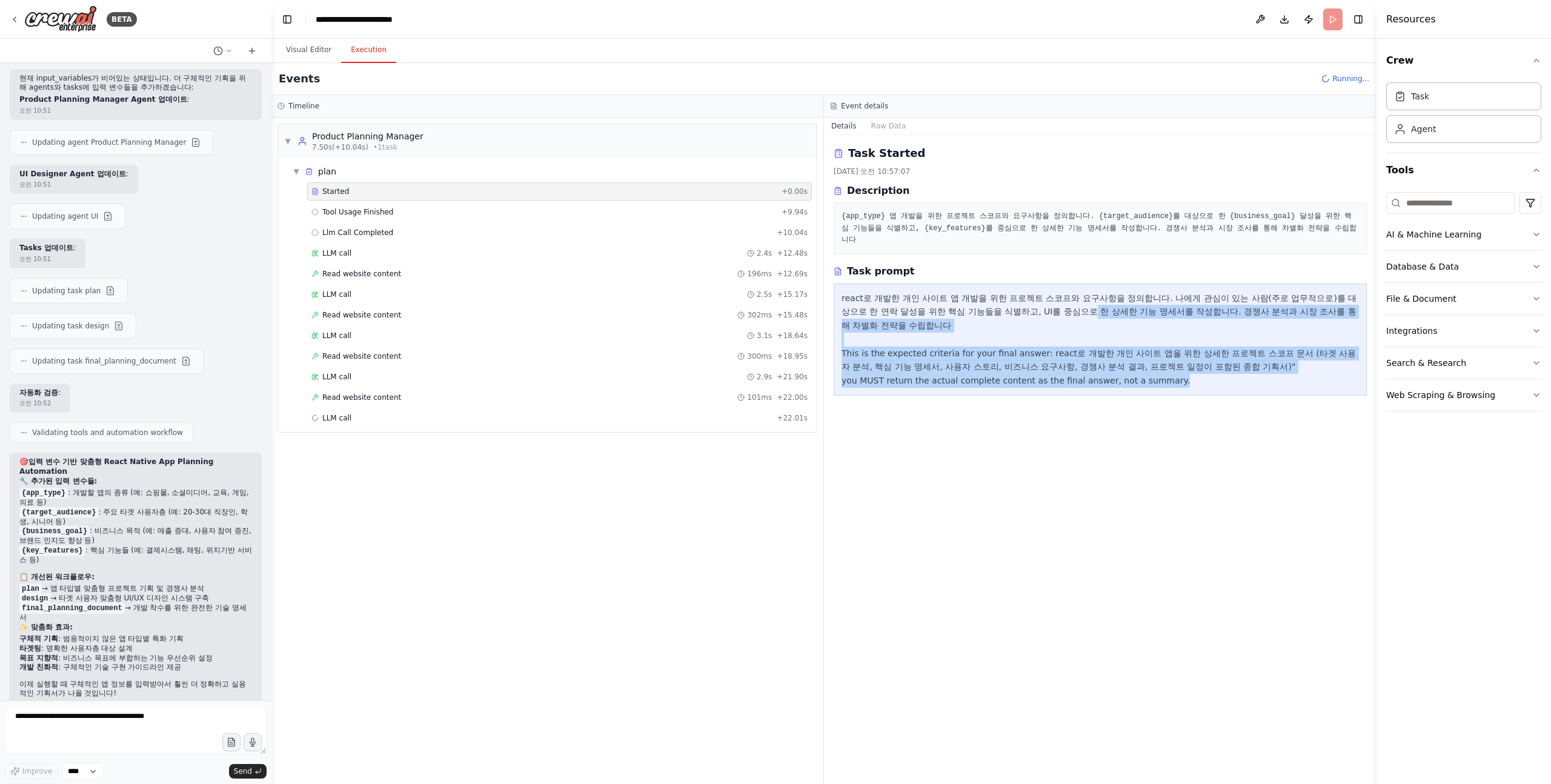
drag, startPoint x: 1164, startPoint y: 355, endPoint x: 994, endPoint y: 296, distance: 179.9
click at [996, 298] on div "react로 개발한 개인 사이트 앱 개발을 위한 프로젝트 스코프와 요구사항을 정의합니다. 나에게 관심이 있는 사람(주로 업무적으로)를 대상으로…" at bounding box center [1100, 340] width 518 height 96
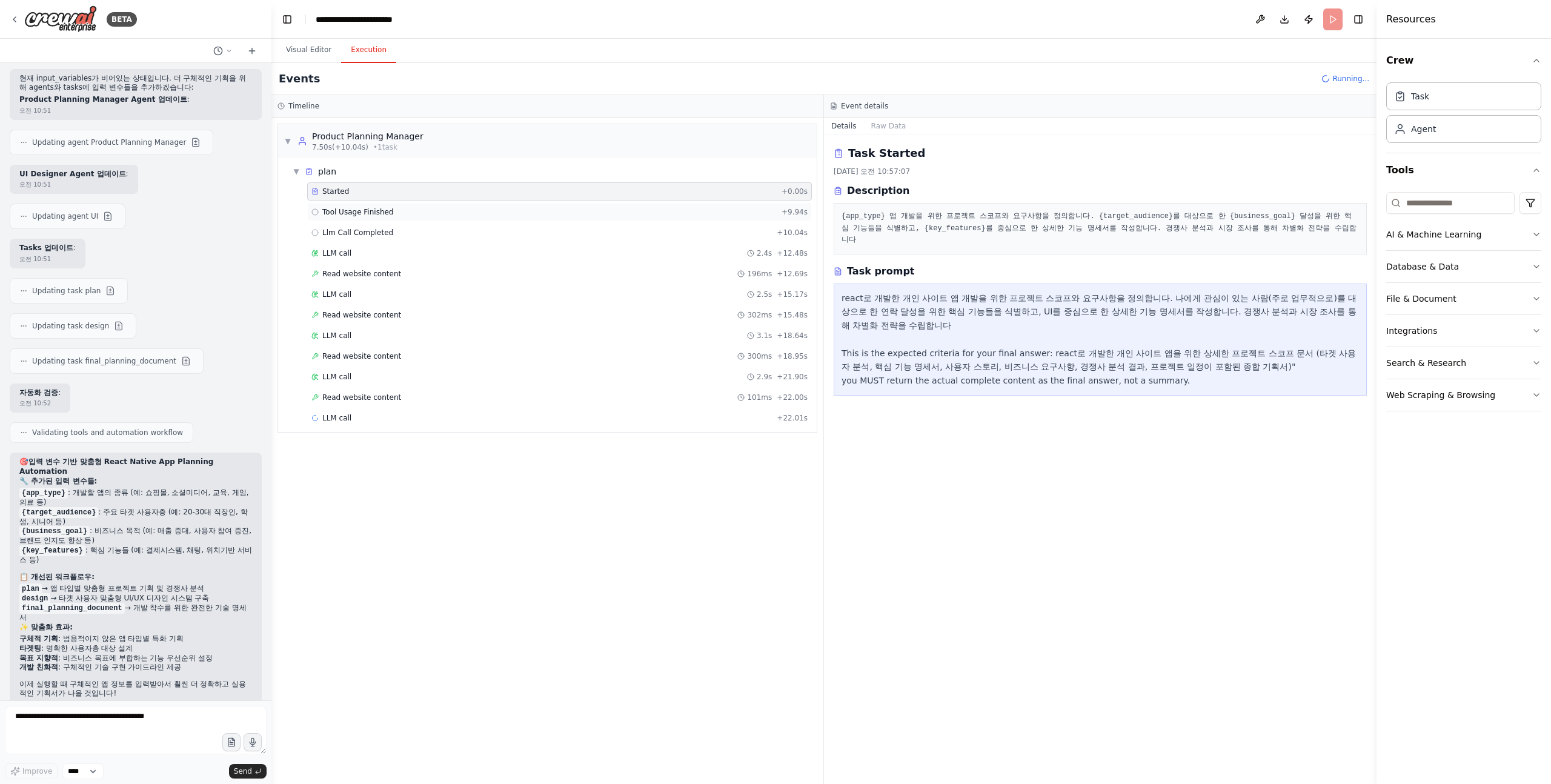
click at [373, 207] on span "Tool Usage Finished" at bounding box center [358, 212] width 71 height 10
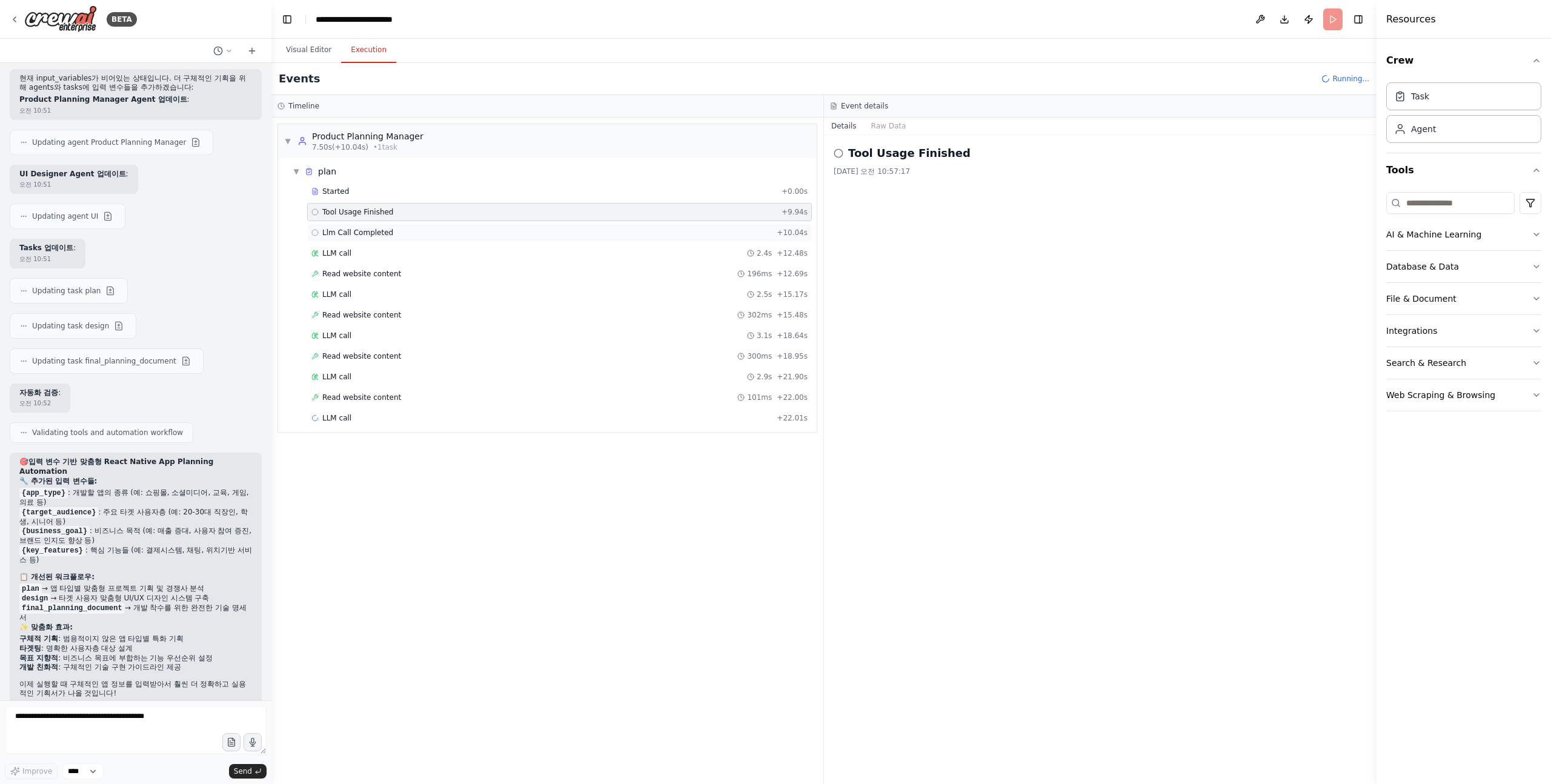
click at [373, 224] on div "Llm Call Completed + 10.04s" at bounding box center [560, 233] width 505 height 18
click at [364, 255] on div "LLM call 2.4s + 12.48s" at bounding box center [560, 253] width 496 height 10
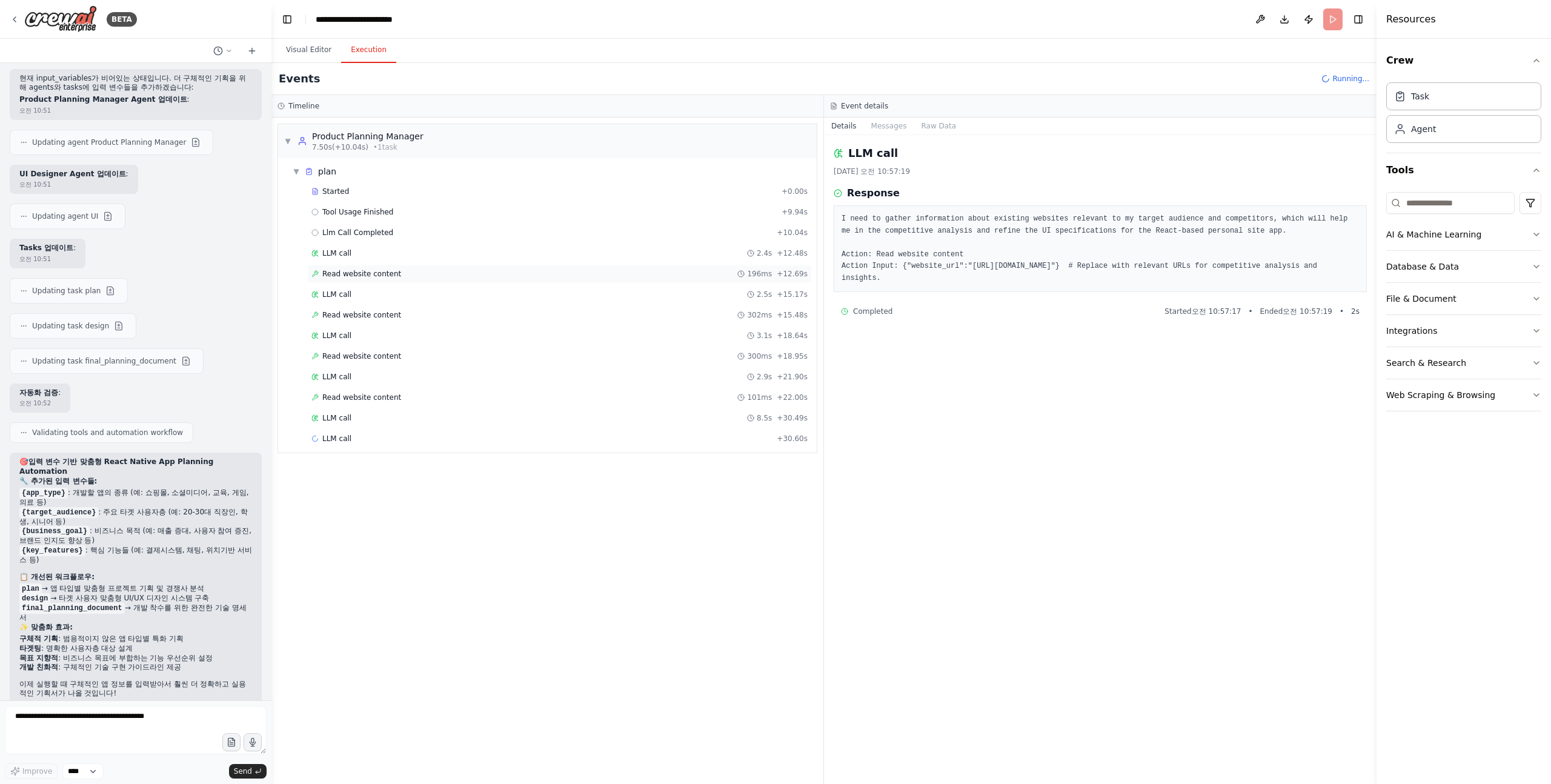
click at [380, 272] on span "Read website content" at bounding box center [362, 274] width 79 height 10
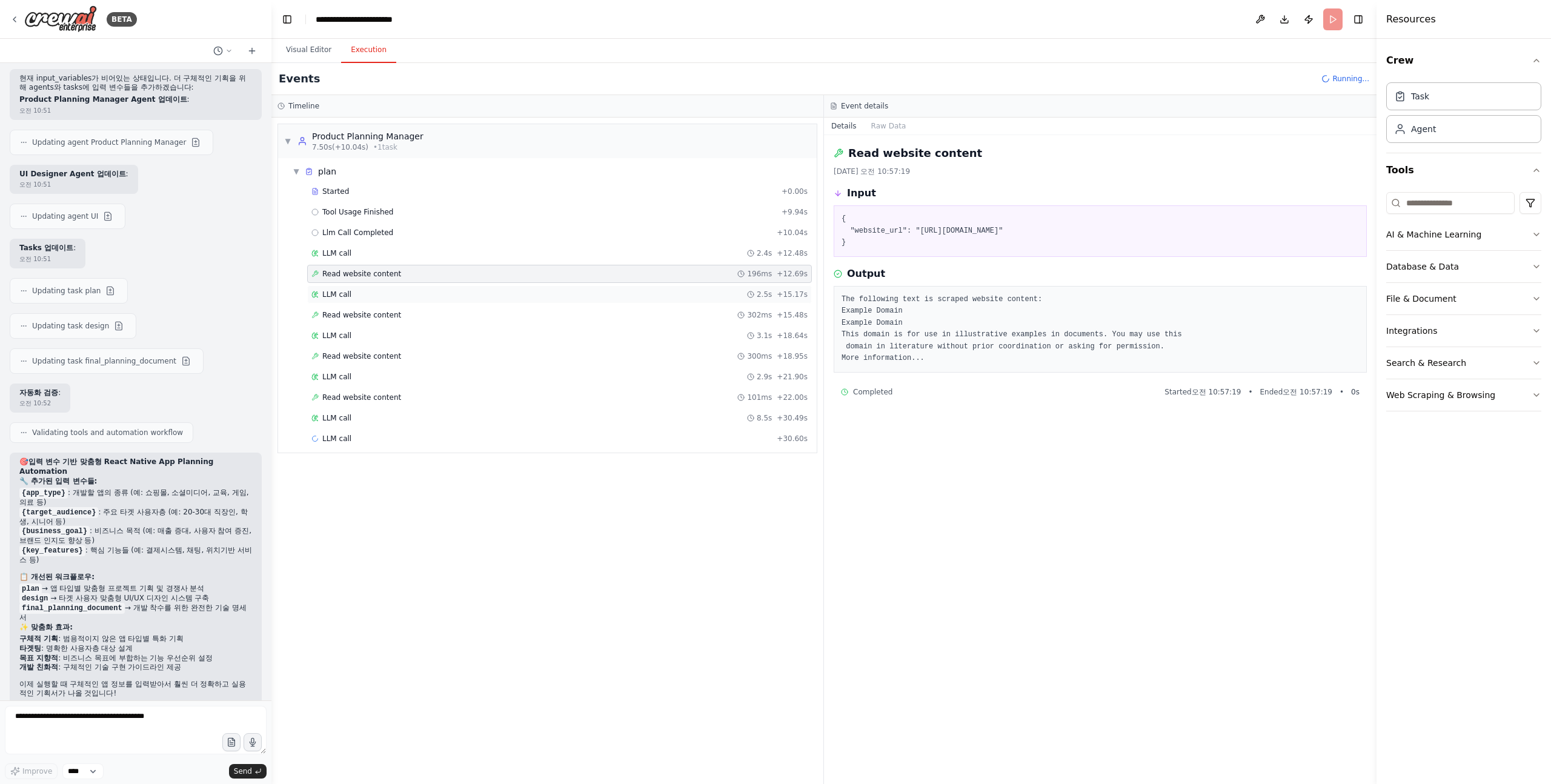
click at [370, 299] on div "LLM call 2.5s + 15.17s" at bounding box center [560, 294] width 496 height 10
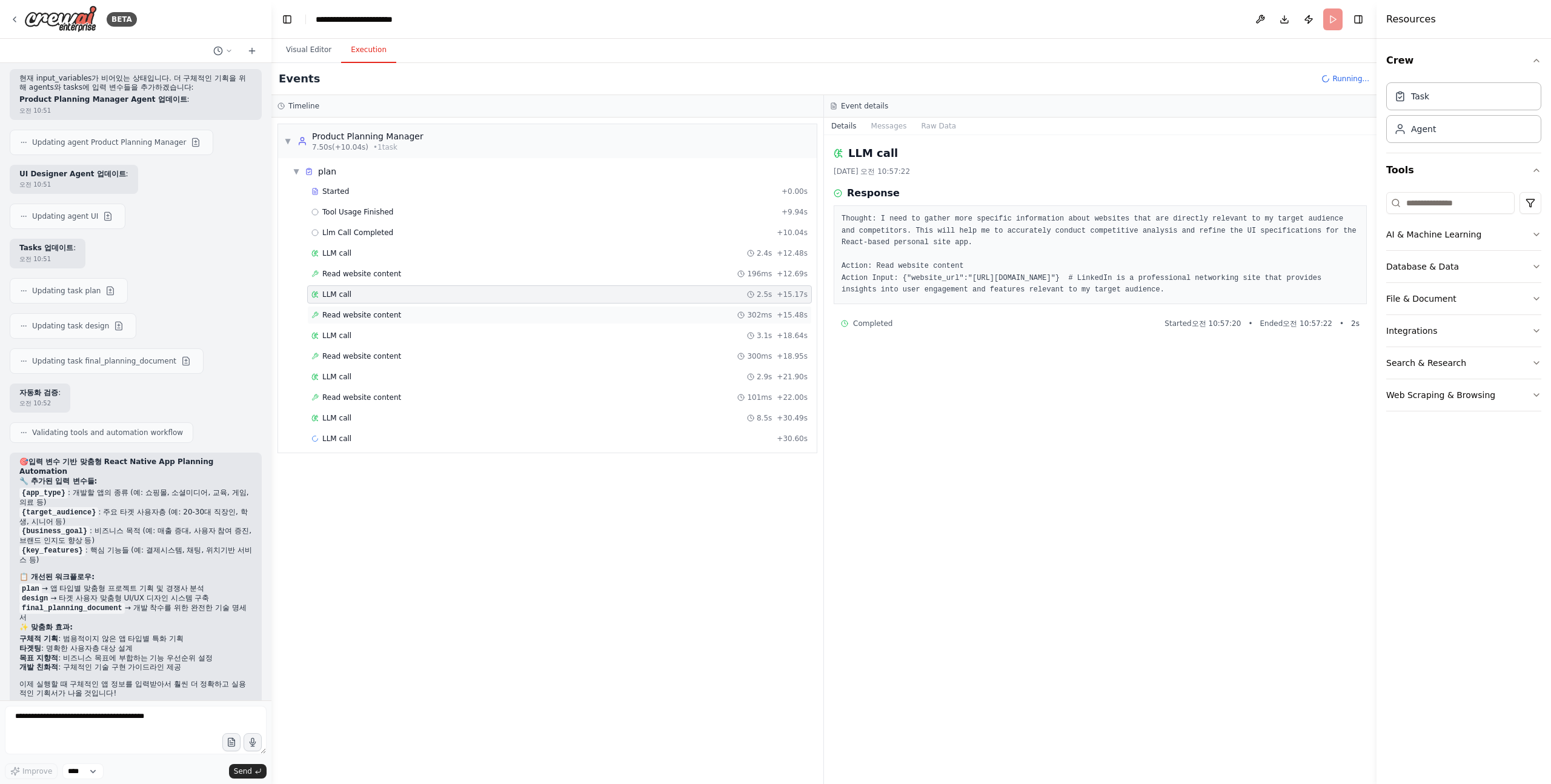
click at [369, 315] on span "Read website content" at bounding box center [362, 315] width 79 height 10
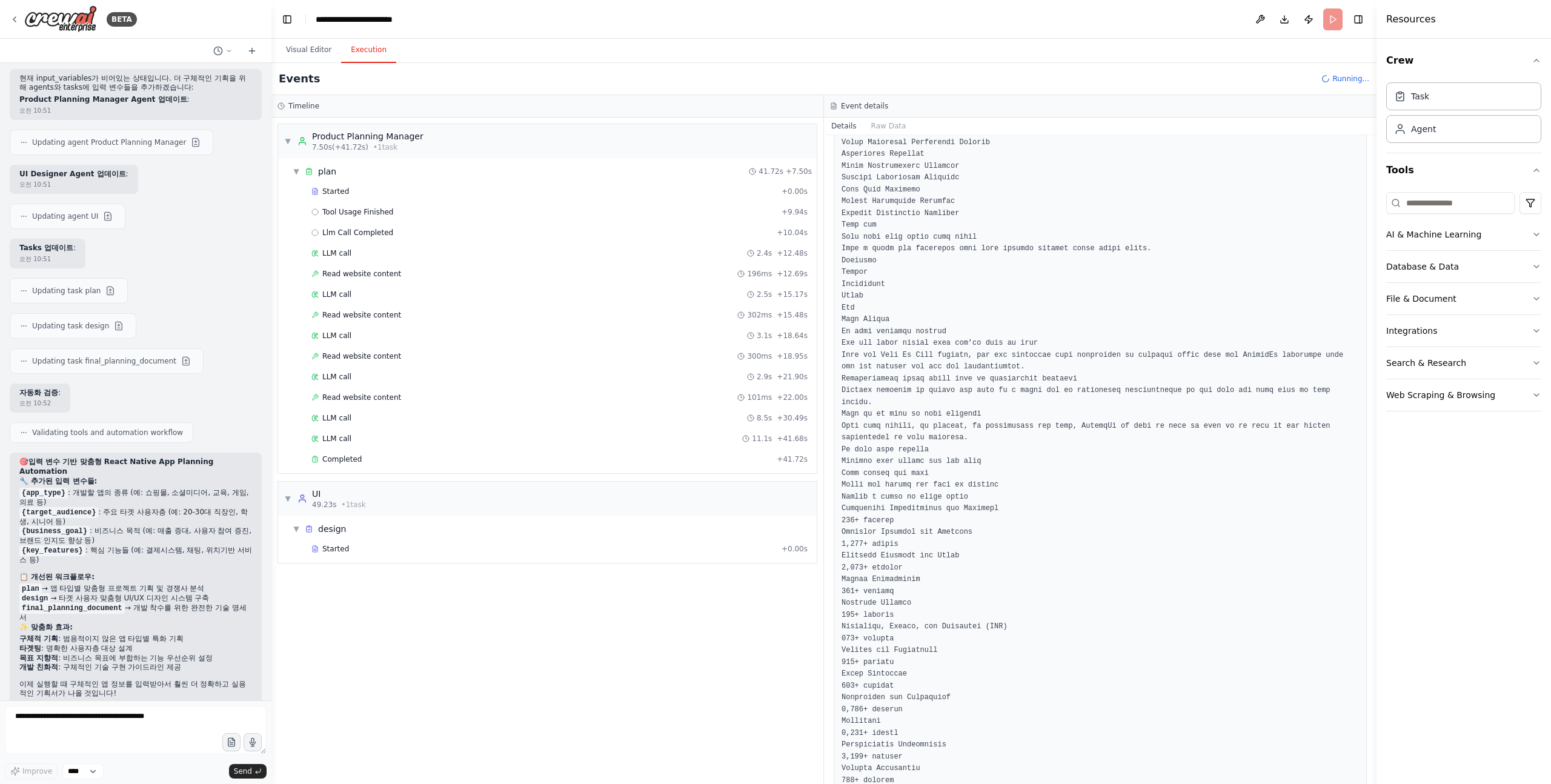
scroll to position [0, 0]
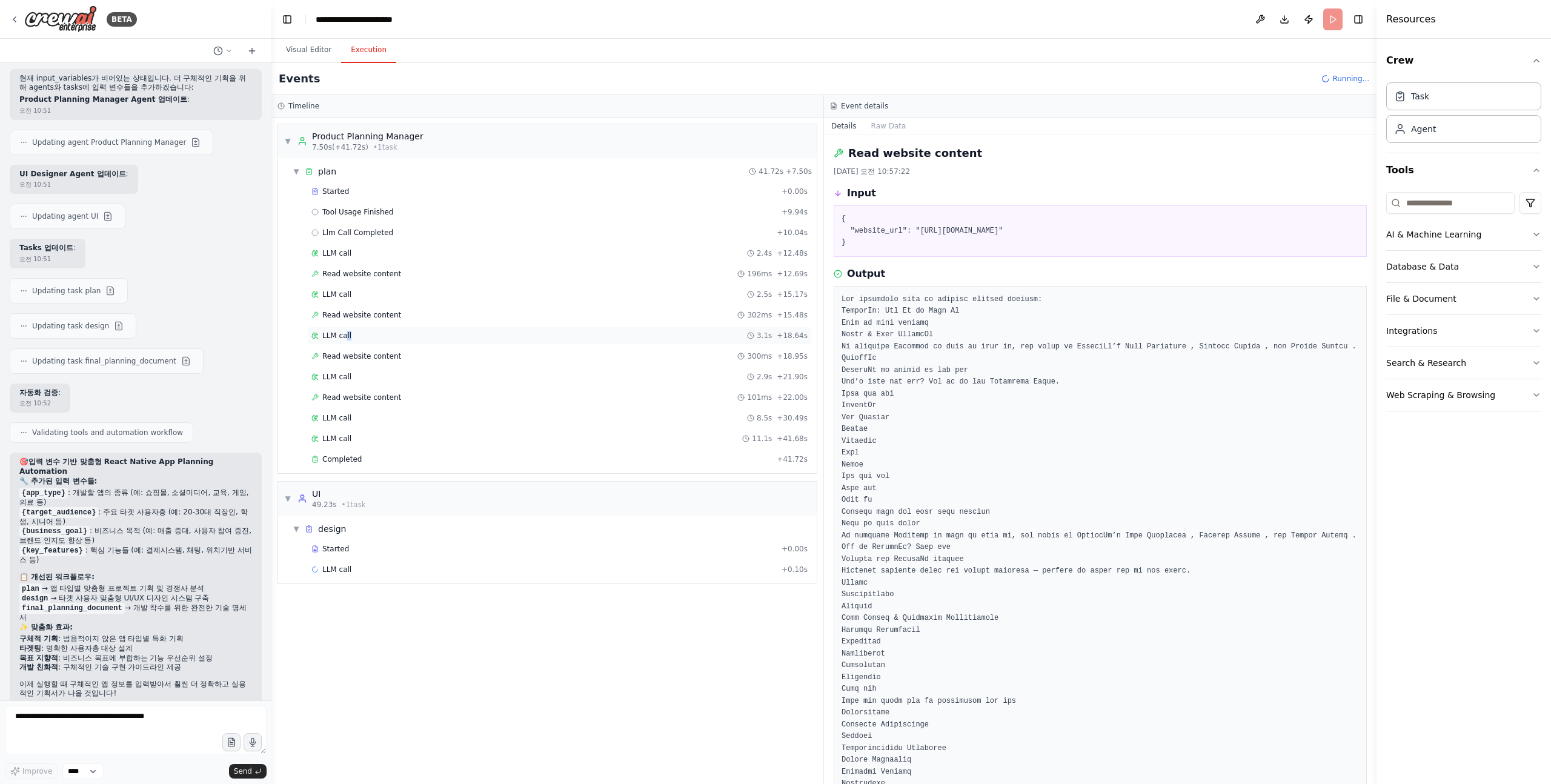
click at [347, 340] on div "LLM call 3.1s + 18.64s" at bounding box center [560, 336] width 505 height 18
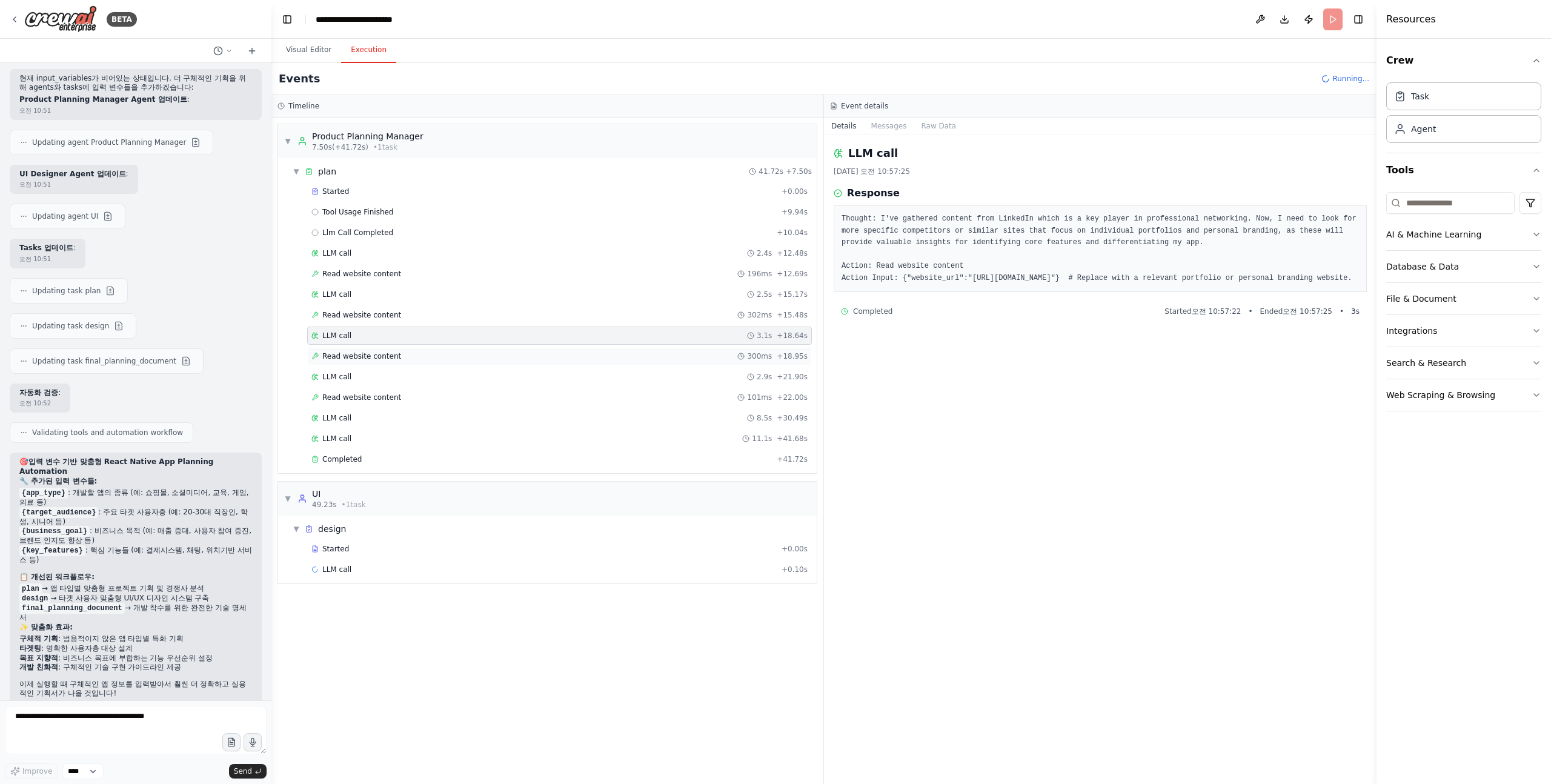
click at [390, 353] on span "Read website content" at bounding box center [362, 356] width 79 height 10
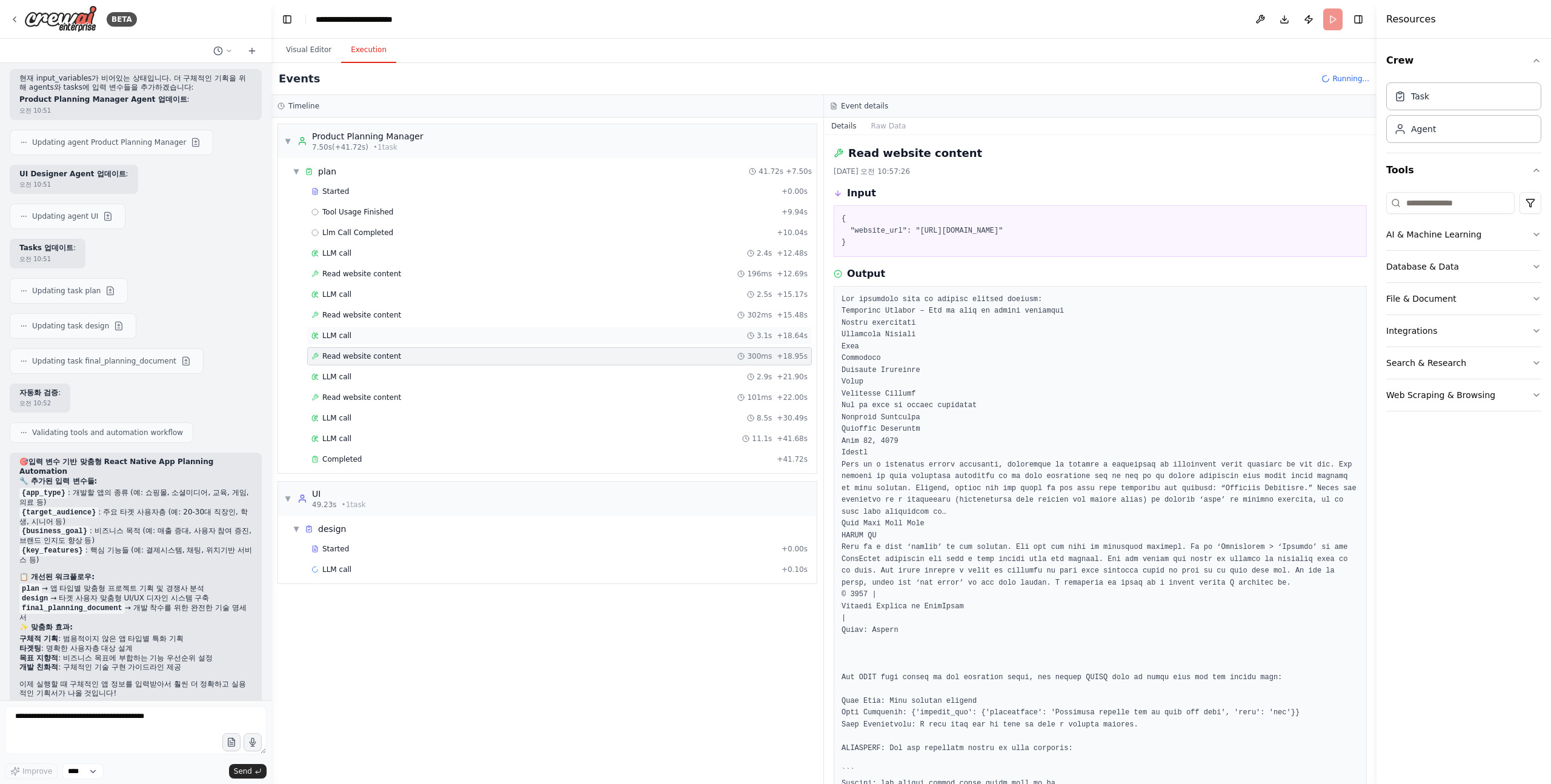
click at [393, 338] on div "LLM call 3.1s + 18.64s" at bounding box center [560, 336] width 496 height 10
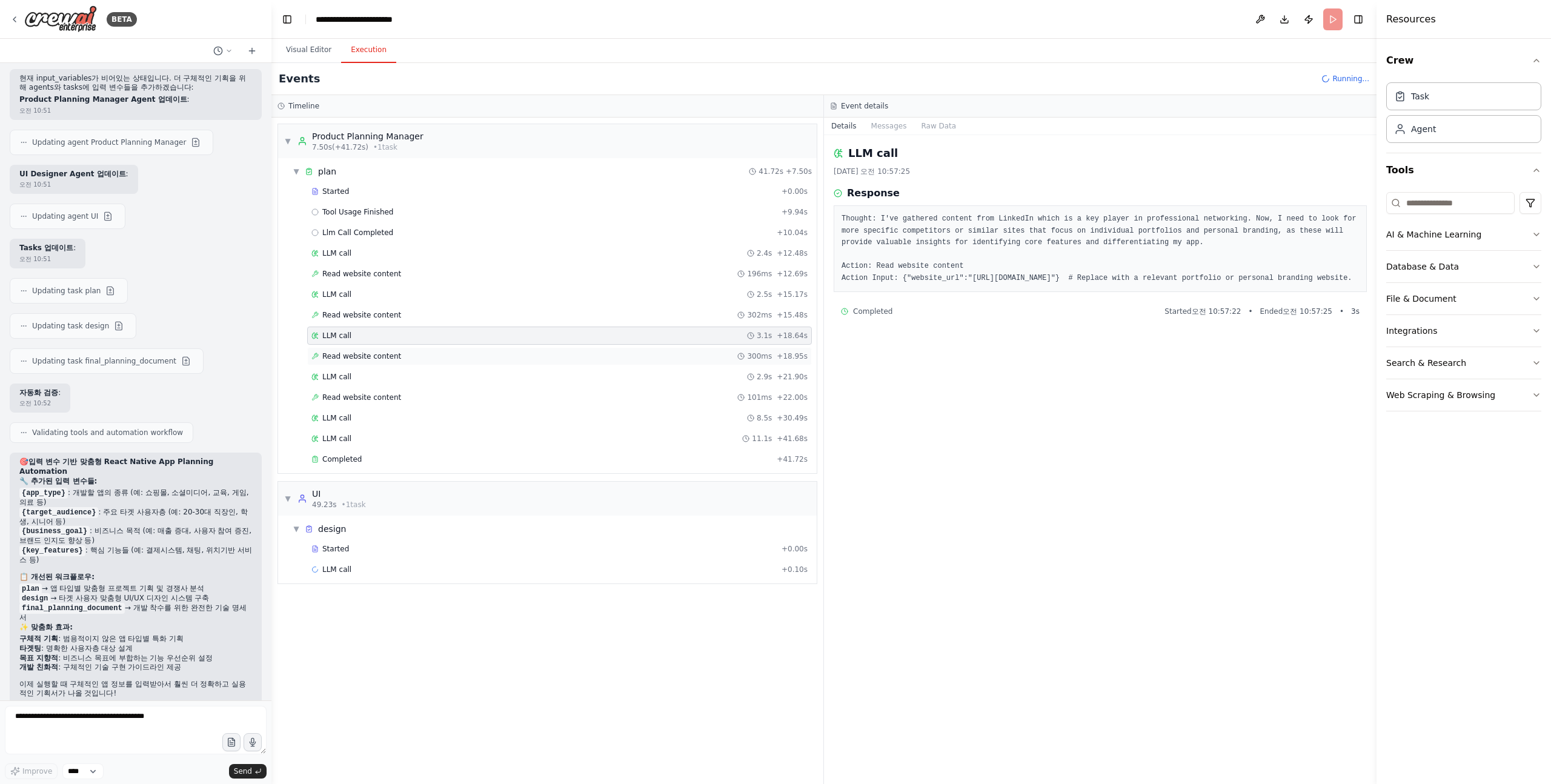
click at [388, 358] on span "Read website content" at bounding box center [362, 356] width 79 height 10
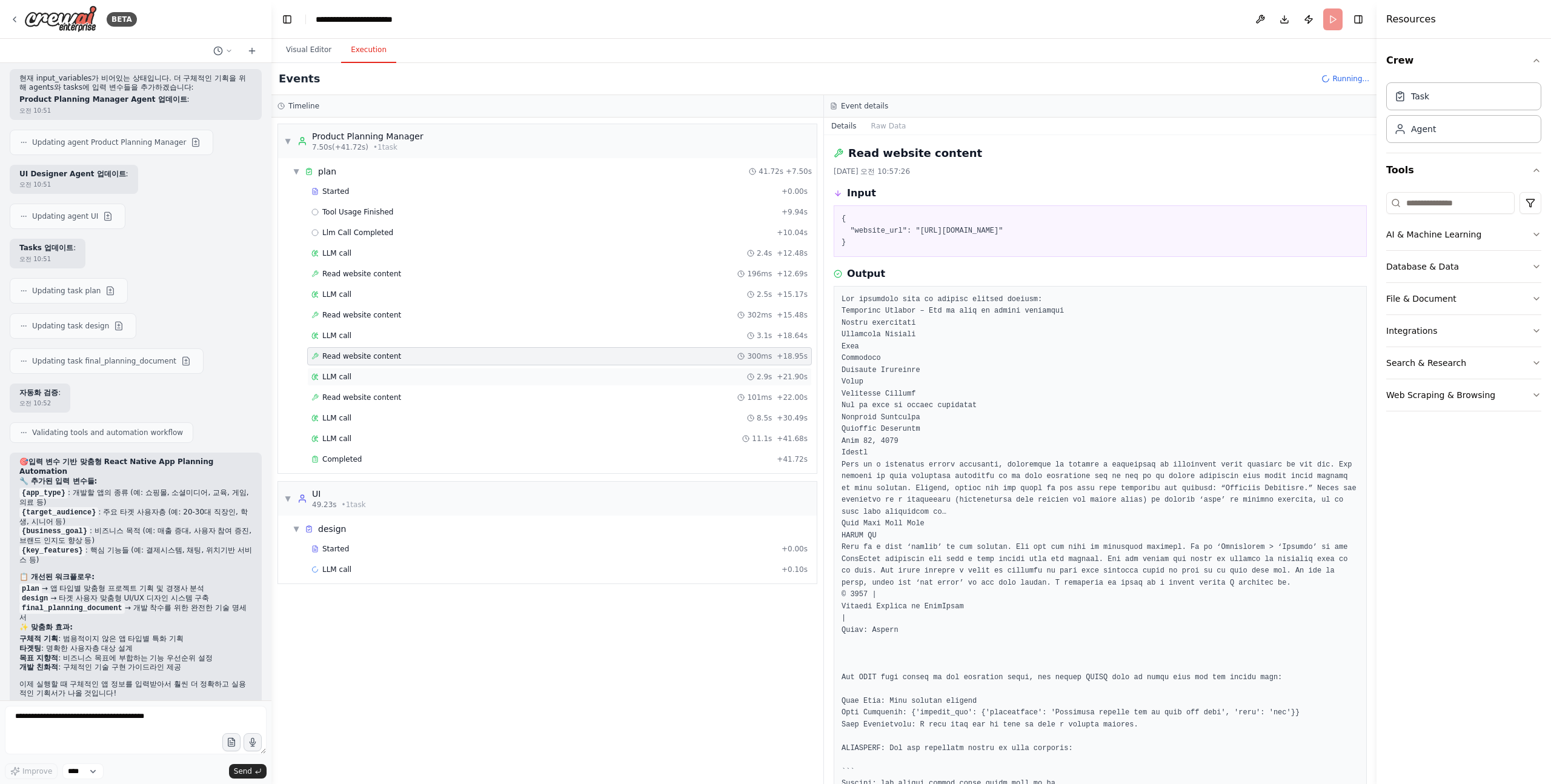
click at [376, 379] on div "LLM call 2.9s + 21.90s" at bounding box center [560, 377] width 496 height 10
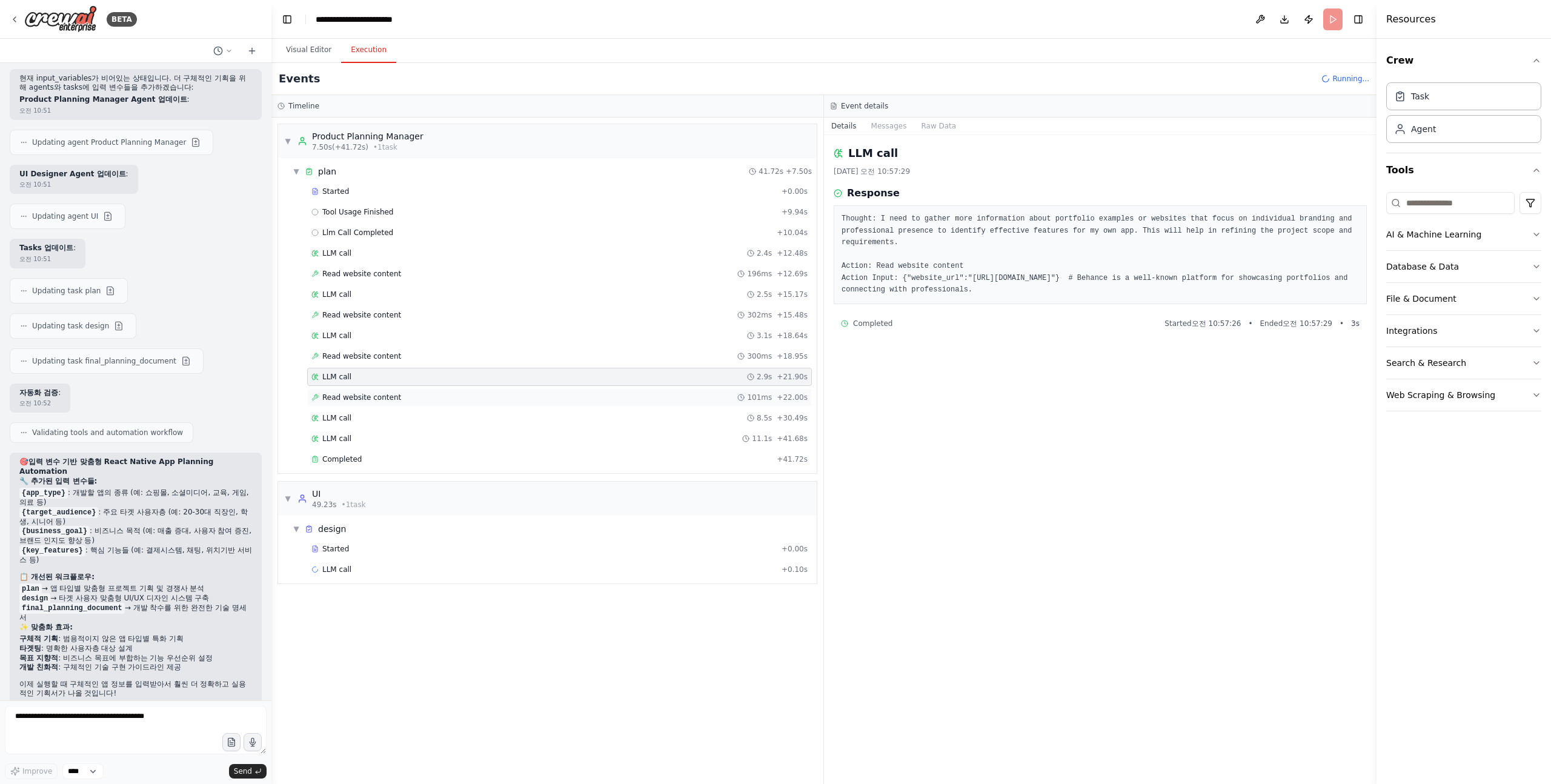
click at [376, 396] on span "Read website content" at bounding box center [362, 397] width 79 height 10
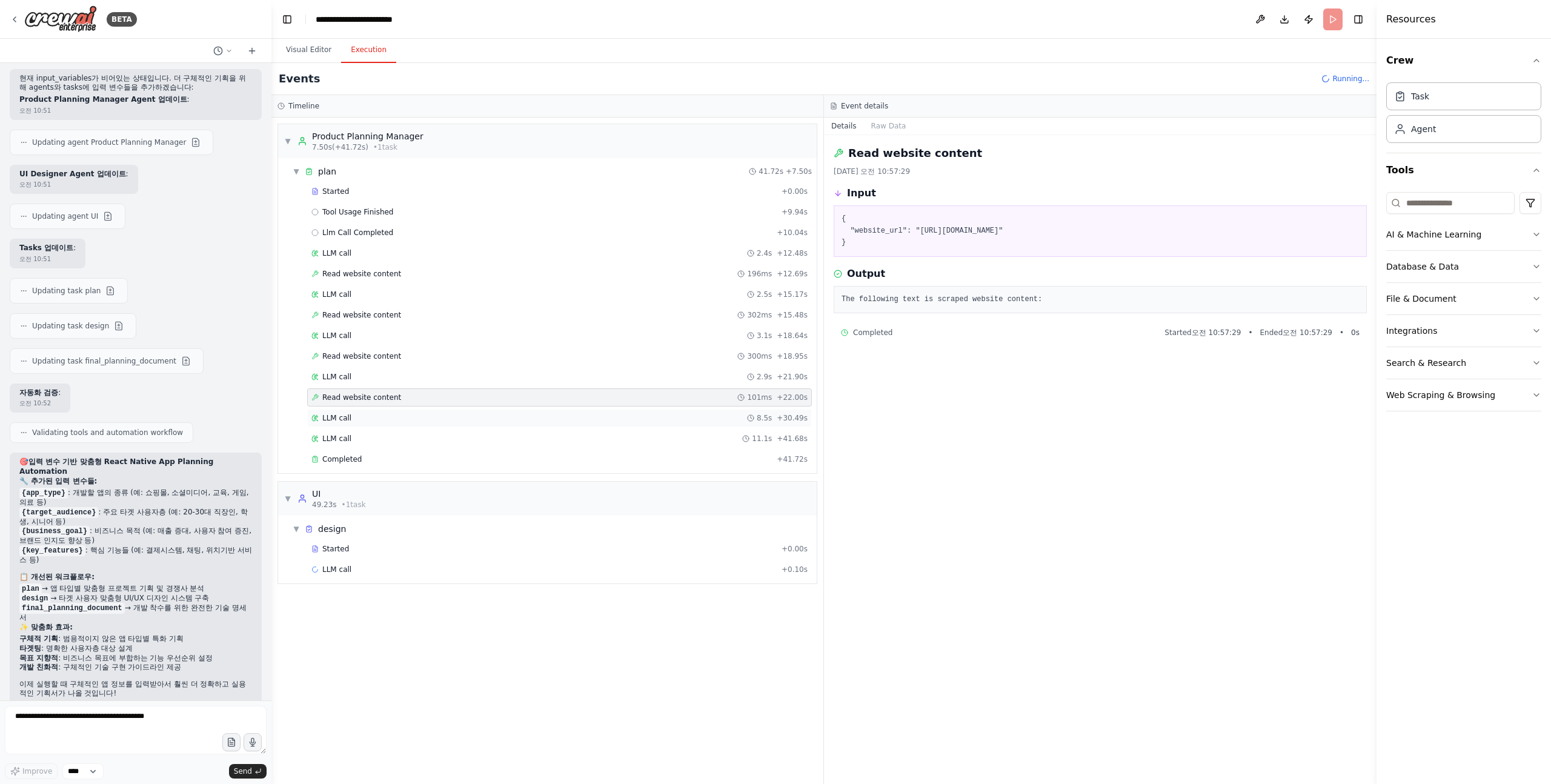
click at [370, 421] on div "LLM call 8.5s + 30.49s" at bounding box center [560, 418] width 496 height 10
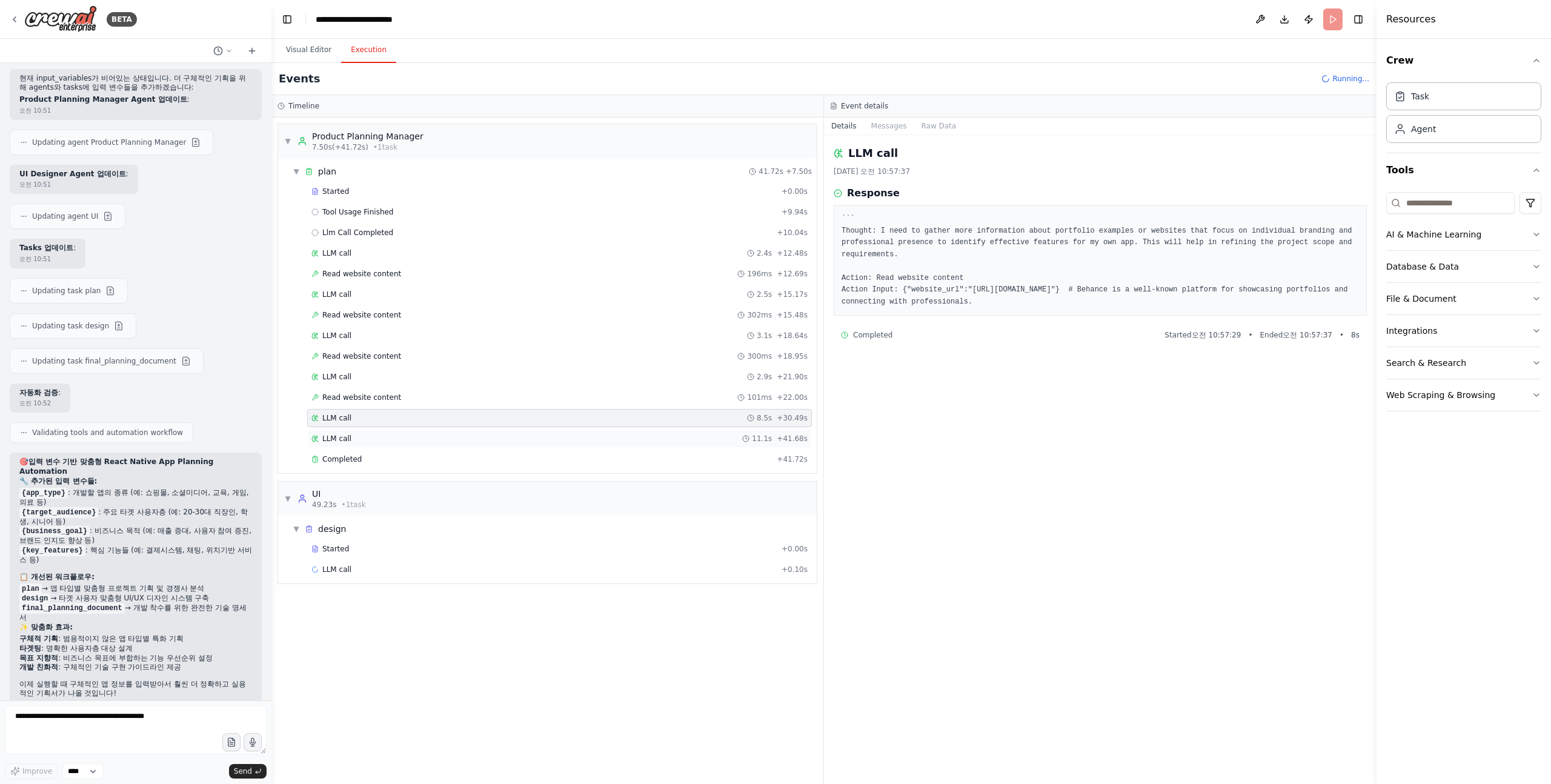
click at [370, 440] on div "LLM call 11.1s + 41.68s" at bounding box center [560, 439] width 496 height 10
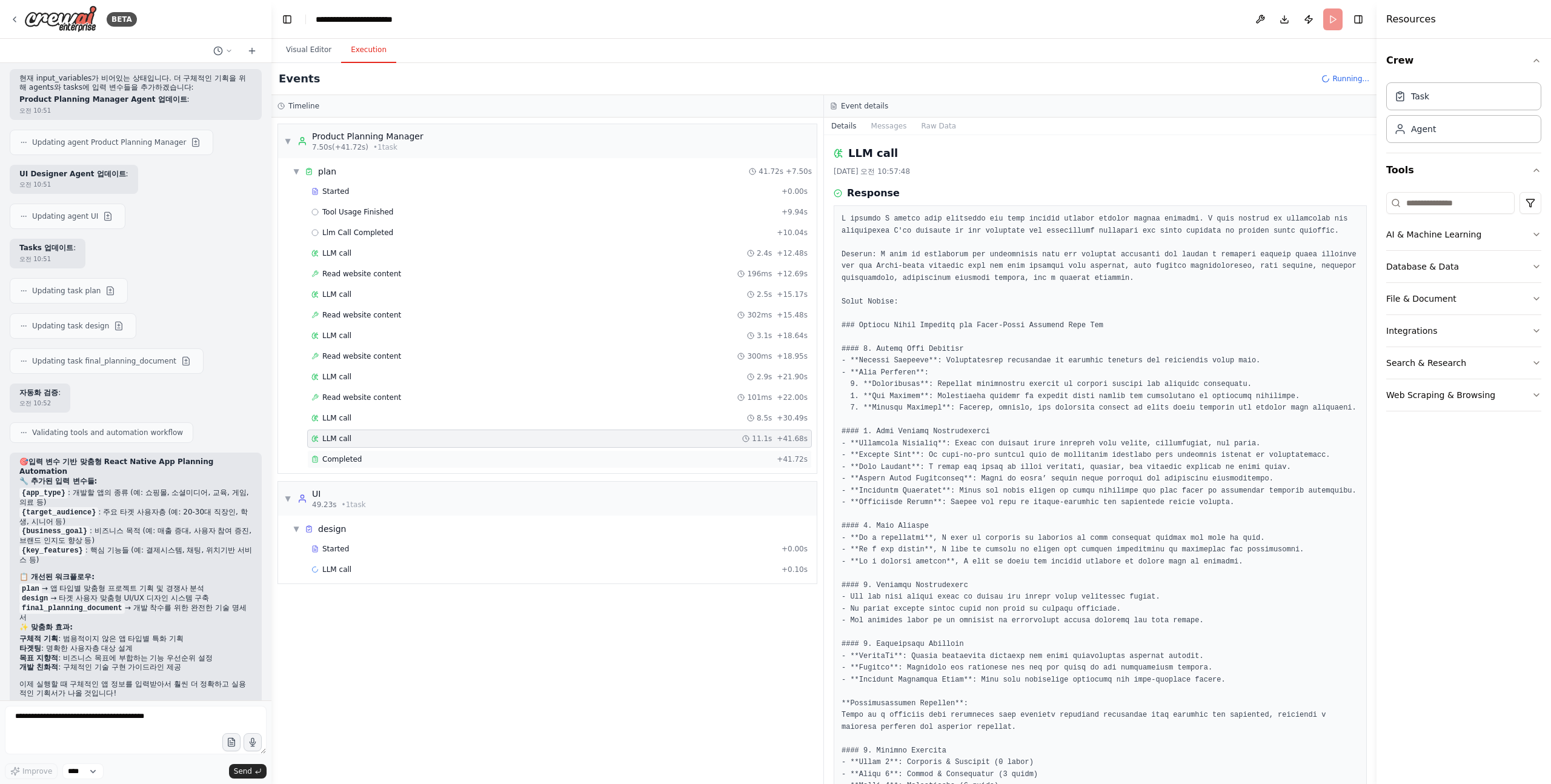
click at [371, 454] on div "Completed + 41.72s" at bounding box center [560, 459] width 505 height 18
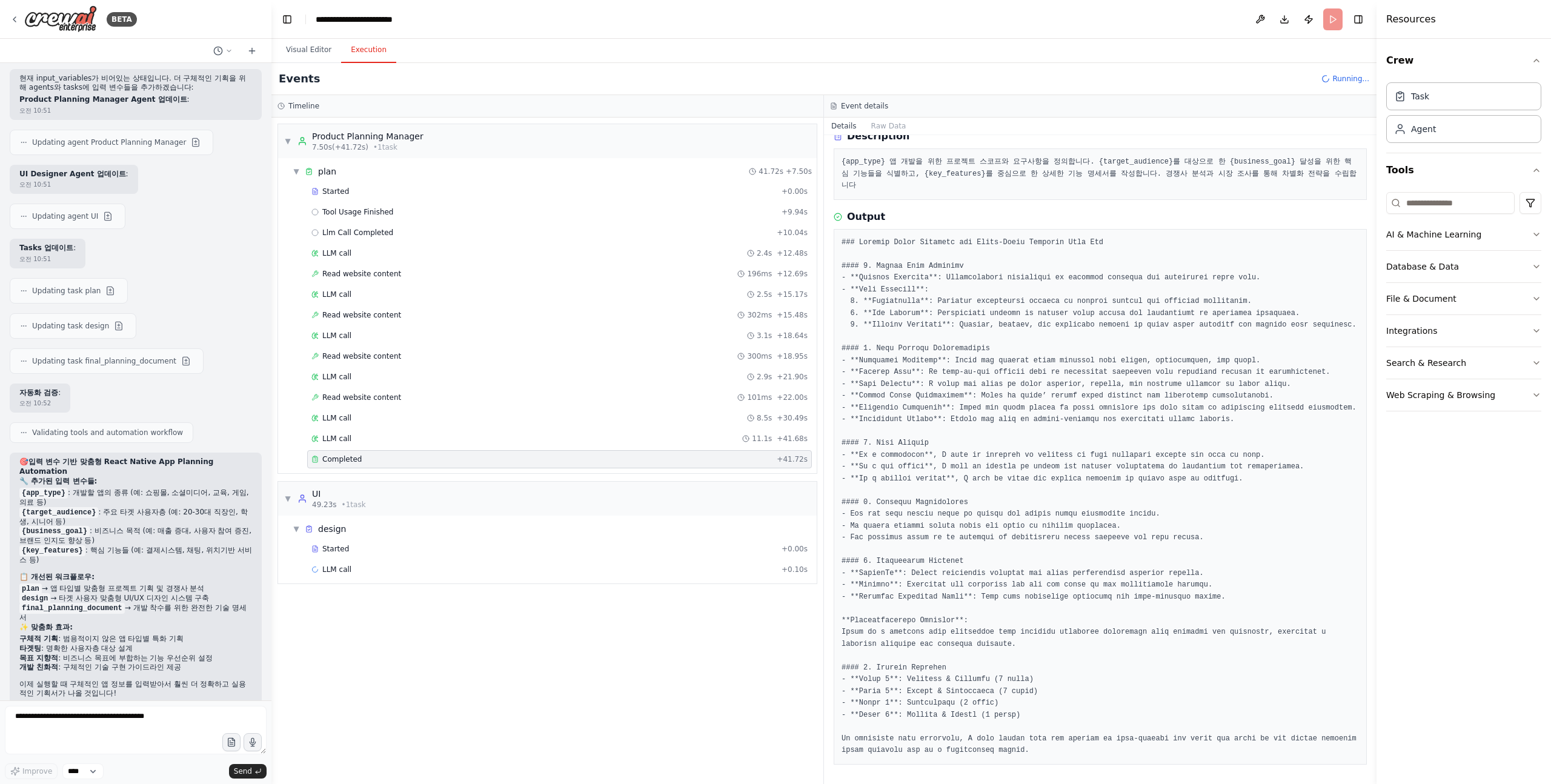
scroll to position [66, 0]
click at [842, 237] on pre at bounding box center [1100, 497] width 518 height 520
click at [882, 237] on pre at bounding box center [1100, 497] width 518 height 520
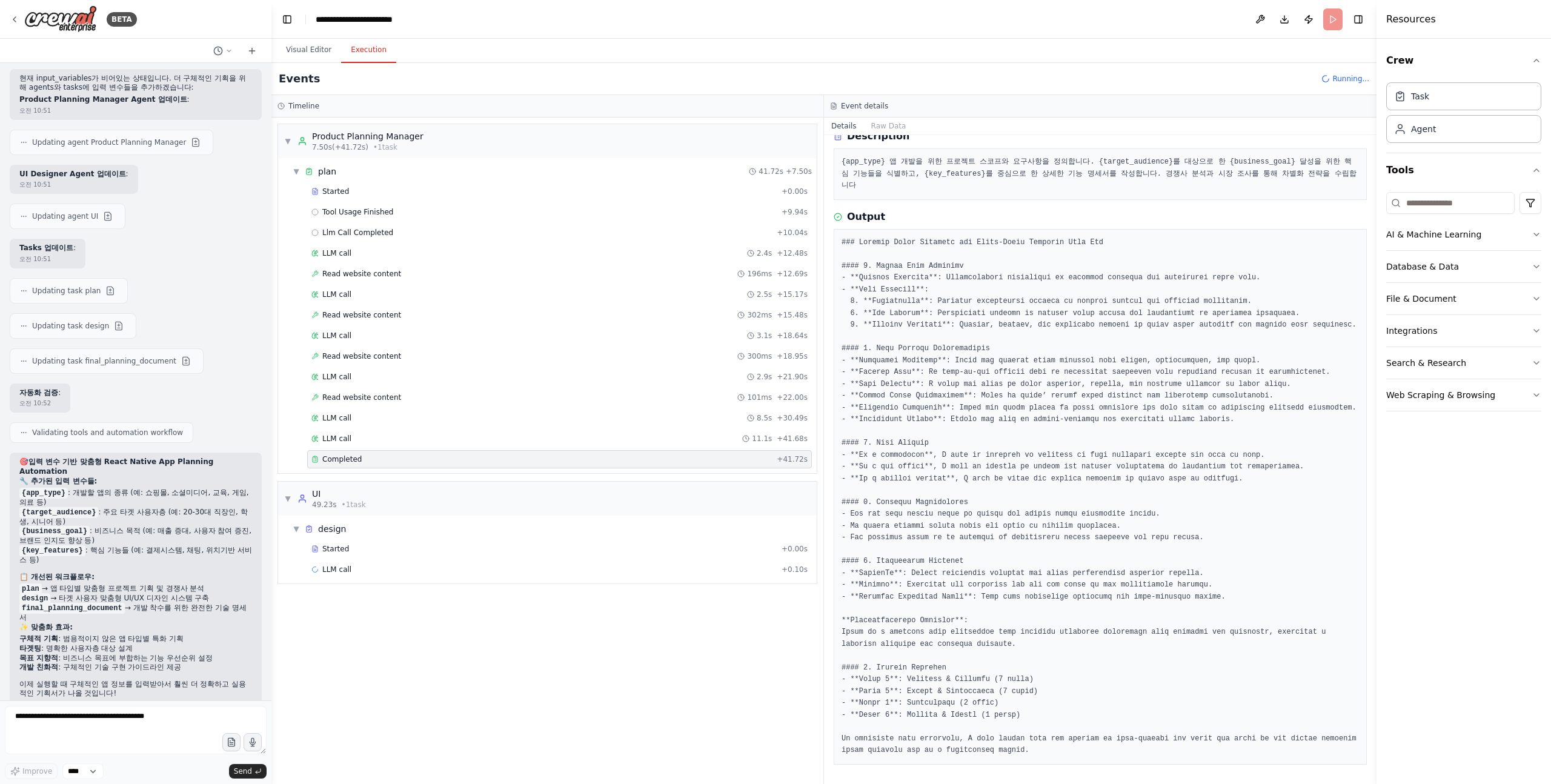
click at [864, 237] on pre at bounding box center [1100, 497] width 518 height 520
drag, startPoint x: 864, startPoint y: 223, endPoint x: 1118, endPoint y: 217, distance: 254.1
click at [1118, 237] on pre at bounding box center [1100, 497] width 518 height 520
drag, startPoint x: 1117, startPoint y: 217, endPoint x: 864, endPoint y: 218, distance: 253.0
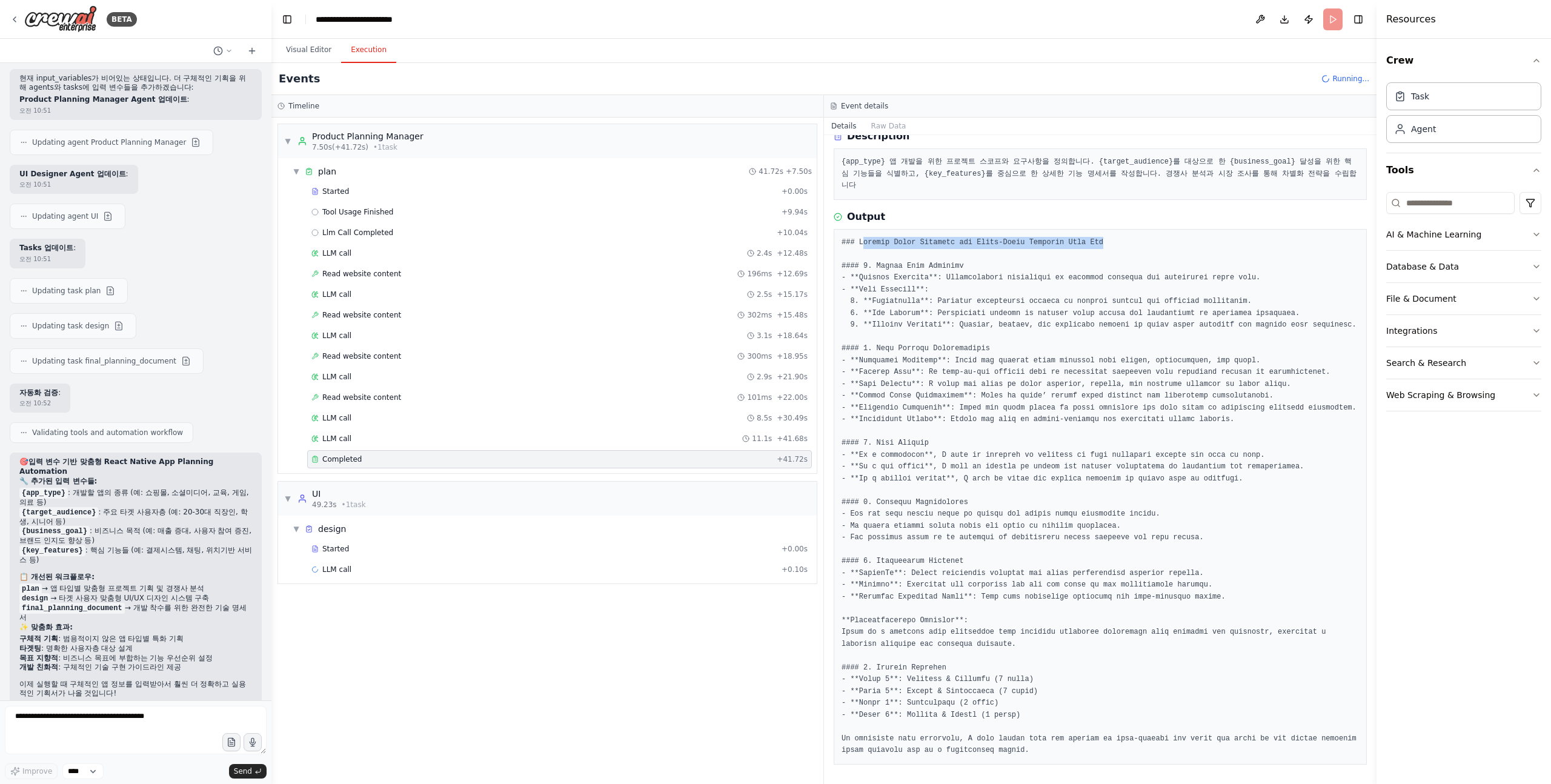
click at [864, 237] on pre at bounding box center [1100, 497] width 518 height 520
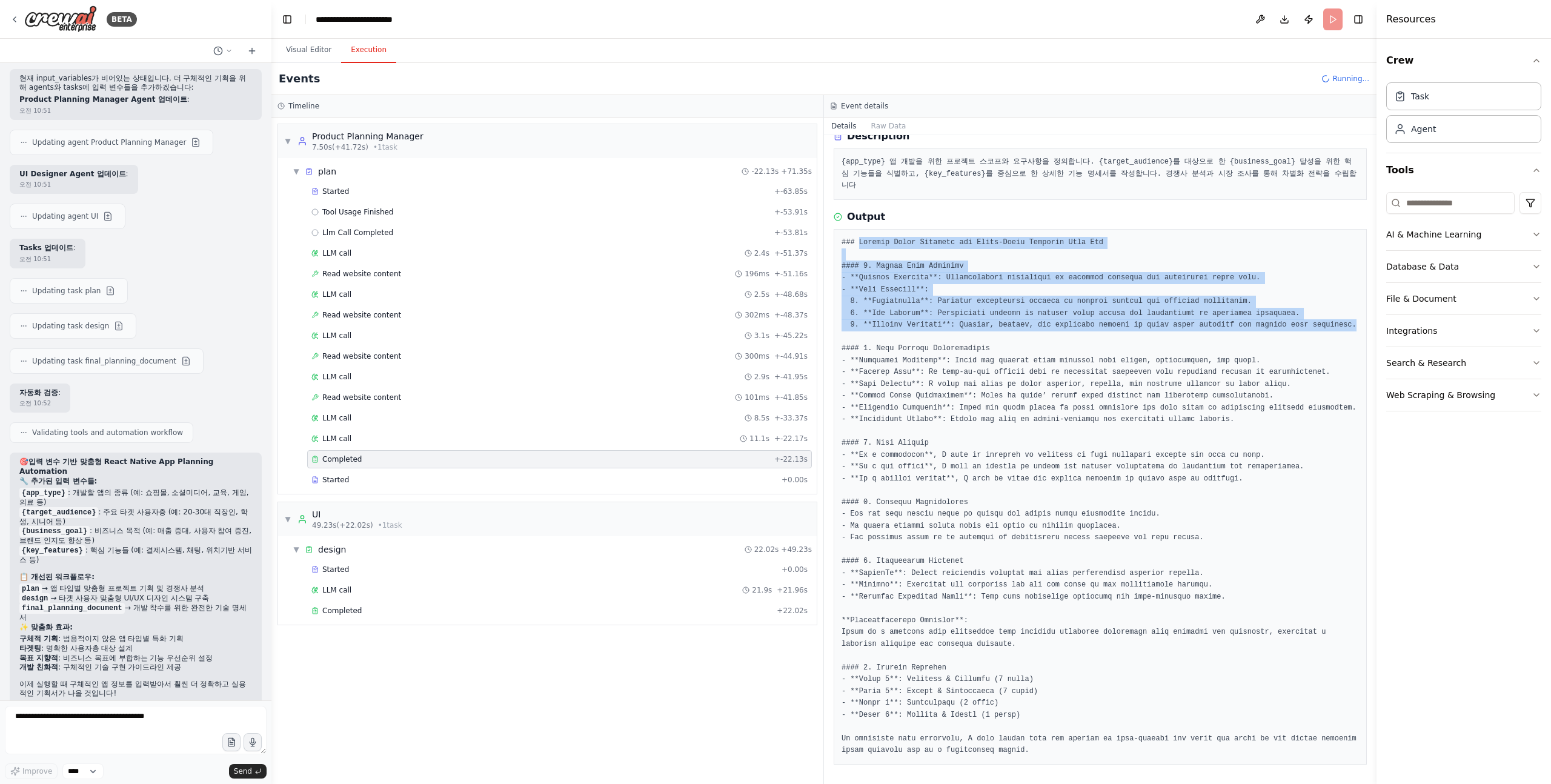
drag, startPoint x: 860, startPoint y: 218, endPoint x: 962, endPoint y: 311, distance: 138.0
click at [962, 311] on pre at bounding box center [1100, 497] width 518 height 520
drag, startPoint x: 962, startPoint y: 311, endPoint x: 841, endPoint y: 219, distance: 152.0
click at [841, 237] on pre at bounding box center [1100, 497] width 518 height 520
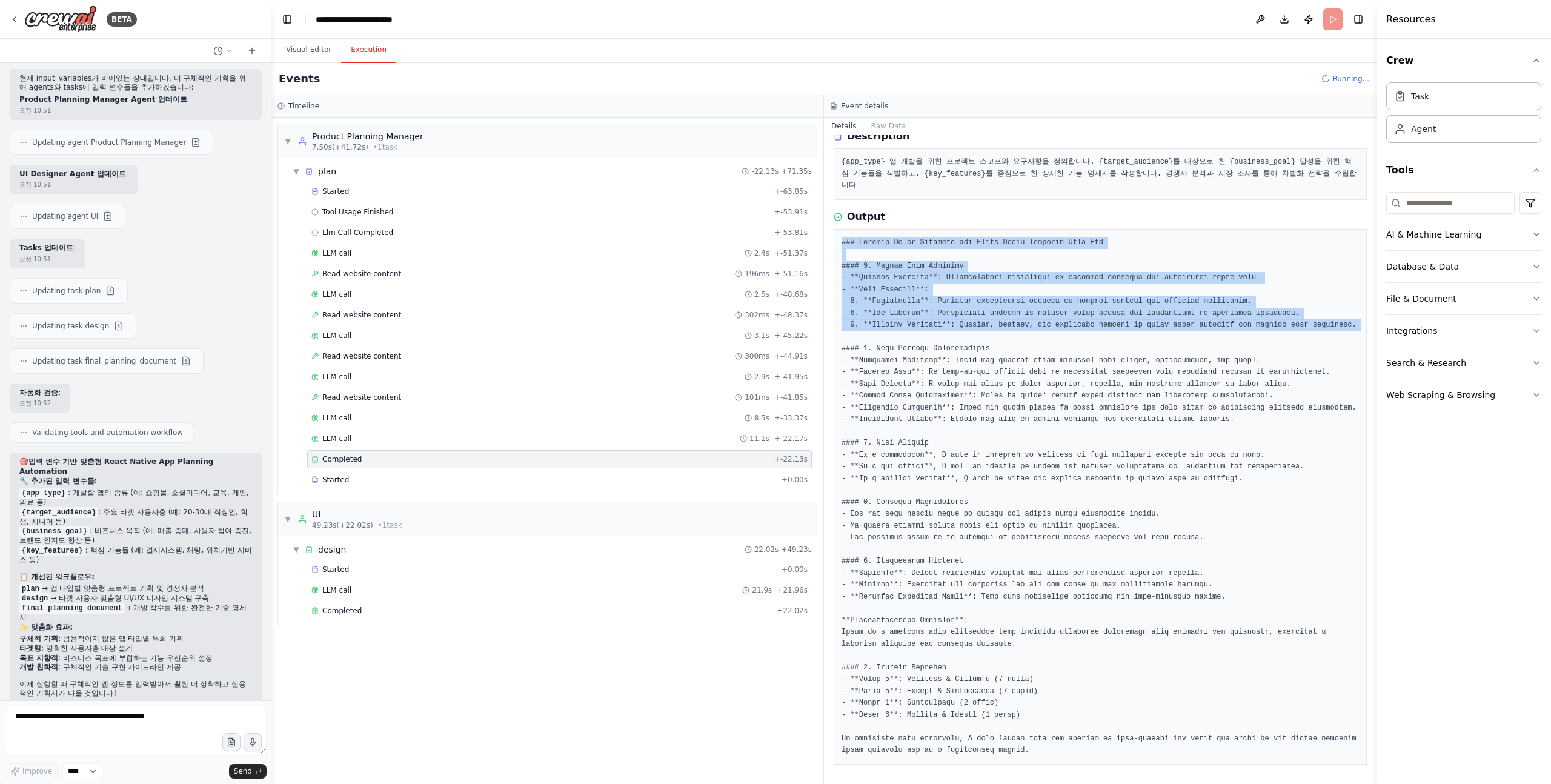
click at [841, 237] on pre at bounding box center [1100, 497] width 518 height 520
drag, startPoint x: 841, startPoint y: 219, endPoint x: 952, endPoint y: 325, distance: 153.5
click at [952, 324] on pre at bounding box center [1100, 497] width 518 height 520
click at [952, 325] on pre at bounding box center [1100, 497] width 518 height 520
drag, startPoint x: 963, startPoint y: 314, endPoint x: 840, endPoint y: 218, distance: 156.0
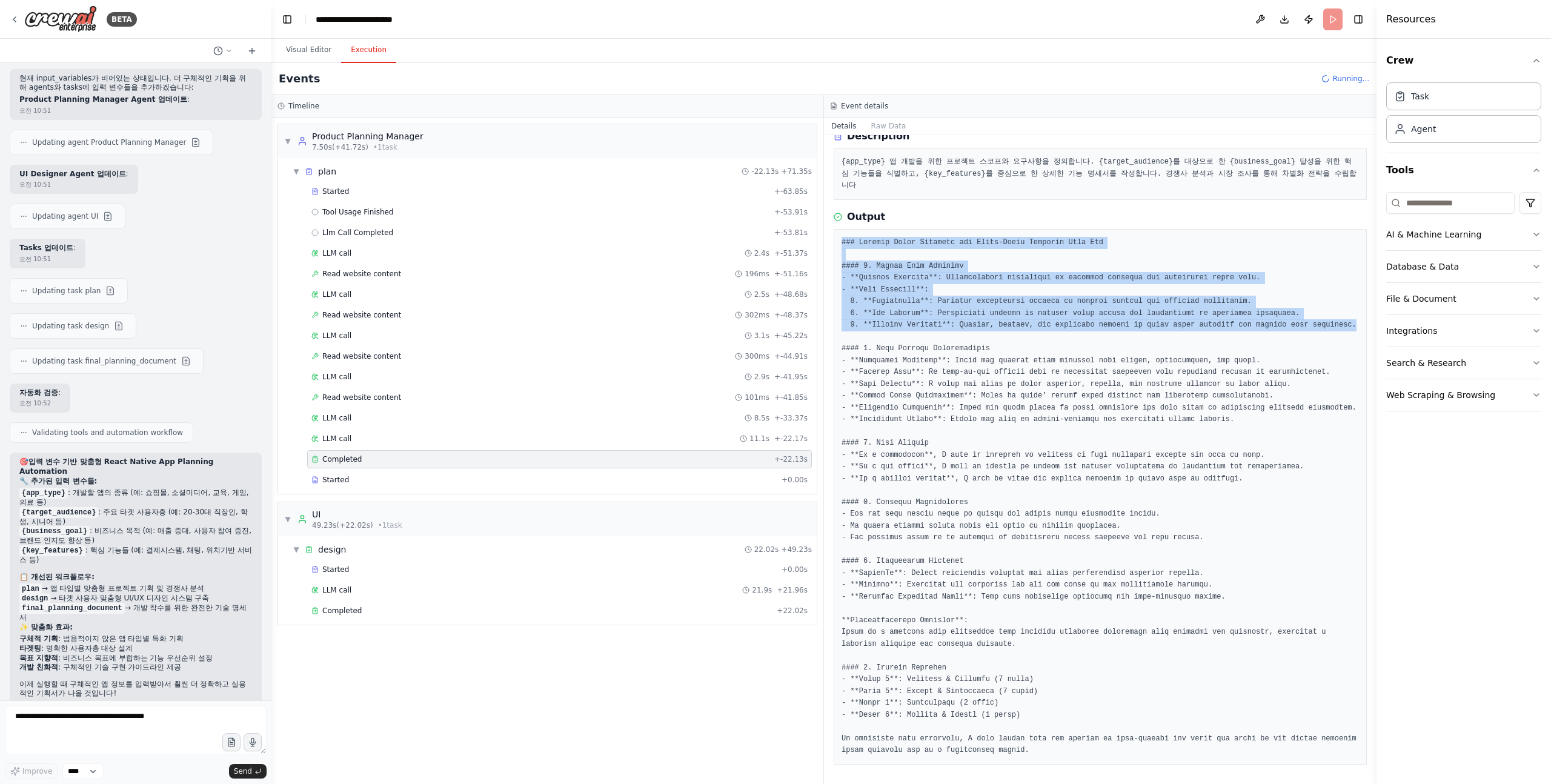
click at [840, 229] on div at bounding box center [1100, 497] width 533 height 536
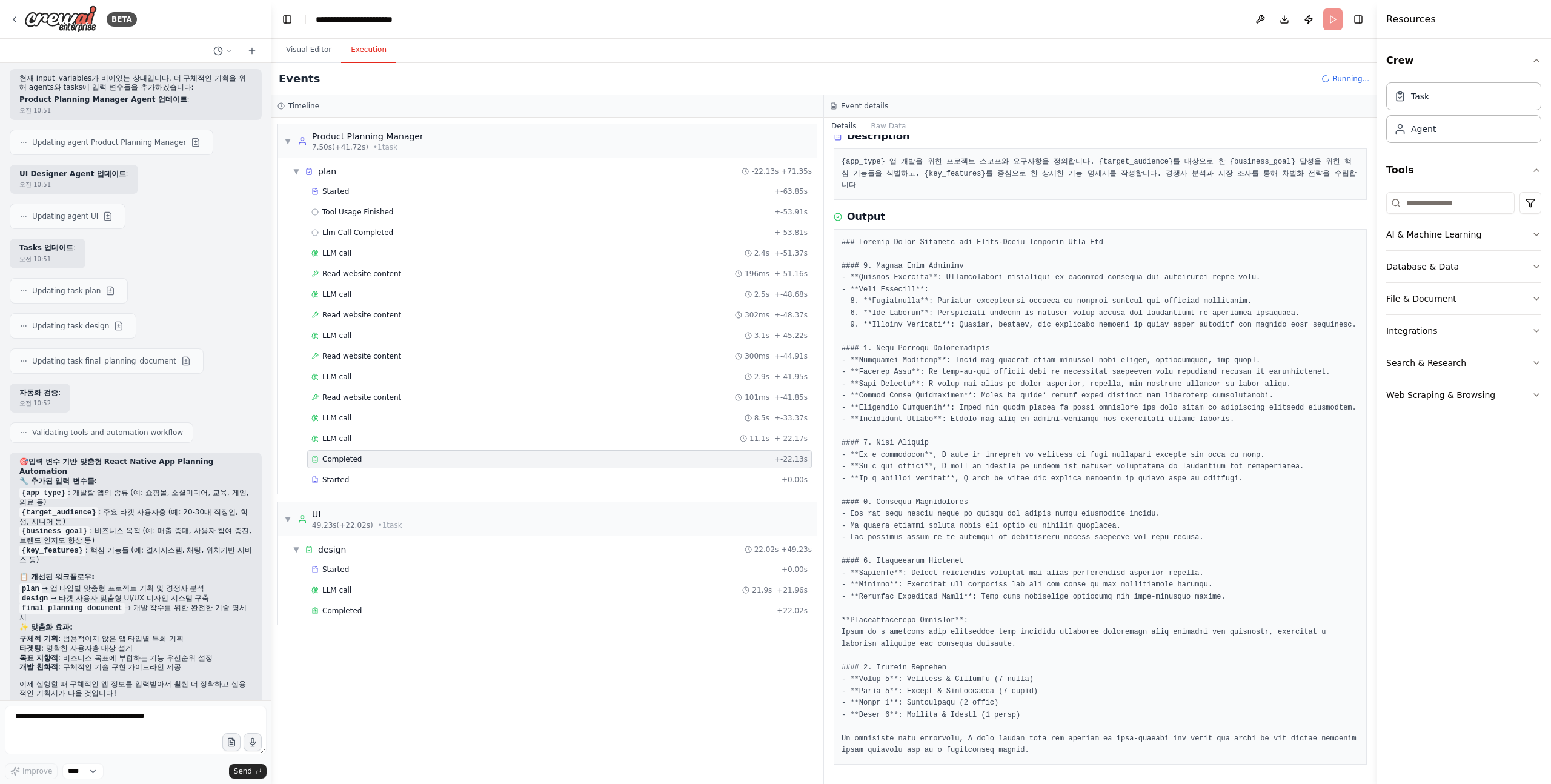
click at [840, 229] on div at bounding box center [1100, 497] width 533 height 536
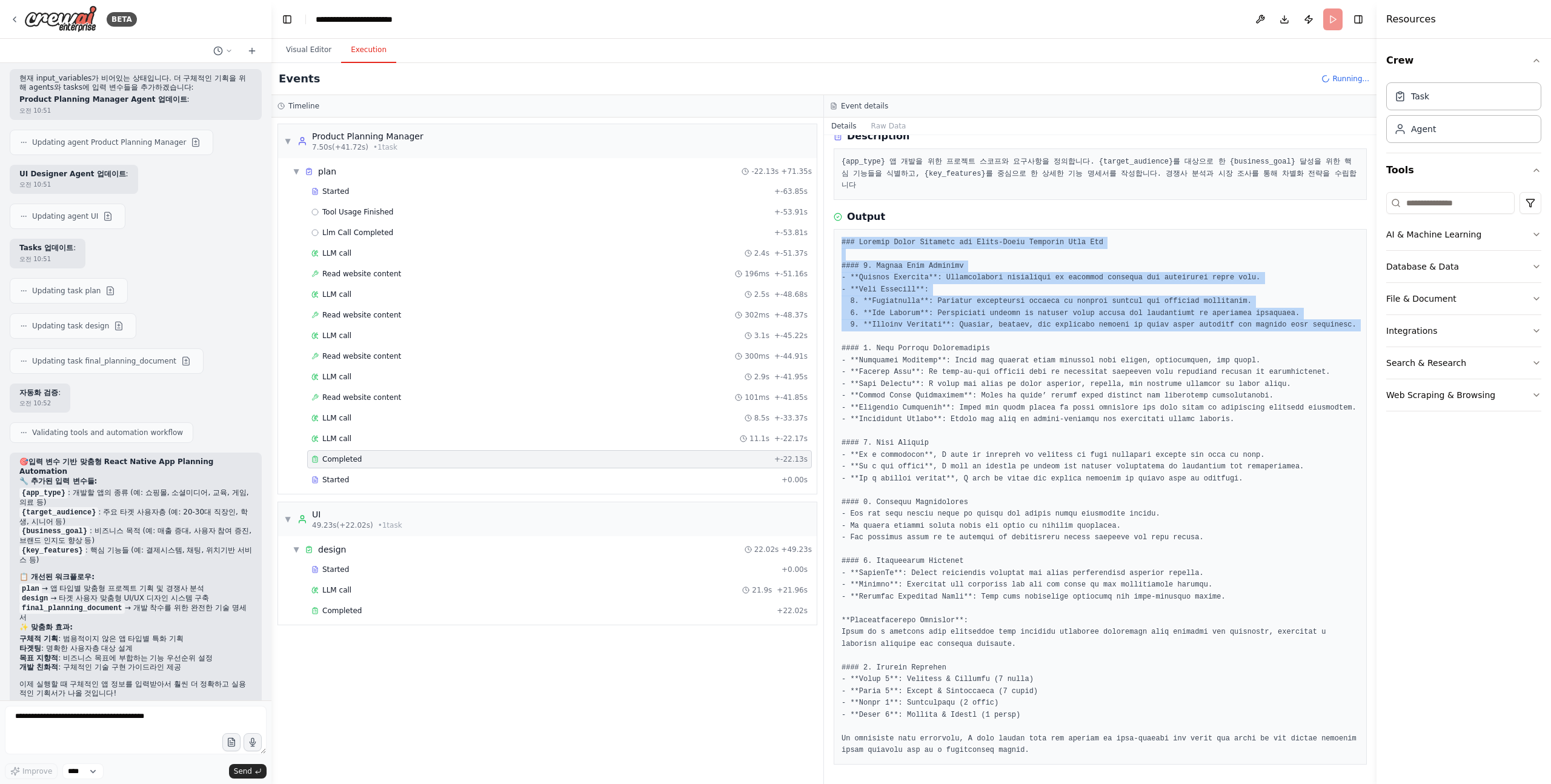
drag, startPoint x: 840, startPoint y: 218, endPoint x: 1002, endPoint y: 313, distance: 187.8
click at [1002, 313] on div at bounding box center [1100, 497] width 533 height 536
click at [1002, 313] on pre at bounding box center [1100, 497] width 518 height 520
drag, startPoint x: 1002, startPoint y: 313, endPoint x: 839, endPoint y: 213, distance: 191.2
click at [839, 229] on div at bounding box center [1100, 497] width 533 height 536
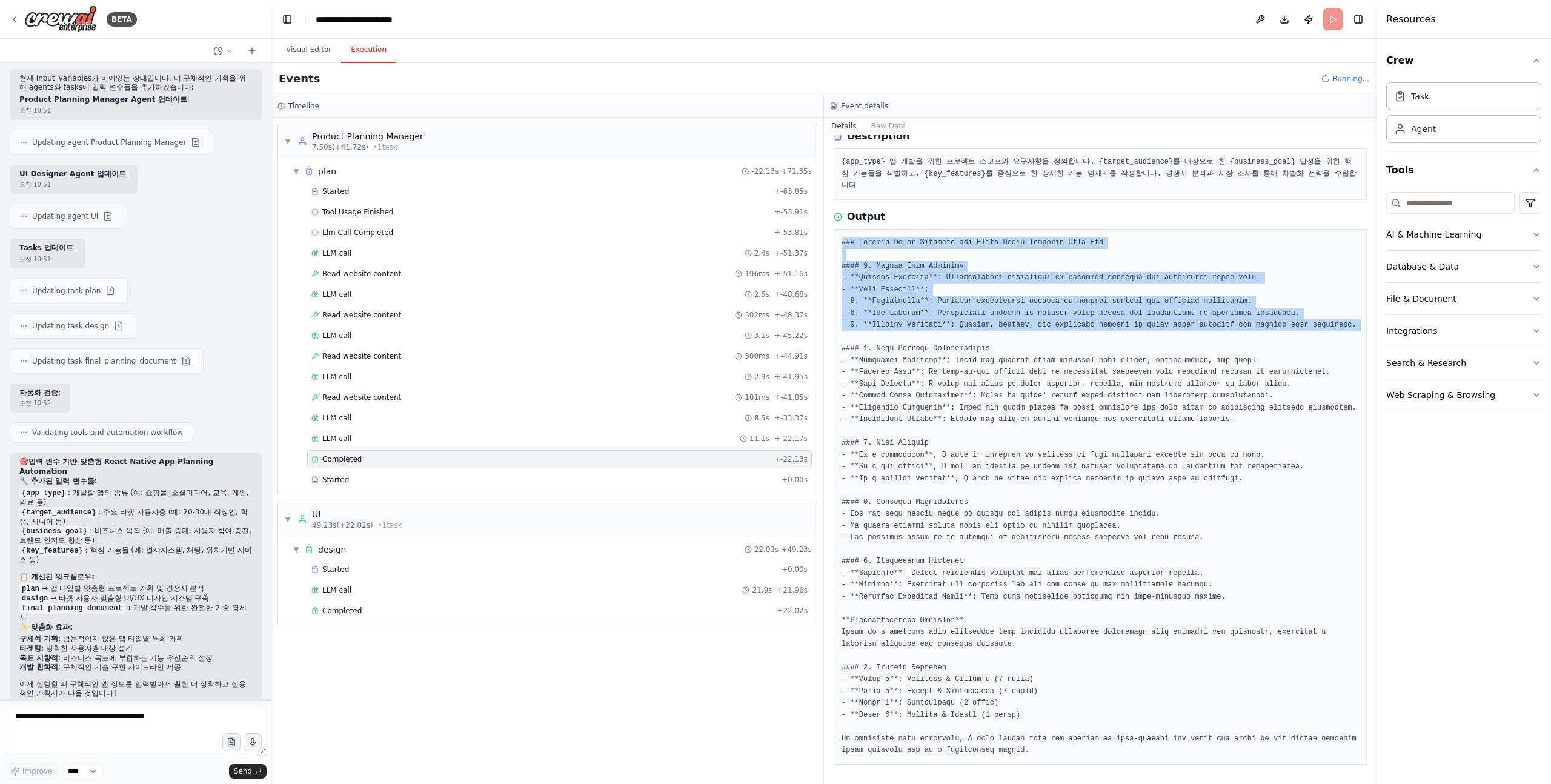
click at [839, 229] on div at bounding box center [1100, 497] width 533 height 536
drag, startPoint x: 839, startPoint y: 213, endPoint x: 1007, endPoint y: 306, distance: 192.0
click at [1006, 304] on div at bounding box center [1100, 497] width 533 height 536
click at [1007, 306] on pre at bounding box center [1100, 497] width 518 height 520
drag, startPoint x: 1007, startPoint y: 322, endPoint x: 840, endPoint y: 219, distance: 196.2
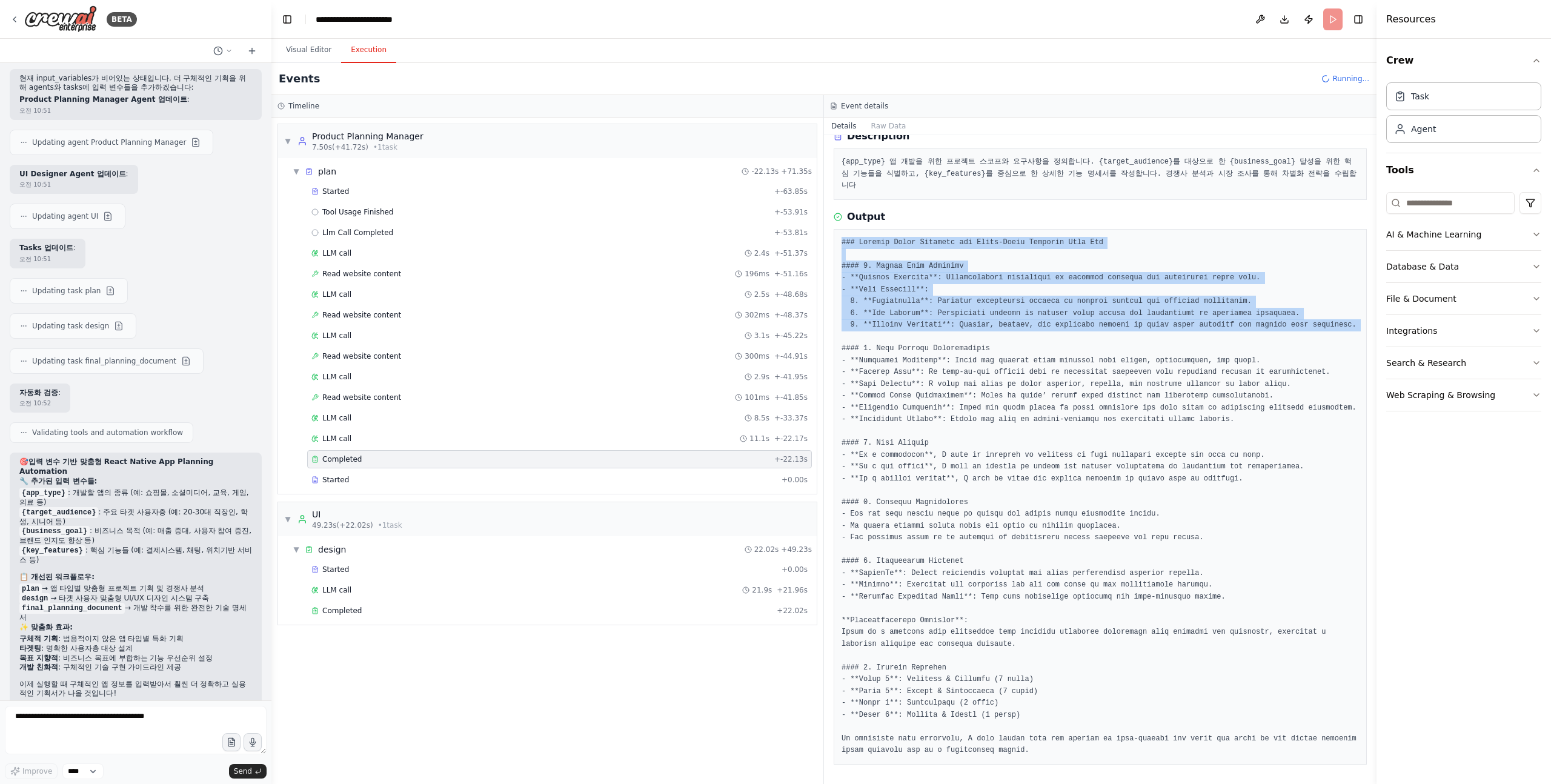
click at [840, 229] on div at bounding box center [1100, 497] width 533 height 536
drag, startPoint x: 843, startPoint y: 219, endPoint x: 1045, endPoint y: 327, distance: 229.1
click at [1045, 326] on div at bounding box center [1100, 497] width 533 height 536
click at [1045, 327] on pre at bounding box center [1100, 497] width 518 height 520
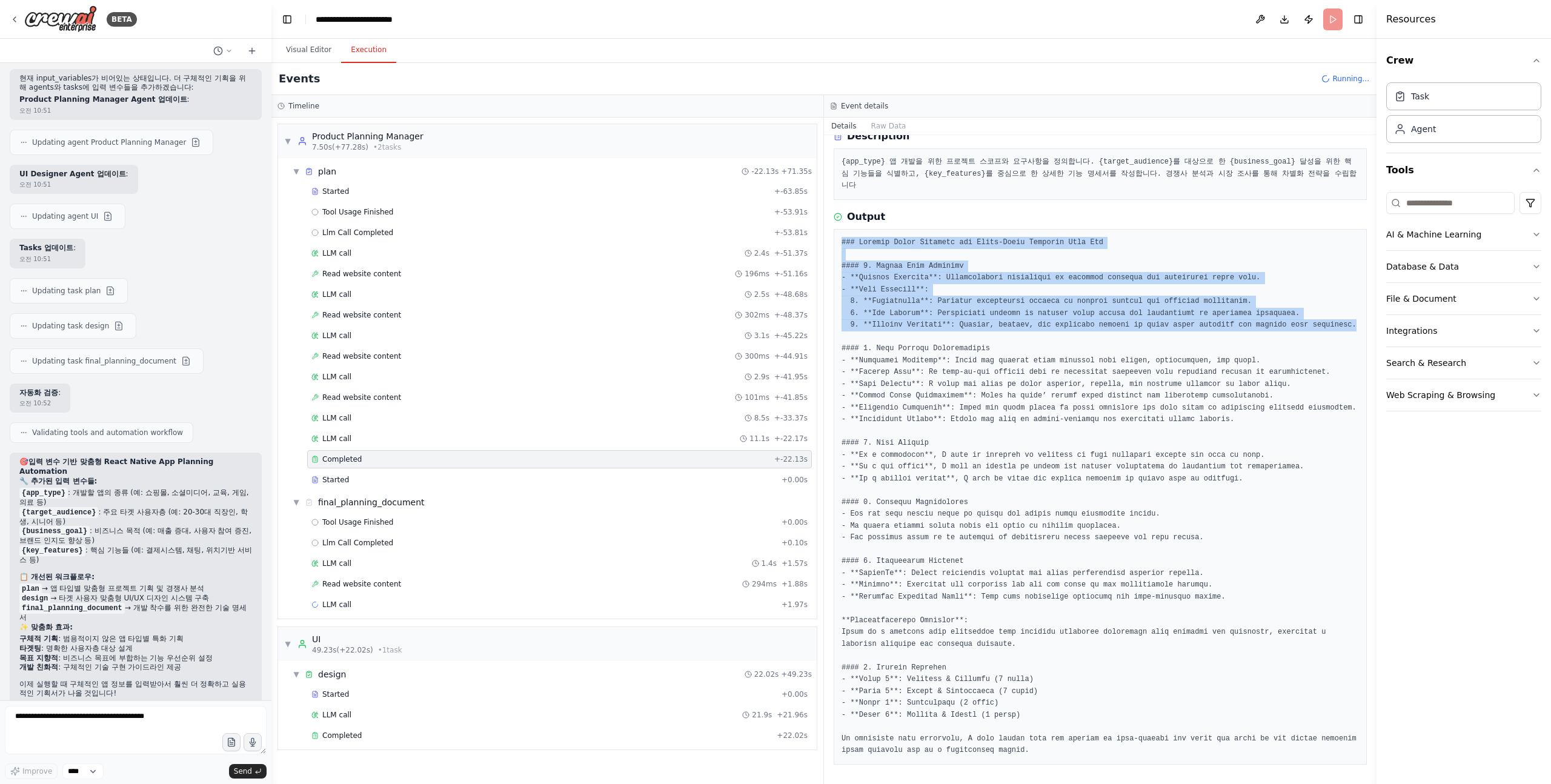
drag, startPoint x: 1055, startPoint y: 318, endPoint x: 840, endPoint y: 218, distance: 237.1
click at [840, 229] on div at bounding box center [1100, 497] width 533 height 536
click at [840, 229] on div at bounding box center [1100, 497] width 533 height 536
drag, startPoint x: 840, startPoint y: 218, endPoint x: 924, endPoint y: 305, distance: 120.9
click at [922, 305] on div at bounding box center [1100, 497] width 533 height 536
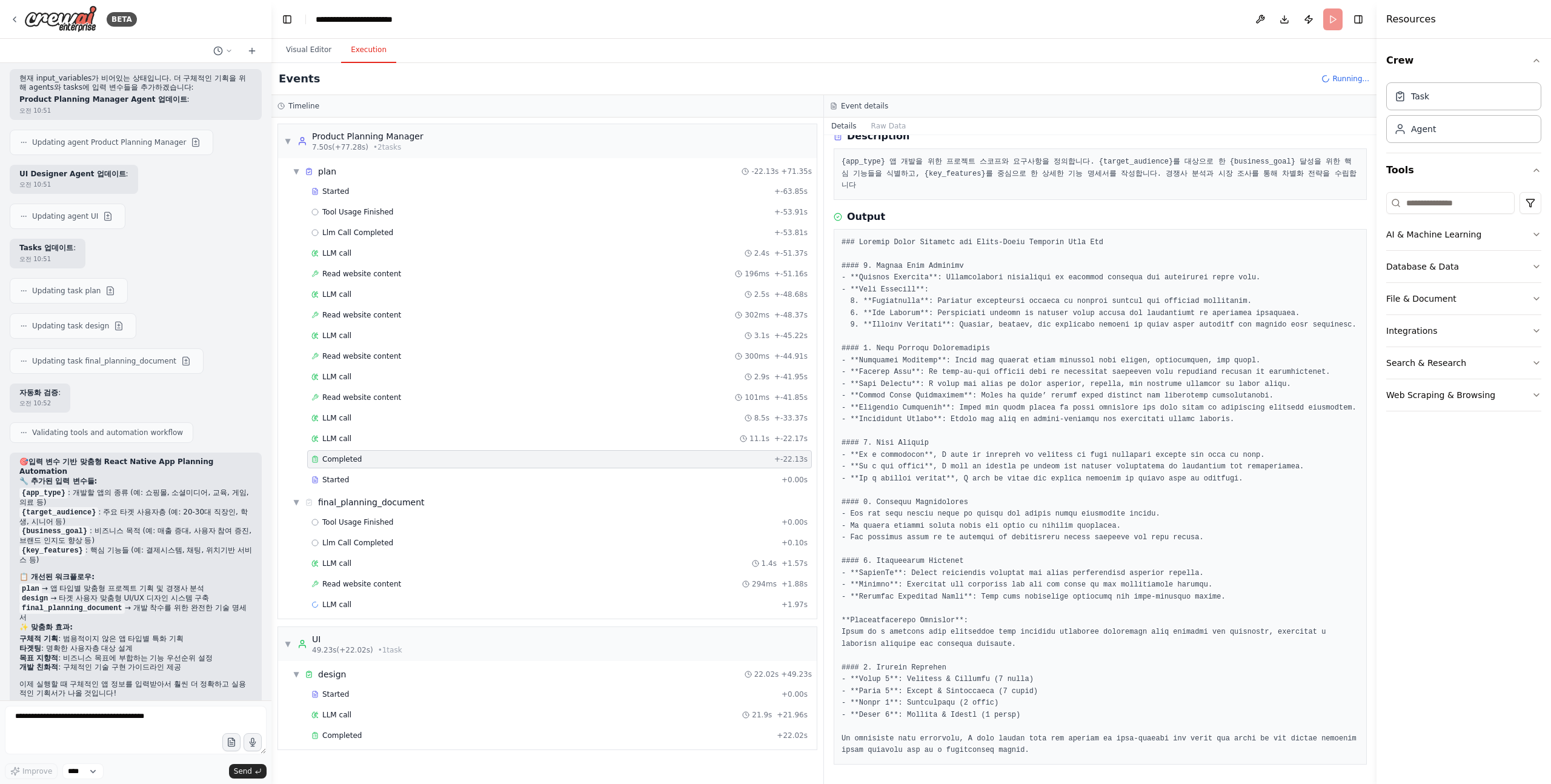
click at [924, 305] on pre at bounding box center [1100, 497] width 518 height 520
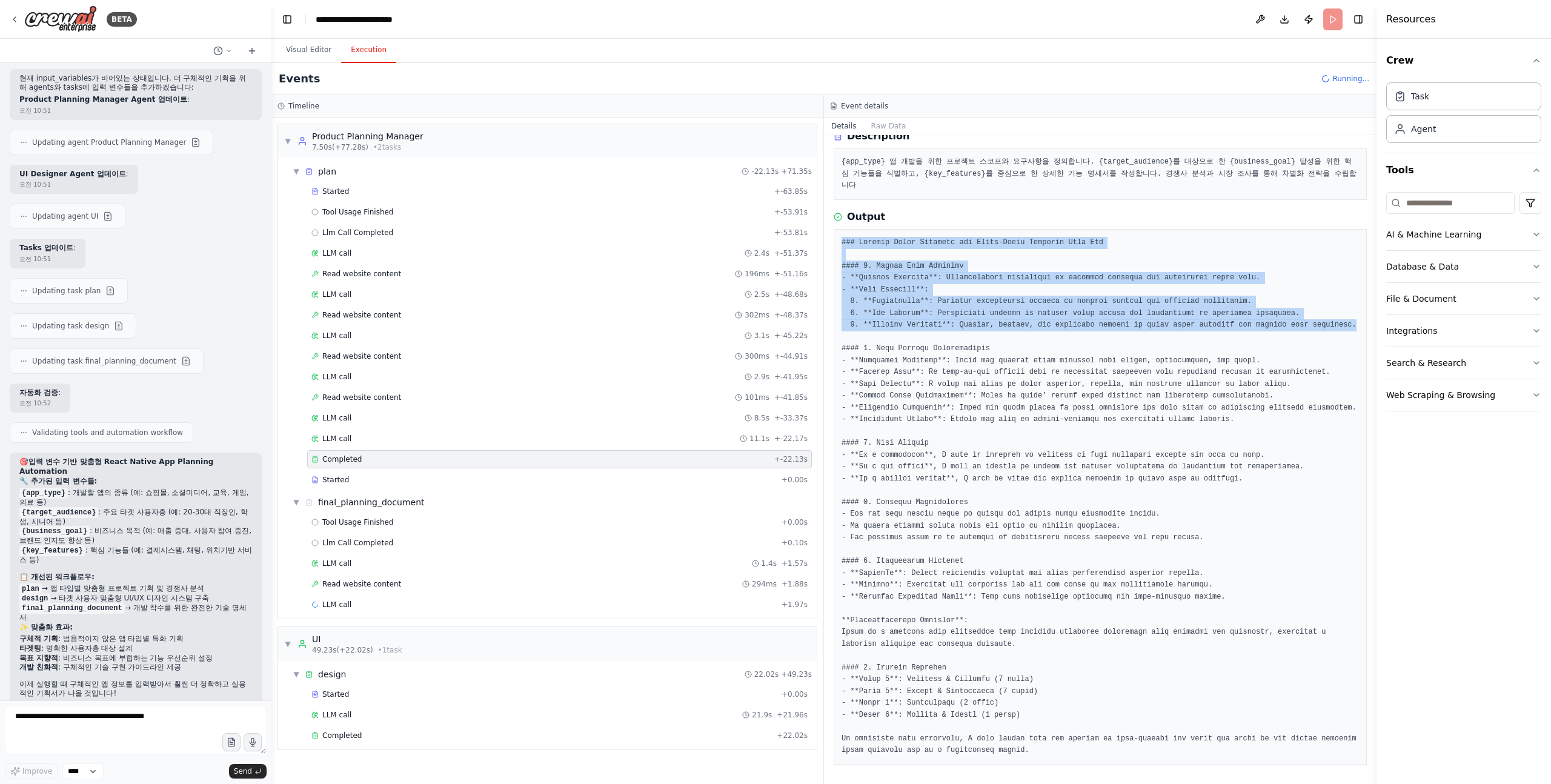
drag, startPoint x: 894, startPoint y: 310, endPoint x: 1147, endPoint y: 202, distance: 275.1
click at [1147, 210] on div "Output" at bounding box center [1100, 487] width 533 height 555
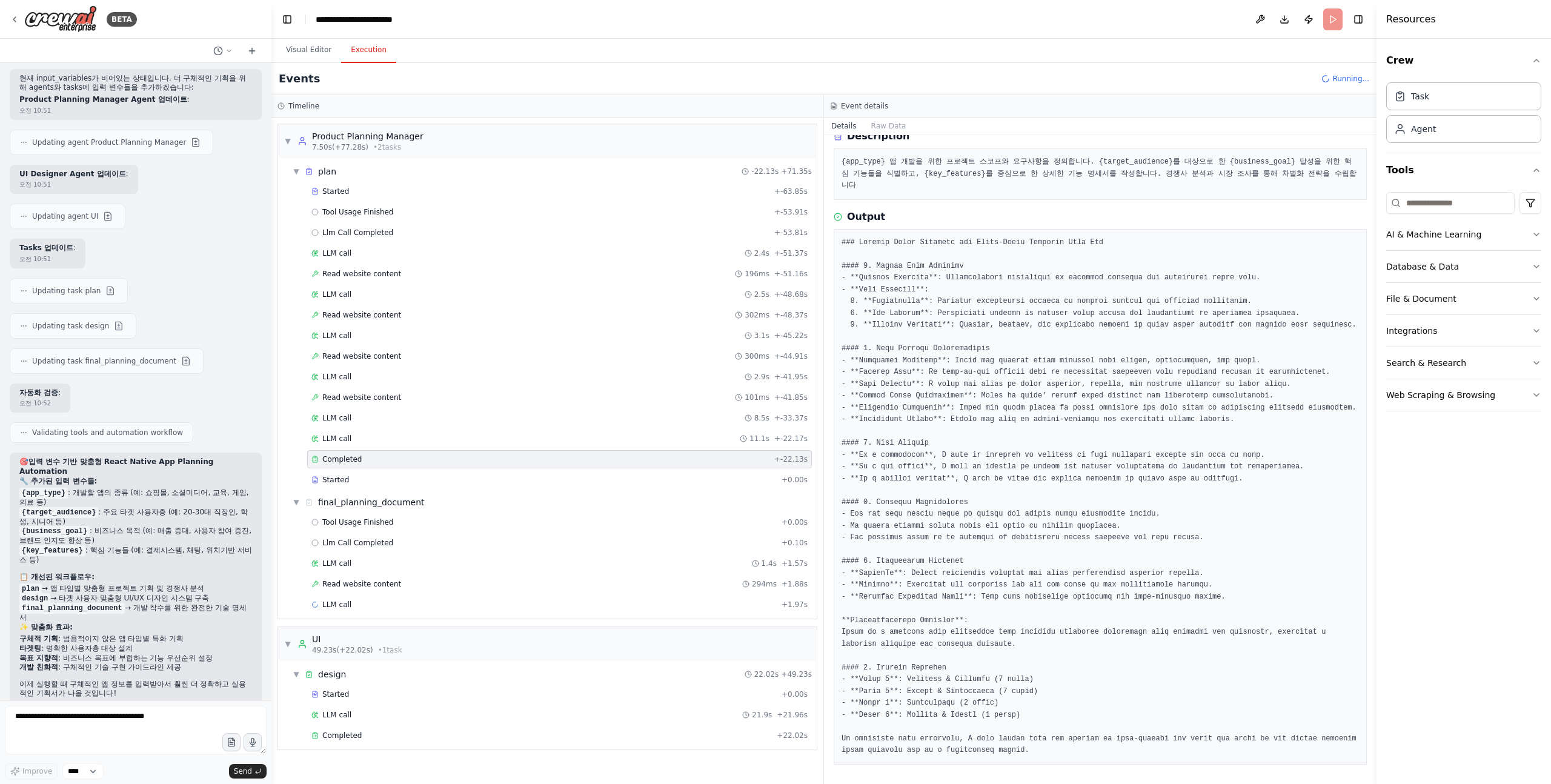
click at [1125, 239] on pre at bounding box center [1100, 497] width 518 height 520
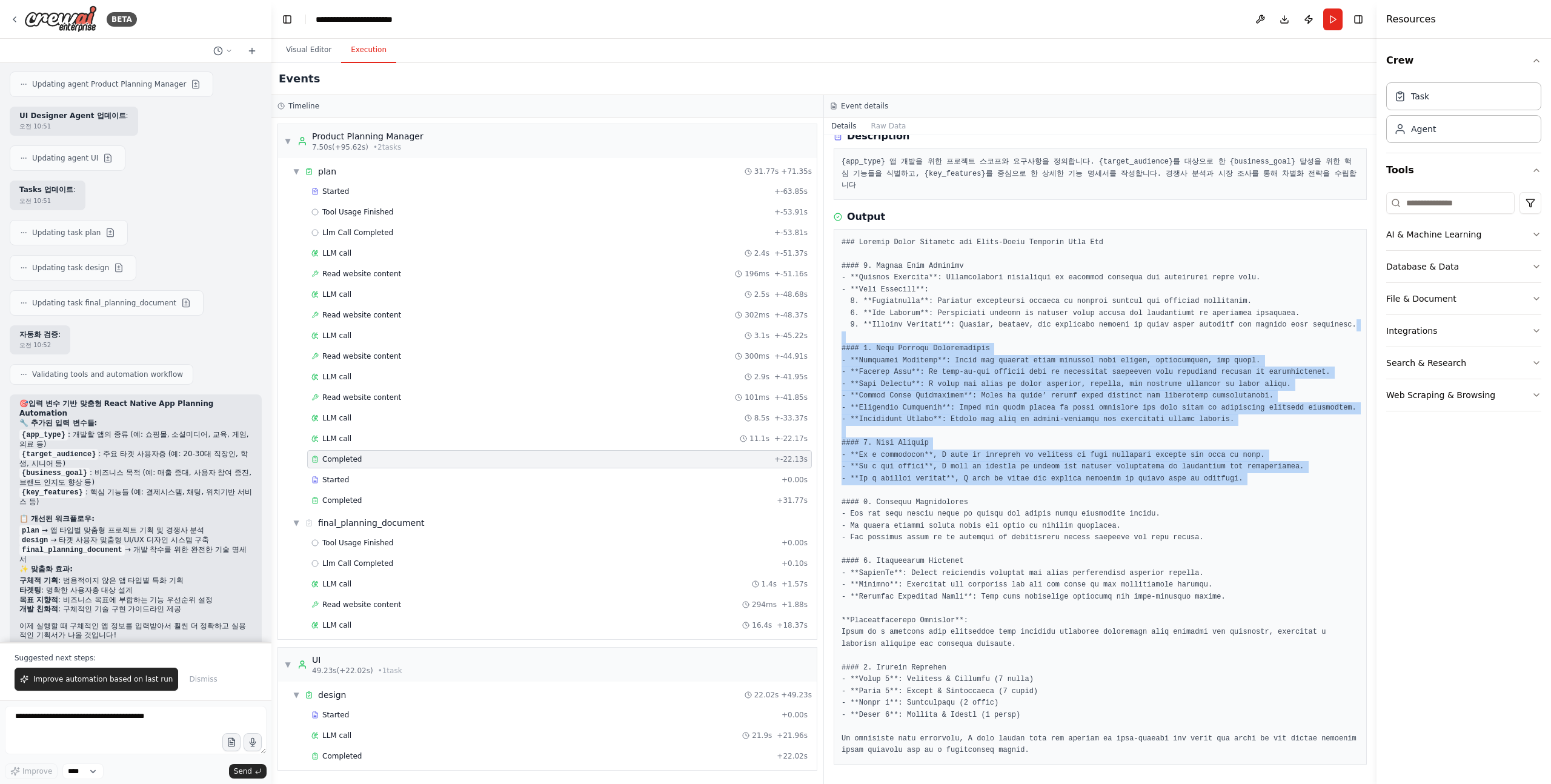
drag, startPoint x: 957, startPoint y: 315, endPoint x: 1022, endPoint y: 488, distance: 184.8
click at [1022, 488] on pre at bounding box center [1100, 497] width 518 height 520
drag, startPoint x: 1022, startPoint y: 493, endPoint x: 1036, endPoint y: 301, distance: 192.5
click at [1035, 304] on pre at bounding box center [1100, 497] width 518 height 520
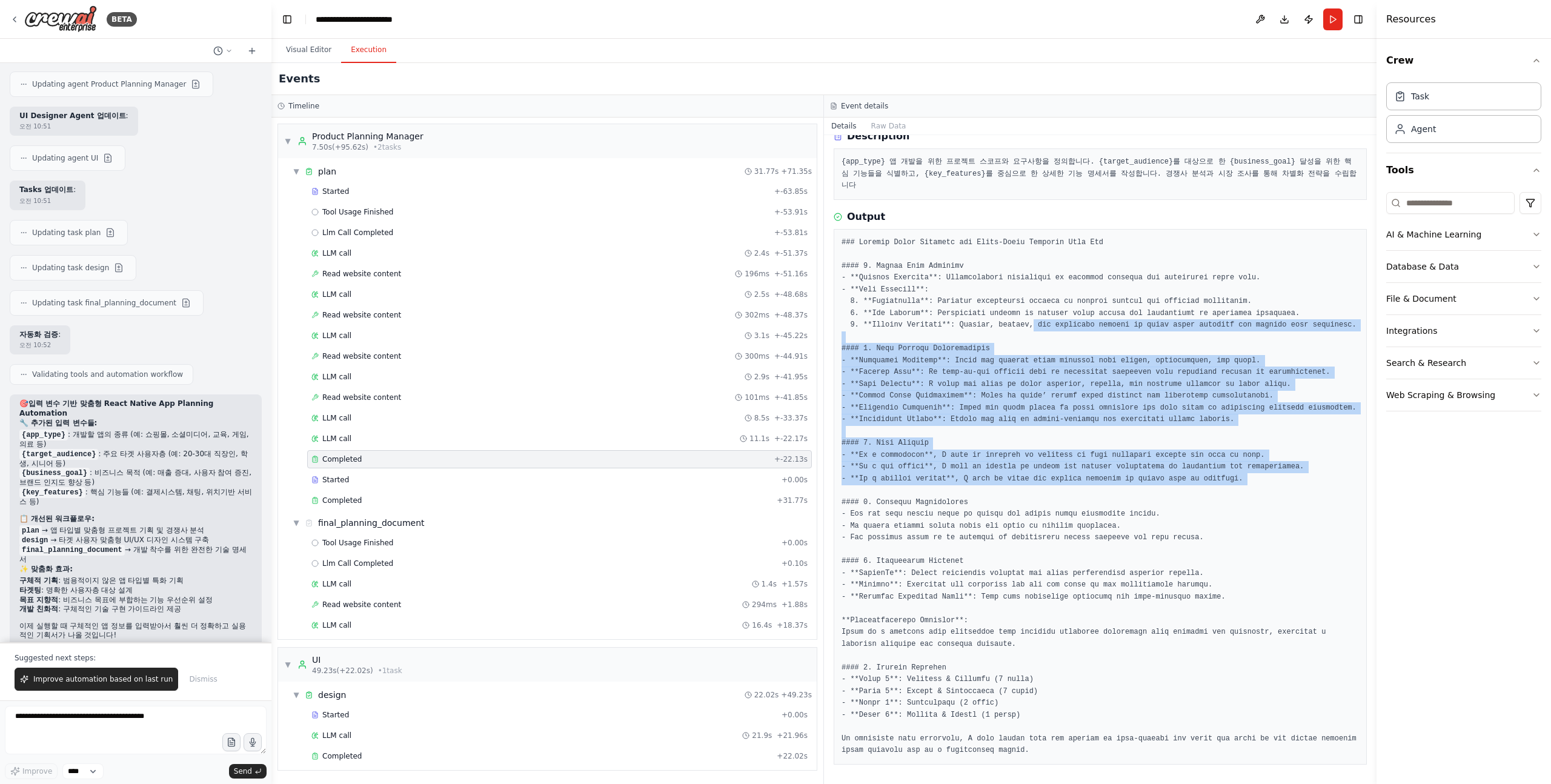
click at [1036, 301] on pre at bounding box center [1100, 497] width 518 height 520
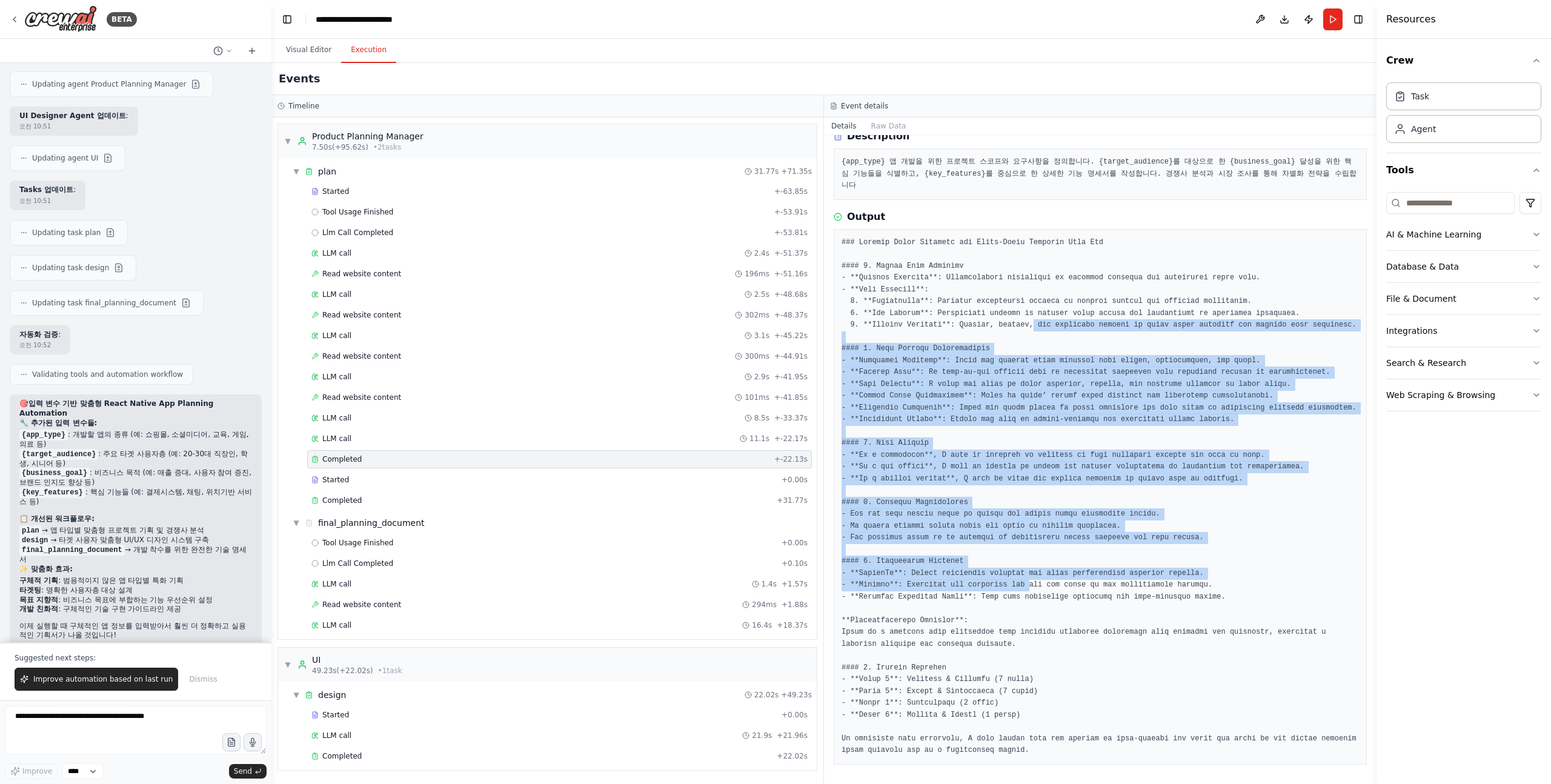
drag, startPoint x: 1036, startPoint y: 301, endPoint x: 1027, endPoint y: 589, distance: 288.1
click at [1027, 588] on pre at bounding box center [1100, 497] width 518 height 520
click at [1027, 589] on pre at bounding box center [1100, 497] width 518 height 520
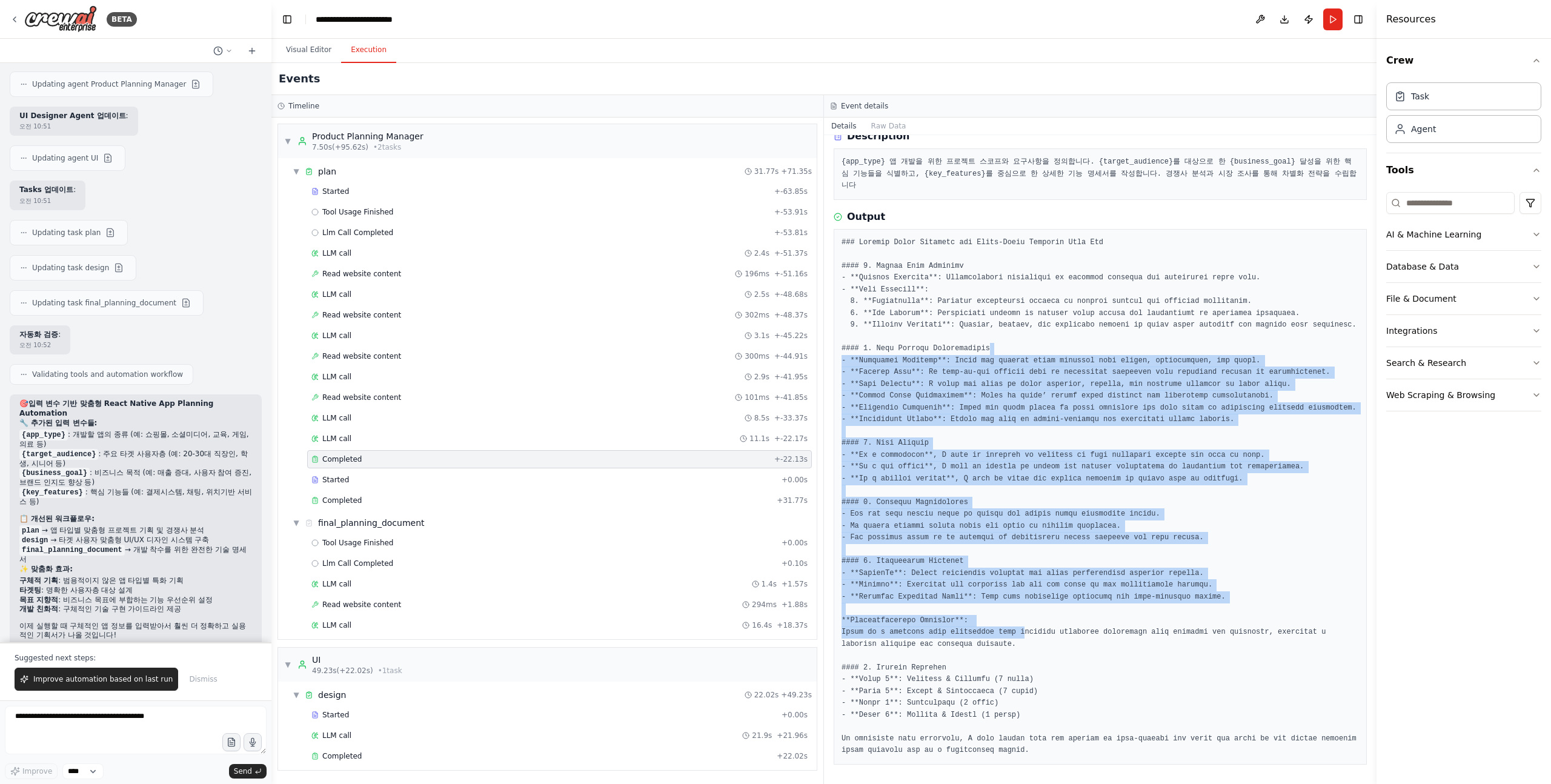
drag, startPoint x: 1027, startPoint y: 634, endPoint x: 1033, endPoint y: 333, distance: 301.1
click at [1032, 336] on pre at bounding box center [1100, 497] width 518 height 520
click at [1033, 333] on pre at bounding box center [1100, 497] width 518 height 520
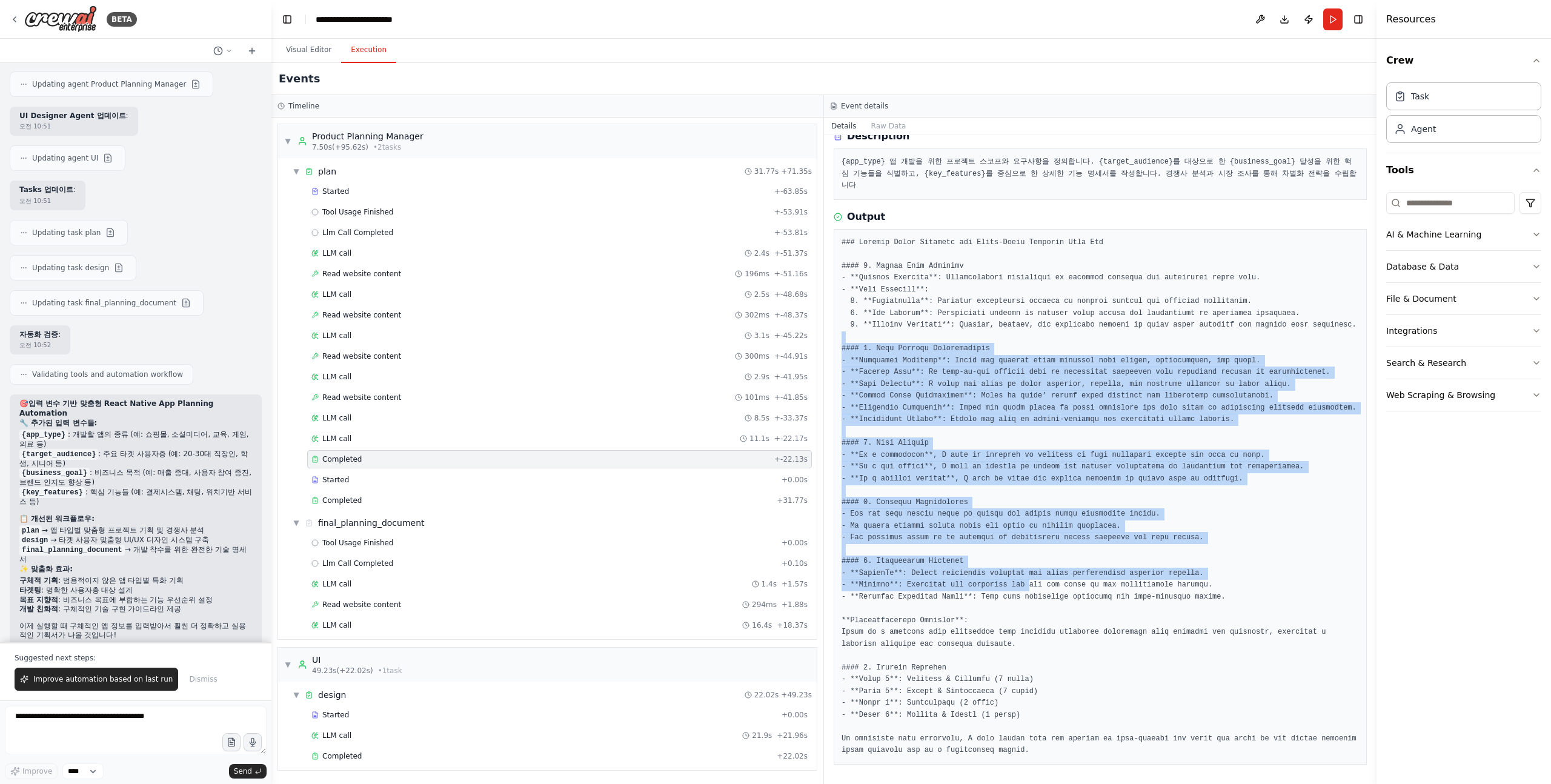
drag, startPoint x: 1033, startPoint y: 324, endPoint x: 1033, endPoint y: 613, distance: 289.0
click at [1033, 613] on pre at bounding box center [1100, 497] width 518 height 520
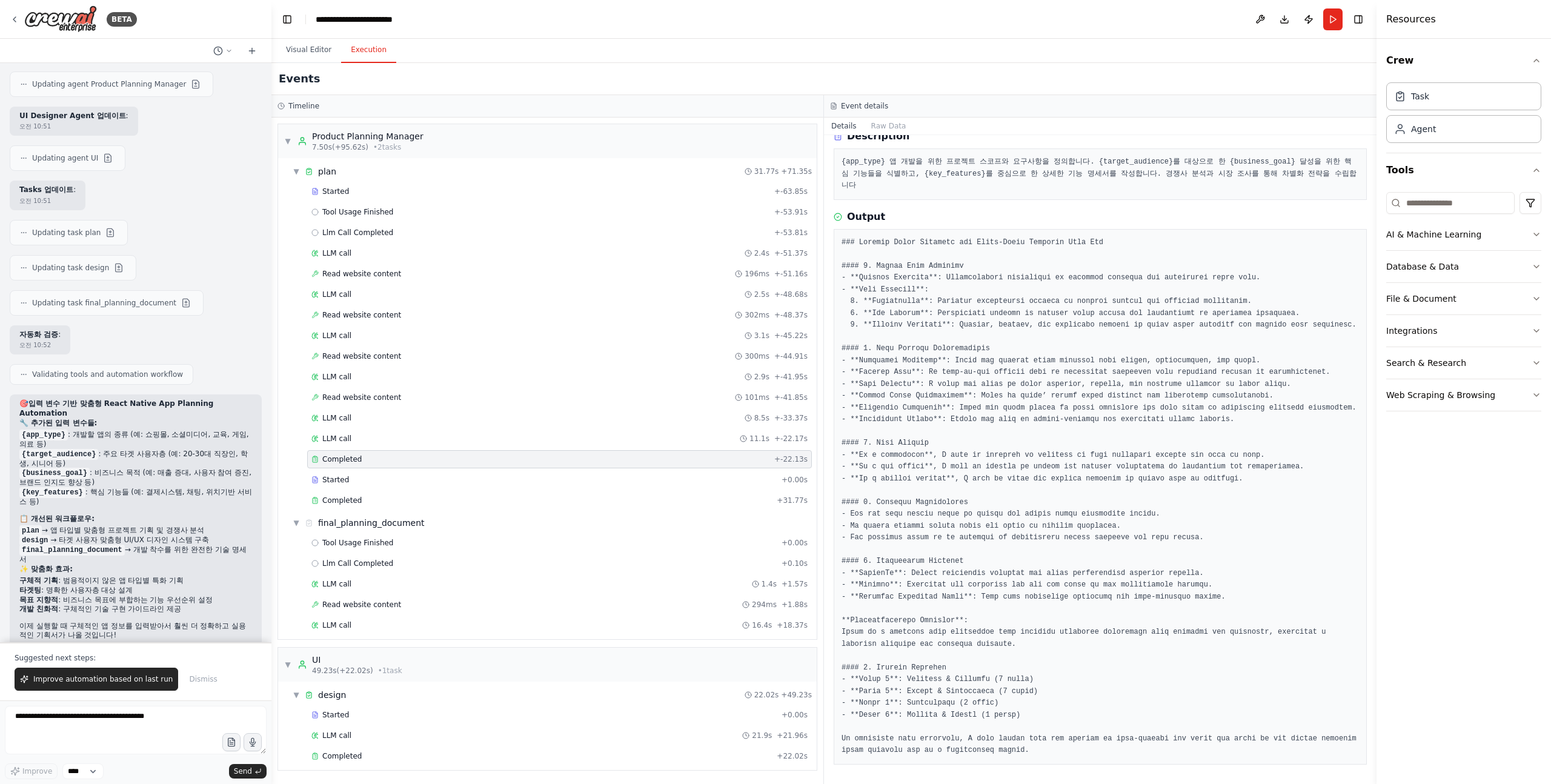
click at [1035, 618] on pre at bounding box center [1100, 497] width 518 height 520
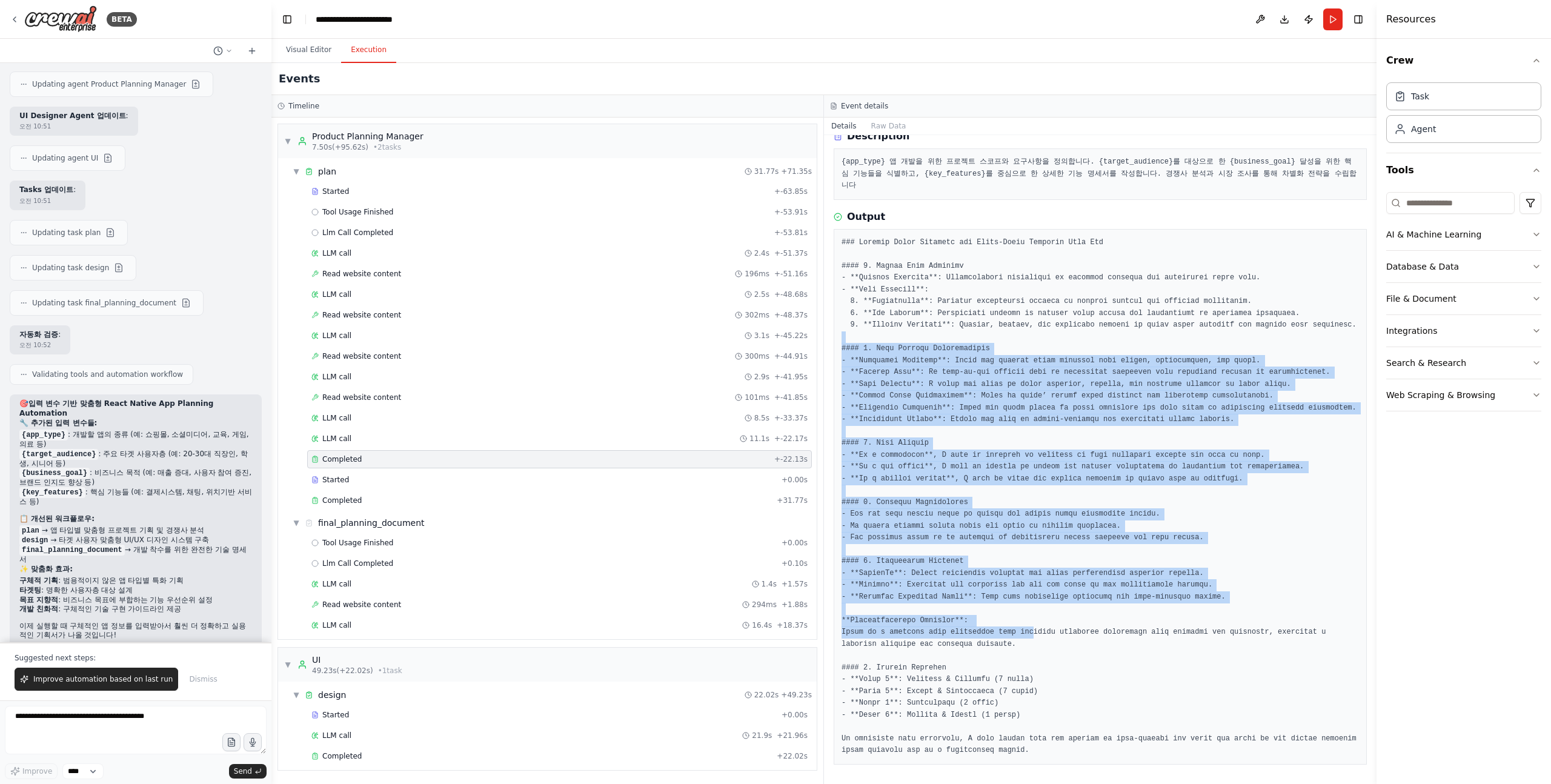
drag, startPoint x: 1033, startPoint y: 638, endPoint x: 1039, endPoint y: 322, distance: 316.1
click at [1039, 324] on pre at bounding box center [1100, 497] width 518 height 520
click at [1039, 322] on pre at bounding box center [1100, 497] width 518 height 520
drag, startPoint x: 1039, startPoint y: 328, endPoint x: 1039, endPoint y: 608, distance: 280.0
click at [1039, 605] on pre at bounding box center [1100, 497] width 518 height 520
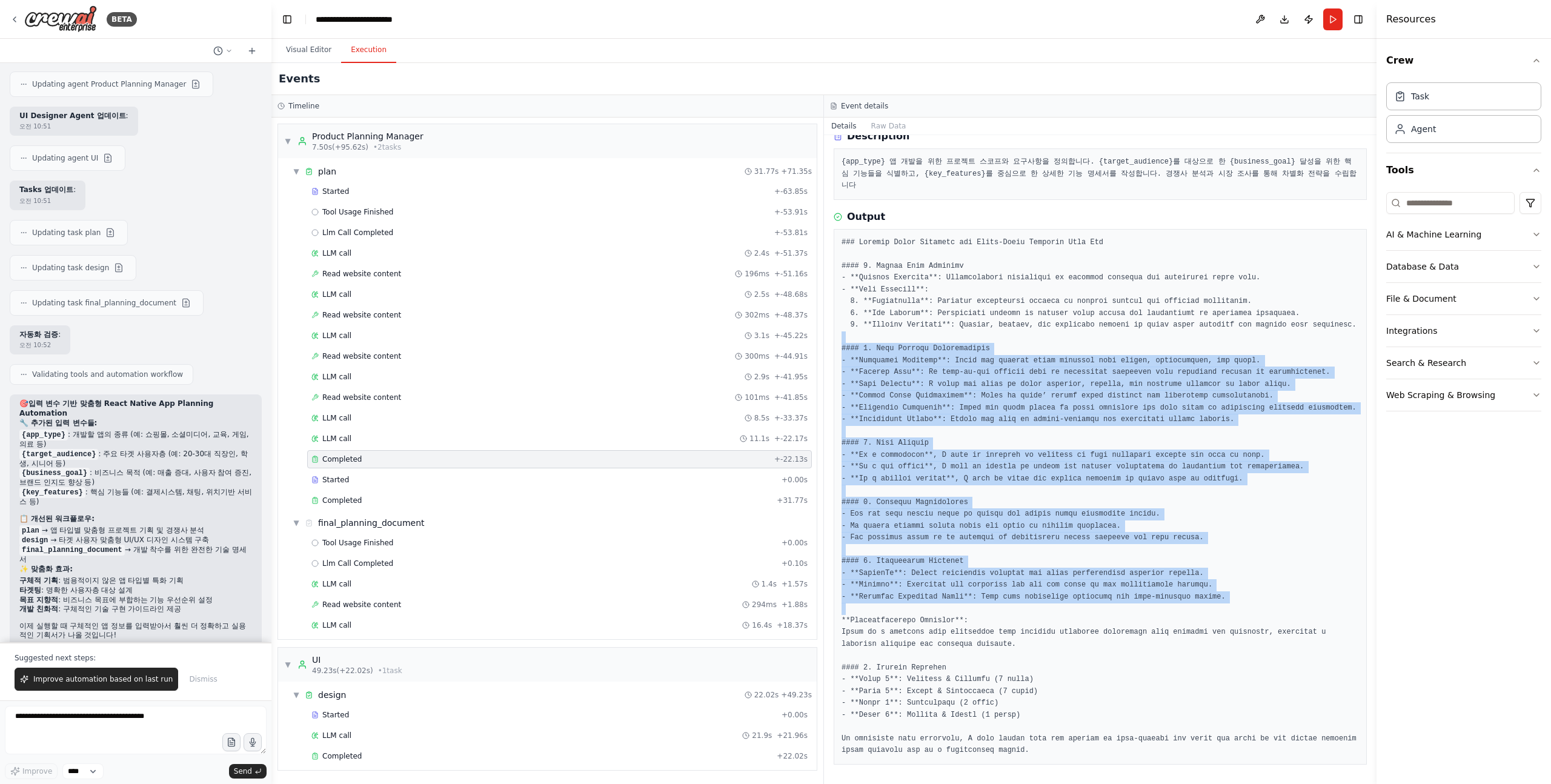
click at [1039, 608] on pre at bounding box center [1100, 497] width 518 height 520
drag, startPoint x: 1037, startPoint y: 643, endPoint x: 1041, endPoint y: 330, distance: 313.0
click at [1040, 332] on pre at bounding box center [1100, 497] width 518 height 520
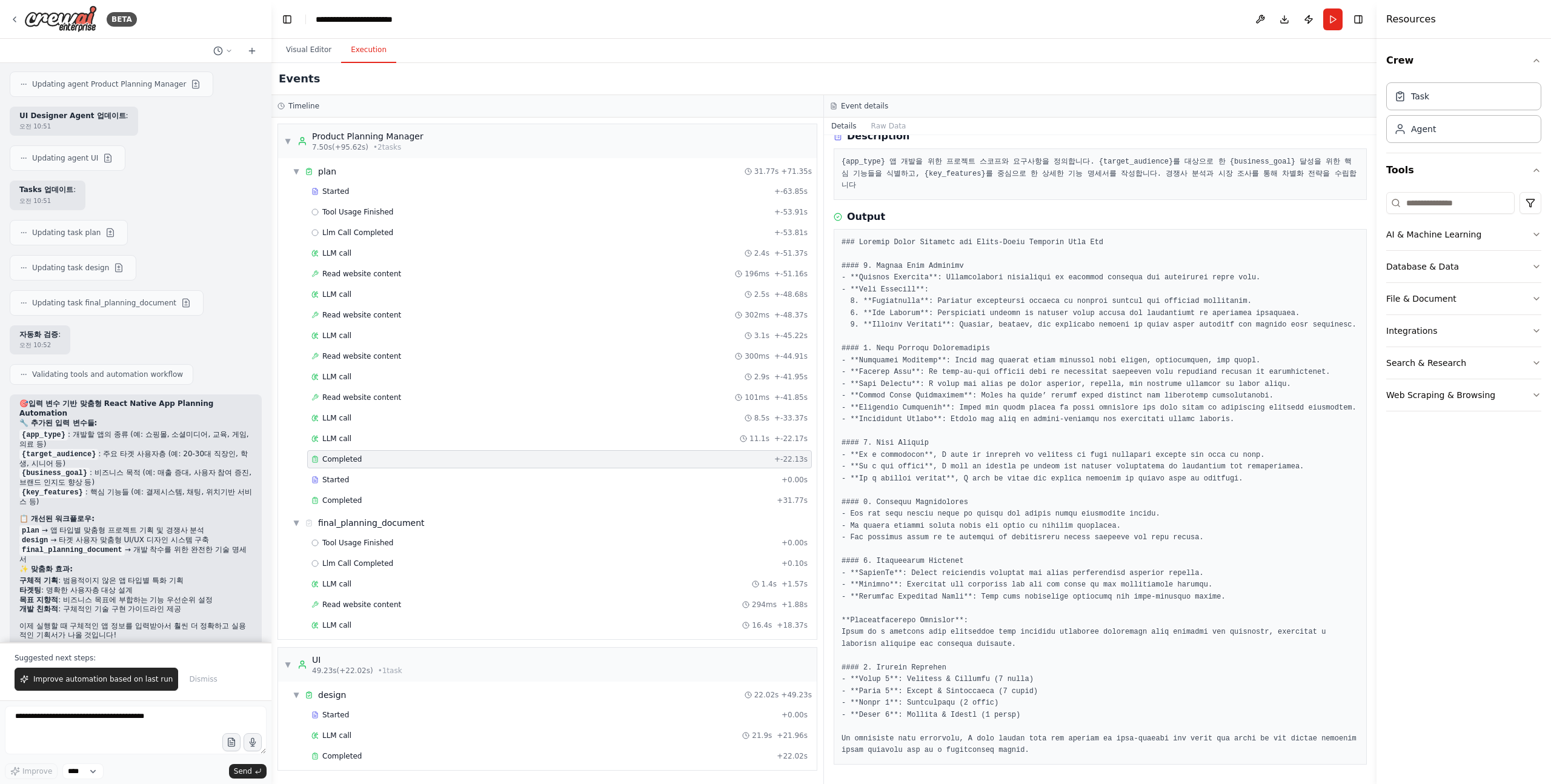
click at [1041, 330] on pre at bounding box center [1100, 497] width 518 height 520
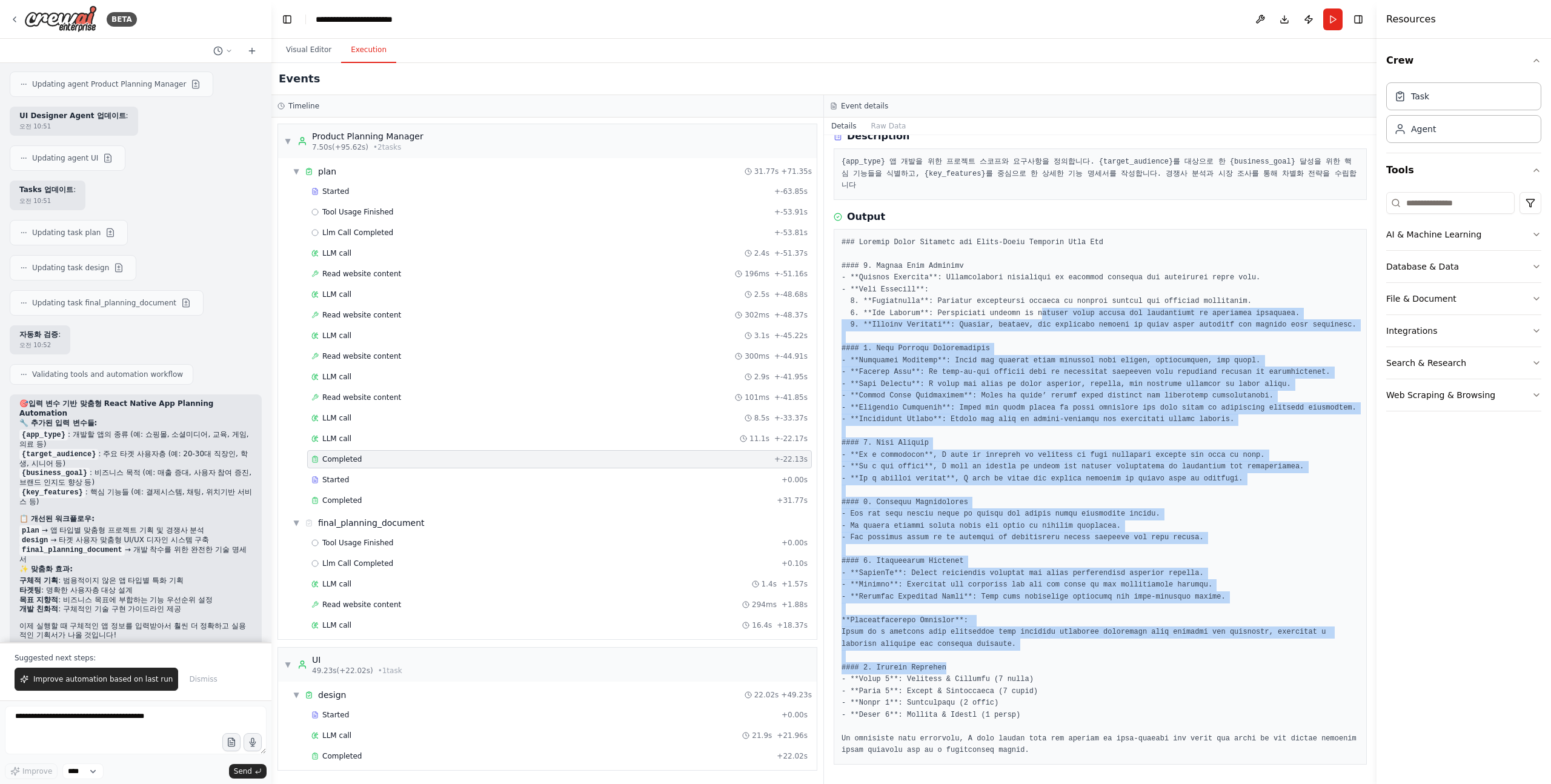
drag, startPoint x: 1041, startPoint y: 313, endPoint x: 1041, endPoint y: 682, distance: 369.0
click at [1041, 679] on pre at bounding box center [1100, 497] width 518 height 520
click at [1041, 682] on pre at bounding box center [1100, 497] width 518 height 520
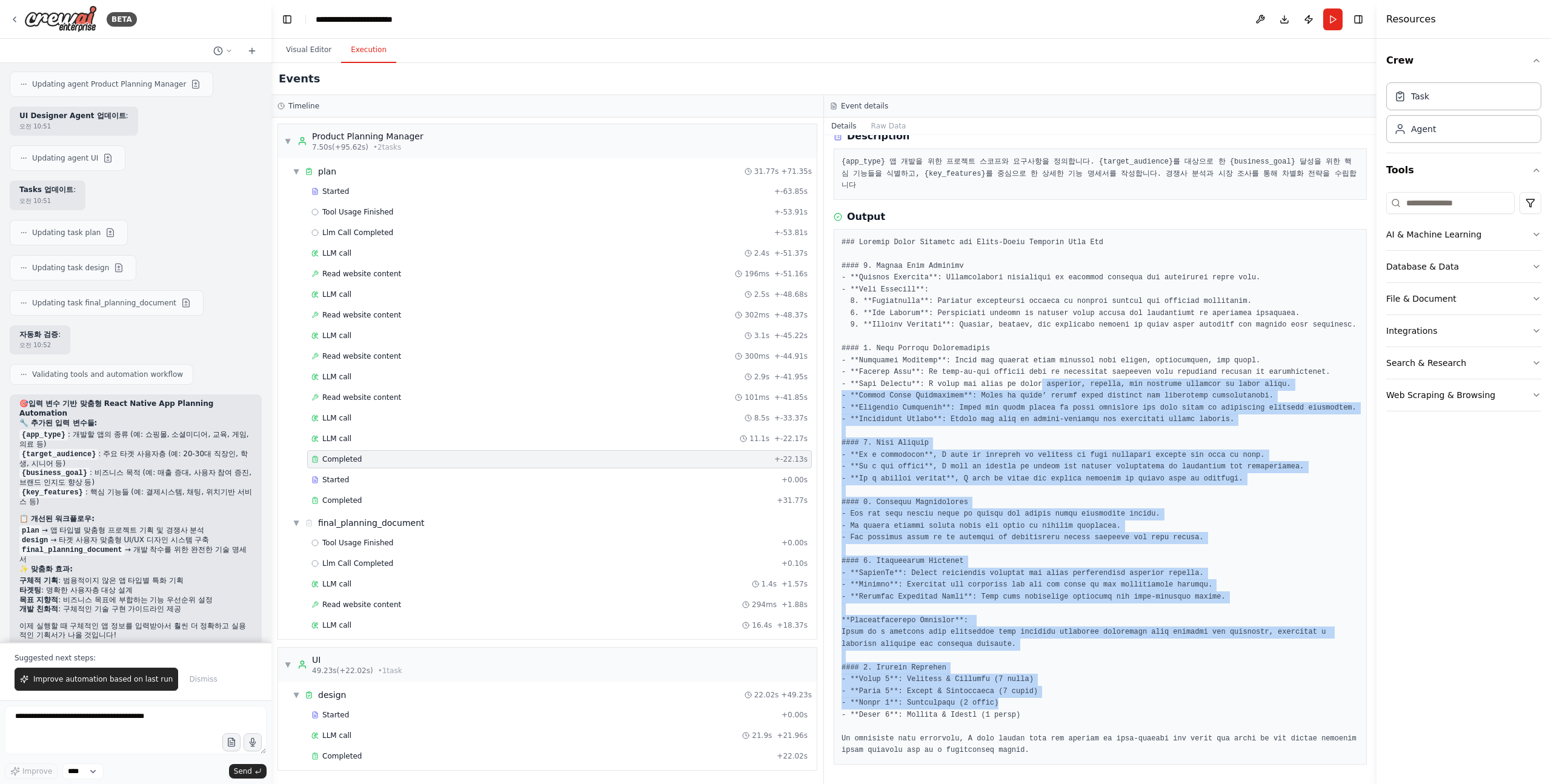
drag, startPoint x: 1040, startPoint y: 699, endPoint x: 1043, endPoint y: 344, distance: 355.0
click at [1043, 344] on pre at bounding box center [1100, 497] width 518 height 520
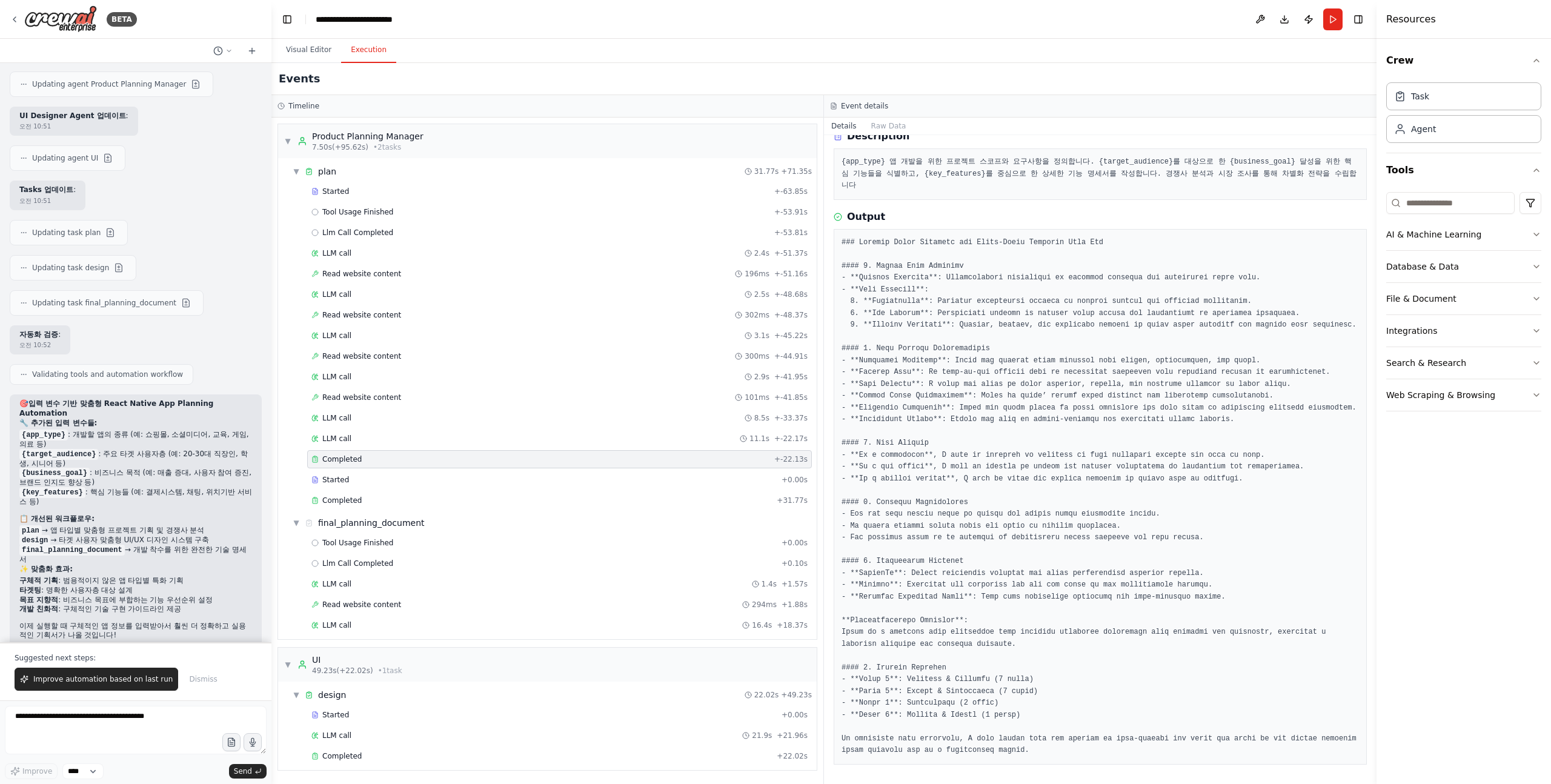
click at [1044, 338] on pre at bounding box center [1100, 497] width 518 height 520
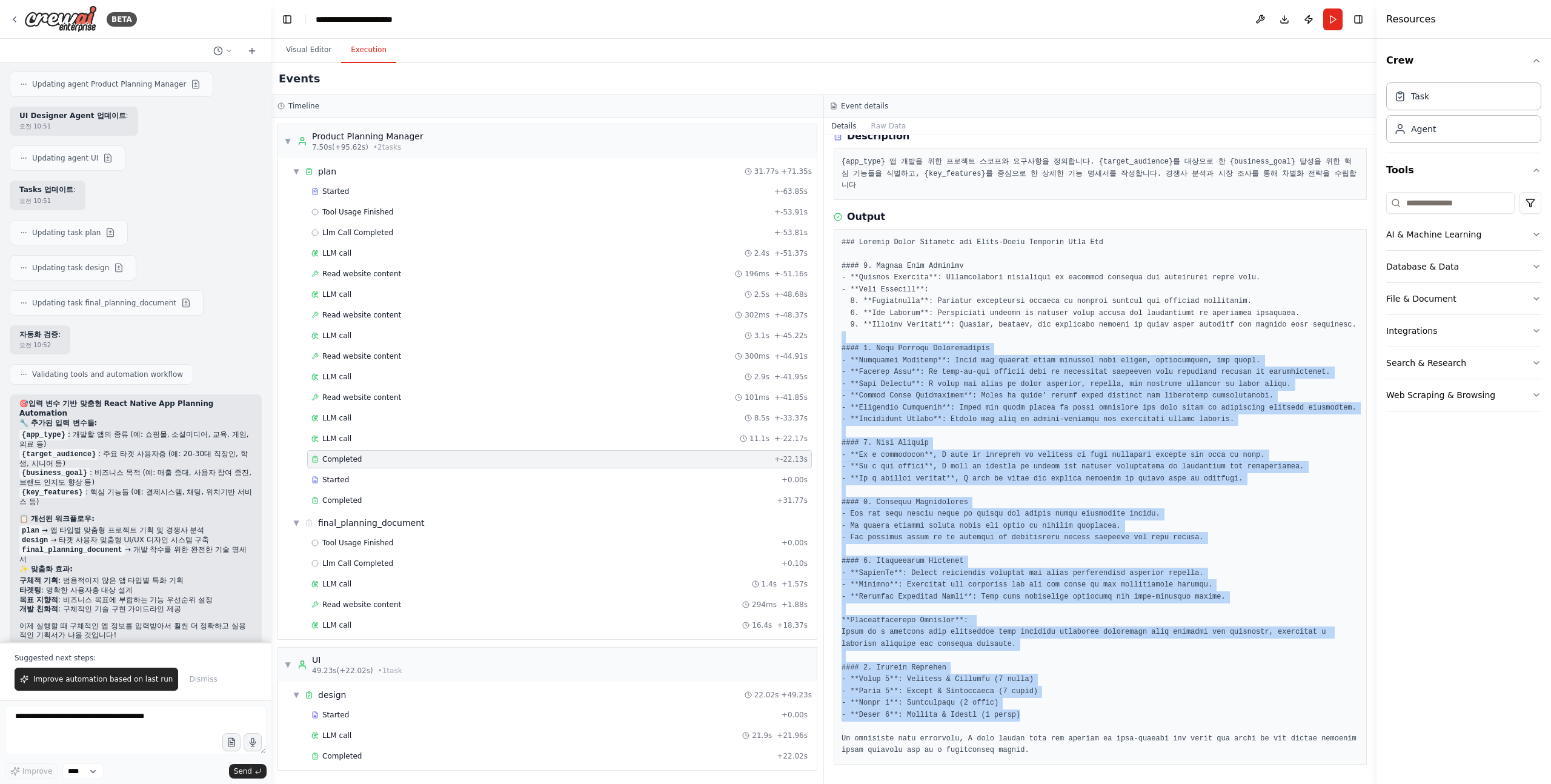
drag, startPoint x: 1044, startPoint y: 329, endPoint x: 1042, endPoint y: 724, distance: 395.0
click at [1043, 724] on pre at bounding box center [1100, 497] width 518 height 520
click at [1042, 724] on pre at bounding box center [1100, 497] width 518 height 520
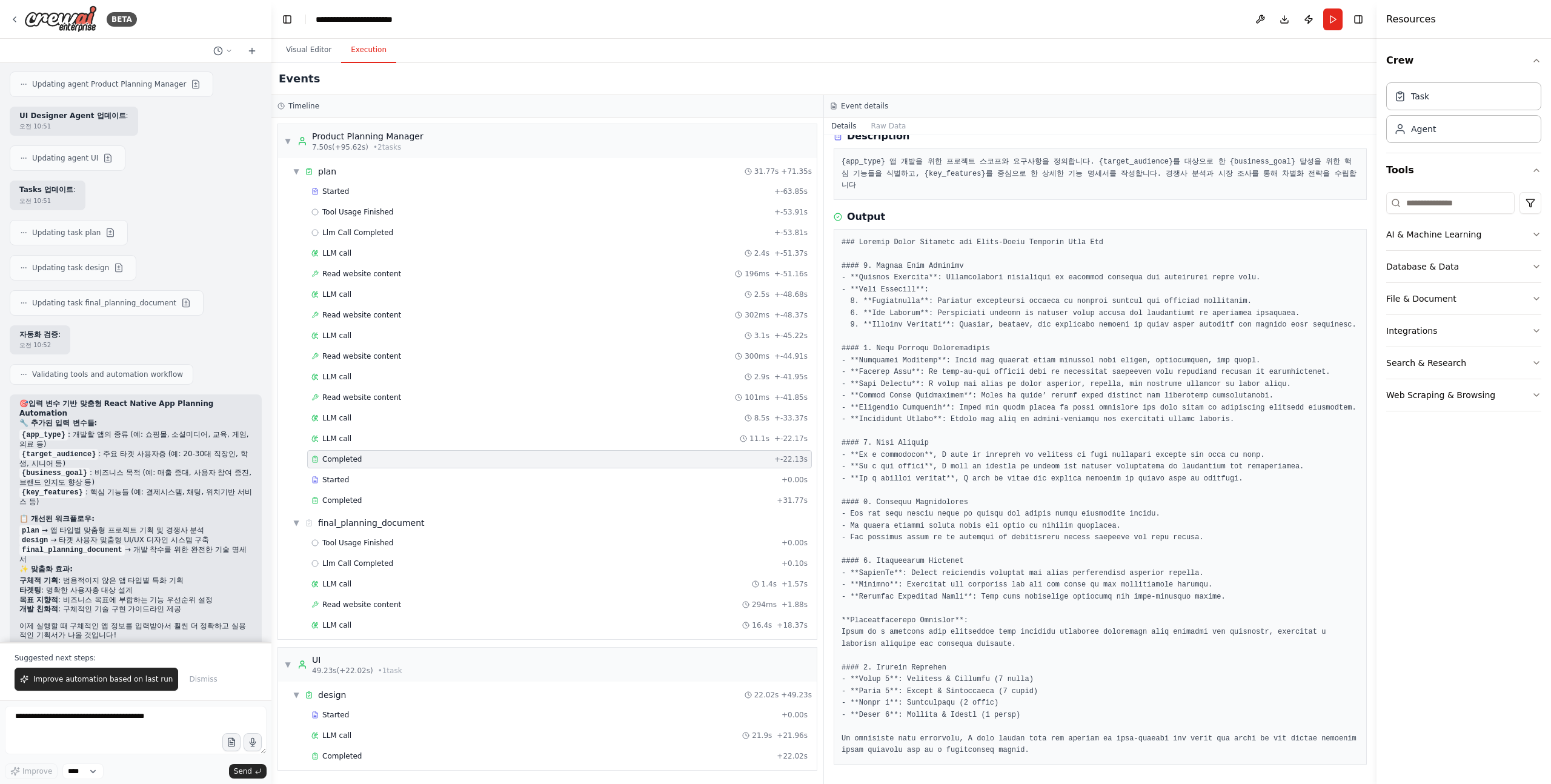
click at [846, 631] on pre at bounding box center [1100, 497] width 518 height 520
drag, startPoint x: 846, startPoint y: 631, endPoint x: 1042, endPoint y: 647, distance: 196.7
click at [1042, 647] on pre at bounding box center [1100, 497] width 518 height 520
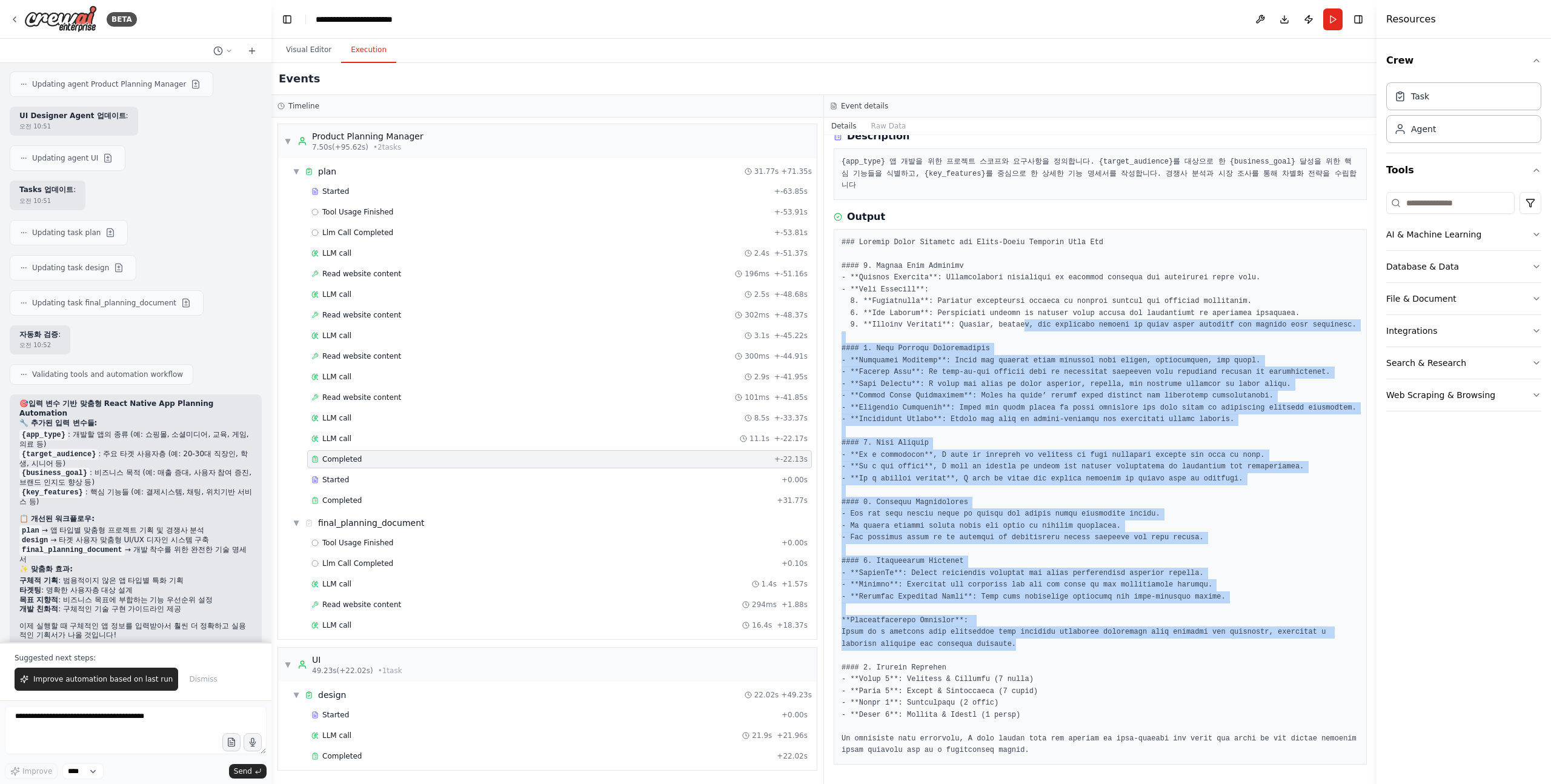
drag, startPoint x: 1042, startPoint y: 647, endPoint x: 1038, endPoint y: 287, distance: 360.0
click at [1035, 291] on pre at bounding box center [1100, 497] width 518 height 520
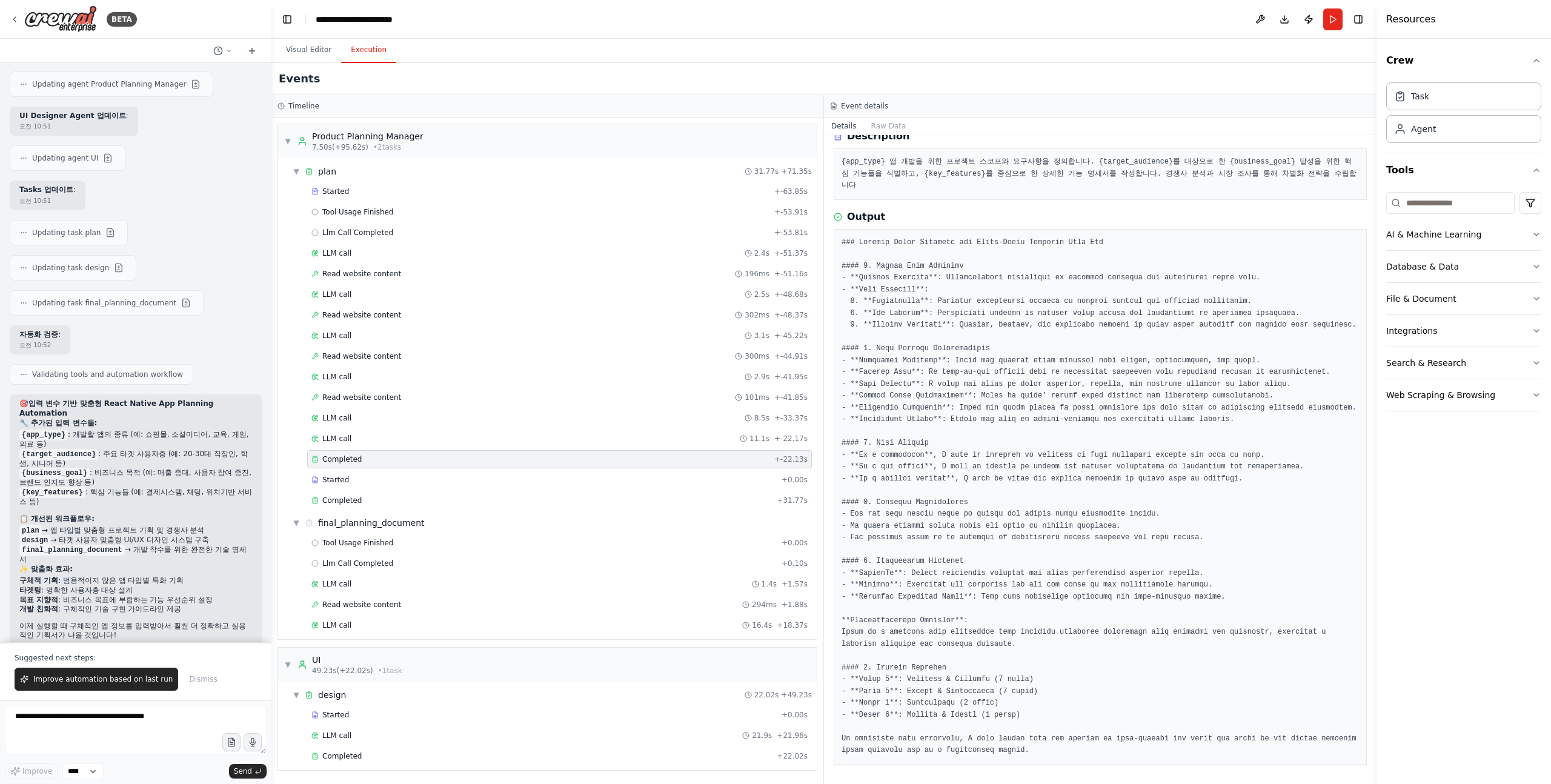
click at [1020, 492] on pre at bounding box center [1100, 497] width 518 height 520
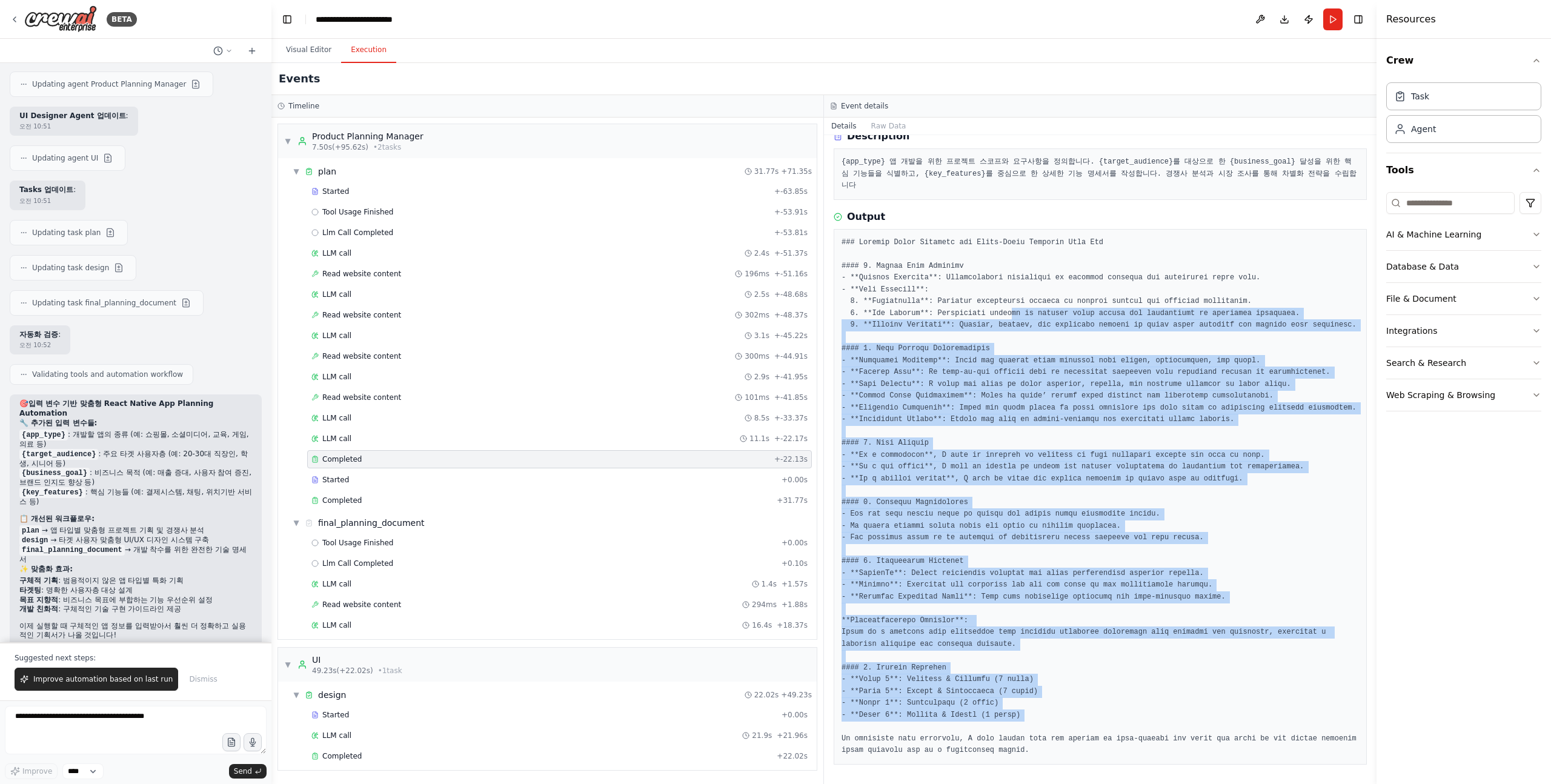
drag, startPoint x: 1014, startPoint y: 291, endPoint x: 1030, endPoint y: 725, distance: 434.3
click at [1030, 725] on pre at bounding box center [1100, 497] width 518 height 520
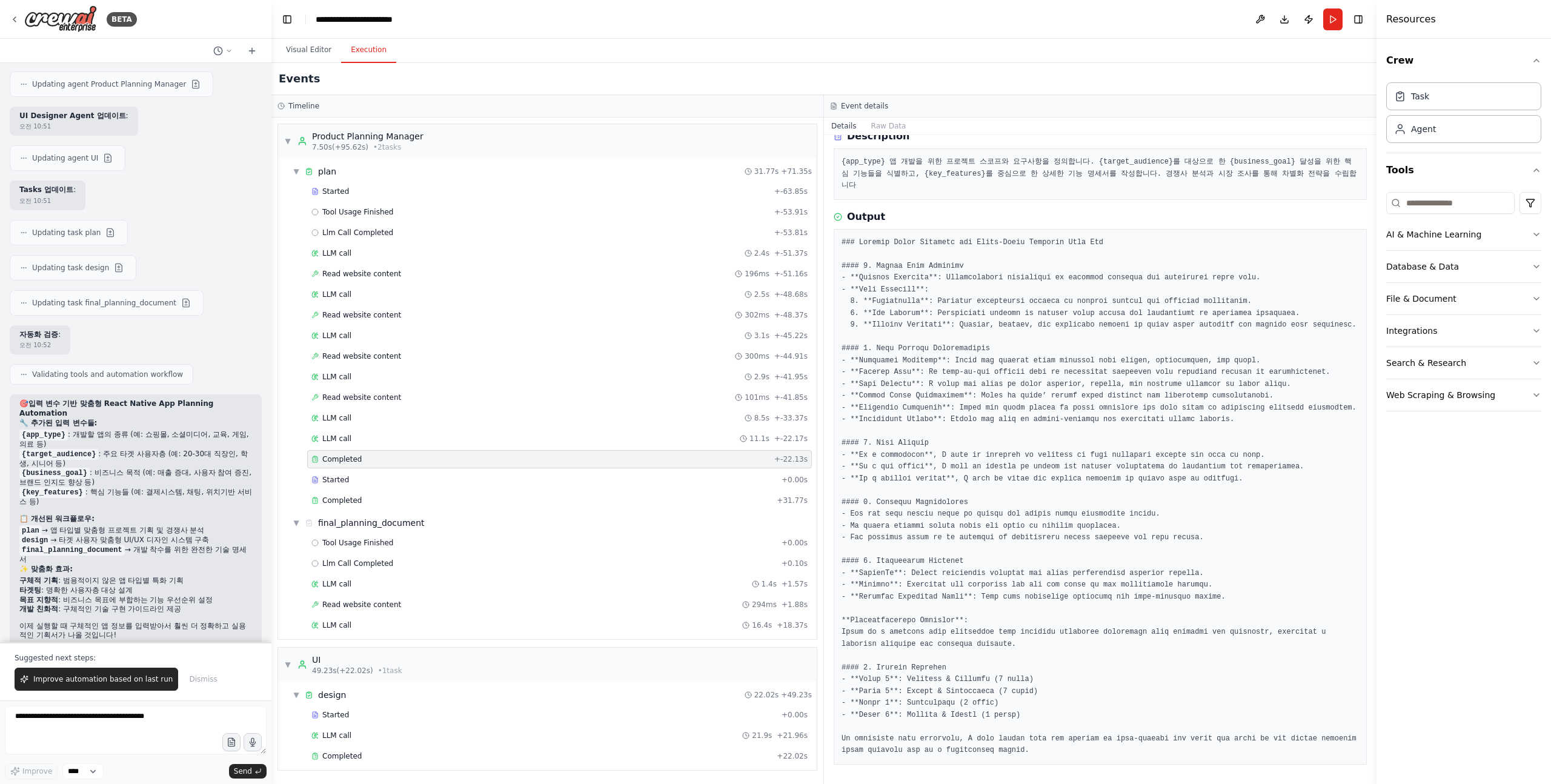
click at [1049, 710] on pre at bounding box center [1100, 497] width 518 height 520
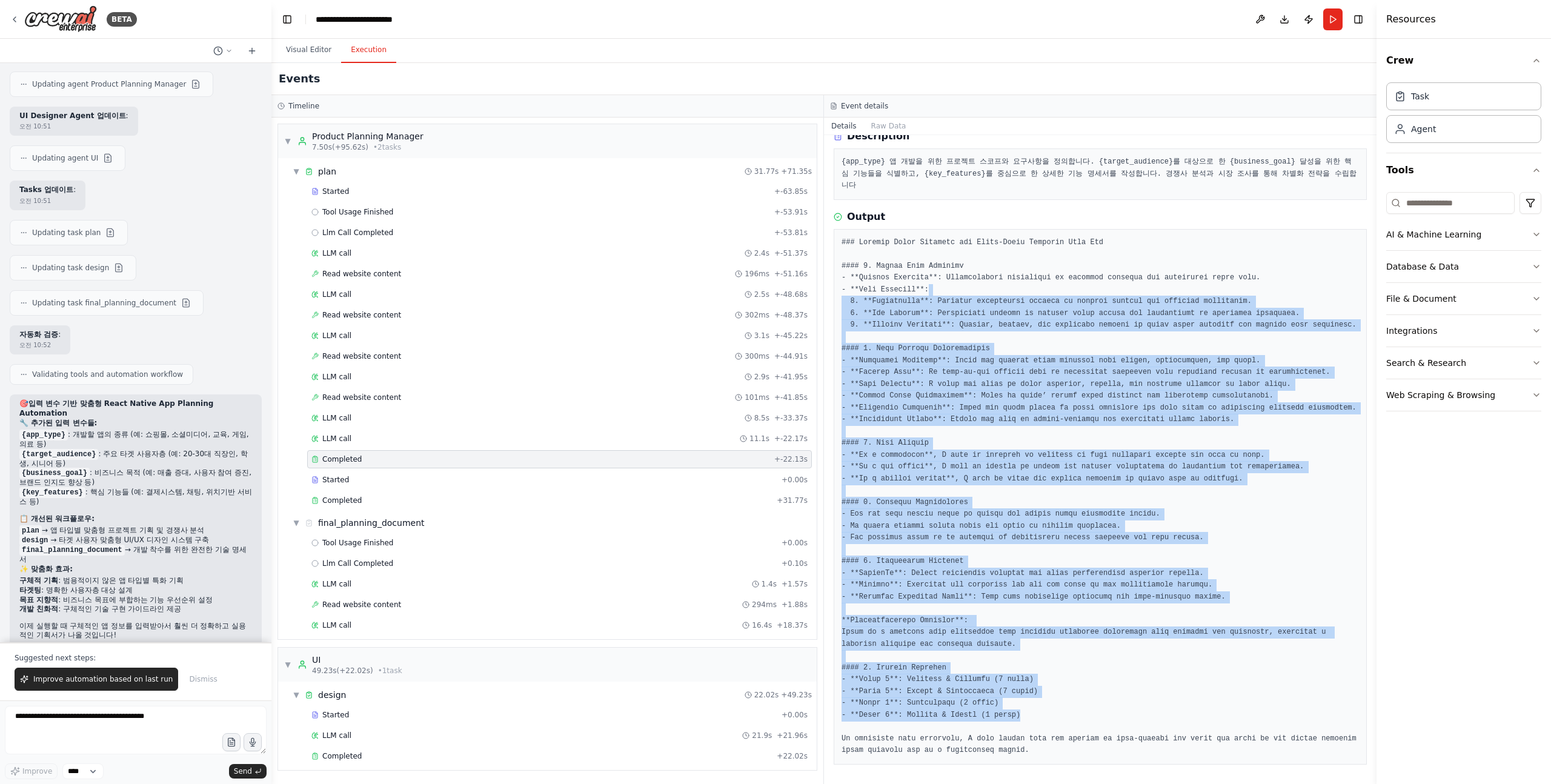
drag, startPoint x: 1049, startPoint y: 715, endPoint x: 1018, endPoint y: 266, distance: 450.1
click at [1017, 268] on pre at bounding box center [1100, 497] width 518 height 520
click at [1018, 266] on pre at bounding box center [1100, 497] width 518 height 520
drag, startPoint x: 983, startPoint y: 266, endPoint x: 922, endPoint y: 669, distance: 407.6
click at [922, 669] on pre at bounding box center [1100, 497] width 518 height 520
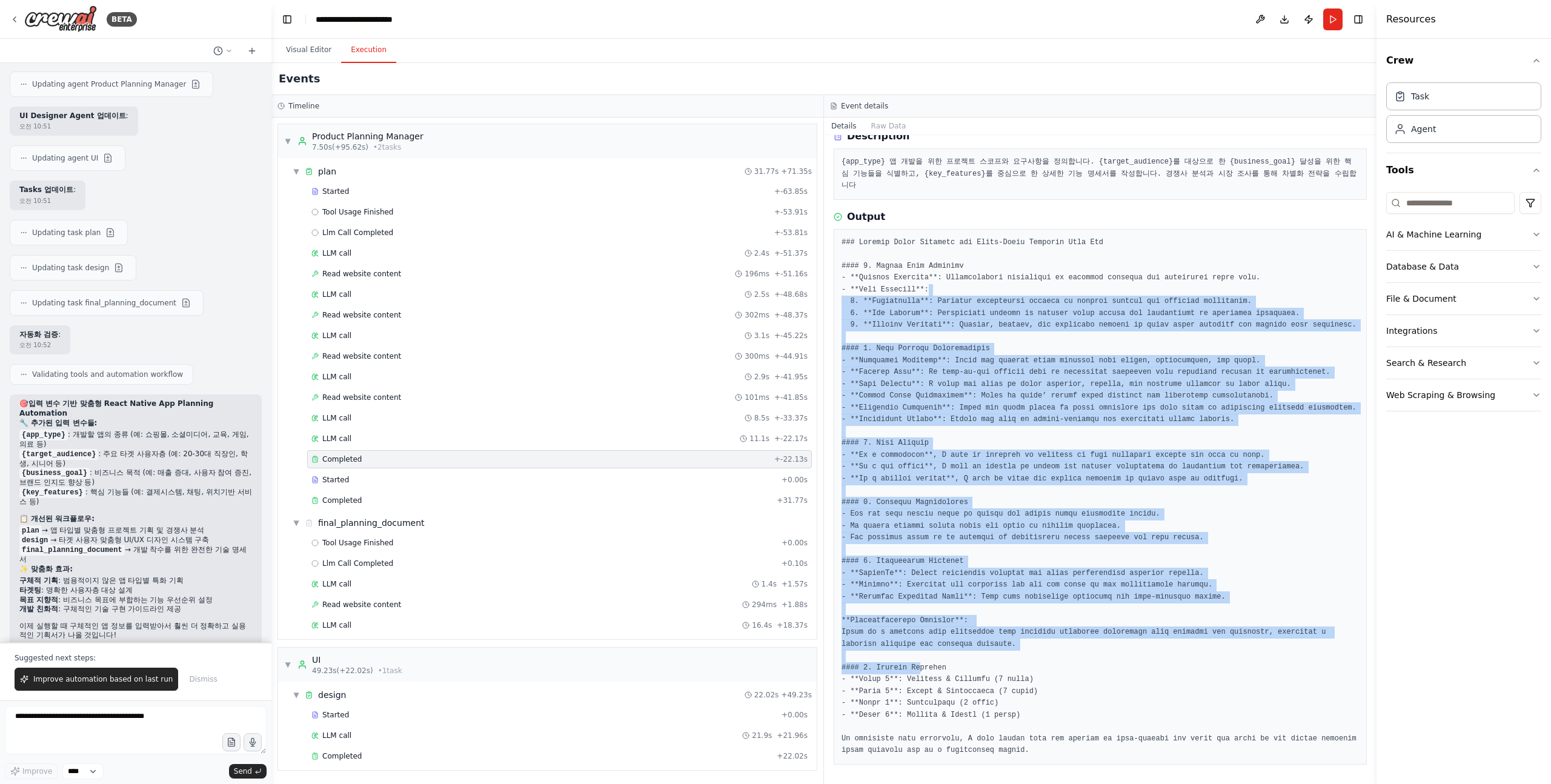
click at [922, 669] on pre at bounding box center [1100, 497] width 518 height 520
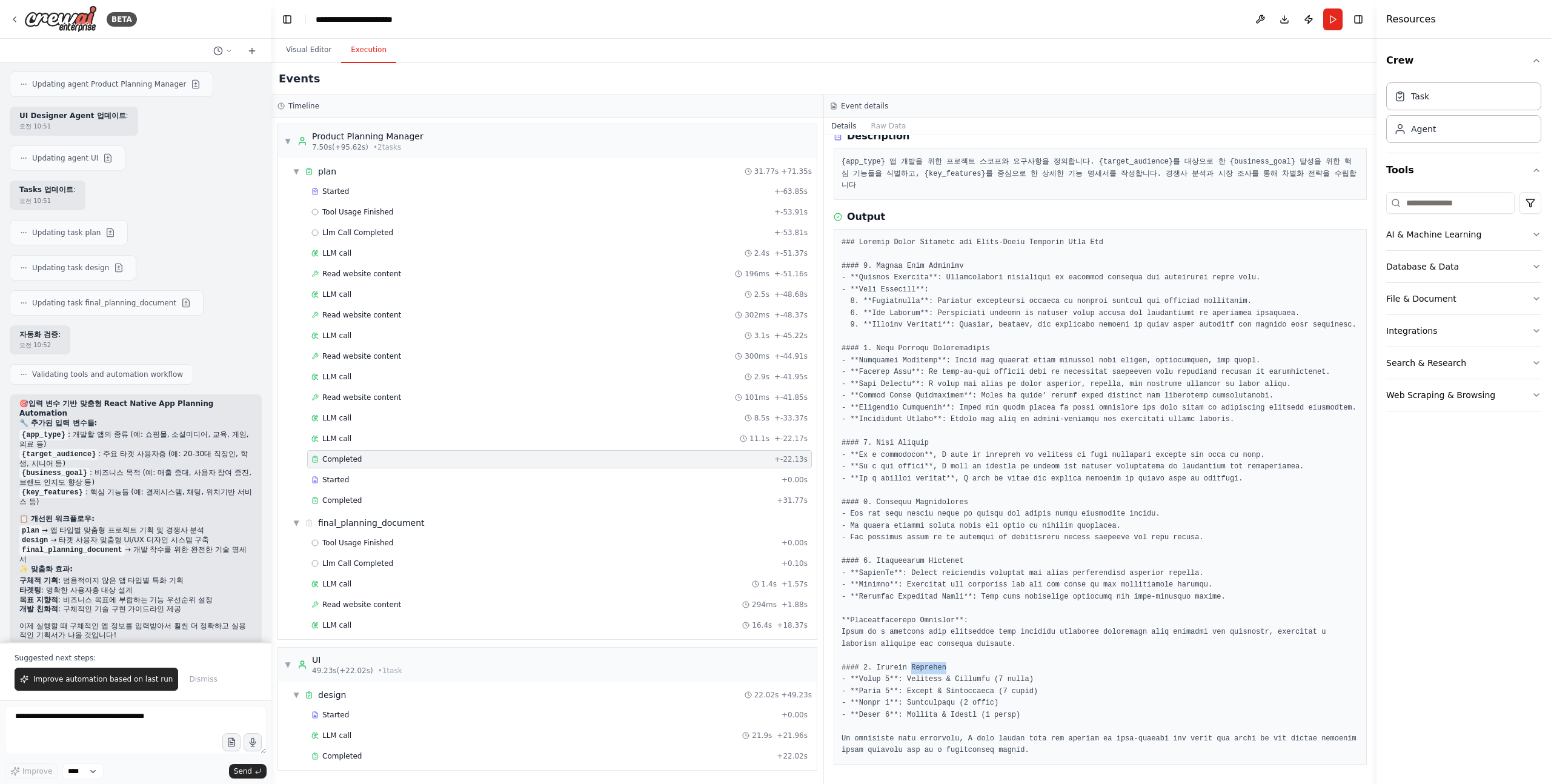
click at [922, 669] on pre at bounding box center [1100, 497] width 518 height 520
click at [877, 669] on pre at bounding box center [1100, 497] width 518 height 520
click at [872, 669] on pre at bounding box center [1100, 497] width 518 height 520
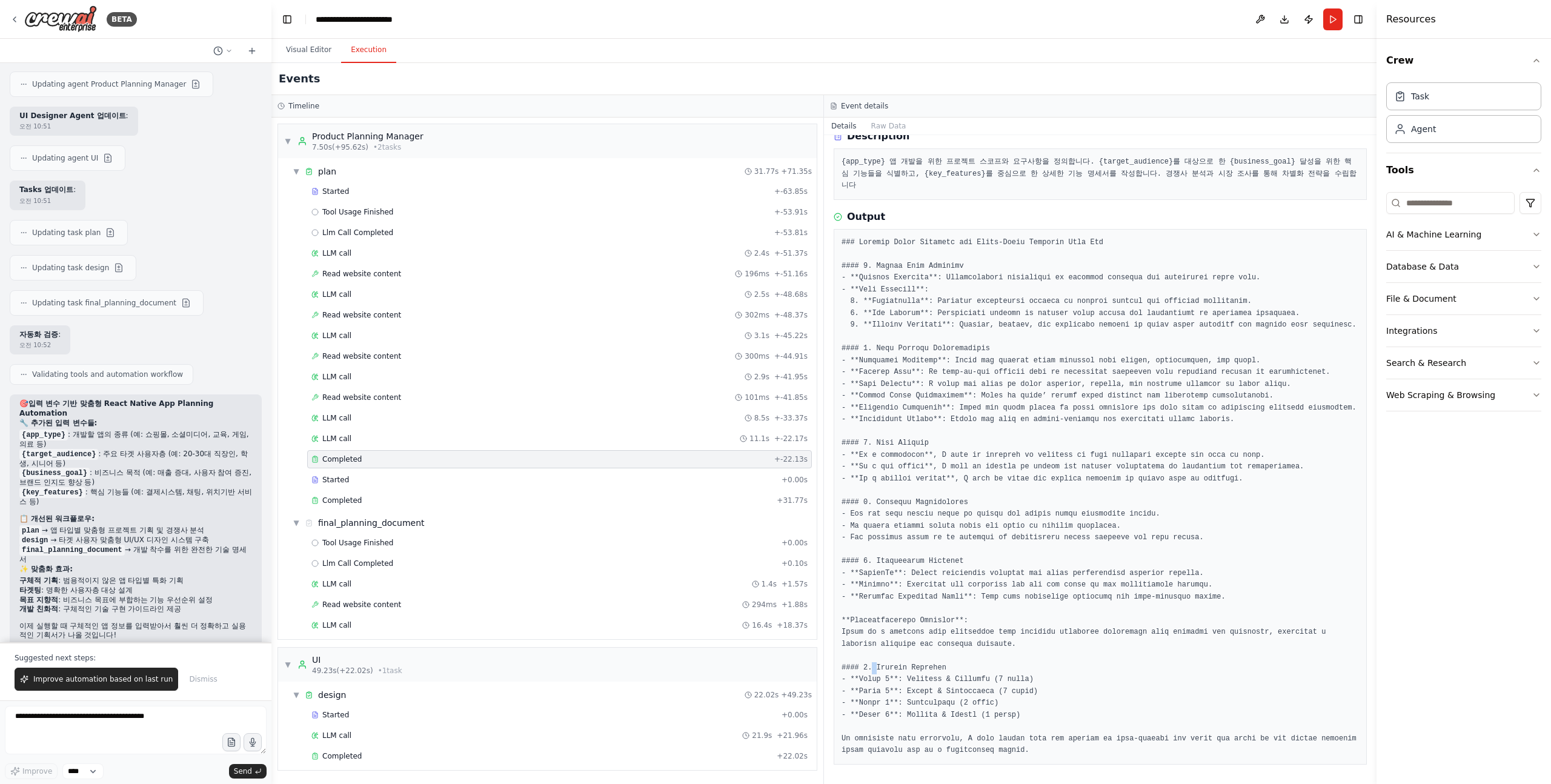
click at [872, 669] on pre at bounding box center [1100, 497] width 518 height 520
click at [851, 668] on pre at bounding box center [1100, 497] width 518 height 520
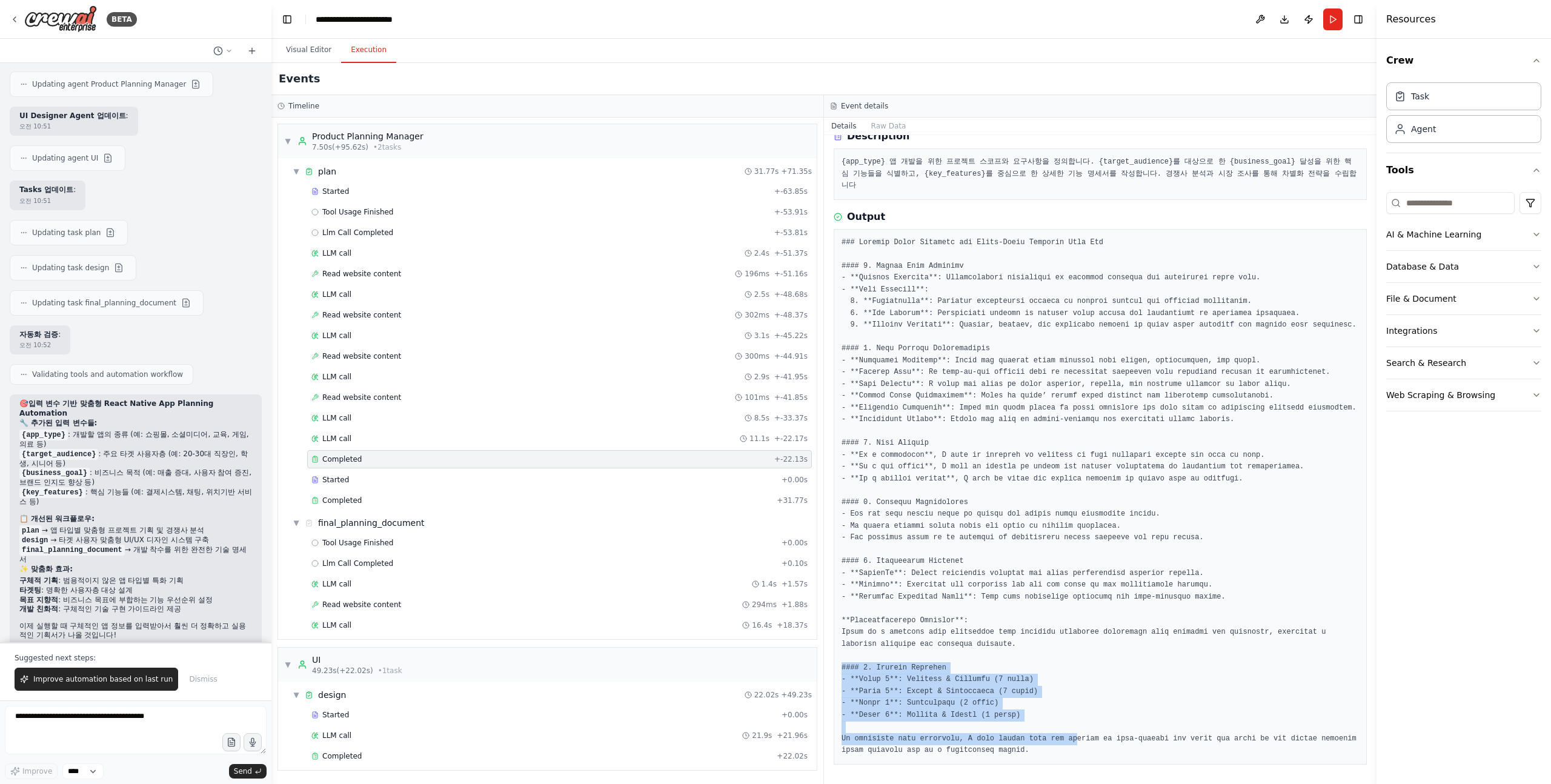
drag, startPoint x: 843, startPoint y: 668, endPoint x: 1080, endPoint y: 742, distance: 248.3
click at [1080, 742] on pre at bounding box center [1100, 497] width 518 height 520
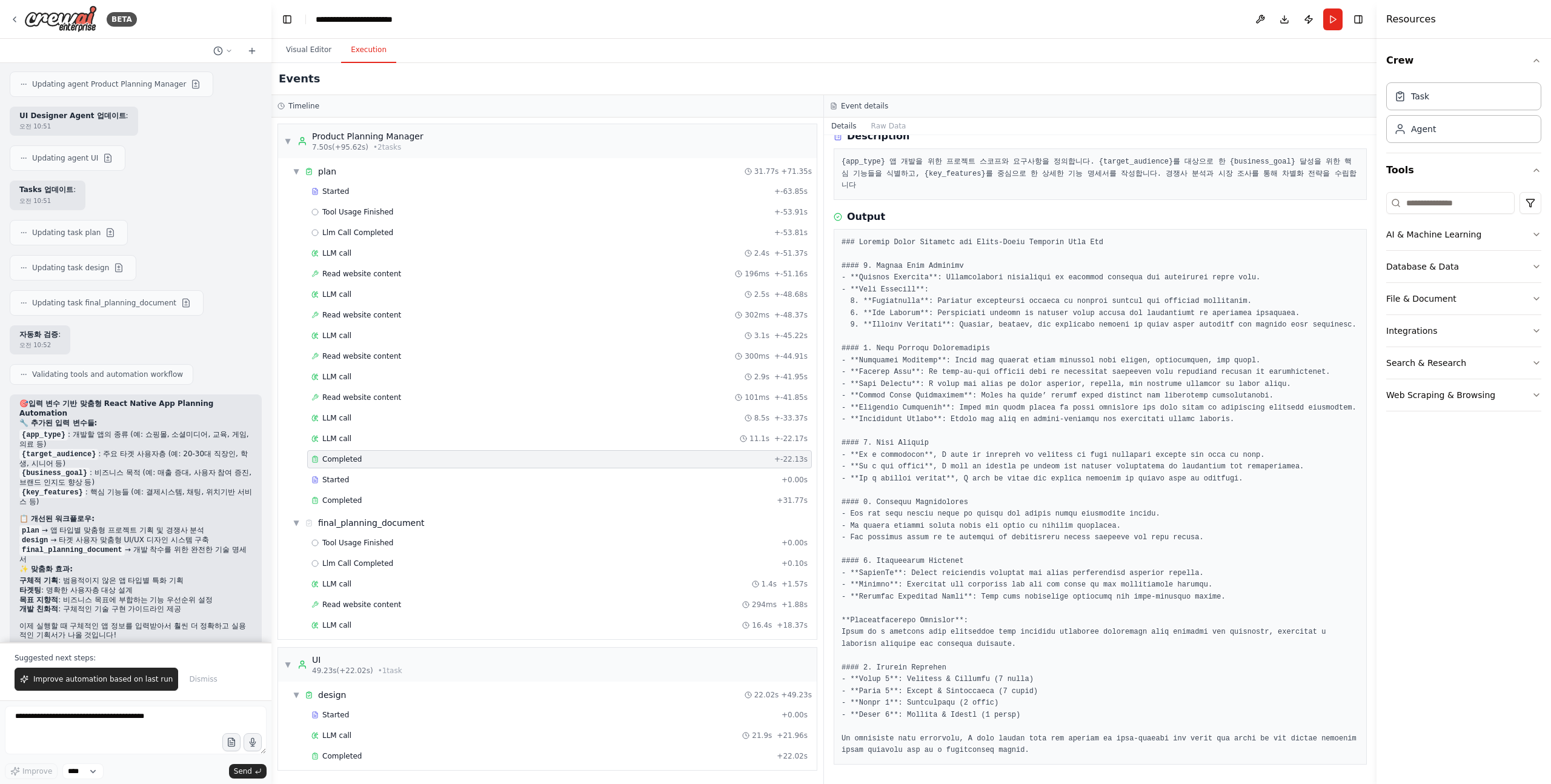
click at [890, 640] on pre at bounding box center [1100, 497] width 518 height 520
click at [369, 486] on div "Started + 0.00s" at bounding box center [560, 480] width 505 height 18
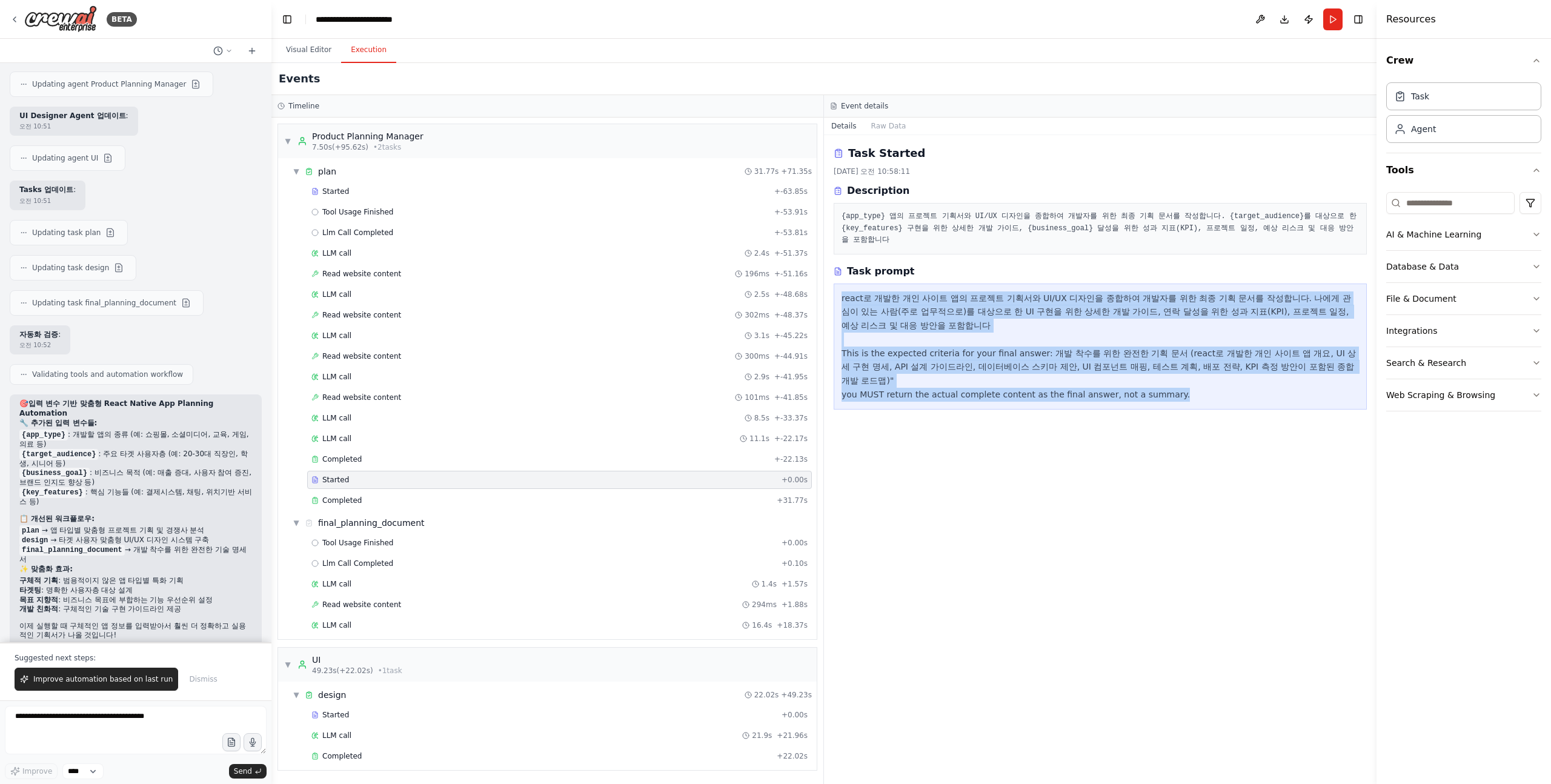
drag, startPoint x: 838, startPoint y: 294, endPoint x: 924, endPoint y: 398, distance: 135.0
click at [924, 398] on div "Task Started 2025. 9. 19. 오전 10:58:11 Description {app_type} 앱의 프로젝트 기획서와 UI/UX…" at bounding box center [1100, 460] width 552 height 649
click at [915, 438] on div "Task Started 2025. 9. 19. 오전 10:58:11 Description {app_type} 앱의 프로젝트 기획서와 UI/UX…" at bounding box center [1100, 460] width 552 height 649
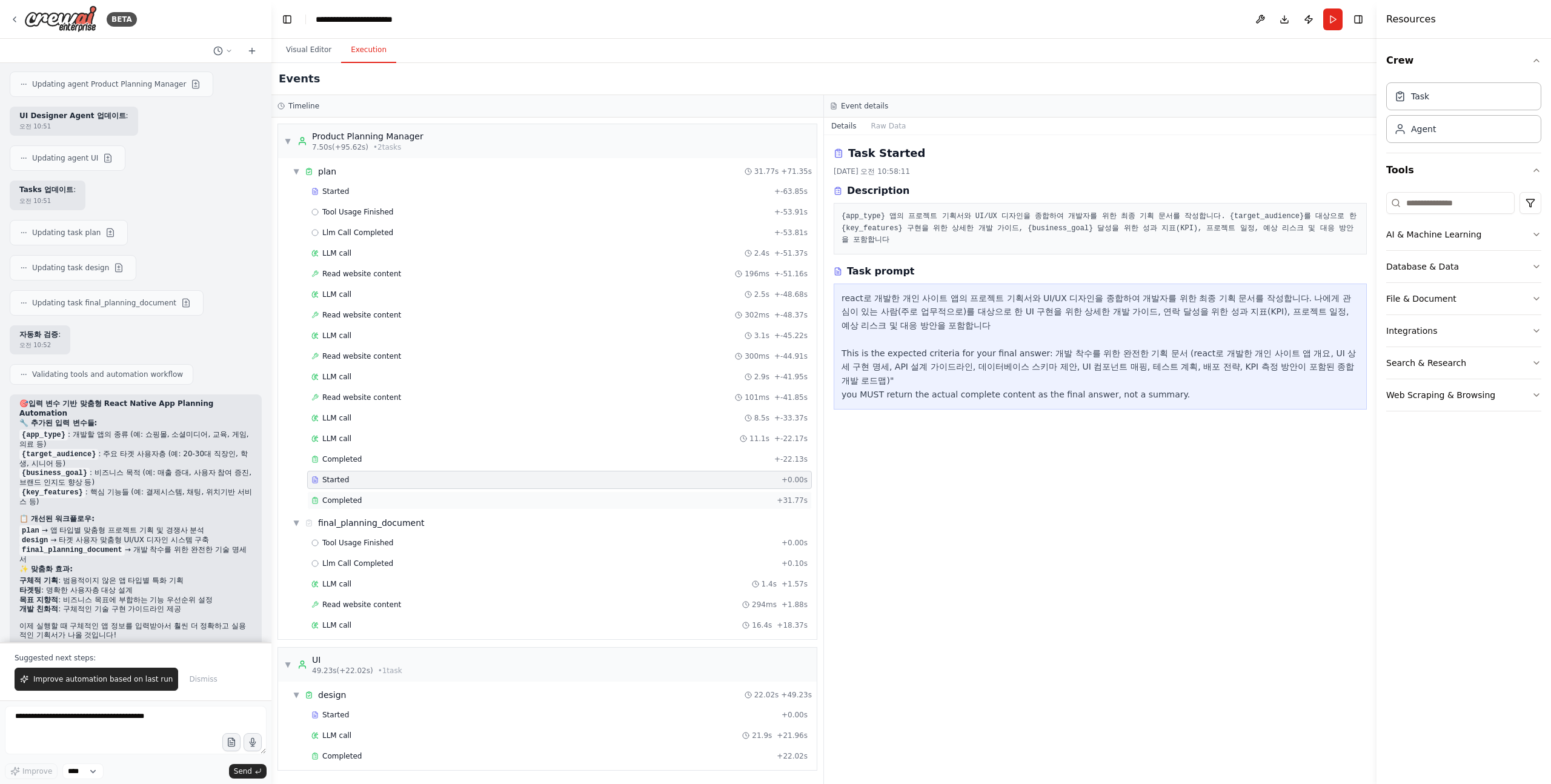
click at [362, 496] on div "Completed" at bounding box center [541, 501] width 460 height 10
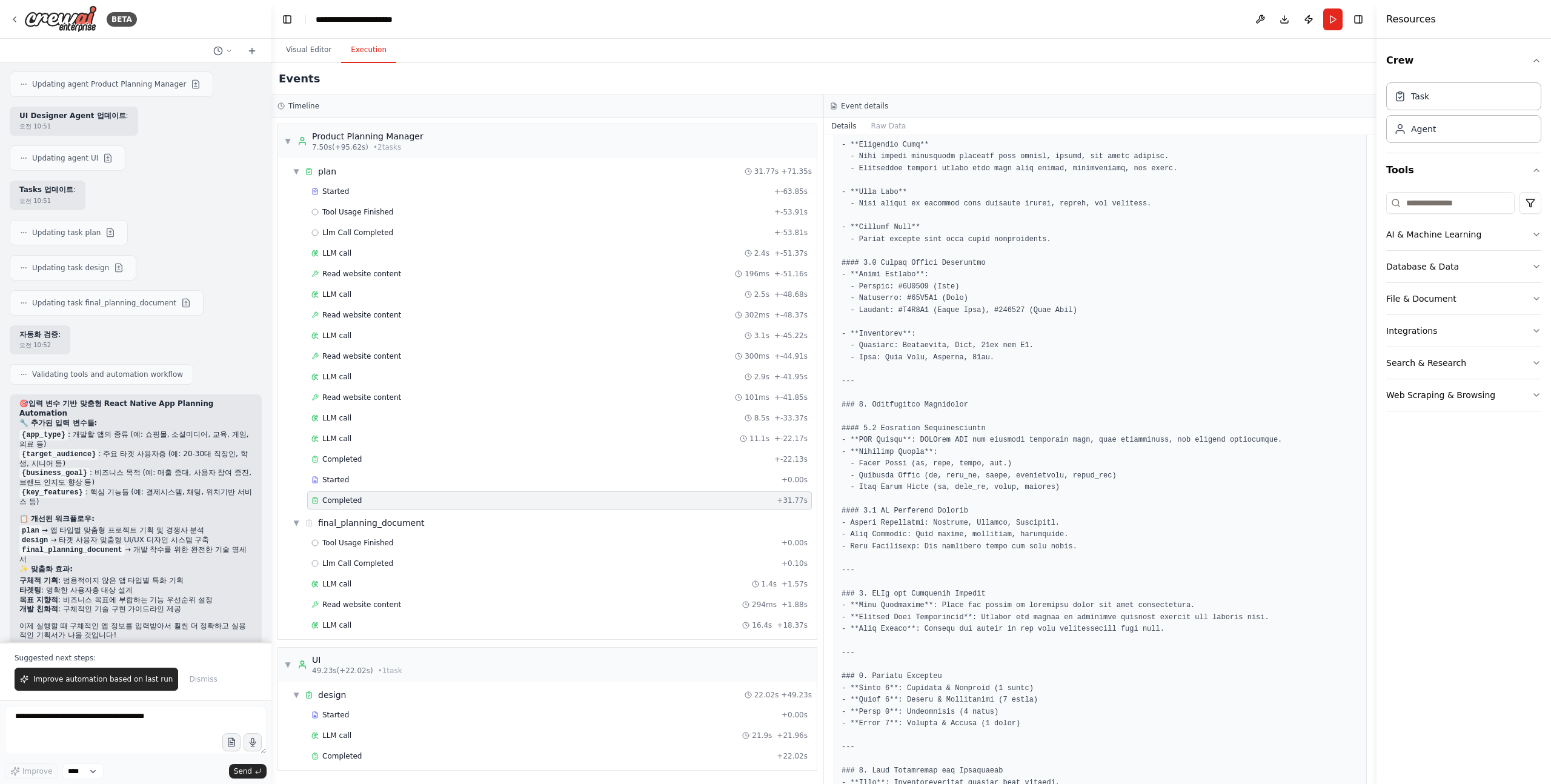
scroll to position [835, 0]
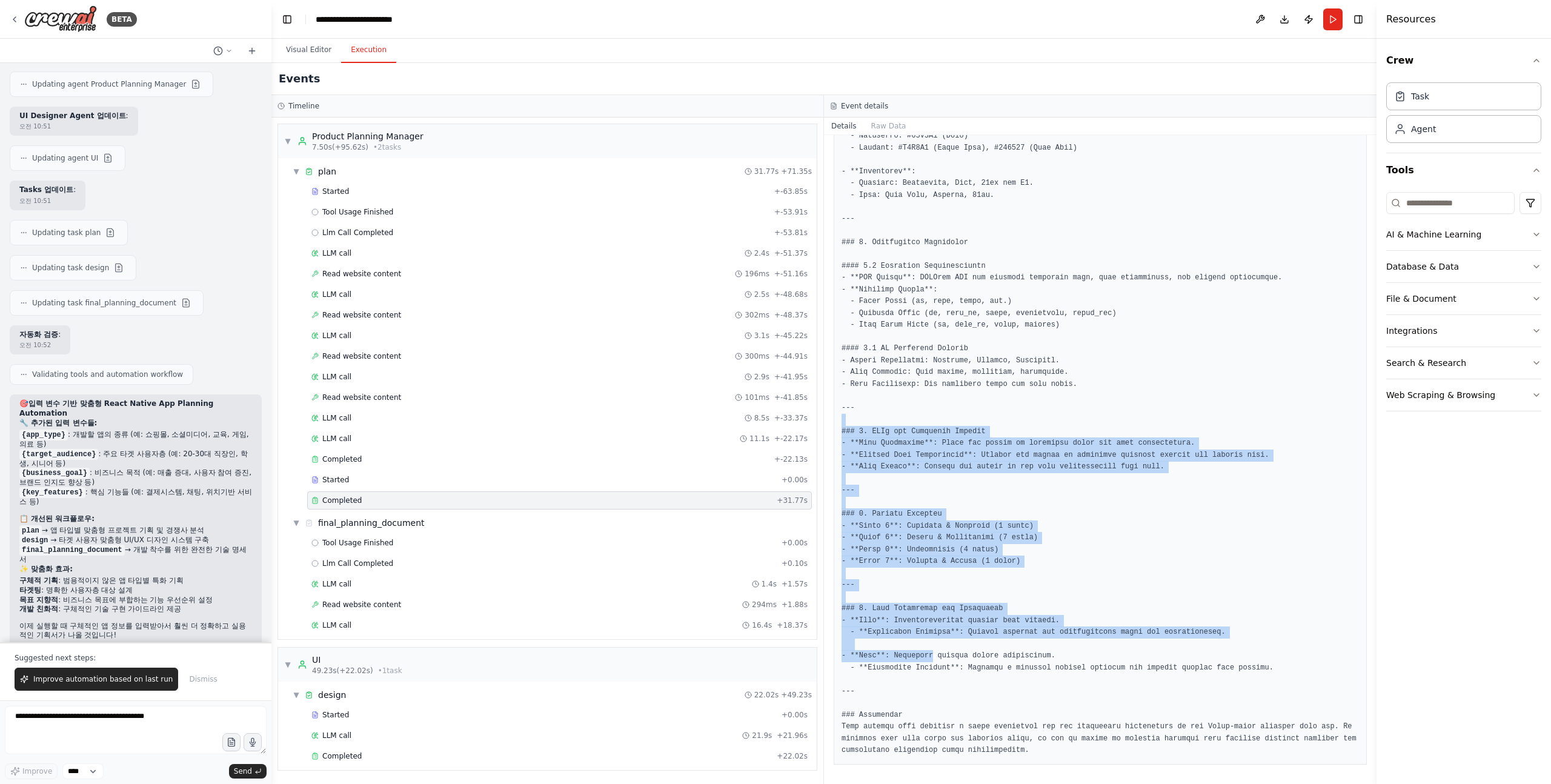
drag, startPoint x: 912, startPoint y: 420, endPoint x: 936, endPoint y: 676, distance: 257.1
click at [936, 672] on pre at bounding box center [1100, 118] width 518 height 1276
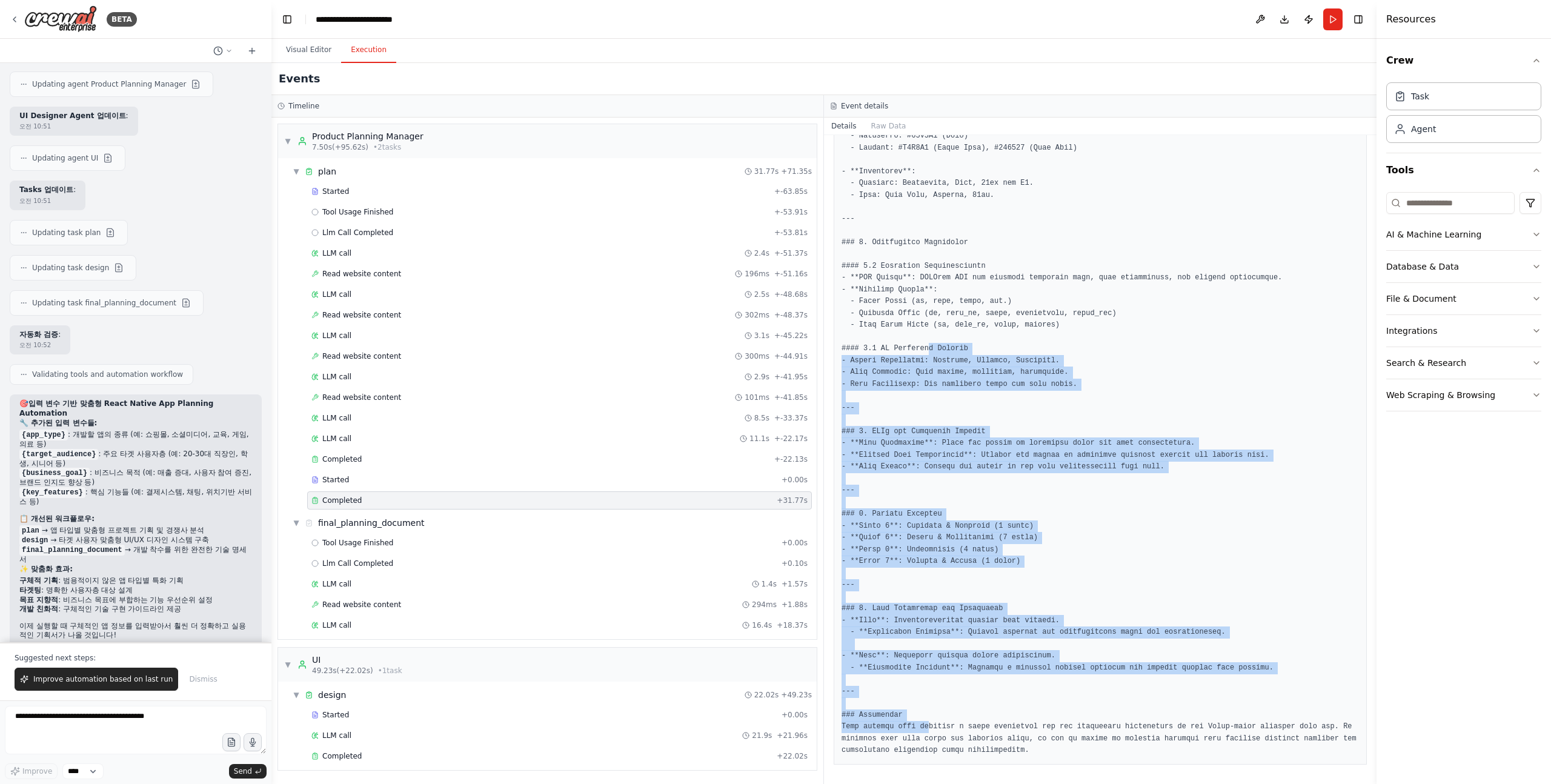
drag, startPoint x: 928, startPoint y: 724, endPoint x: 930, endPoint y: 343, distance: 381.0
click at [929, 346] on pre at bounding box center [1100, 118] width 518 height 1276
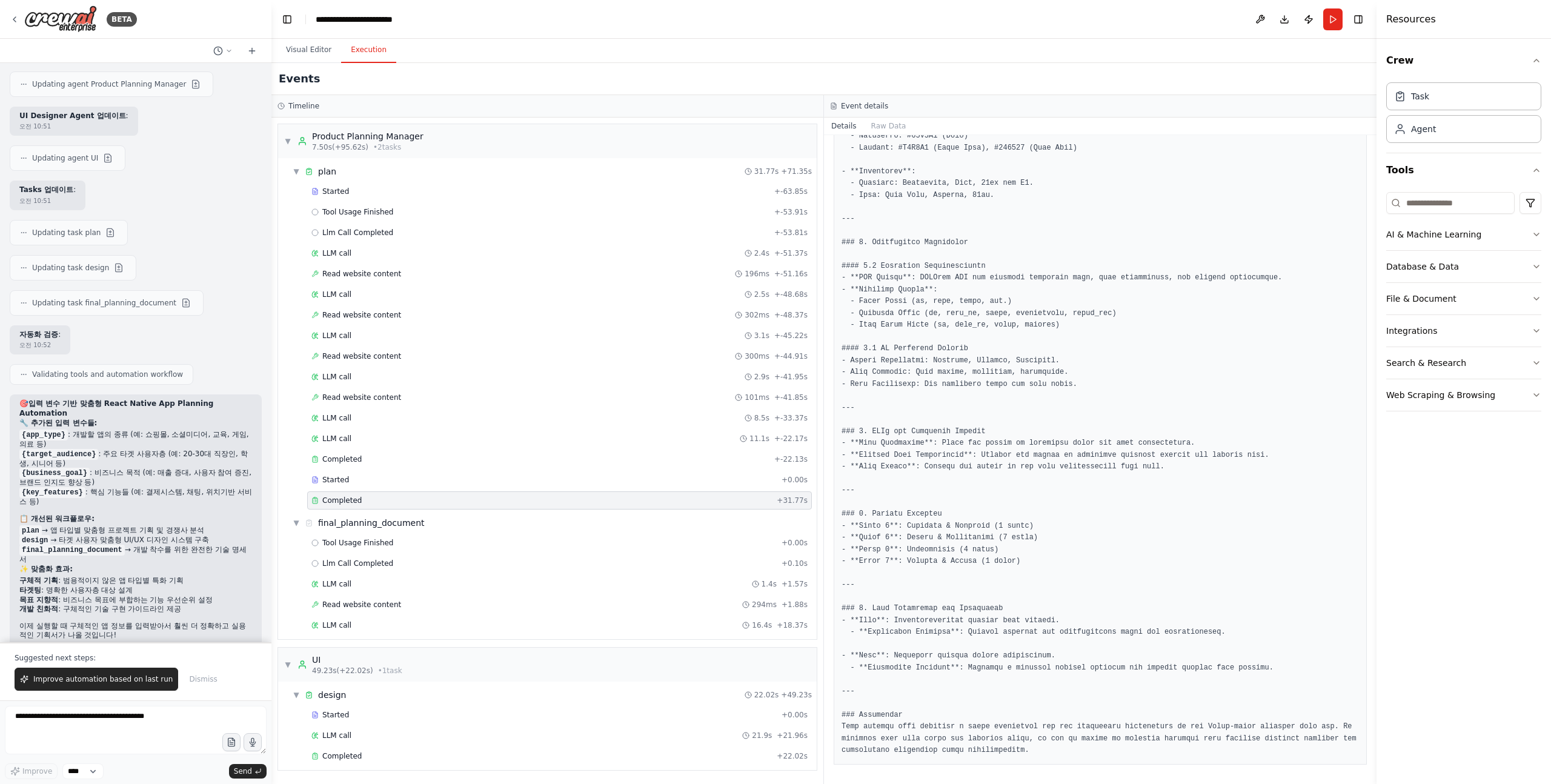
click at [916, 407] on pre at bounding box center [1100, 118] width 518 height 1276
click at [417, 545] on div "Tool Usage Finished + 0.00s" at bounding box center [560, 543] width 496 height 10
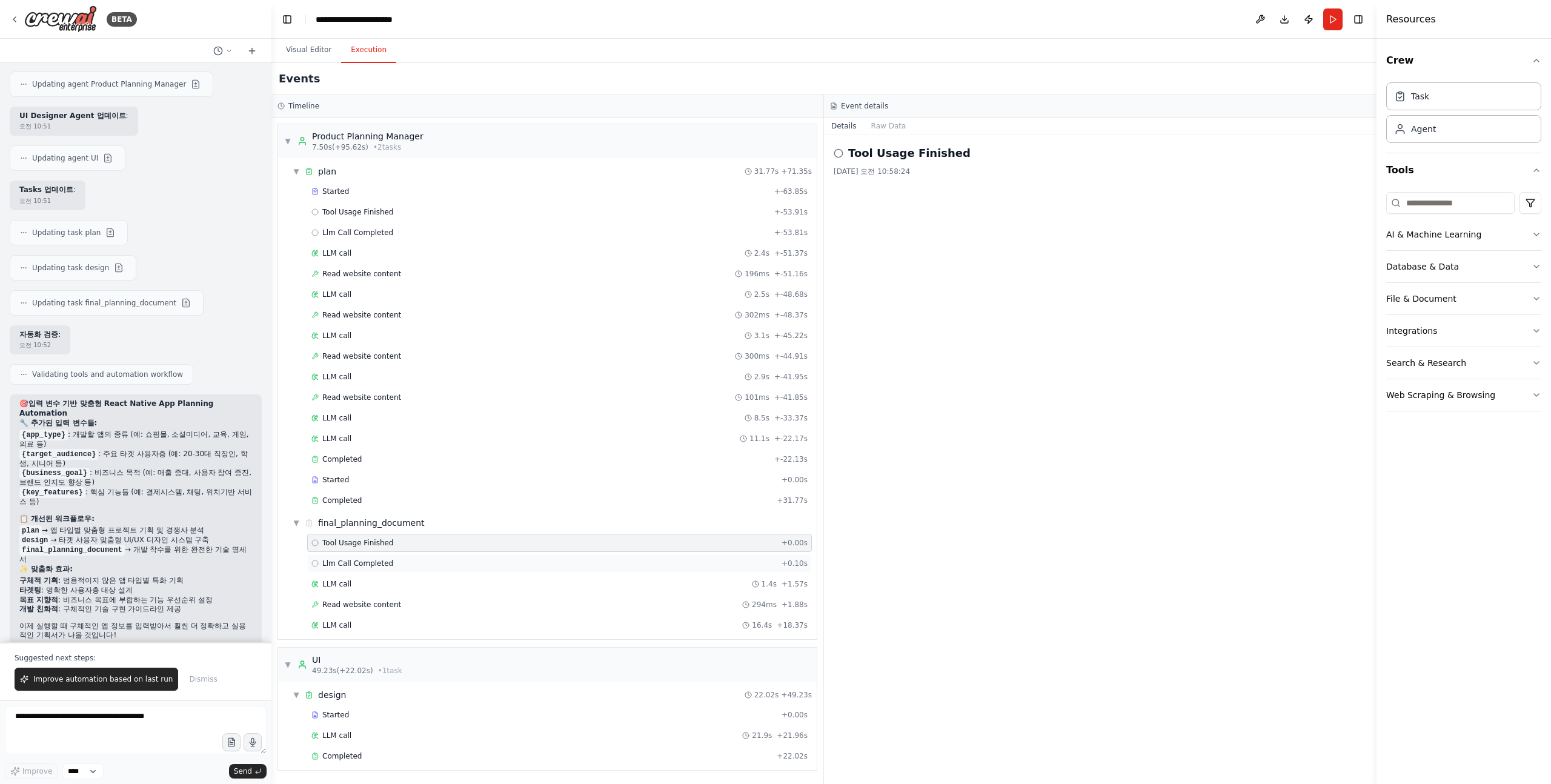
click at [391, 571] on div "Llm Call Completed + 0.10s" at bounding box center [560, 563] width 505 height 18
click at [367, 583] on div "LLM call 1.4s + 1.57s" at bounding box center [560, 584] width 496 height 10
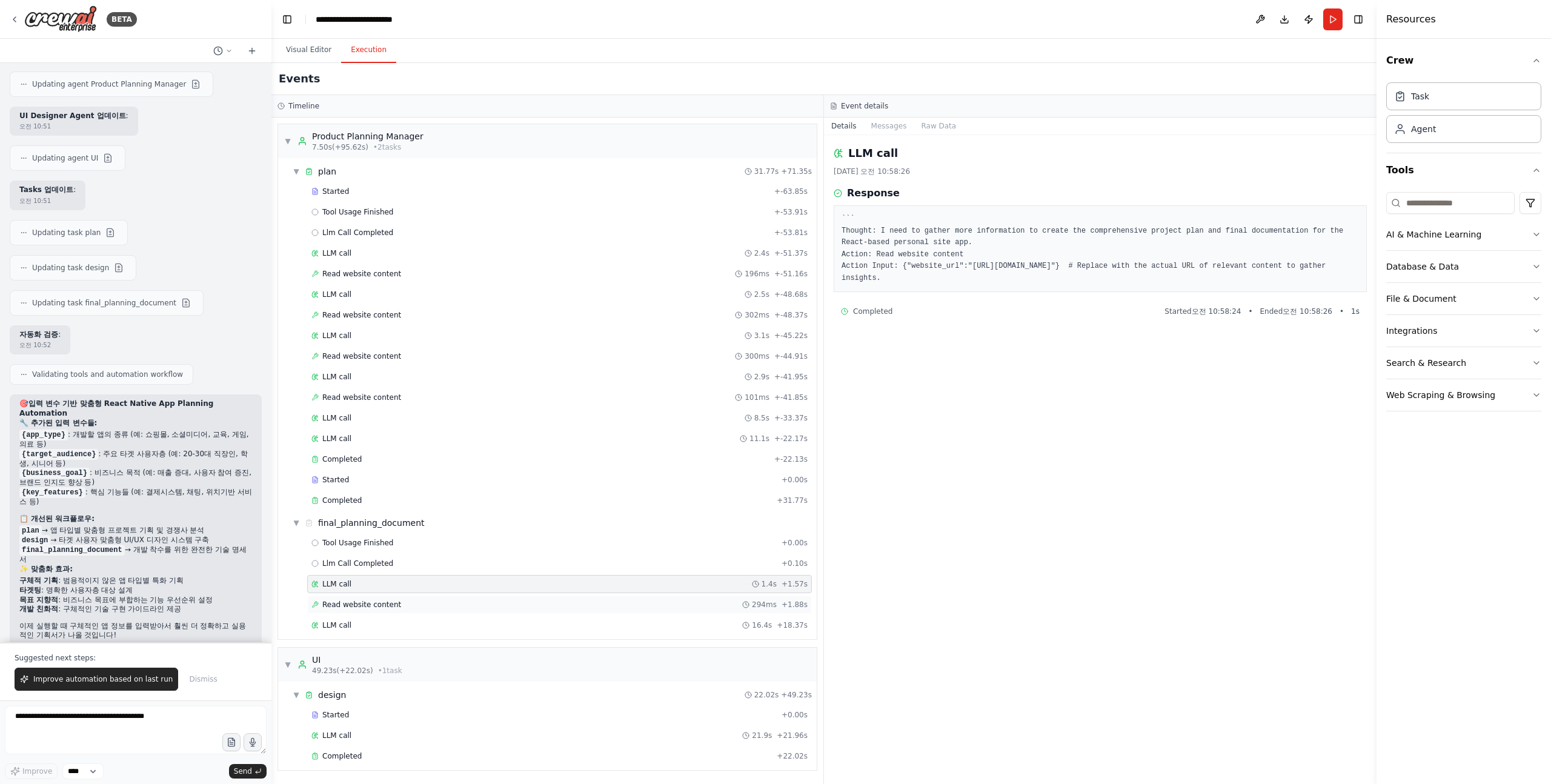
click at [363, 600] on span "Read website content" at bounding box center [362, 605] width 79 height 10
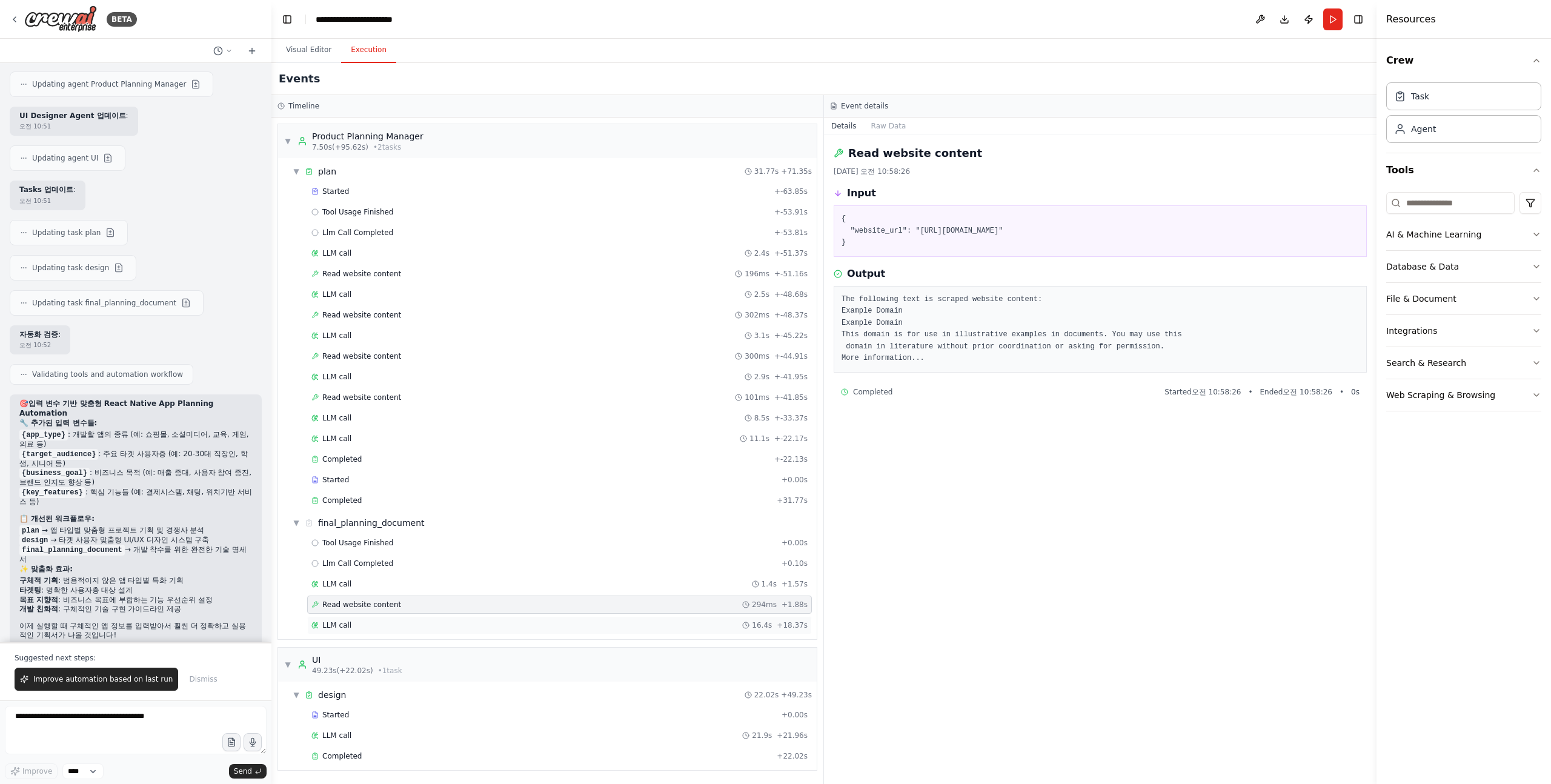
click at [347, 627] on span "LLM call" at bounding box center [337, 625] width 29 height 10
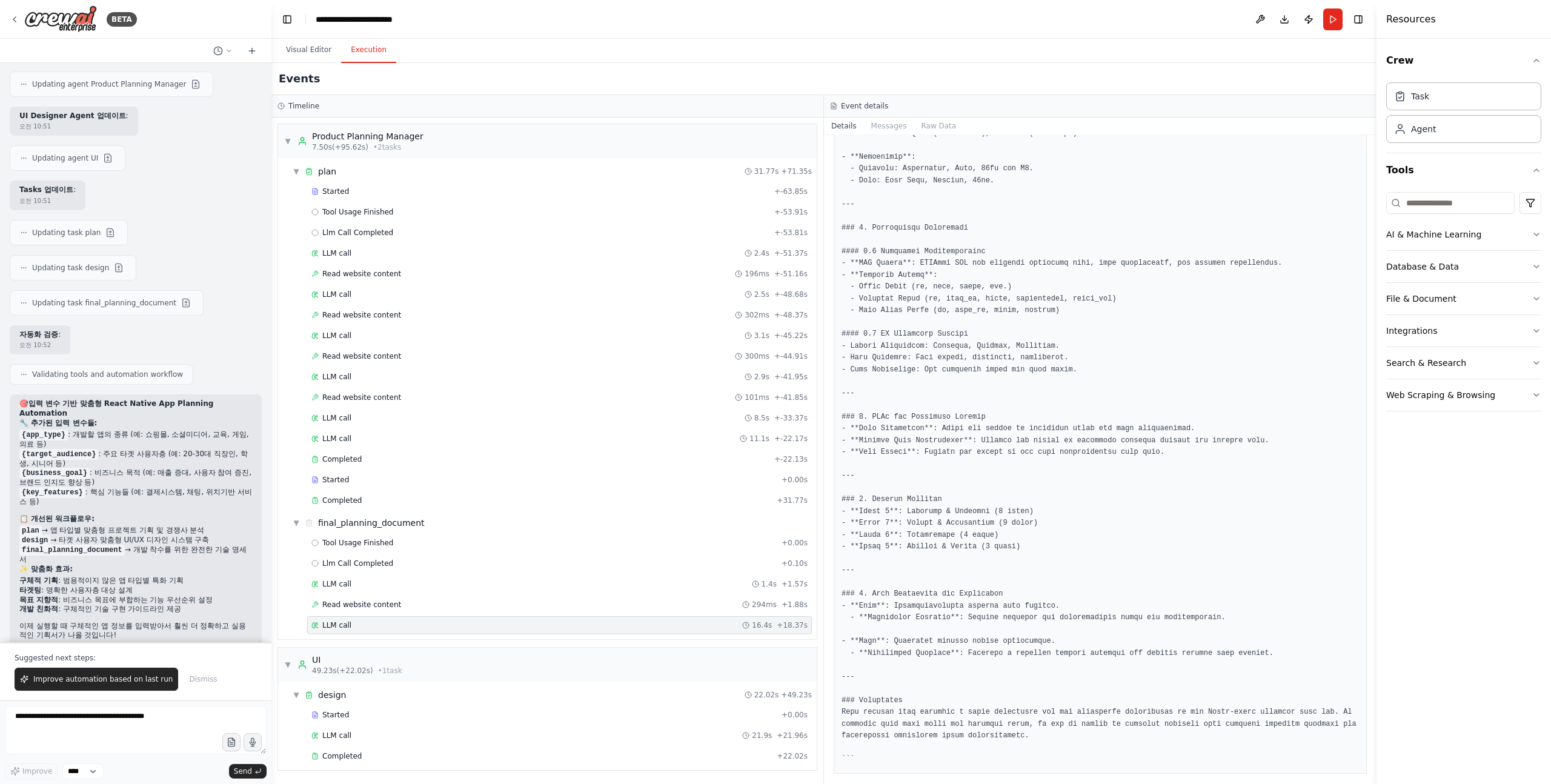
scroll to position [842, 0]
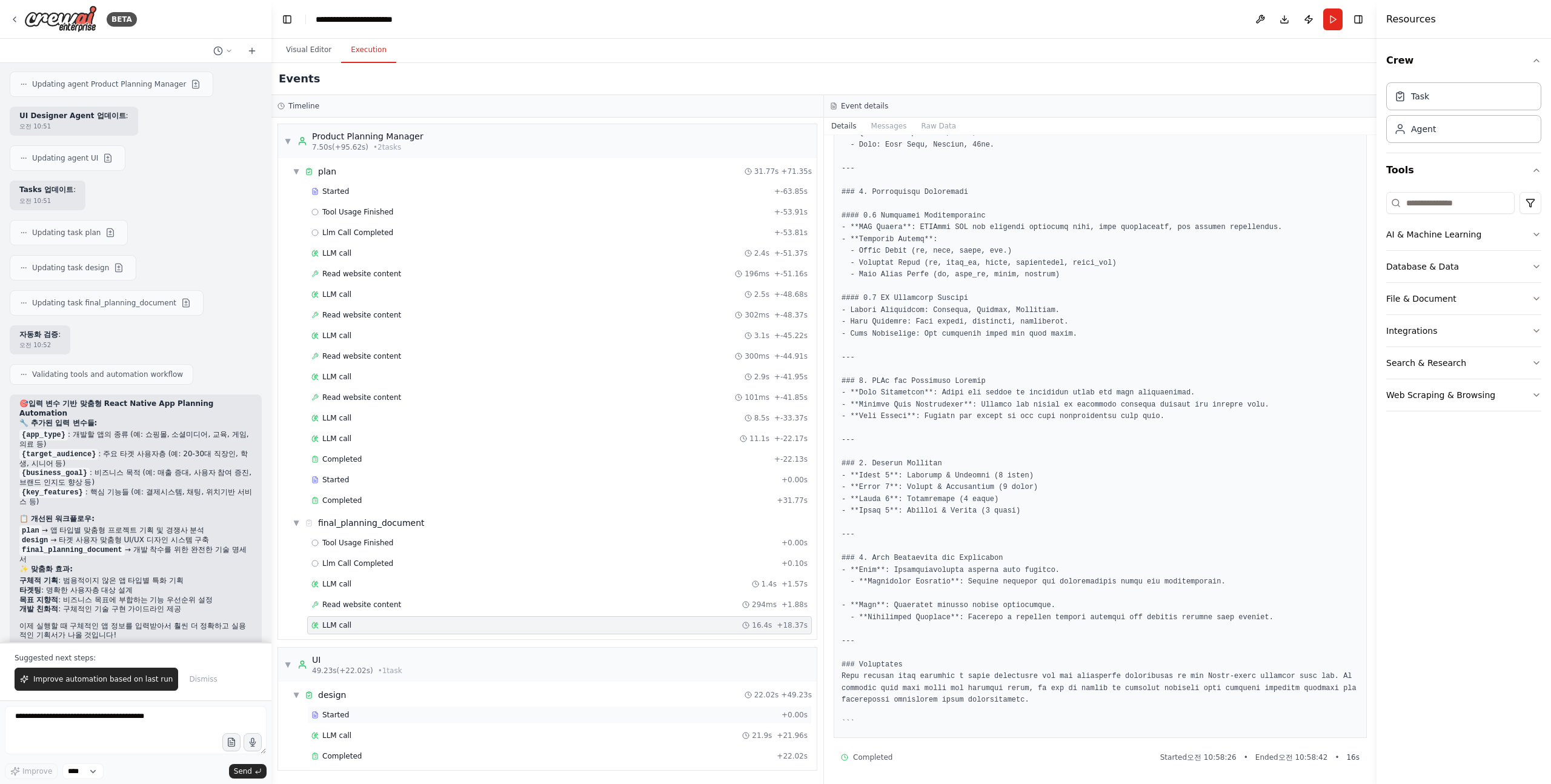
click at [346, 716] on span "Started" at bounding box center [336, 715] width 27 height 10
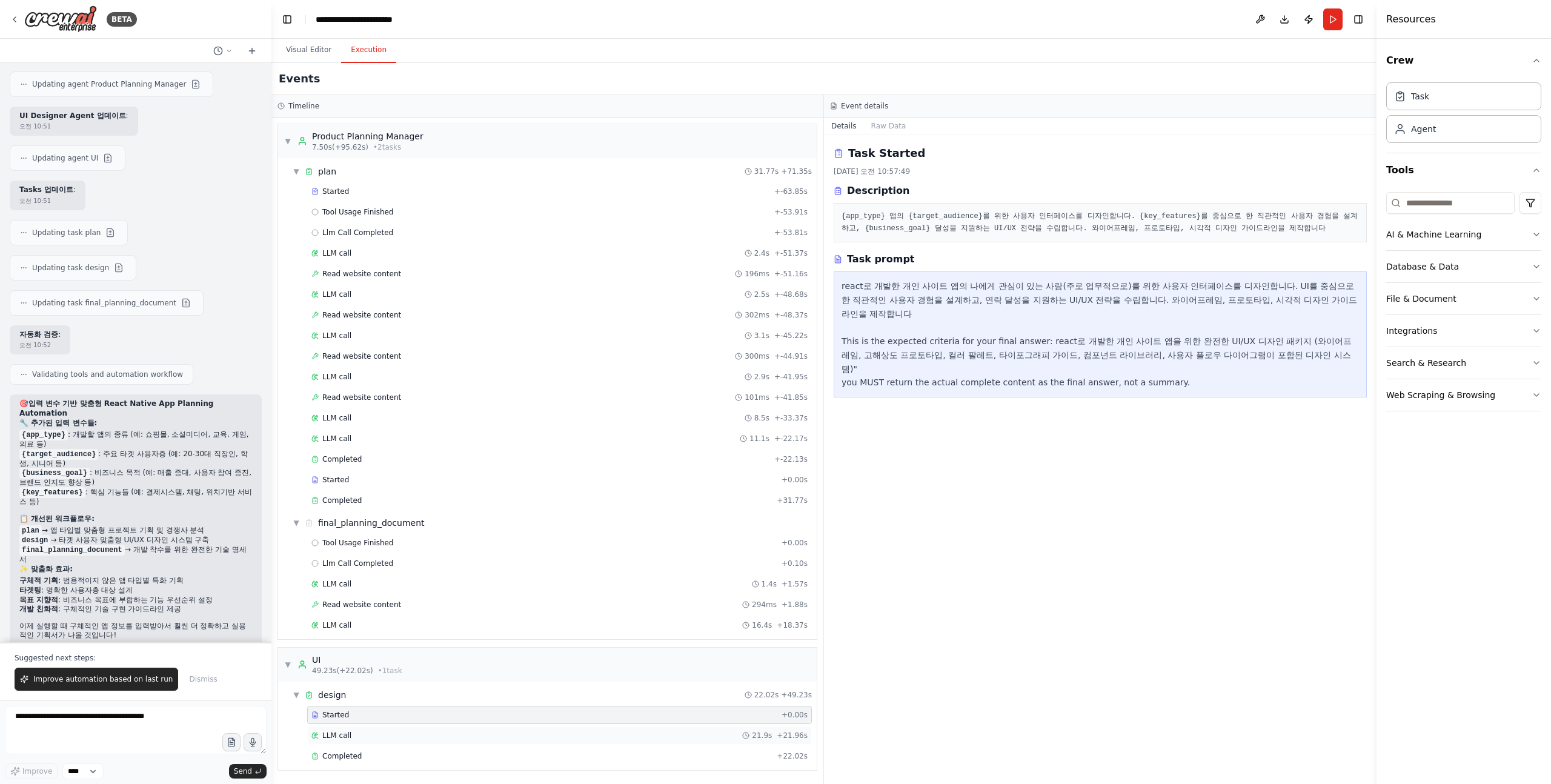
click at [346, 735] on span "LLM call" at bounding box center [337, 736] width 29 height 10
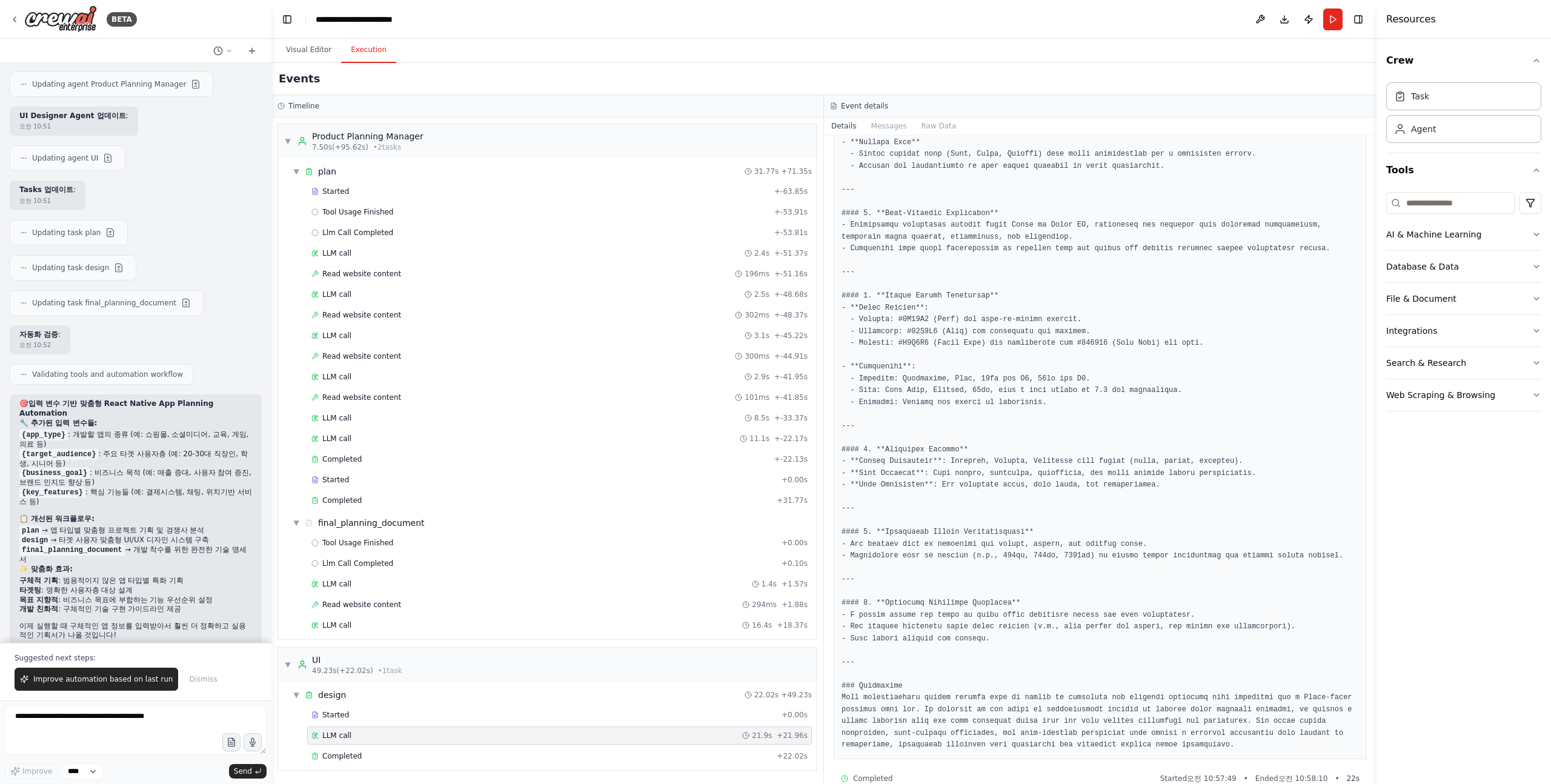
scroll to position [464, 0]
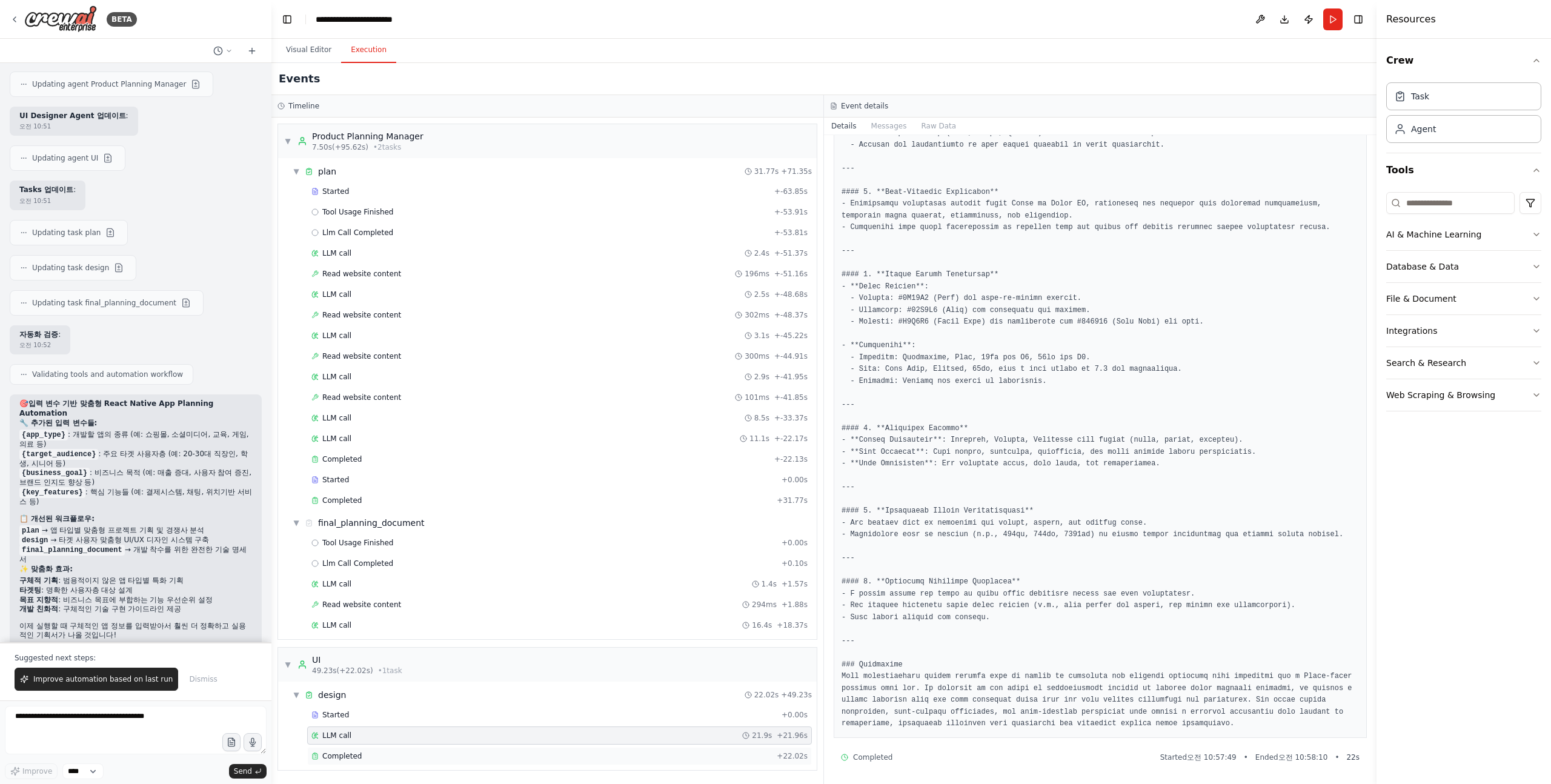
click at [356, 754] on span "Completed" at bounding box center [342, 756] width 40 height 10
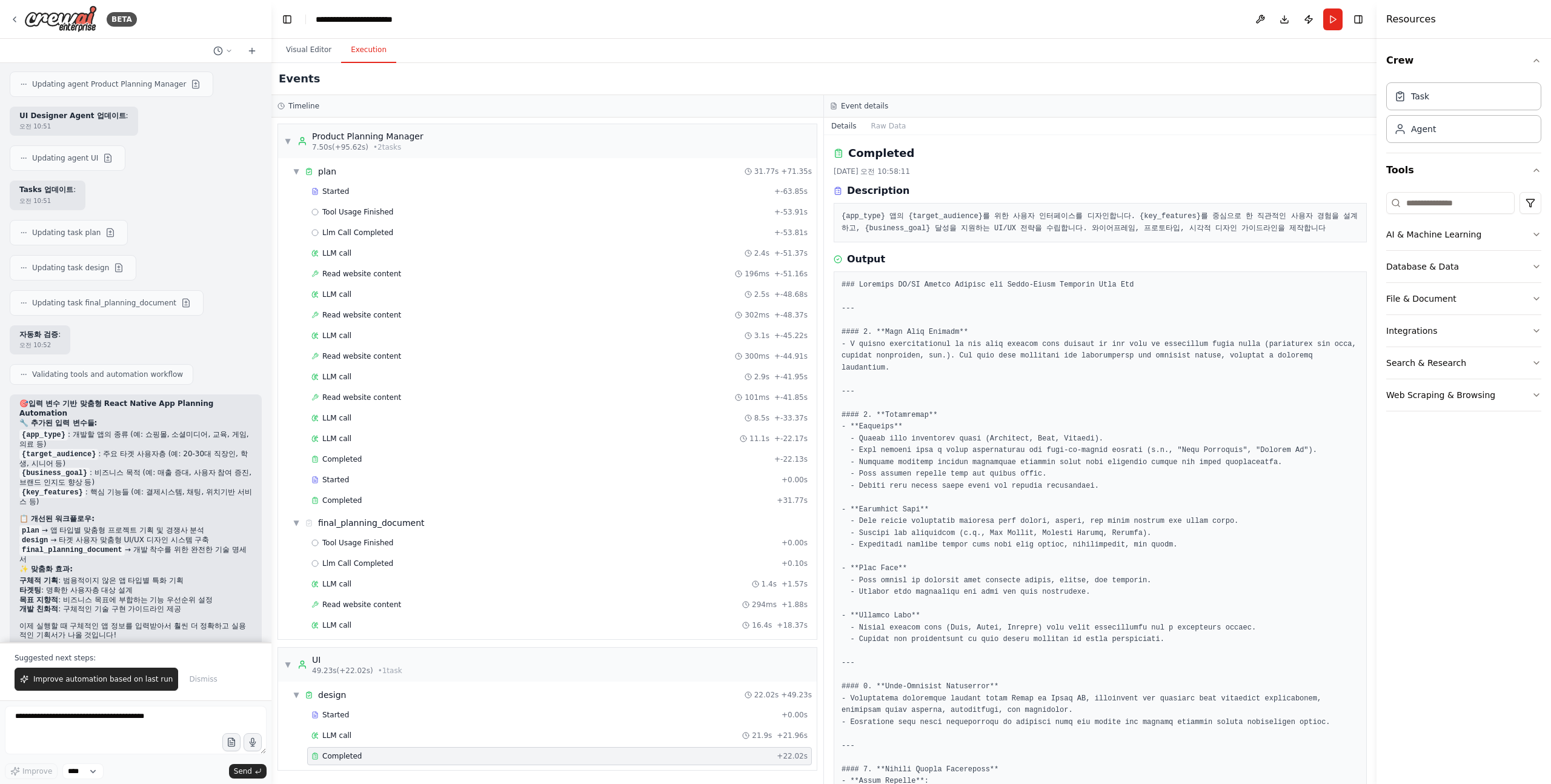
click at [897, 285] on pre at bounding box center [1100, 752] width 518 height 945
click at [872, 291] on pre at bounding box center [1100, 752] width 518 height 945
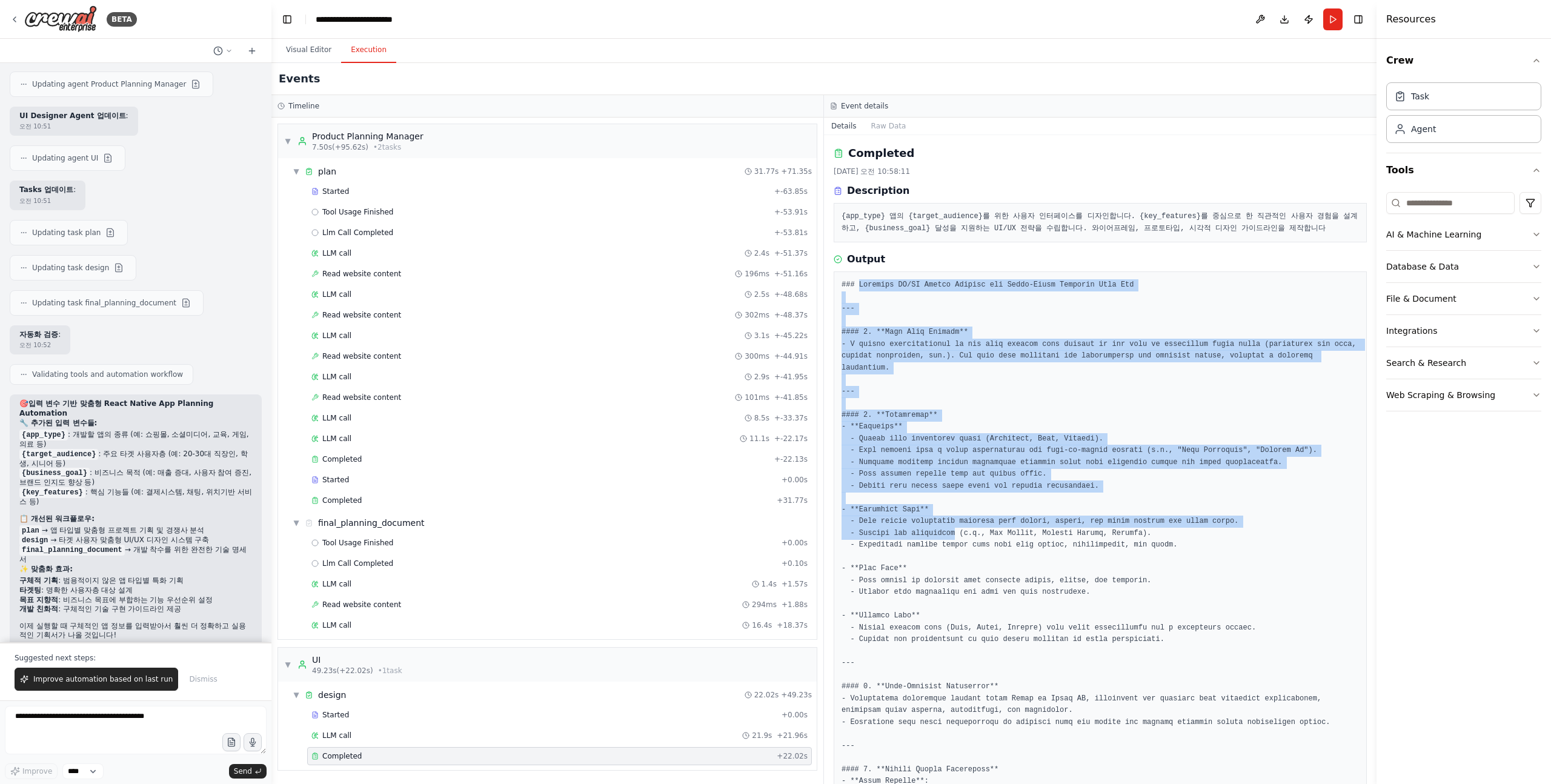
drag, startPoint x: 857, startPoint y: 288, endPoint x: 956, endPoint y: 538, distance: 268.9
click at [957, 537] on pre at bounding box center [1100, 752] width 518 height 945
click at [956, 538] on pre at bounding box center [1100, 752] width 518 height 945
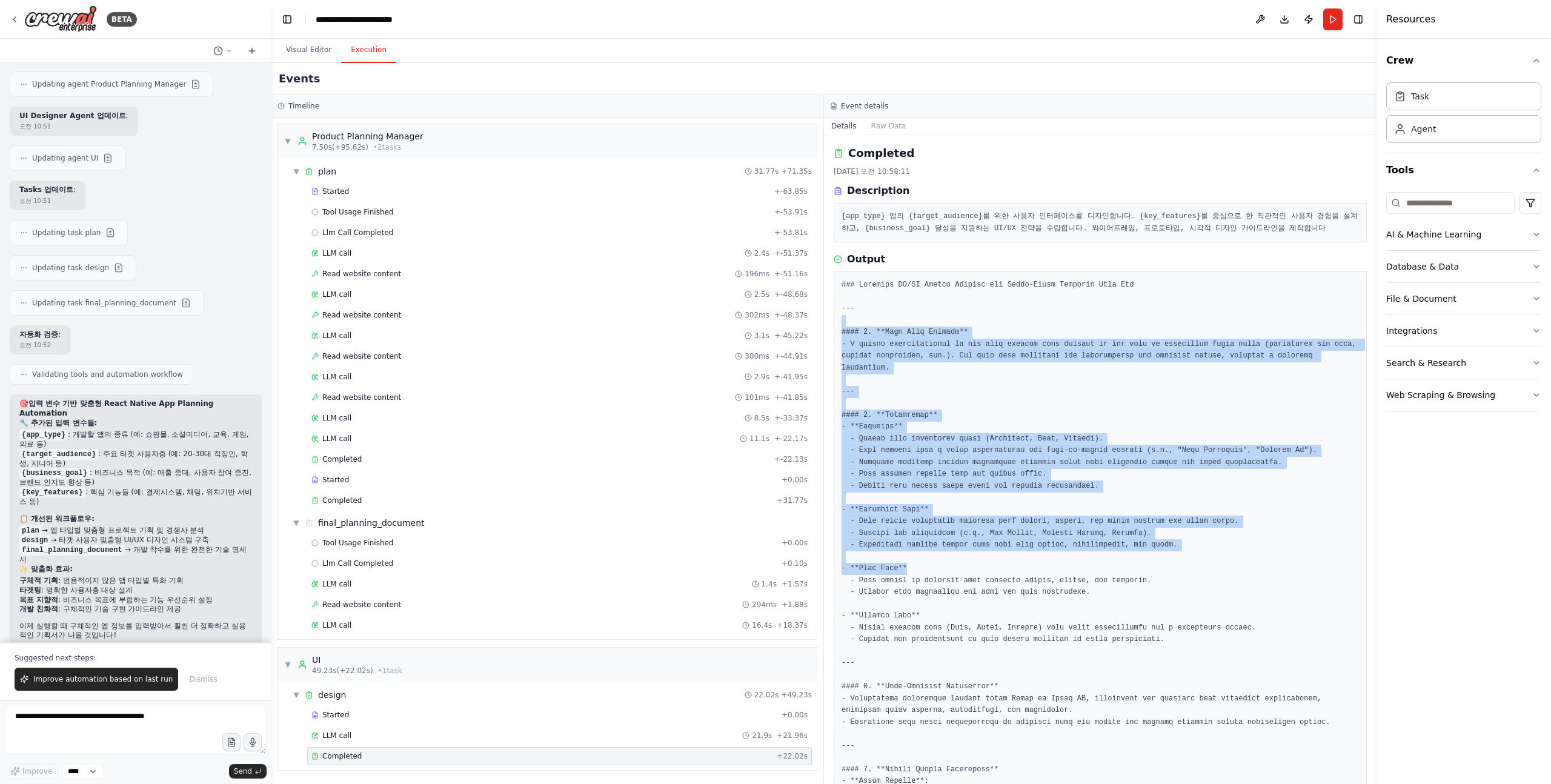
drag, startPoint x: 955, startPoint y: 568, endPoint x: 994, endPoint y: 313, distance: 258.0
click at [994, 314] on pre at bounding box center [1100, 752] width 518 height 945
click at [994, 313] on pre at bounding box center [1100, 752] width 518 height 945
drag, startPoint x: 994, startPoint y: 313, endPoint x: 983, endPoint y: 588, distance: 275.2
click at [983, 584] on pre at bounding box center [1100, 752] width 518 height 945
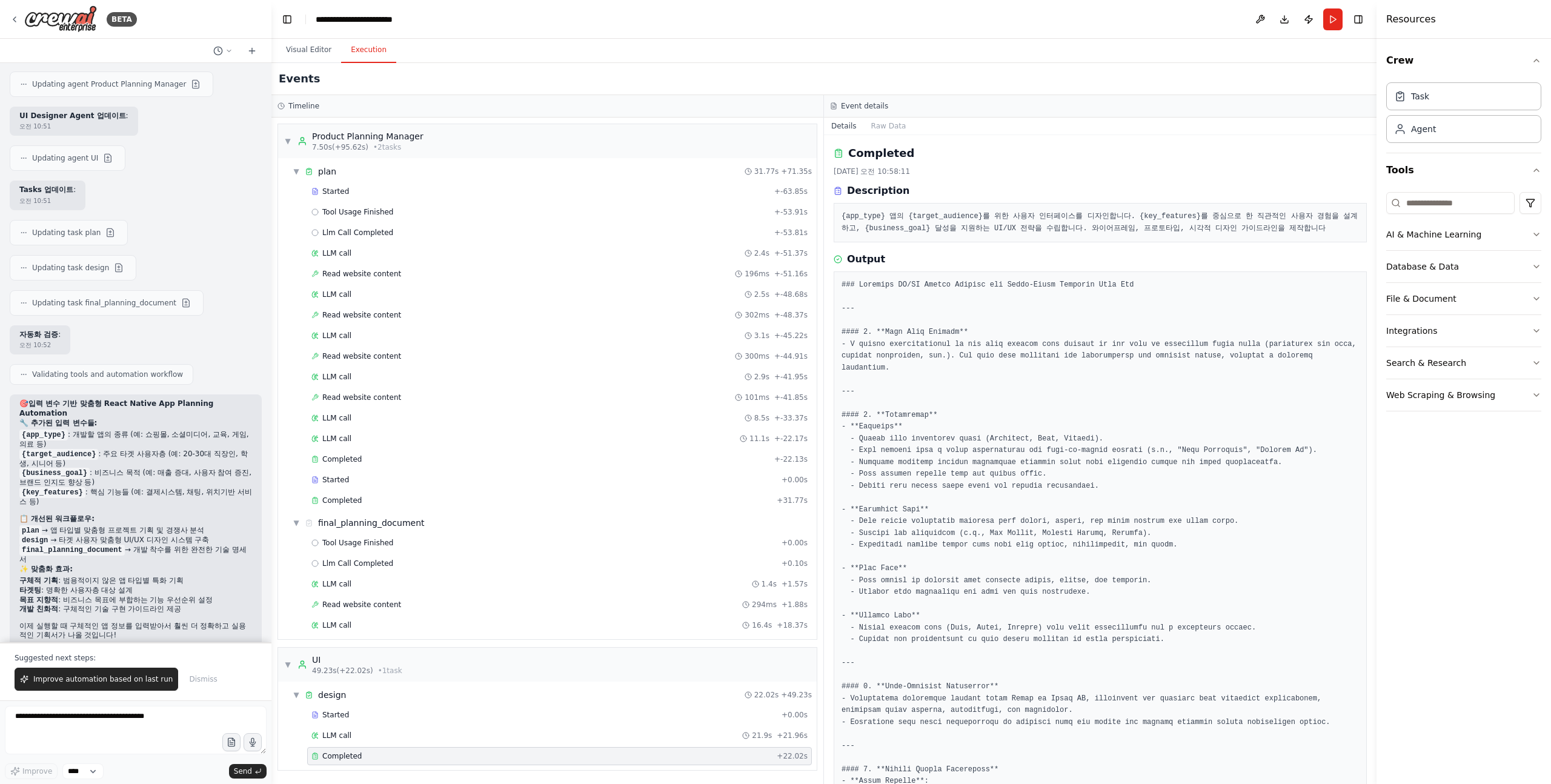
click at [983, 588] on pre at bounding box center [1100, 752] width 518 height 945
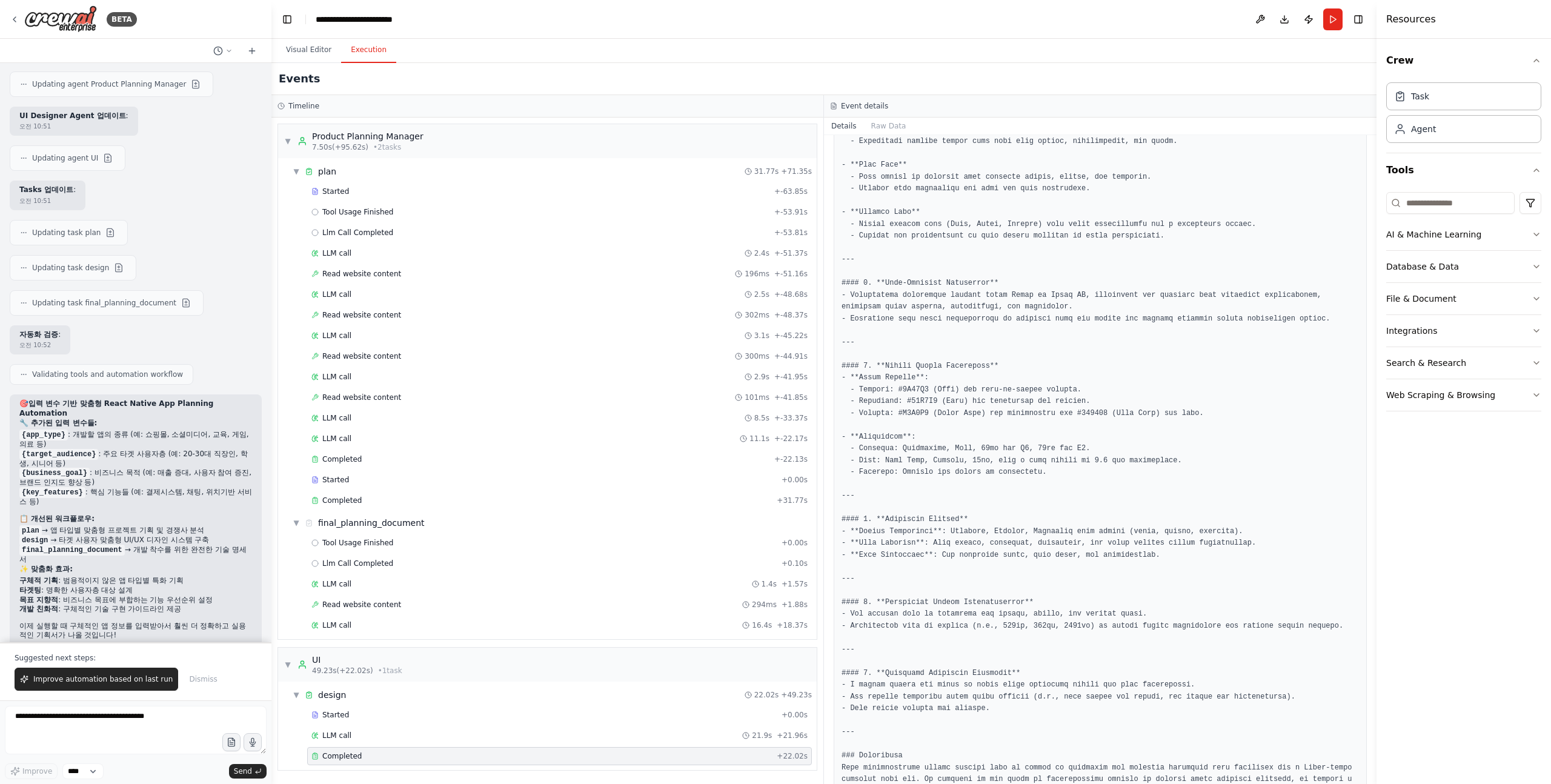
scroll to position [468, 0]
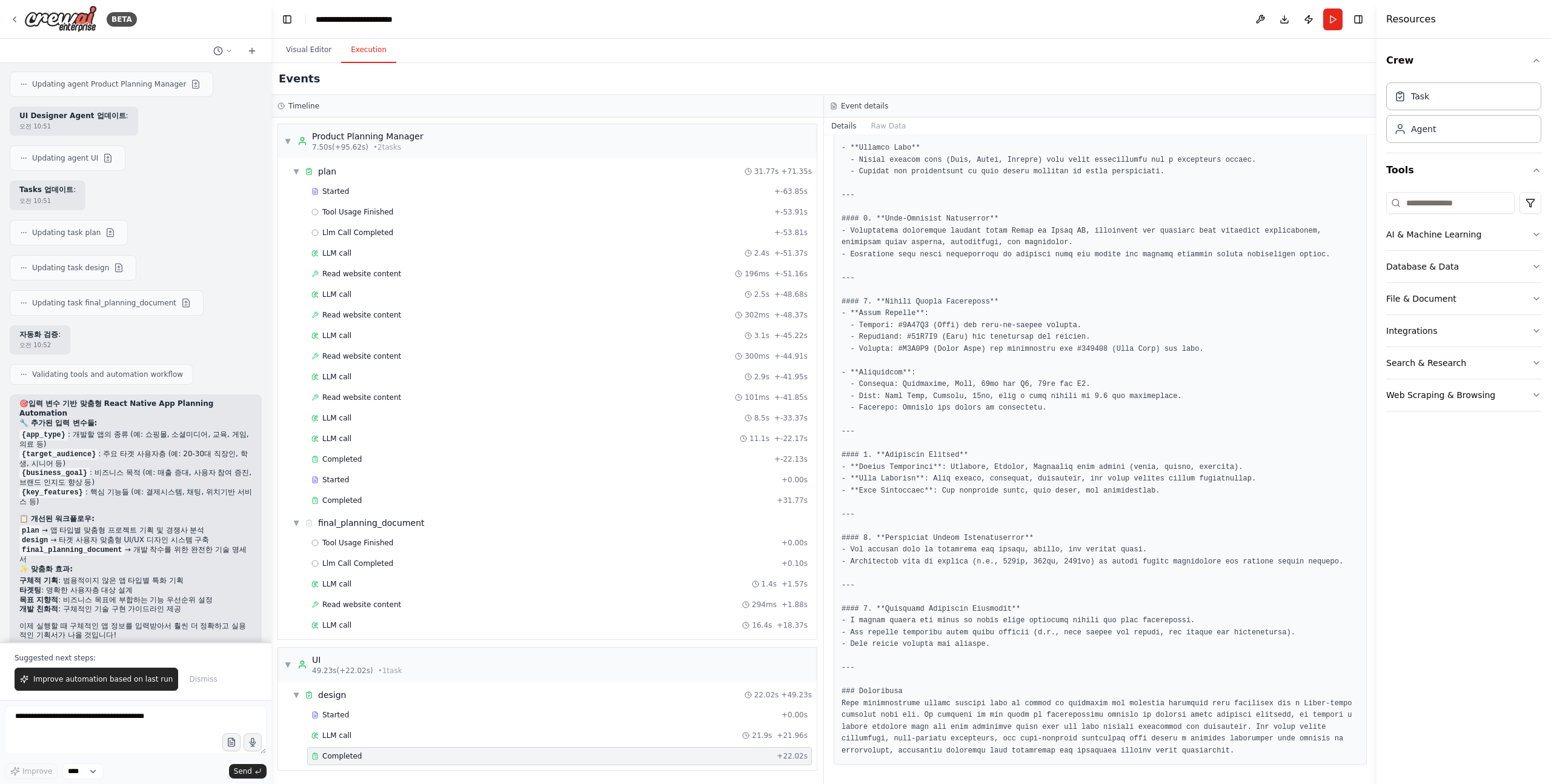
click at [863, 468] on pre at bounding box center [1100, 284] width 518 height 945
drag, startPoint x: 863, startPoint y: 468, endPoint x: 911, endPoint y: 468, distance: 48.0
click at [911, 468] on pre at bounding box center [1100, 284] width 518 height 945
click at [849, 482] on pre at bounding box center [1100, 284] width 518 height 945
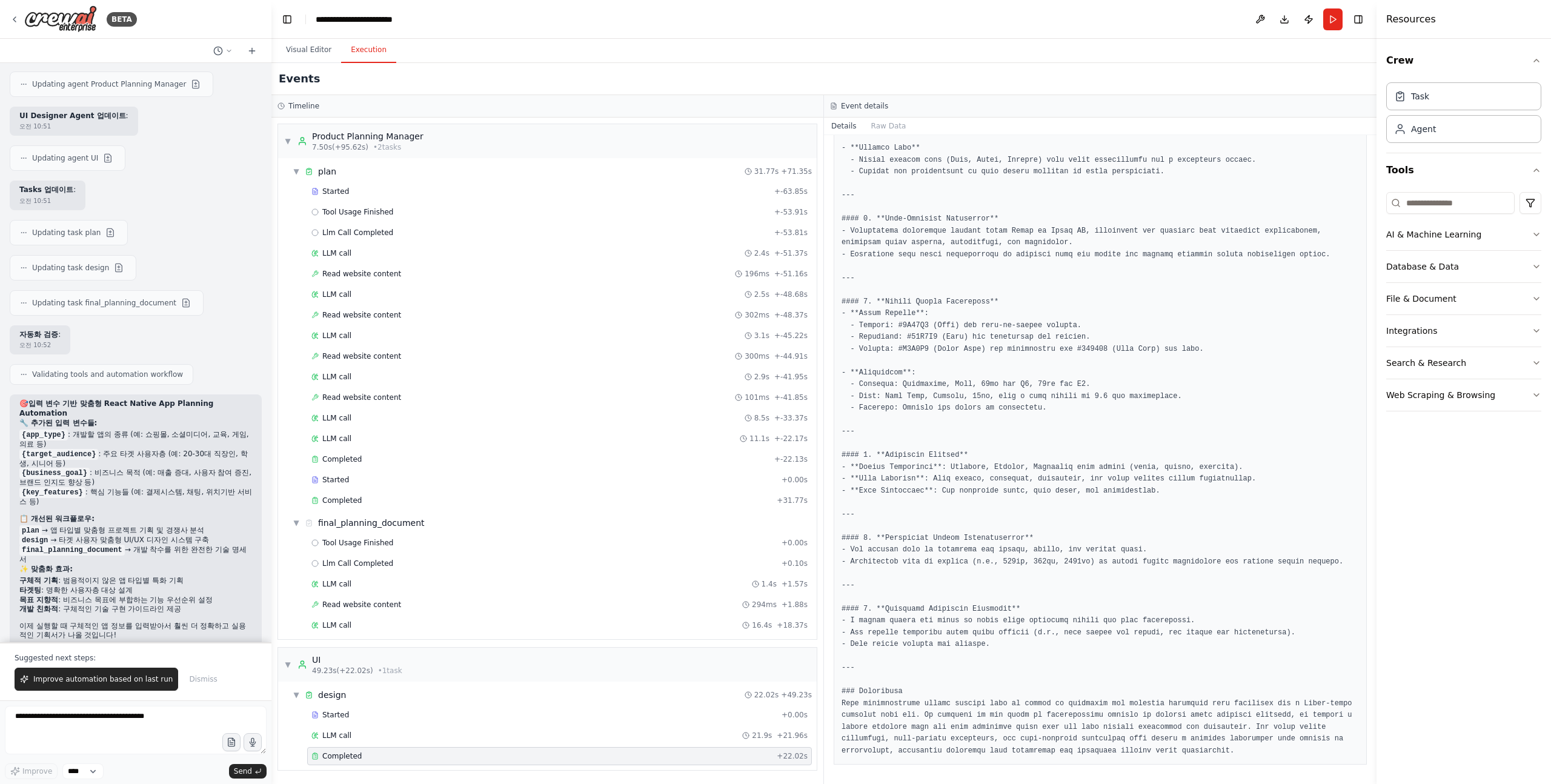
click at [863, 482] on pre at bounding box center [1100, 284] width 518 height 945
drag, startPoint x: 863, startPoint y: 482, endPoint x: 891, endPoint y: 483, distance: 28.0
click at [891, 483] on pre at bounding box center [1100, 284] width 518 height 945
click at [883, 483] on div at bounding box center [883, 483] width 0 height 0
click at [860, 502] on pre at bounding box center [1100, 284] width 518 height 945
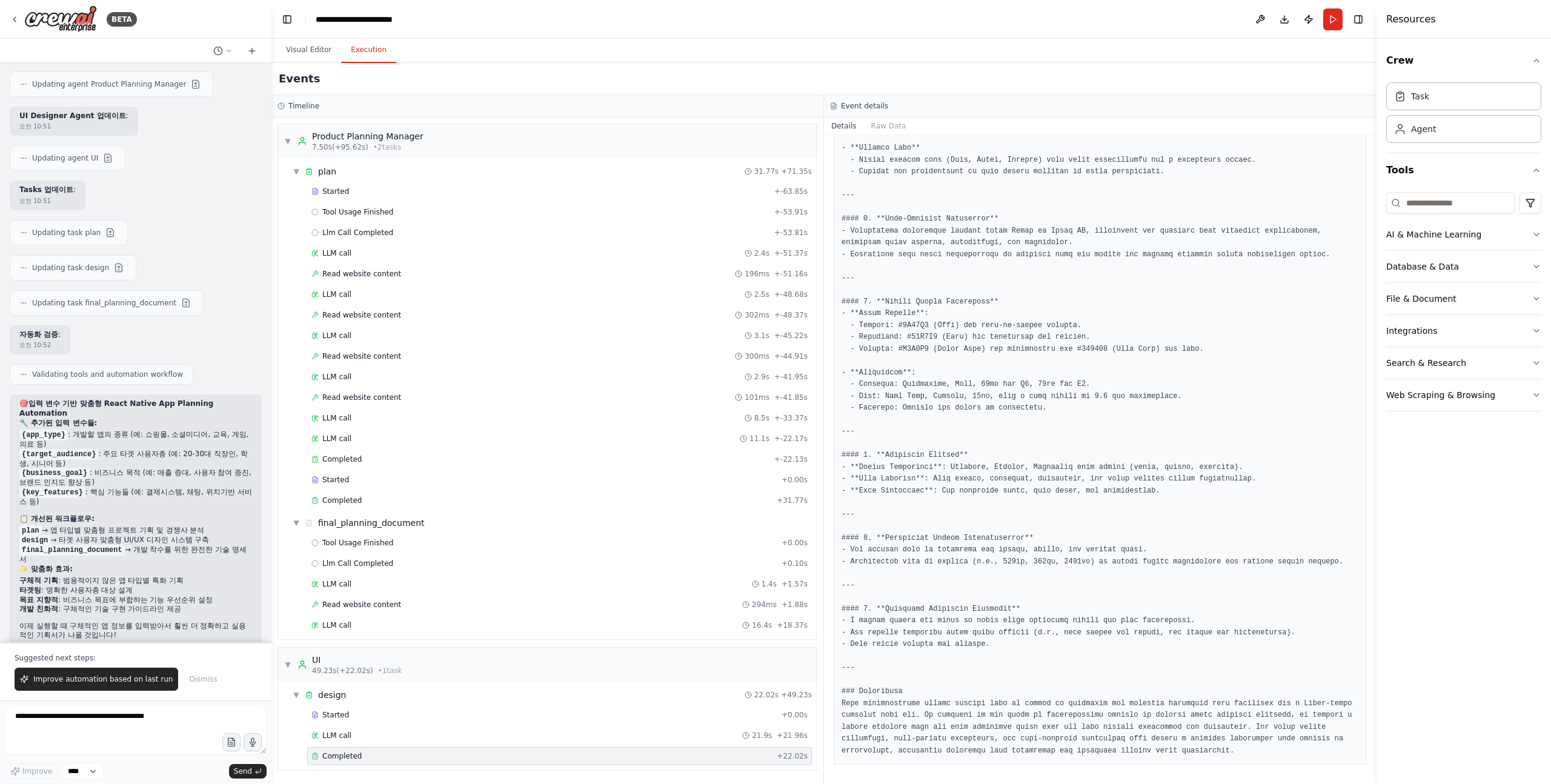
click at [860, 493] on pre at bounding box center [1100, 284] width 518 height 945
click at [1521, 260] on button "Database & Data" at bounding box center [1464, 266] width 155 height 32
click at [1521, 260] on button "Database & Data" at bounding box center [1464, 266] width 155 height 32
click at [1507, 300] on button "File & Document" at bounding box center [1464, 299] width 155 height 32
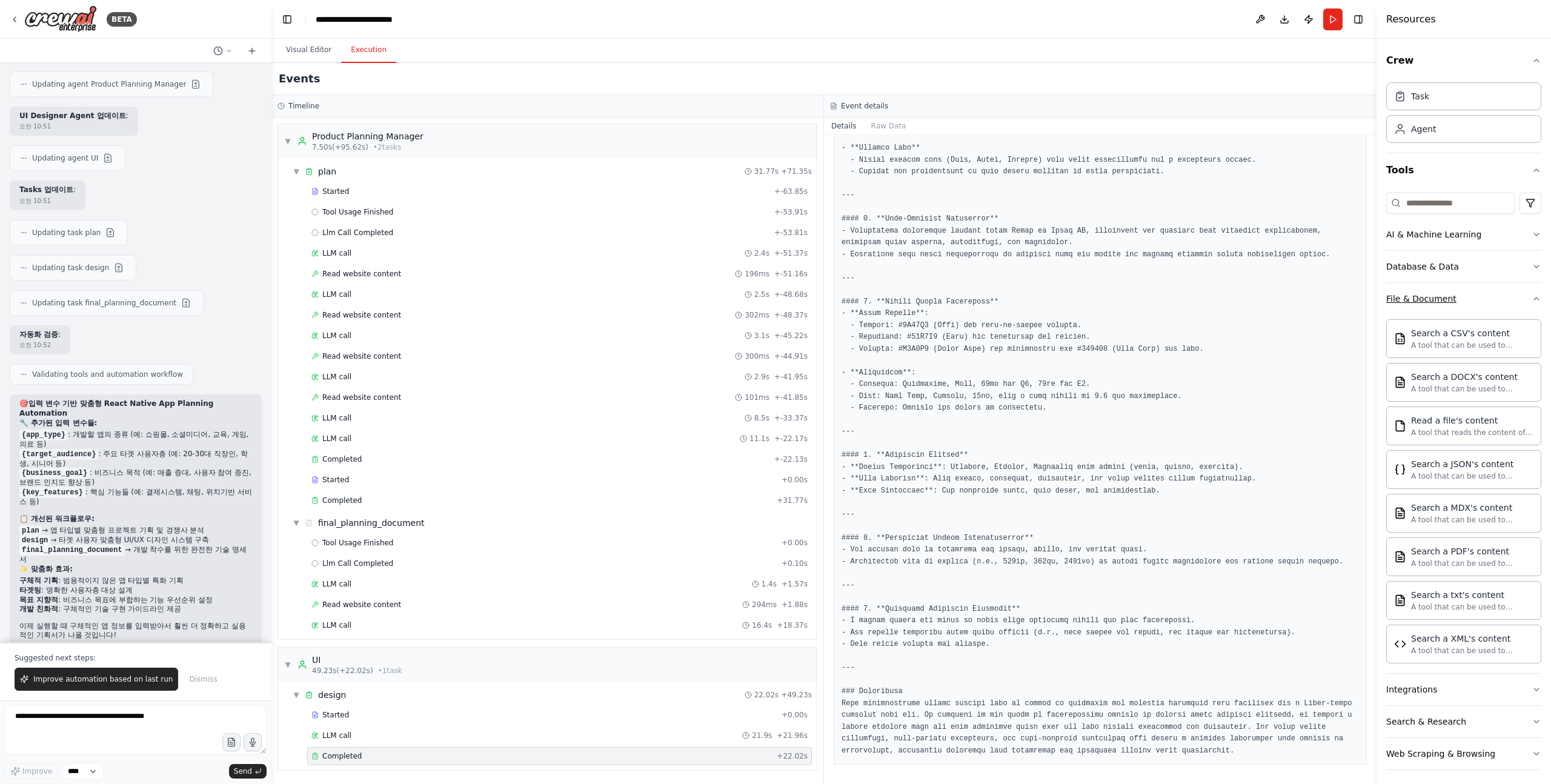
click at [1507, 300] on button "File & Document" at bounding box center [1464, 299] width 155 height 32
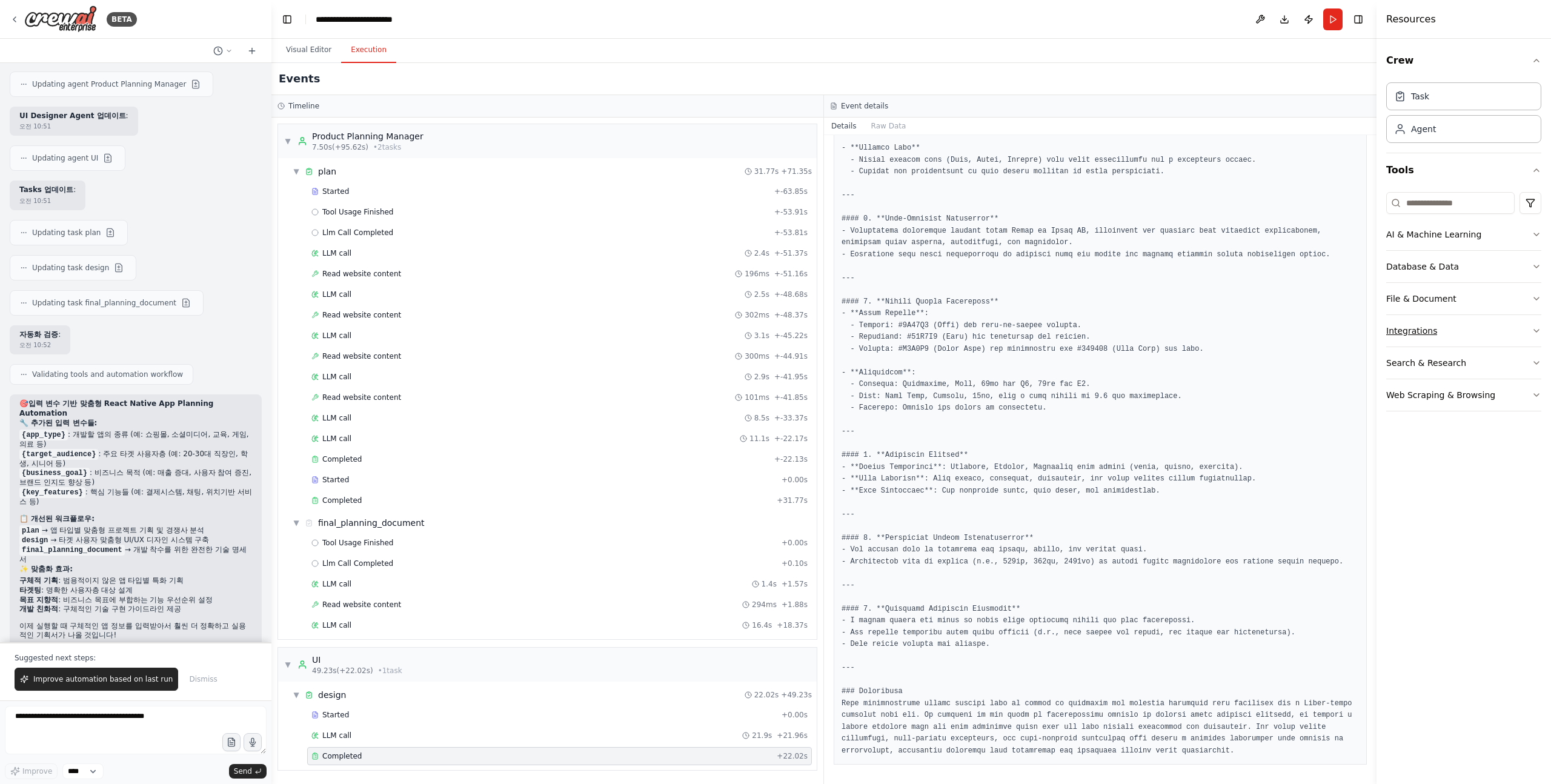
click at [1506, 320] on button "Integrations" at bounding box center [1464, 331] width 155 height 32
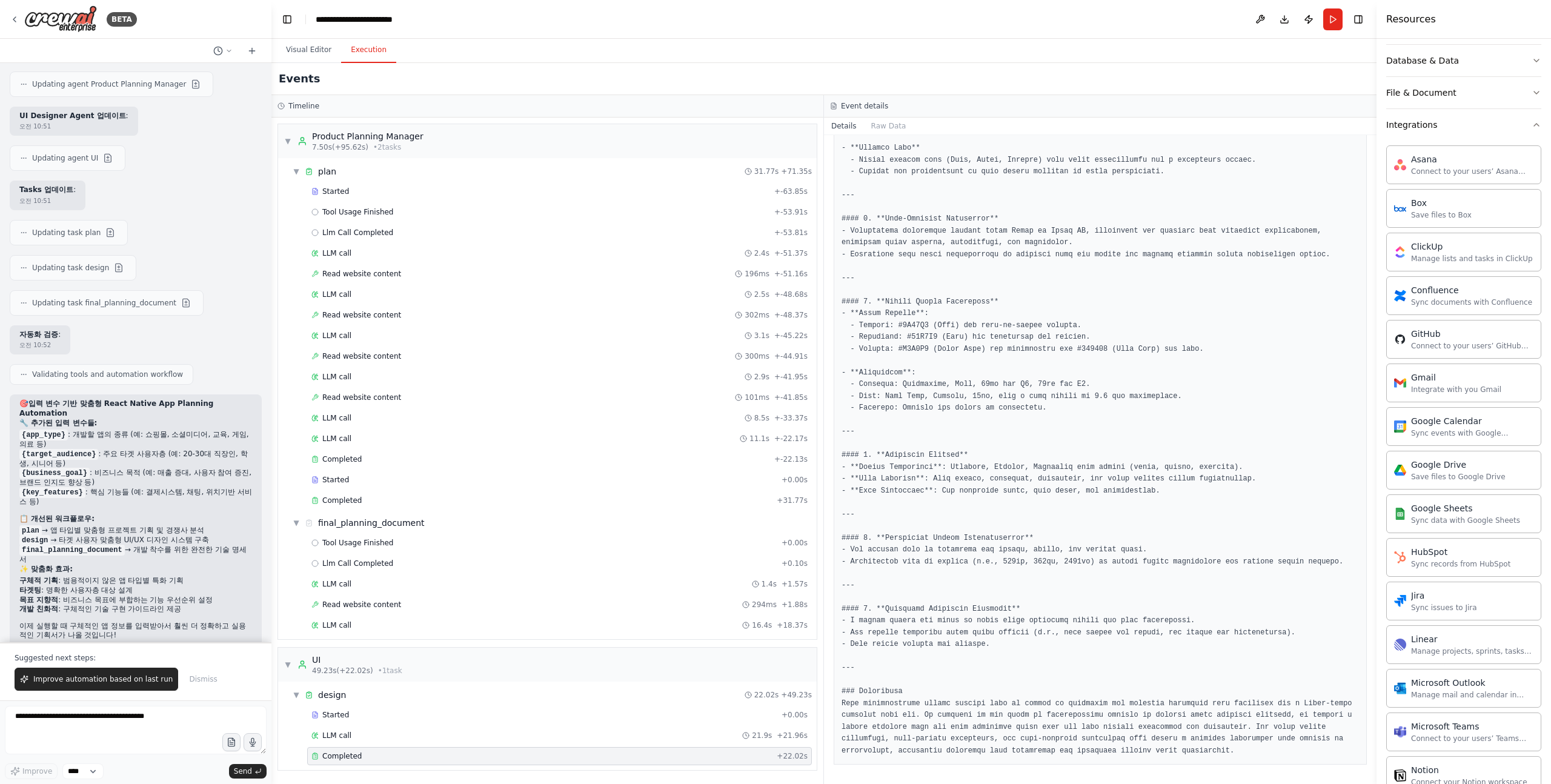
scroll to position [0, 0]
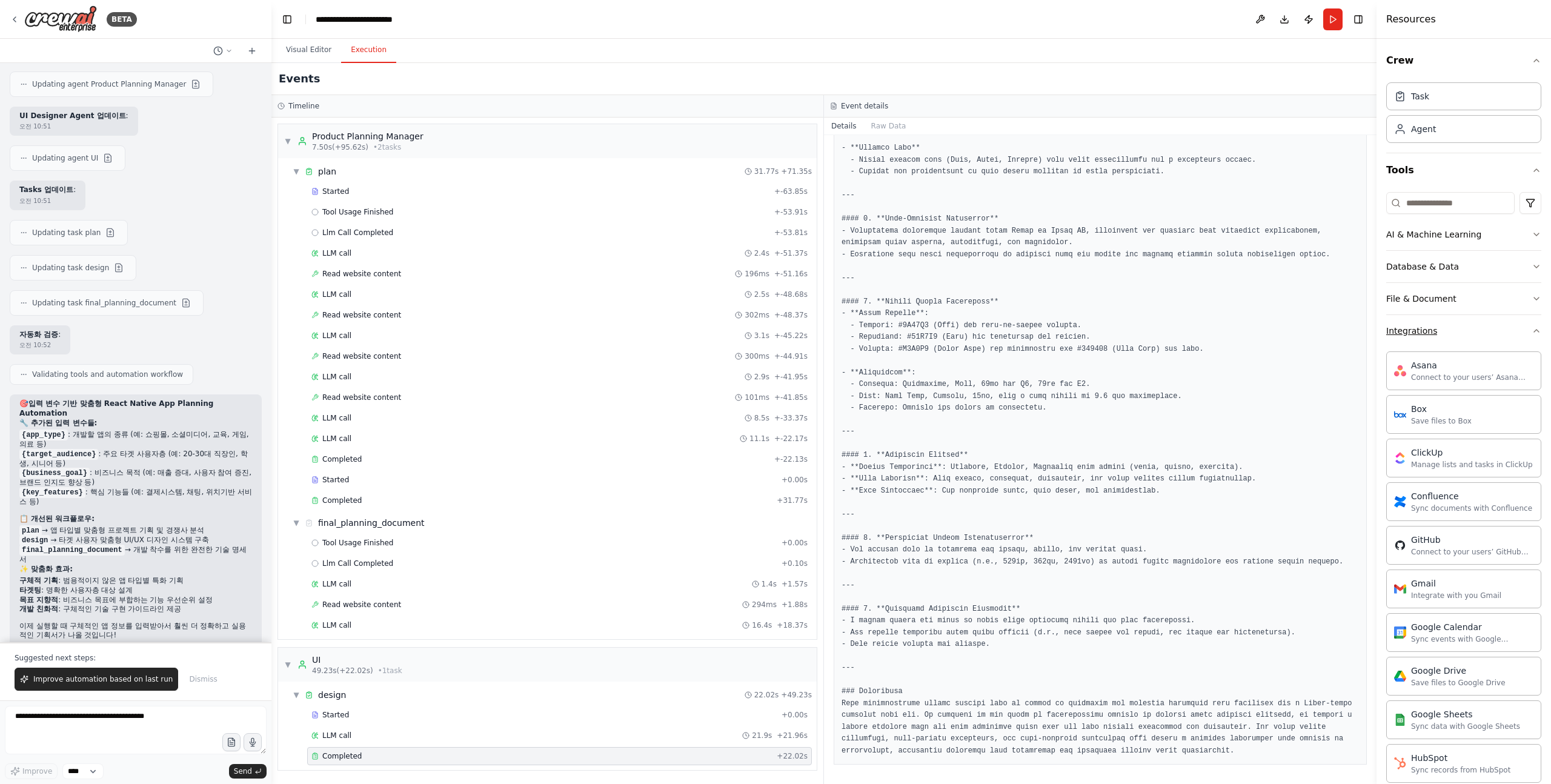
click at [1469, 341] on button "Integrations" at bounding box center [1464, 331] width 155 height 32
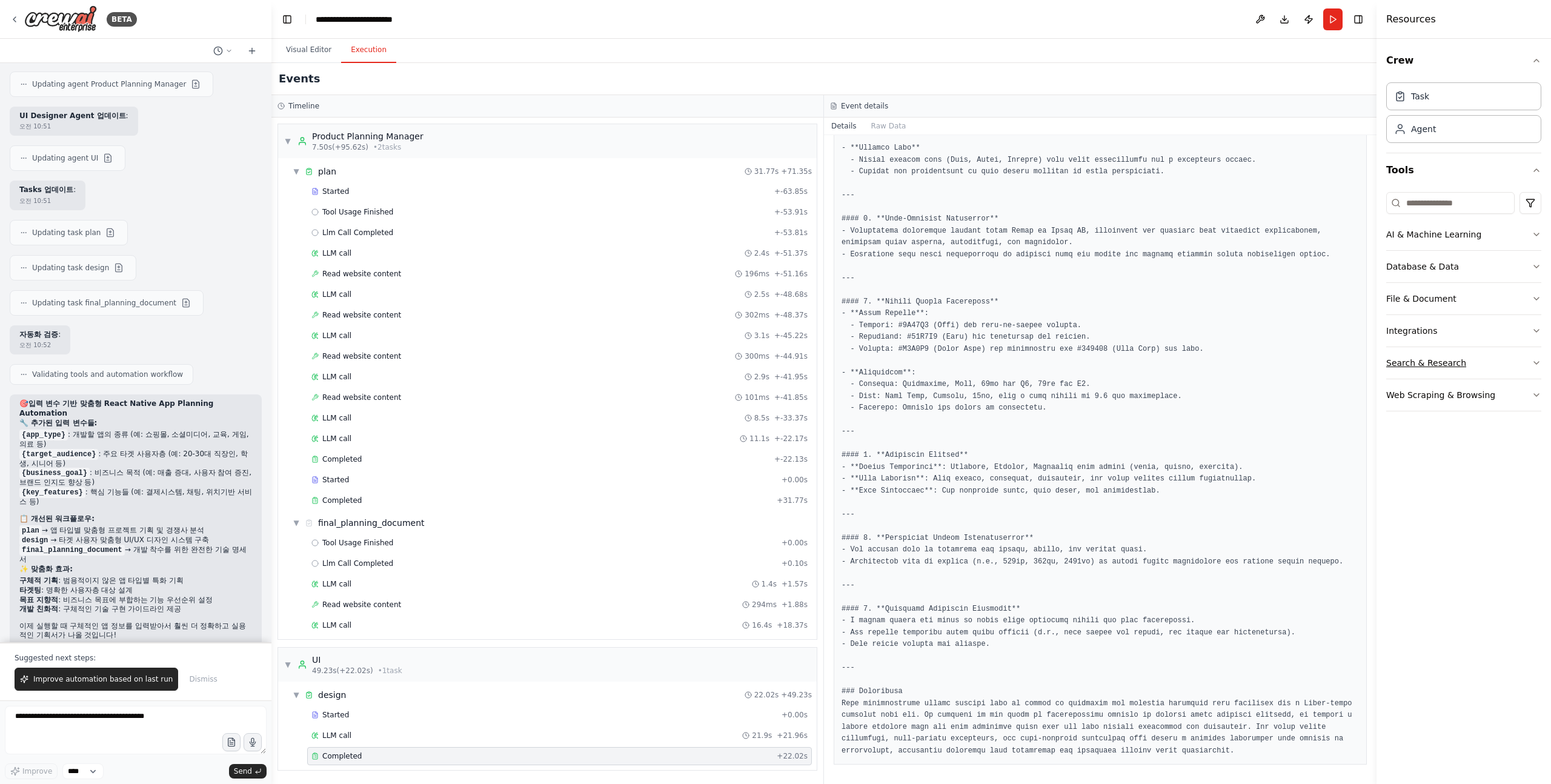
click at [1455, 361] on div "Search & Research" at bounding box center [1426, 363] width 80 height 12
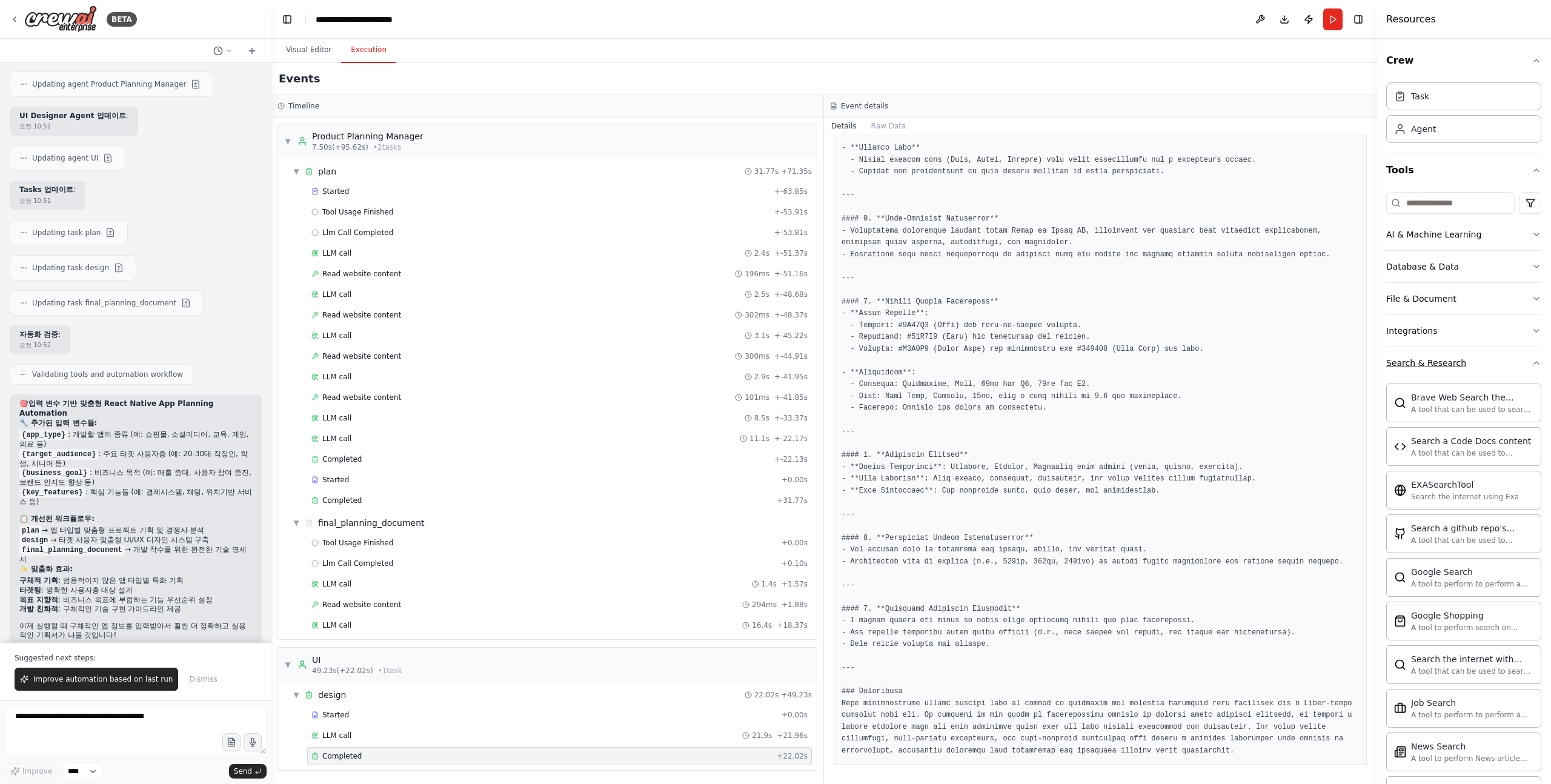
click at [1494, 358] on button "Search & Research" at bounding box center [1464, 363] width 155 height 32
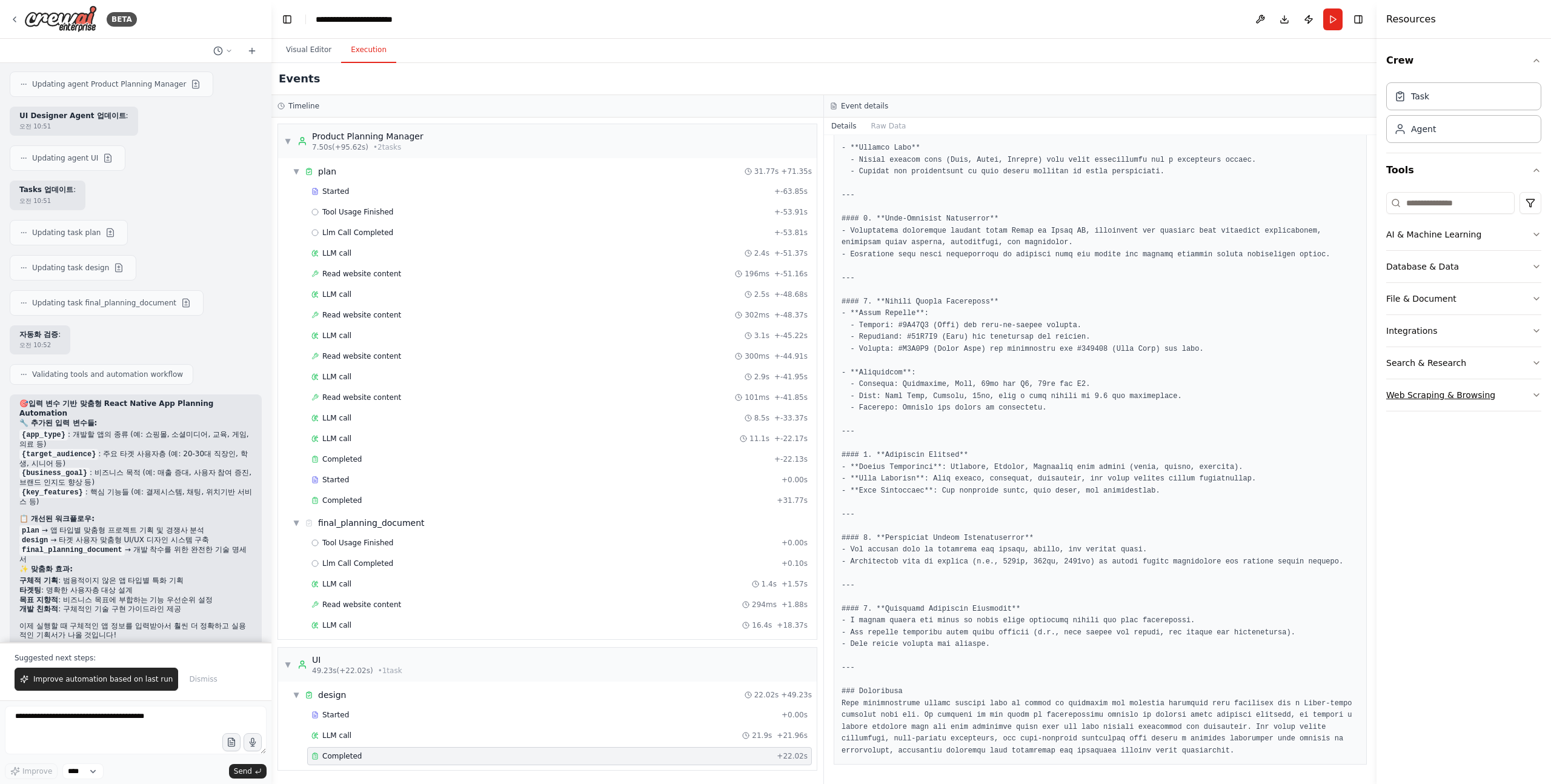
click at [1467, 399] on div "Web Scraping & Browsing" at bounding box center [1441, 395] width 109 height 12
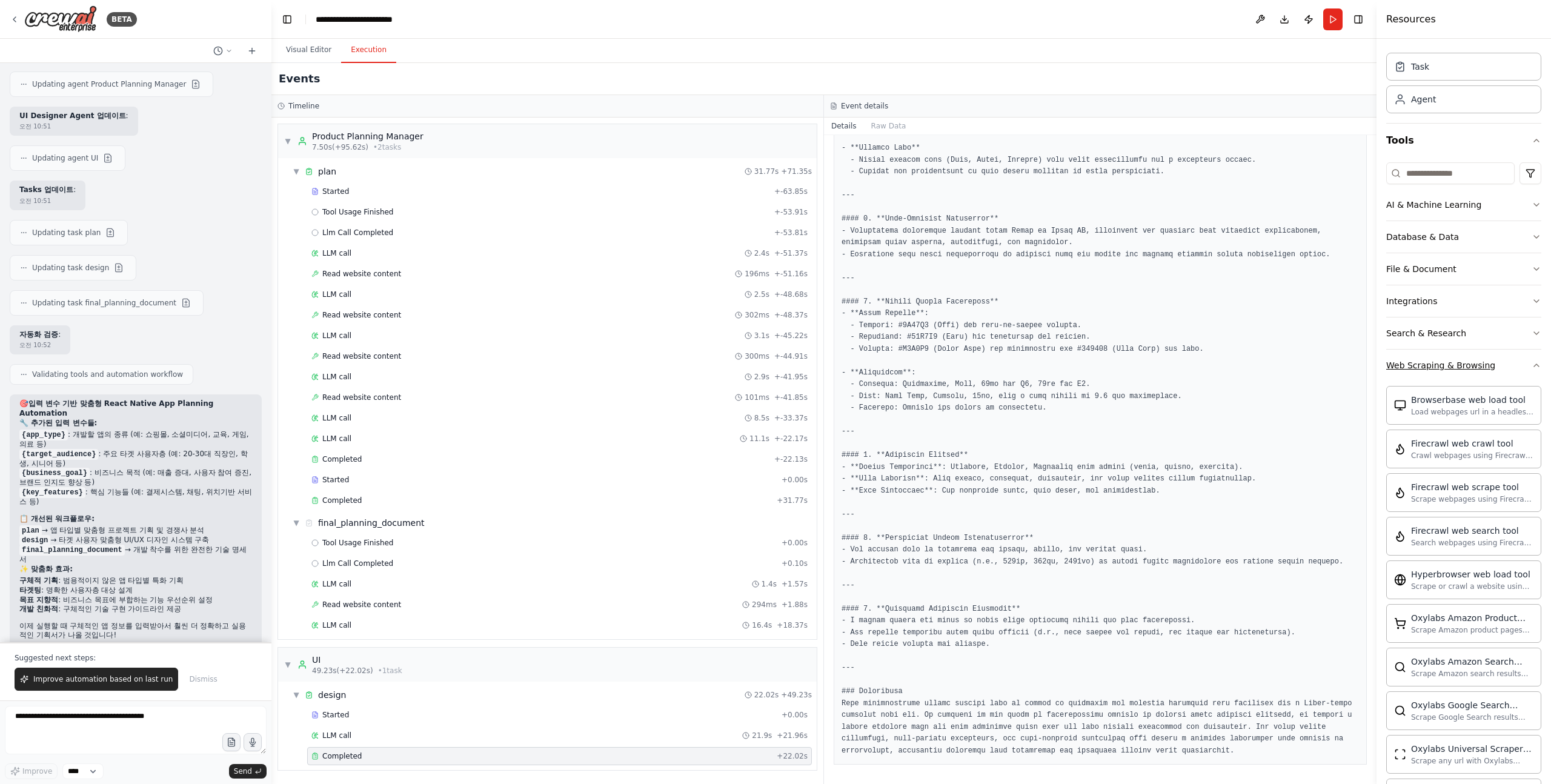
scroll to position [12, 0]
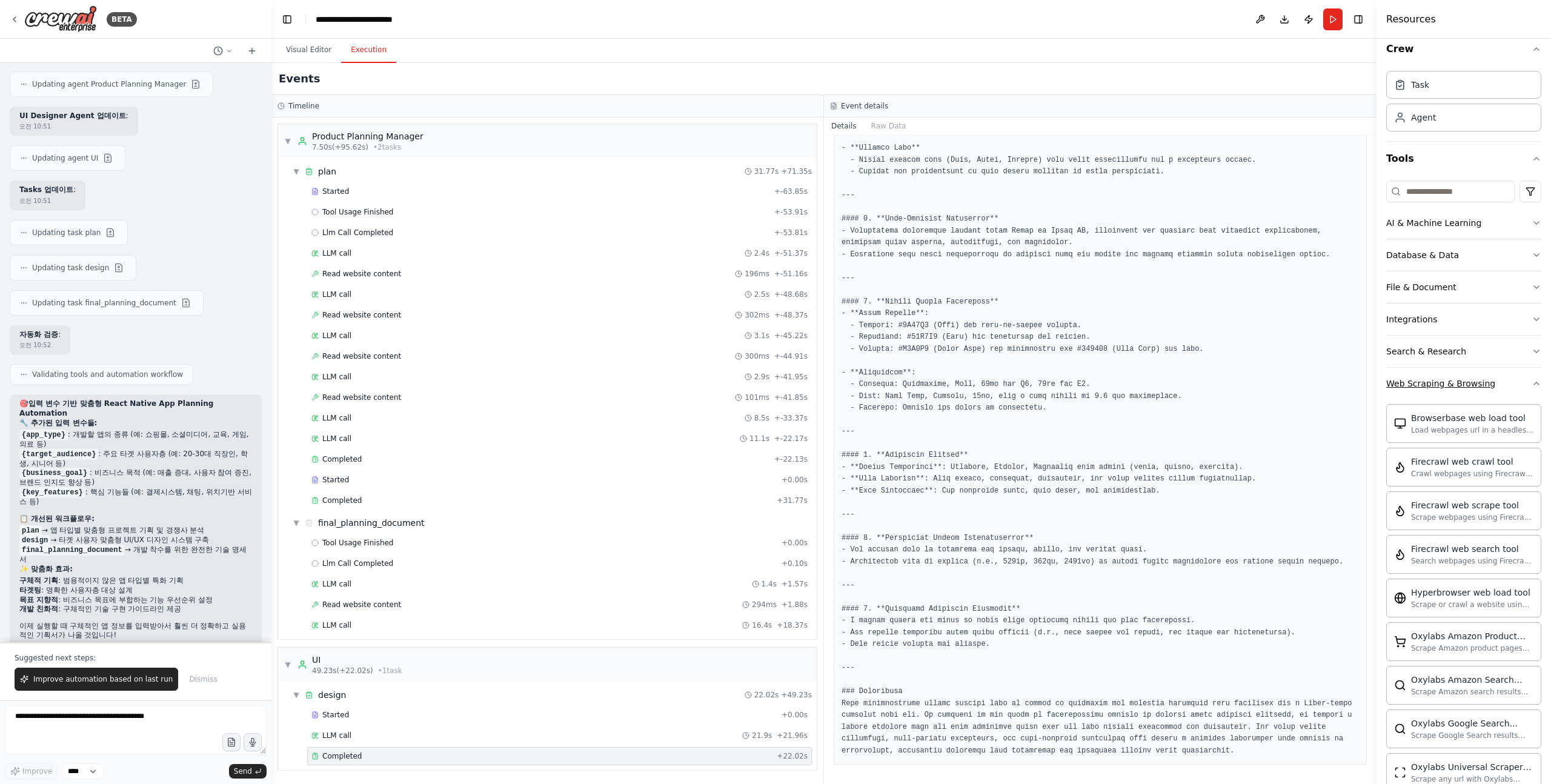
click at [1479, 385] on div "Web Scraping & Browsing" at bounding box center [1441, 383] width 109 height 12
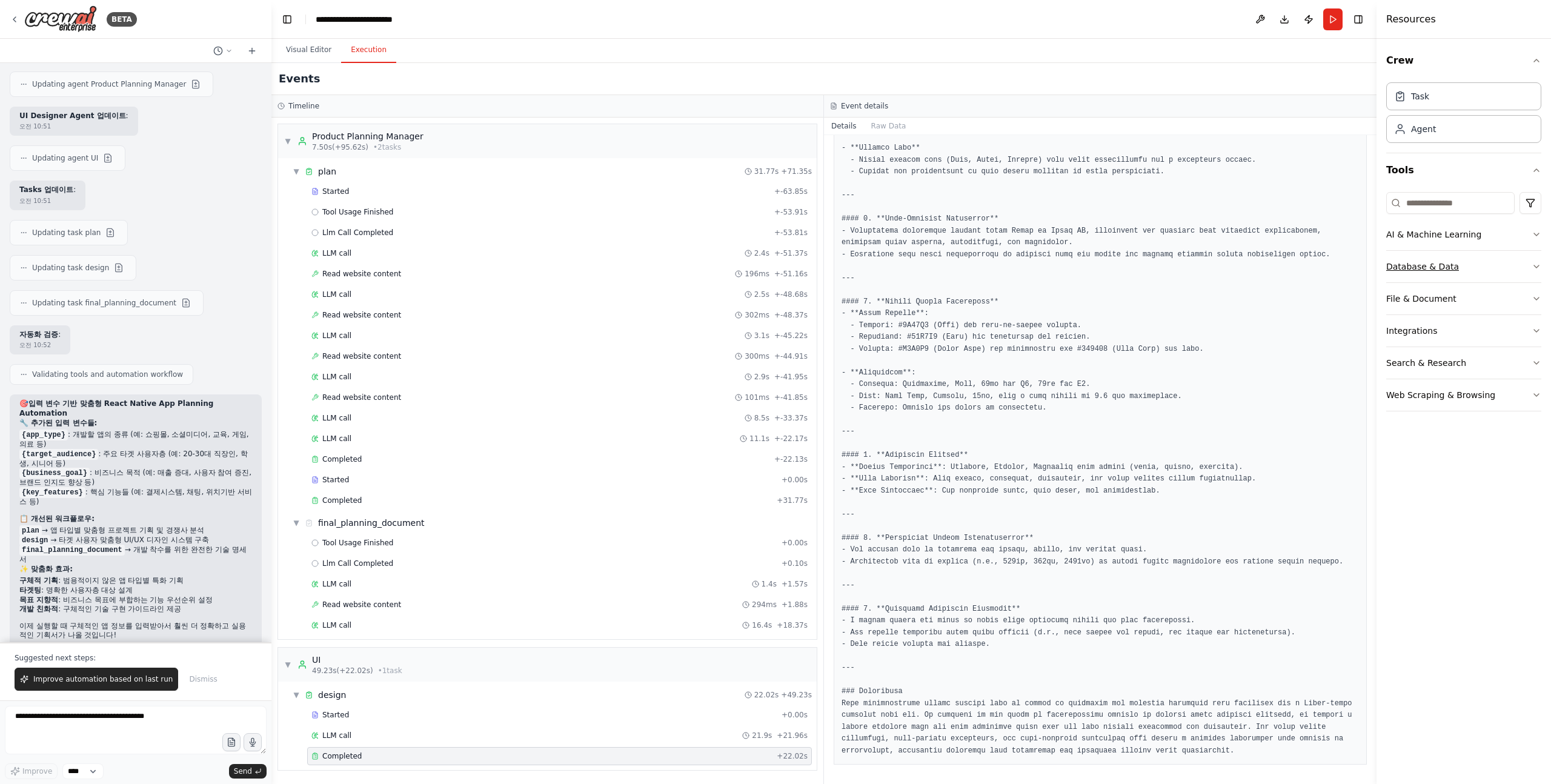
click at [1453, 262] on button "Database & Data" at bounding box center [1464, 266] width 155 height 32
click at [1462, 260] on button "Database & Data" at bounding box center [1464, 266] width 155 height 32
click at [1464, 235] on div "AI & Machine Learning" at bounding box center [1434, 235] width 95 height 12
click at [1497, 232] on button "AI & Machine Learning" at bounding box center [1464, 235] width 155 height 32
click at [1455, 199] on input at bounding box center [1450, 203] width 129 height 22
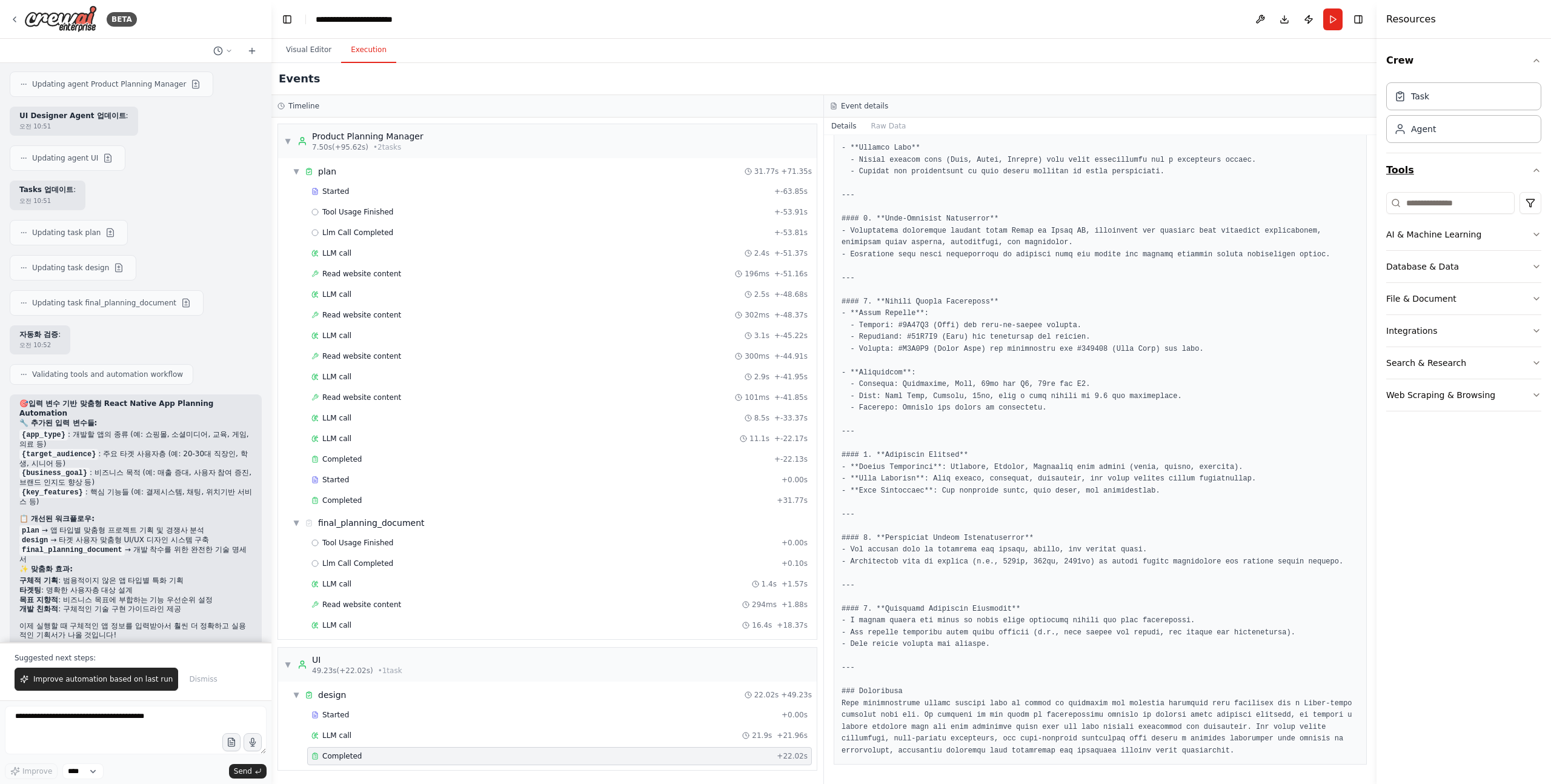
click at [1505, 174] on button "Tools" at bounding box center [1464, 170] width 155 height 34
click at [1500, 174] on button "Tools" at bounding box center [1464, 170] width 155 height 34
click at [1497, 174] on button "Tools" at bounding box center [1464, 170] width 155 height 34
click at [1400, 21] on h4 "Resources" at bounding box center [1411, 20] width 49 height 15
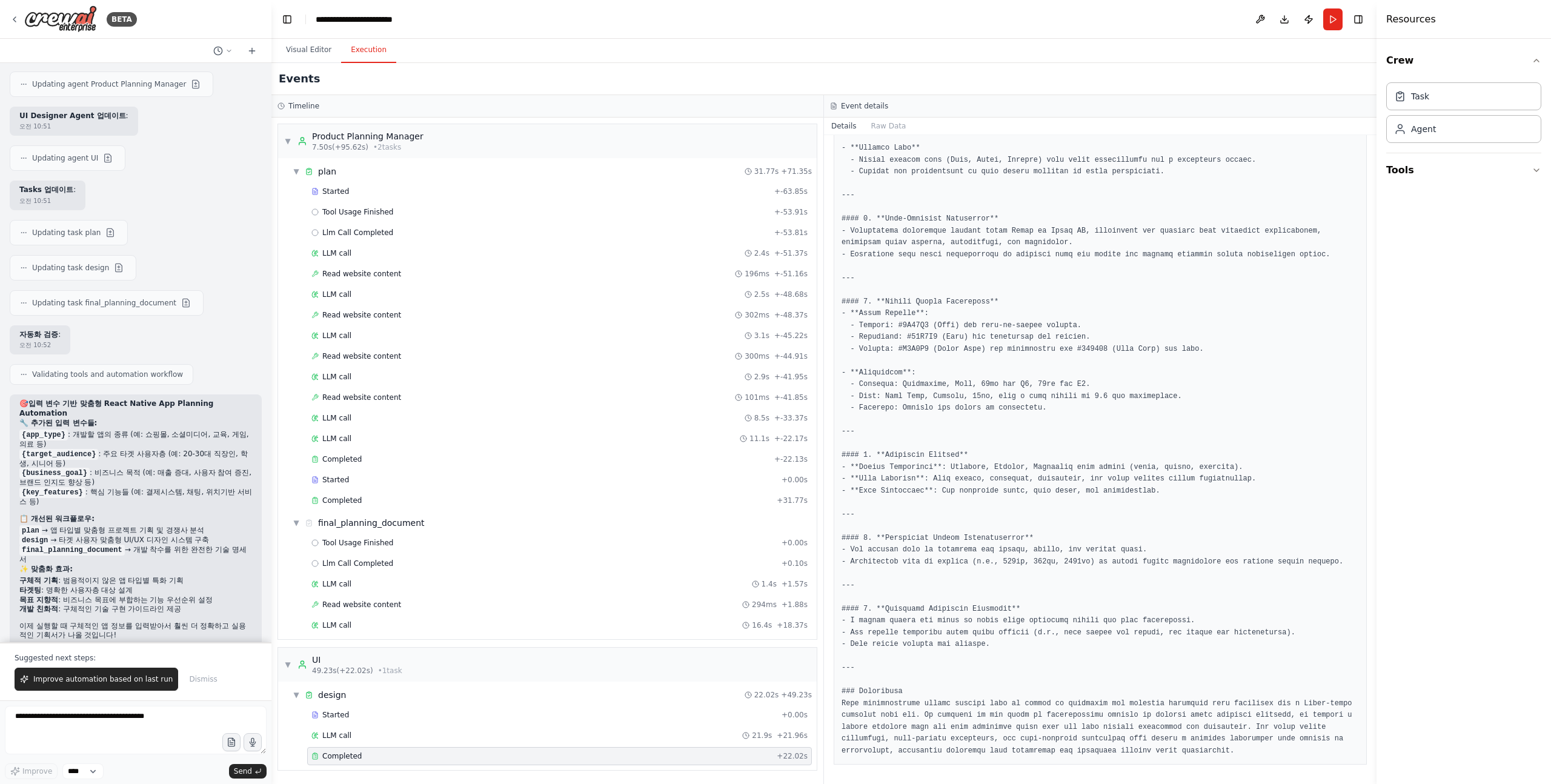
click at [1393, 18] on h4 "Resources" at bounding box center [1411, 20] width 49 height 15
drag, startPoint x: 1388, startPoint y: 16, endPoint x: 1436, endPoint y: 261, distance: 249.7
click at [1436, 261] on div "Resources Crew Task Agent Tools" at bounding box center [1464, 392] width 174 height 784
click at [1436, 261] on div "Crew Task Agent Tools" at bounding box center [1464, 412] width 174 height 745
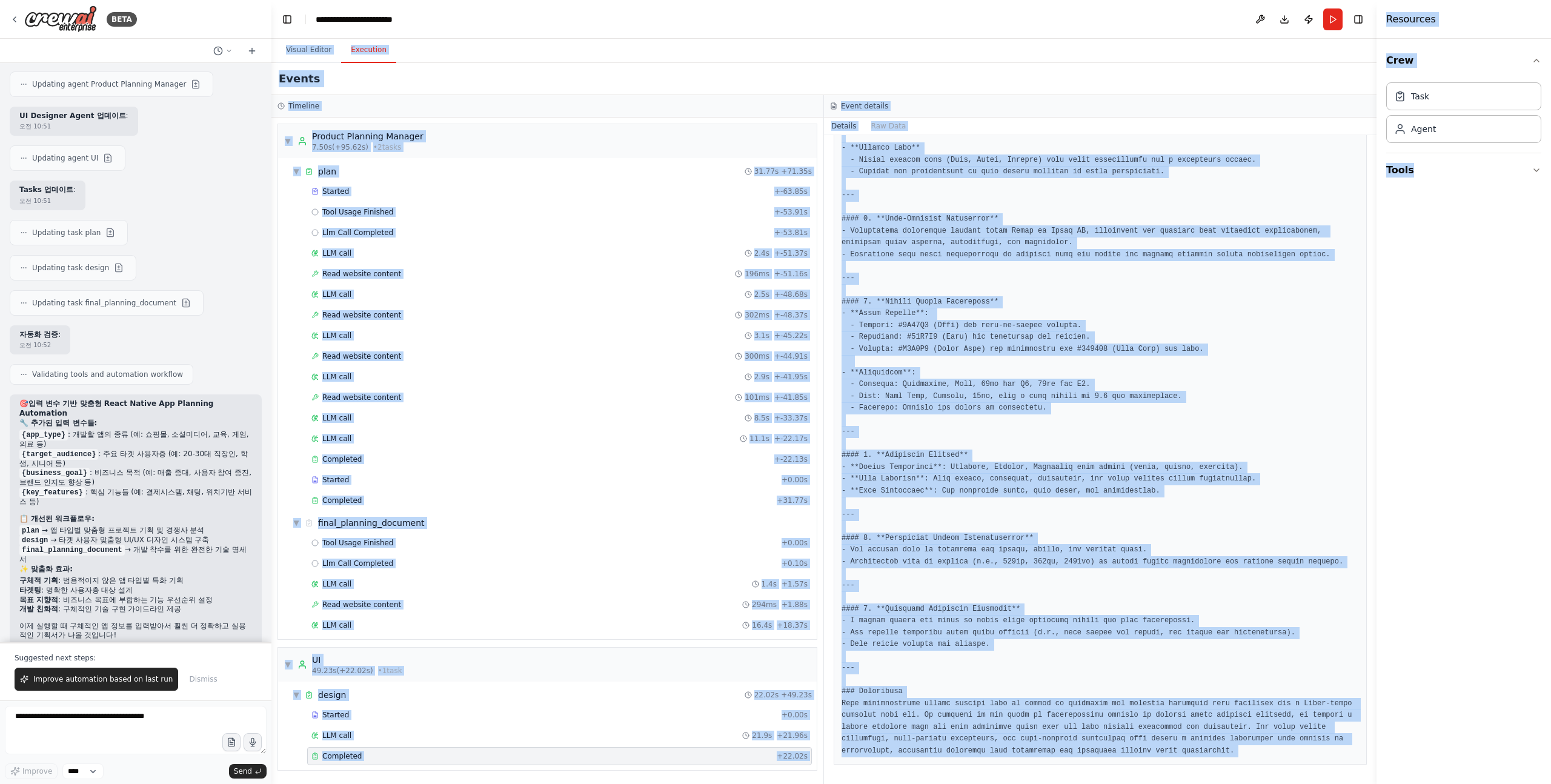
drag, startPoint x: 1462, startPoint y: 262, endPoint x: 1096, endPoint y: 18, distance: 439.9
click at [1096, 18] on div "BETA Hello! I'm the CrewAI assistant. What kind of automation do you want to bu…" at bounding box center [776, 392] width 1551 height 784
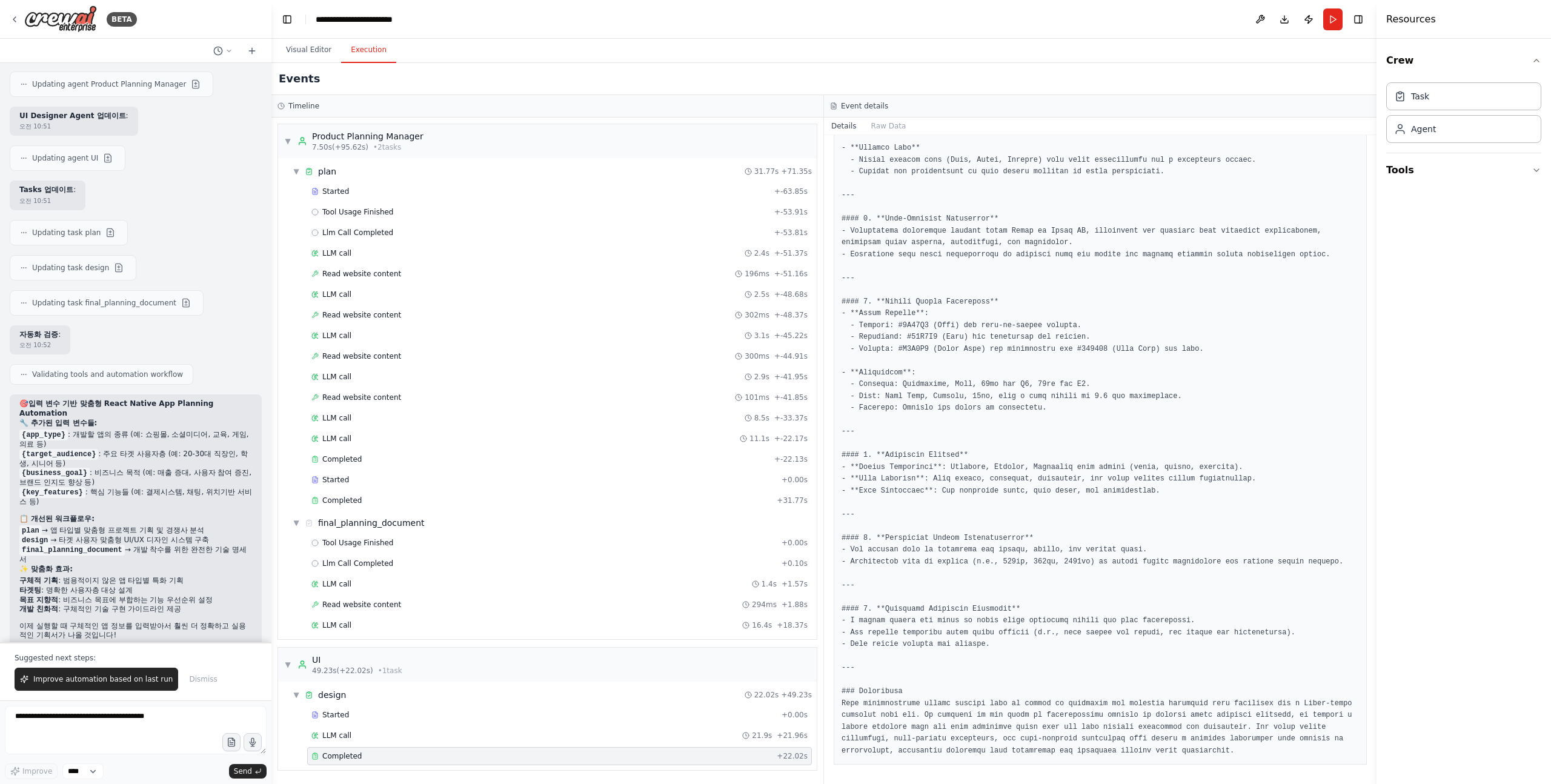
click at [1096, 18] on header "**********" at bounding box center [824, 20] width 1105 height 39
